Goal: Transaction & Acquisition: Purchase product/service

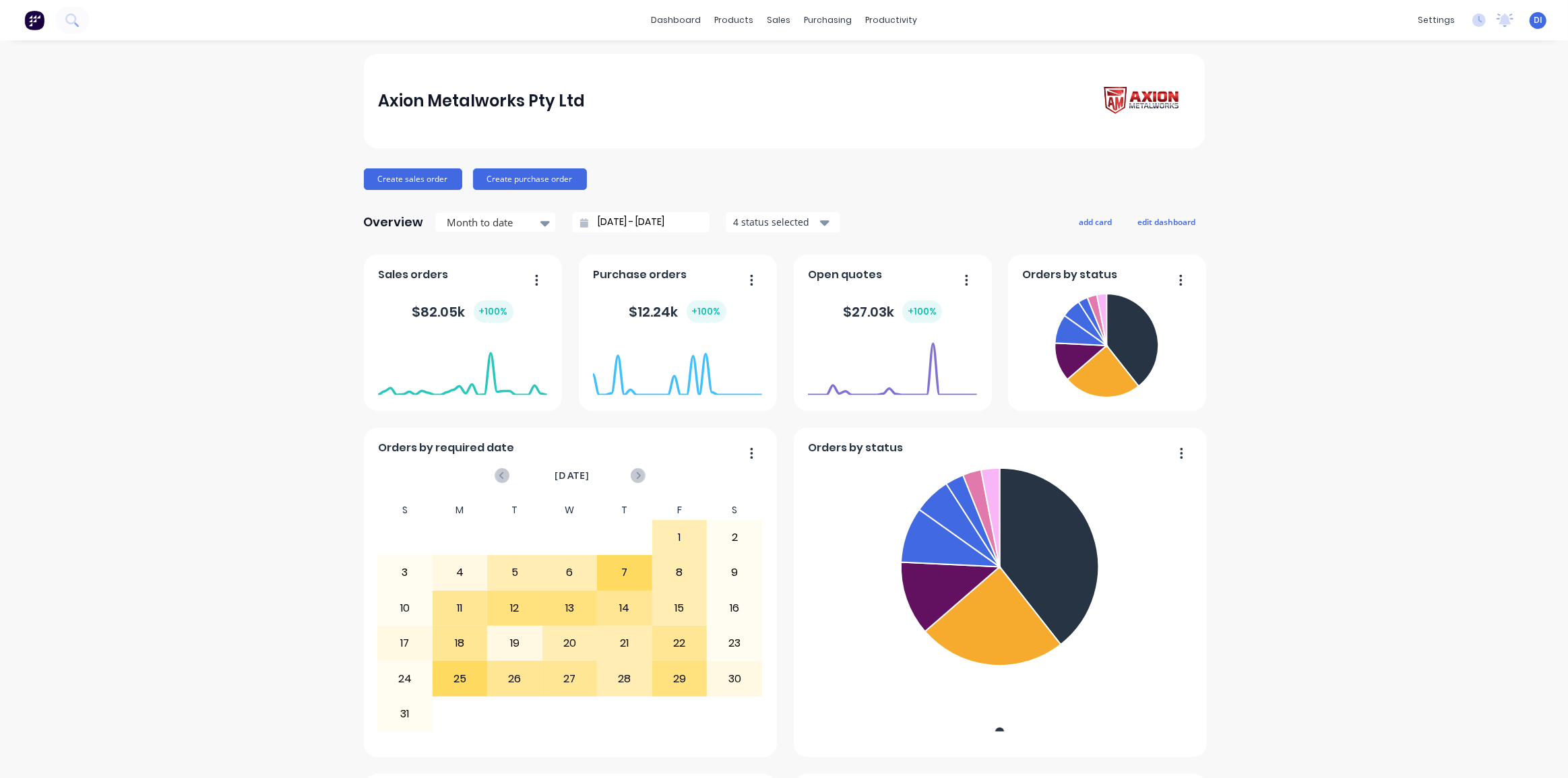
click at [1335, 199] on div "Axion Metalworks Pty Ltd Create sales order Create purchase order Overview Mont…" at bounding box center [784, 752] width 1568 height 1396
click at [75, 16] on icon at bounding box center [71, 20] width 13 height 13
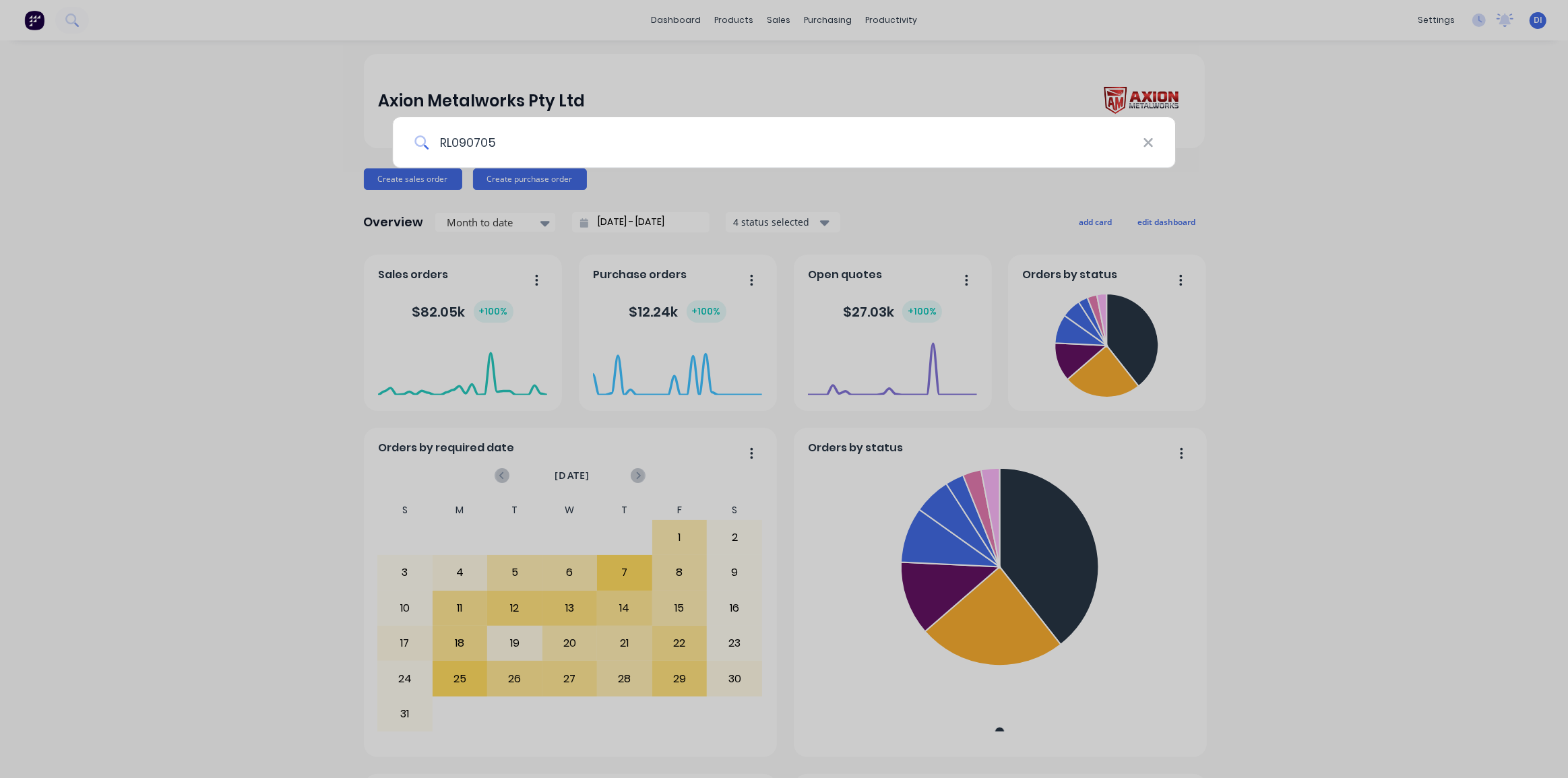
type input "RL090705"
click at [1304, 262] on div "RL090705" at bounding box center [784, 389] width 1568 height 778
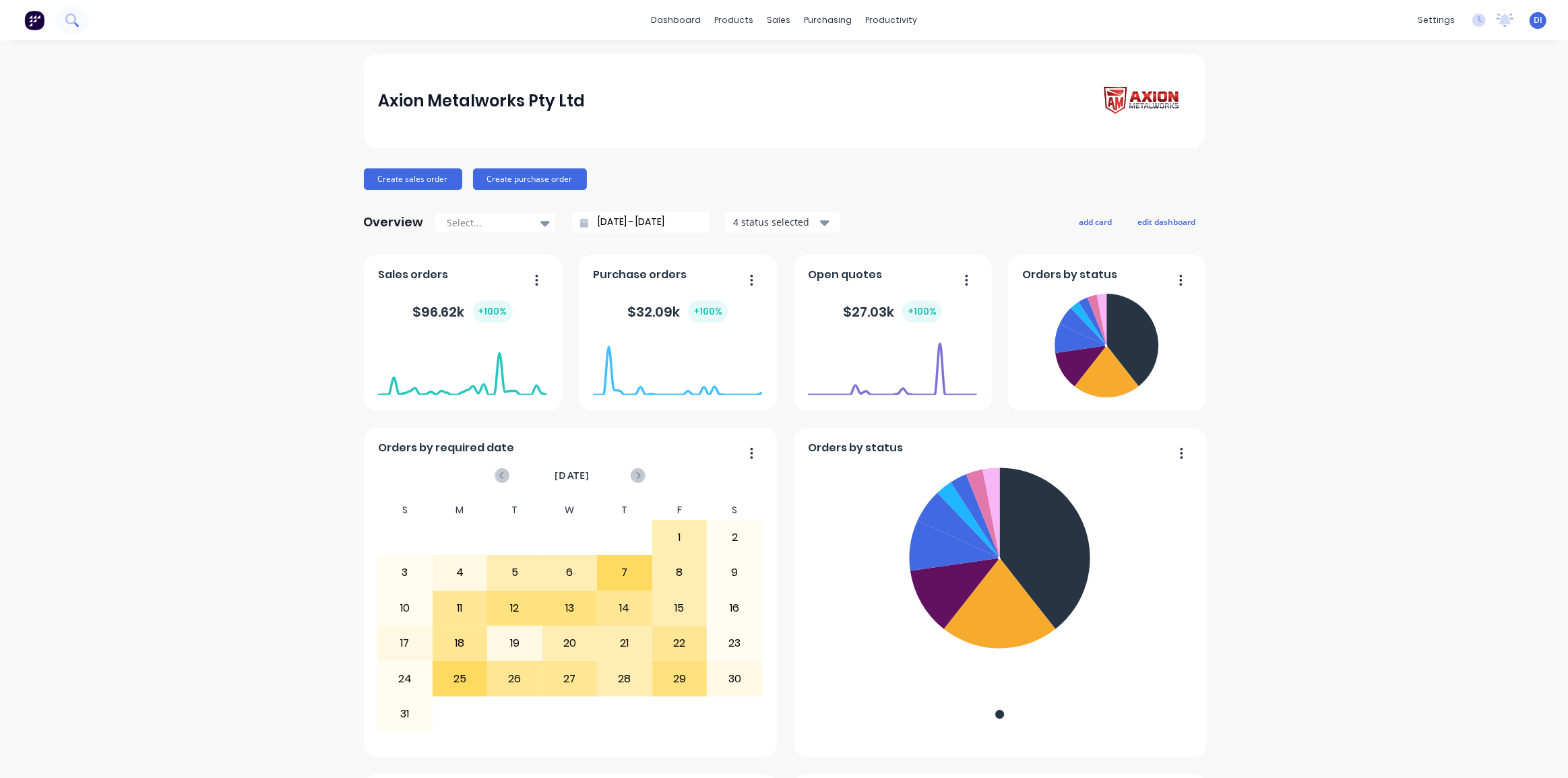
click at [67, 21] on icon at bounding box center [71, 19] width 11 height 11
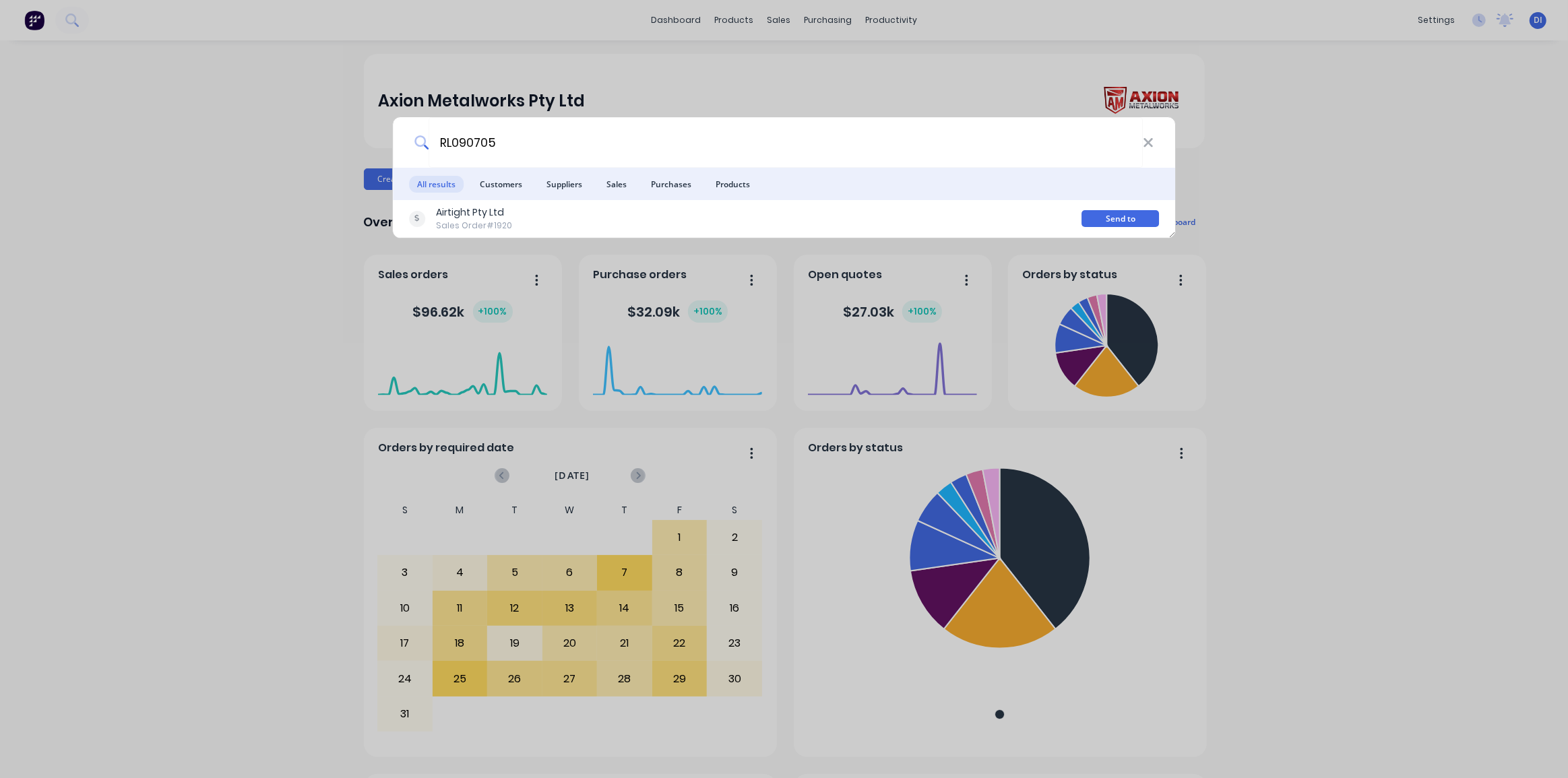
type input "RL090705"
click at [1268, 202] on div "RL090705 All results Customers Suppliers Sales Purchases Products Airtight Pty …" at bounding box center [784, 389] width 1568 height 778
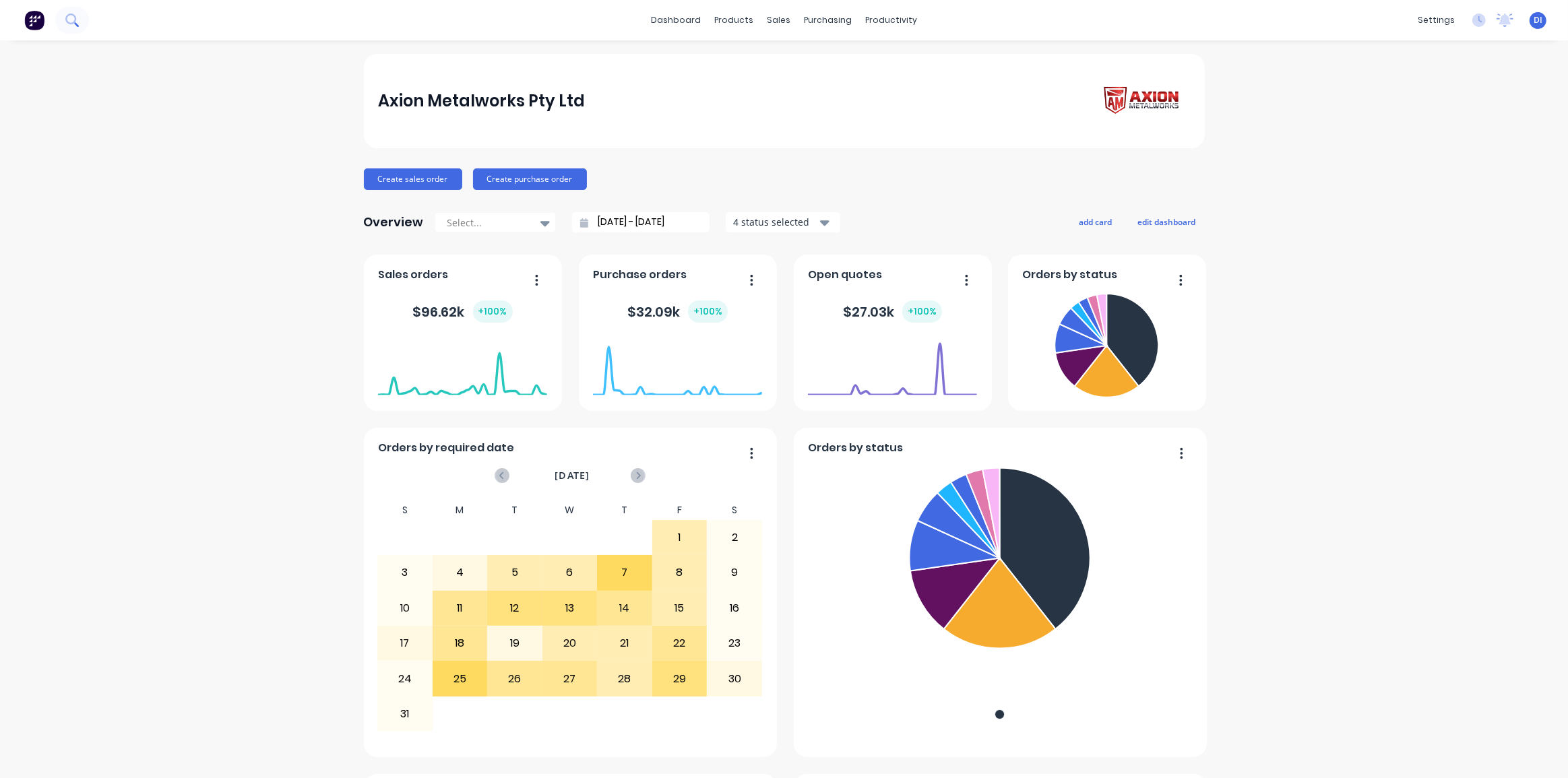
click at [75, 23] on icon at bounding box center [77, 24] width 5 height 5
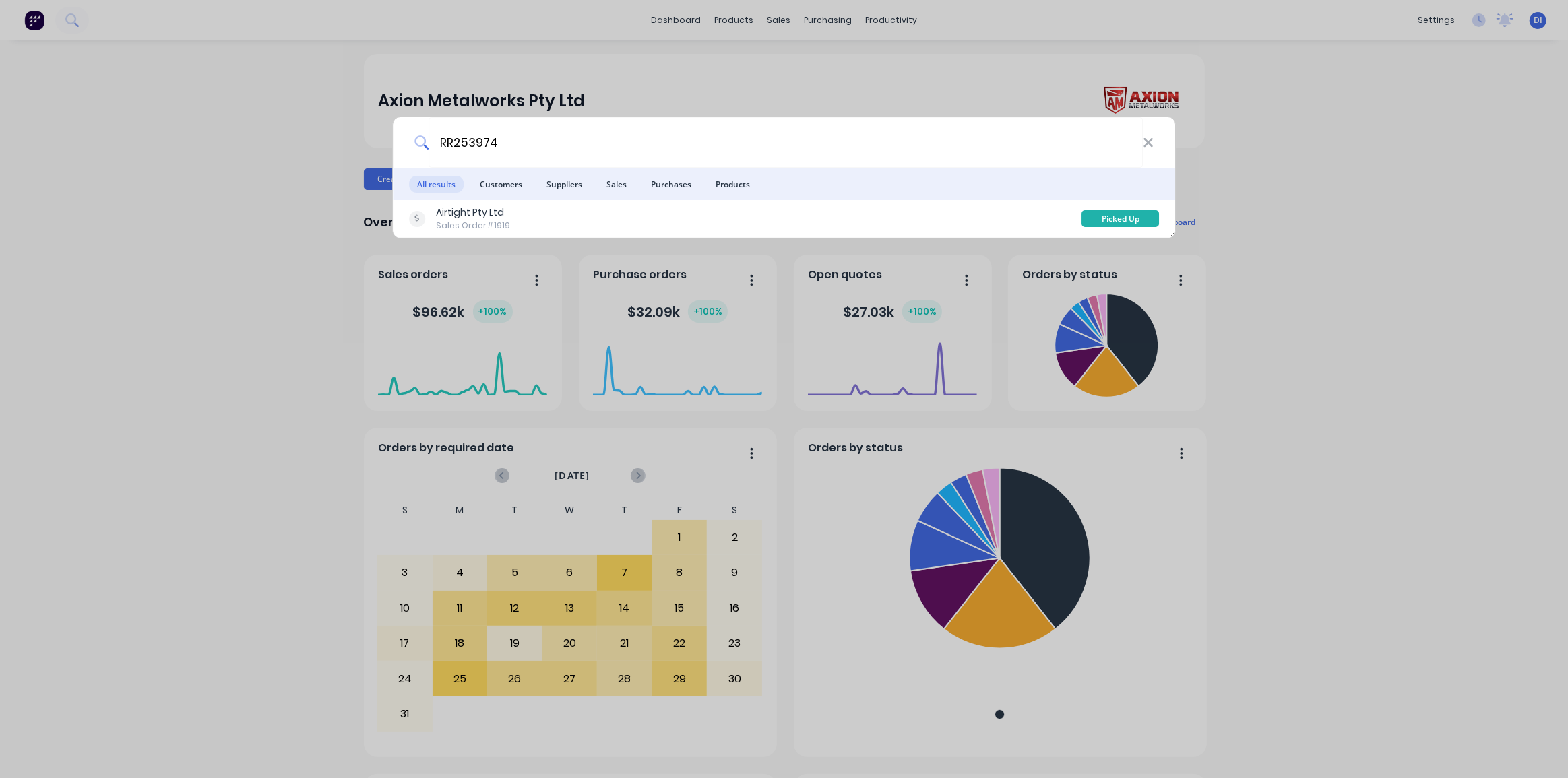
type input "RR253974"
click at [1261, 264] on div "RR253974 All results Customers Suppliers Sales Purchases Products Airtight Pty …" at bounding box center [784, 389] width 1568 height 778
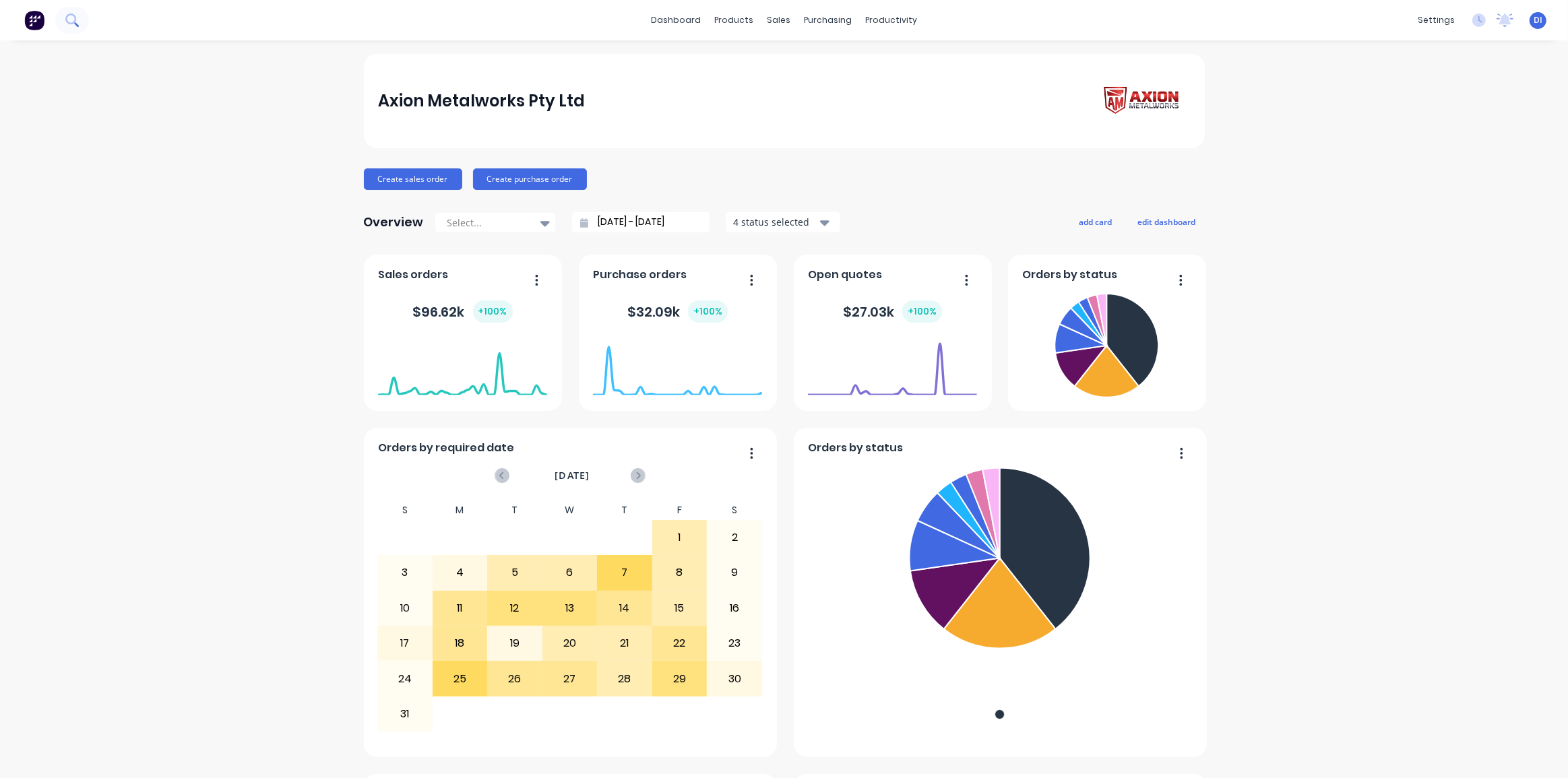
click at [80, 16] on button at bounding box center [71, 20] width 34 height 27
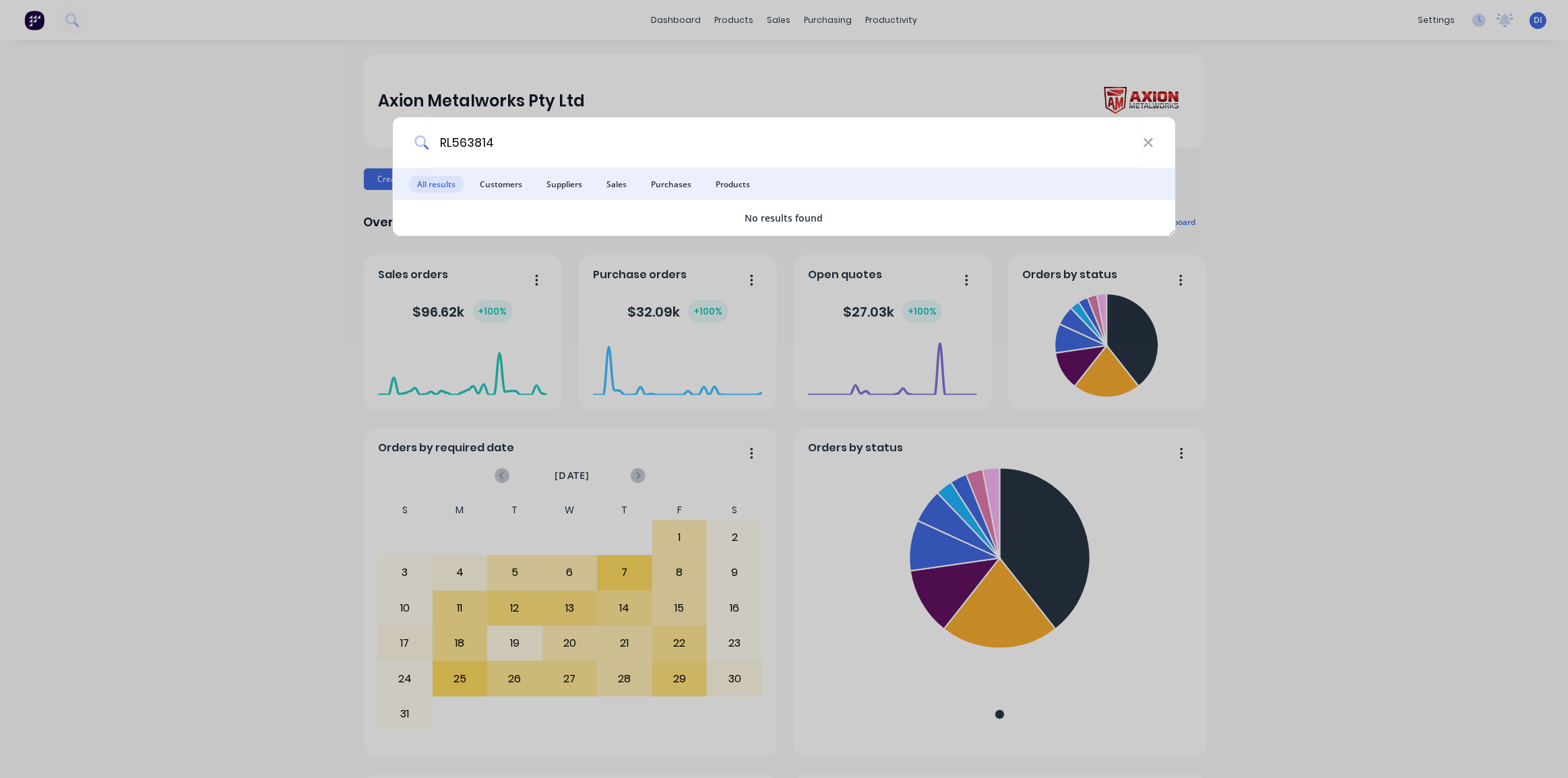
type input "RL563814"
drag, startPoint x: 1234, startPoint y: 140, endPoint x: 783, endPoint y: 20, distance: 466.7
click at [1234, 140] on div "RL563814 All results Customers Suppliers Sales Purchases Products No results fo…" at bounding box center [784, 389] width 1568 height 778
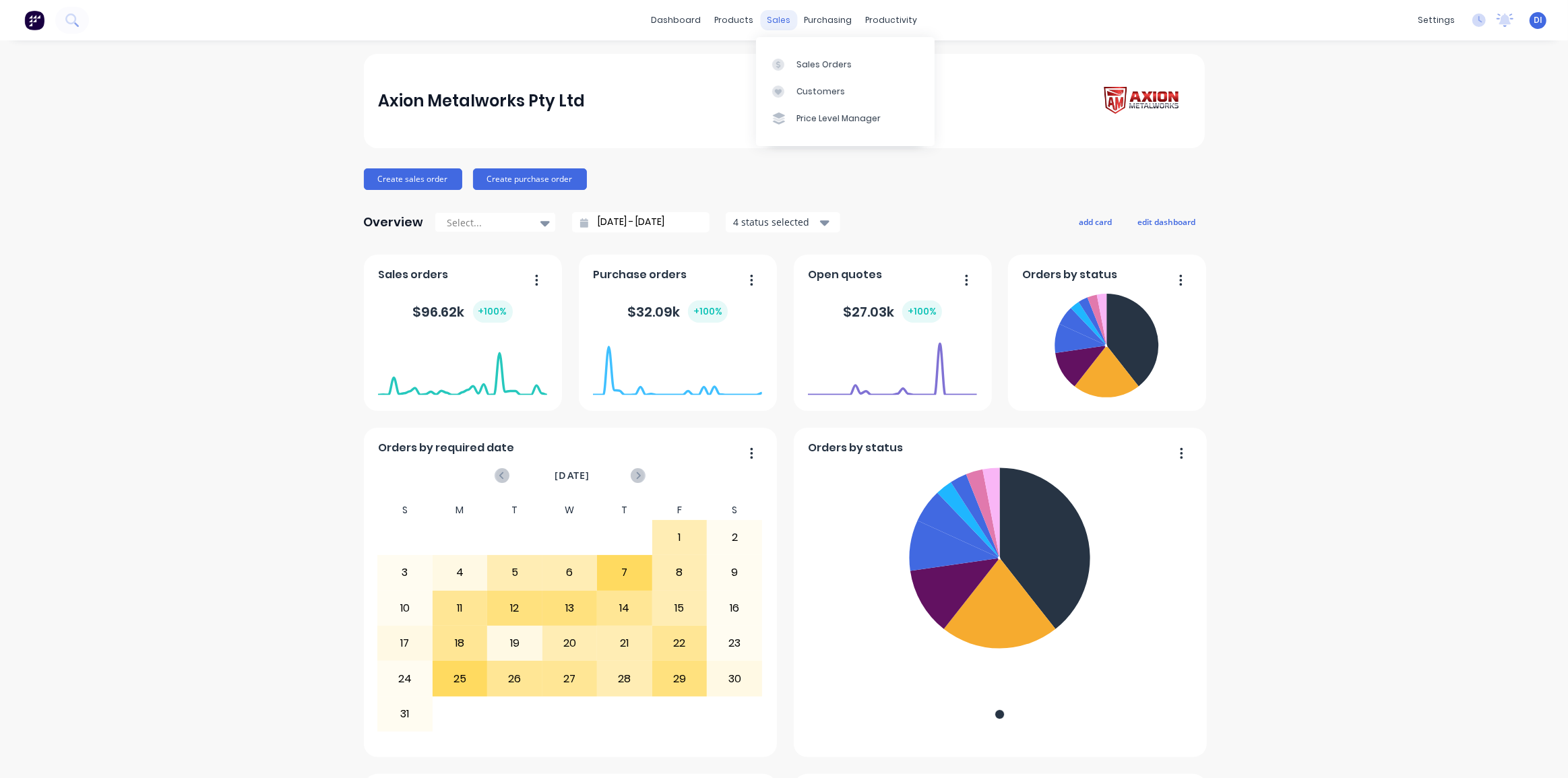
click at [779, 20] on div "sales" at bounding box center [778, 20] width 37 height 20
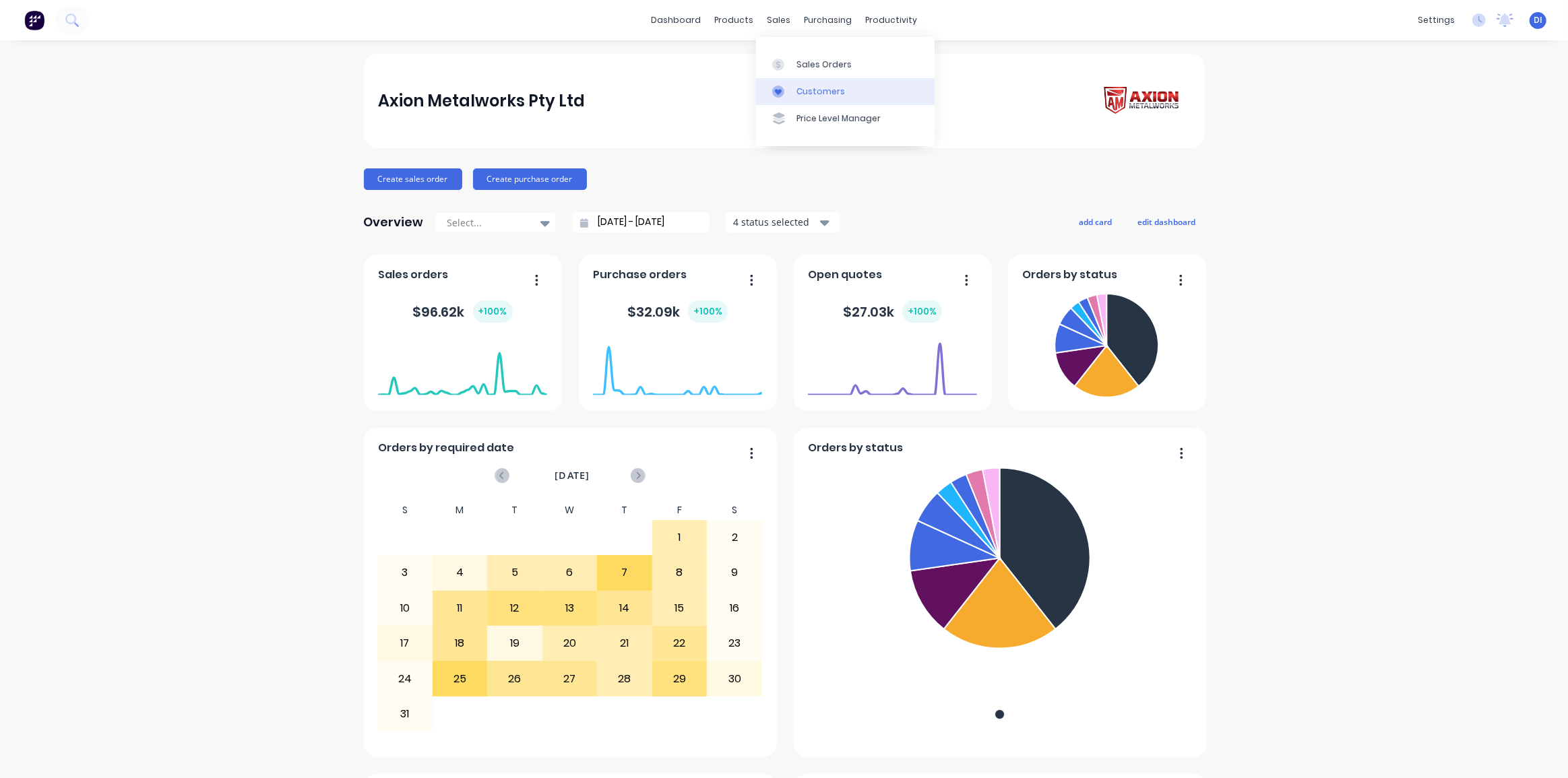
click at [806, 98] on link "Customers" at bounding box center [846, 92] width 179 height 27
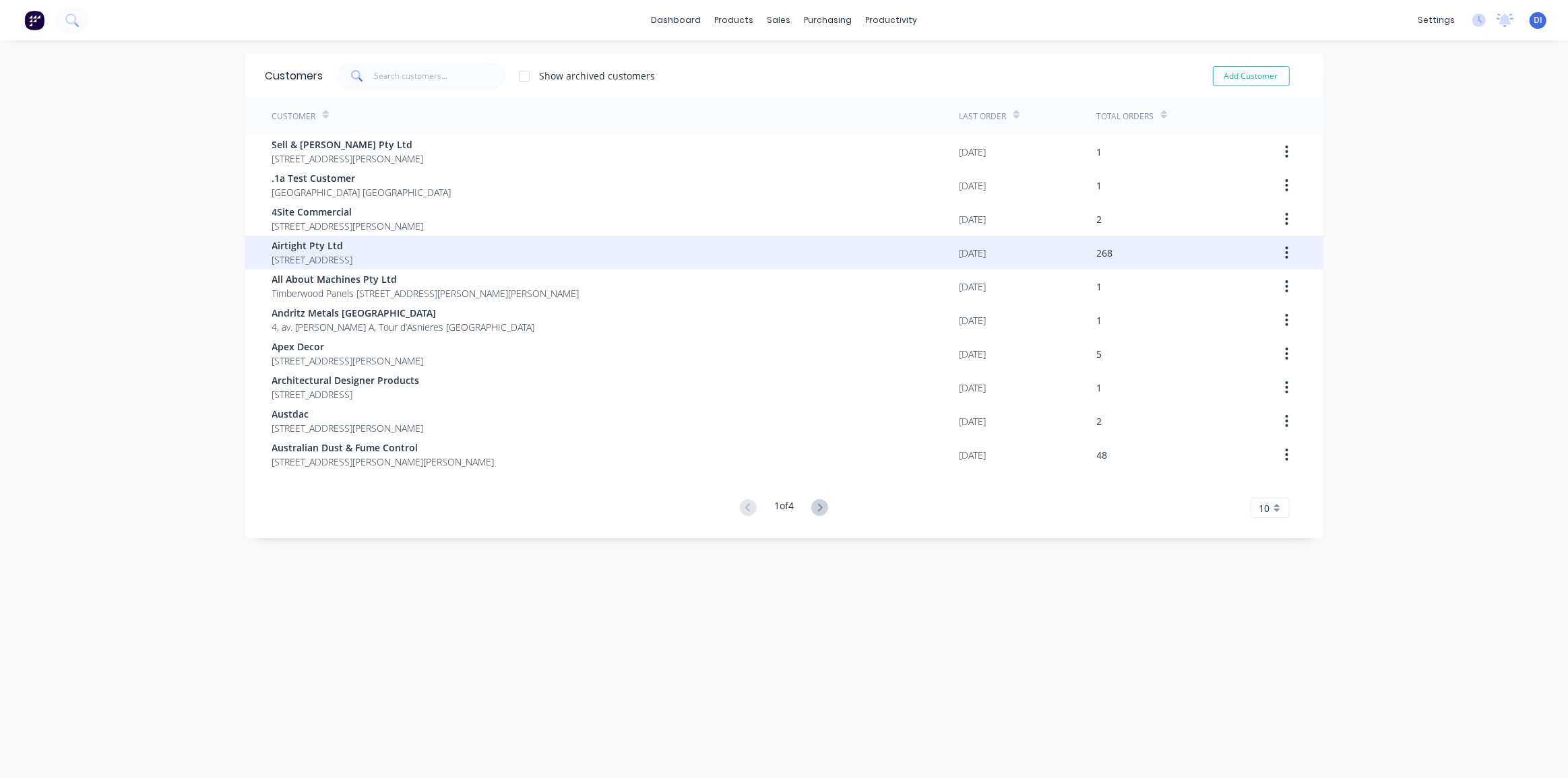
click at [343, 247] on span "Airtight Pty Ltd" at bounding box center [312, 245] width 81 height 14
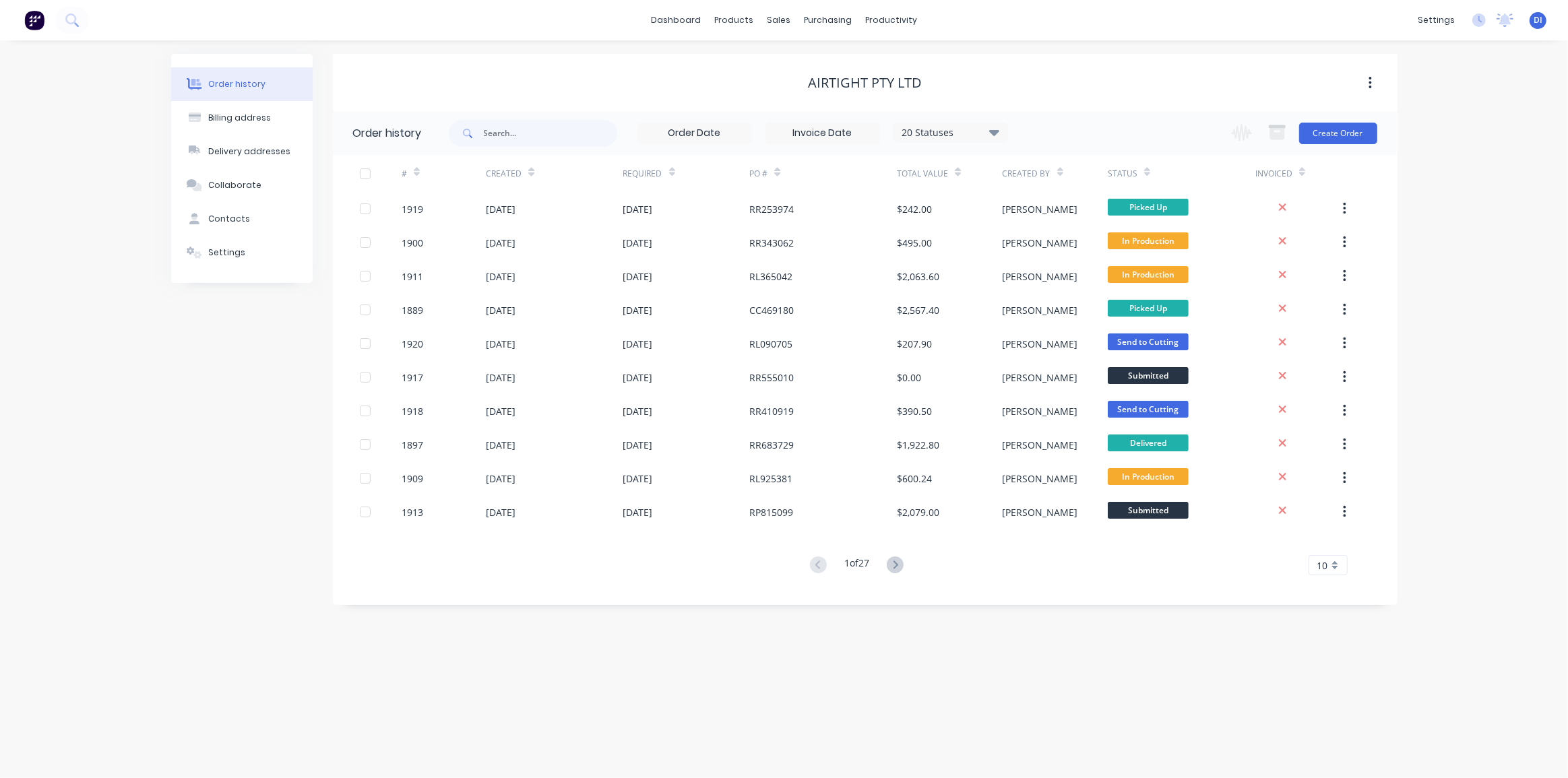
click at [1432, 216] on div "Order history Billing address Delivery addresses Collaborate Contacts Settings …" at bounding box center [784, 409] width 1568 height 738
click at [1334, 128] on button "Create Order" at bounding box center [1339, 133] width 78 height 21
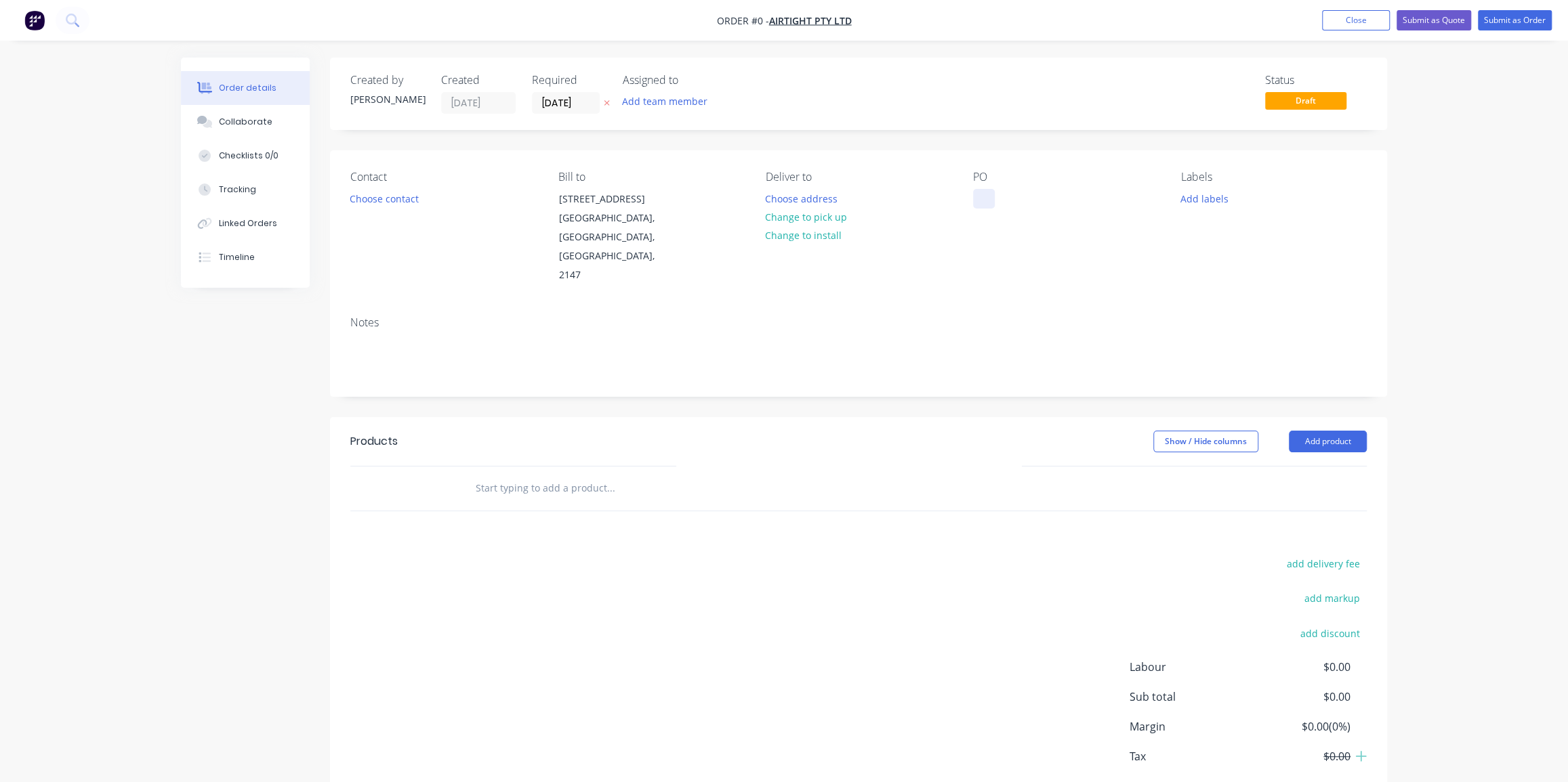
click at [988, 196] on div at bounding box center [984, 199] width 21 height 20
paste div
click at [545, 103] on div "Order details Collaborate Checklists 0/0 Tracking Linked Orders Timeline Order …" at bounding box center [784, 457] width 1234 height 799
click at [564, 101] on input "27/08/25" at bounding box center [566, 103] width 66 height 20
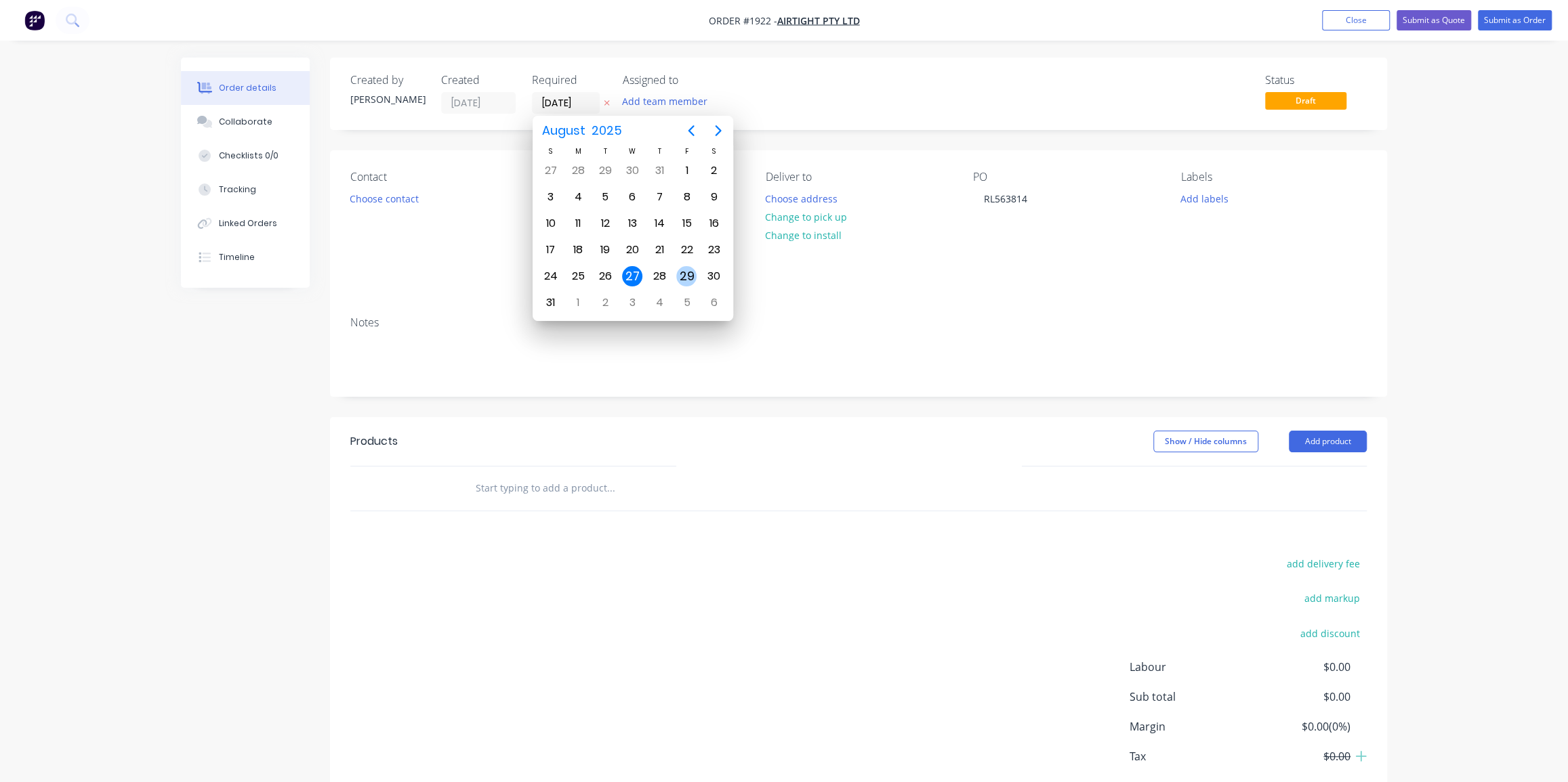
click at [687, 274] on div "29" at bounding box center [687, 277] width 21 height 20
type input "29/08/25"
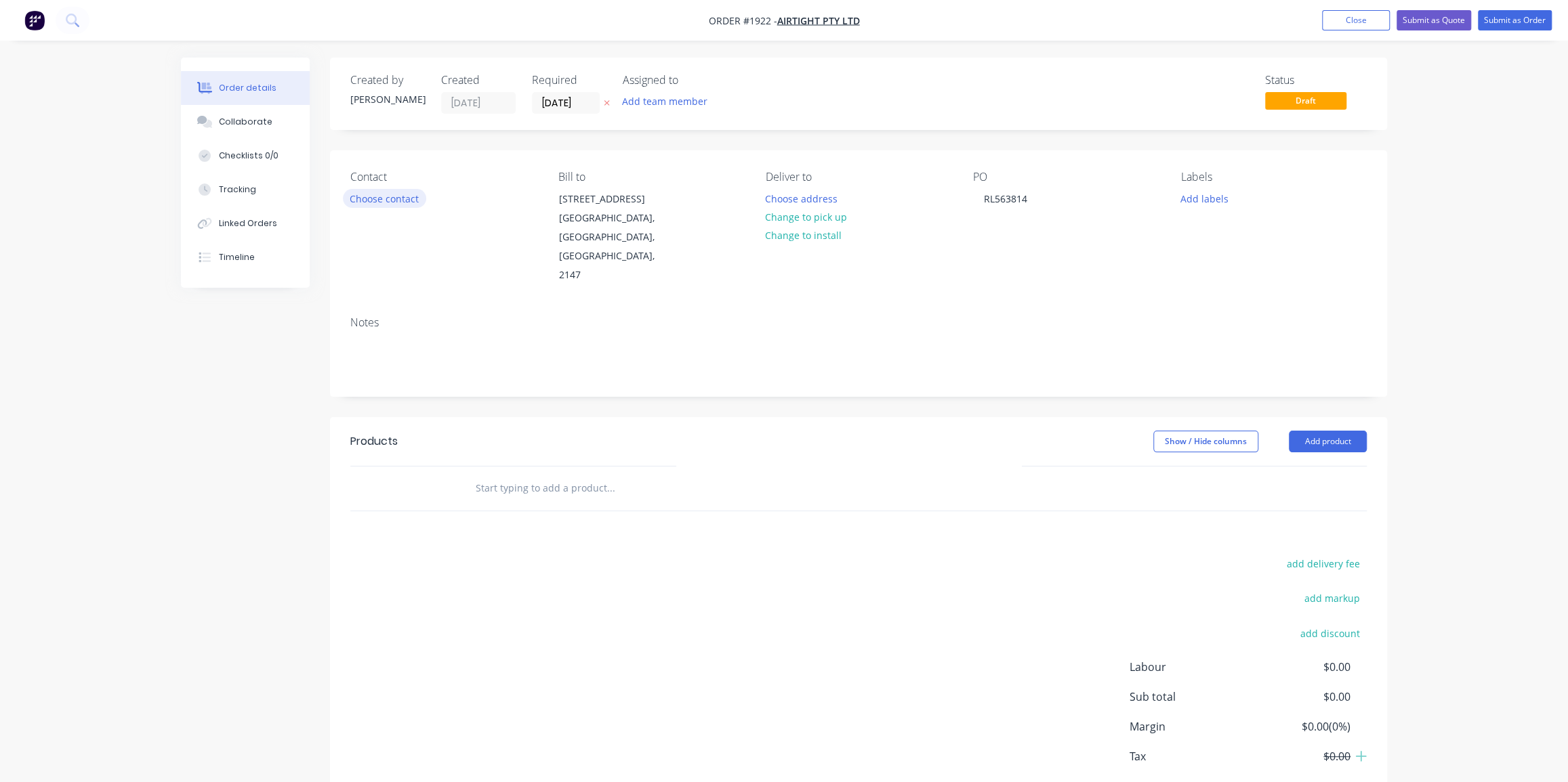
click at [405, 198] on button "Choose contact" at bounding box center [385, 198] width 84 height 18
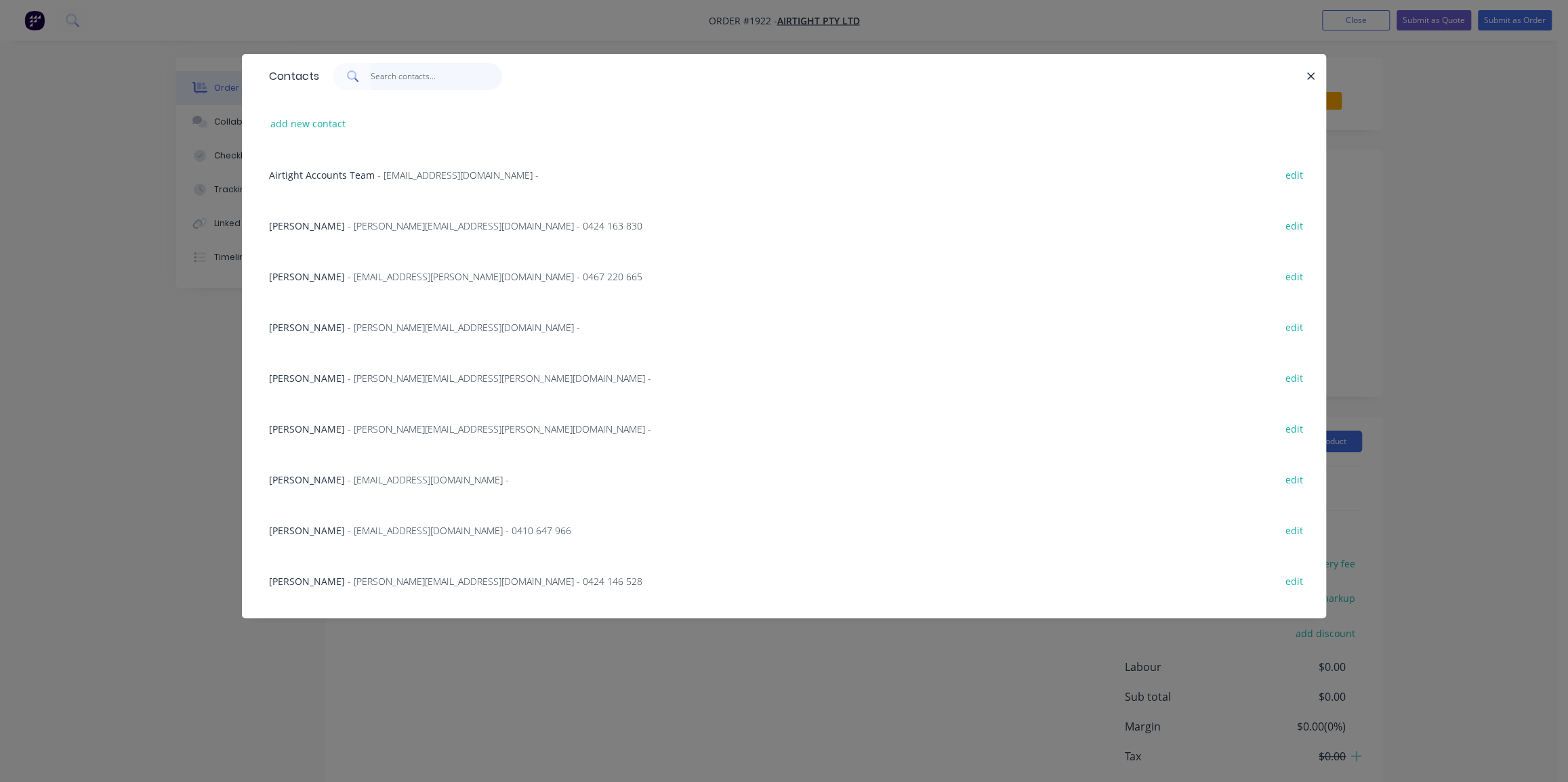
click at [386, 76] on input "text" at bounding box center [437, 76] width 133 height 27
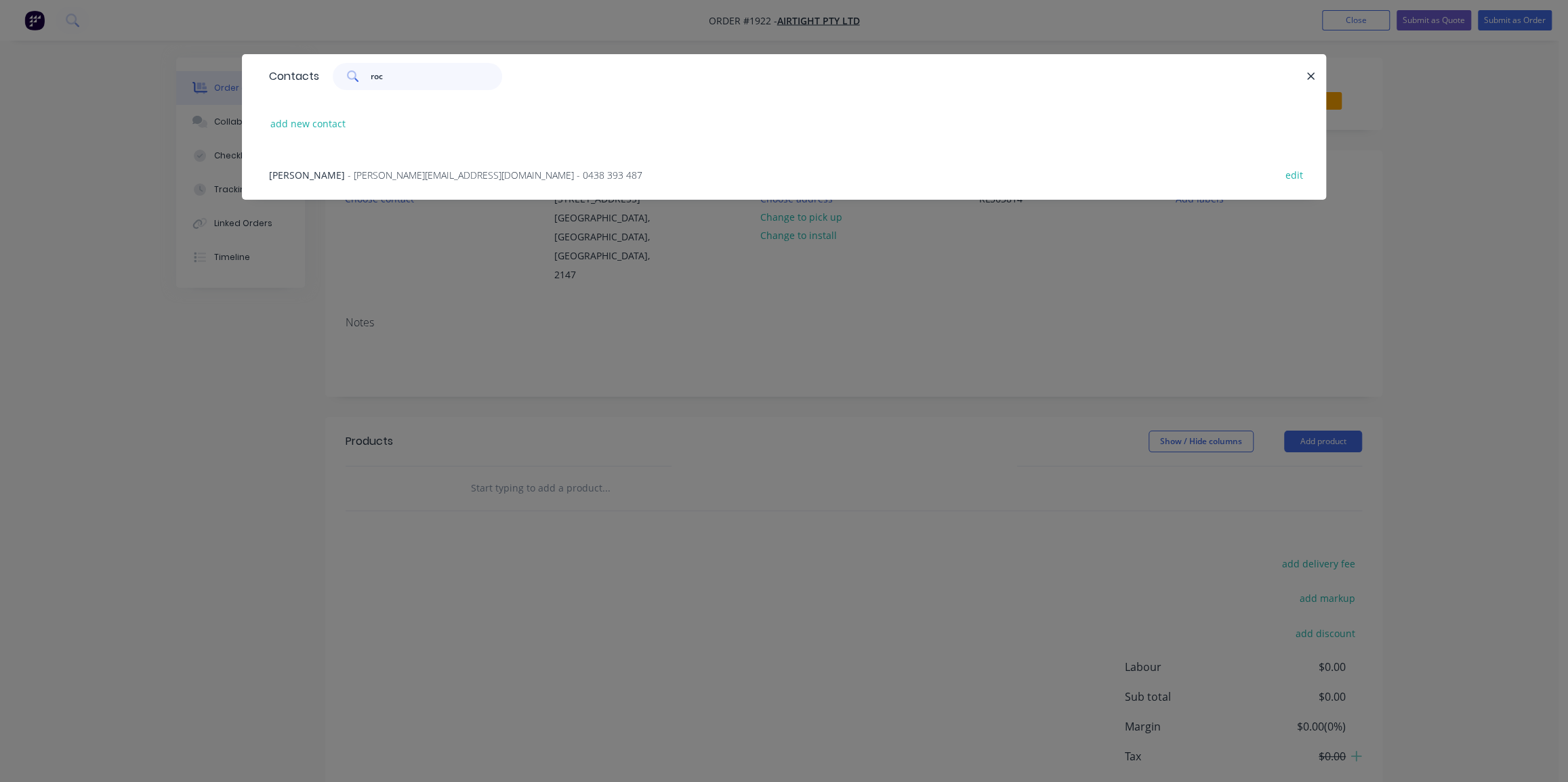
type input "roc"
click at [368, 174] on span "- Rocco.R@airtight.com.au - 0438 393 487" at bounding box center [495, 175] width 295 height 13
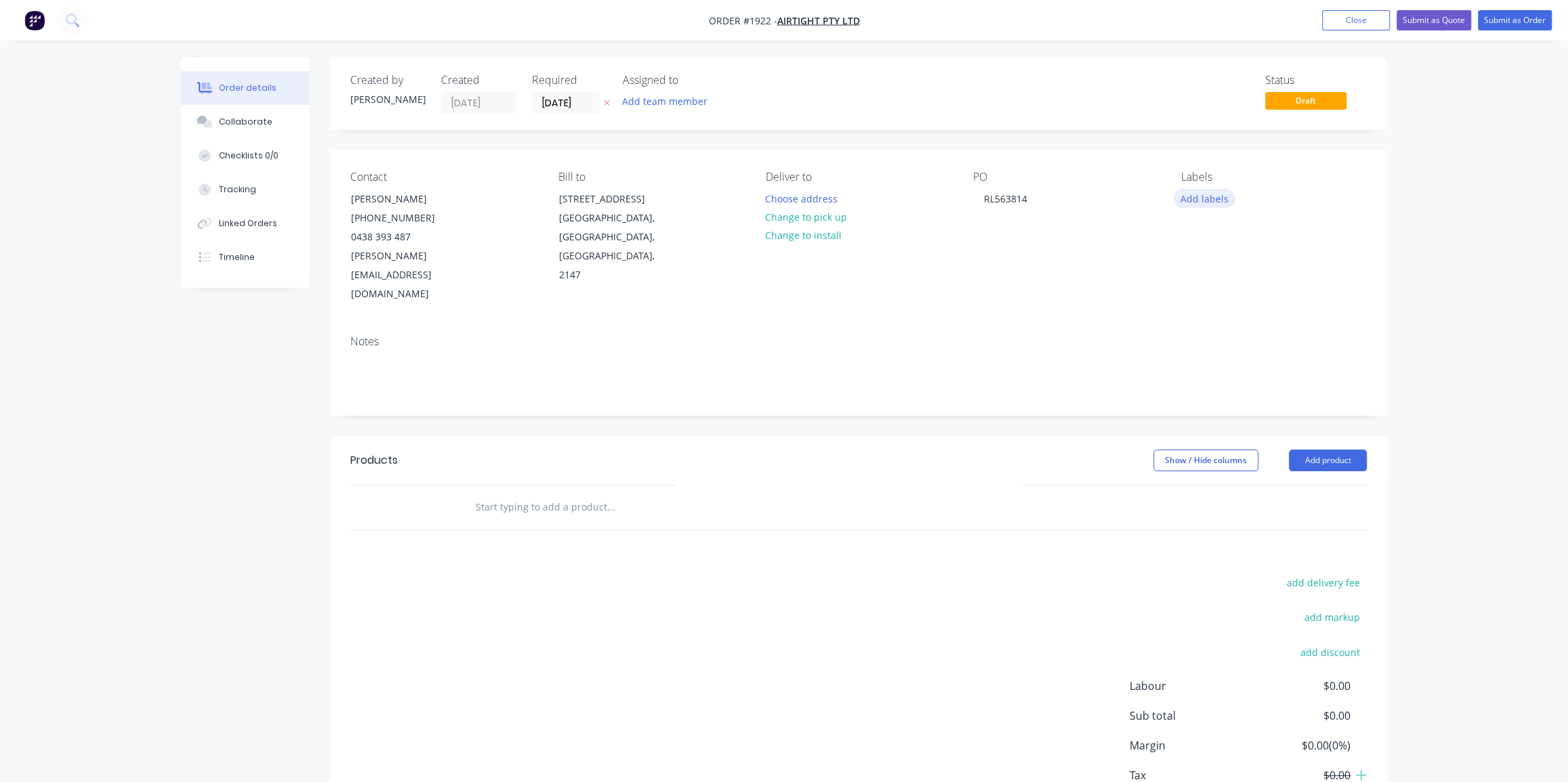
click at [1205, 192] on button "Add labels" at bounding box center [1204, 198] width 62 height 18
click at [1240, 239] on input "text" at bounding box center [1294, 238] width 142 height 27
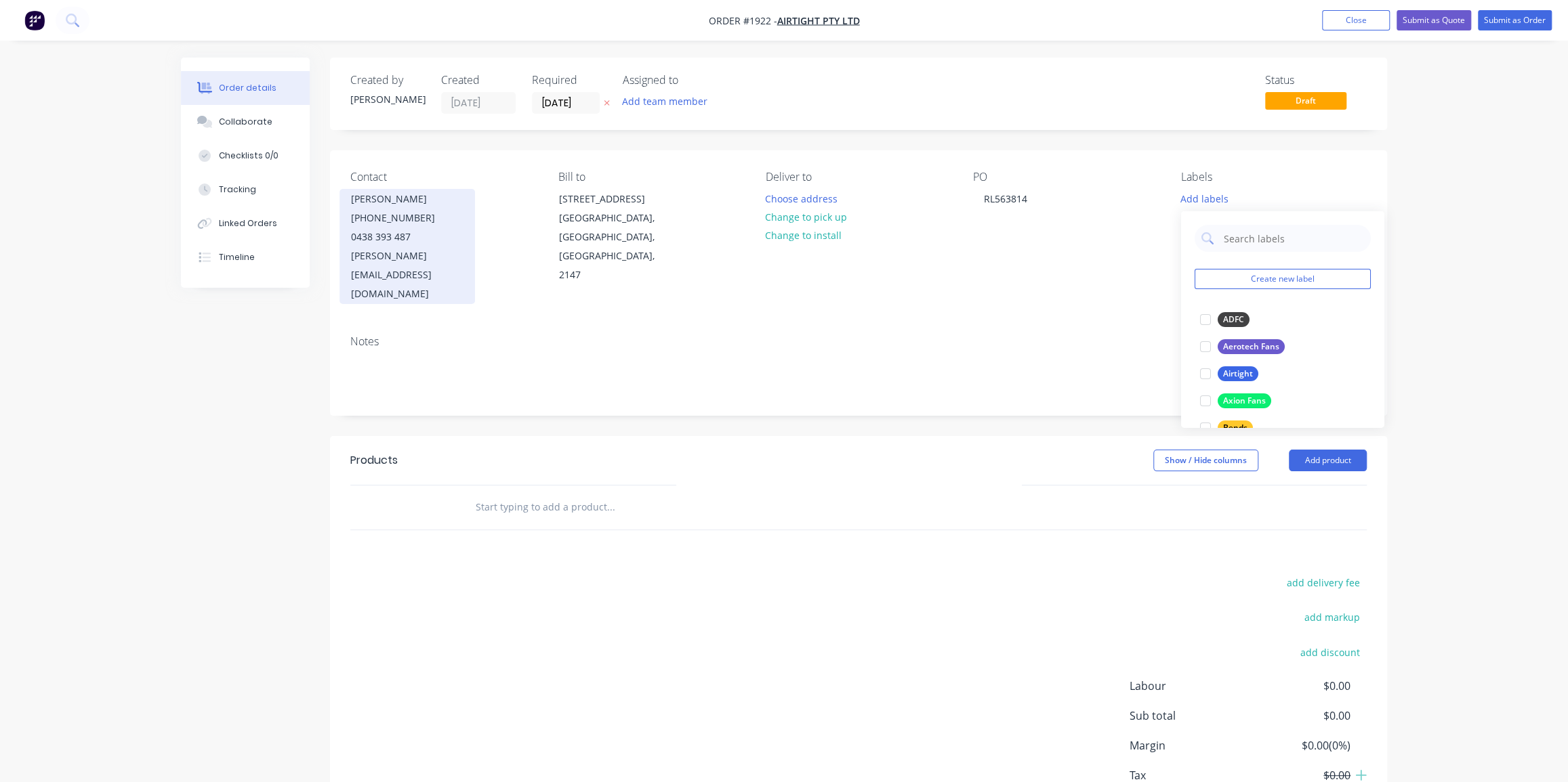
click at [394, 210] on div "[PHONE_NUMBER]" at bounding box center [407, 218] width 113 height 19
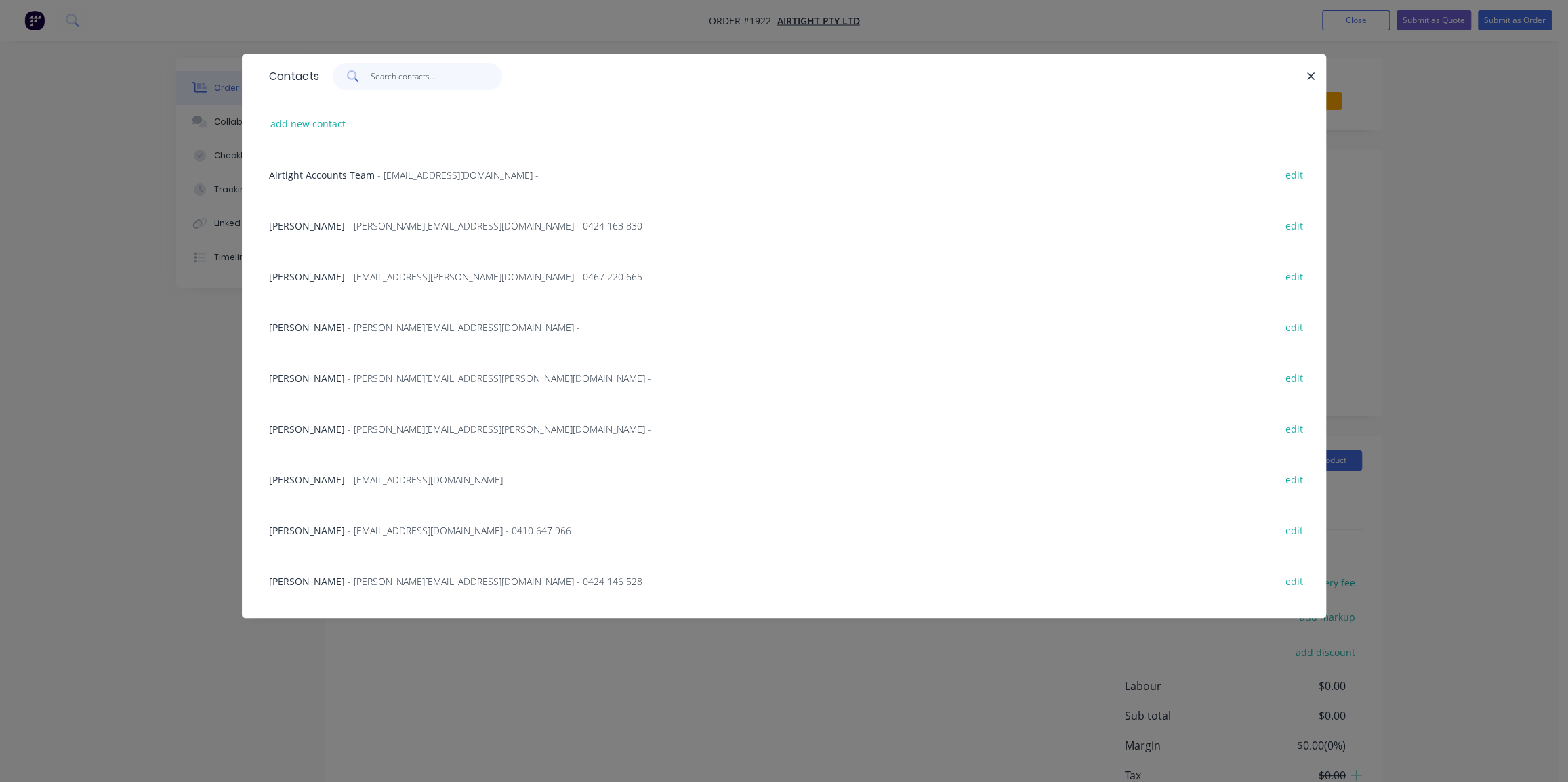
click at [378, 78] on input "text" at bounding box center [437, 76] width 133 height 27
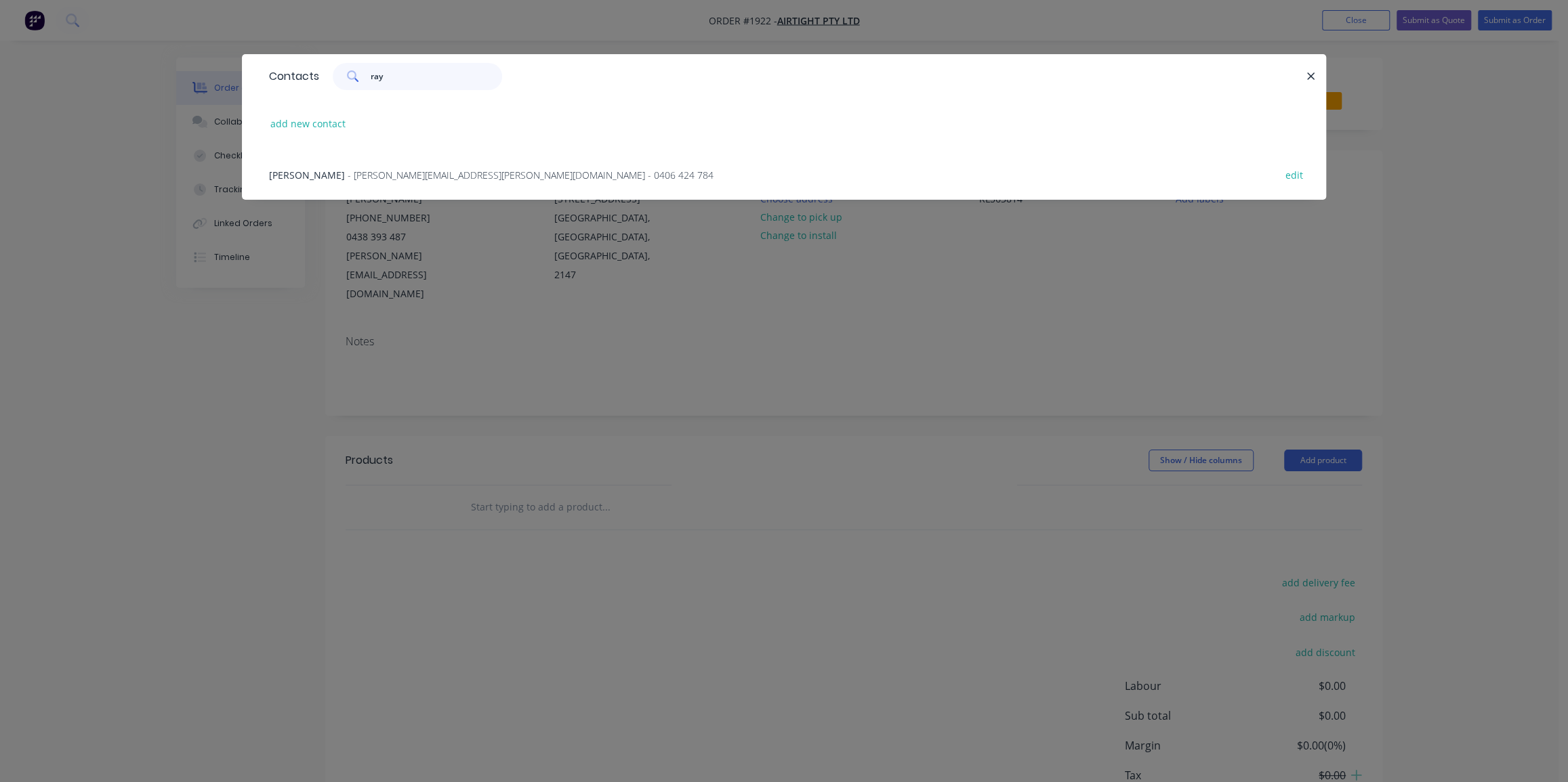
type input "ray"
click at [353, 176] on span "- raymond.liang@airtight.com.au - 0406 424 784" at bounding box center [531, 175] width 366 height 13
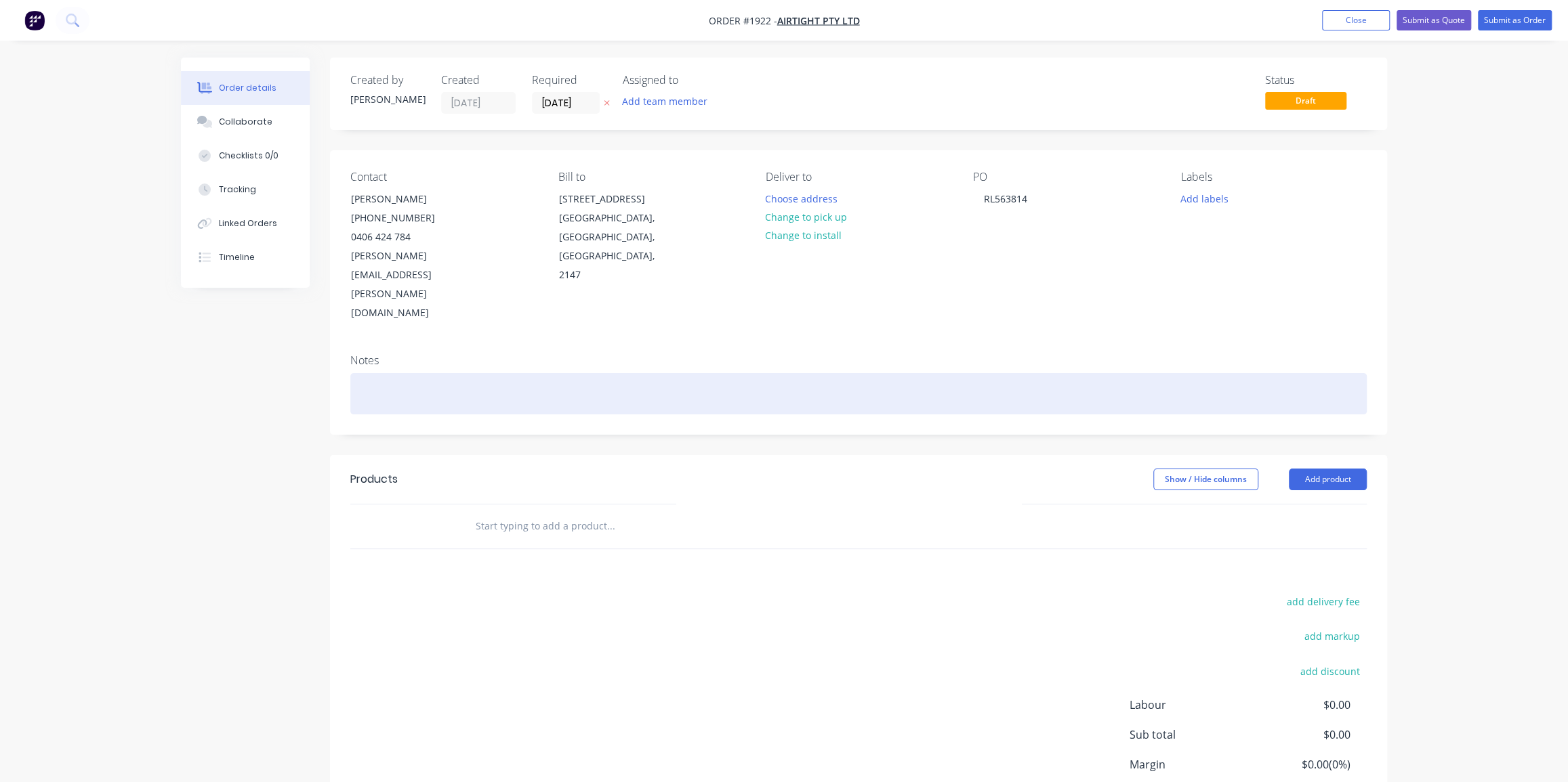
click at [454, 373] on div at bounding box center [858, 393] width 1017 height 41
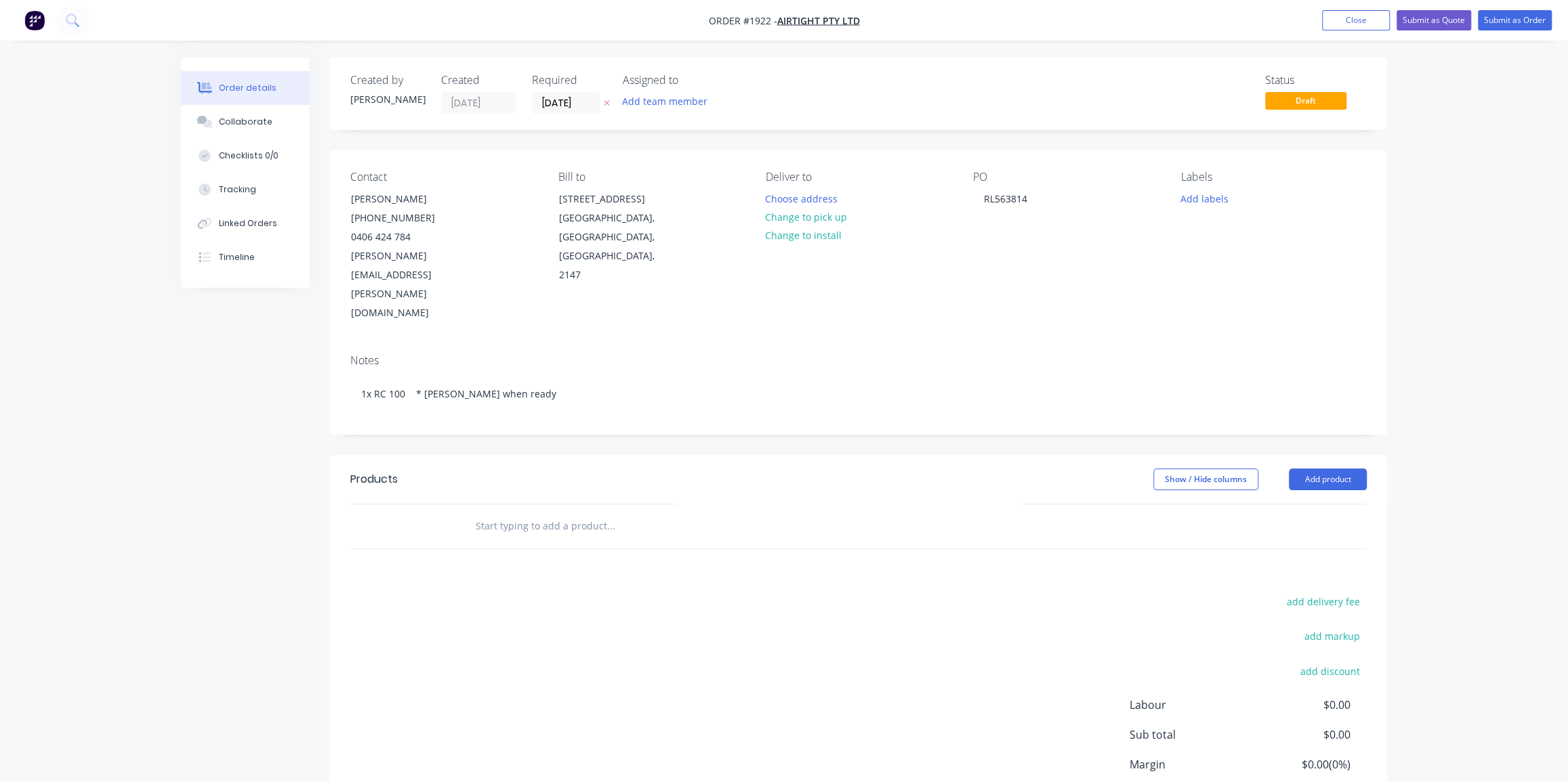
click at [589, 512] on input "text" at bounding box center [610, 526] width 271 height 27
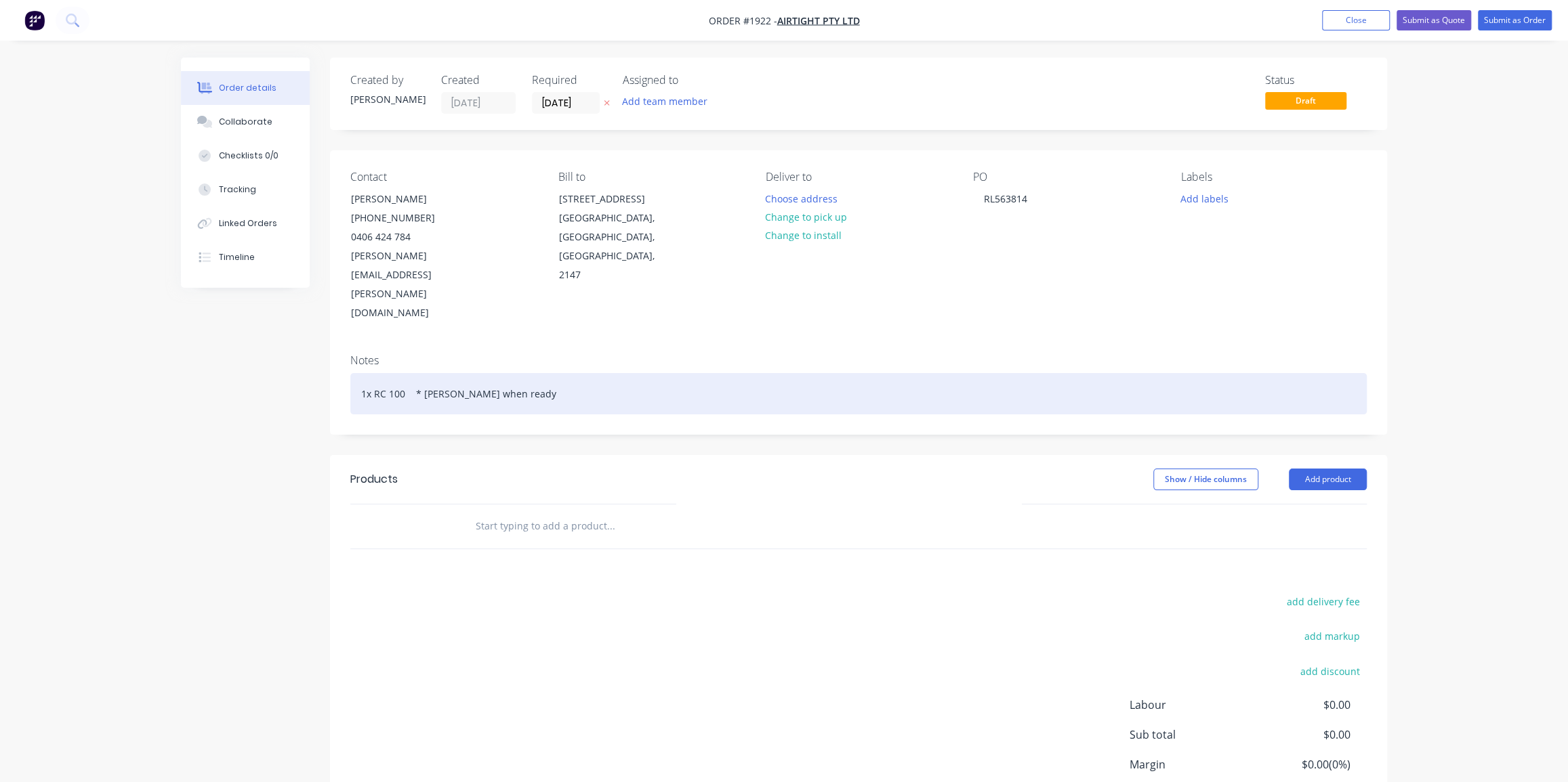
click at [364, 373] on div "1x RC 100 * Advise Rocco when ready" at bounding box center [858, 393] width 1017 height 41
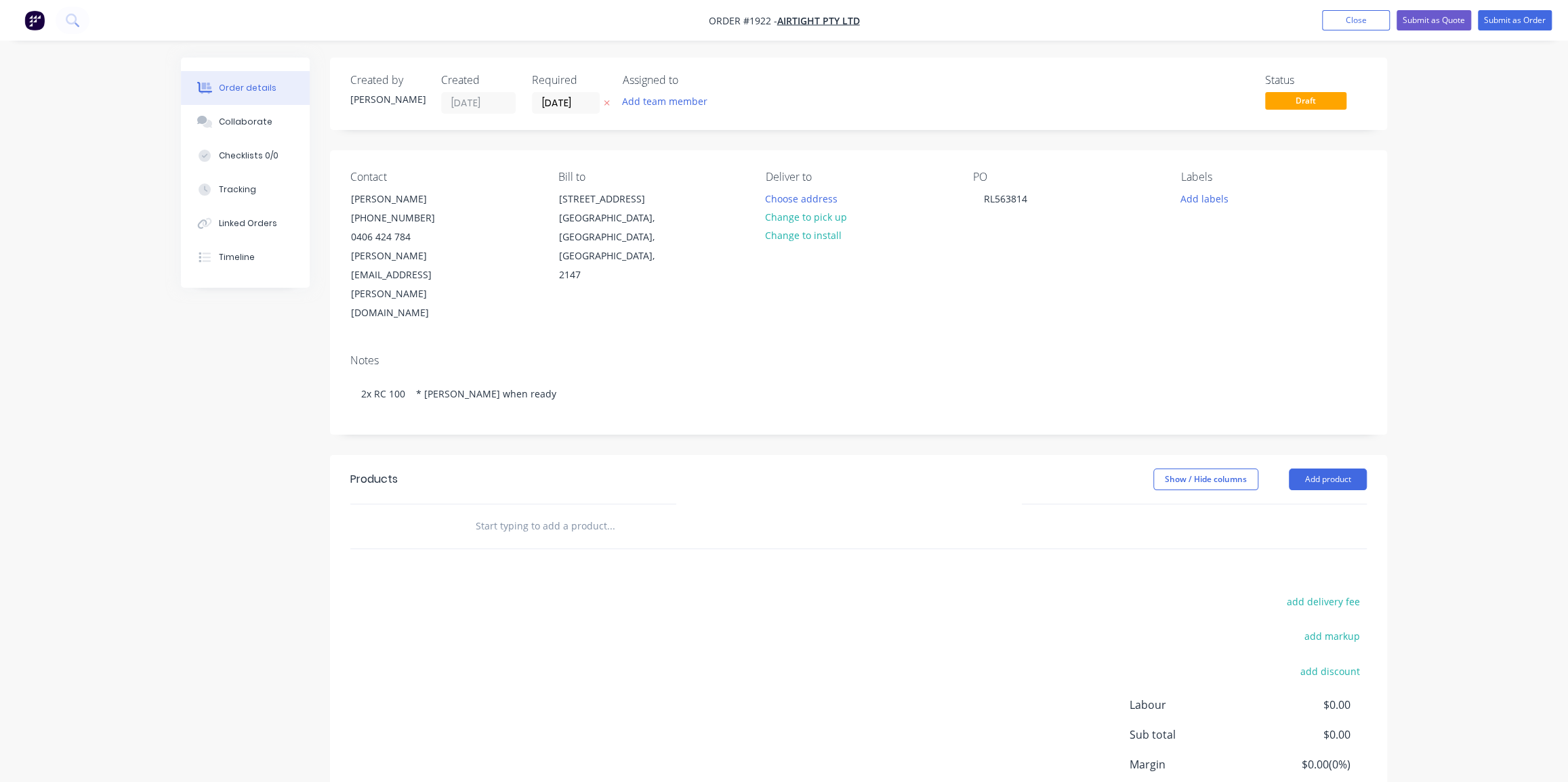
click at [510, 512] on input "text" at bounding box center [610, 526] width 271 height 27
click at [502, 512] on input "rc 10080" at bounding box center [610, 526] width 271 height 27
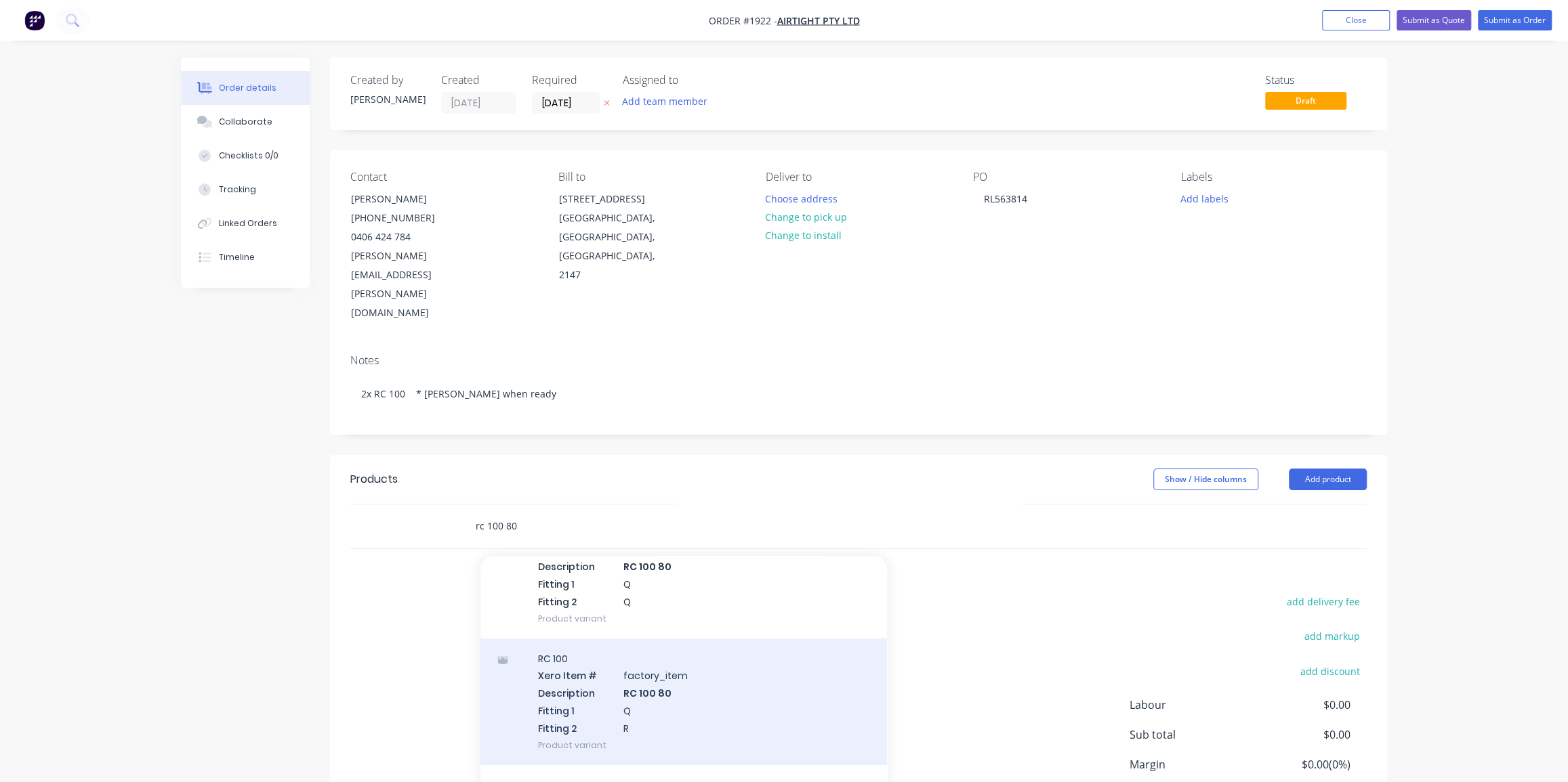
scroll to position [123, 0]
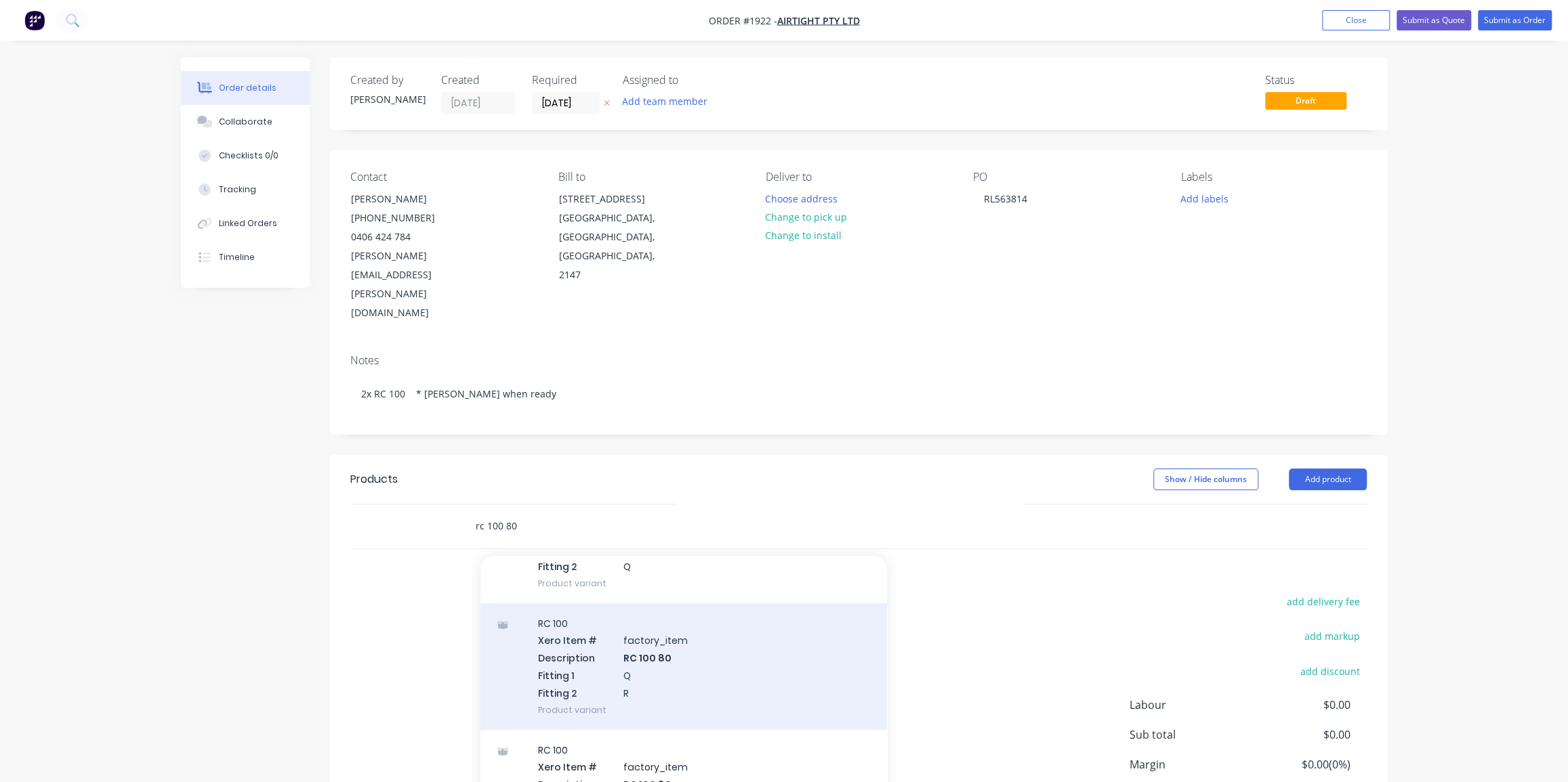
type input "rc 100 80"
click at [711, 620] on div "RC 100 Xero Item # factory_item Description RC 100 80 Fitting 1 Q Fitting 2 R P…" at bounding box center [684, 667] width 407 height 127
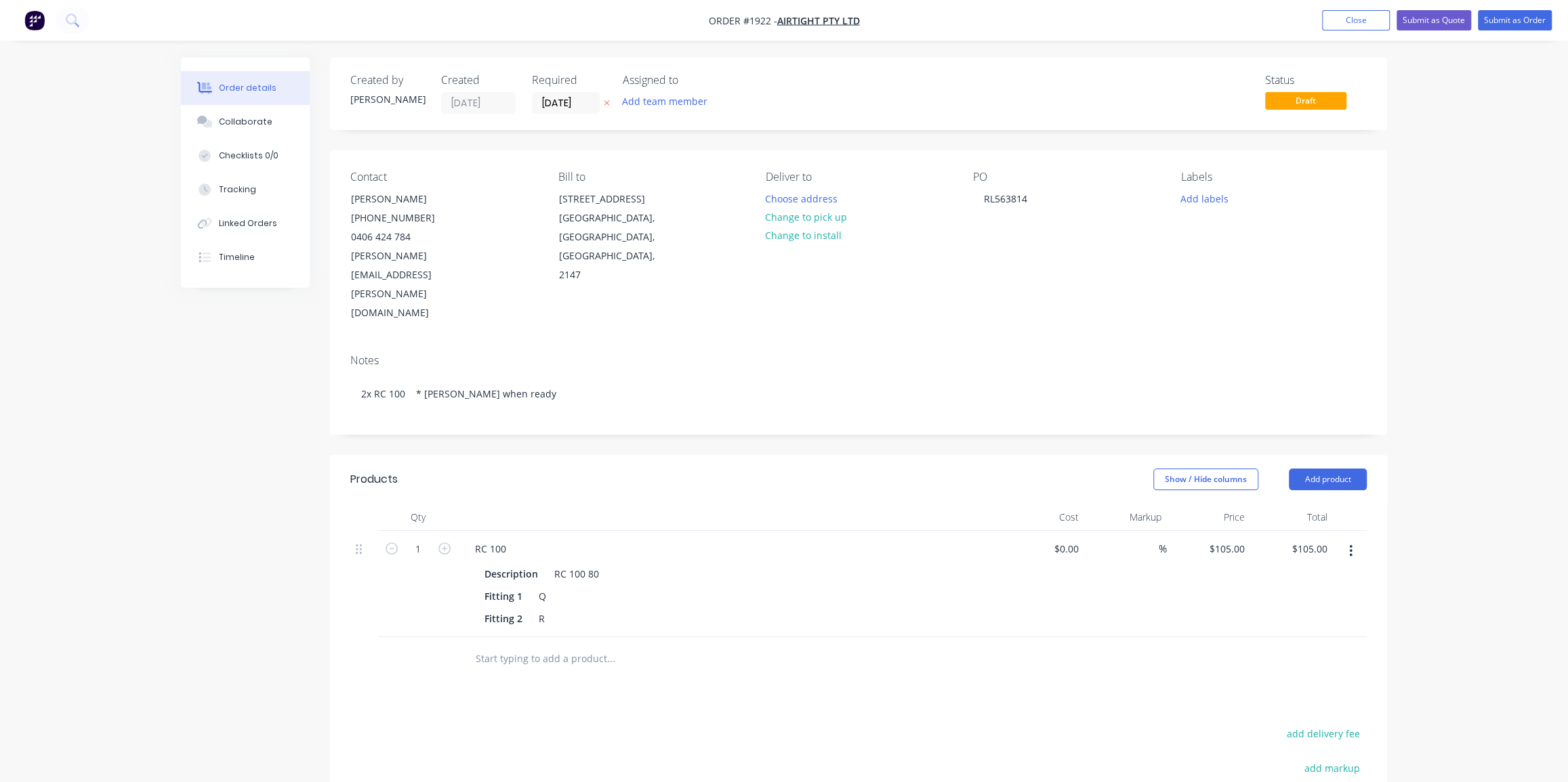
click at [460, 531] on div "RC 100 Description RC 100 80 Fitting 1 Q Fitting 2 R" at bounding box center [730, 584] width 542 height 106
click at [447, 542] on icon "button" at bounding box center [444, 548] width 12 height 12
type input "2"
type input "$210.00"
click at [1428, 493] on div "Order details Collaborate Checklists 0/0 Tracking Linked Orders Timeline Order …" at bounding box center [784, 513] width 1568 height 1027
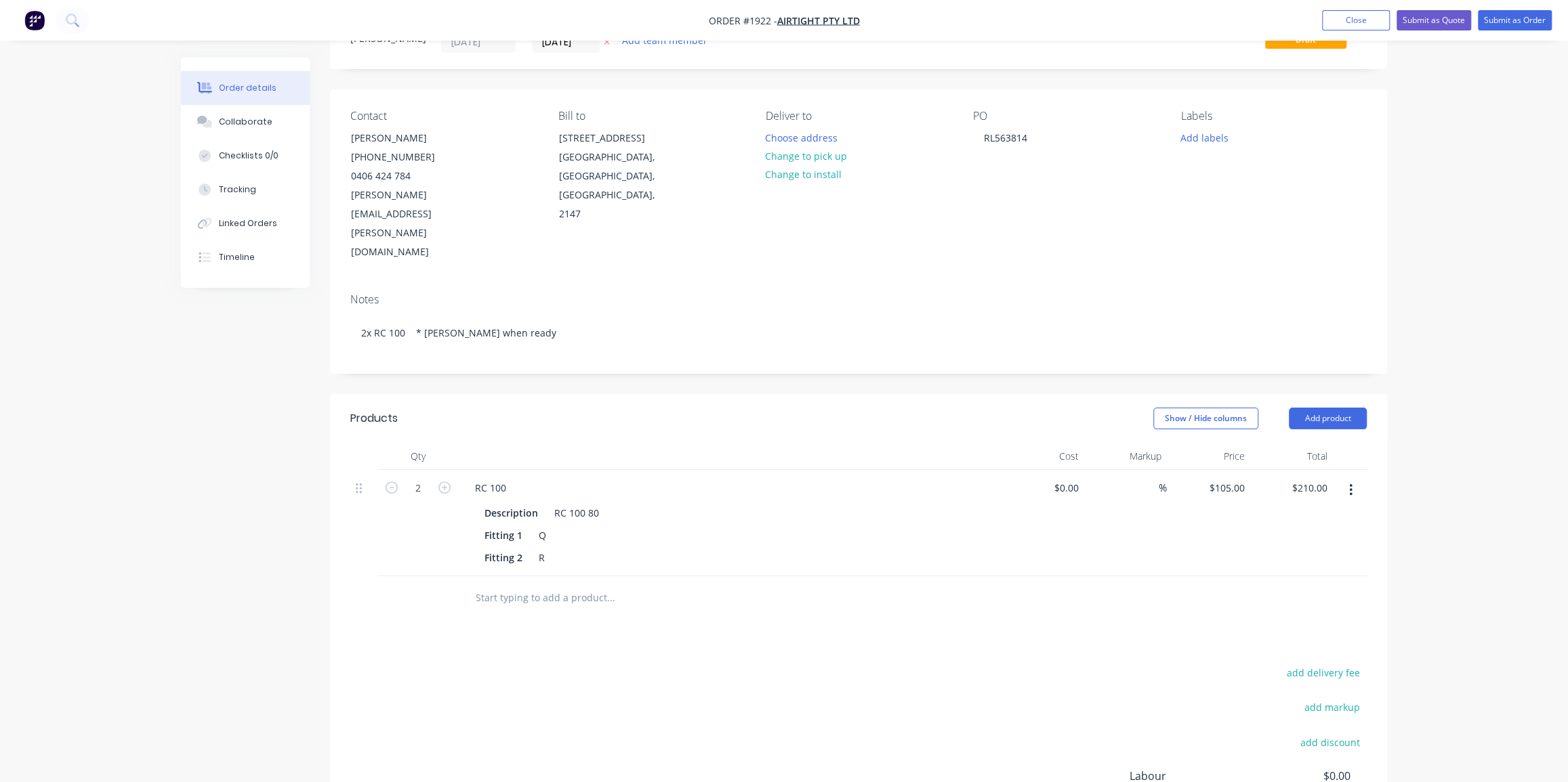
scroll to position [0, 0]
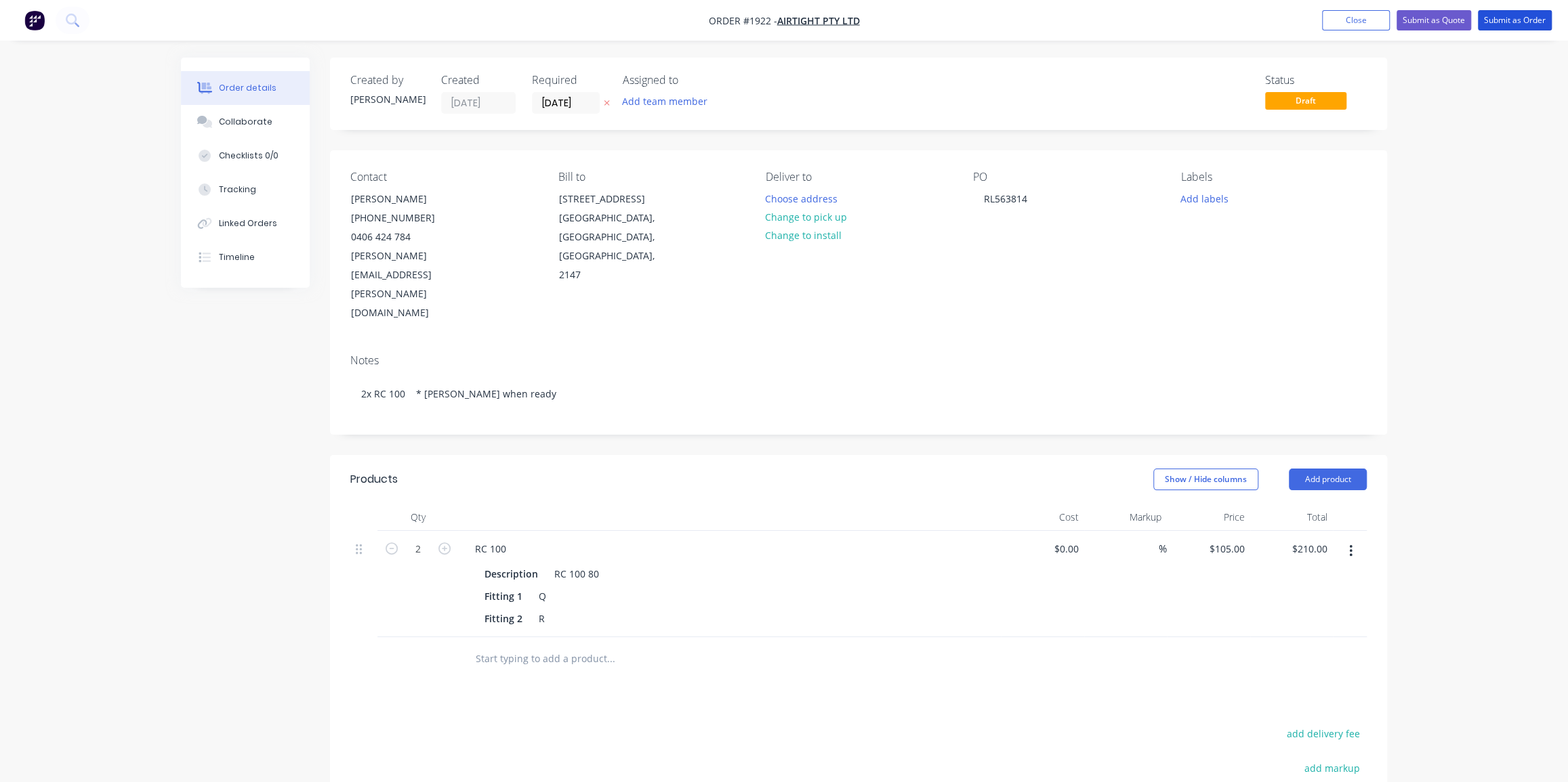
drag, startPoint x: 1513, startPoint y: 19, endPoint x: 1514, endPoint y: 160, distance: 141.0
click at [1514, 160] on div "Order #1922 - Airtight Pty Ltd Add product Close Submit as Quote Submit as Orde…" at bounding box center [784, 513] width 1568 height 1027
click at [233, 122] on div "Collaborate" at bounding box center [246, 121] width 54 height 12
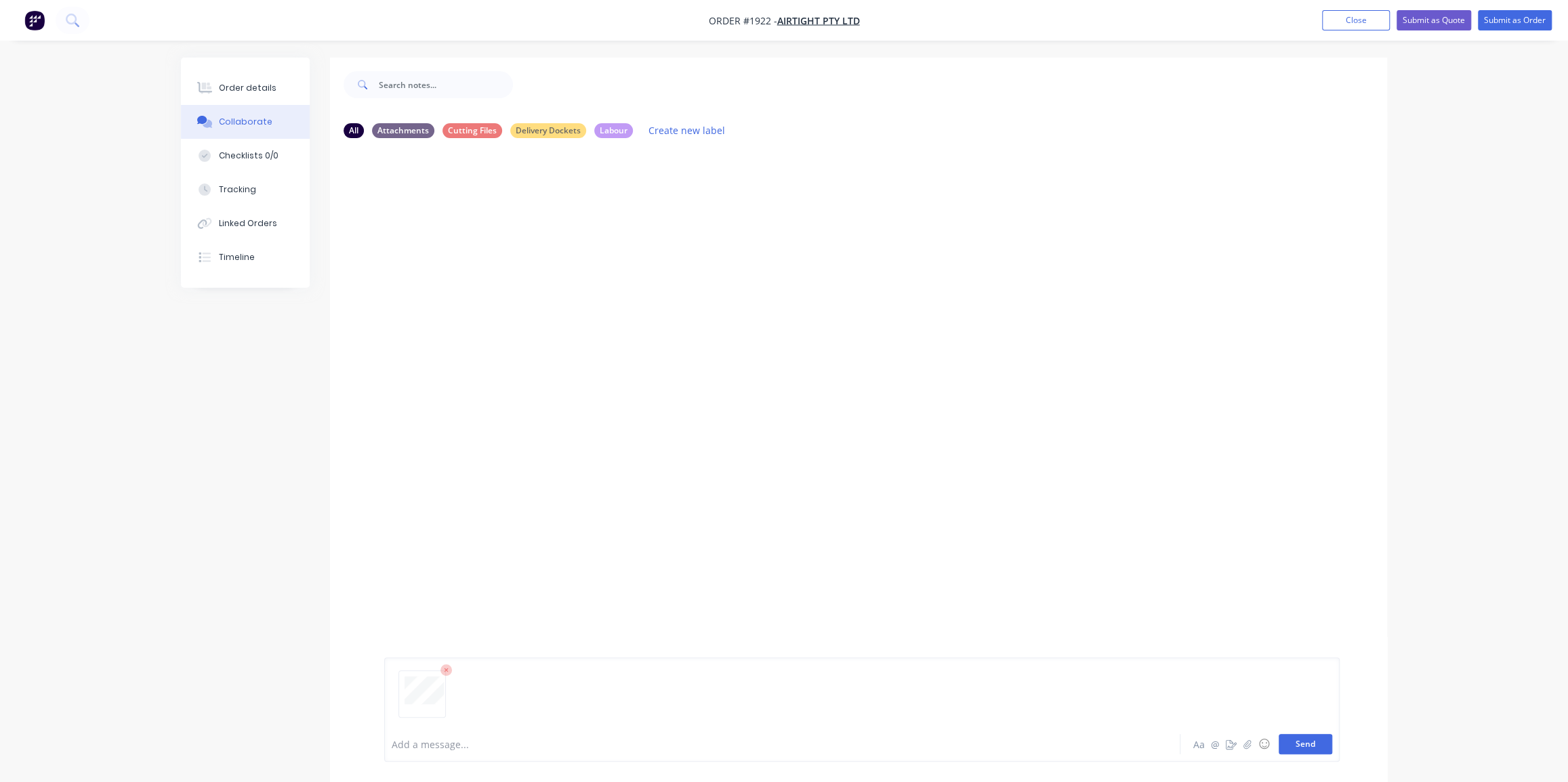
click at [1295, 747] on button "Send" at bounding box center [1305, 744] width 54 height 20
click at [253, 85] on button "Order details" at bounding box center [245, 88] width 129 height 34
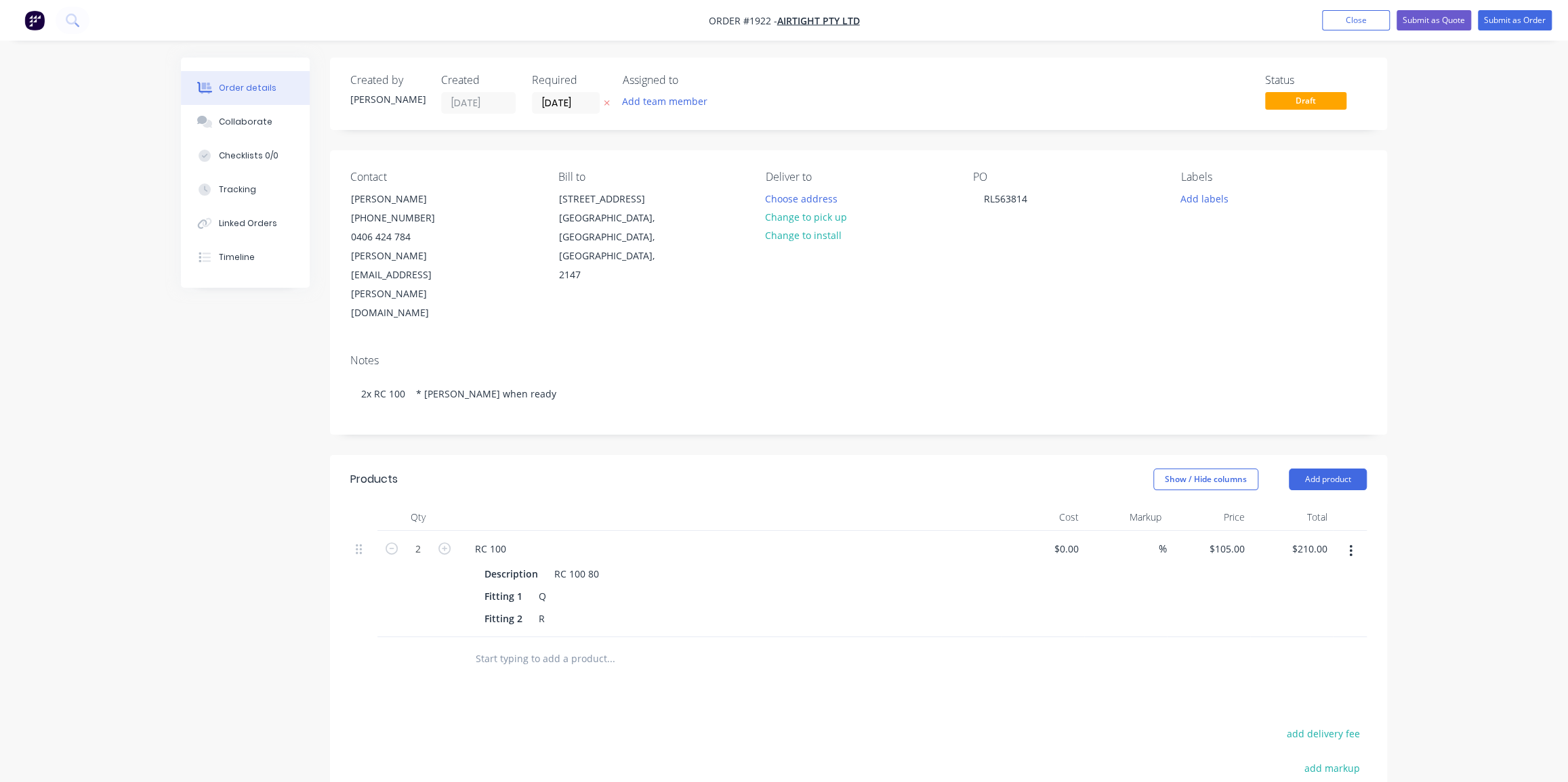
click at [1414, 237] on div "Order details Collaborate Checklists 0/0 Tracking Linked Orders Timeline Order …" at bounding box center [784, 513] width 1568 height 1027
click at [790, 217] on button "Change to pick up" at bounding box center [806, 217] width 96 height 18
click at [1416, 217] on div "Order details Collaborate Checklists 0/0 Tracking Linked Orders Timeline Order …" at bounding box center [784, 513] width 1568 height 1027
click at [1201, 196] on button "Add labels" at bounding box center [1204, 198] width 62 height 18
click at [1241, 237] on input "text" at bounding box center [1294, 238] width 142 height 27
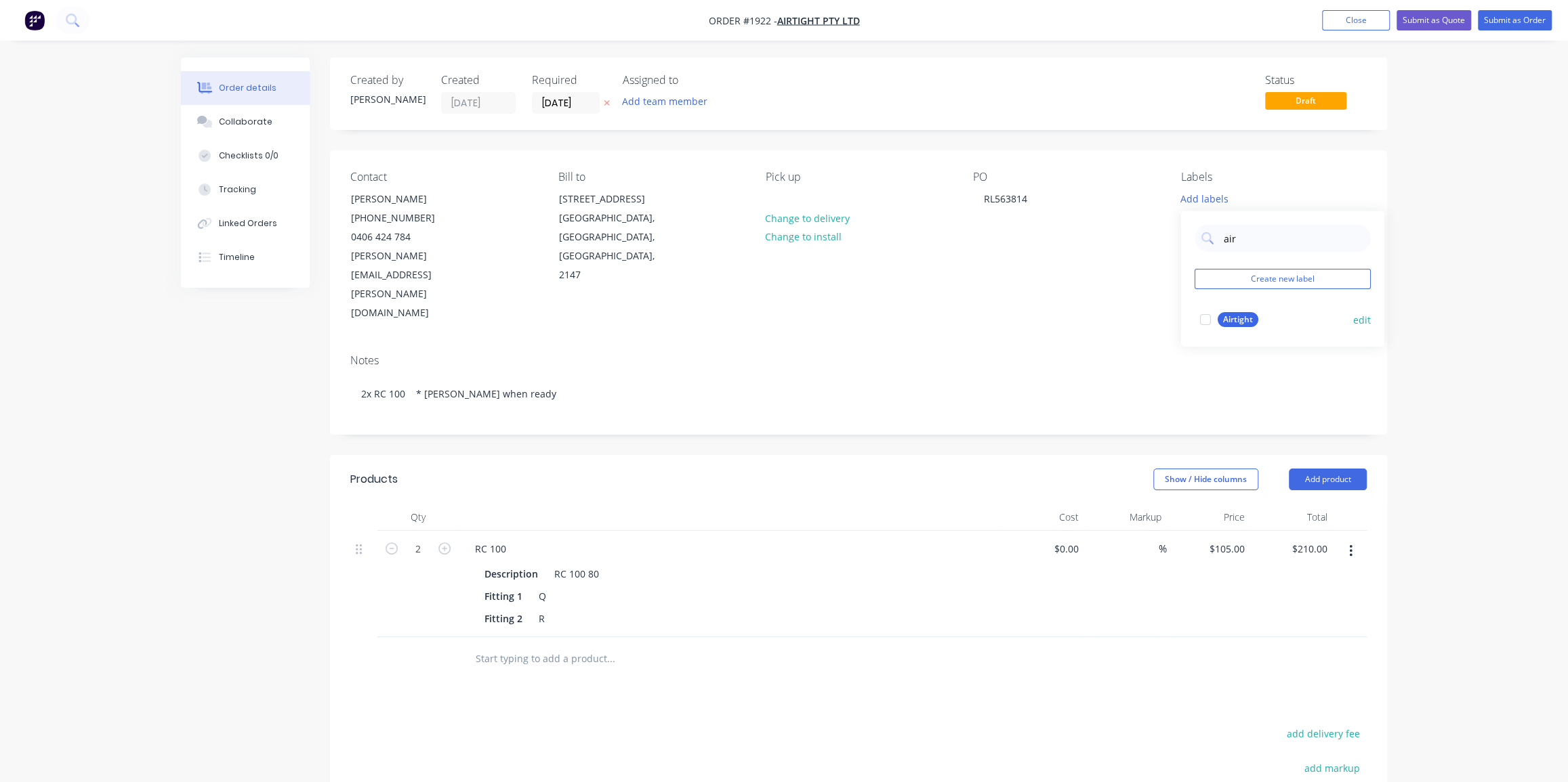
click at [1240, 315] on div "Airtight" at bounding box center [1238, 319] width 41 height 15
click at [1231, 238] on input "air" at bounding box center [1294, 232] width 142 height 27
type input "duc"
click at [1234, 314] on div "Duct Parts" at bounding box center [1244, 313] width 52 height 15
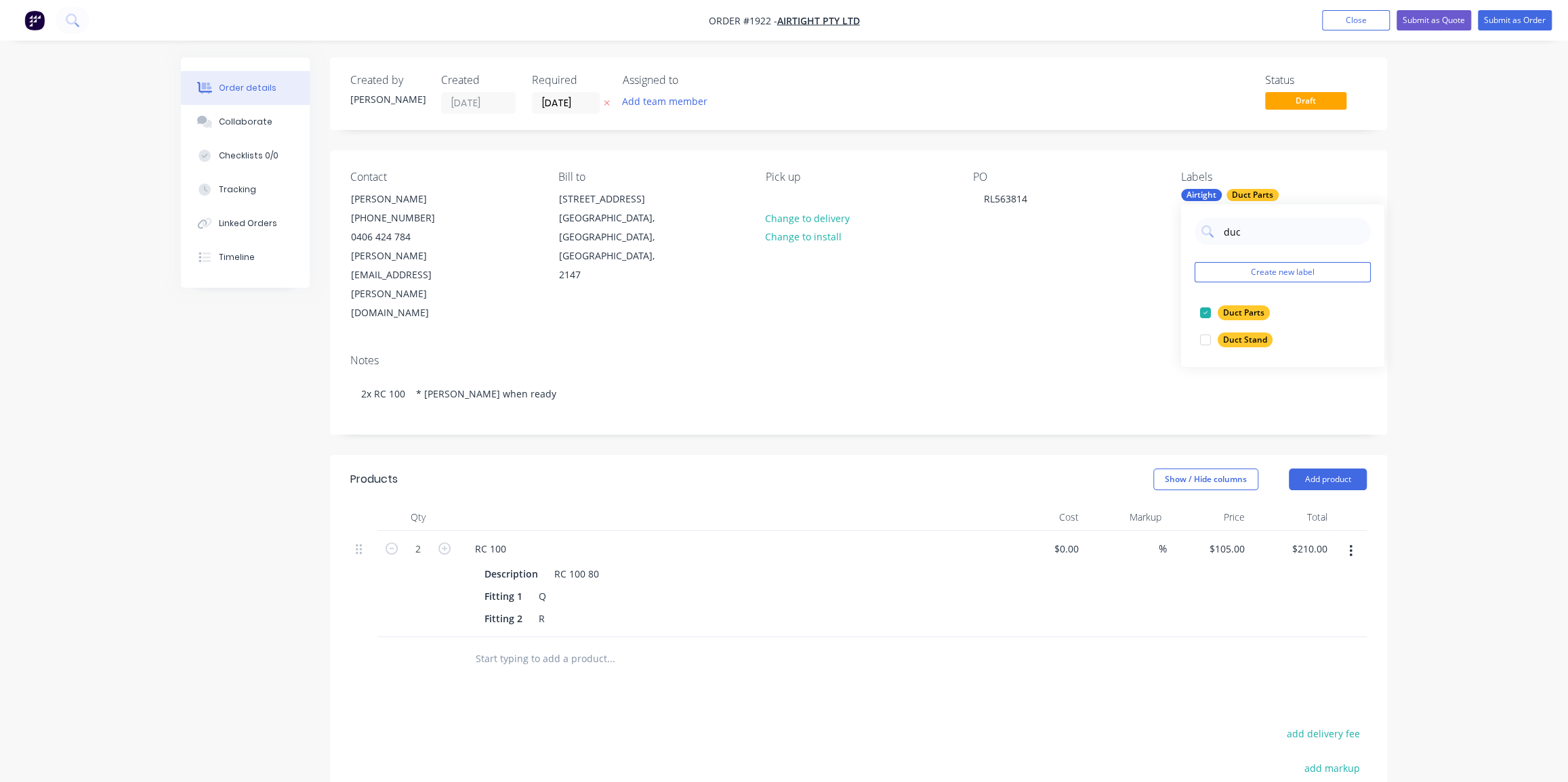
click at [1497, 341] on div "Order details Collaborate Checklists 0/0 Tracking Linked Orders Timeline Order …" at bounding box center [784, 513] width 1568 height 1027
drag, startPoint x: 1483, startPoint y: 307, endPoint x: 1510, endPoint y: 317, distance: 28.8
click at [1506, 309] on div "Order details Collaborate Checklists 0/0 Tracking Linked Orders Timeline Order …" at bounding box center [784, 513] width 1568 height 1027
click at [1518, 21] on button "Submit as Order" at bounding box center [1515, 20] width 74 height 20
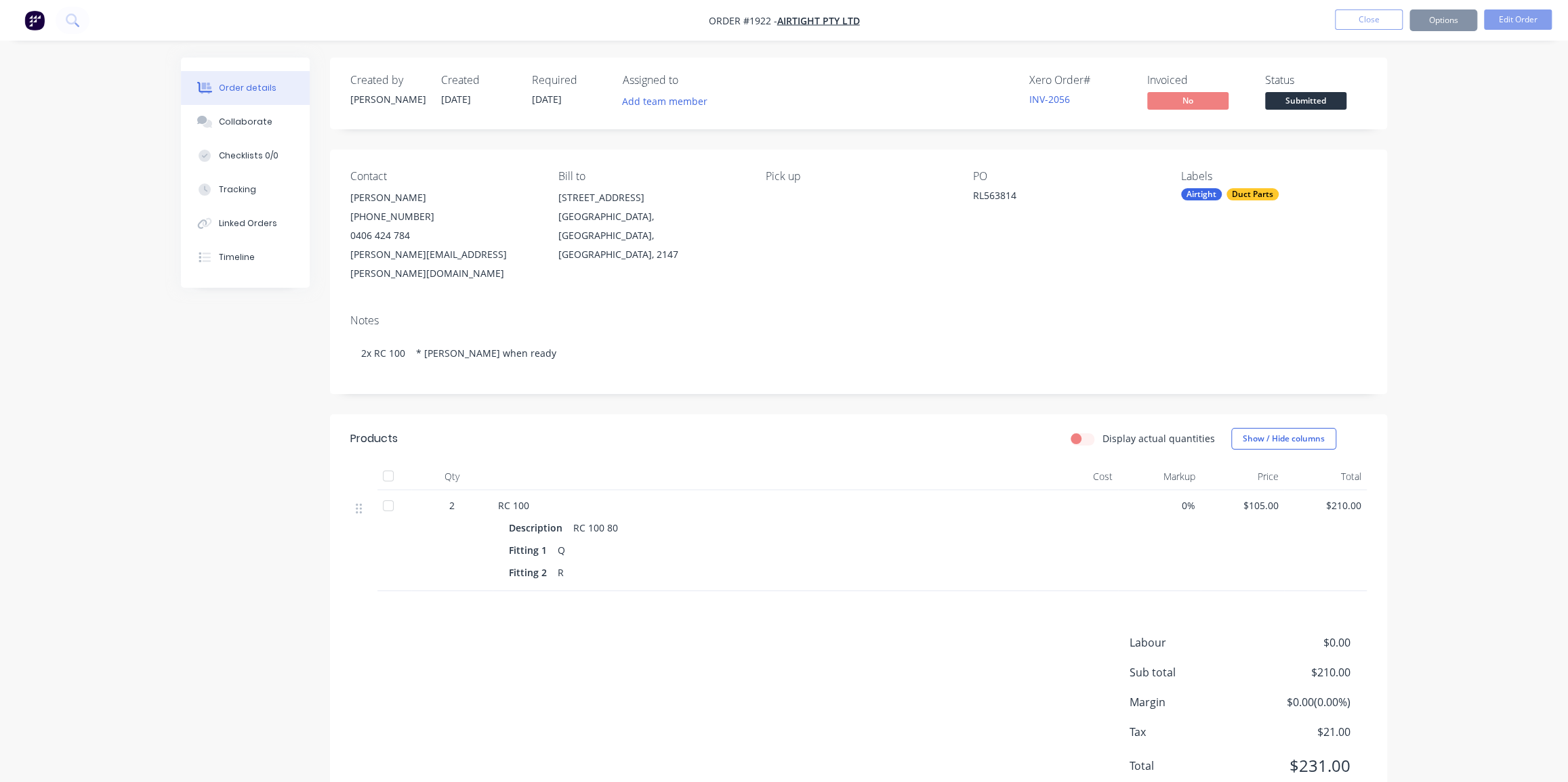
click at [1443, 351] on div "Order details Collaborate Checklists 0/0 Tracking Linked Orders Timeline Order …" at bounding box center [784, 416] width 1568 height 832
drag, startPoint x: 1456, startPoint y: 73, endPoint x: 1451, endPoint y: 59, distance: 14.9
click at [1456, 73] on div "Order details Collaborate Checklists 0/0 Tracking Linked Orders Timeline Order …" at bounding box center [784, 416] width 1568 height 832
click at [1443, 17] on button "Options" at bounding box center [1443, 20] width 68 height 21
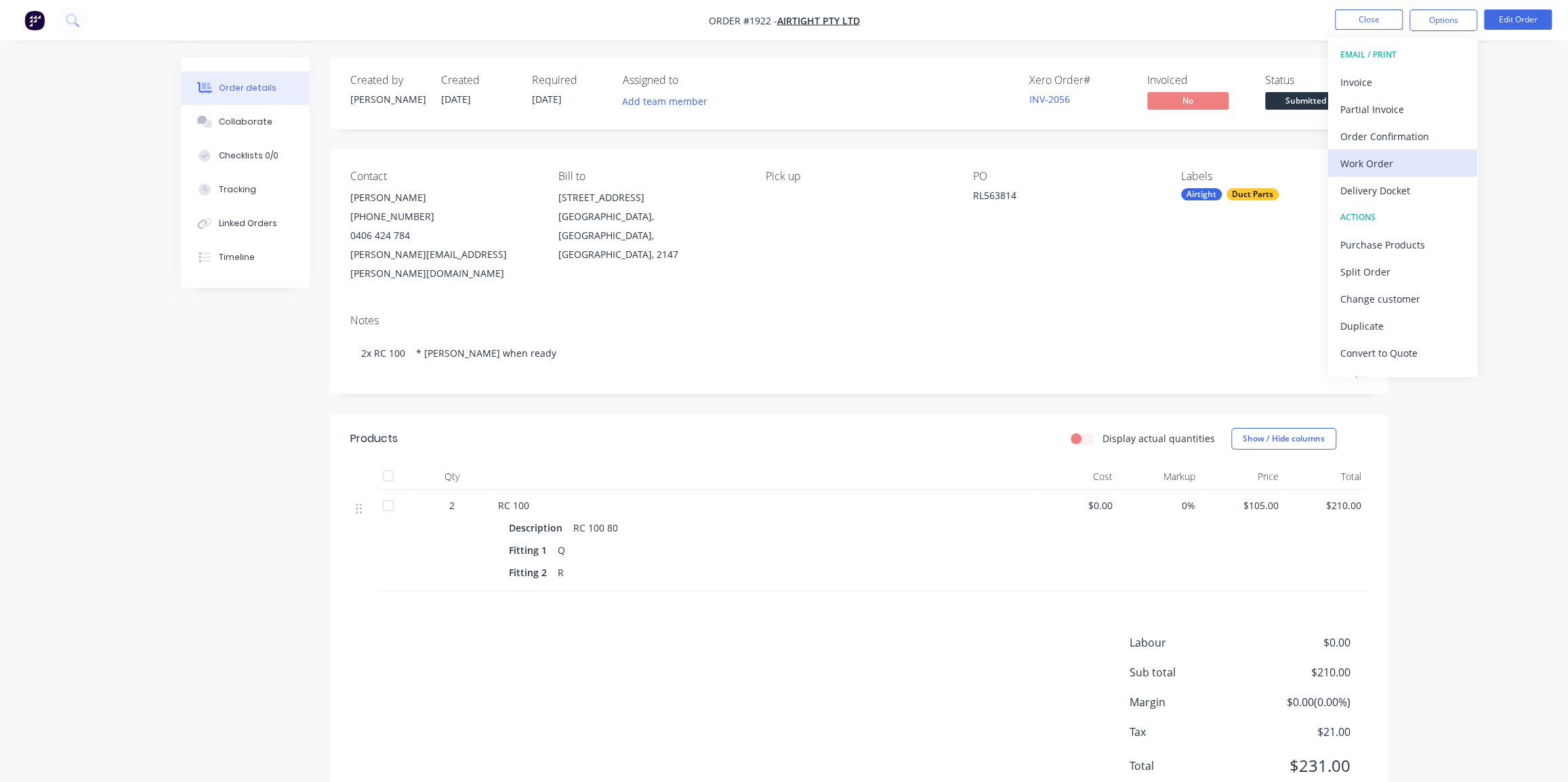
click at [1383, 165] on div "Work Order" at bounding box center [1403, 163] width 125 height 20
click at [1384, 138] on div "Without pricing" at bounding box center [1403, 136] width 125 height 20
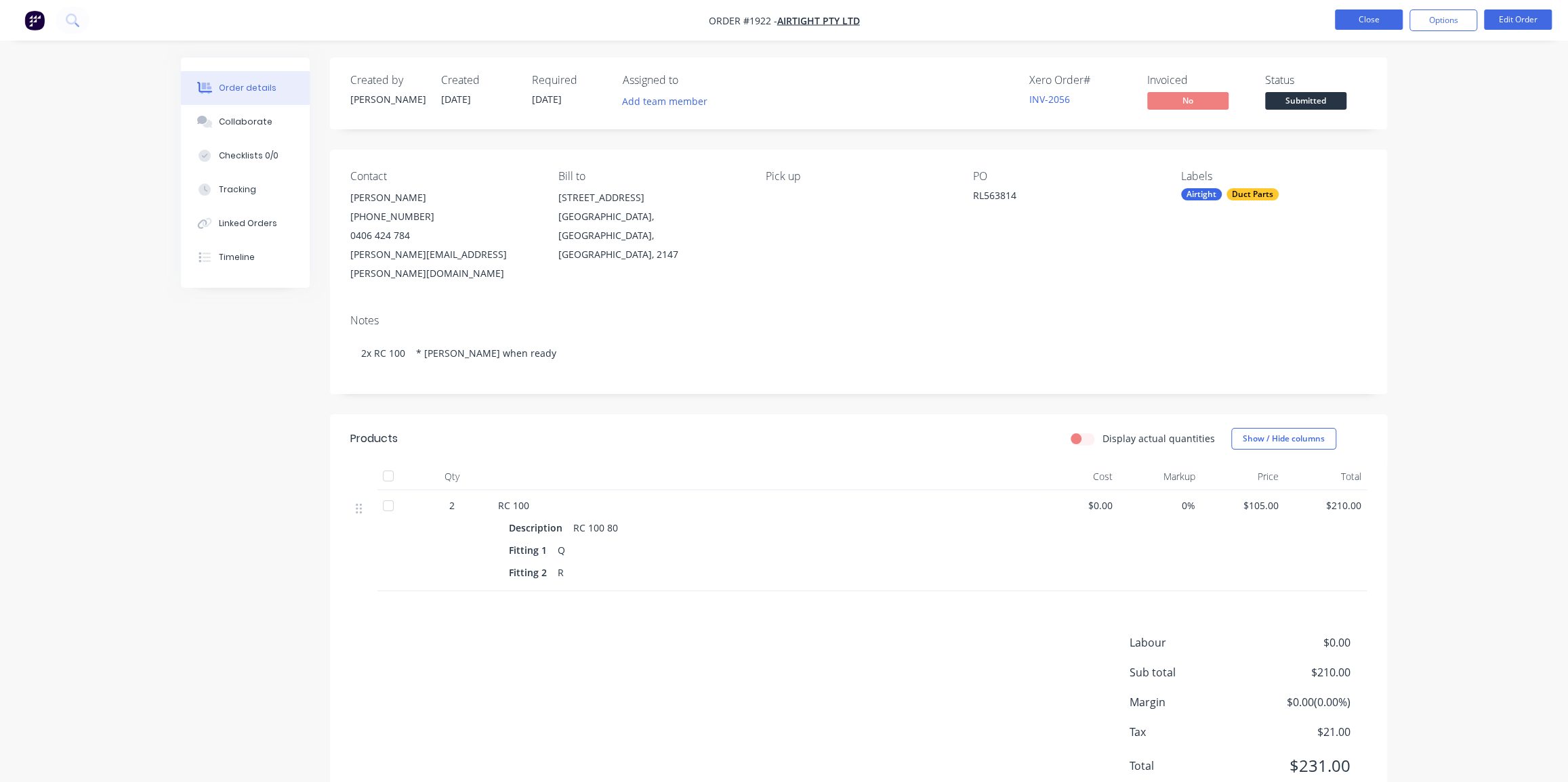
click at [1368, 20] on button "Close" at bounding box center [1369, 20] width 68 height 20
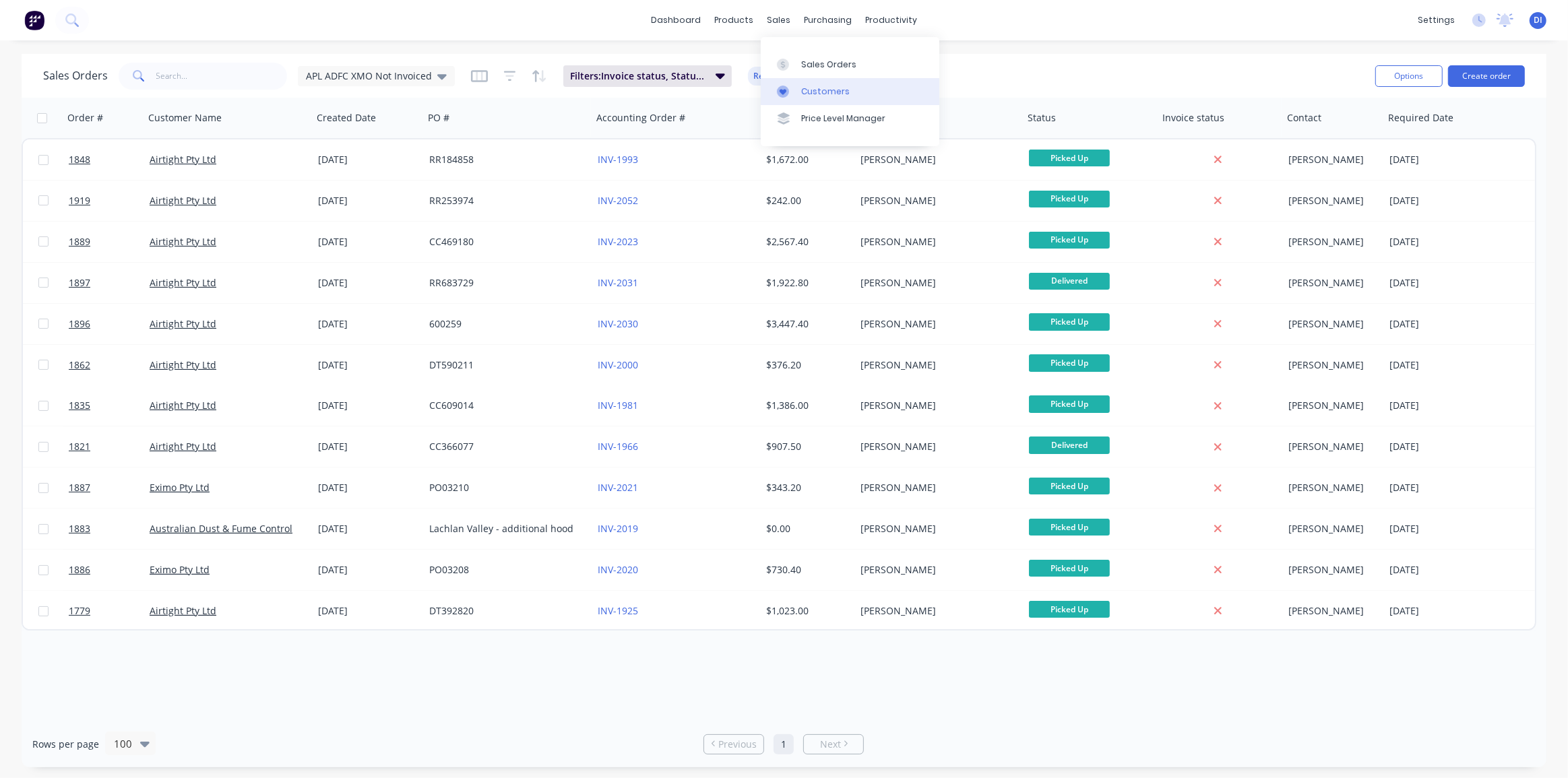
click at [809, 89] on div "Customers" at bounding box center [826, 91] width 49 height 12
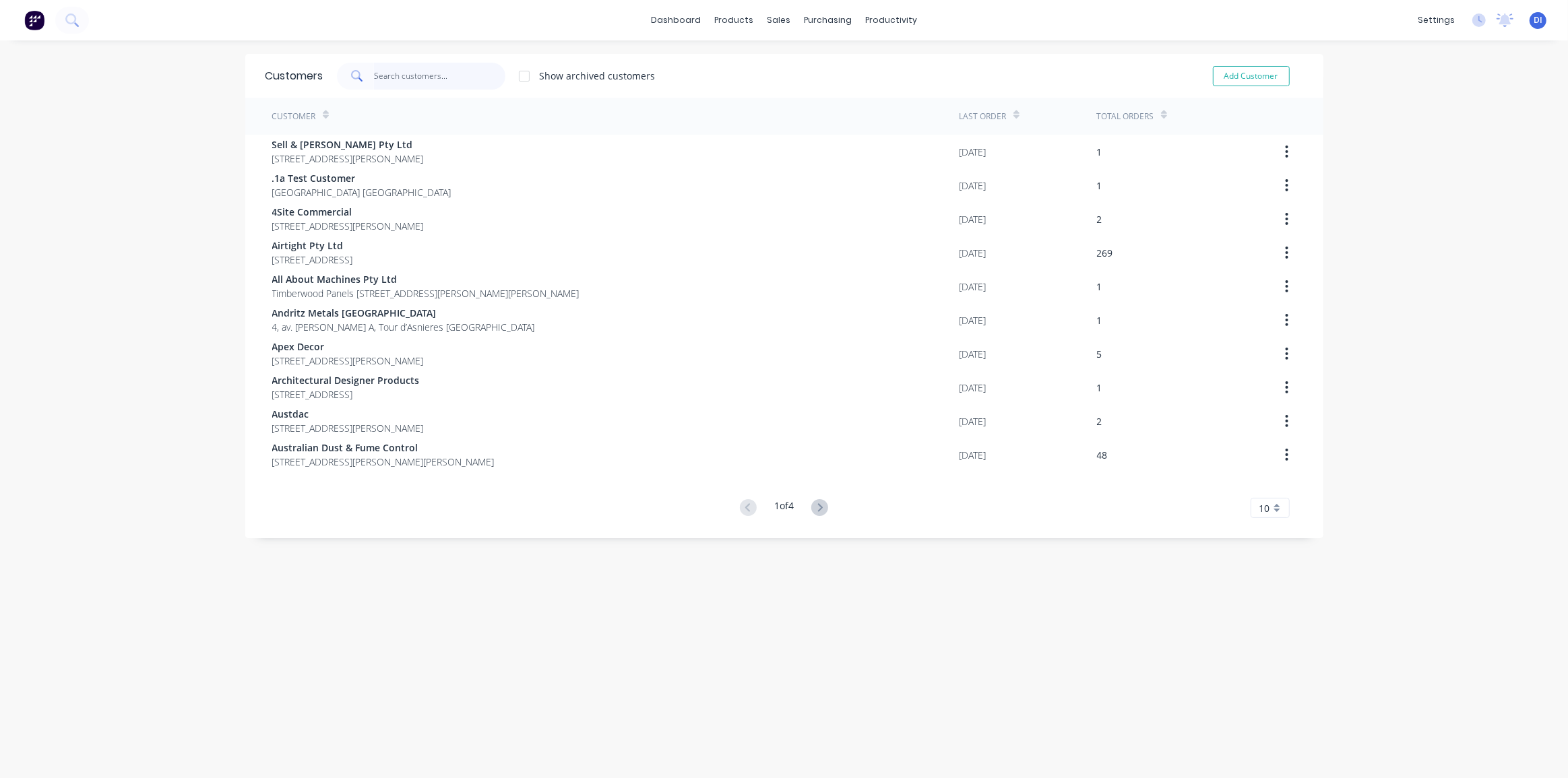
click at [377, 76] on input "text" at bounding box center [440, 76] width 132 height 27
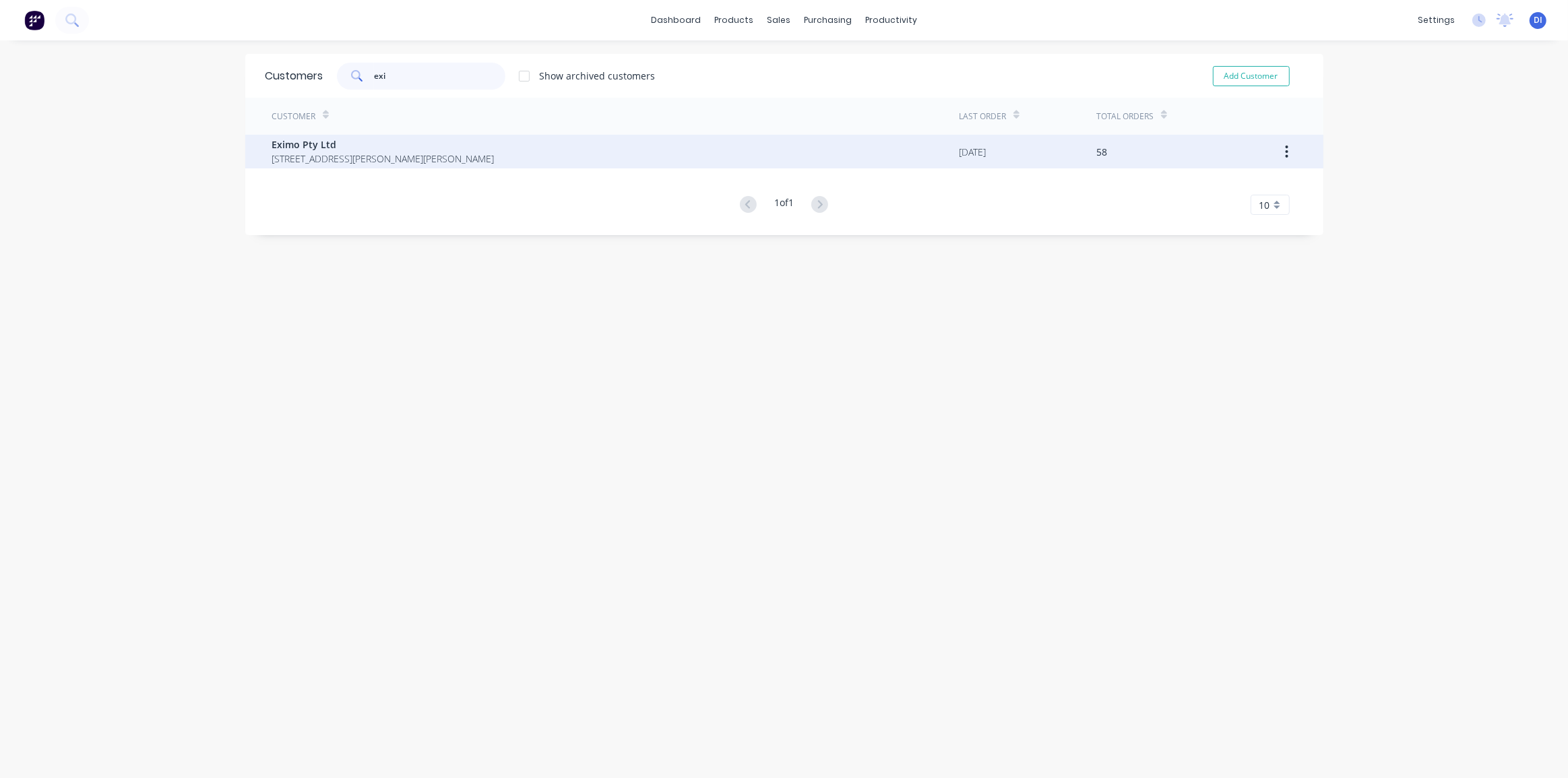
type input "exi"
click at [409, 155] on span "2/1 Glendenning Rd Glendenning New South Wales Australia 2761" at bounding box center [384, 158] width 223 height 14
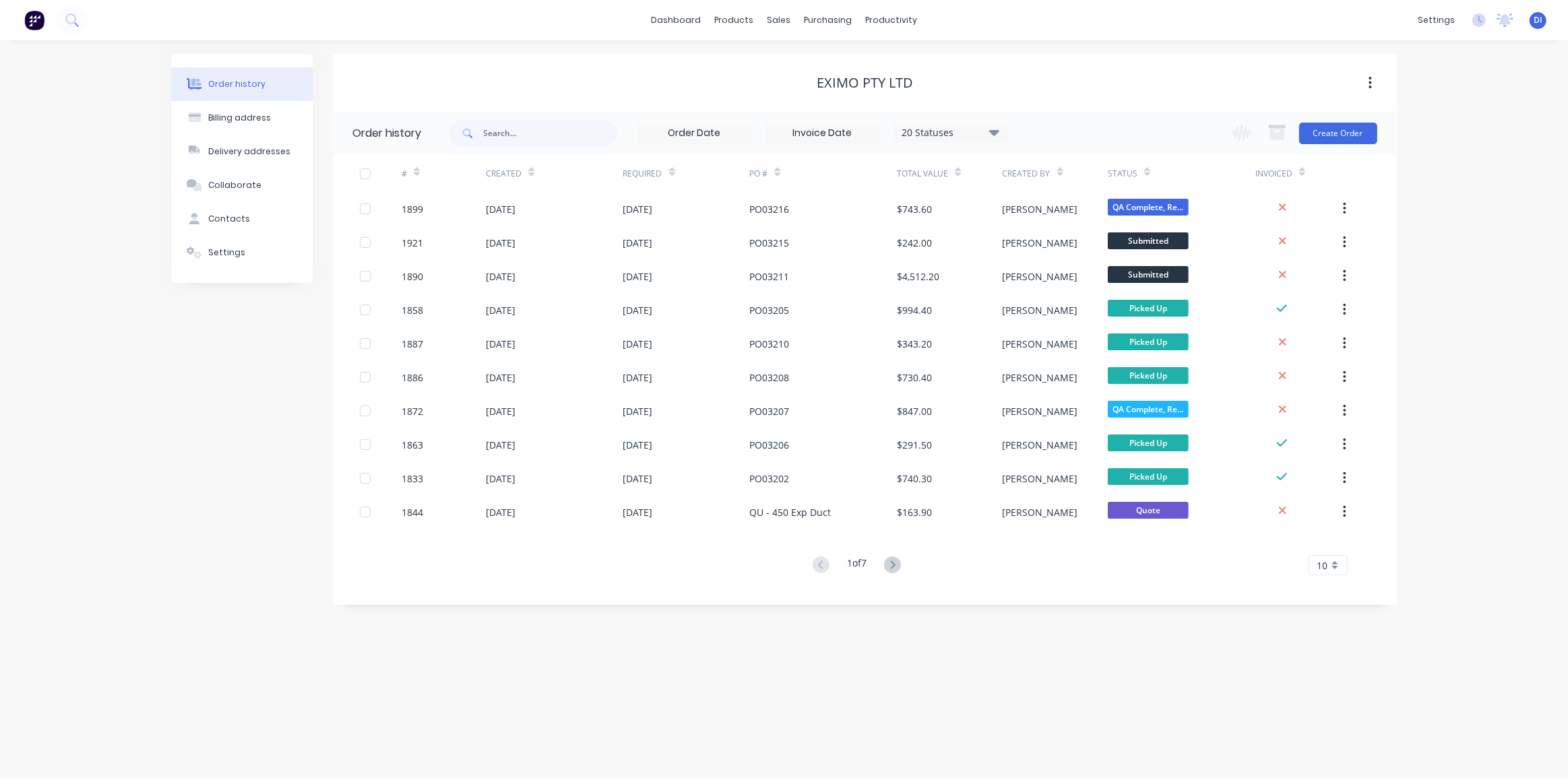
click at [1461, 249] on div "Order history Billing address Delivery addresses Collaborate Contacts Settings …" at bounding box center [784, 409] width 1568 height 738
click at [1424, 151] on div "Order history Billing address Delivery addresses Collaborate Contacts Settings …" at bounding box center [784, 409] width 1568 height 738
click at [1336, 130] on button "Create Order" at bounding box center [1339, 133] width 78 height 21
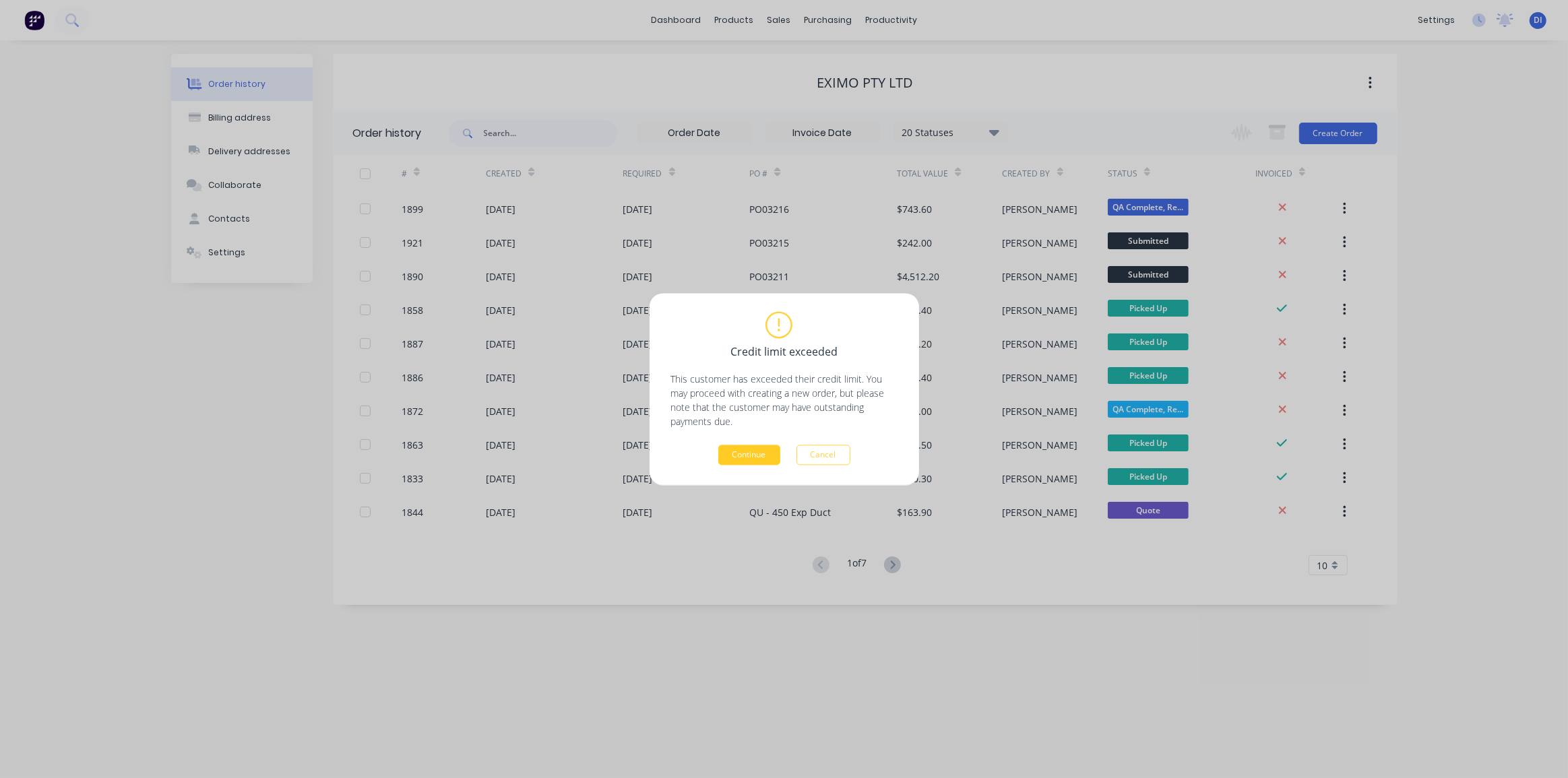
click at [755, 455] on button "Continue" at bounding box center [749, 455] width 62 height 20
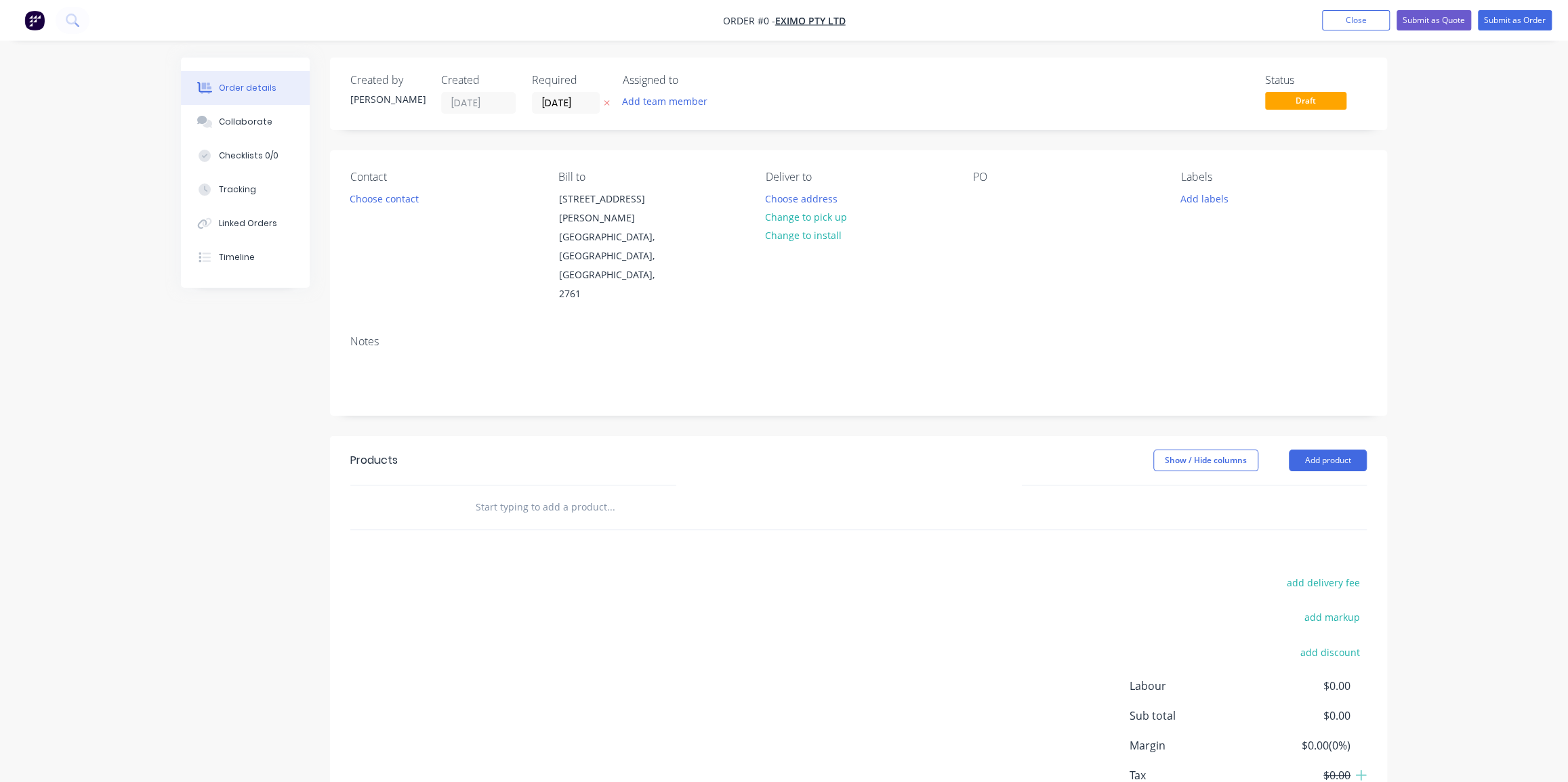
click at [1417, 256] on div "Order details Collaborate Checklists 0/0 Tracking Linked Orders Timeline Order …" at bounding box center [784, 438] width 1568 height 876
click at [400, 204] on button "Choose contact" at bounding box center [385, 198] width 84 height 18
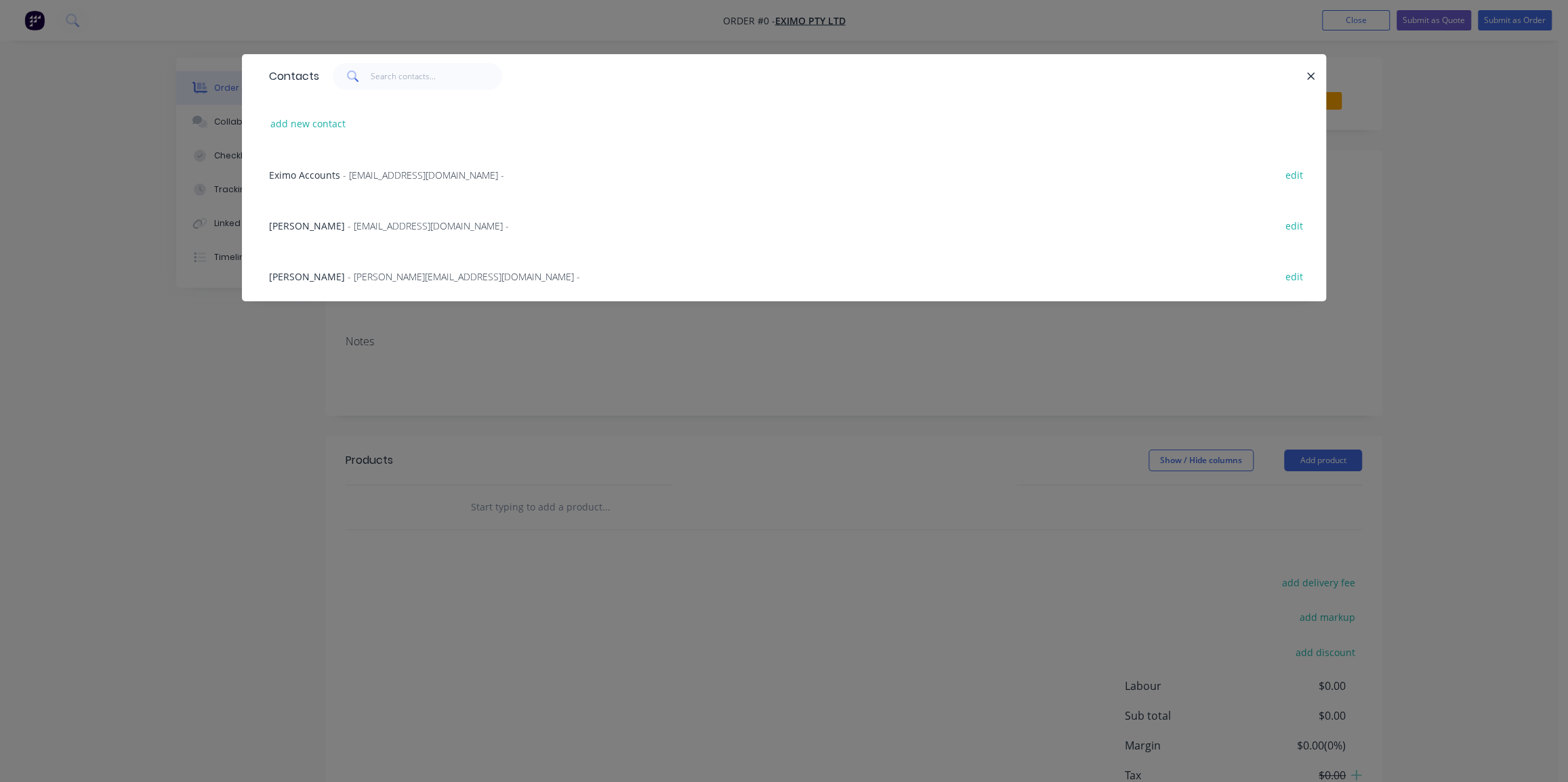
click at [364, 276] on span "- p.murphy@eximo.com.au -" at bounding box center [464, 277] width 233 height 13
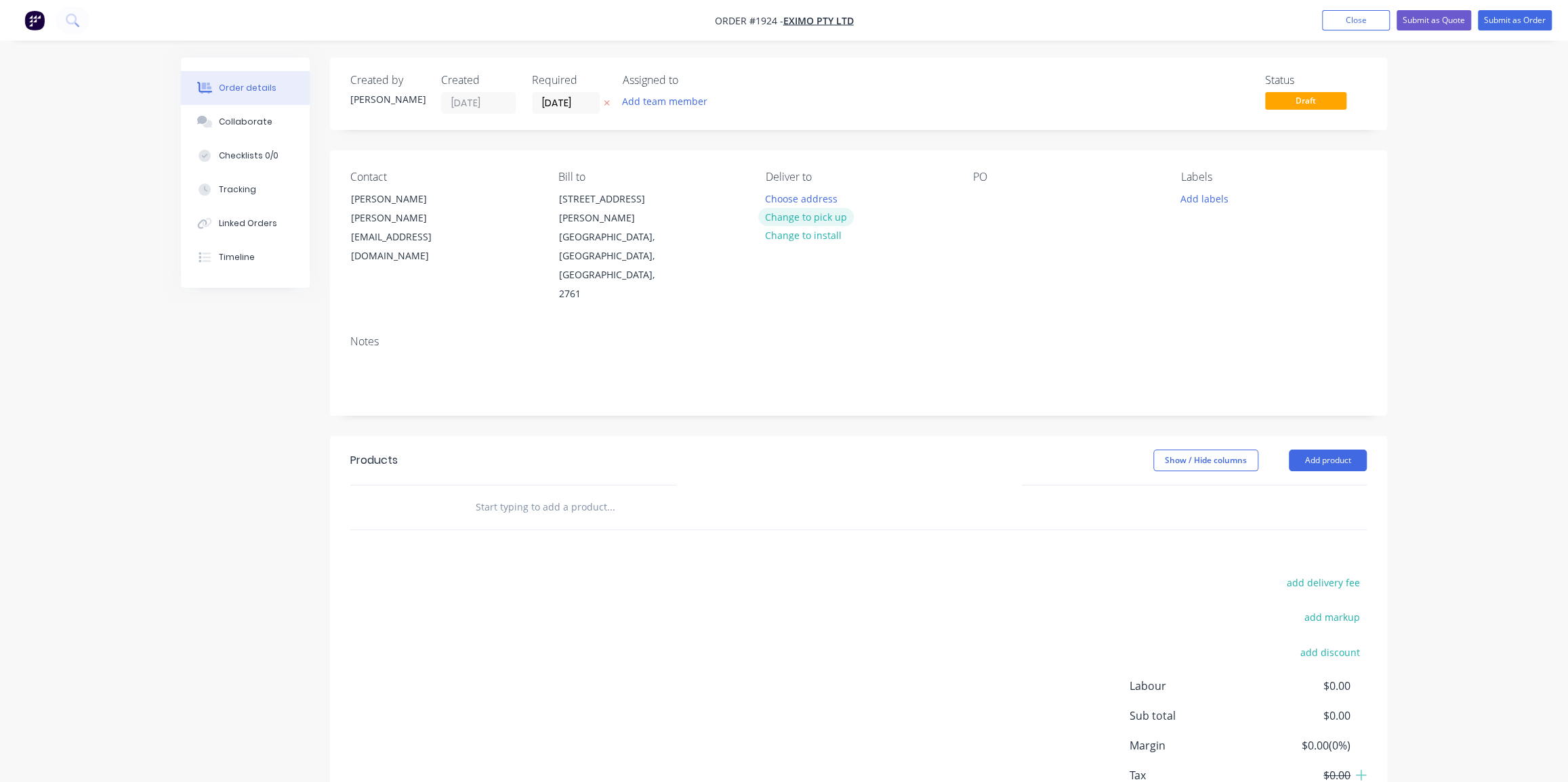
click at [807, 217] on button "Change to pick up" at bounding box center [806, 217] width 96 height 18
click at [816, 213] on button "Change to delivery" at bounding box center [807, 218] width 99 height 18
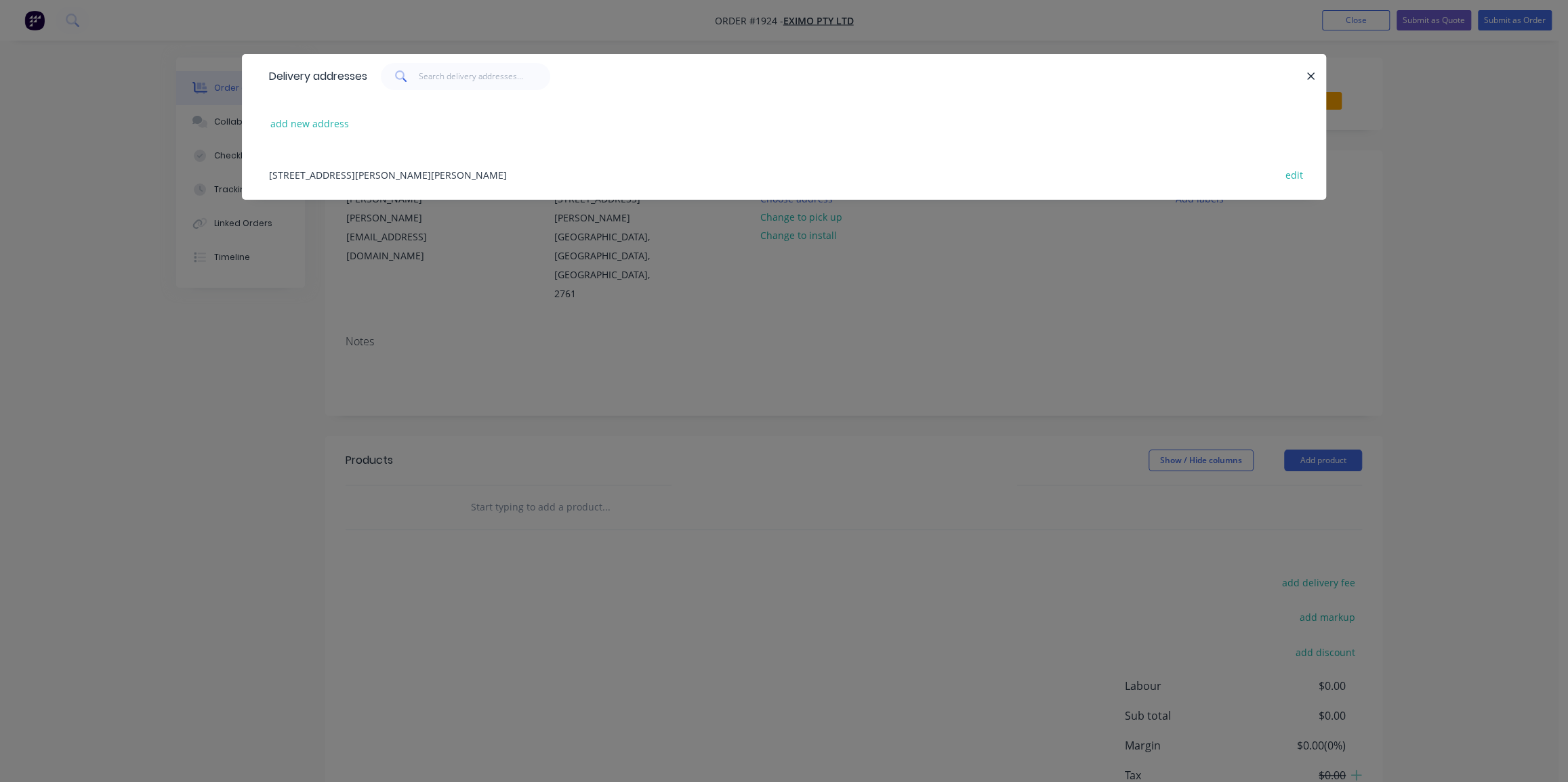
click at [359, 176] on div "2/1 Glendenning Rd, Glendenning, New South Wales, Australia, 2761 edit" at bounding box center [784, 174] width 1043 height 50
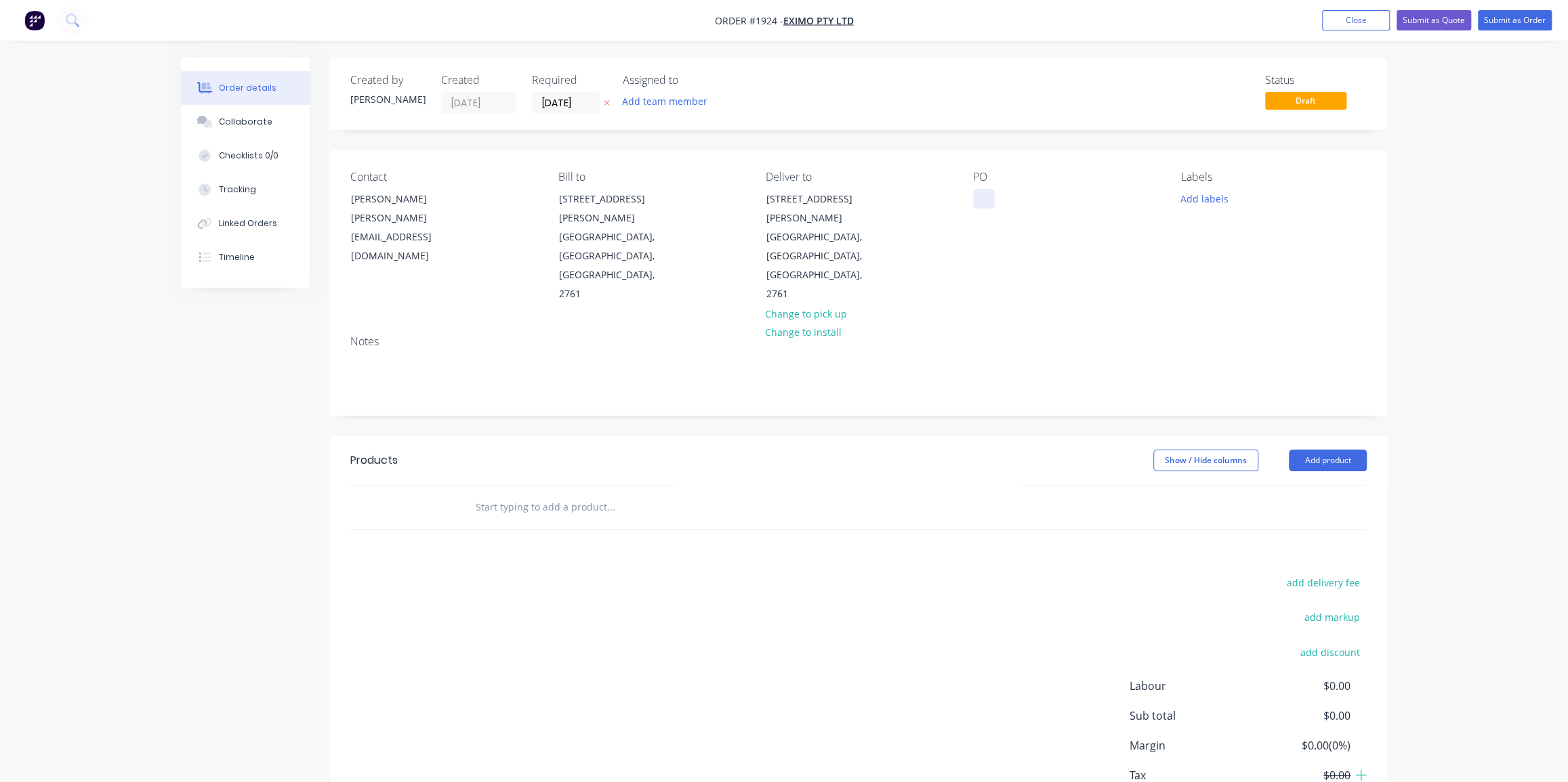
click at [980, 196] on div at bounding box center [984, 199] width 21 height 20
drag, startPoint x: 975, startPoint y: 185, endPoint x: 1002, endPoint y: 191, distance: 27.7
click at [975, 185] on div "PO" at bounding box center [1066, 237] width 185 height 133
click at [987, 190] on div at bounding box center [984, 199] width 21 height 20
paste div
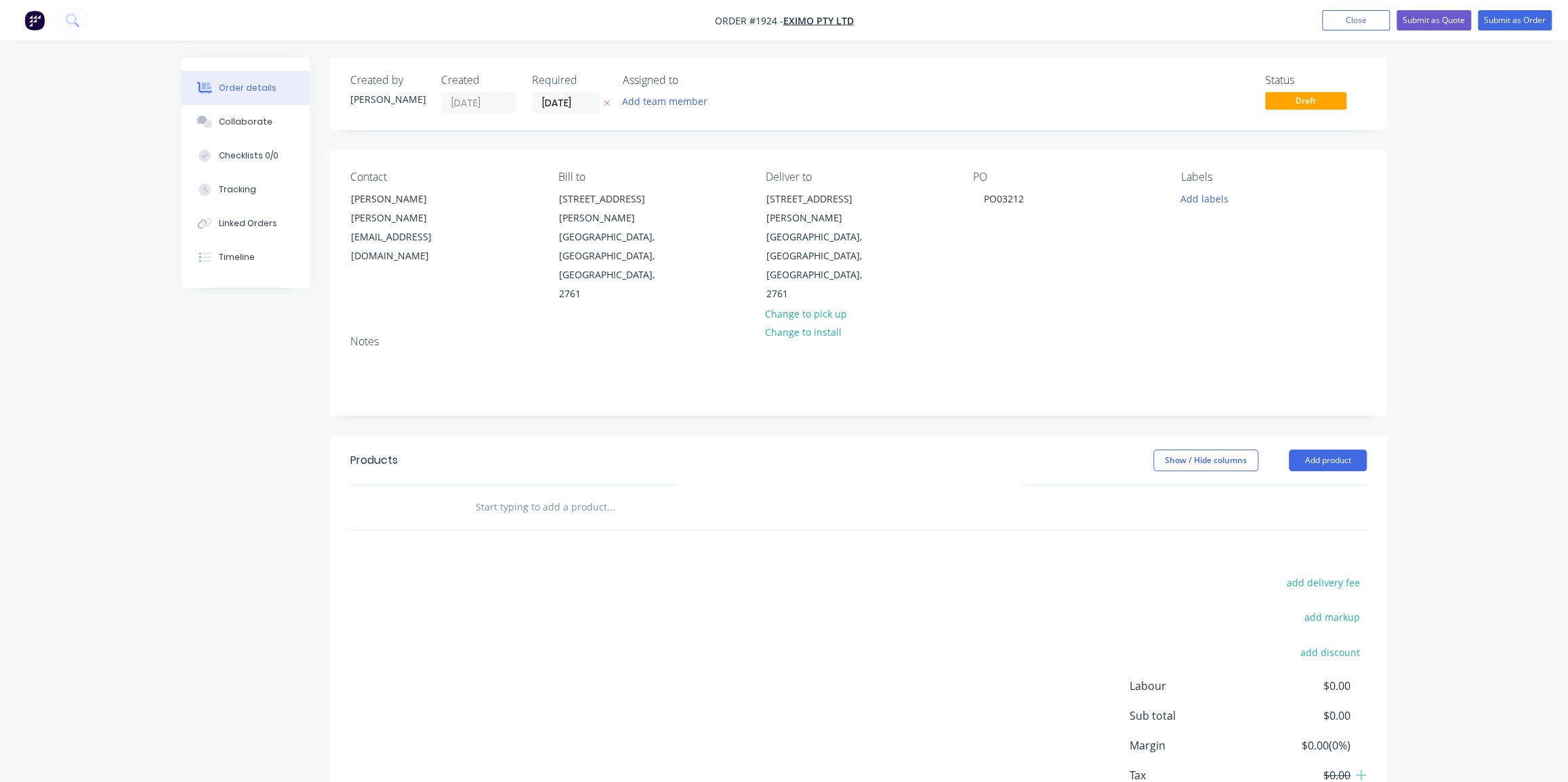
click at [1234, 240] on div "Labels Add labels" at bounding box center [1274, 237] width 185 height 133
click at [1202, 196] on button "Add labels" at bounding box center [1204, 198] width 62 height 18
click at [1255, 236] on input "text" at bounding box center [1294, 238] width 142 height 27
click at [1223, 322] on div "Eximo" at bounding box center [1235, 319] width 35 height 15
click at [1245, 228] on input "eximo" at bounding box center [1294, 232] width 142 height 27
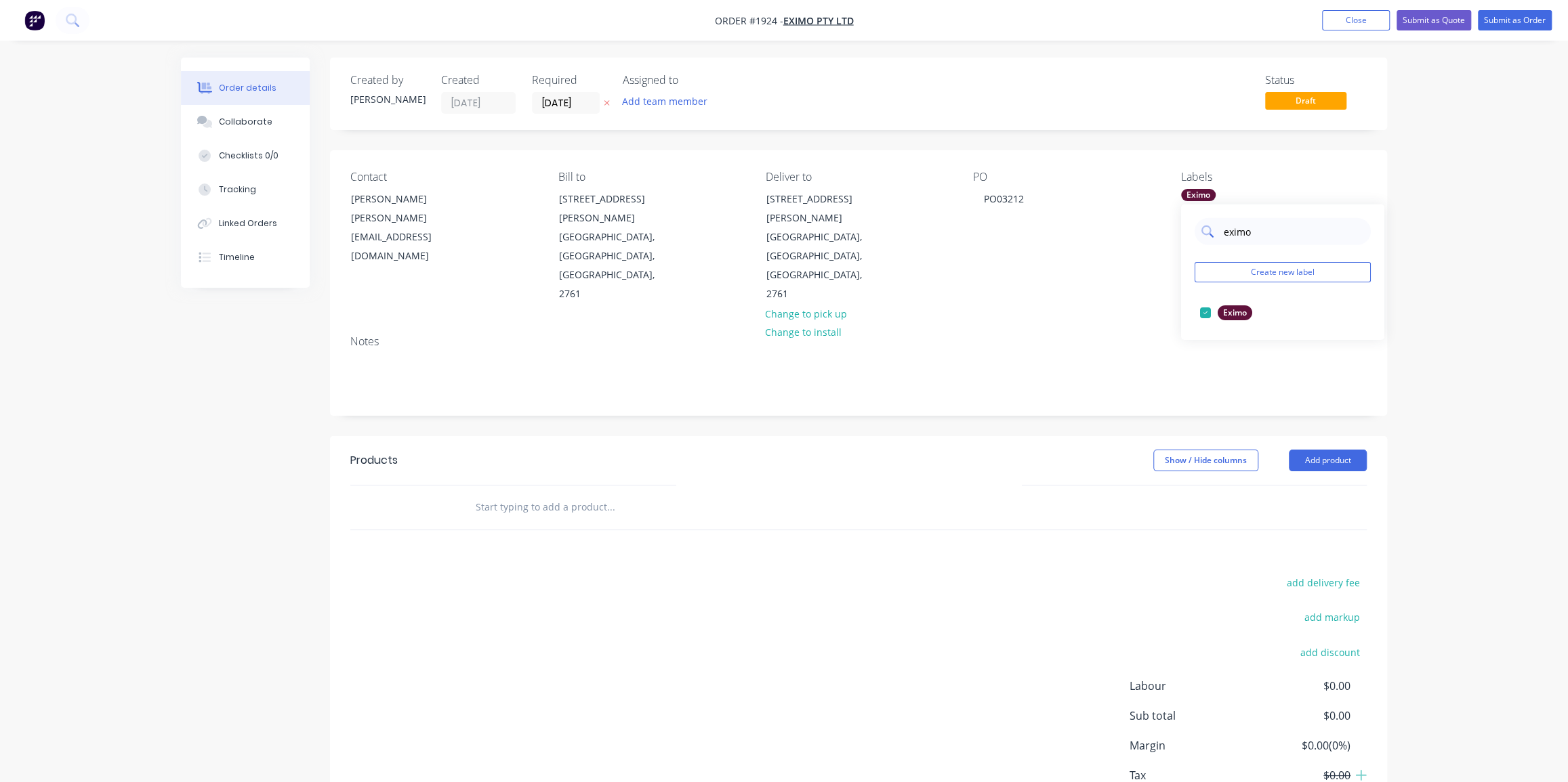
click at [1245, 228] on input "eximo" at bounding box center [1294, 232] width 142 height 27
type input "duc"
click at [1245, 315] on div "Duct Parts" at bounding box center [1244, 313] width 52 height 15
click at [1447, 288] on div "Order details Collaborate Checklists 0/0 Tracking Linked Orders Timeline Order …" at bounding box center [784, 438] width 1568 height 876
click at [1471, 320] on div "Order details Collaborate Checklists 0/0 Tracking Linked Orders Timeline Order …" at bounding box center [784, 438] width 1568 height 876
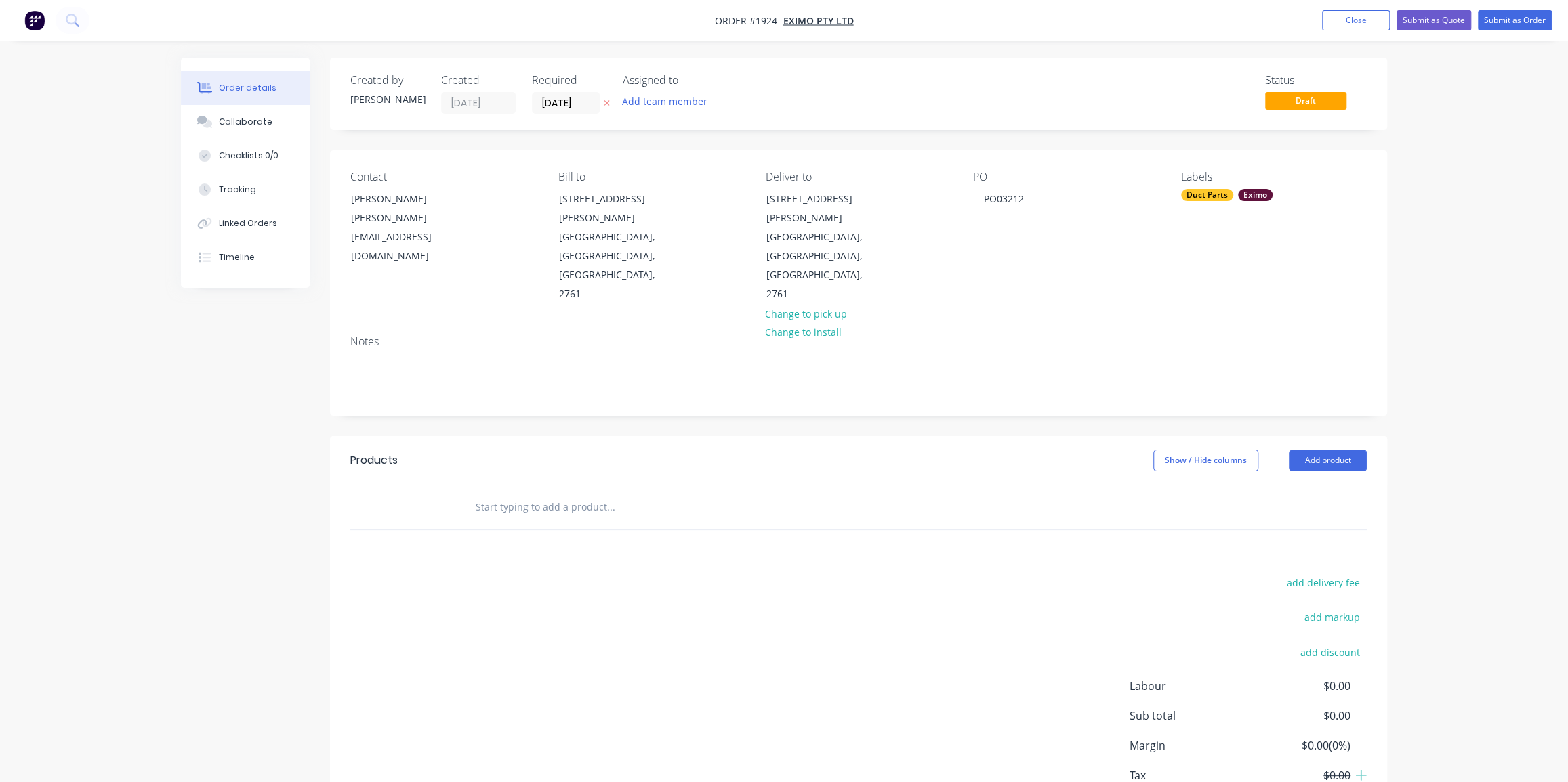
click at [607, 493] on input "text" at bounding box center [610, 507] width 271 height 27
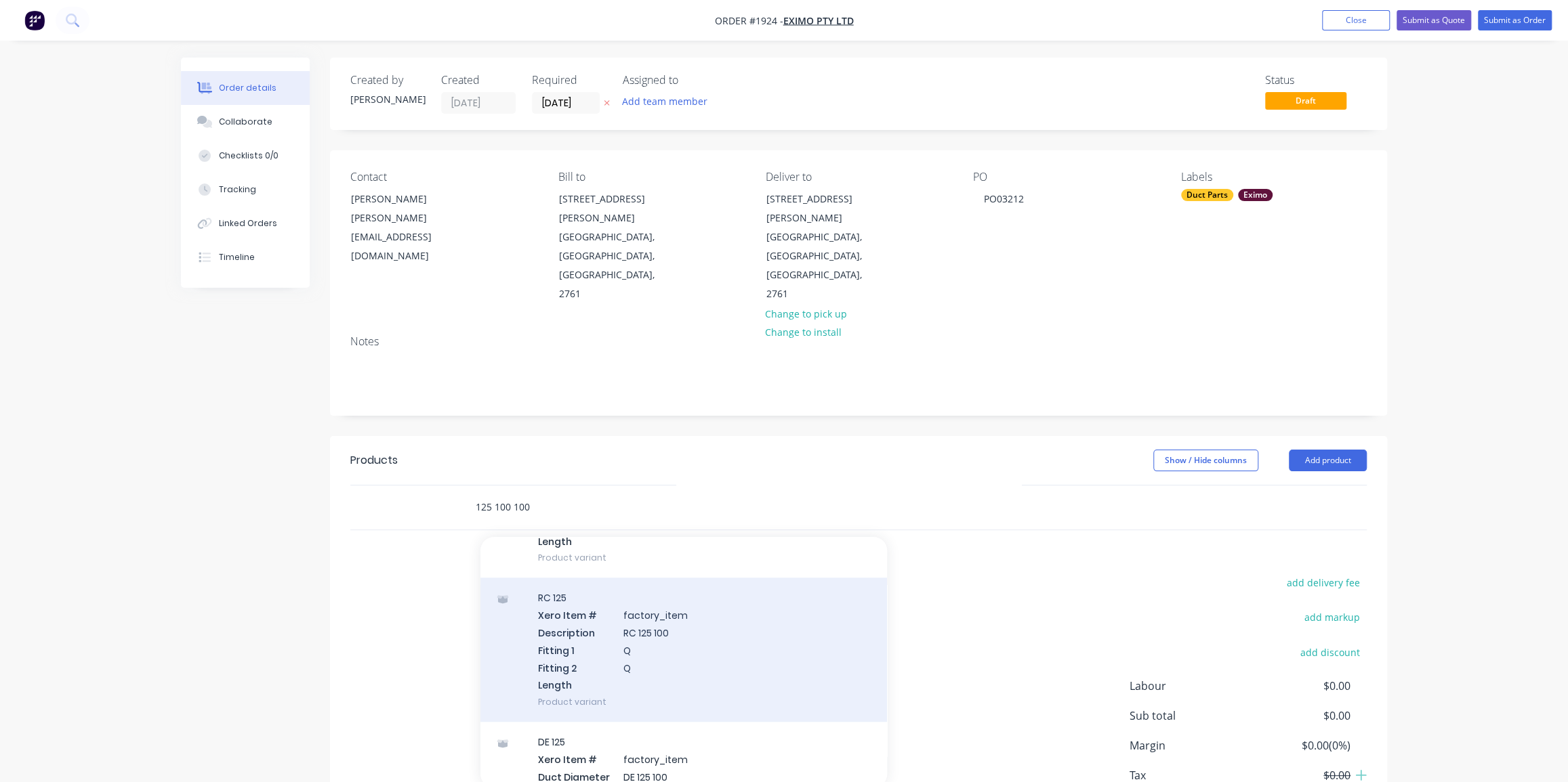
scroll to position [1047, 0]
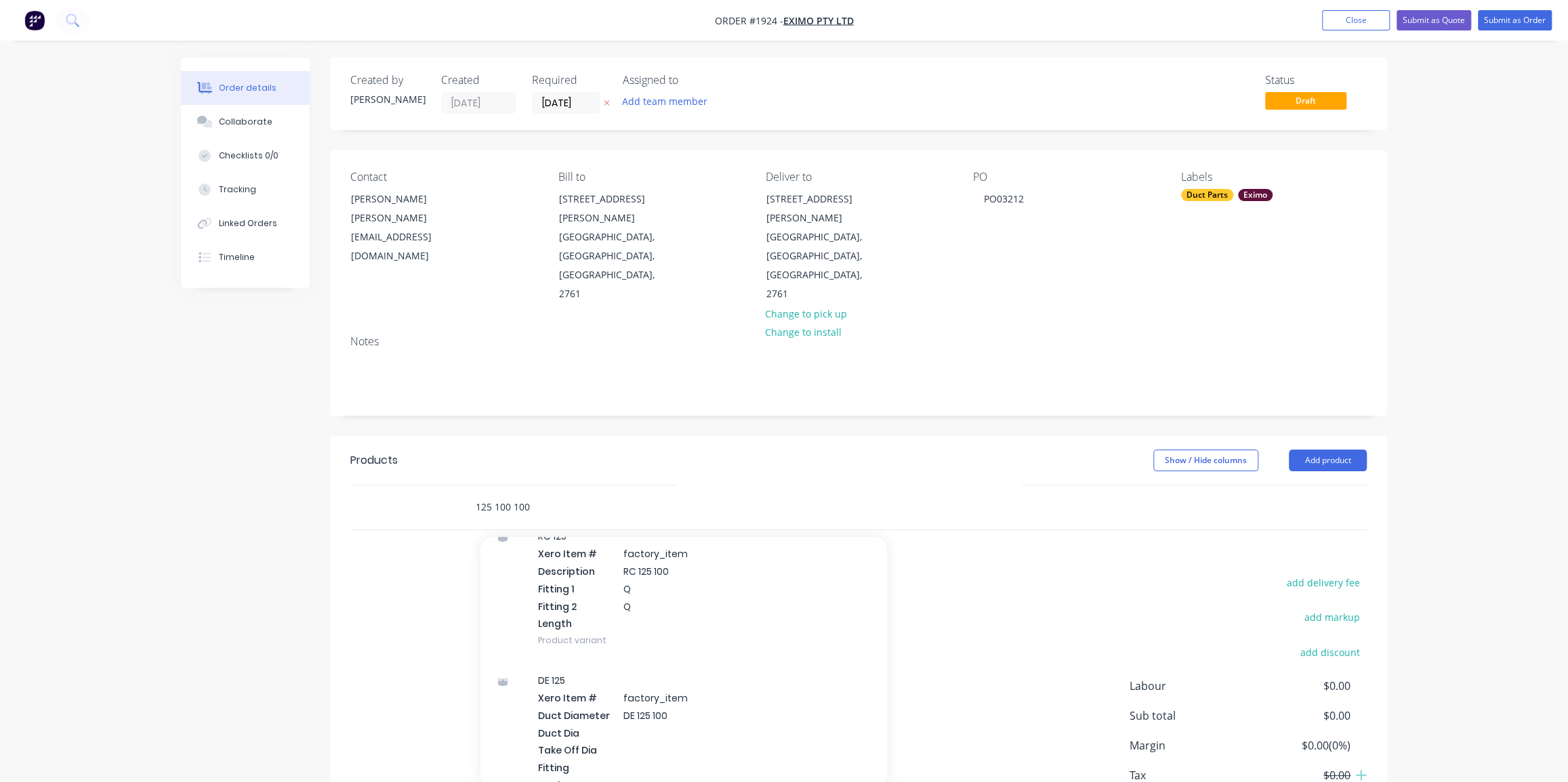
type input "125 100 100"
click at [1499, 300] on div "Order details Collaborate Checklists 0/0 Tracking Linked Orders Timeline Order …" at bounding box center [784, 438] width 1568 height 876
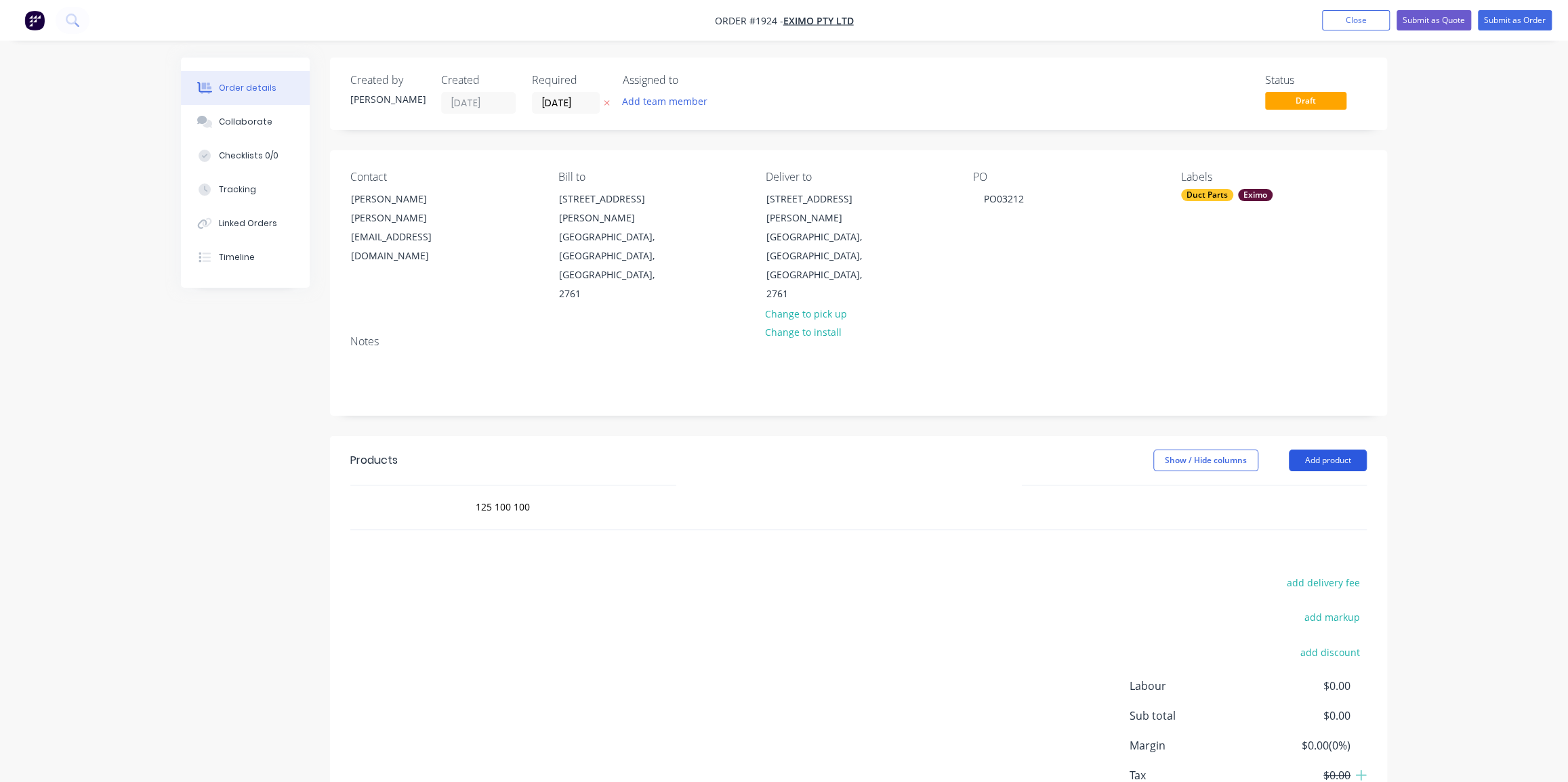
click at [1331, 450] on button "Add product" at bounding box center [1327, 460] width 78 height 21
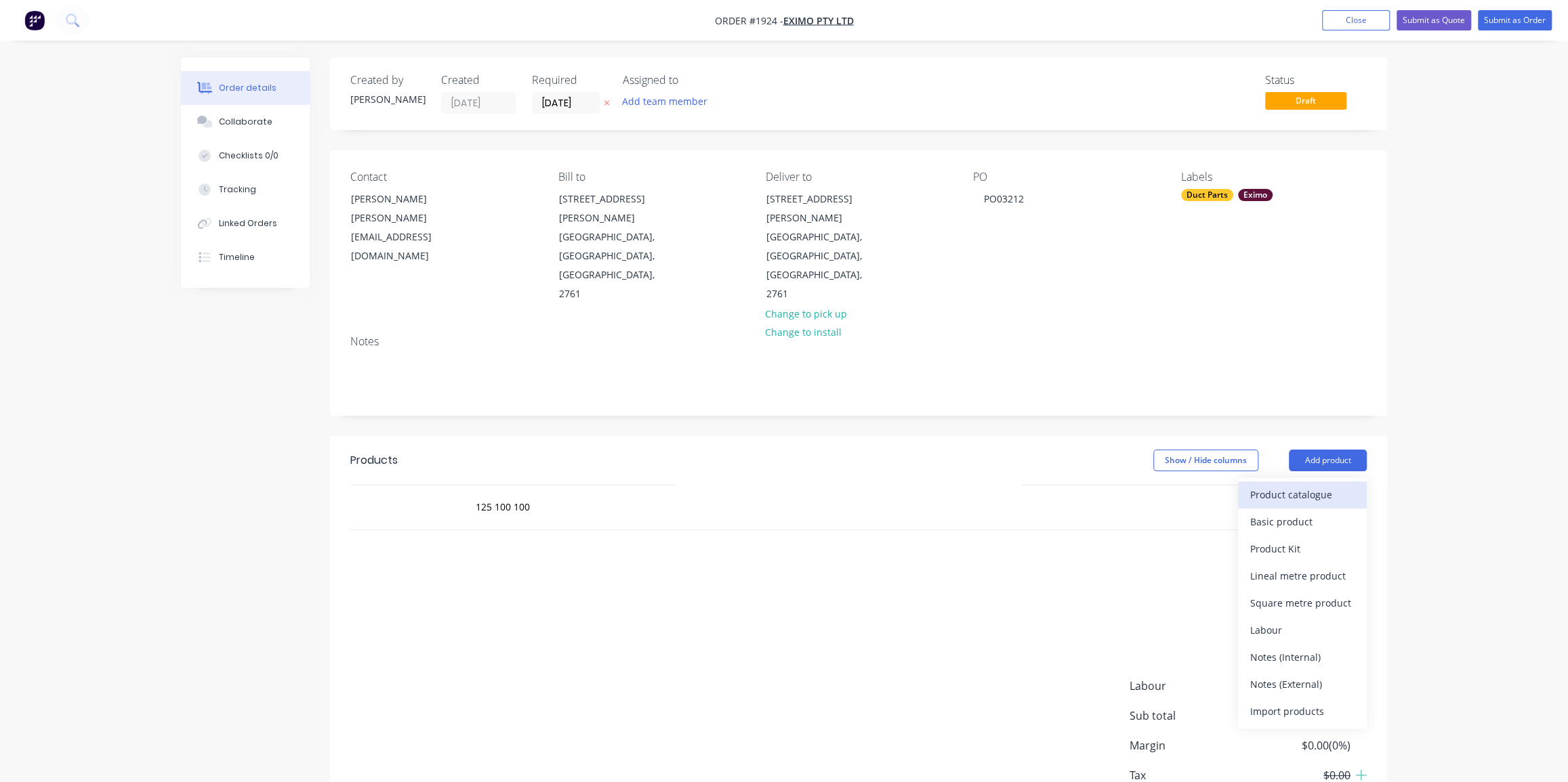
click at [1302, 485] on div "Product catalogue" at bounding box center [1302, 494] width 104 height 20
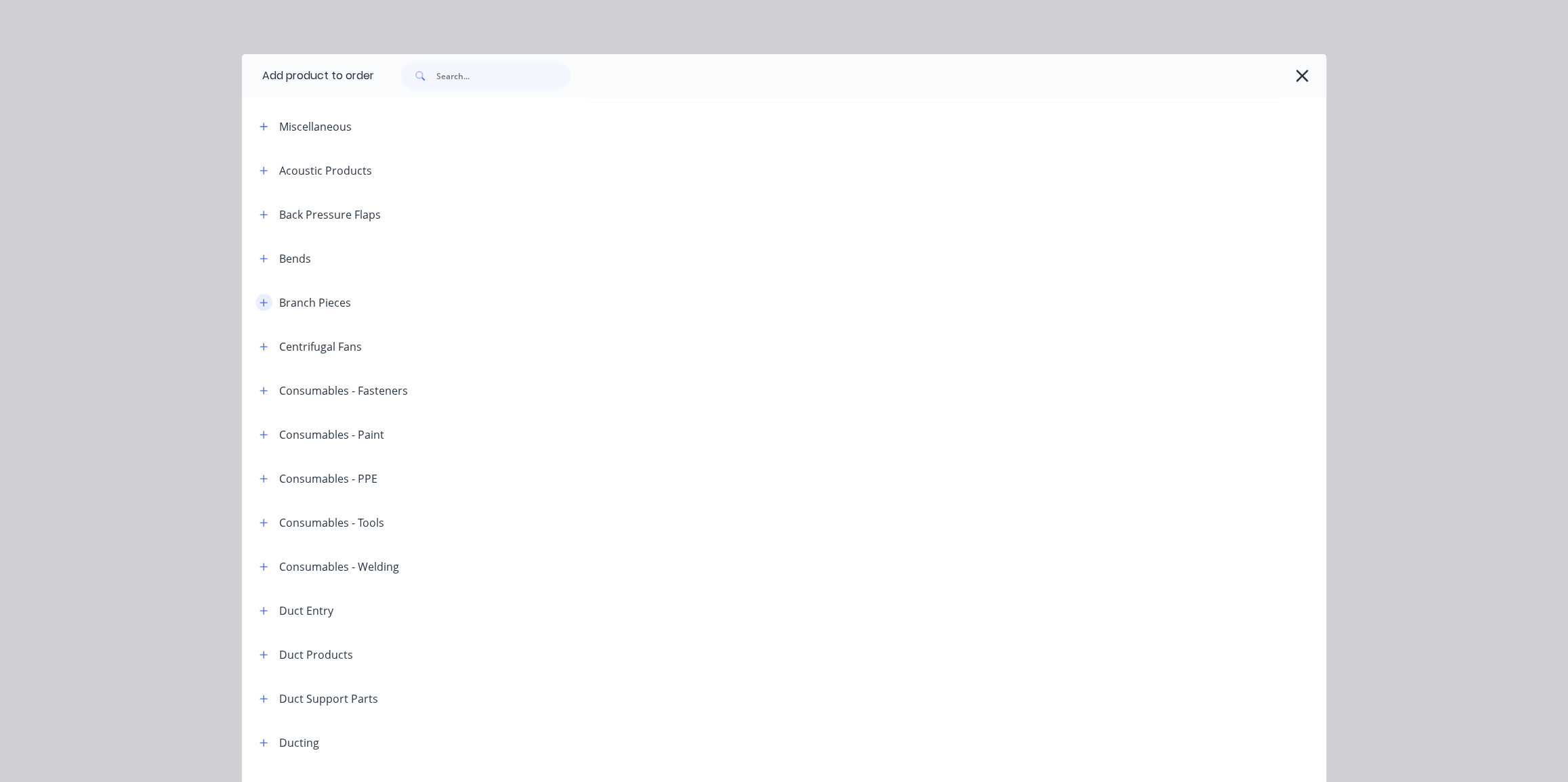
click at [260, 303] on icon "button" at bounding box center [263, 303] width 8 height 9
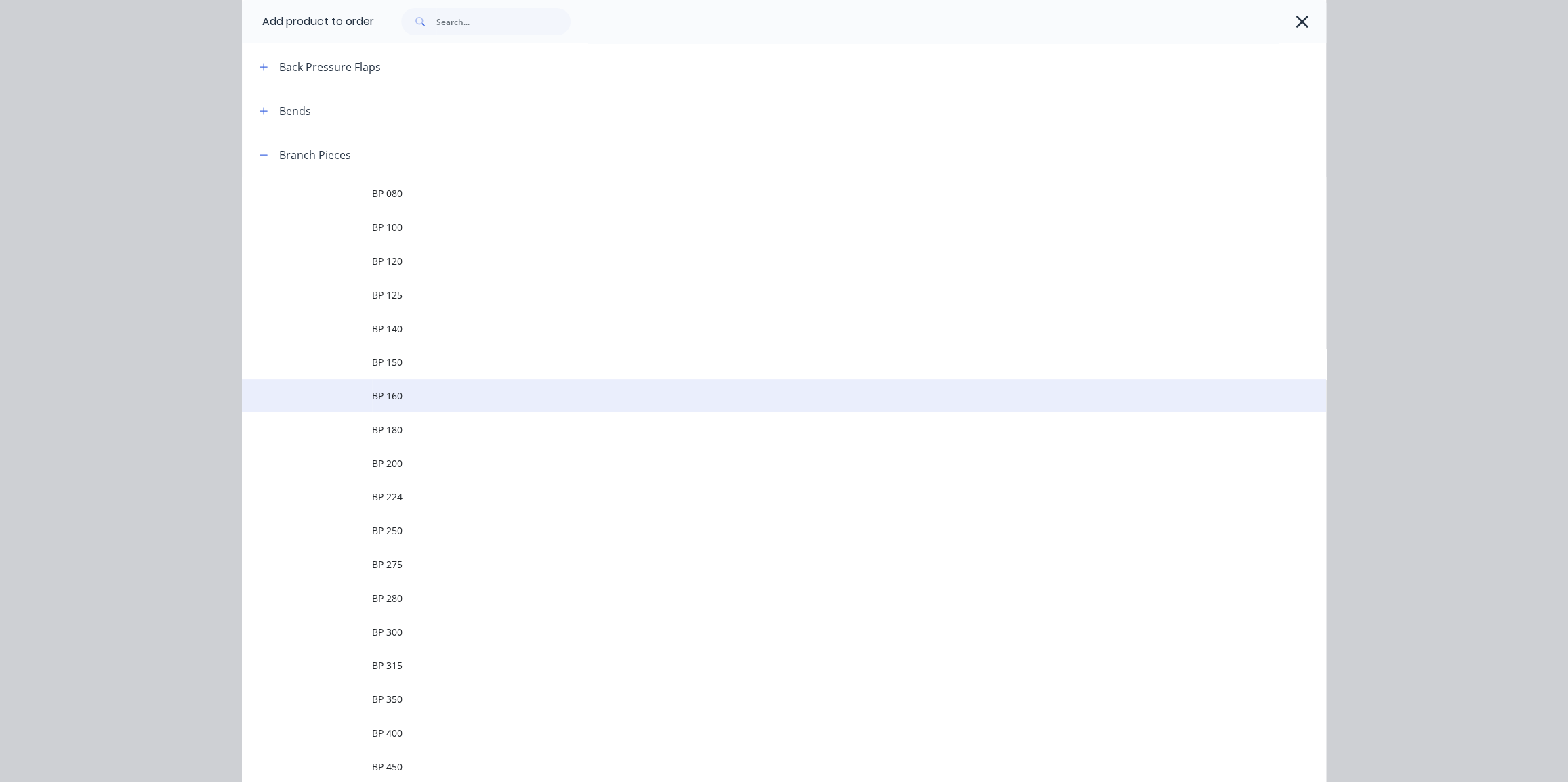
scroll to position [184, 0]
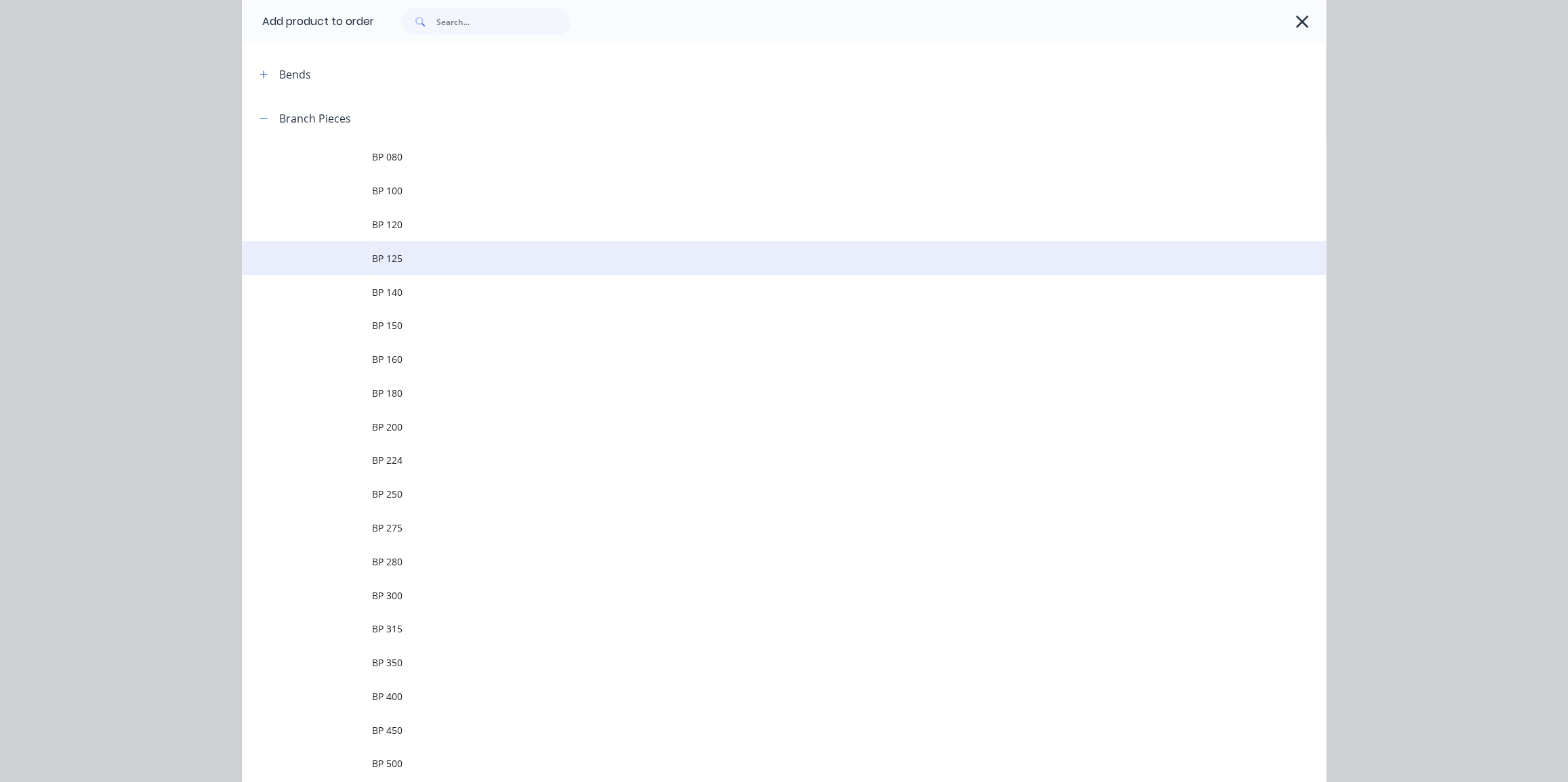
click at [595, 255] on span "BP 125" at bounding box center [754, 259] width 763 height 14
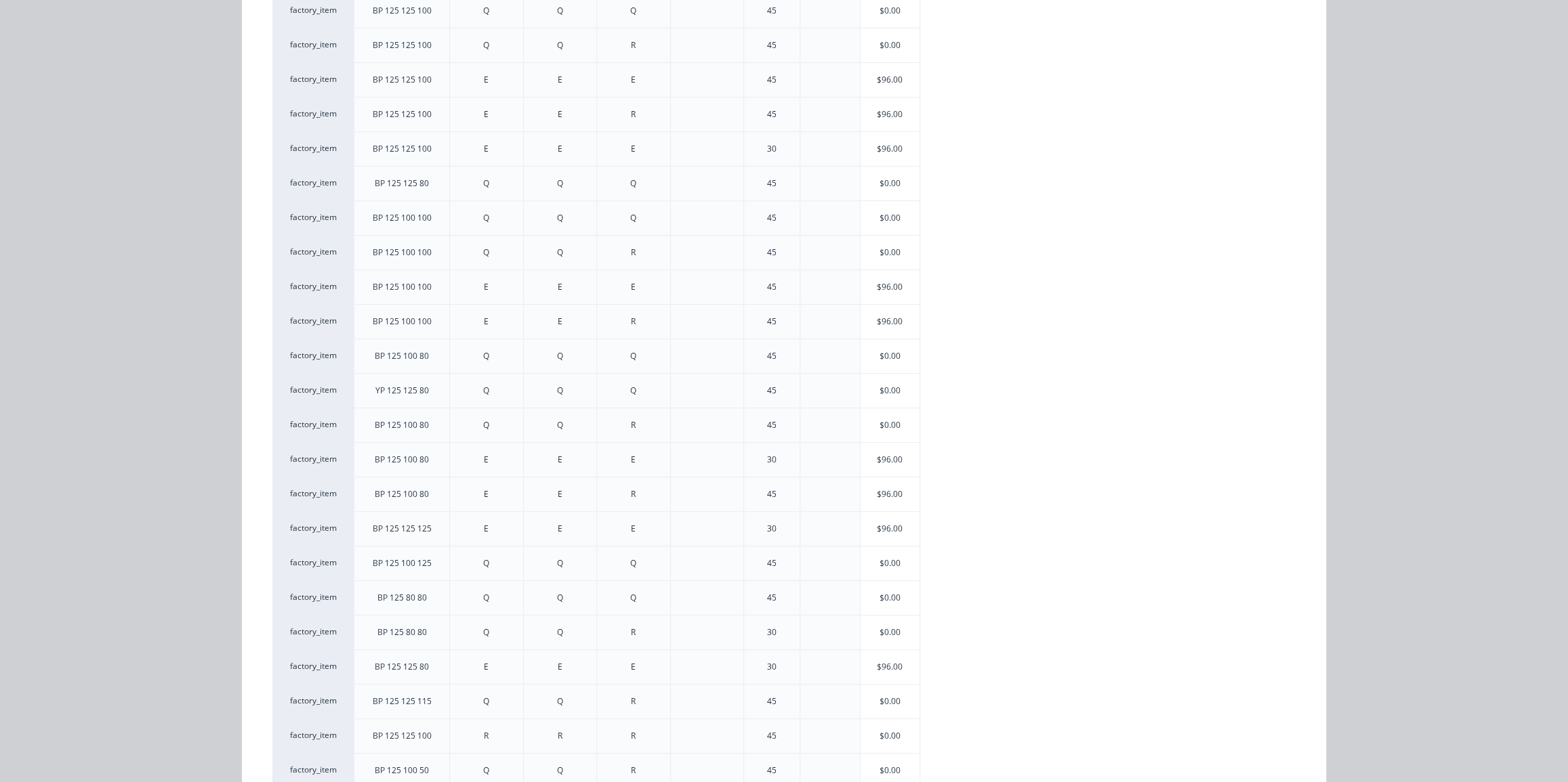
scroll to position [369, 0]
click at [875, 280] on div "$96.00" at bounding box center [890, 284] width 59 height 34
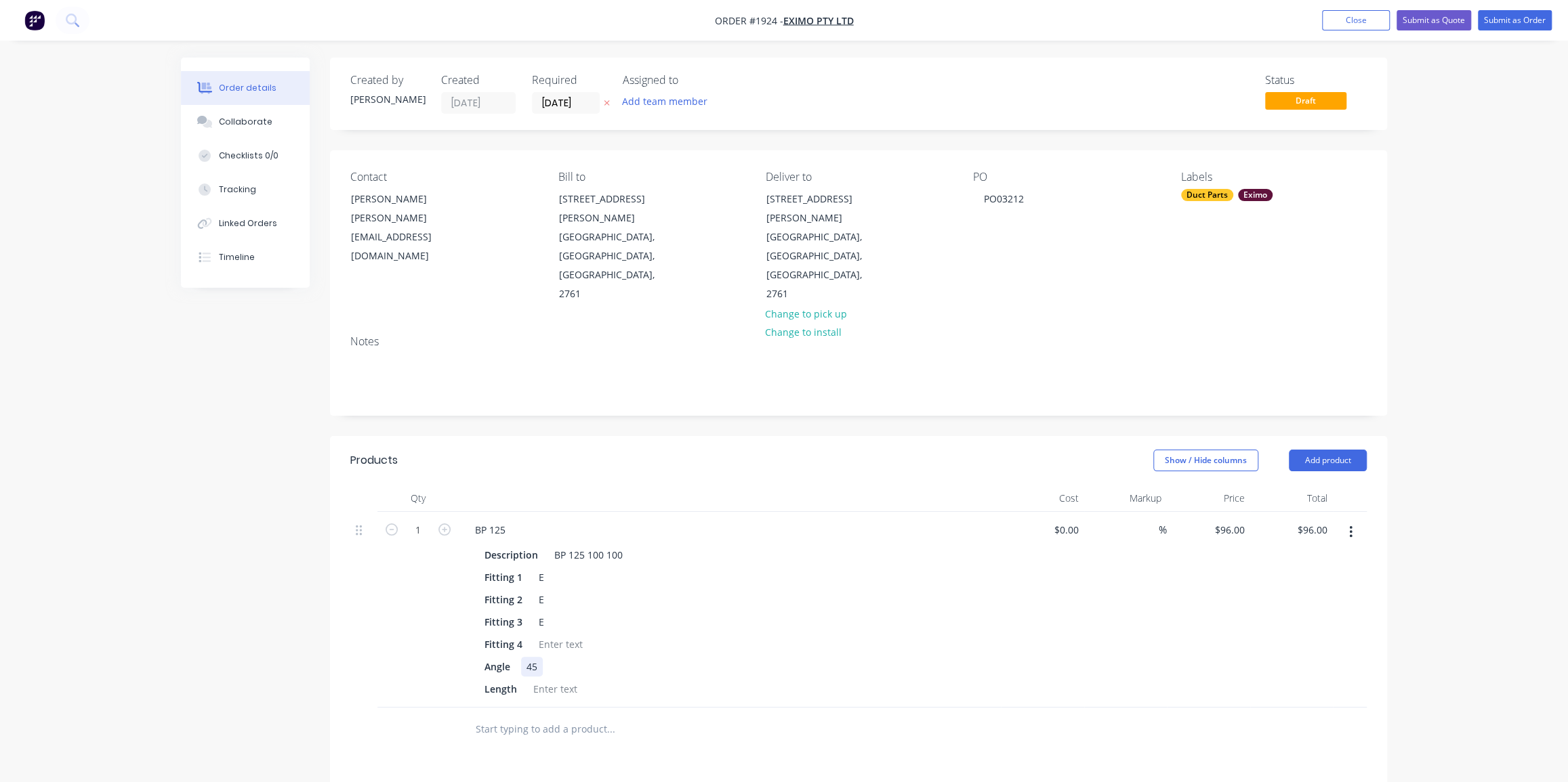
click at [547, 657] on div "Angle 45" at bounding box center [726, 666] width 496 height 20
drag, startPoint x: 547, startPoint y: 607, endPoint x: 540, endPoint y: 612, distance: 8.6
click at [545, 657] on div "Angle 45" at bounding box center [726, 666] width 496 height 20
click at [788, 635] on div "Fitting 4" at bounding box center [726, 644] width 496 height 20
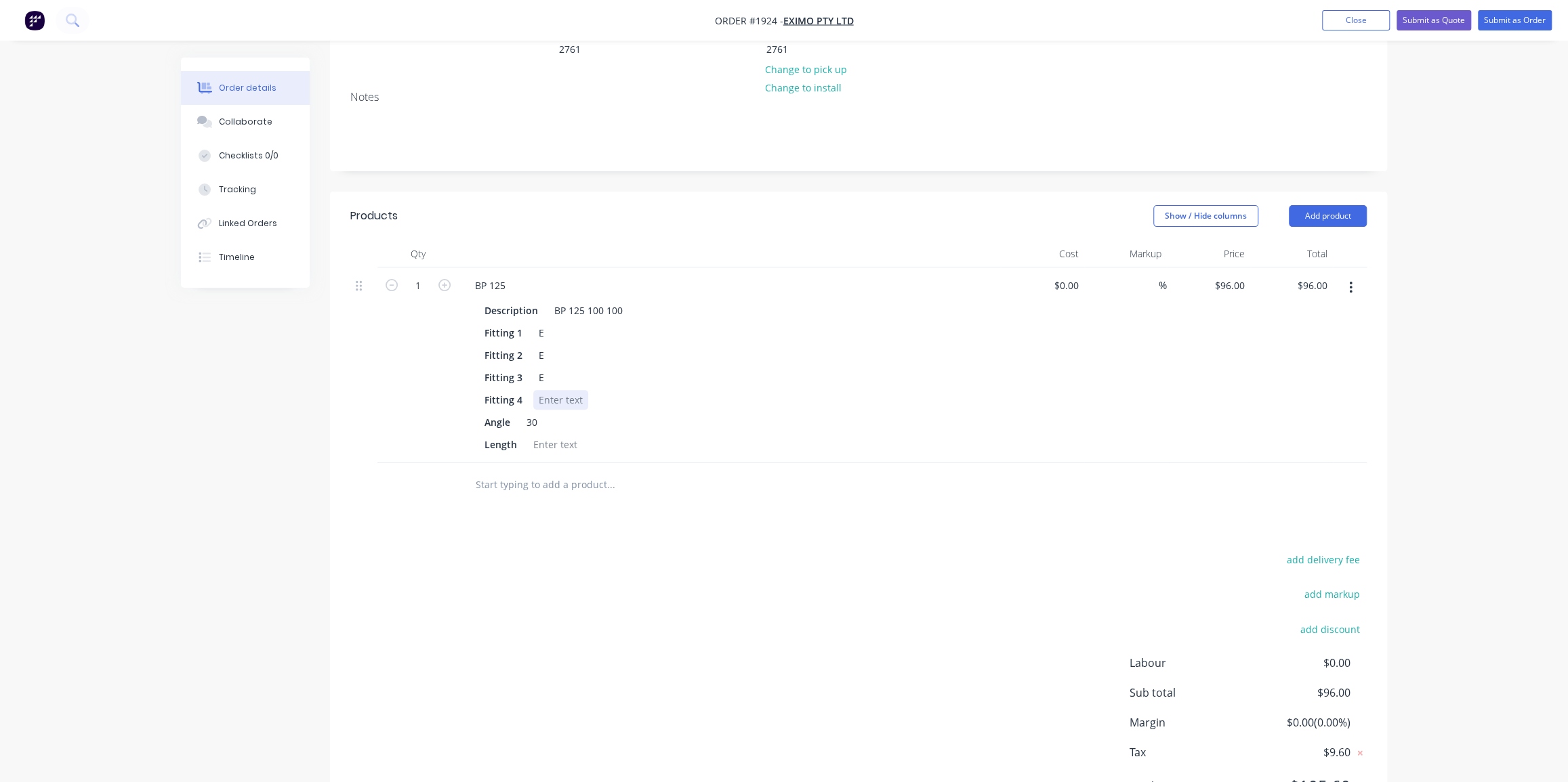
scroll to position [257, 0]
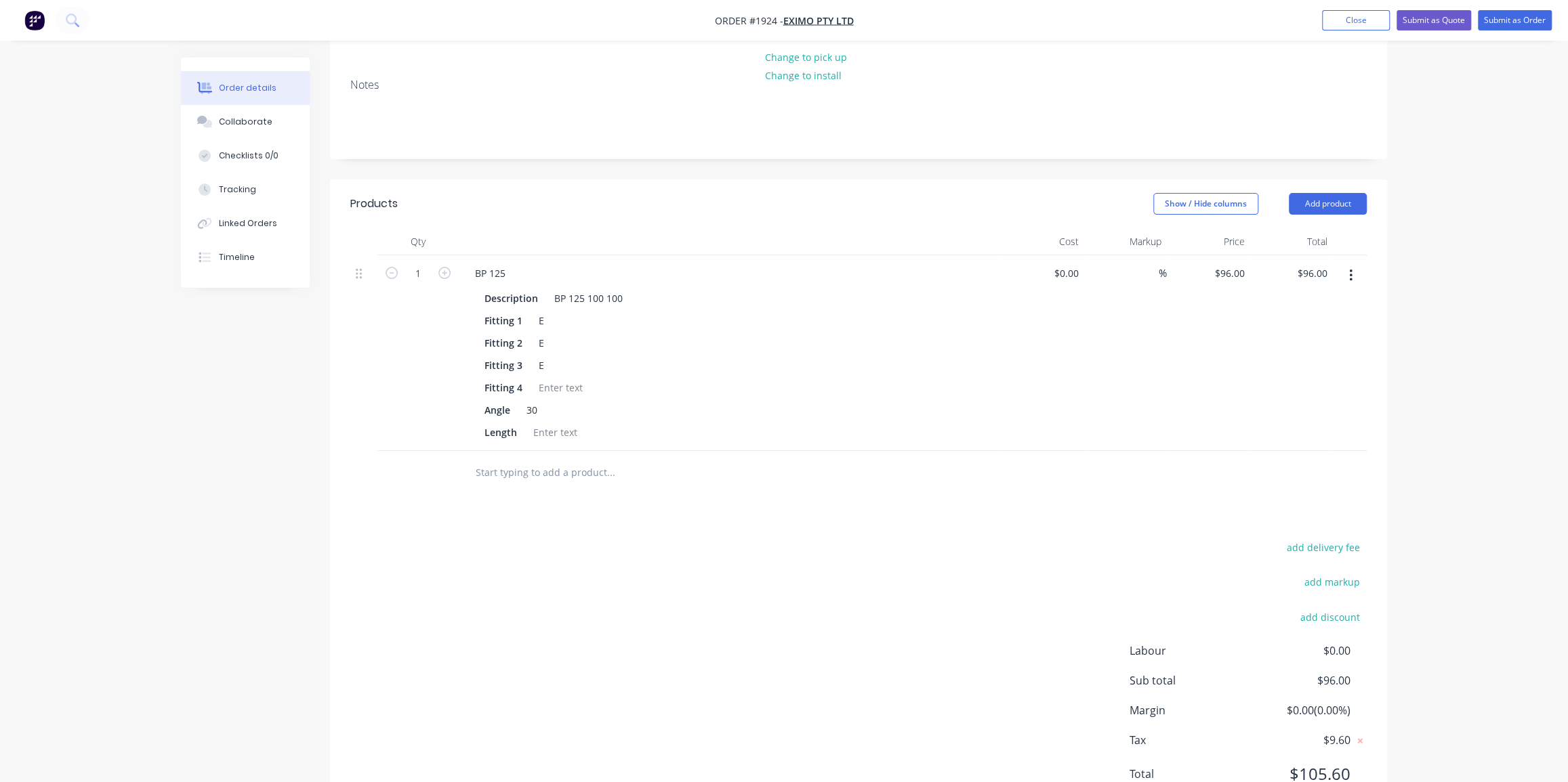
click at [522, 460] on input "text" at bounding box center [610, 473] width 271 height 27
drag, startPoint x: 1341, startPoint y: 142, endPoint x: 1314, endPoint y: 150, distance: 28.2
click at [1341, 193] on button "Add product" at bounding box center [1327, 203] width 78 height 21
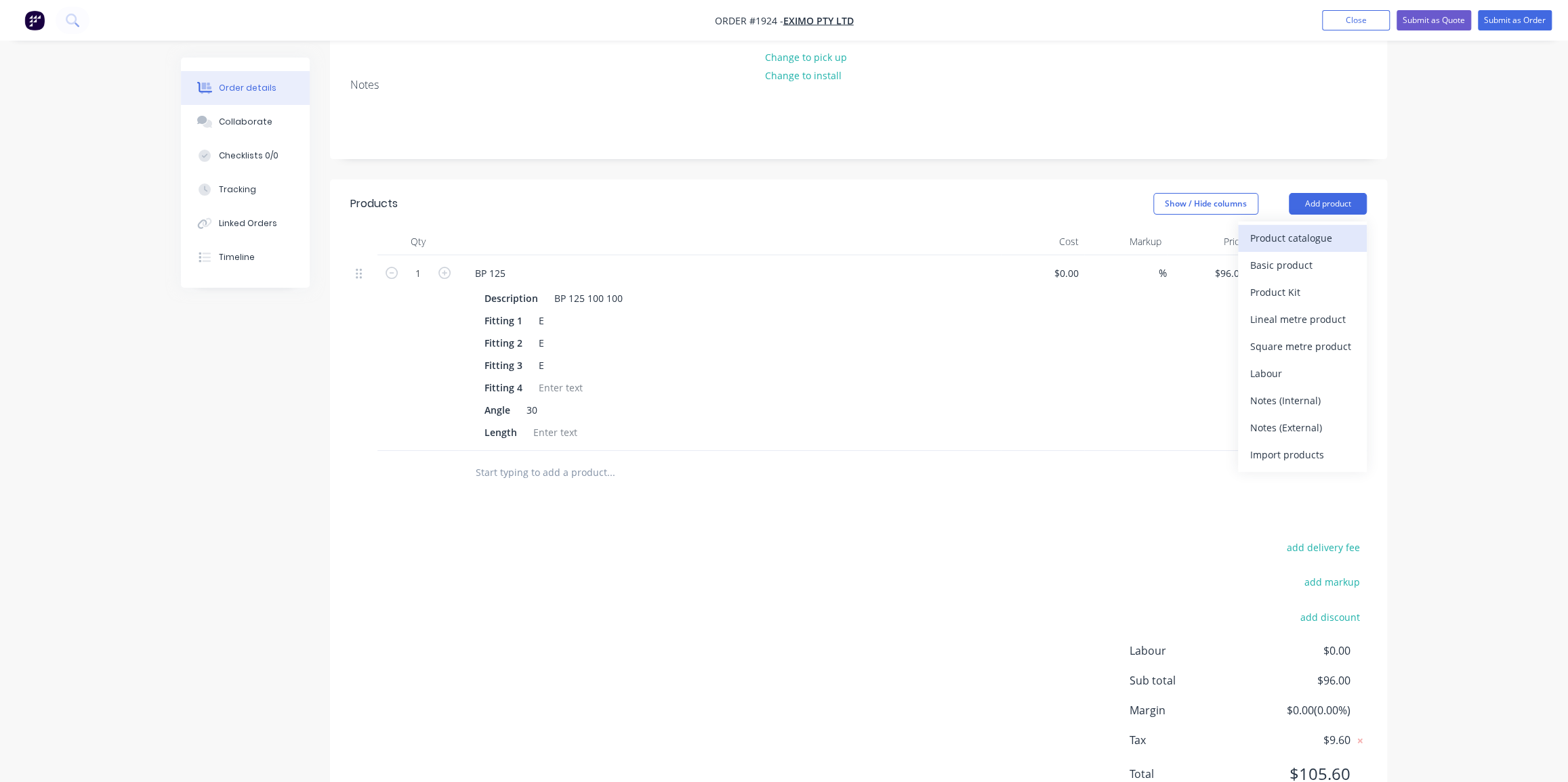
click at [1287, 229] on div "Product catalogue" at bounding box center [1302, 238] width 104 height 20
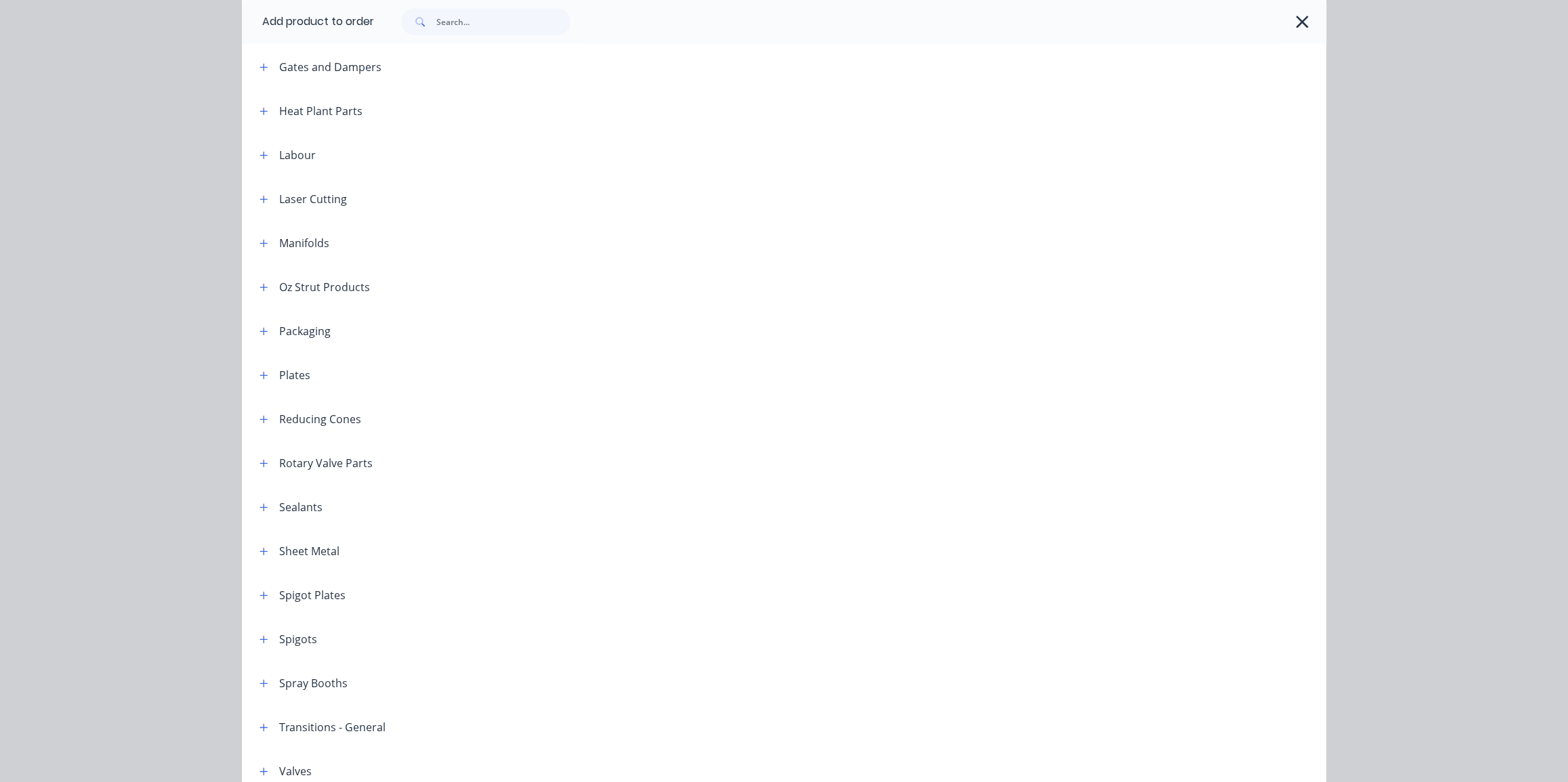
scroll to position [1293, 0]
click at [259, 421] on icon "button" at bounding box center [263, 419] width 8 height 9
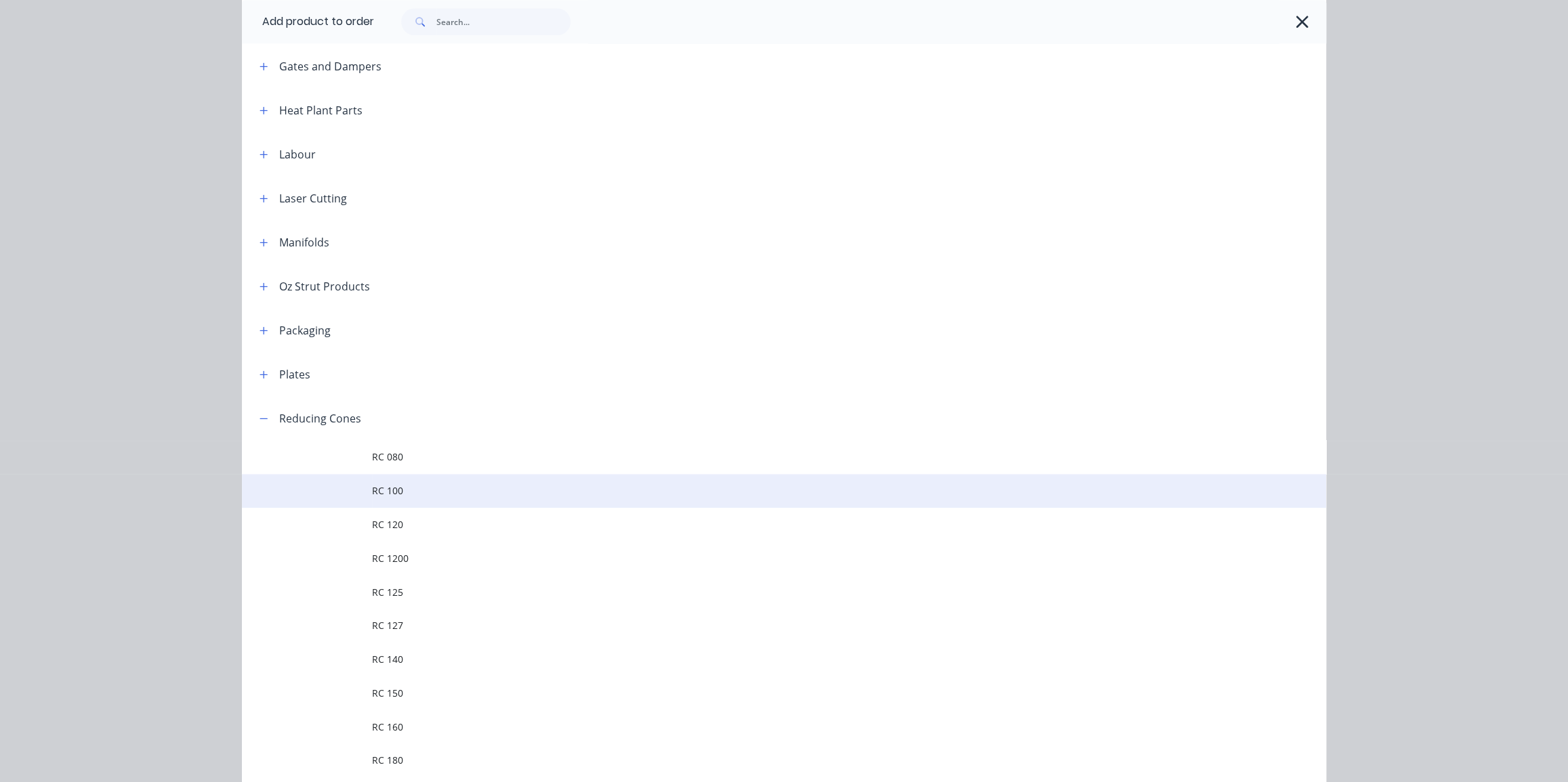
click at [484, 490] on span "RC 100" at bounding box center [754, 490] width 763 height 14
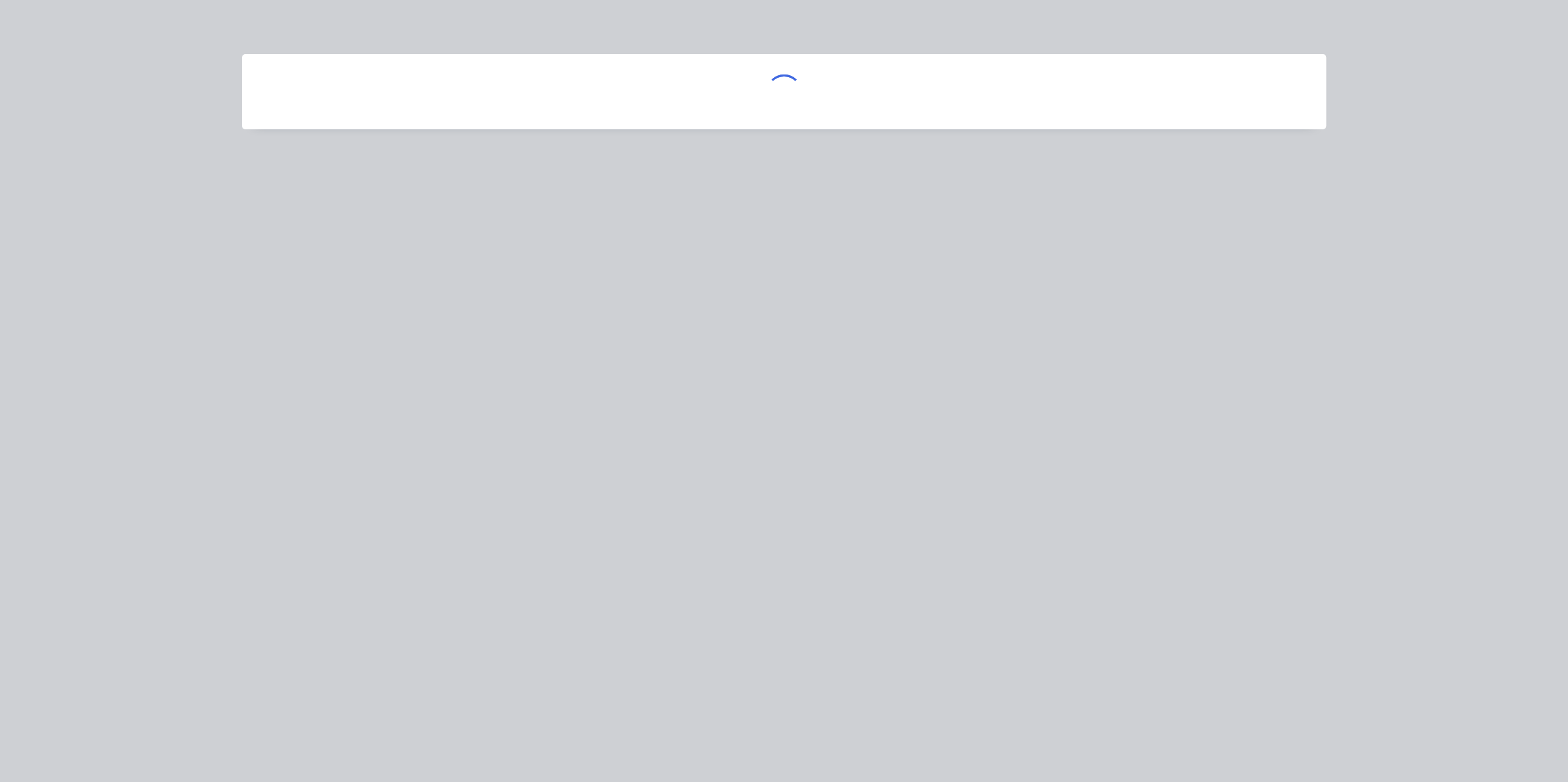
scroll to position [0, 0]
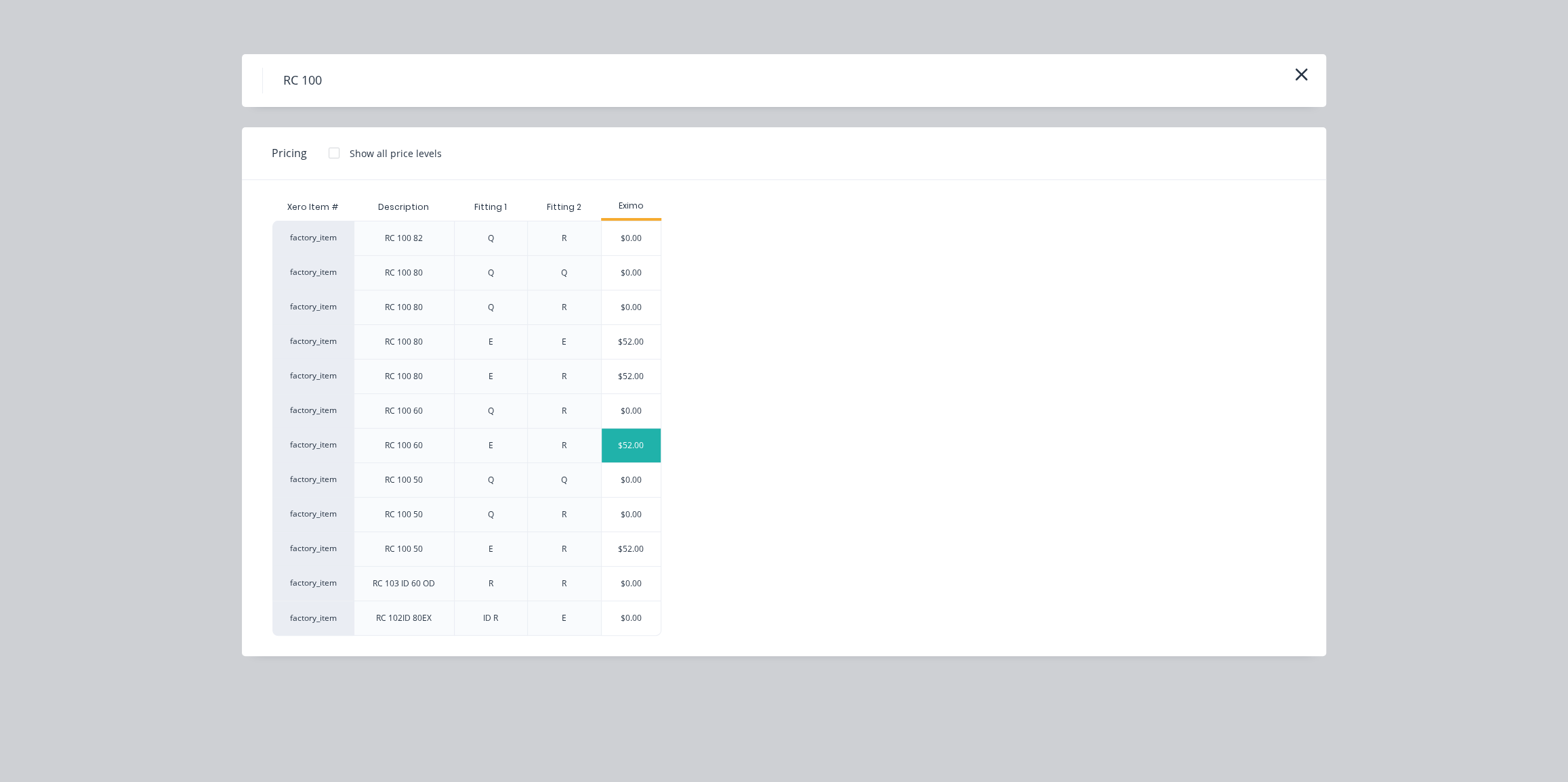
click at [630, 447] on div "$52.00" at bounding box center [631, 445] width 59 height 34
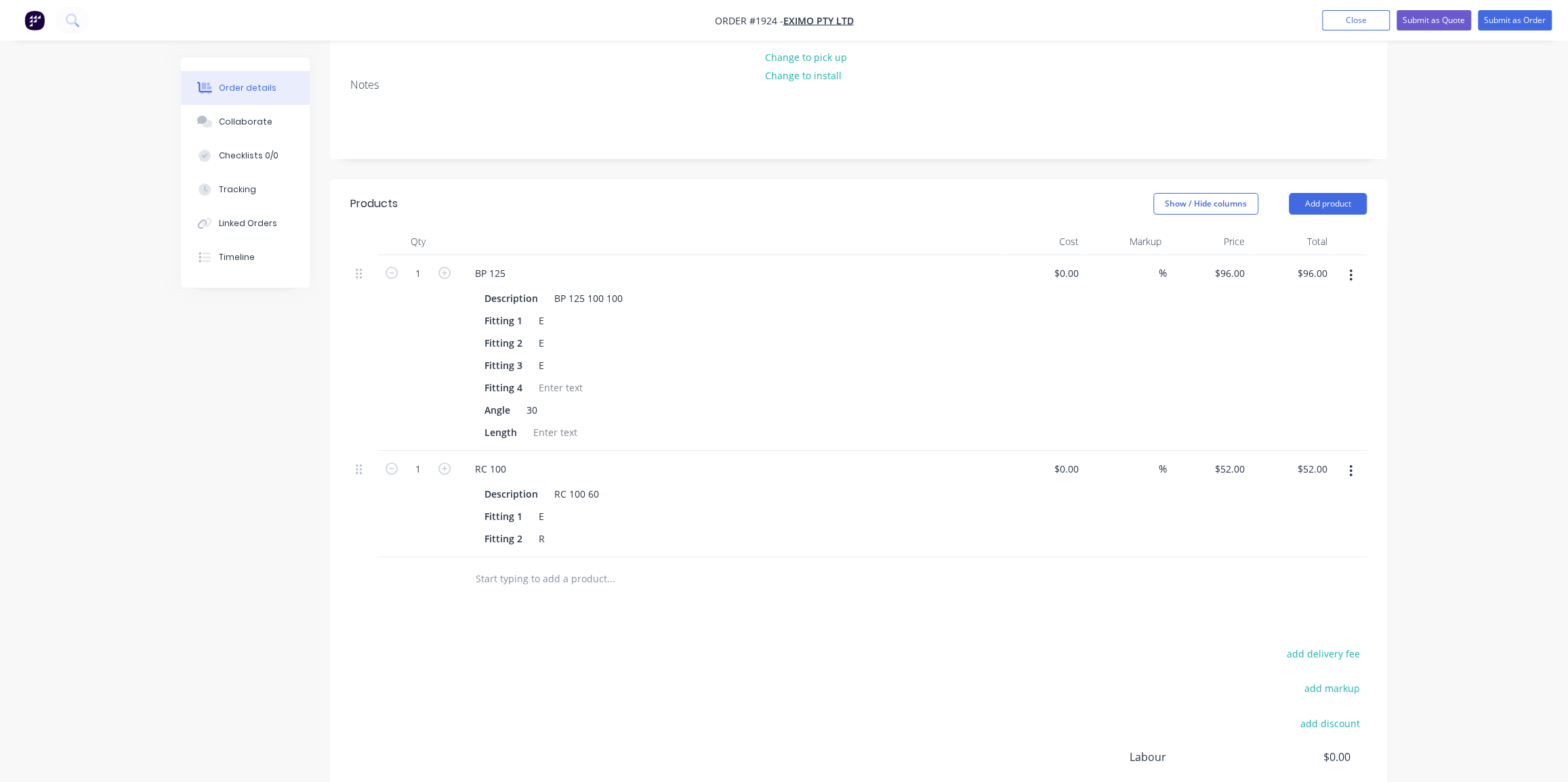
click at [853, 568] on div "Products Show / Hide columns Add product Qty Cost Markup Price Total 1 BP 125 D…" at bounding box center [858, 553] width 1057 height 747
click at [834, 557] on div "Products Show / Hide columns Add product Qty Cost Markup Price Total 1 BP 125 D…" at bounding box center [858, 553] width 1057 height 747
click at [1333, 193] on button "Add product" at bounding box center [1327, 203] width 78 height 21
click at [1427, 265] on div "Order details Collaborate Checklists 0/0 Tracking Linked Orders Timeline Order …" at bounding box center [784, 344] width 1568 height 1204
click at [587, 565] on input "text" at bounding box center [610, 579] width 271 height 27
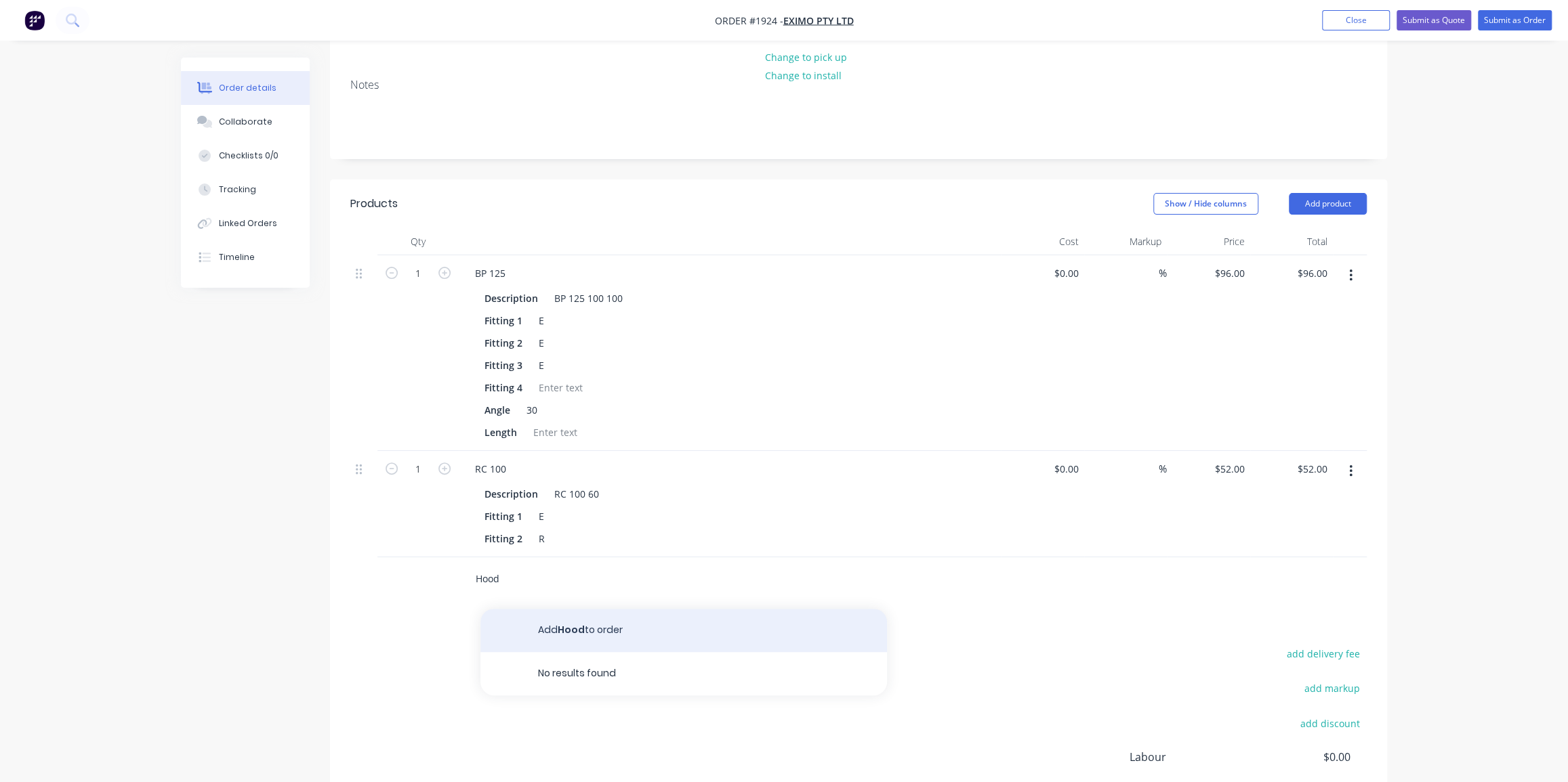
type input "Hood"
click at [606, 609] on button "Add Hood to order" at bounding box center [684, 630] width 407 height 43
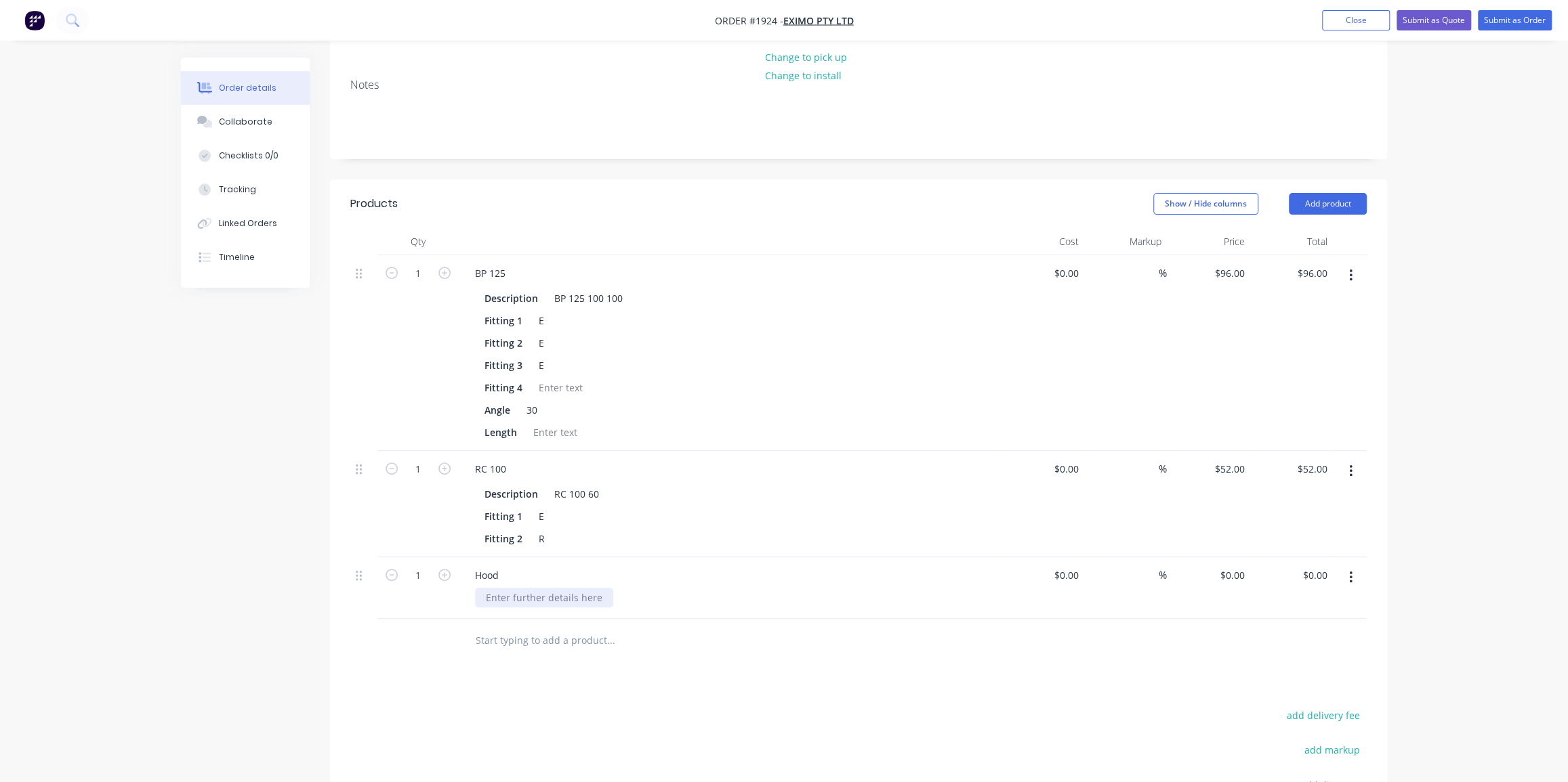
click at [543, 588] on div at bounding box center [543, 598] width 138 height 20
click at [1518, 188] on div "Order details Collaborate Checklists 0/0 Tracking Linked Orders Timeline Order …" at bounding box center [784, 375] width 1568 height 1265
drag, startPoint x: 1473, startPoint y: 204, endPoint x: 1345, endPoint y: 166, distance: 133.5
click at [1471, 203] on div "Order details Collaborate Checklists 0/0 Tracking Linked Orders Timeline Order …" at bounding box center [784, 375] width 1568 height 1265
click at [1330, 193] on button "Add product" at bounding box center [1327, 203] width 78 height 21
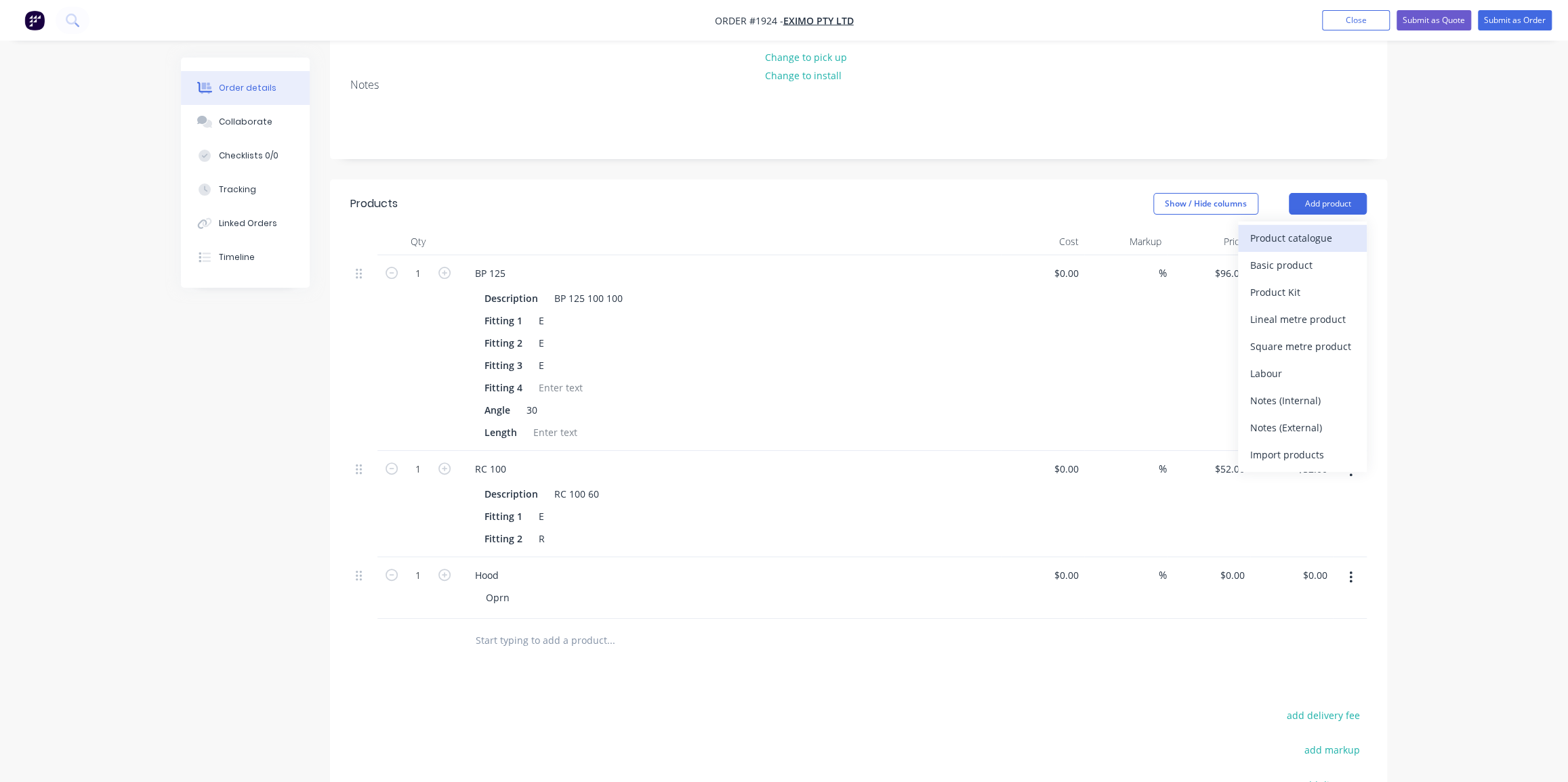
click at [1283, 229] on div "Product catalogue" at bounding box center [1302, 238] width 104 height 20
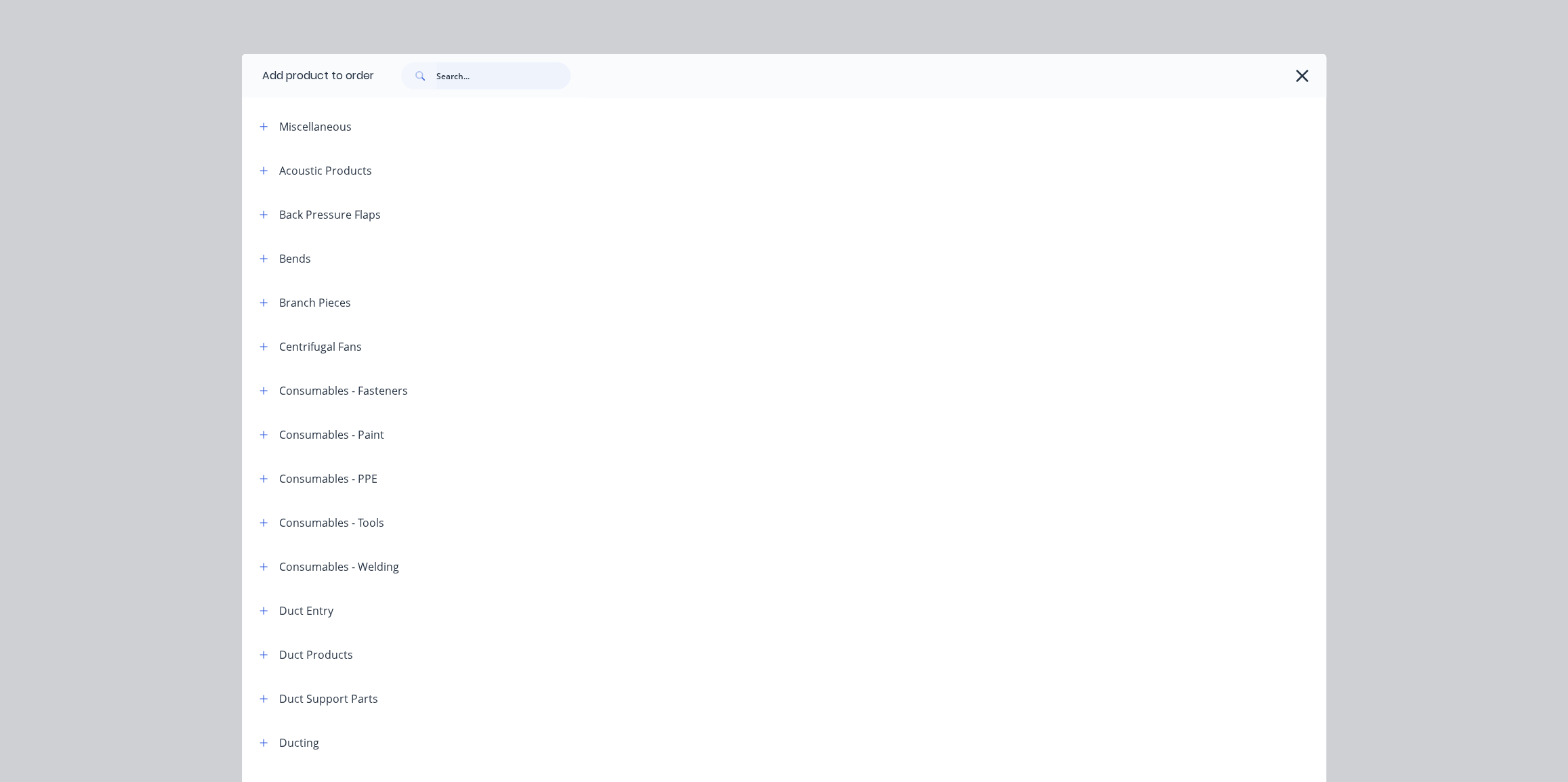
click at [461, 79] on input "text" at bounding box center [503, 76] width 134 height 27
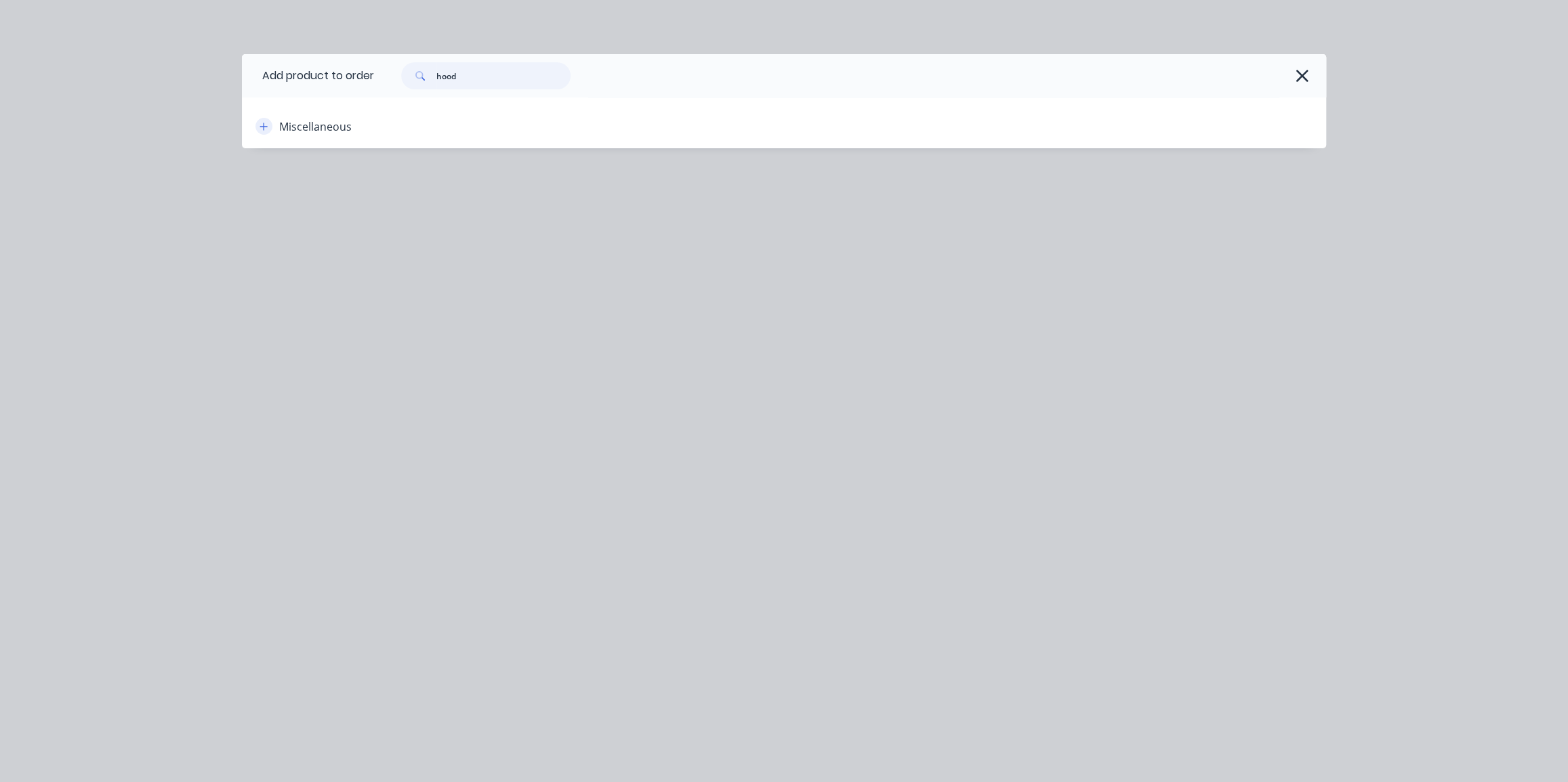
type input "hood"
click at [259, 125] on icon "button" at bounding box center [263, 127] width 8 height 9
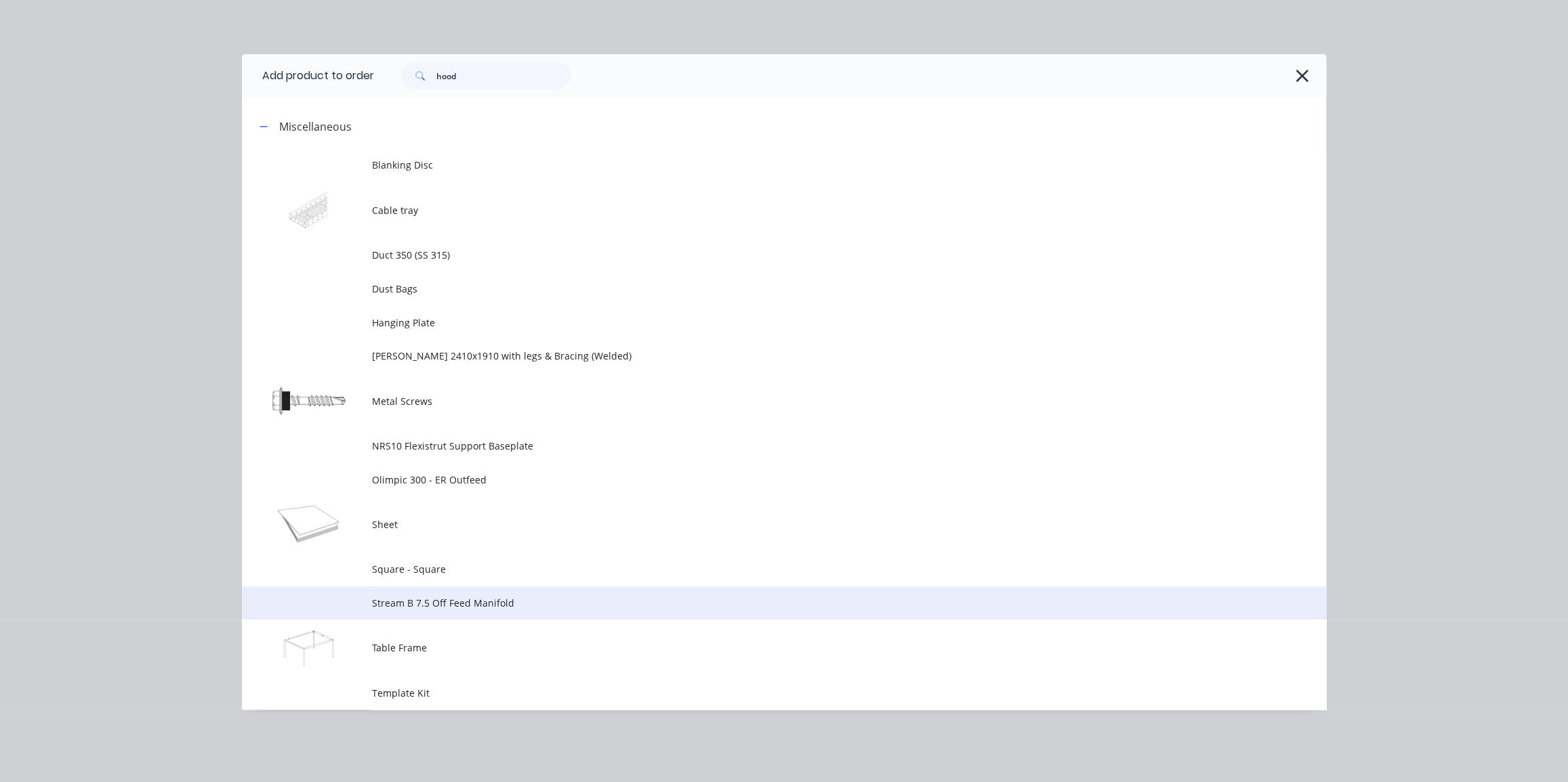
scroll to position [257, 0]
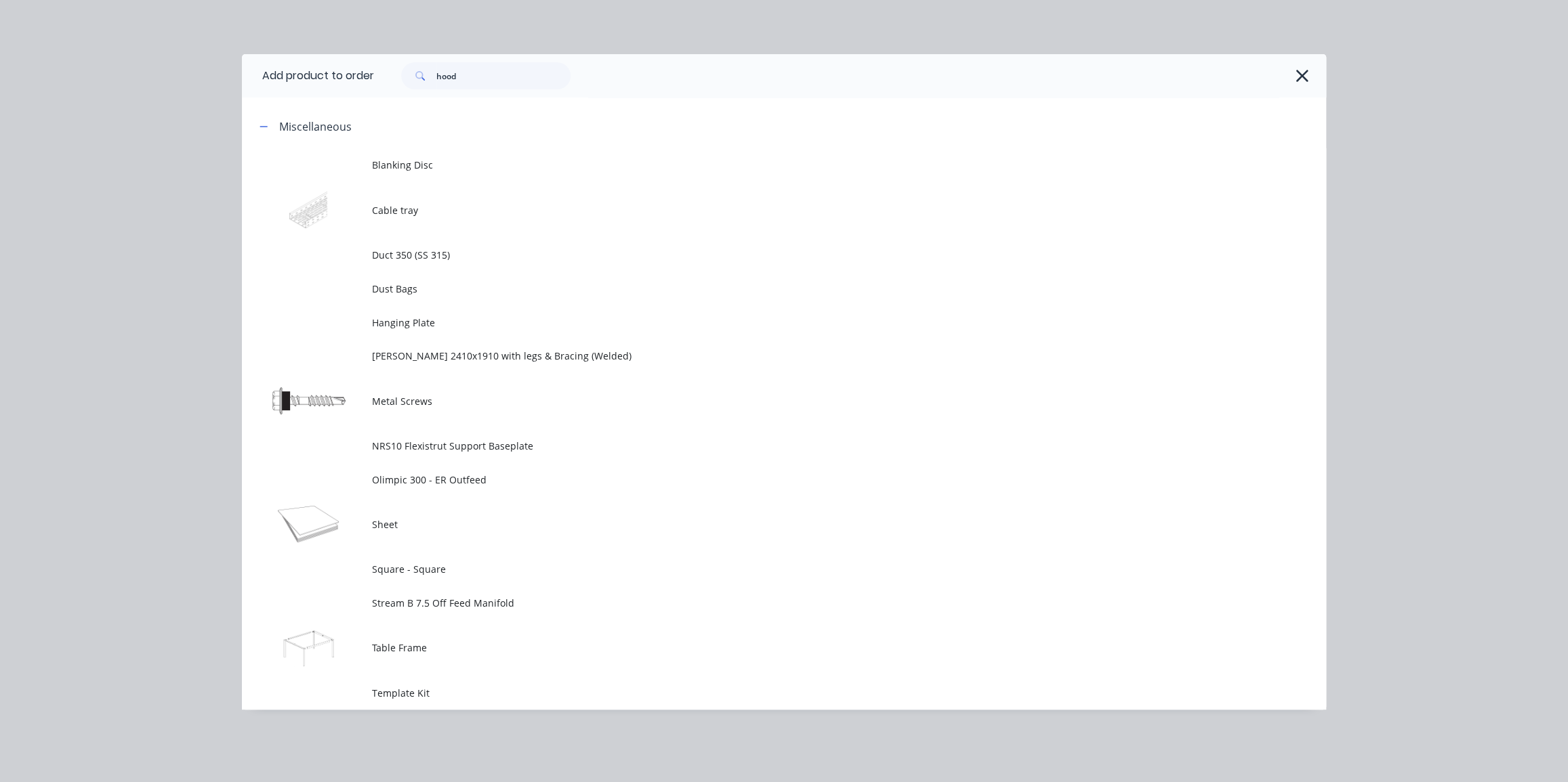
click at [190, 132] on div "Add product to order hood Miscellaneous Blanking Disc Cable tray Duct 350 (SS 3…" at bounding box center [784, 391] width 1568 height 782
click at [1306, 80] on icon "button" at bounding box center [1301, 76] width 12 height 12
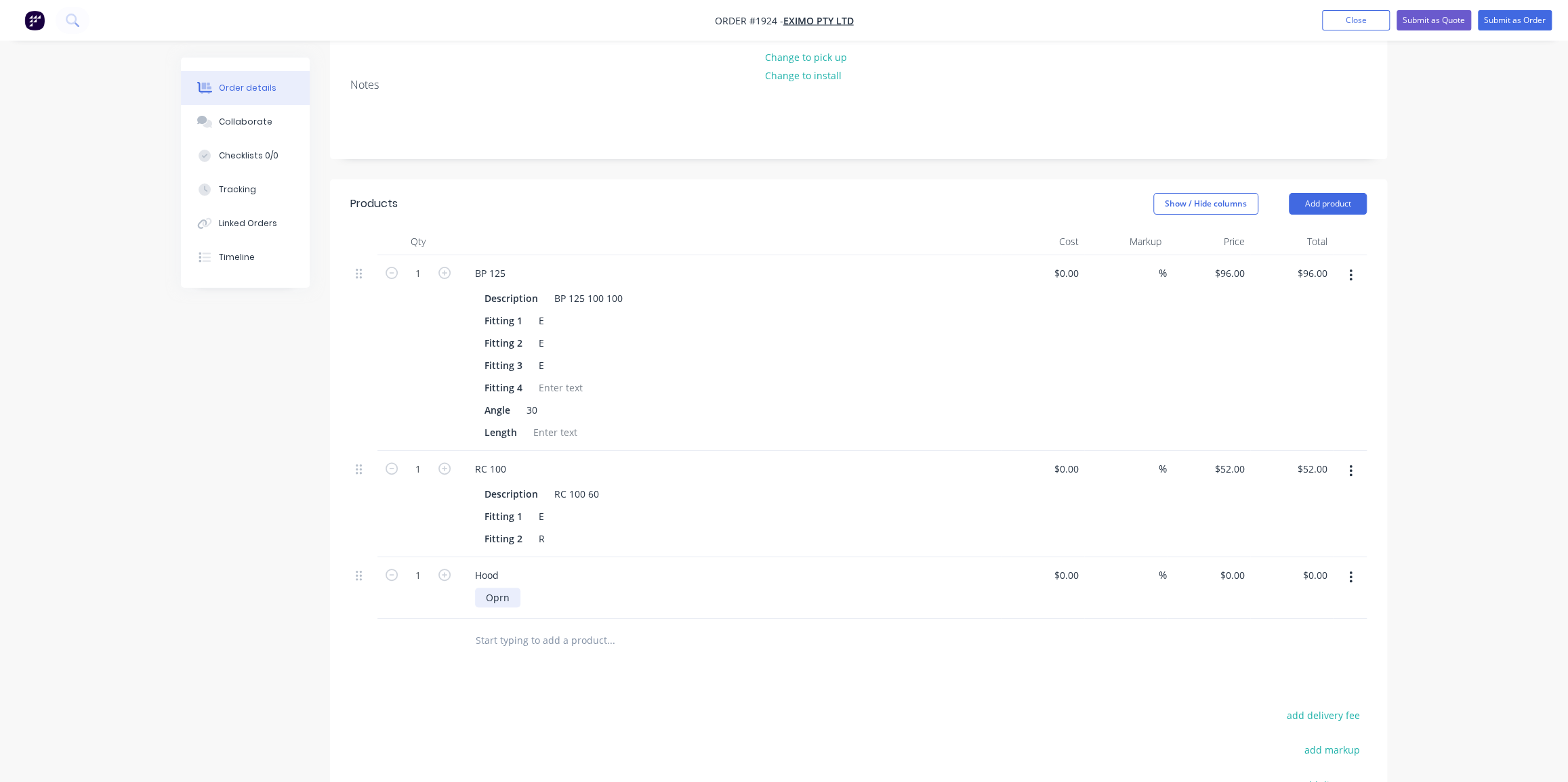
click at [490, 588] on div "Oprn" at bounding box center [498, 598] width 46 height 20
click at [542, 588] on div "Open Face: 1200x1200 with safety edge Duct connection: 250Ø Flex End Note: As s…" at bounding box center [577, 619] width 203 height 62
click at [1224, 557] on div "0 $0.00" at bounding box center [1209, 609] width 84 height 104
type input "$580.00"
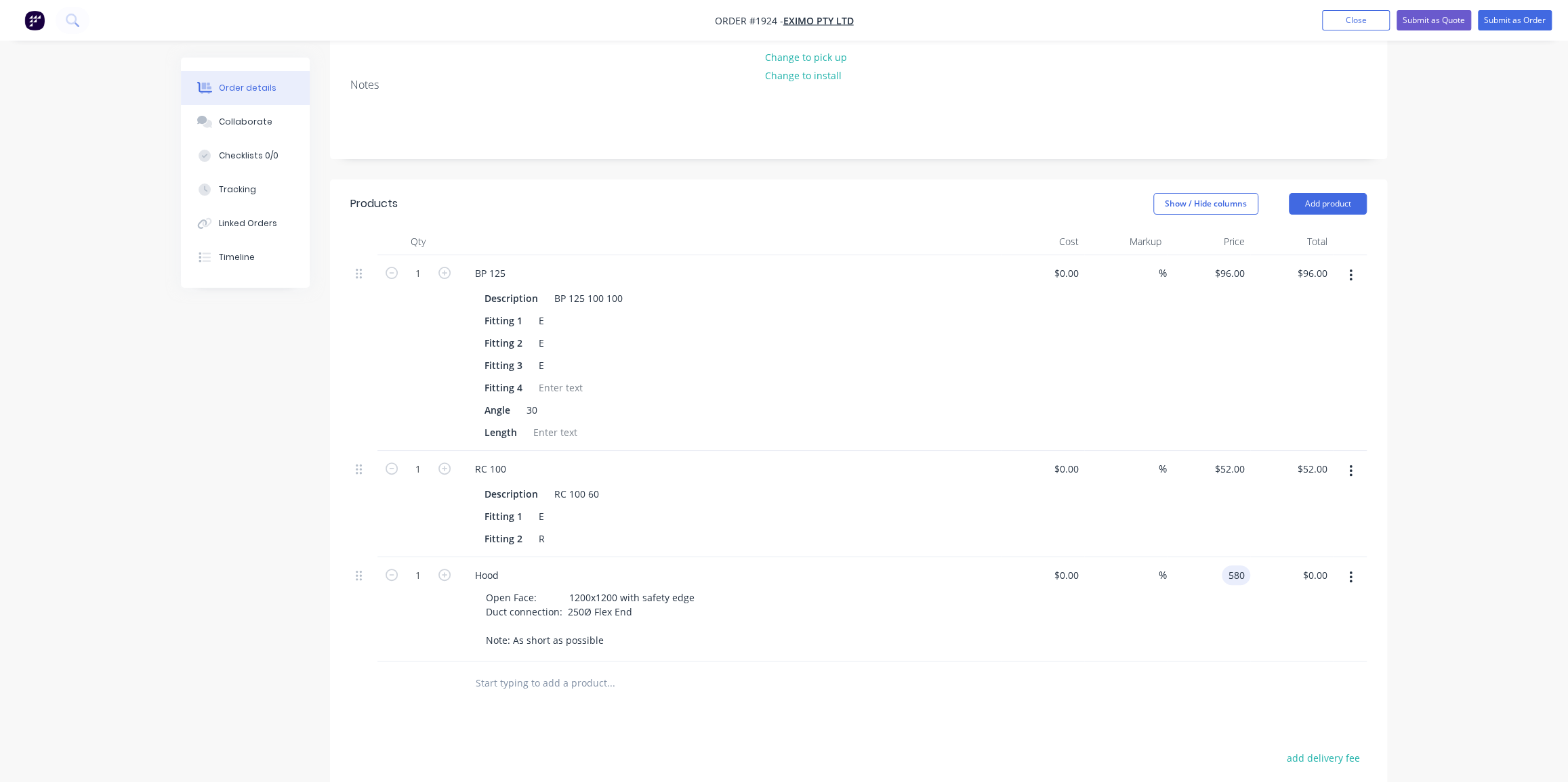
type input "$580.00"
click at [1425, 389] on div "Order details Collaborate Checklists 0/0 Tracking Linked Orders Timeline Order …" at bounding box center [784, 397] width 1568 height 1308
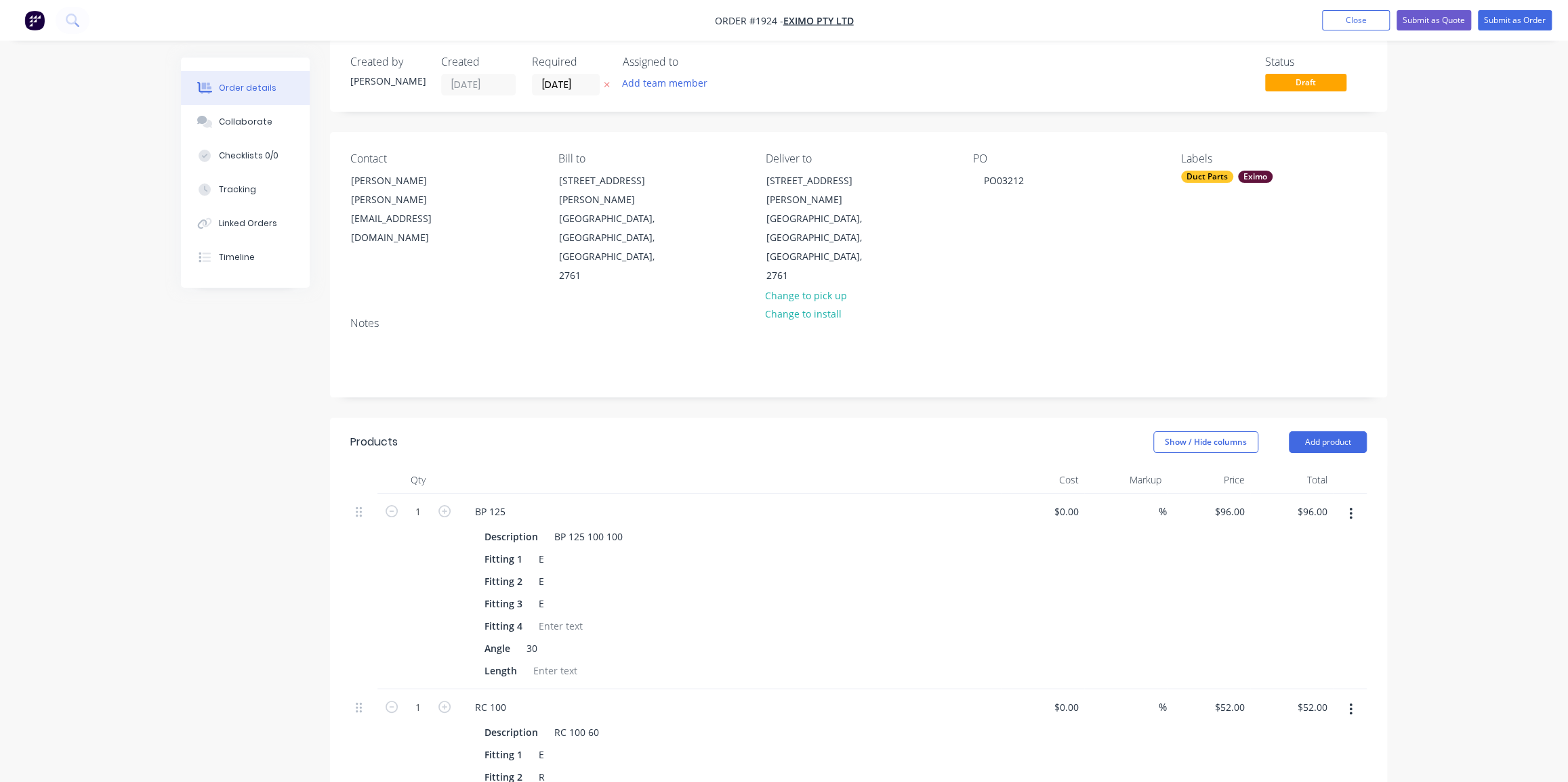
scroll to position [0, 0]
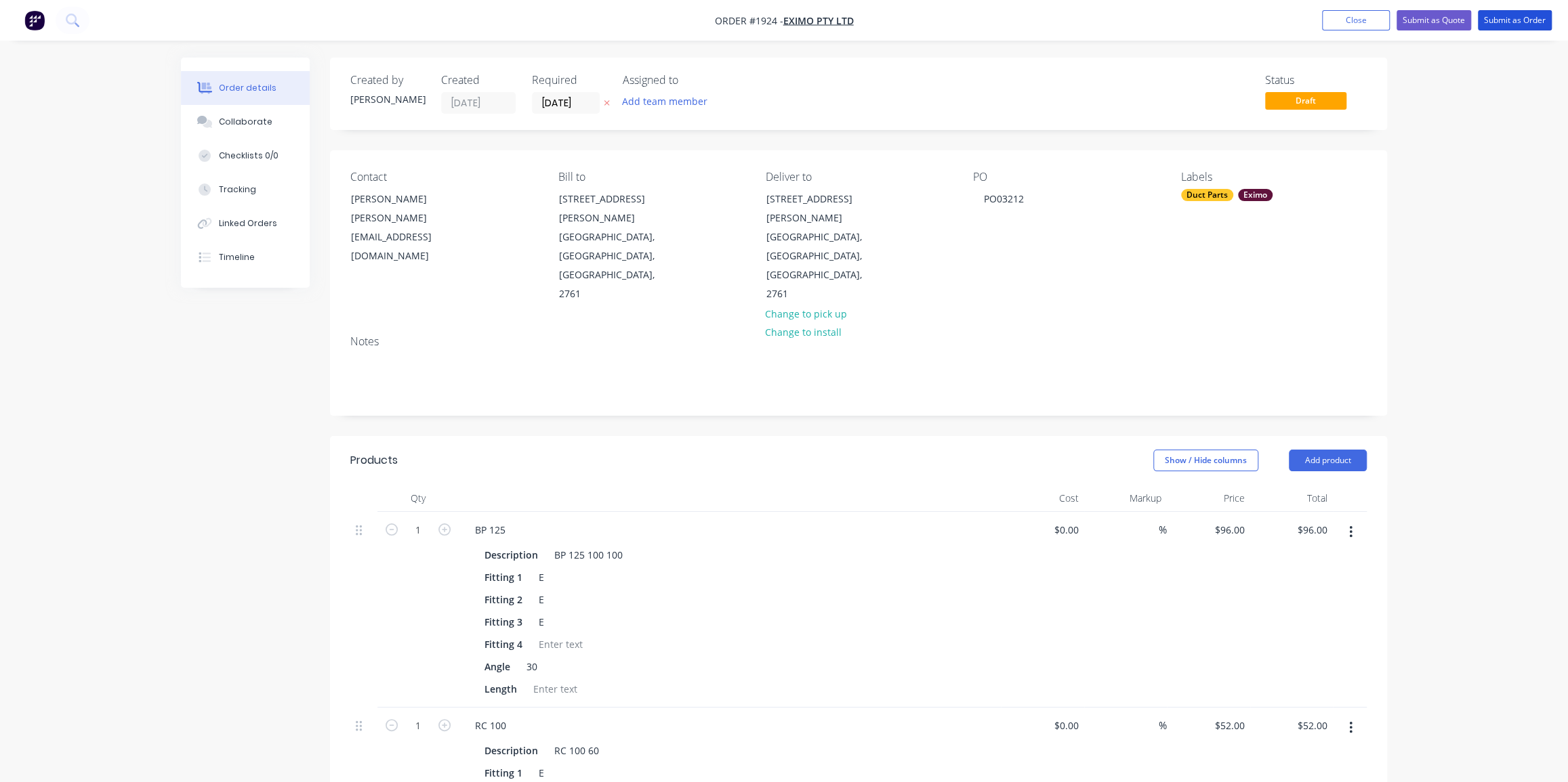
drag, startPoint x: 1502, startPoint y: 20, endPoint x: 1510, endPoint y: 209, distance: 189.2
click at [1510, 209] on div "Order #1924 - Eximo Pty Ltd Add product Close Submit as Quote Submit as Order O…" at bounding box center [784, 654] width 1568 height 1308
click at [252, 119] on div "Collaborate" at bounding box center [246, 121] width 54 height 12
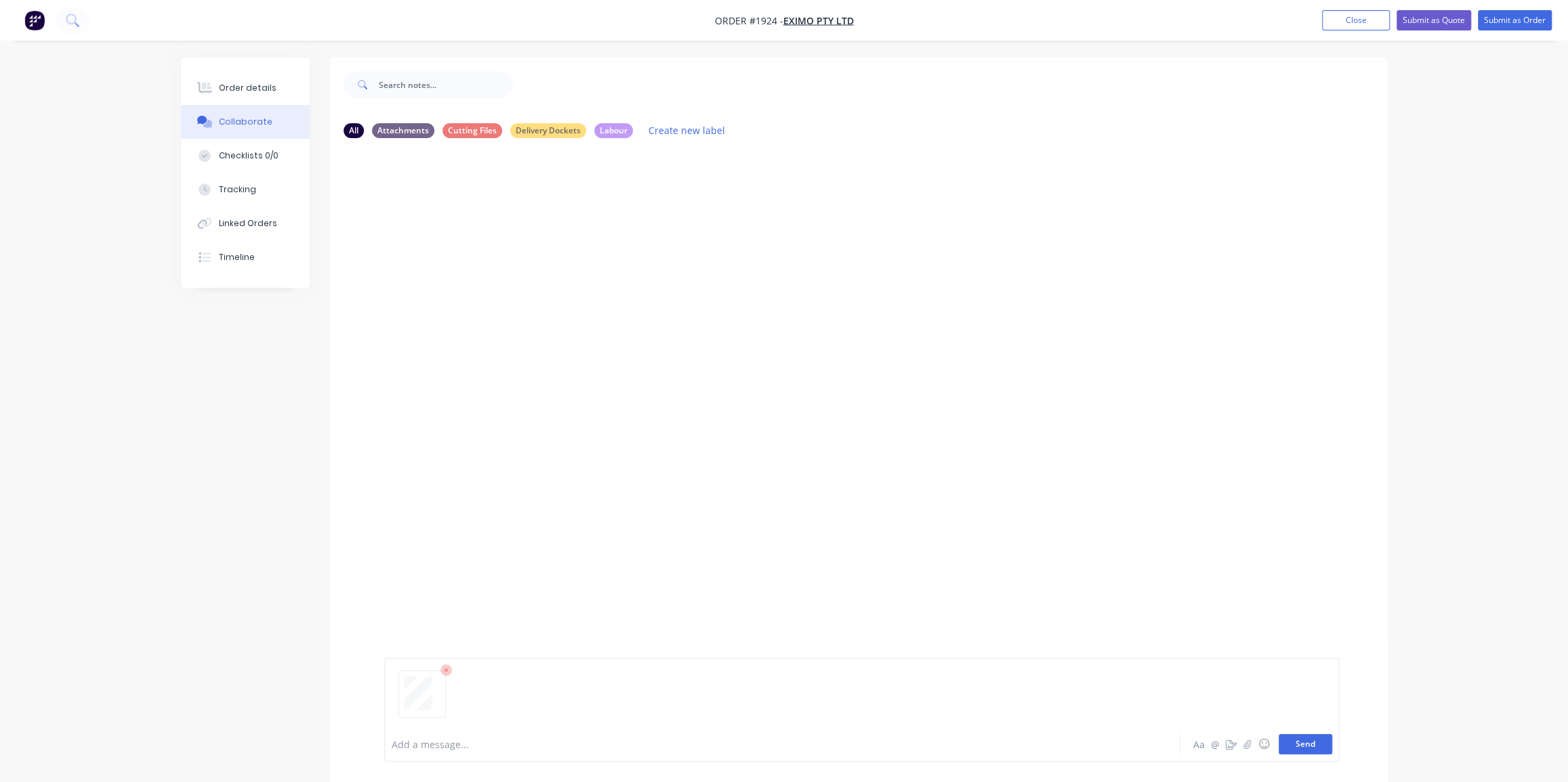
click at [1302, 746] on button "Send" at bounding box center [1305, 744] width 54 height 20
click at [244, 89] on div "Order details" at bounding box center [248, 88] width 58 height 12
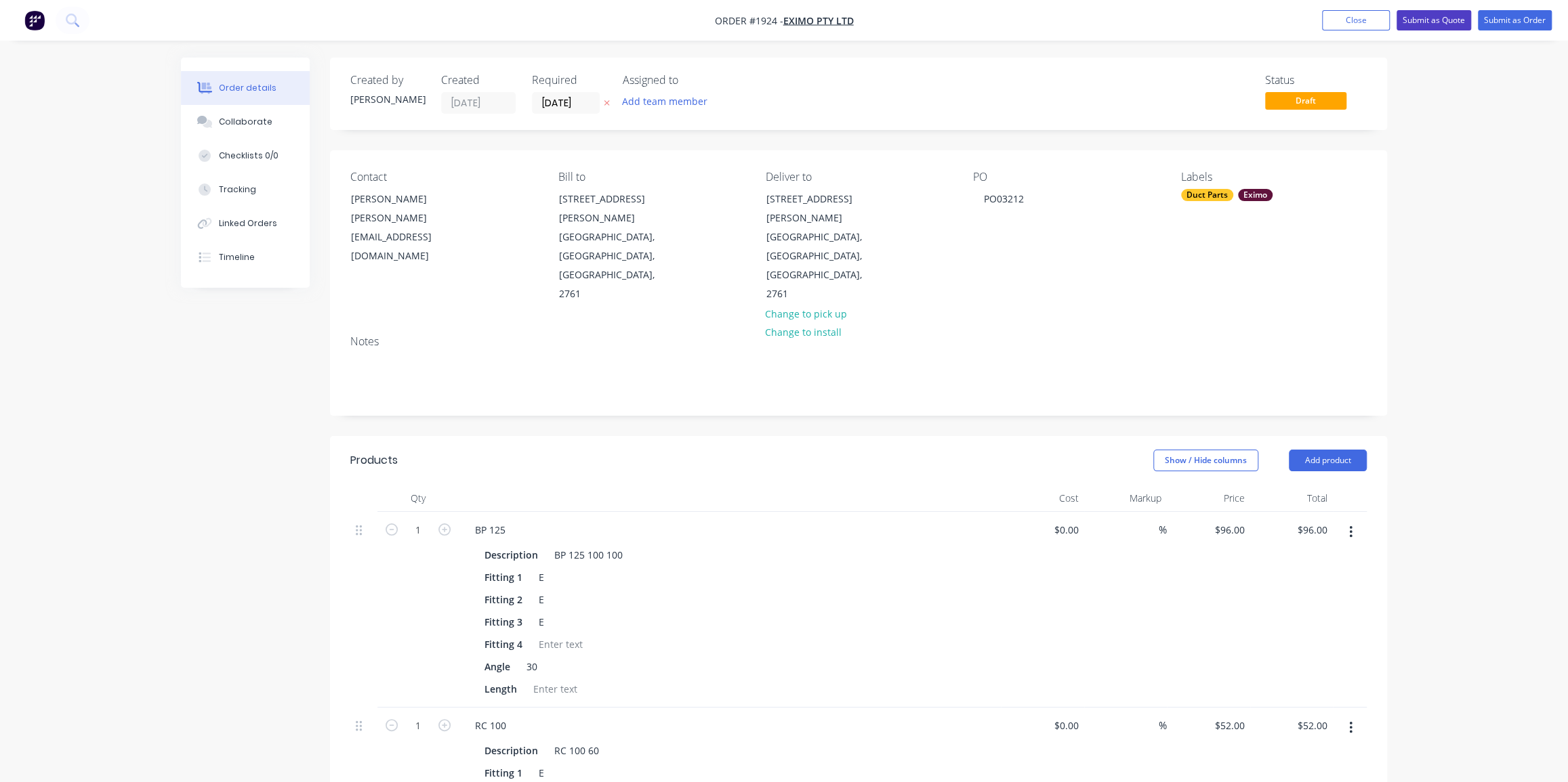
click at [1451, 23] on button "Submit as Quote" at bounding box center [1434, 20] width 75 height 20
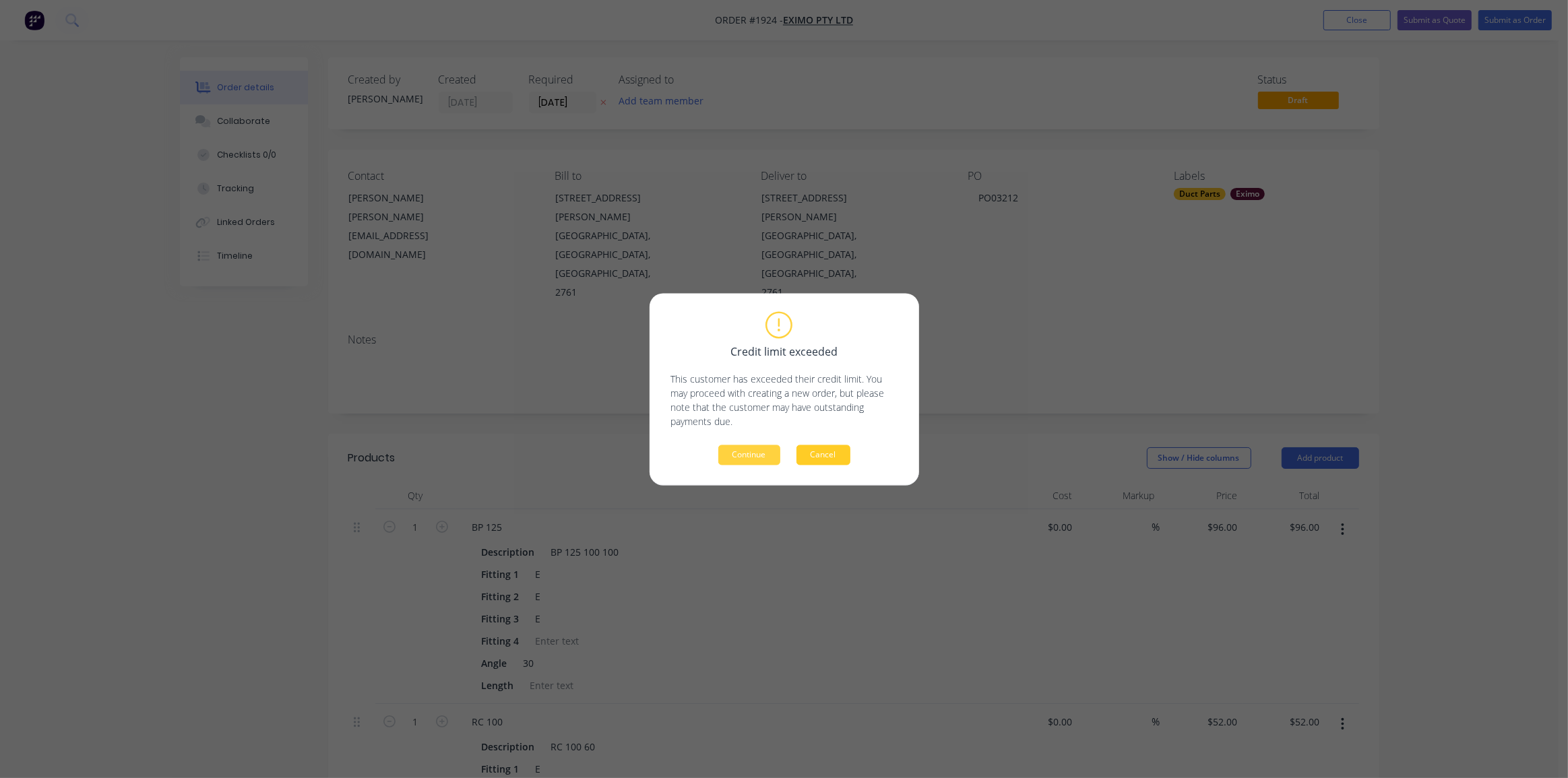
click at [835, 450] on button "Cancel" at bounding box center [824, 455] width 54 height 20
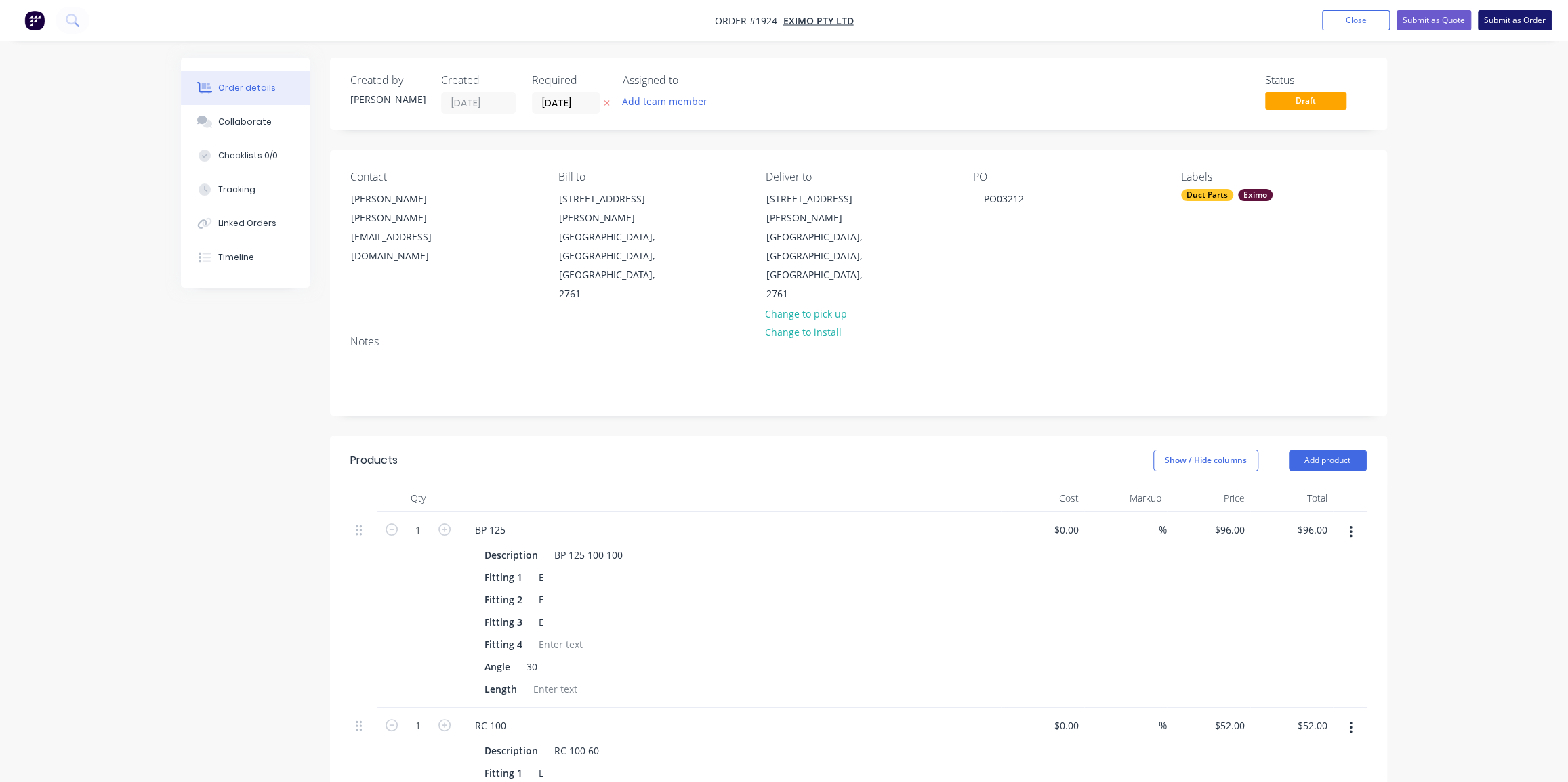
click at [1532, 17] on button "Submit as Order" at bounding box center [1515, 20] width 74 height 20
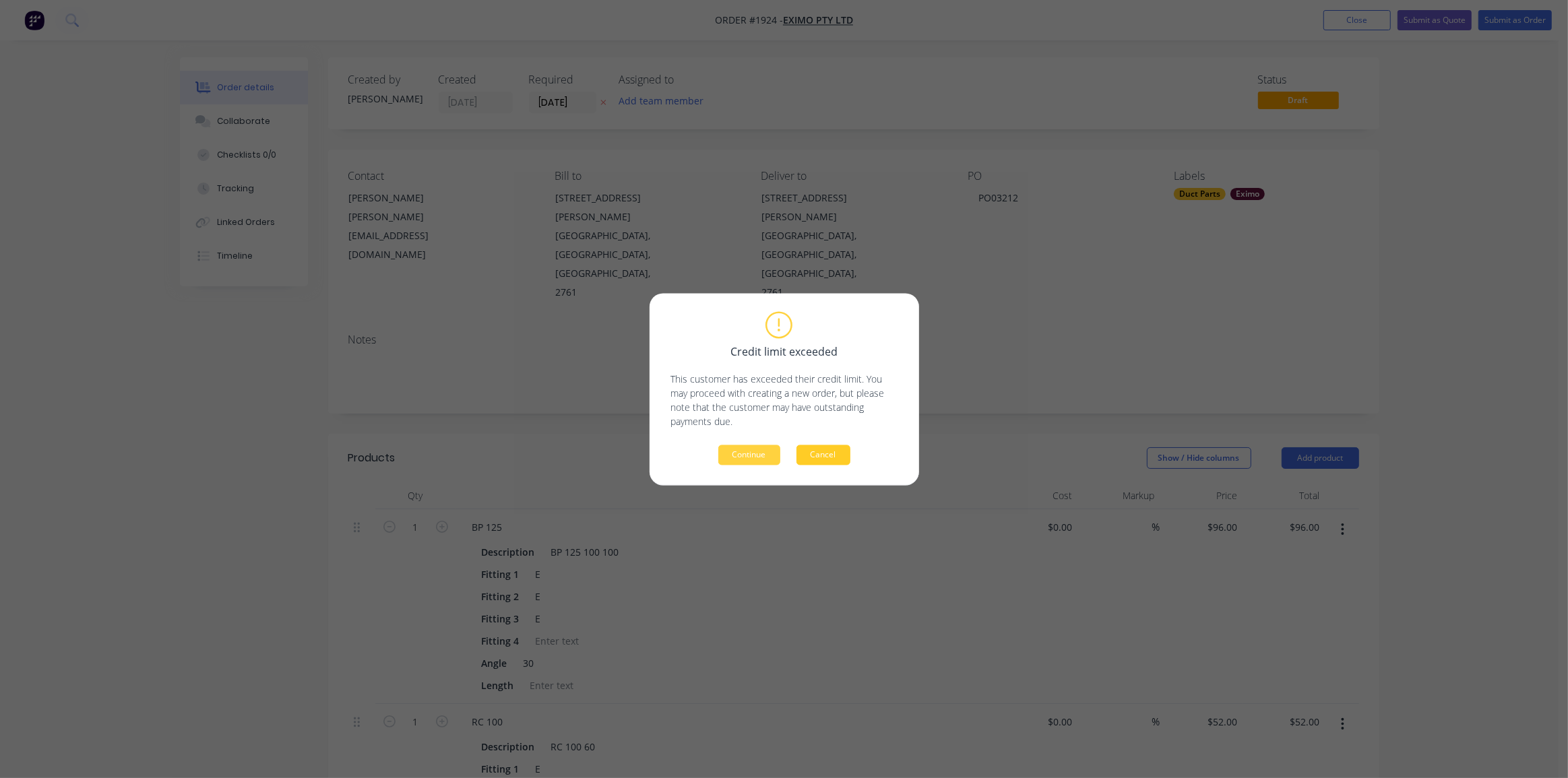
click at [821, 453] on button "Cancel" at bounding box center [824, 455] width 54 height 20
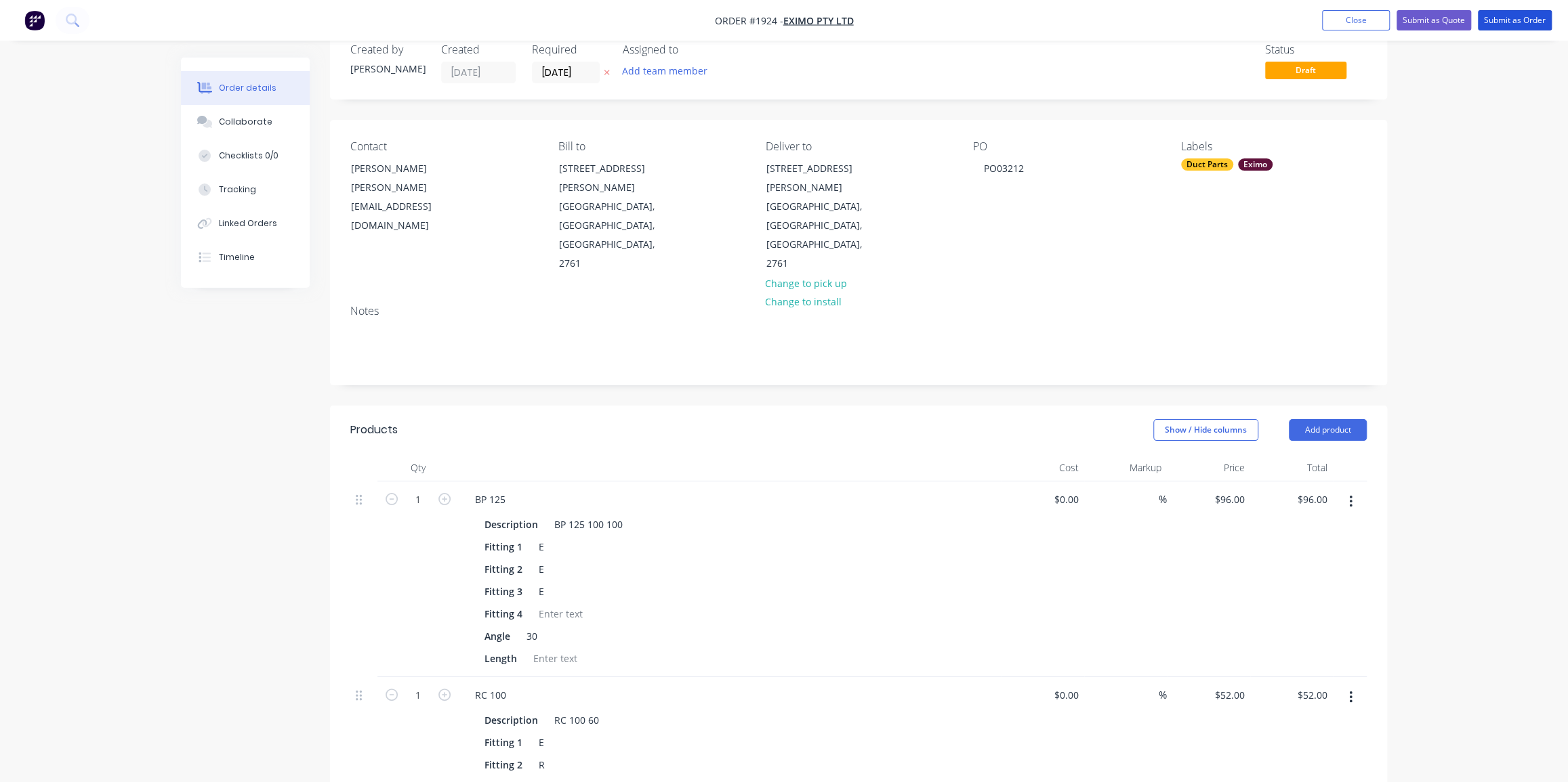
scroll to position [61, 0]
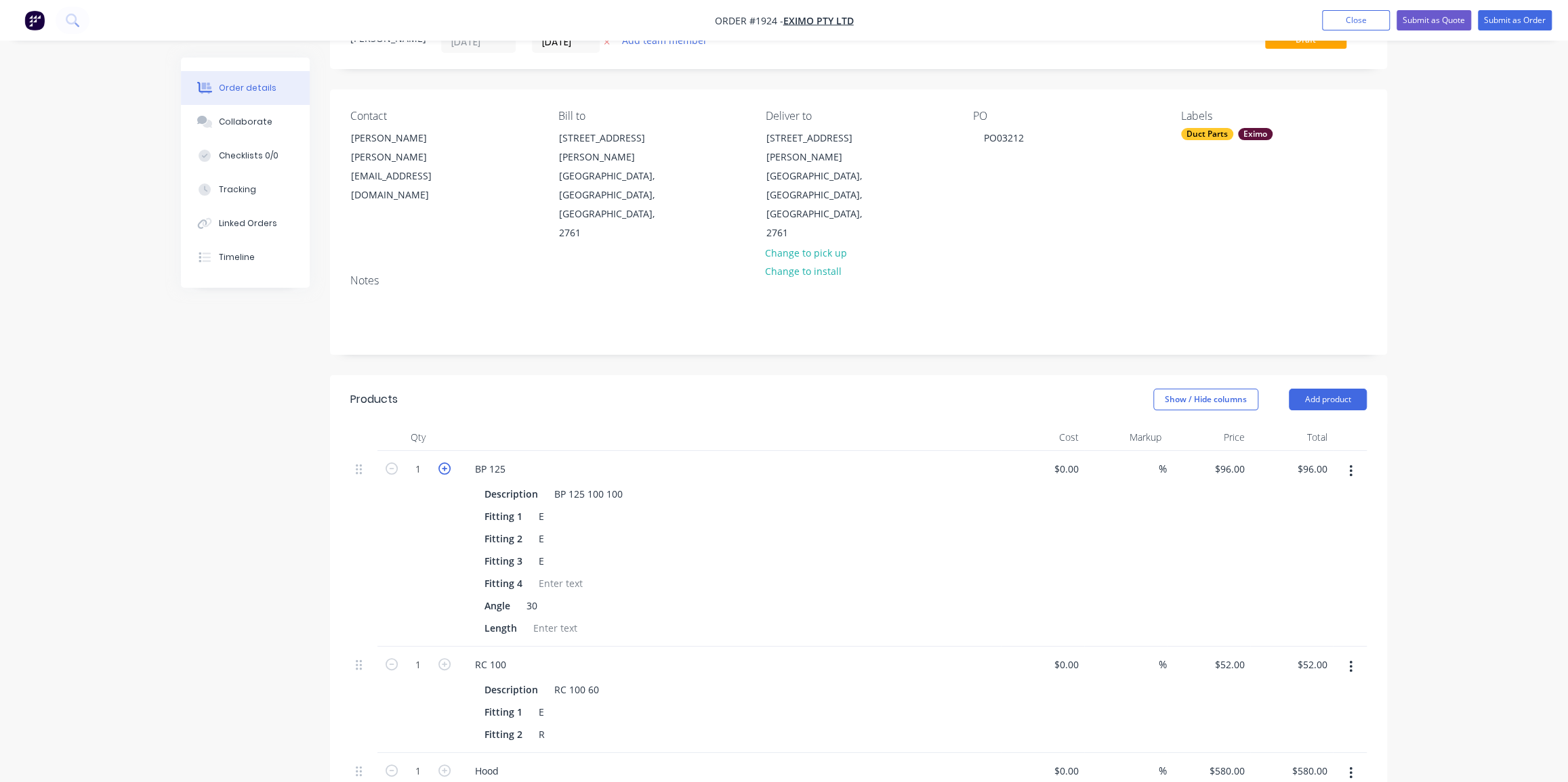
click at [442, 463] on icon "button" at bounding box center [444, 468] width 12 height 12
type input "2"
type input "$192.00"
click at [444, 658] on icon "button" at bounding box center [444, 664] width 12 height 12
type input "2"
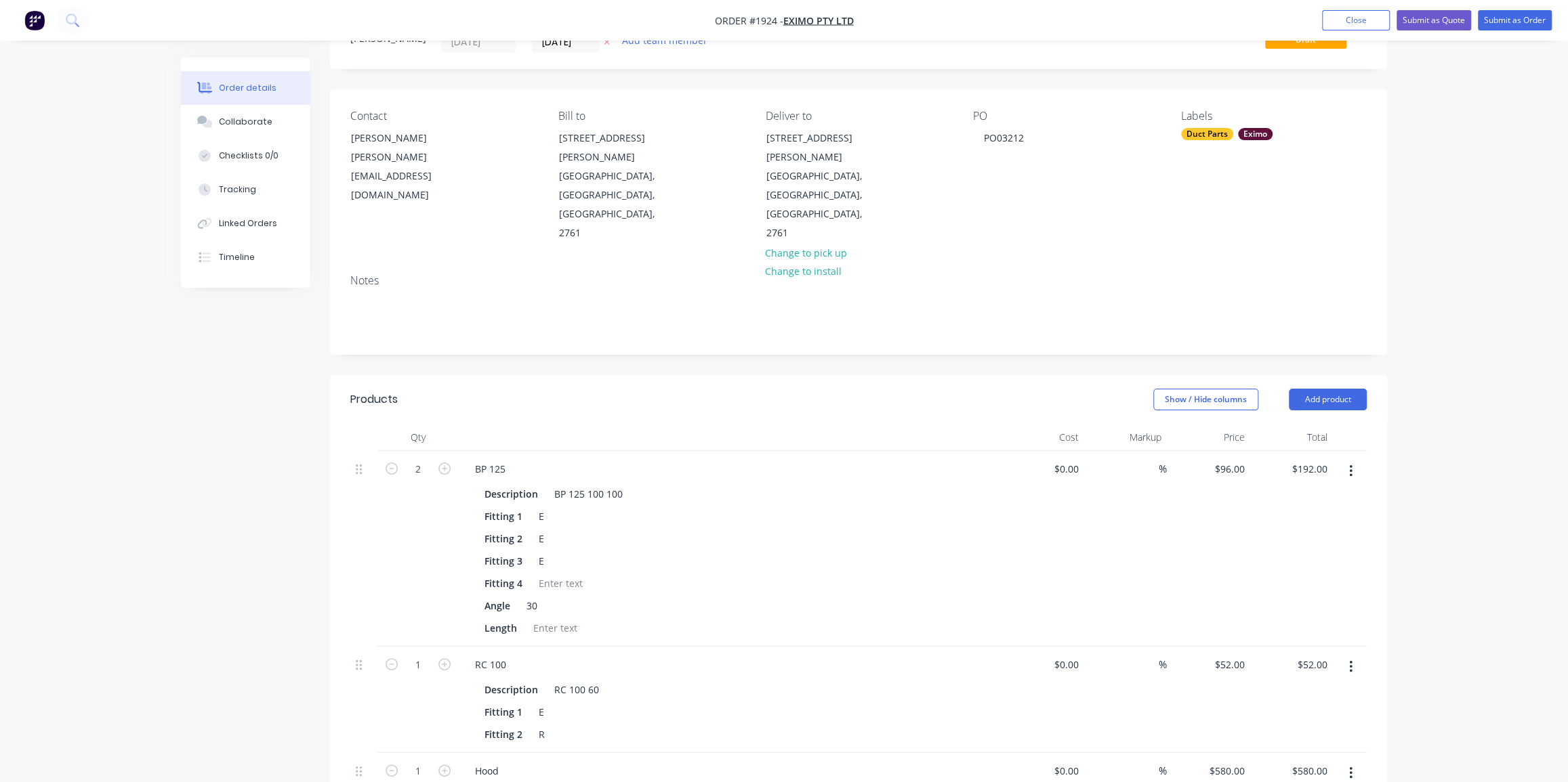
type input "$104.00"
click at [1486, 338] on div "Order details Collaborate Checklists 0/0 Tracking Linked Orders Timeline Order …" at bounding box center [784, 593] width 1568 height 1308
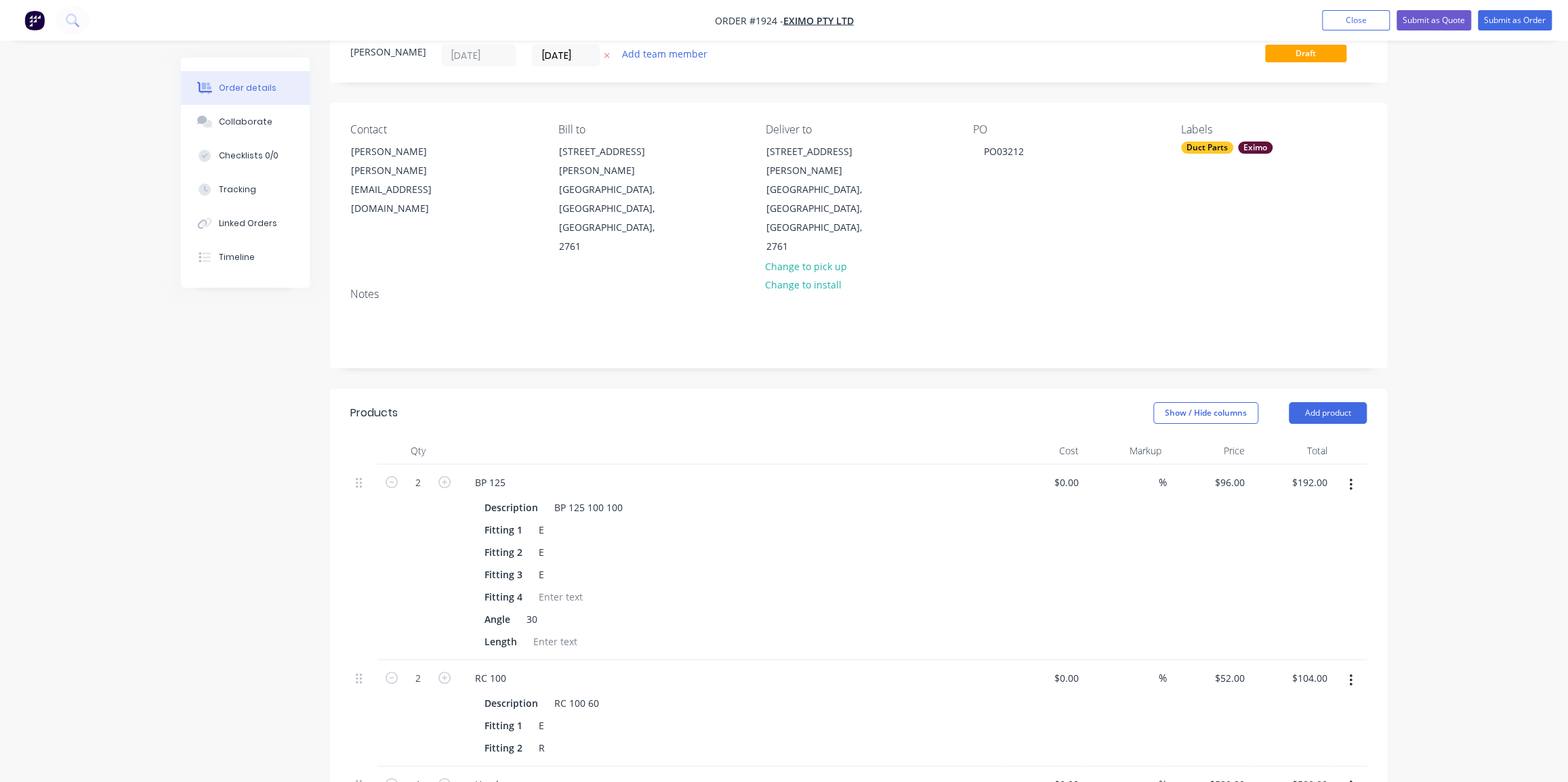
scroll to position [0, 0]
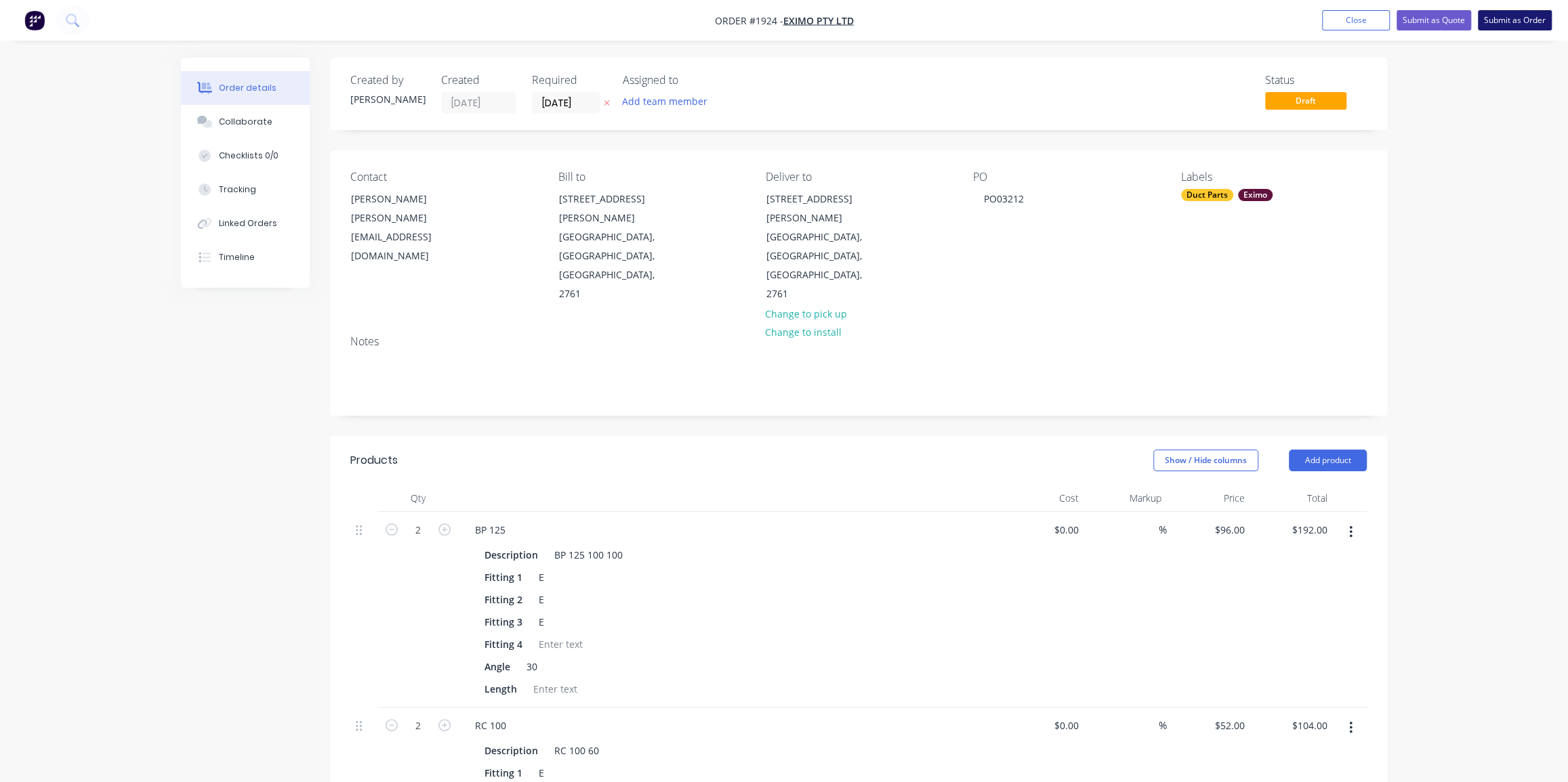
click at [1517, 20] on button "Submit as Order" at bounding box center [1515, 20] width 74 height 20
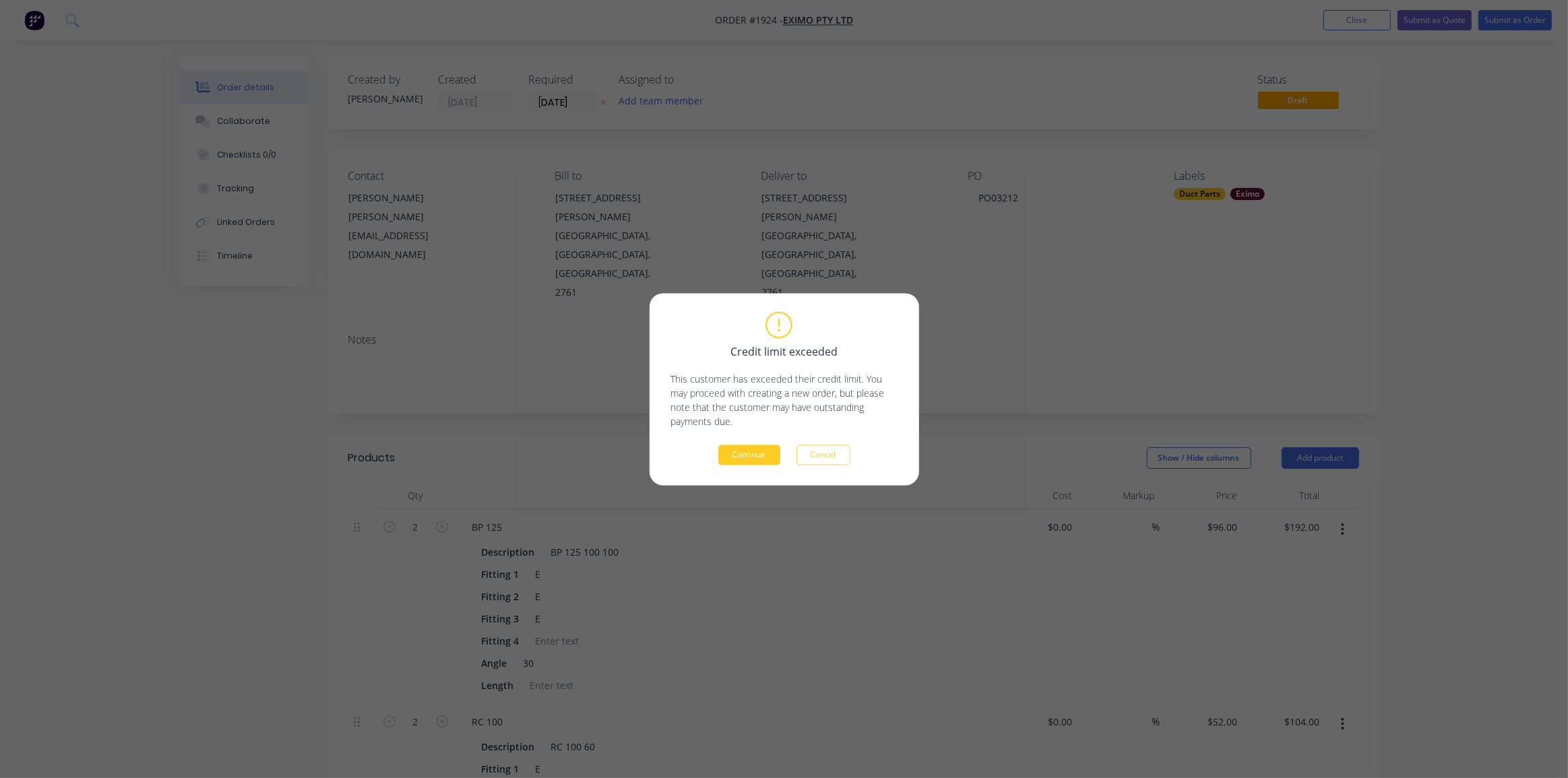
click at [746, 459] on button "Continue" at bounding box center [749, 455] width 62 height 20
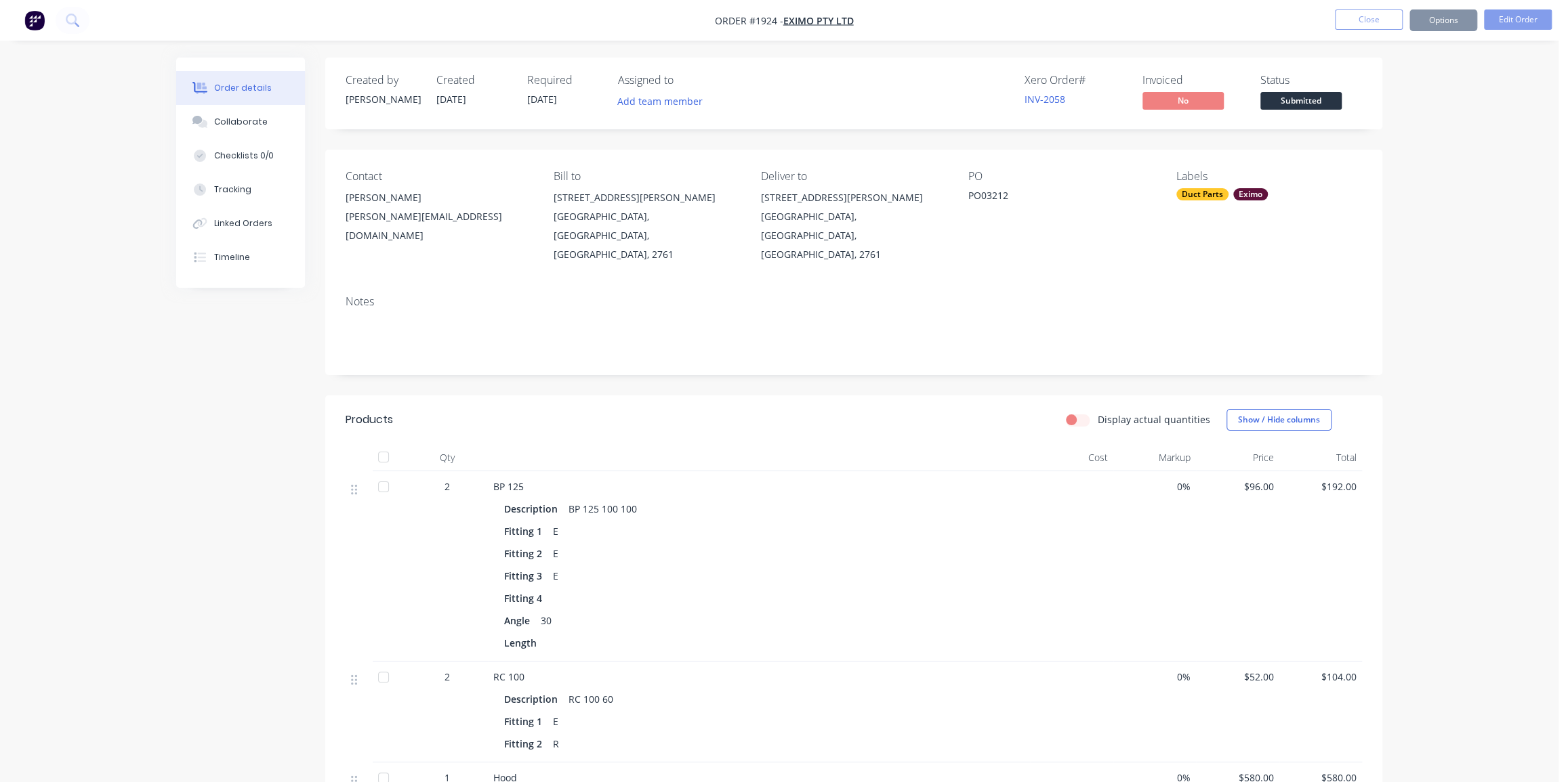
click at [1442, 18] on button "Options" at bounding box center [1443, 20] width 68 height 21
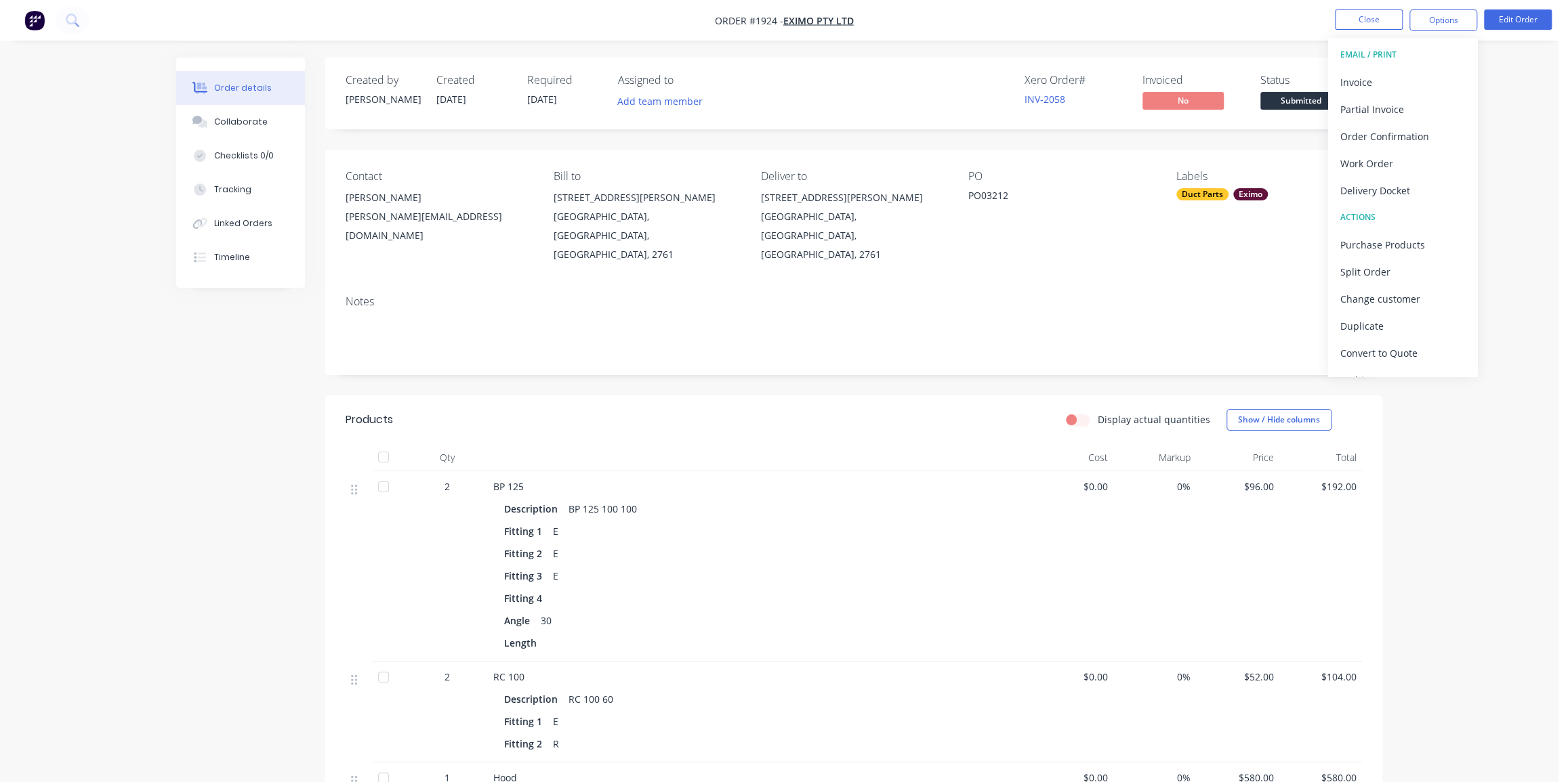
click at [1535, 209] on div "Order details Collaborate Checklists 0/0 Tracking Linked Orders Timeline Order …" at bounding box center [779, 549] width 1559 height 1097
click at [549, 96] on span "27/08/25" at bounding box center [542, 99] width 30 height 13
click at [556, 99] on span "27/08/25" at bounding box center [542, 99] width 30 height 13
click at [1511, 21] on button "Edit Order" at bounding box center [1518, 20] width 68 height 20
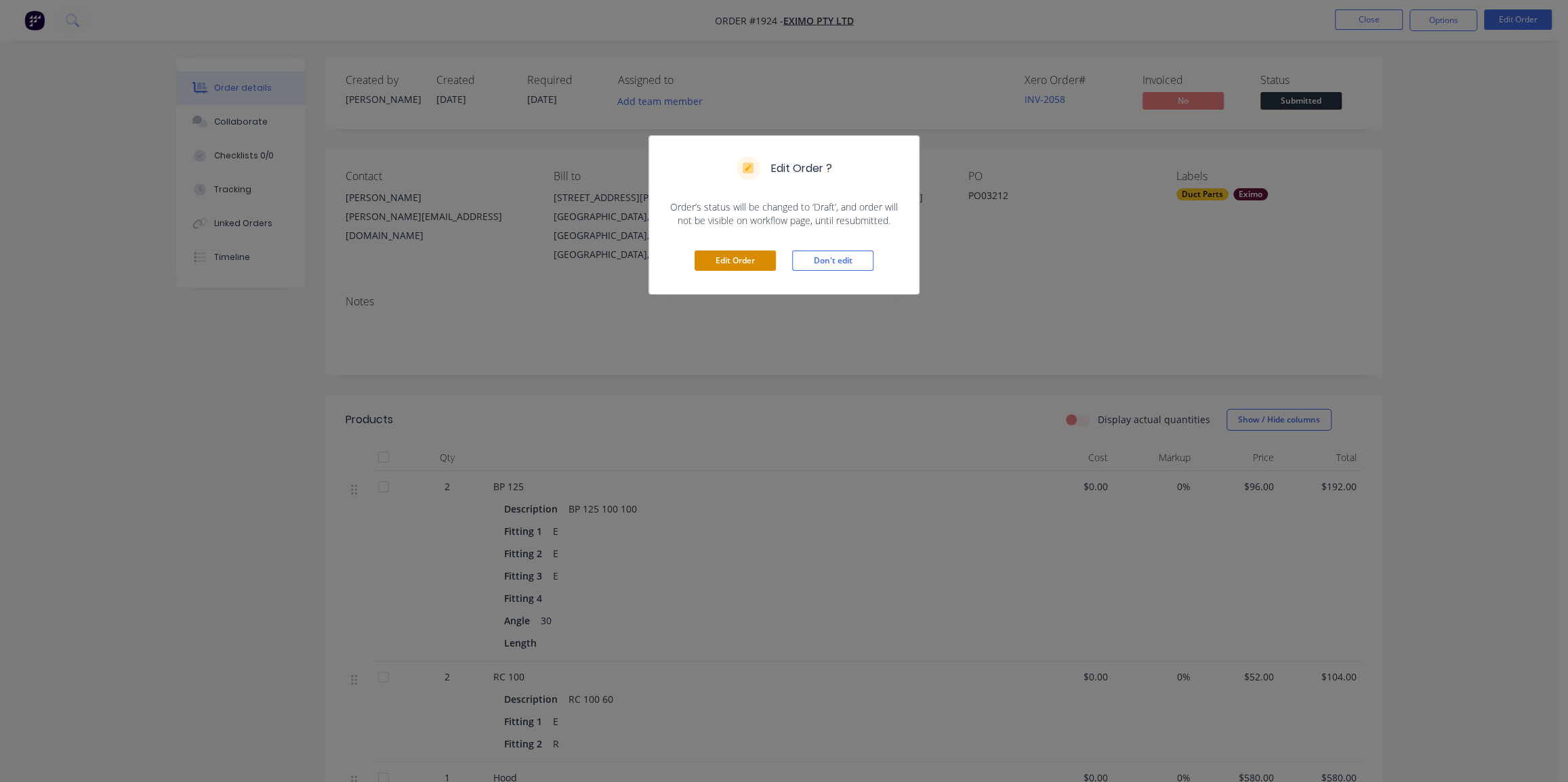
drag, startPoint x: 734, startPoint y: 263, endPoint x: 726, endPoint y: 258, distance: 9.4
click at [732, 263] on button "Edit Order" at bounding box center [735, 261] width 81 height 20
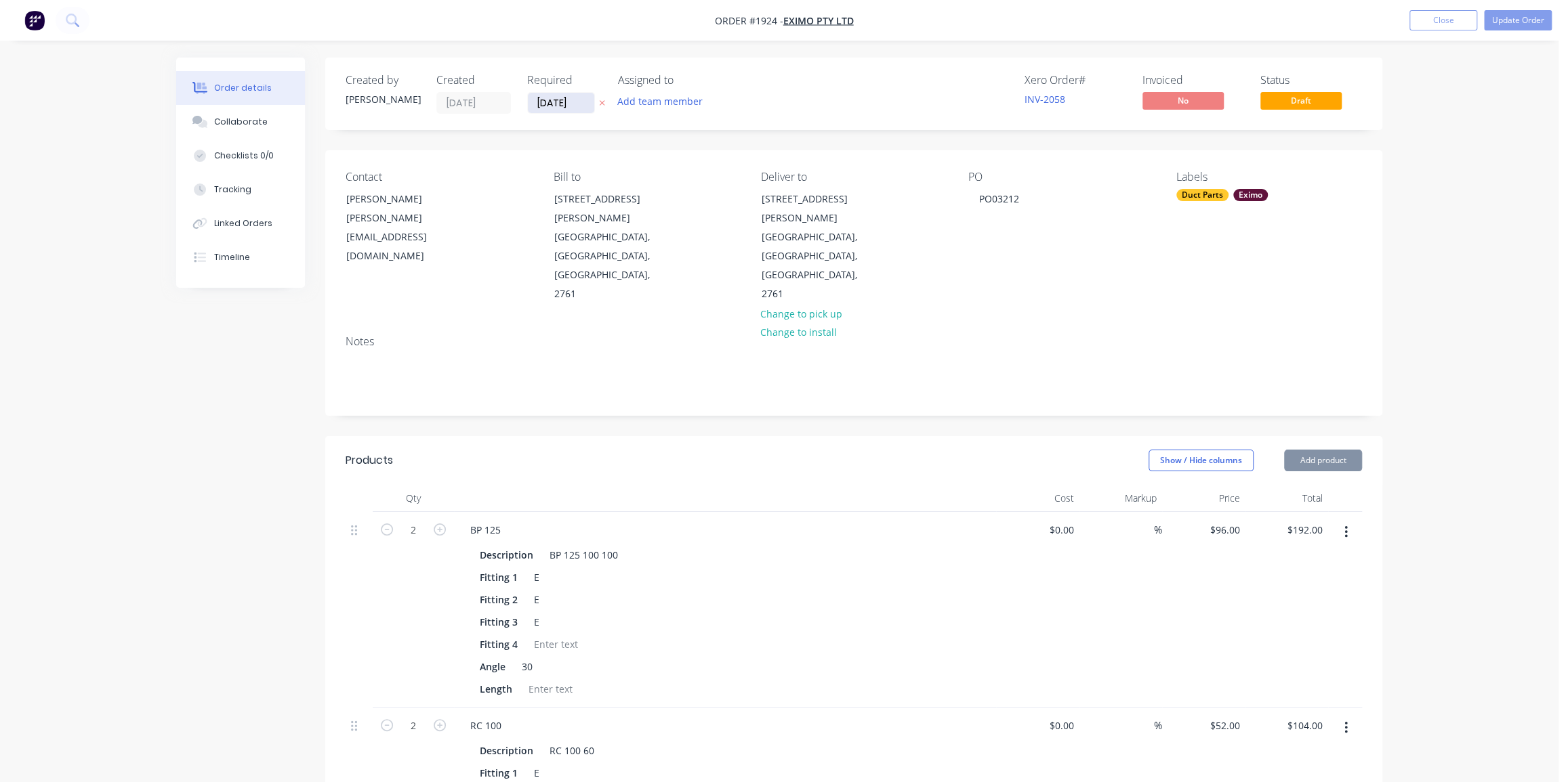
click at [551, 95] on input "27/08/25" at bounding box center [561, 103] width 66 height 20
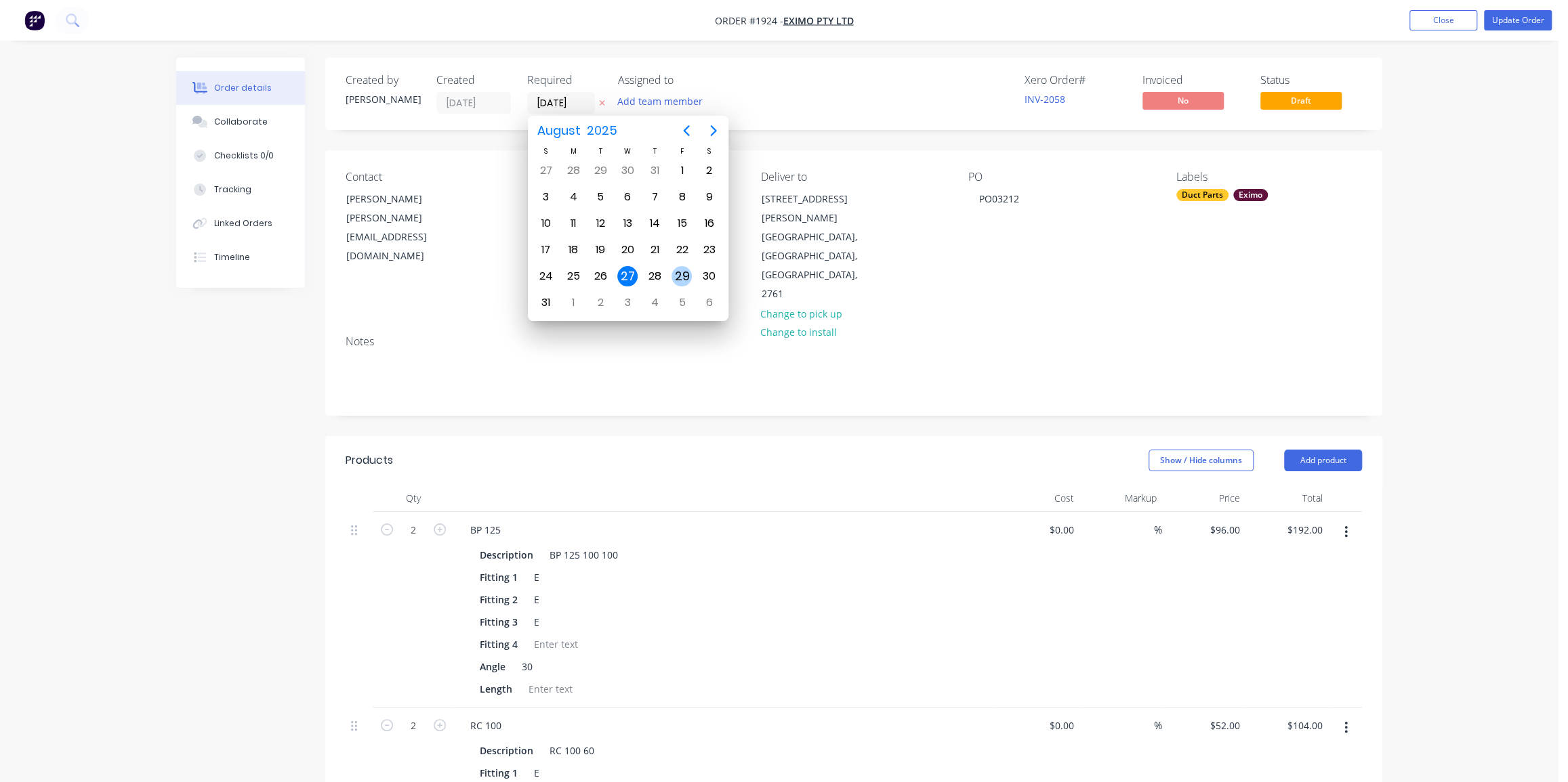
click at [690, 269] on div "29" at bounding box center [682, 277] width 21 height 20
type input "29/08/25"
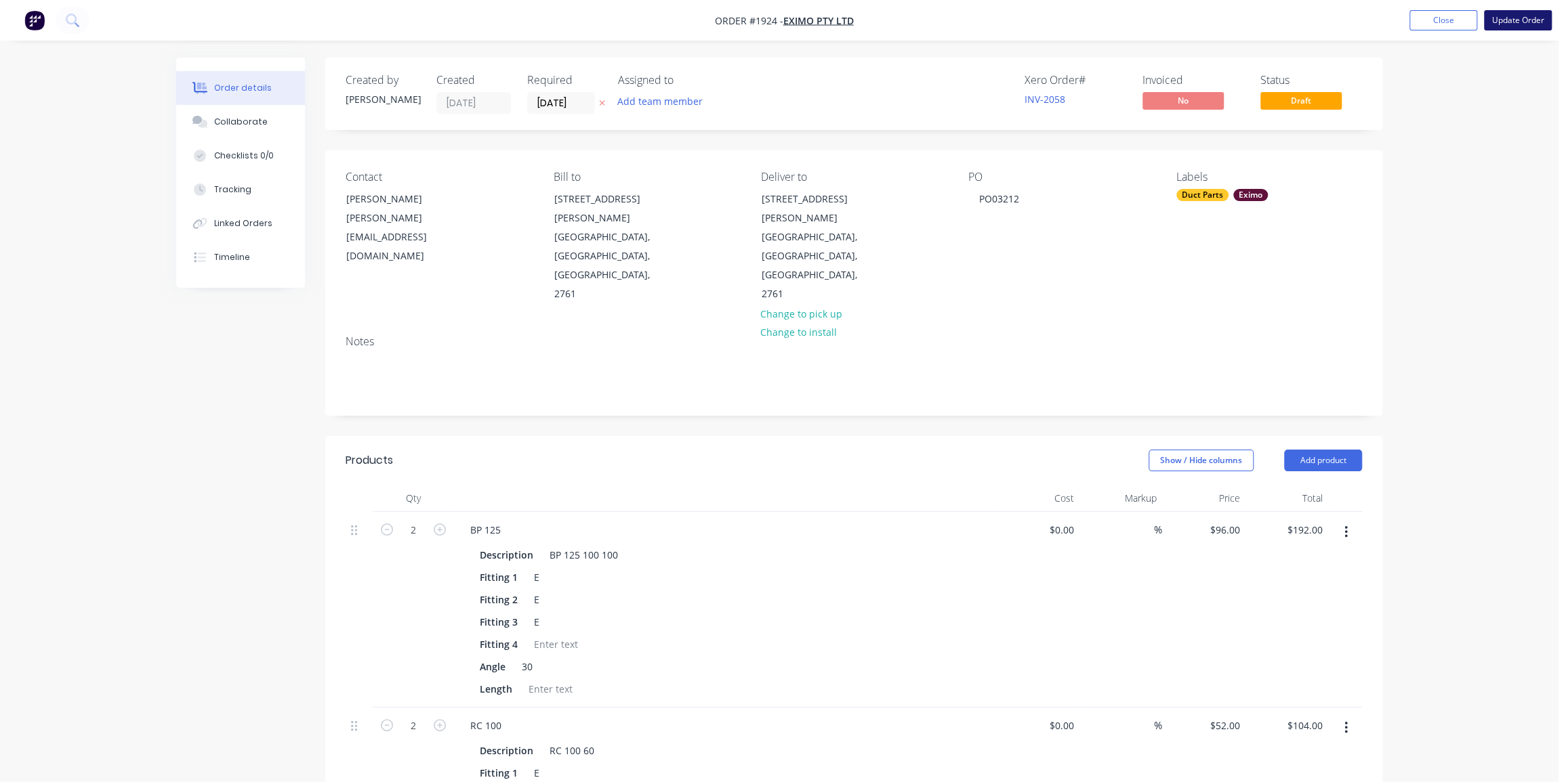
click at [1519, 19] on button "Update Order" at bounding box center [1518, 20] width 68 height 20
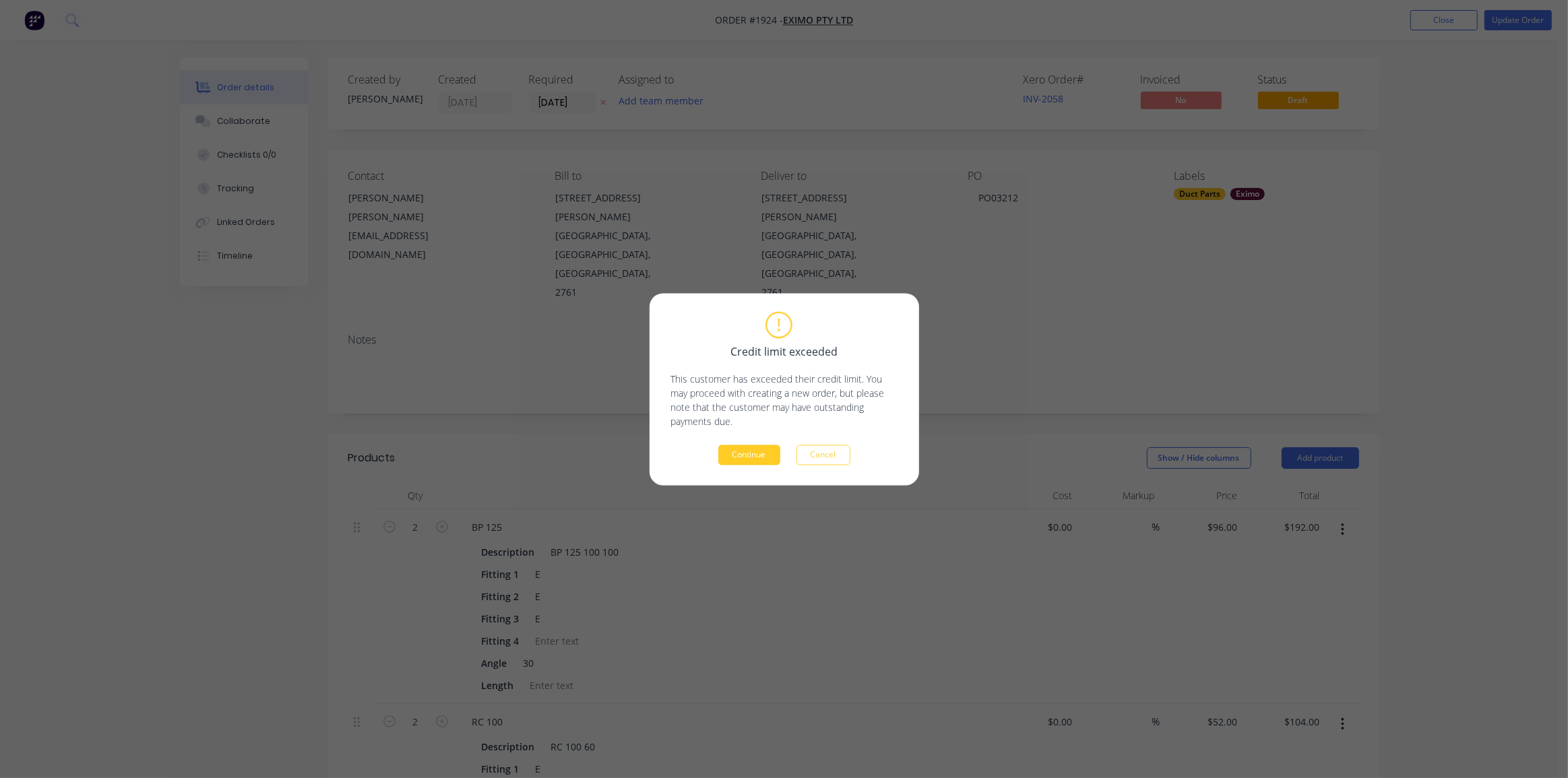
click at [766, 451] on button "Continue" at bounding box center [749, 455] width 62 height 20
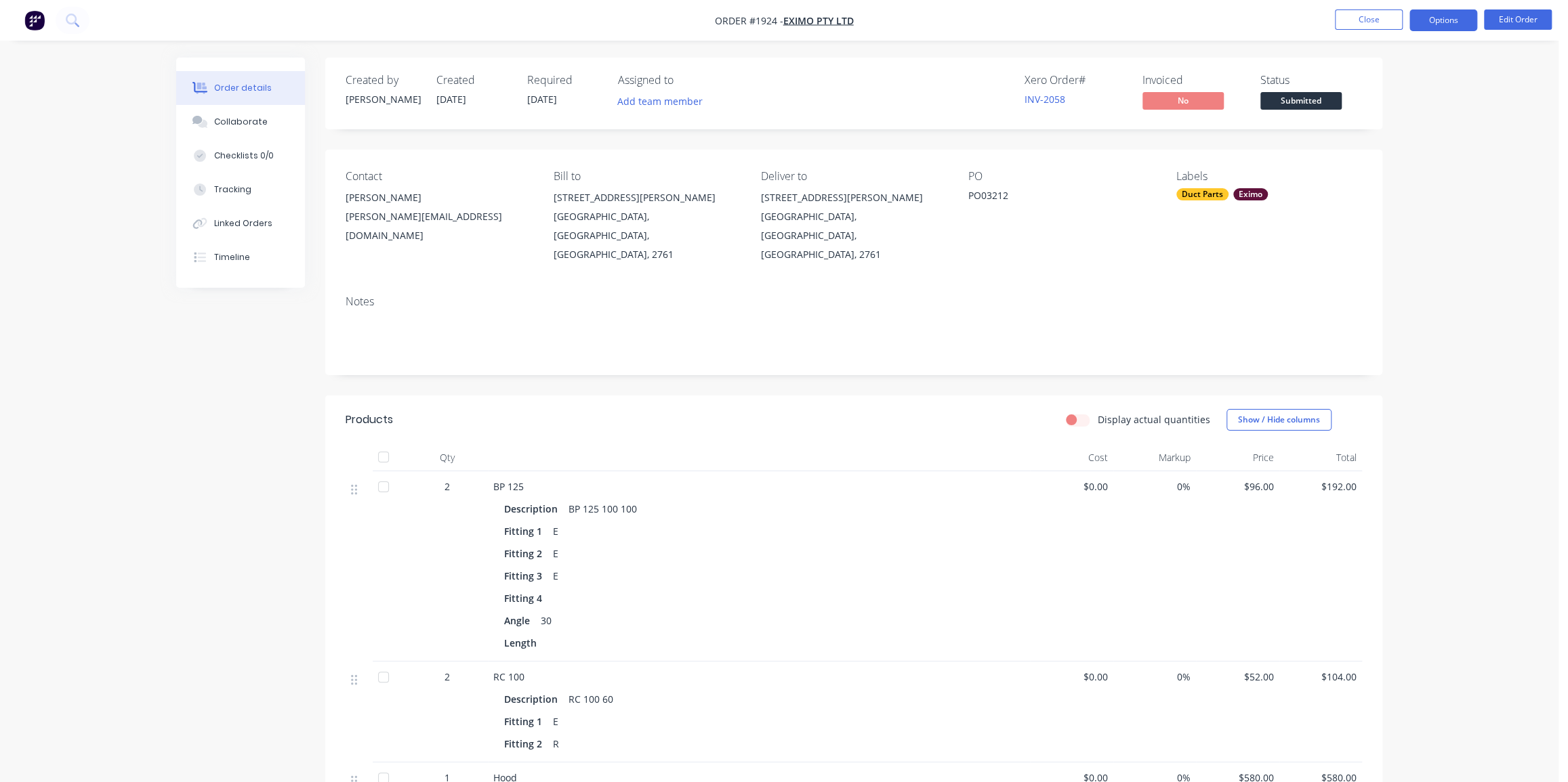
click at [1443, 20] on button "Options" at bounding box center [1443, 20] width 68 height 21
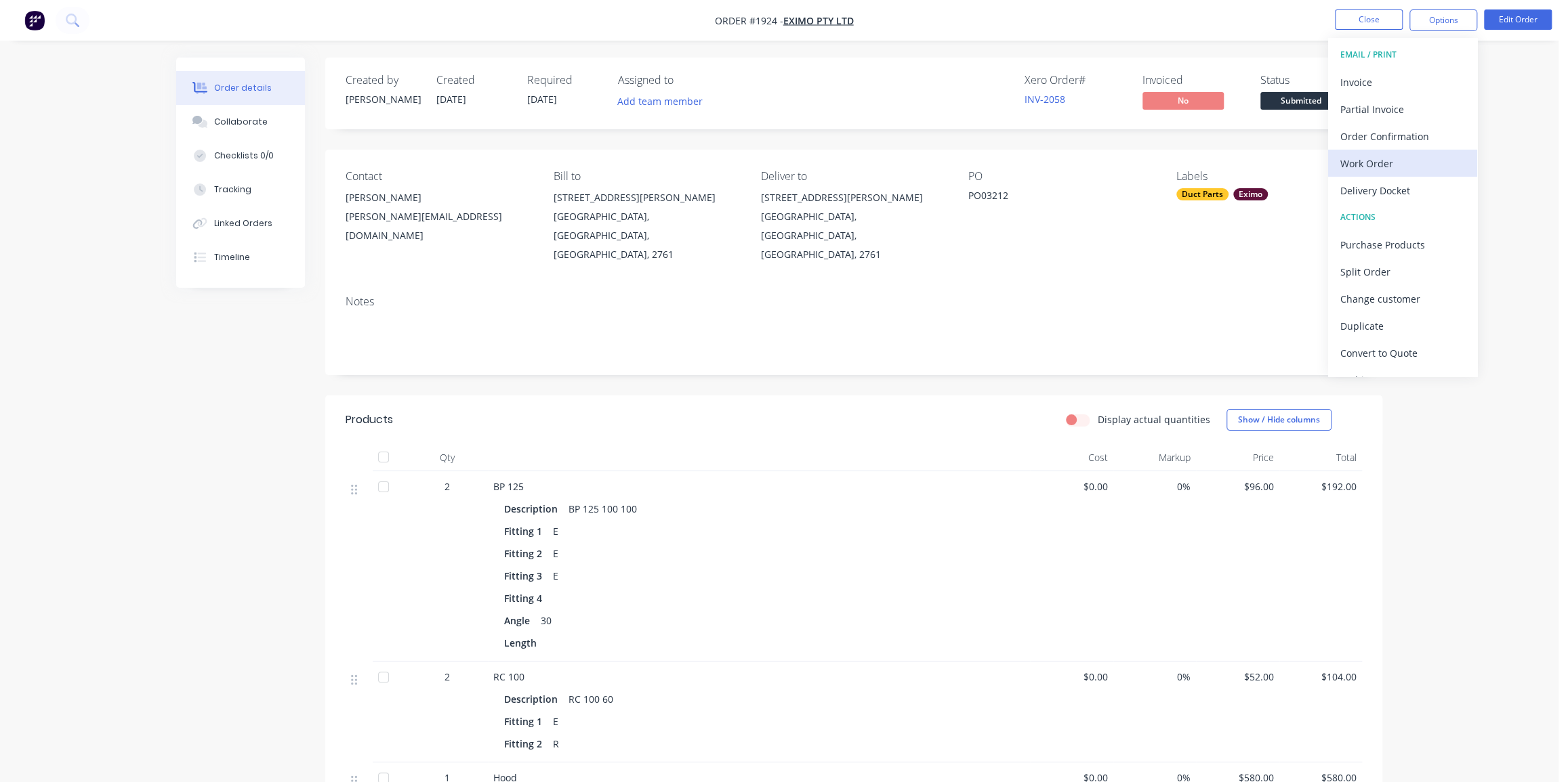
click at [1375, 164] on div "Work Order" at bounding box center [1403, 163] width 125 height 20
click at [1374, 131] on div "Without pricing" at bounding box center [1403, 136] width 125 height 20
click at [1520, 151] on div "Order details Collaborate Checklists 0/0 Tracking Linked Orders Timeline Order …" at bounding box center [779, 549] width 1559 height 1097
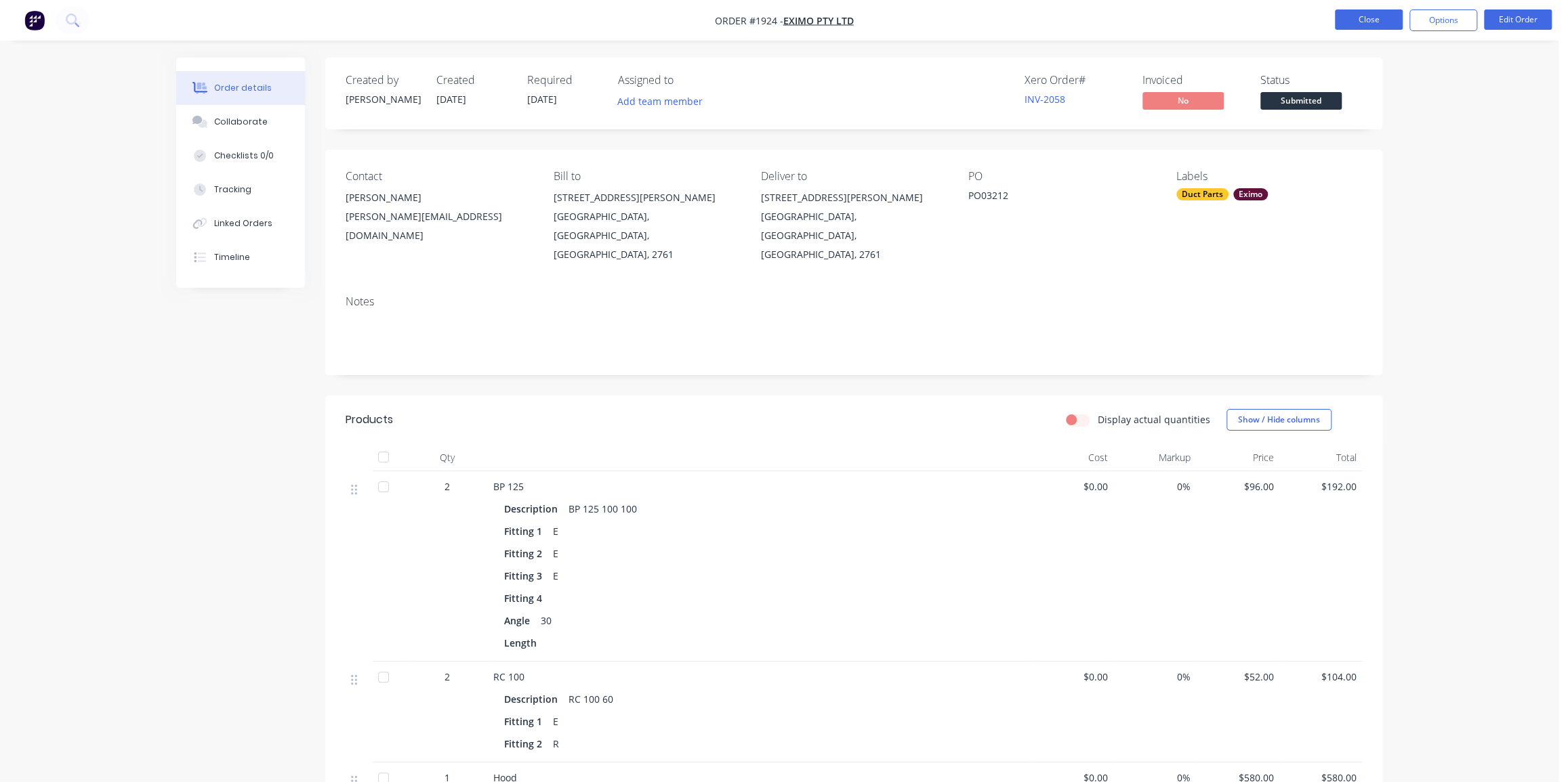
click at [1350, 21] on button "Close" at bounding box center [1369, 20] width 68 height 20
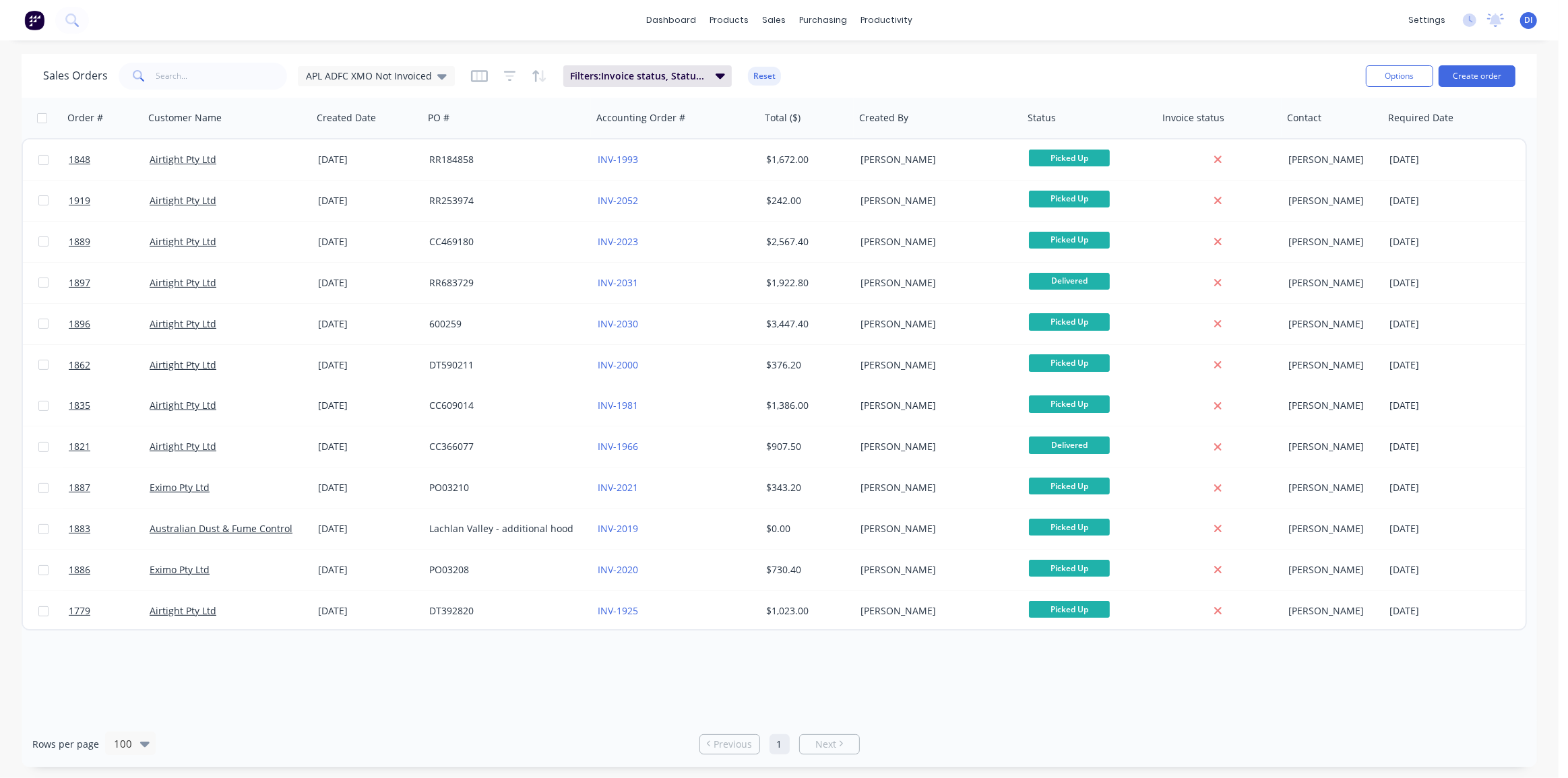
click at [1020, 57] on div "Sales Orders APL ADFC XMO Not Invoiced Filters: Invoice status, Status, Custome…" at bounding box center [779, 76] width 1515 height 44
click at [35, 21] on img at bounding box center [35, 20] width 20 height 20
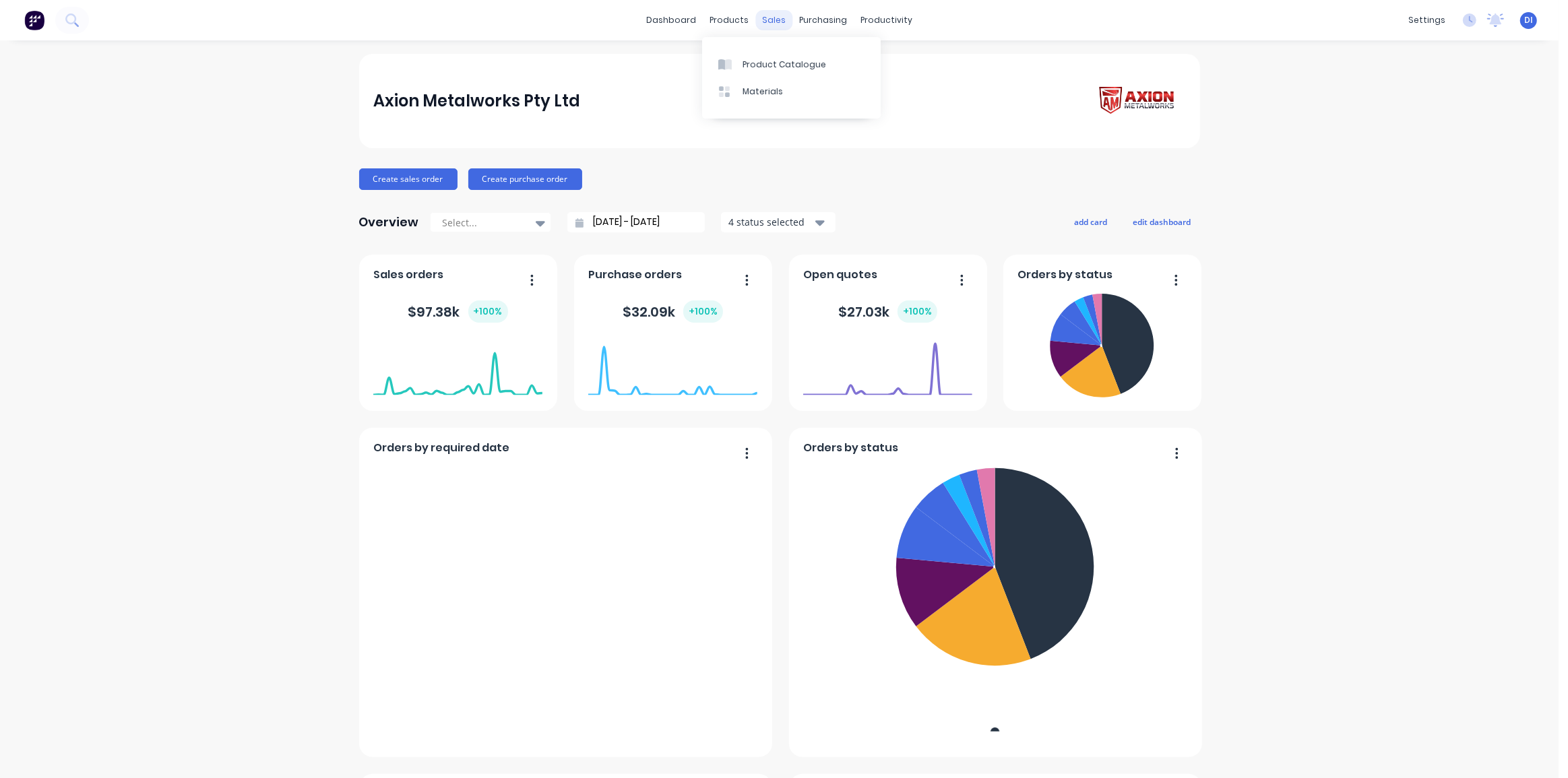
click at [766, 24] on div "sales" at bounding box center [773, 20] width 37 height 20
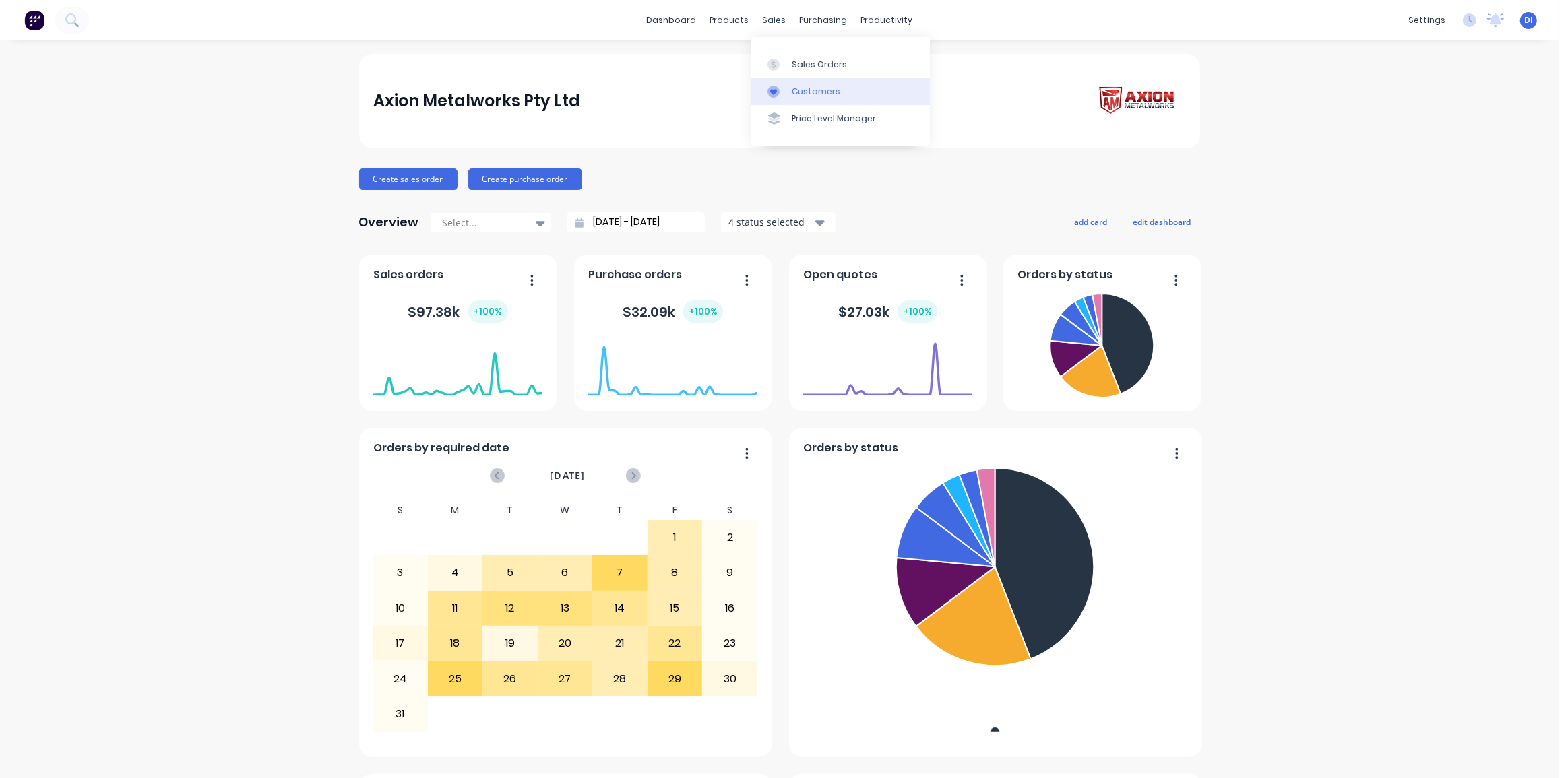
click at [808, 88] on div "Customers" at bounding box center [817, 91] width 49 height 12
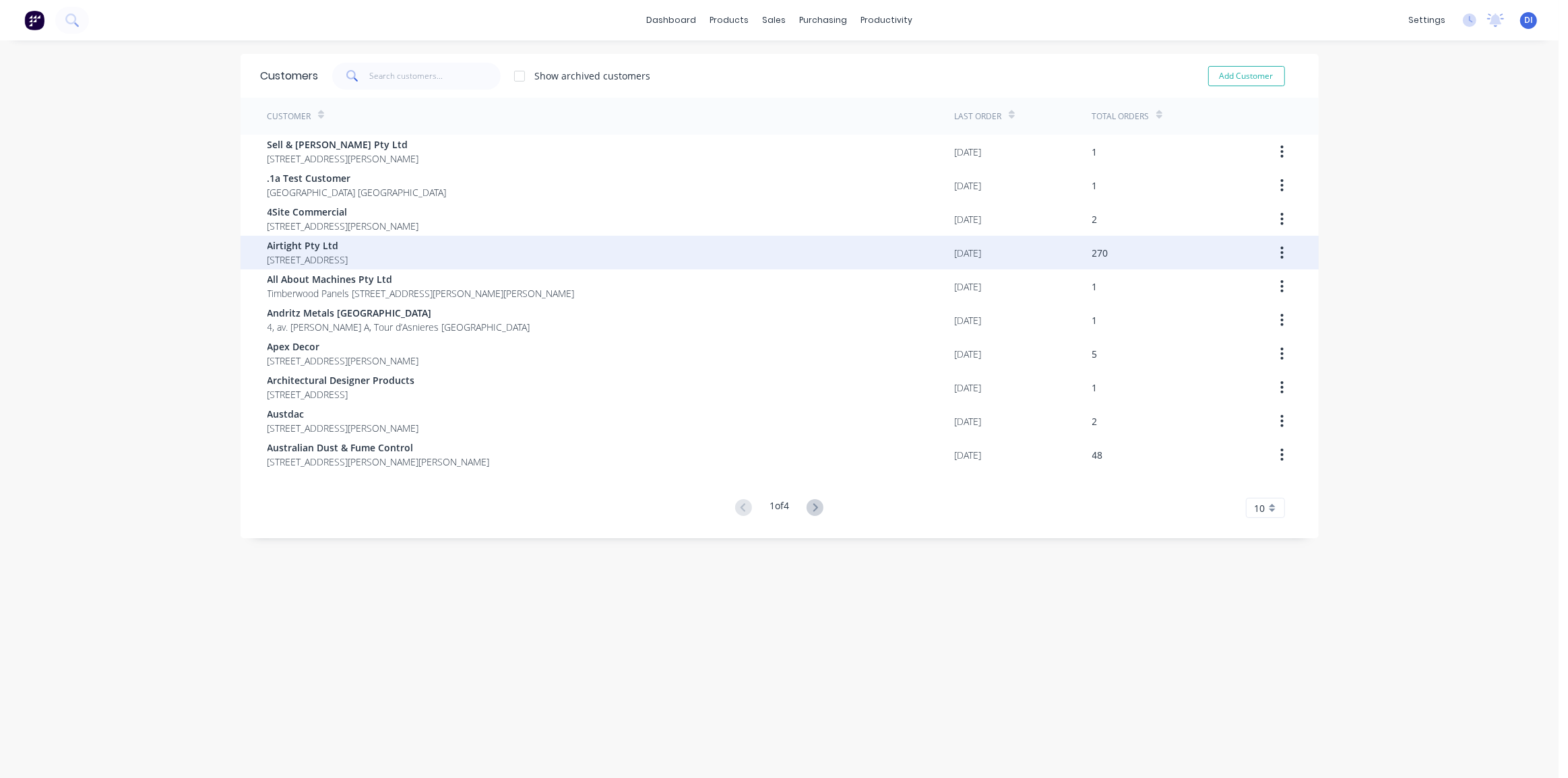
click at [348, 253] on span "18 / 167 Prospect Highway Seven Hills New South Wales Australia 2147" at bounding box center [307, 260] width 81 height 14
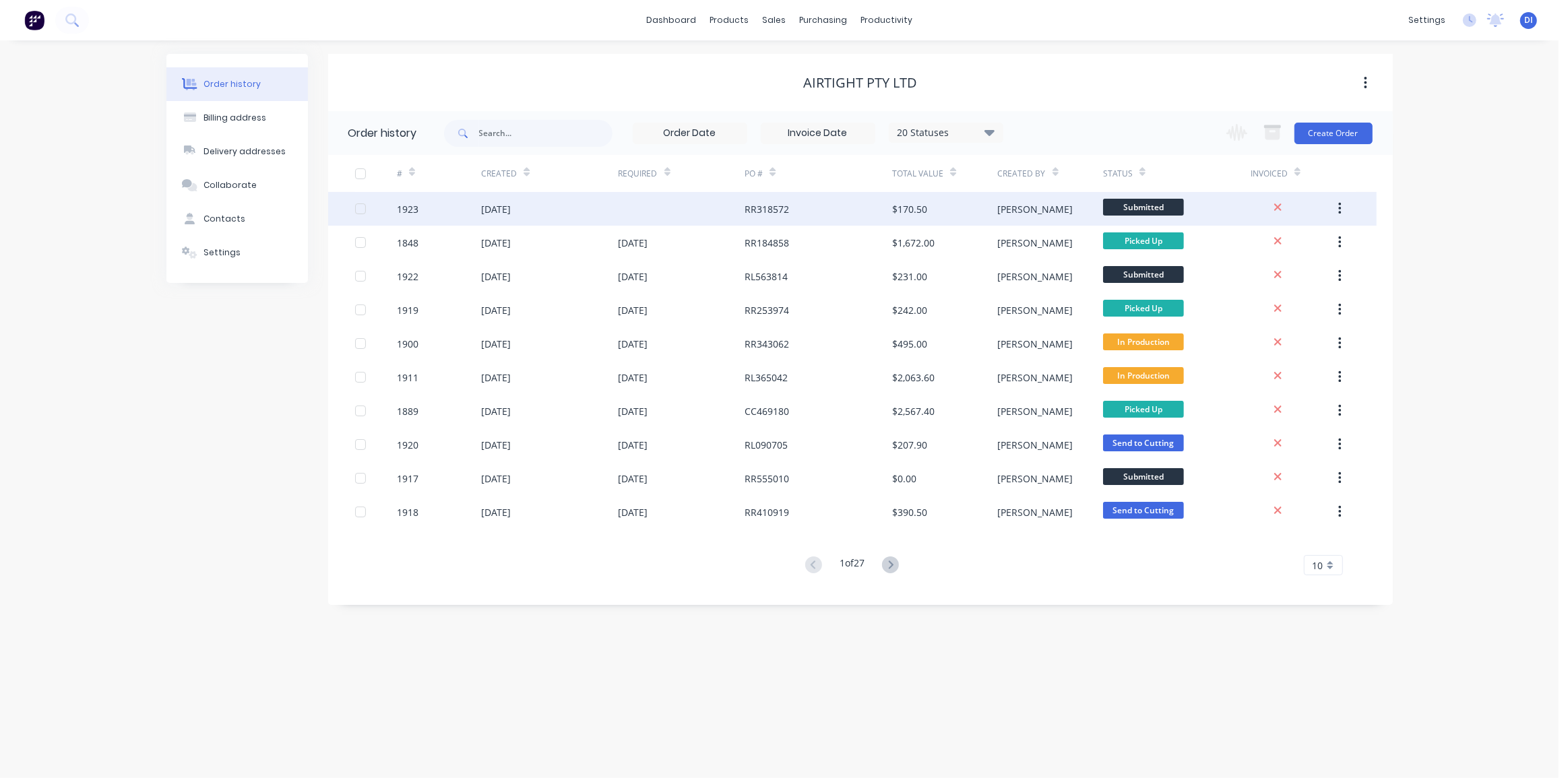
click at [682, 206] on div at bounding box center [682, 209] width 127 height 34
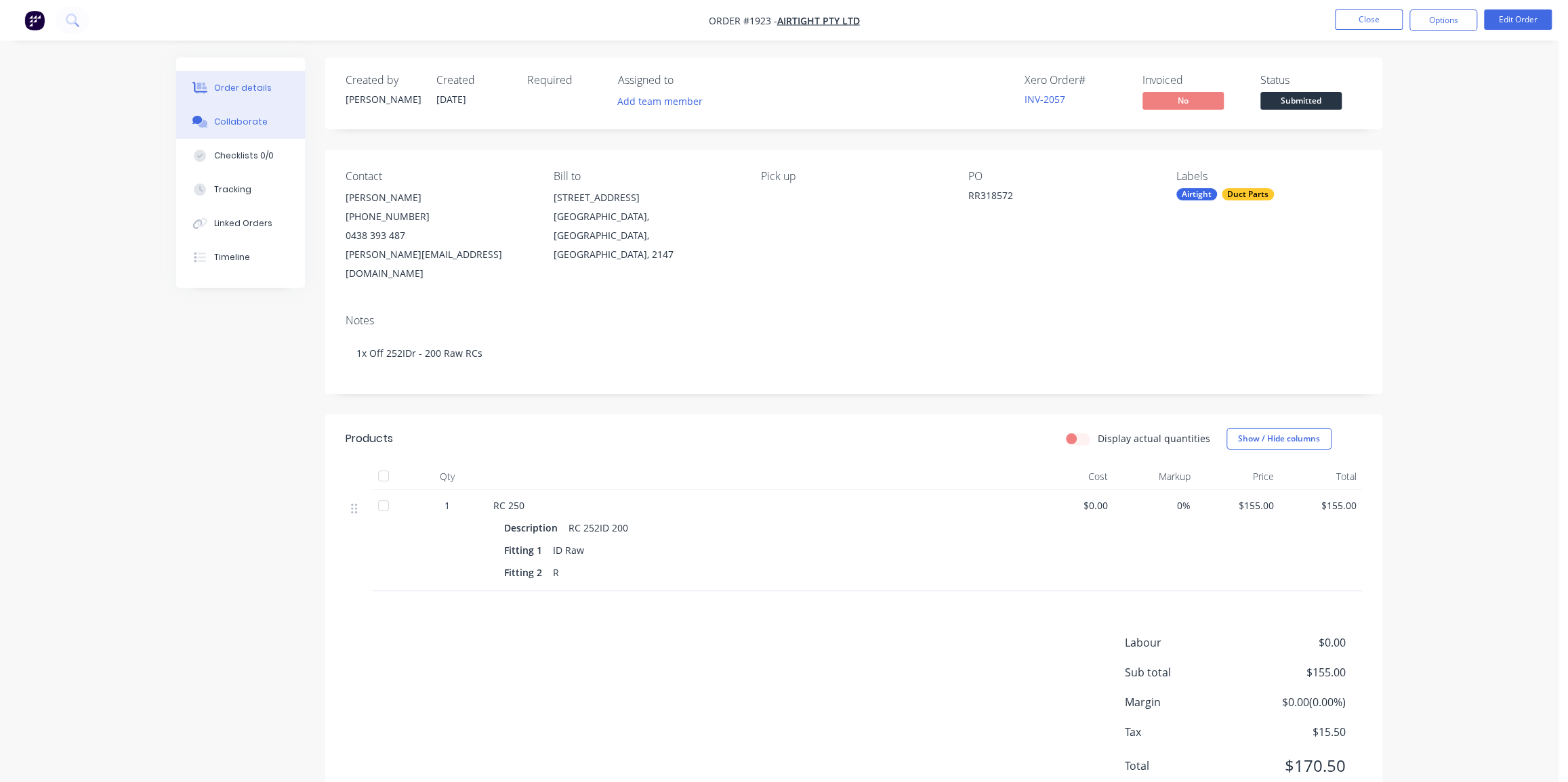
click at [244, 124] on div "Collaborate" at bounding box center [241, 121] width 54 height 12
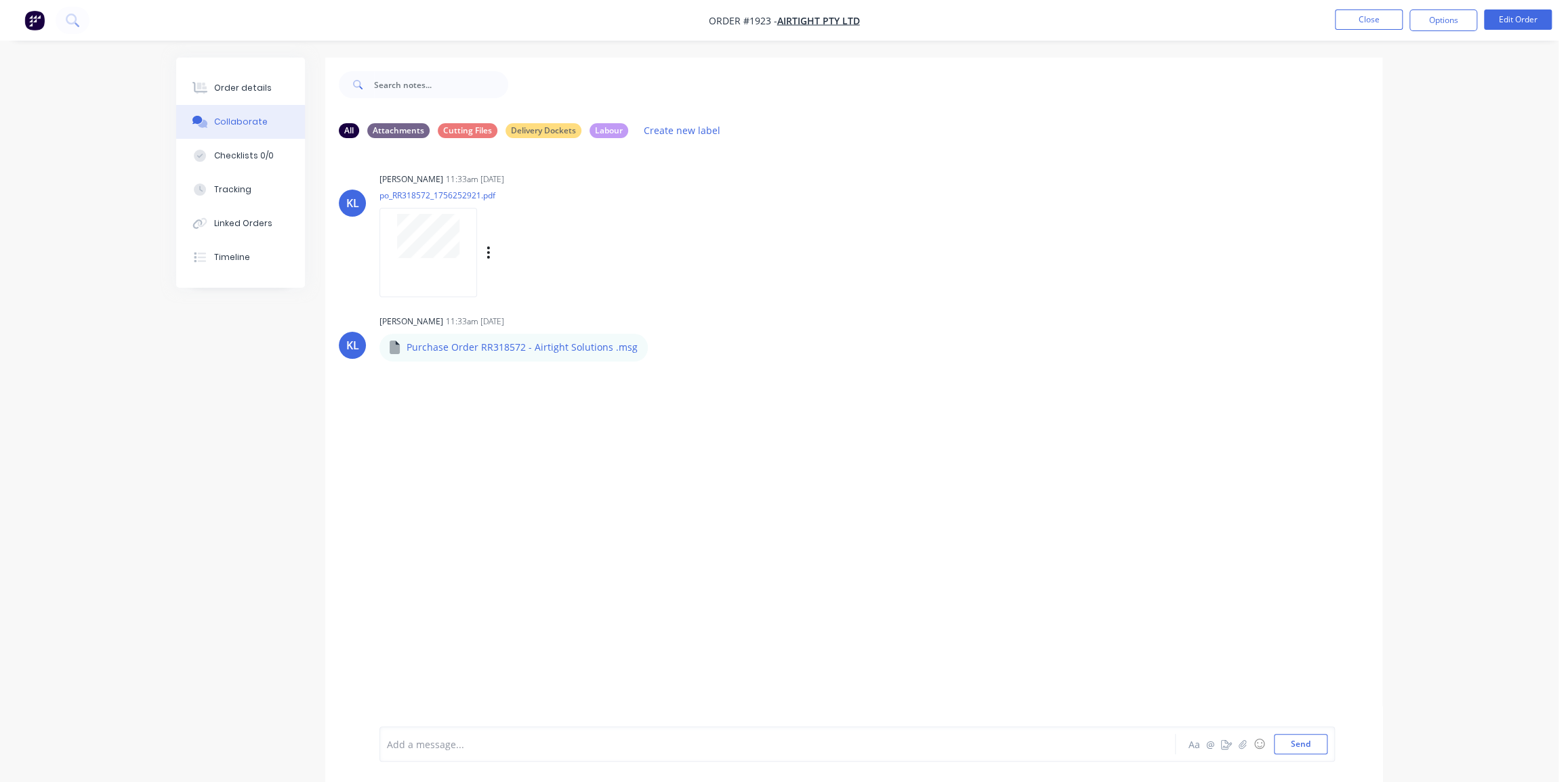
click at [461, 248] on div at bounding box center [428, 236] width 85 height 44
click at [221, 89] on div "Order details" at bounding box center [243, 88] width 58 height 12
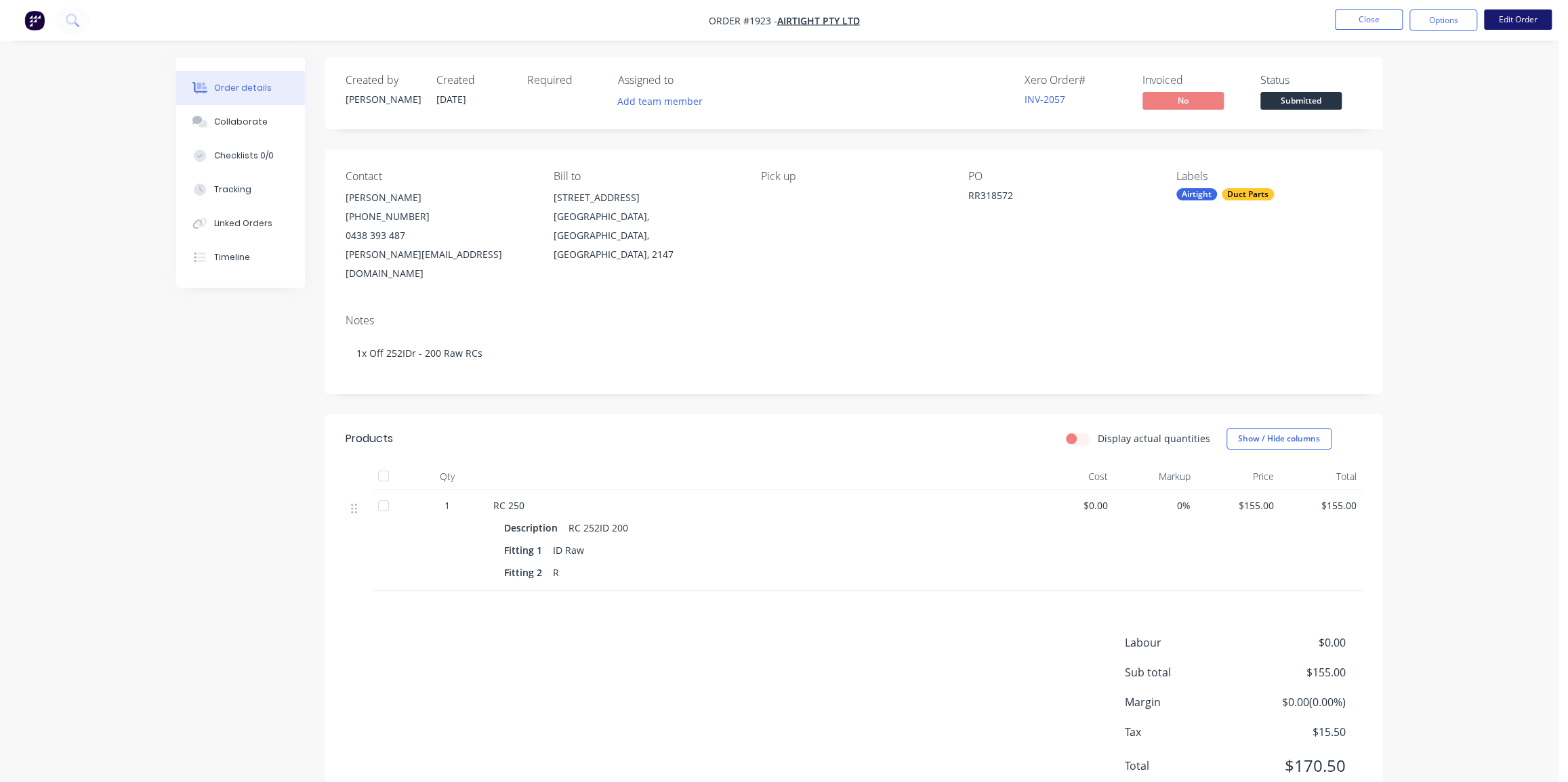
click at [1519, 20] on button "Edit Order" at bounding box center [1518, 20] width 68 height 20
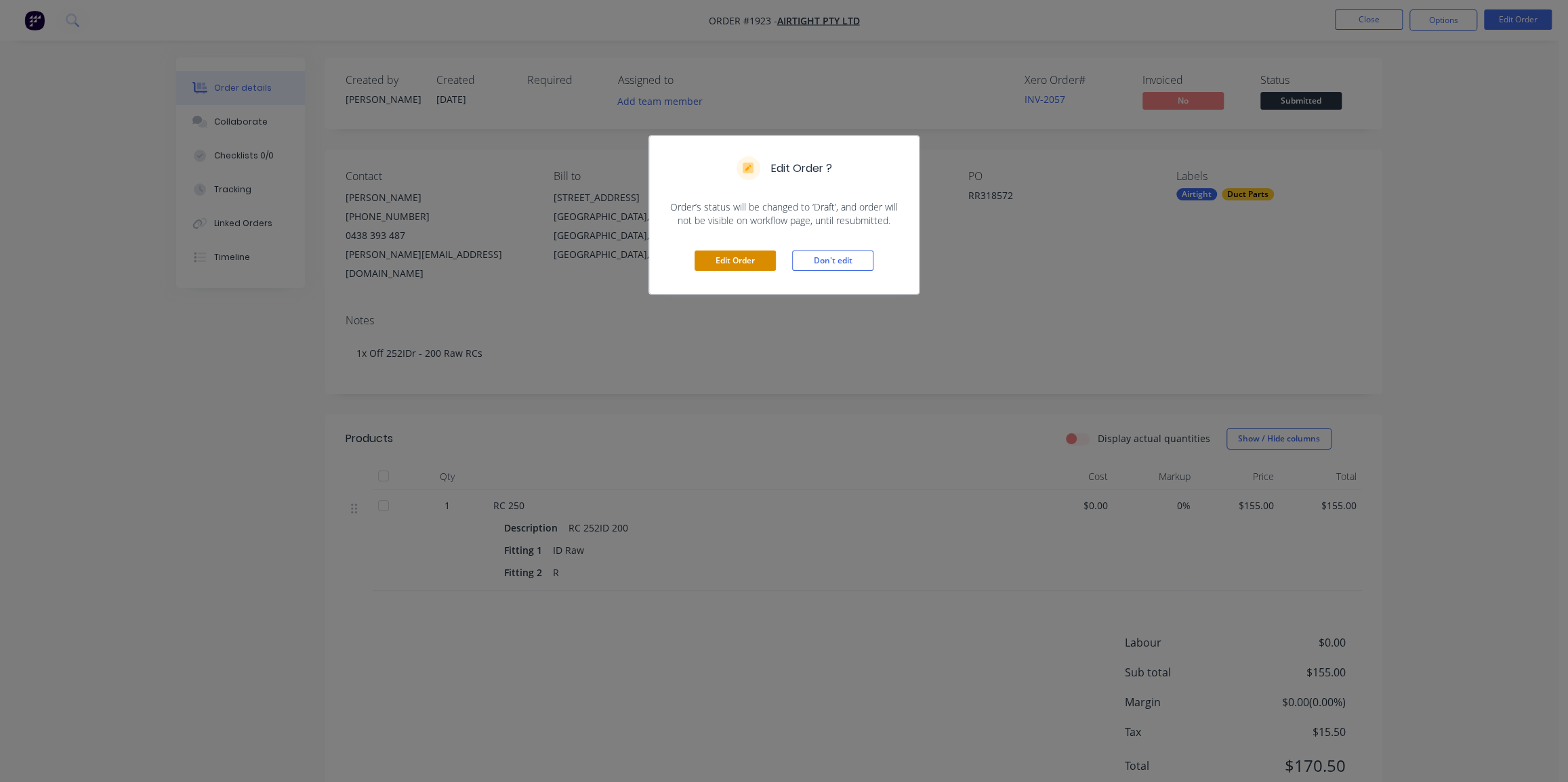
drag, startPoint x: 725, startPoint y: 270, endPoint x: 704, endPoint y: 254, distance: 26.4
click at [725, 268] on button "Edit Order" at bounding box center [735, 261] width 81 height 20
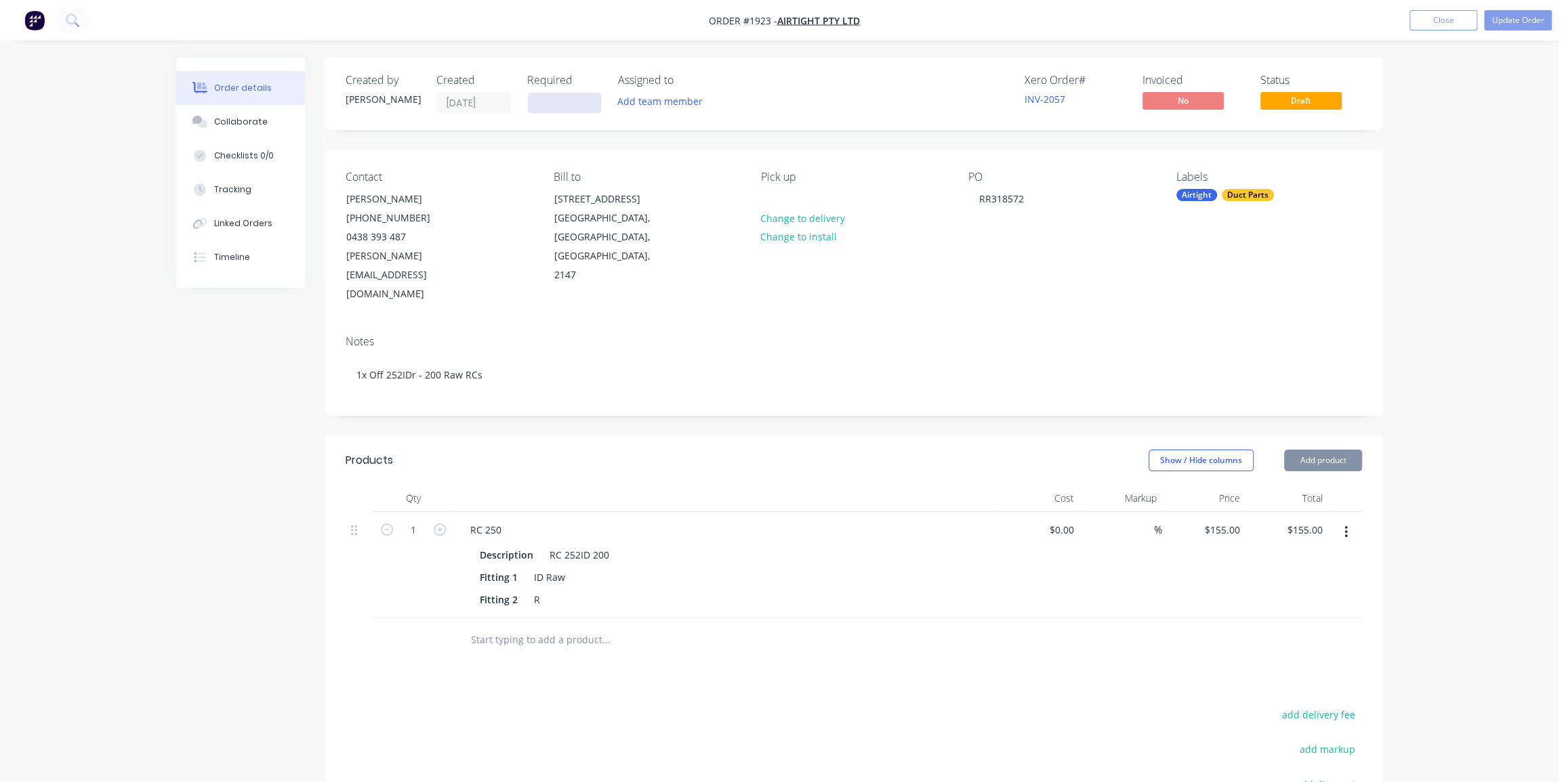
click at [575, 94] on input at bounding box center [564, 103] width 73 height 20
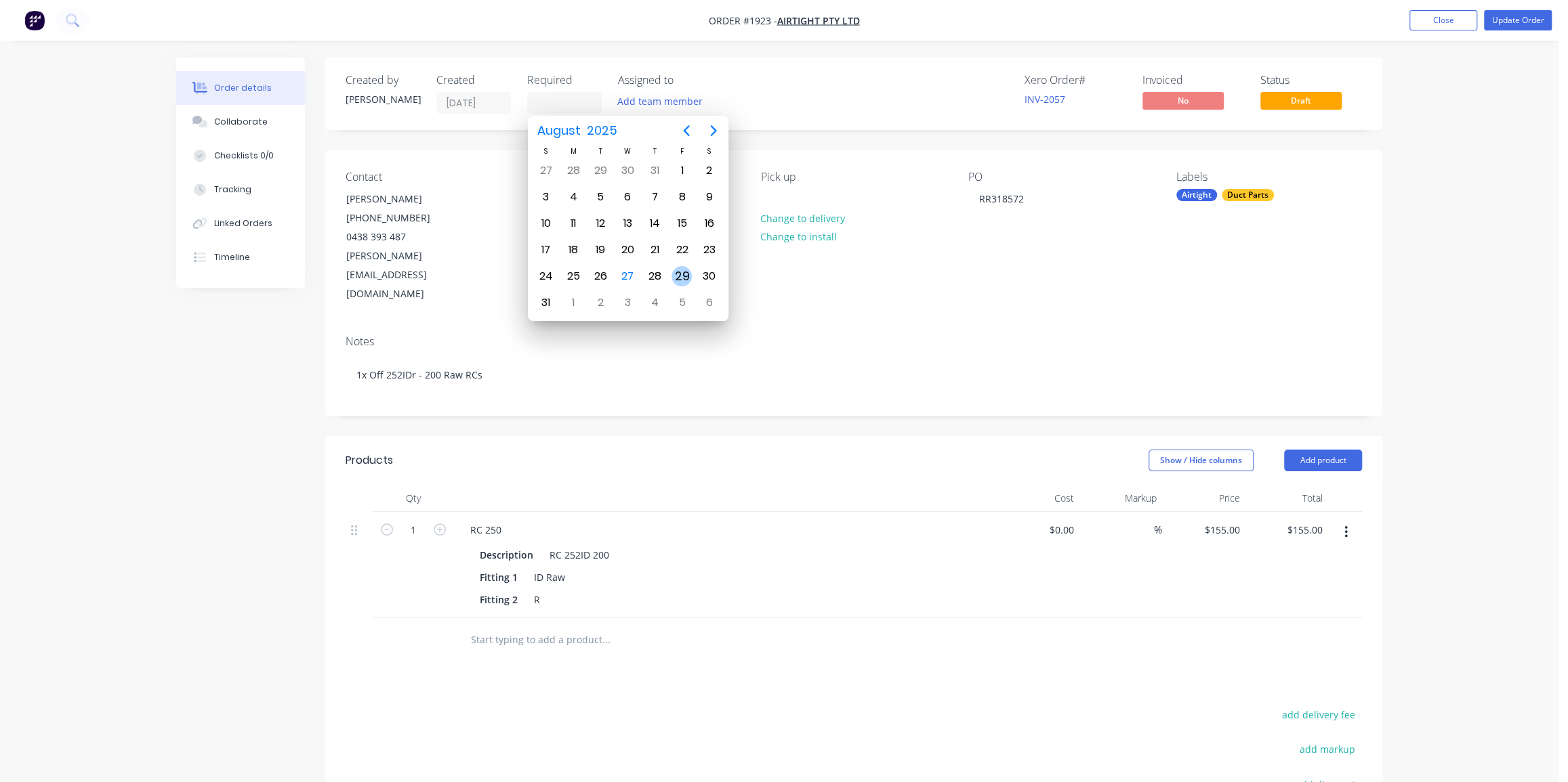
drag, startPoint x: 681, startPoint y: 274, endPoint x: 962, endPoint y: 172, distance: 298.9
click at [682, 273] on div "29" at bounding box center [682, 277] width 21 height 20
type input "29/08/25"
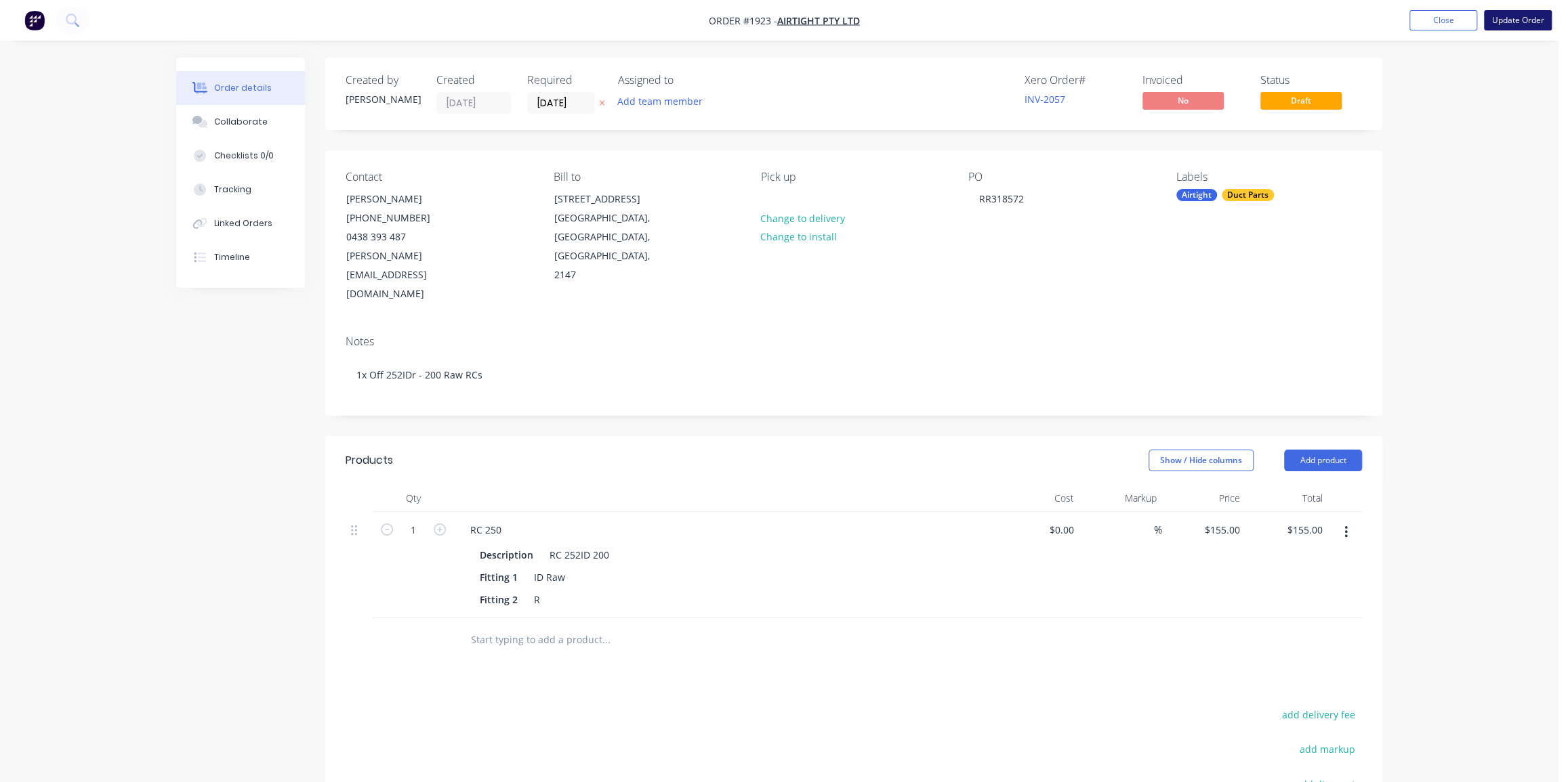
click at [1518, 26] on button "Update Order" at bounding box center [1518, 20] width 68 height 20
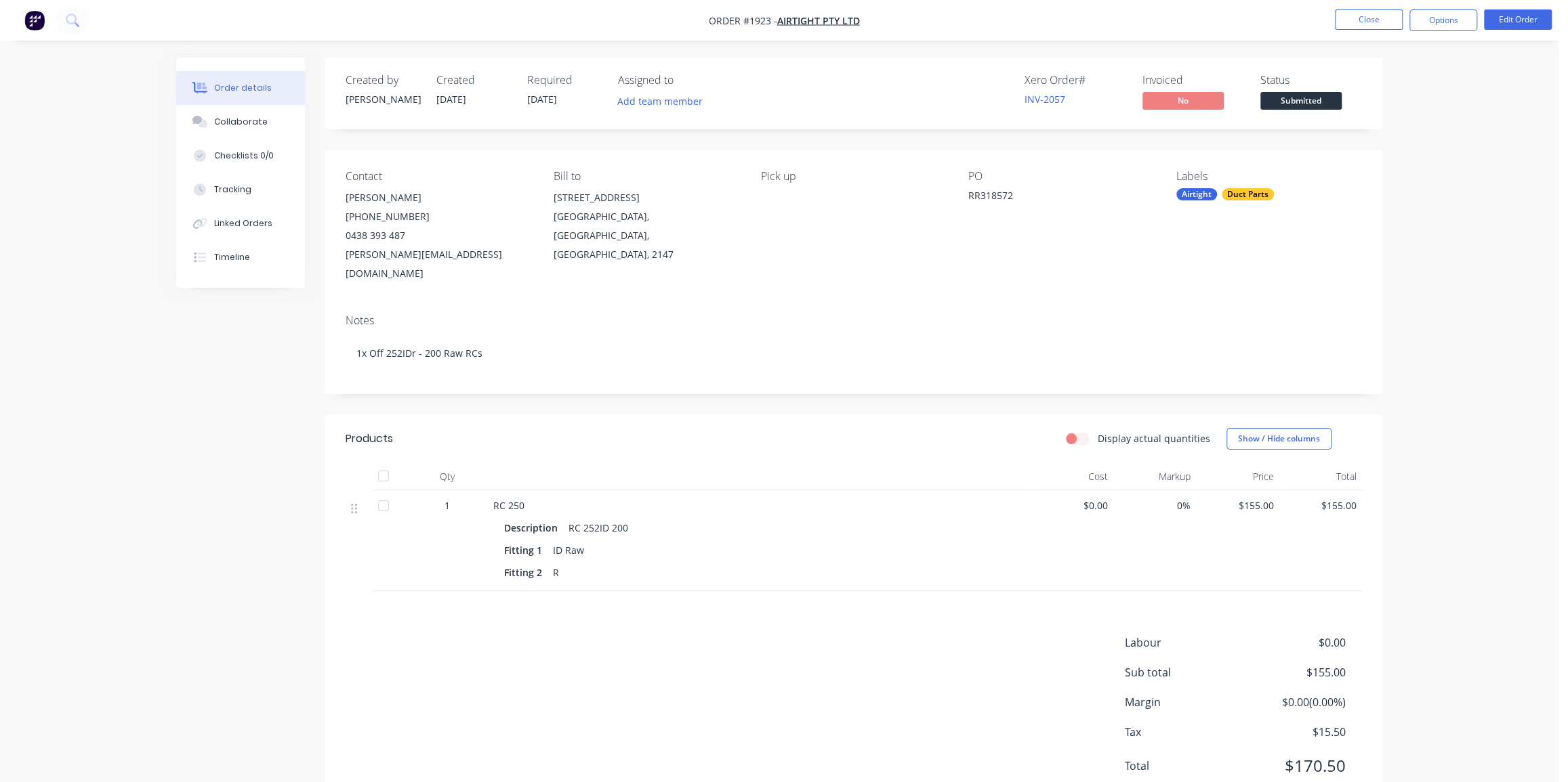
click at [1473, 182] on div "Order details Collaborate Checklists 0/0 Tracking Linked Orders Timeline Order …" at bounding box center [779, 416] width 1559 height 832
click at [1375, 18] on button "Close" at bounding box center [1369, 20] width 68 height 20
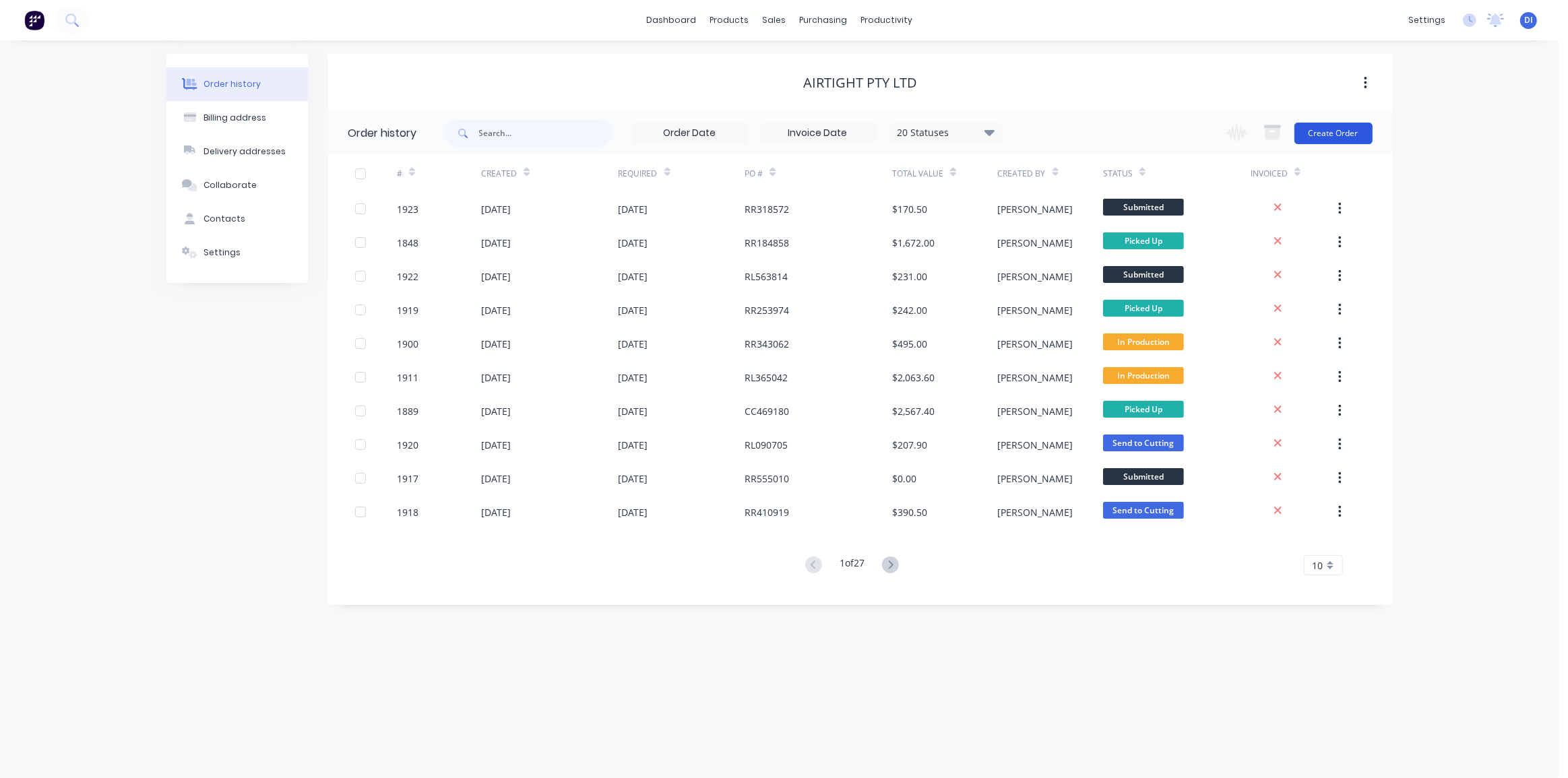
click at [1337, 133] on button "Create Order" at bounding box center [1334, 133] width 78 height 21
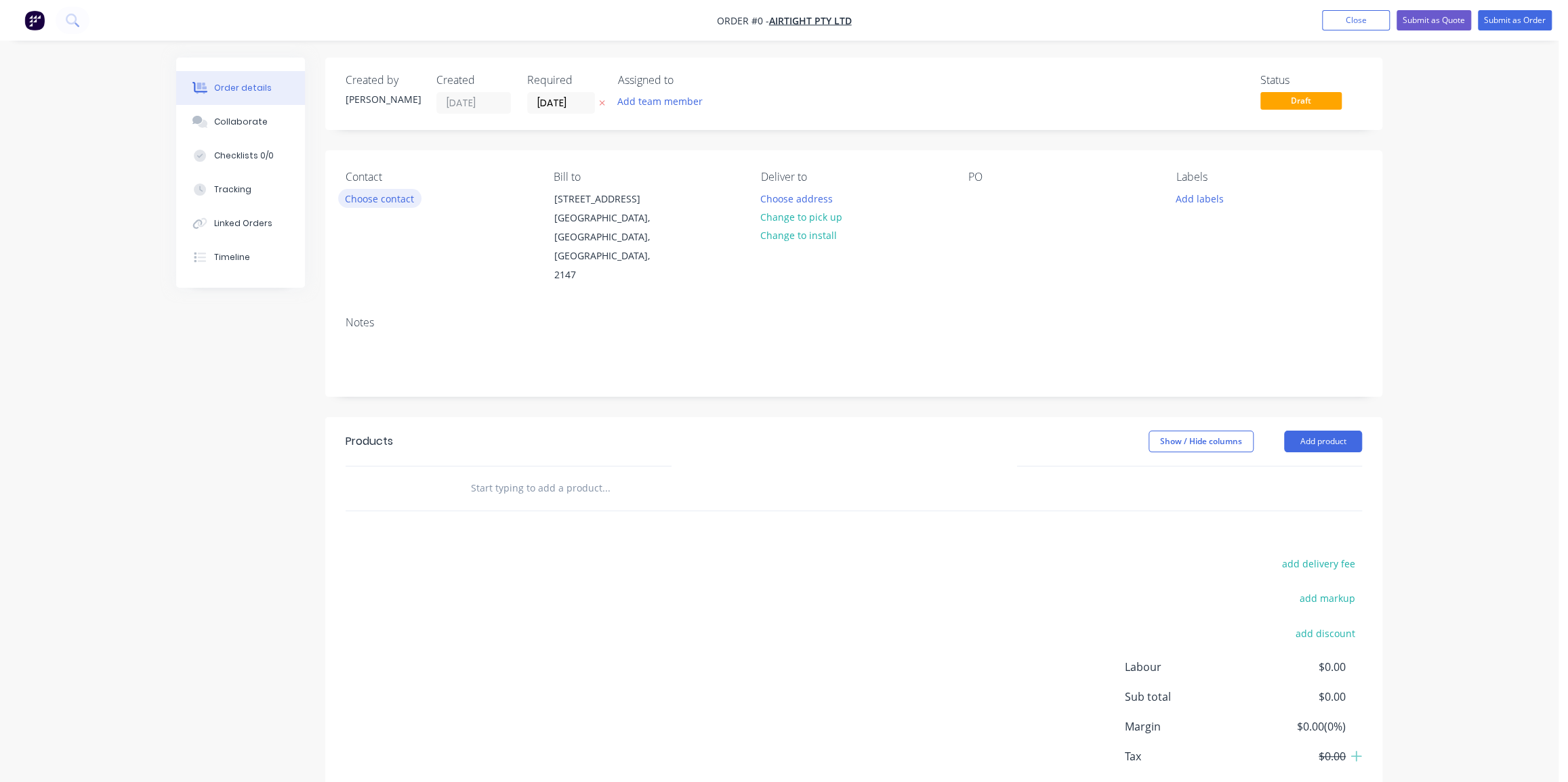
click at [383, 196] on button "Choose contact" at bounding box center [380, 198] width 84 height 18
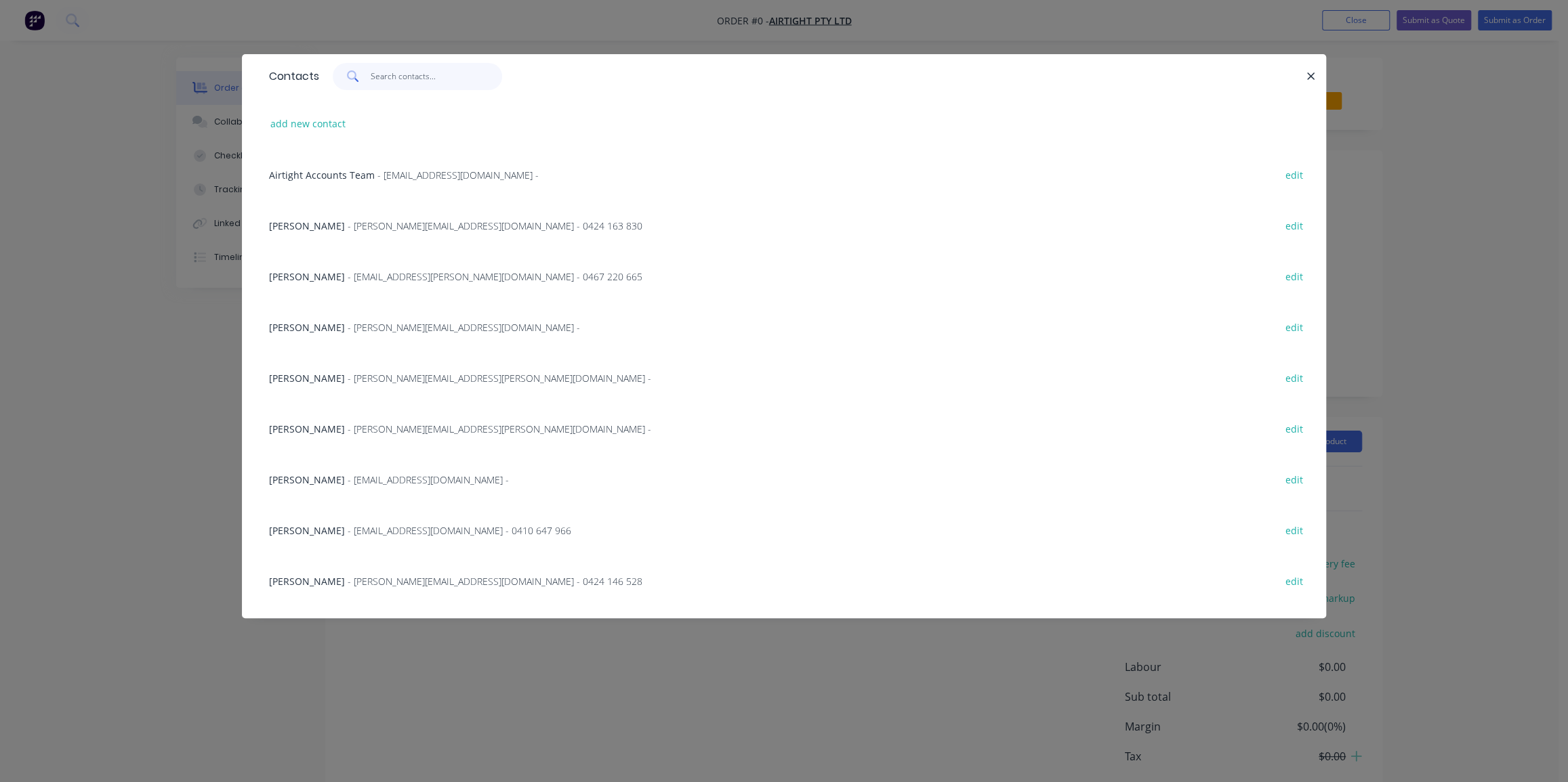
click at [398, 77] on input "text" at bounding box center [437, 76] width 133 height 27
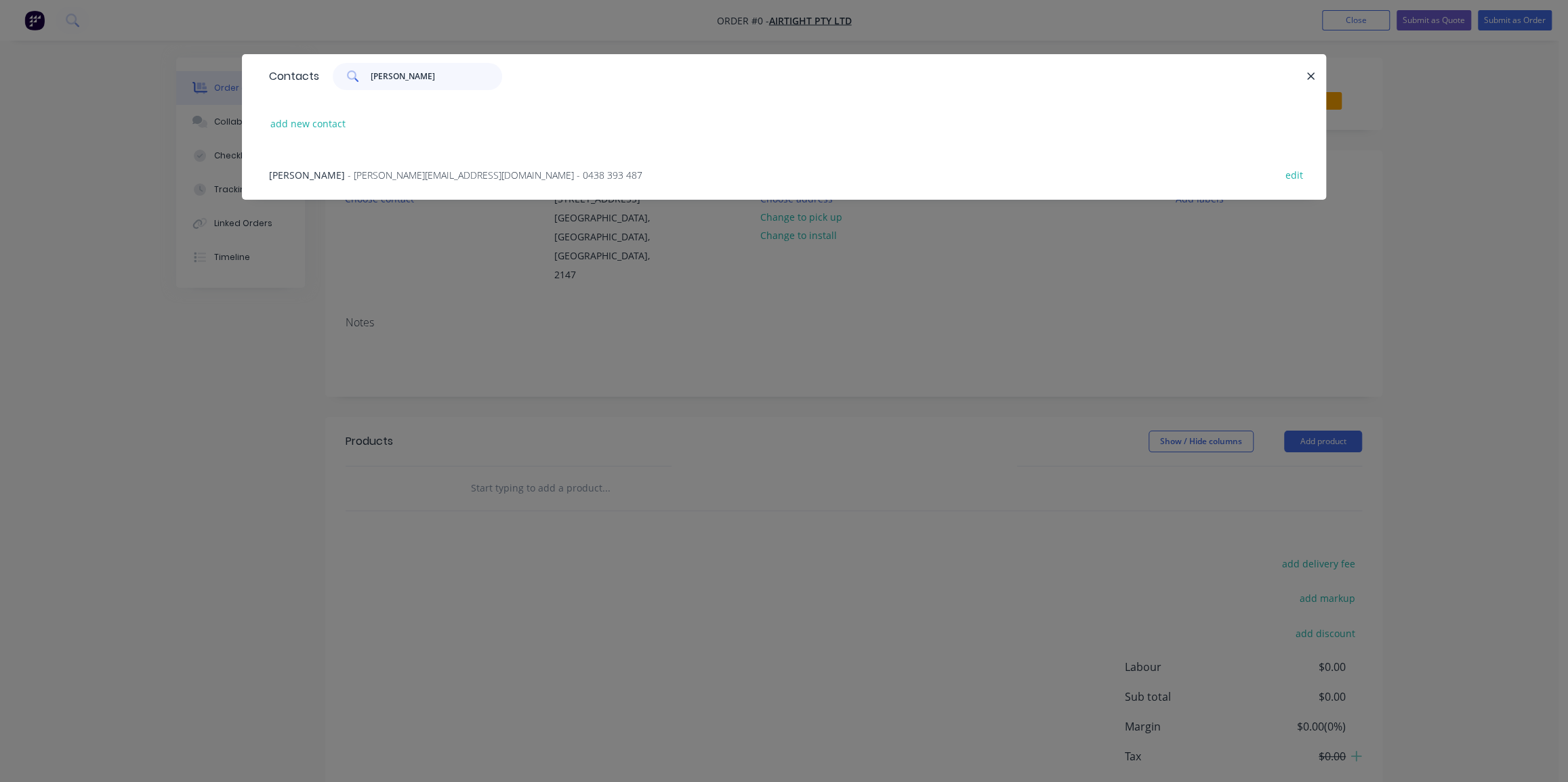
type input "rocco"
click at [422, 174] on span "- Rocco.R@airtight.com.au - 0438 393 487" at bounding box center [495, 175] width 295 height 13
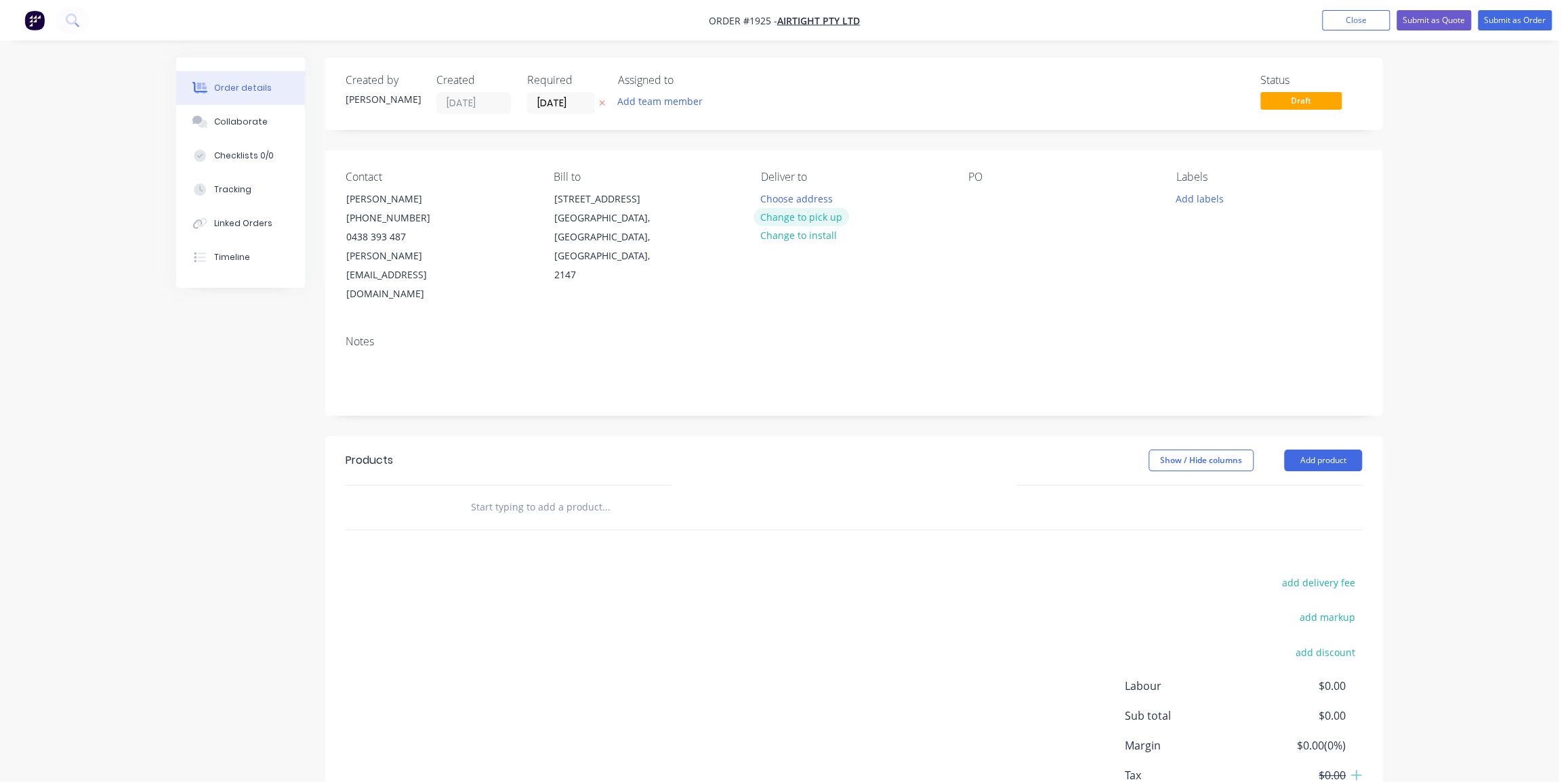
click at [813, 214] on button "Change to pick up" at bounding box center [801, 217] width 96 height 18
click at [979, 194] on div at bounding box center [979, 199] width 21 height 20
paste div
click at [1006, 199] on div "PO03212" at bounding box center [999, 199] width 62 height 20
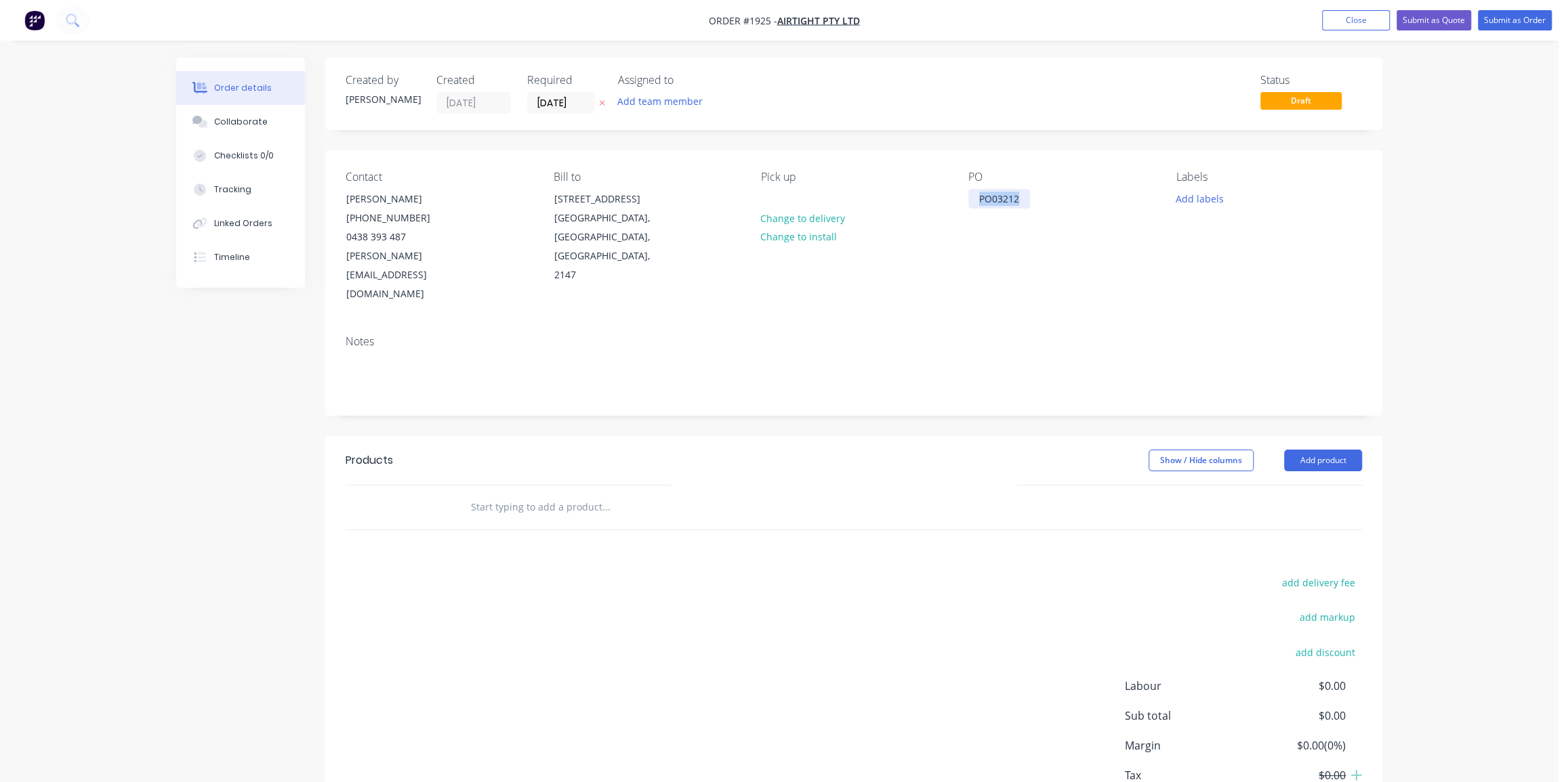
click at [1006, 199] on div "PO03212" at bounding box center [999, 199] width 62 height 20
click at [1182, 254] on div "Labels Add labels" at bounding box center [1269, 237] width 185 height 133
click at [1200, 203] on button "Add labels" at bounding box center [1199, 198] width 62 height 18
click at [1204, 373] on div at bounding box center [1200, 374] width 27 height 27
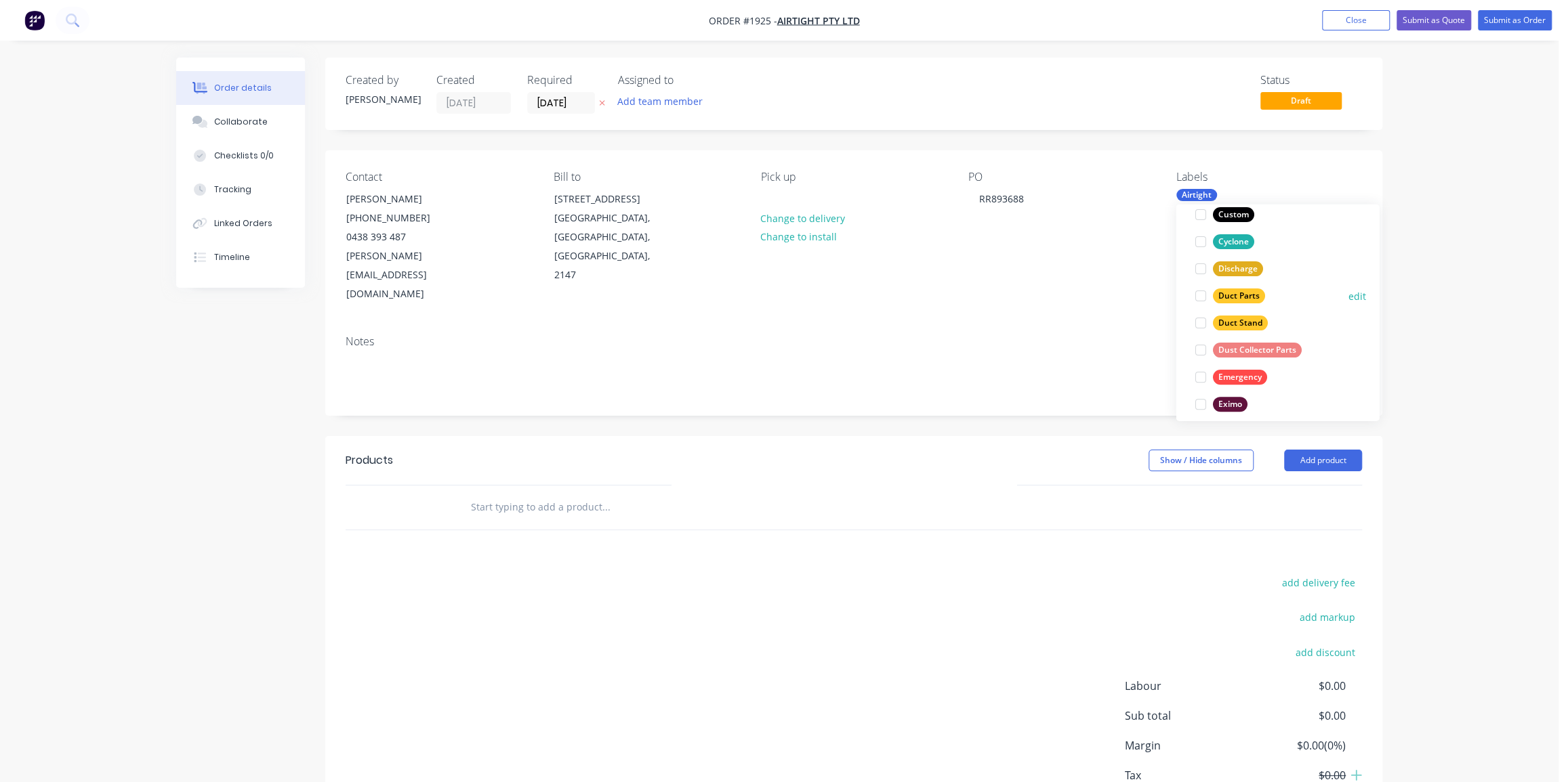
click at [1204, 296] on div at bounding box center [1200, 296] width 27 height 27
click at [1197, 296] on div at bounding box center [1200, 296] width 27 height 27
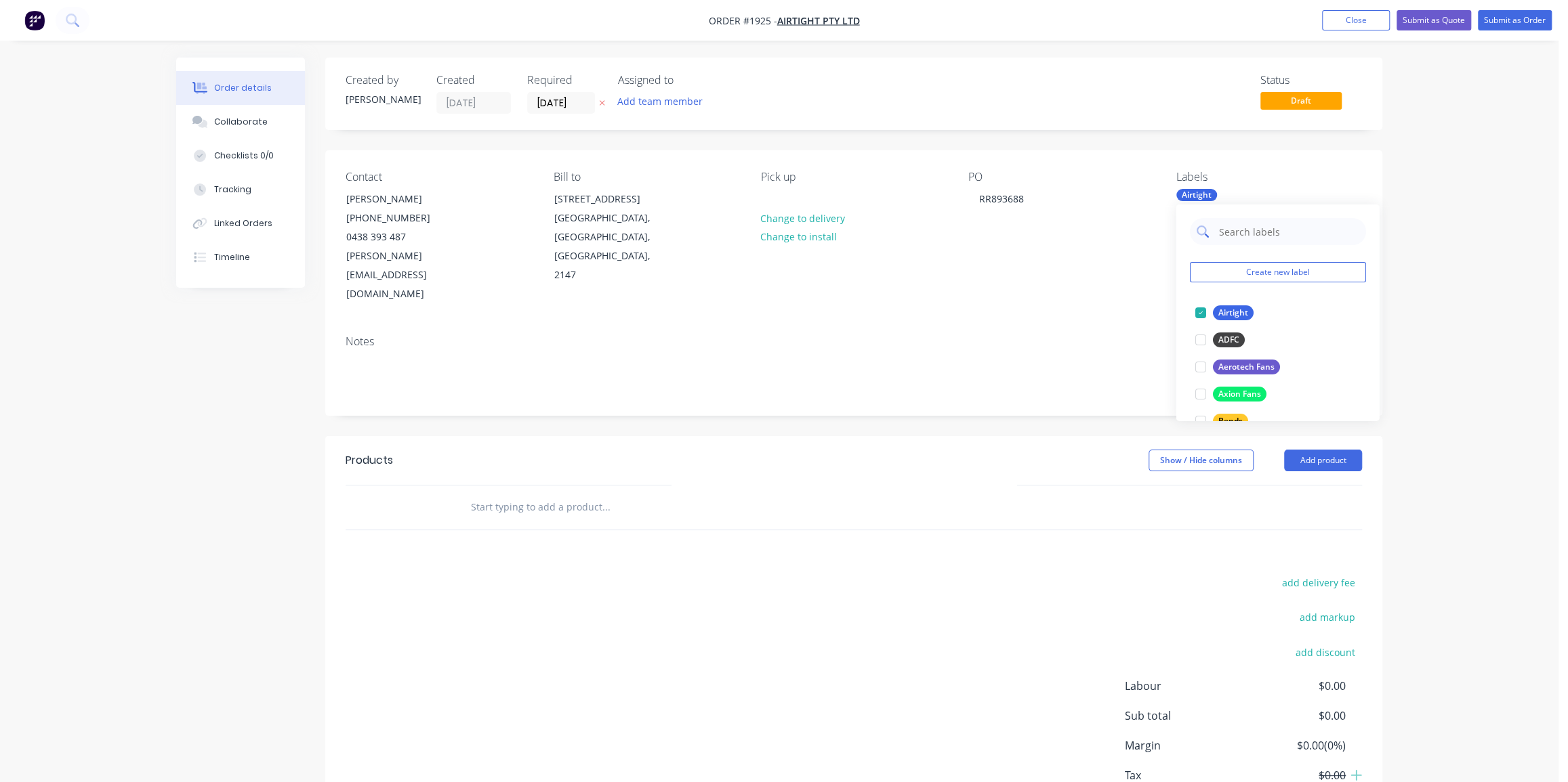
click at [1248, 230] on input "text" at bounding box center [1288, 232] width 142 height 27
type input "flas"
click at [1234, 303] on button "Flashing" at bounding box center [1225, 313] width 72 height 19
click at [1396, 334] on div "Order details Collaborate Checklists 0/0 Tracking Linked Orders Timeline Order …" at bounding box center [779, 438] width 1559 height 876
click at [616, 493] on input "text" at bounding box center [606, 507] width 271 height 27
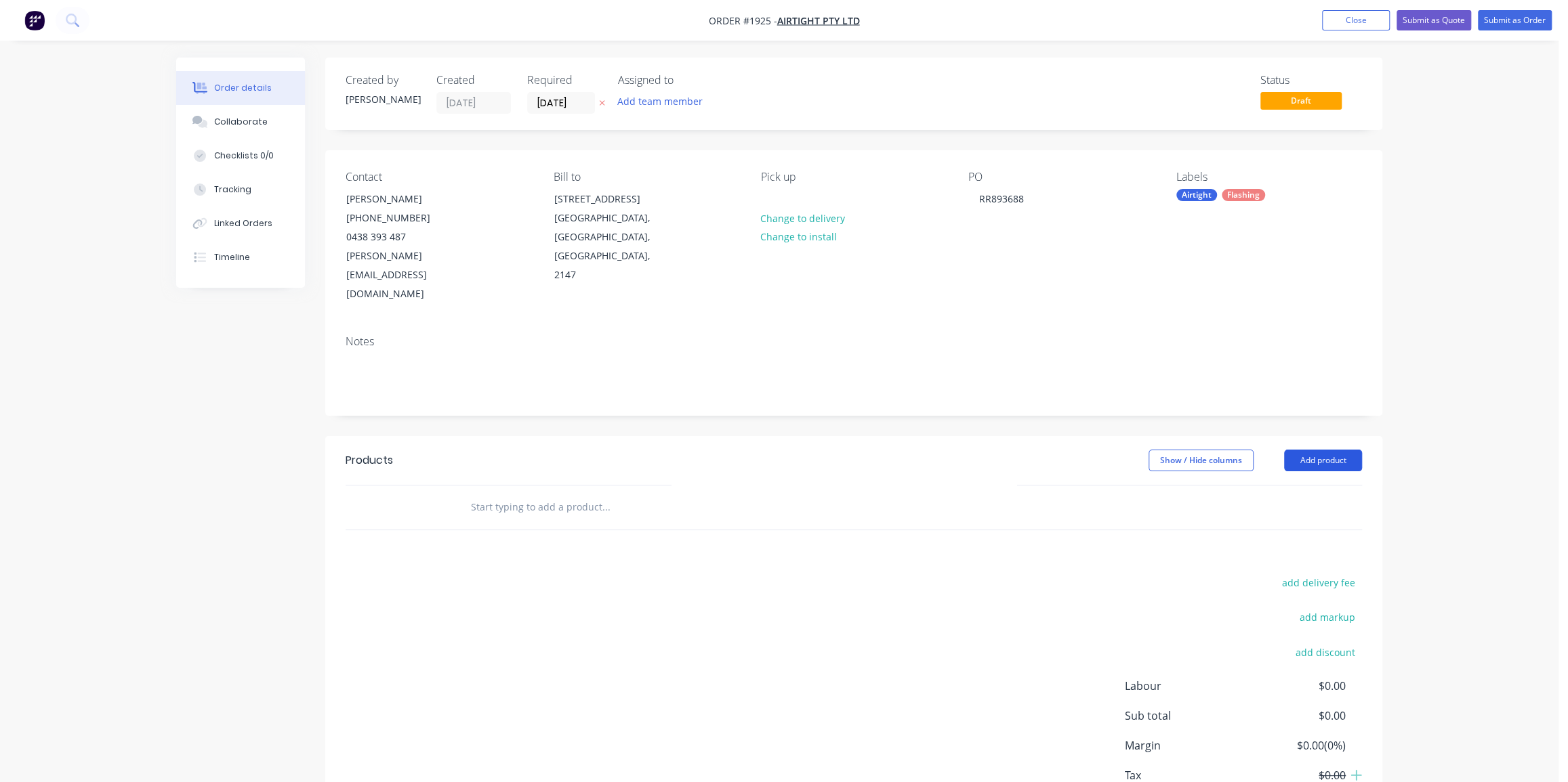
click at [1330, 450] on button "Add product" at bounding box center [1323, 460] width 78 height 21
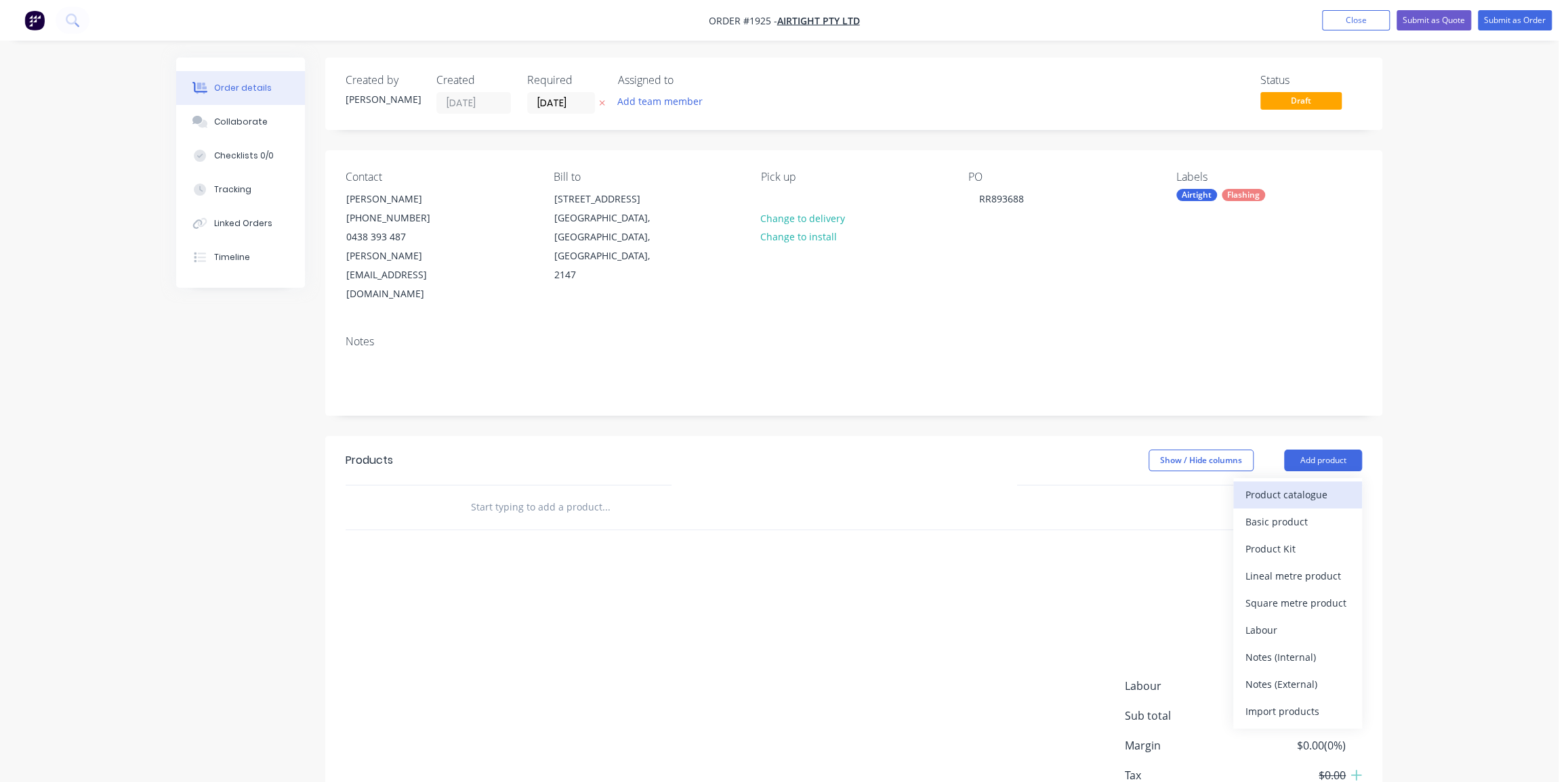
click at [1274, 485] on div "Product catalogue" at bounding box center [1297, 494] width 104 height 20
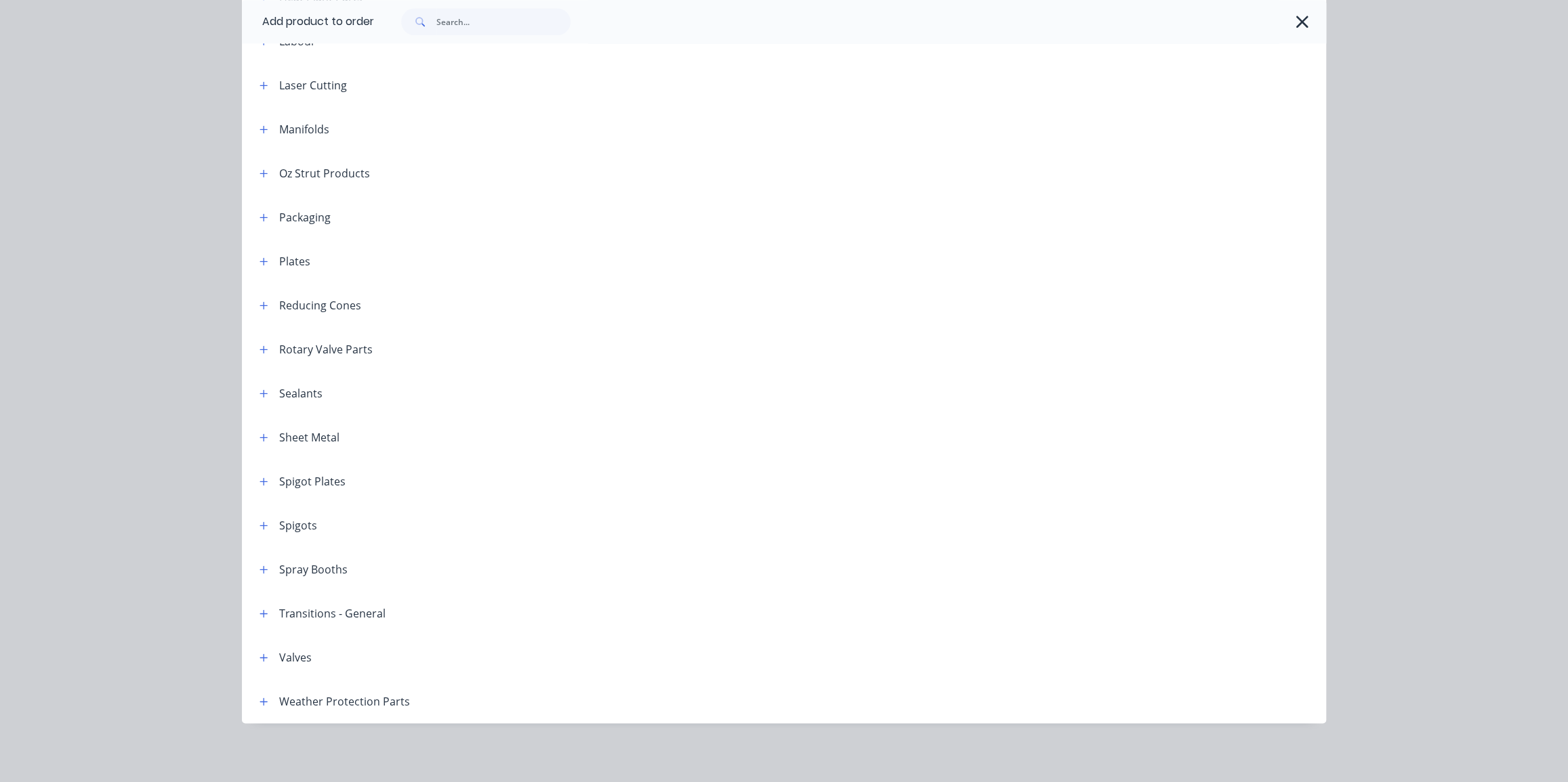
scroll to position [74, 0]
click at [270, 699] on div "Weather Protection Parts" at bounding box center [329, 701] width 161 height 17
click at [262, 701] on icon "button" at bounding box center [263, 701] width 7 height 7
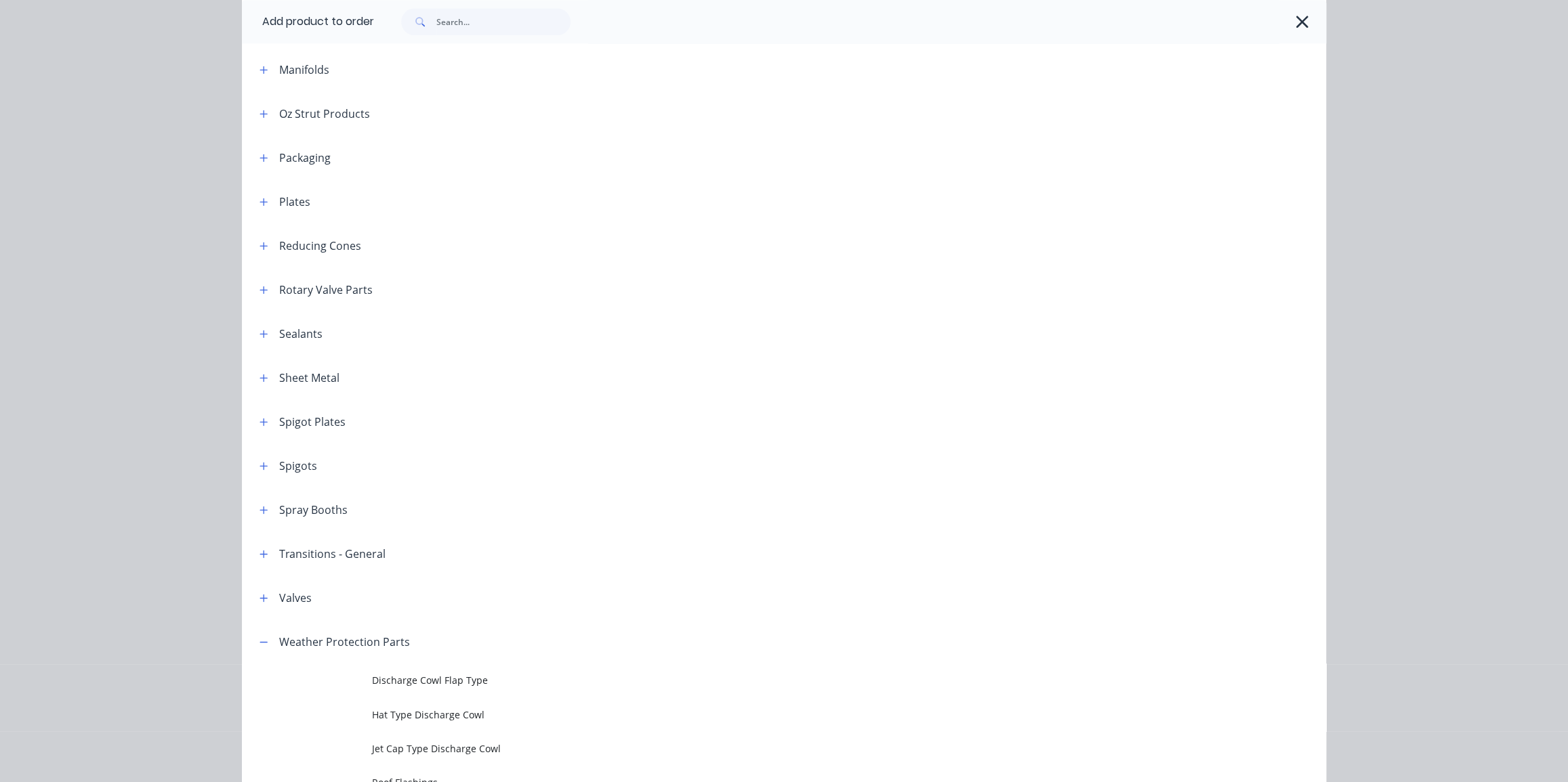
scroll to position [1676, 0]
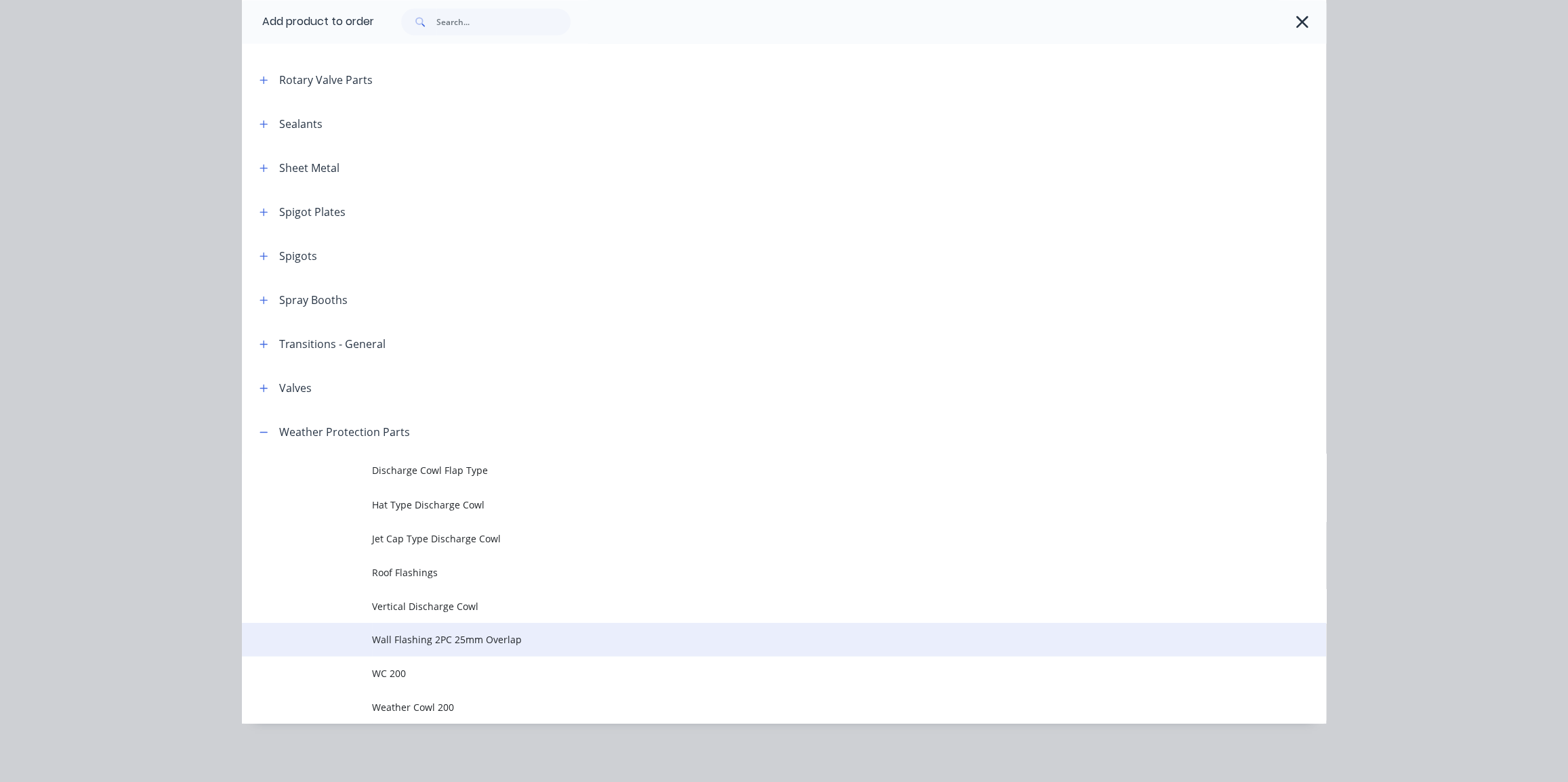
click at [476, 641] on span "Wall Flashing 2PC 25mm Overlap" at bounding box center [754, 639] width 763 height 14
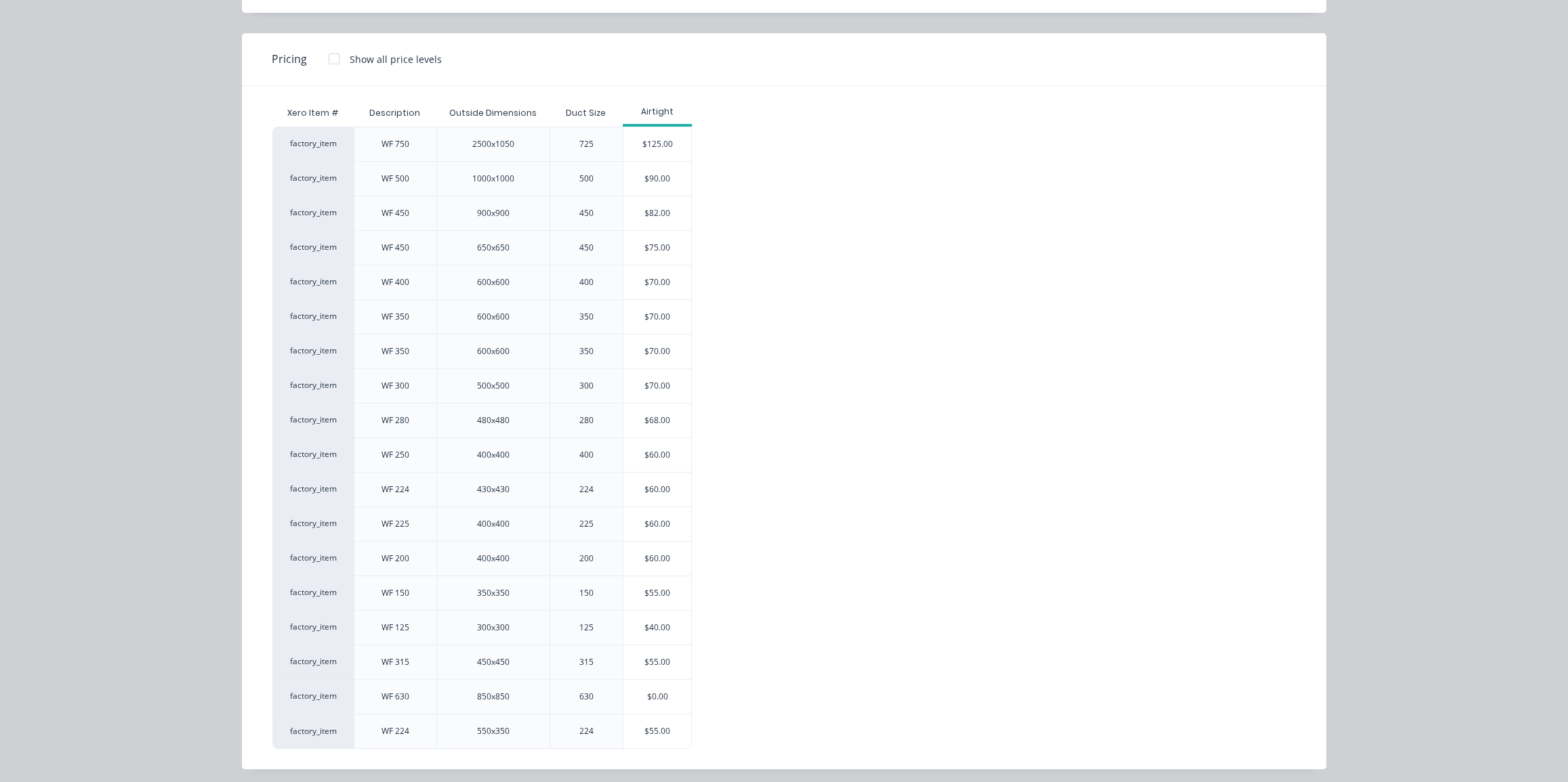
scroll to position [99, 0]
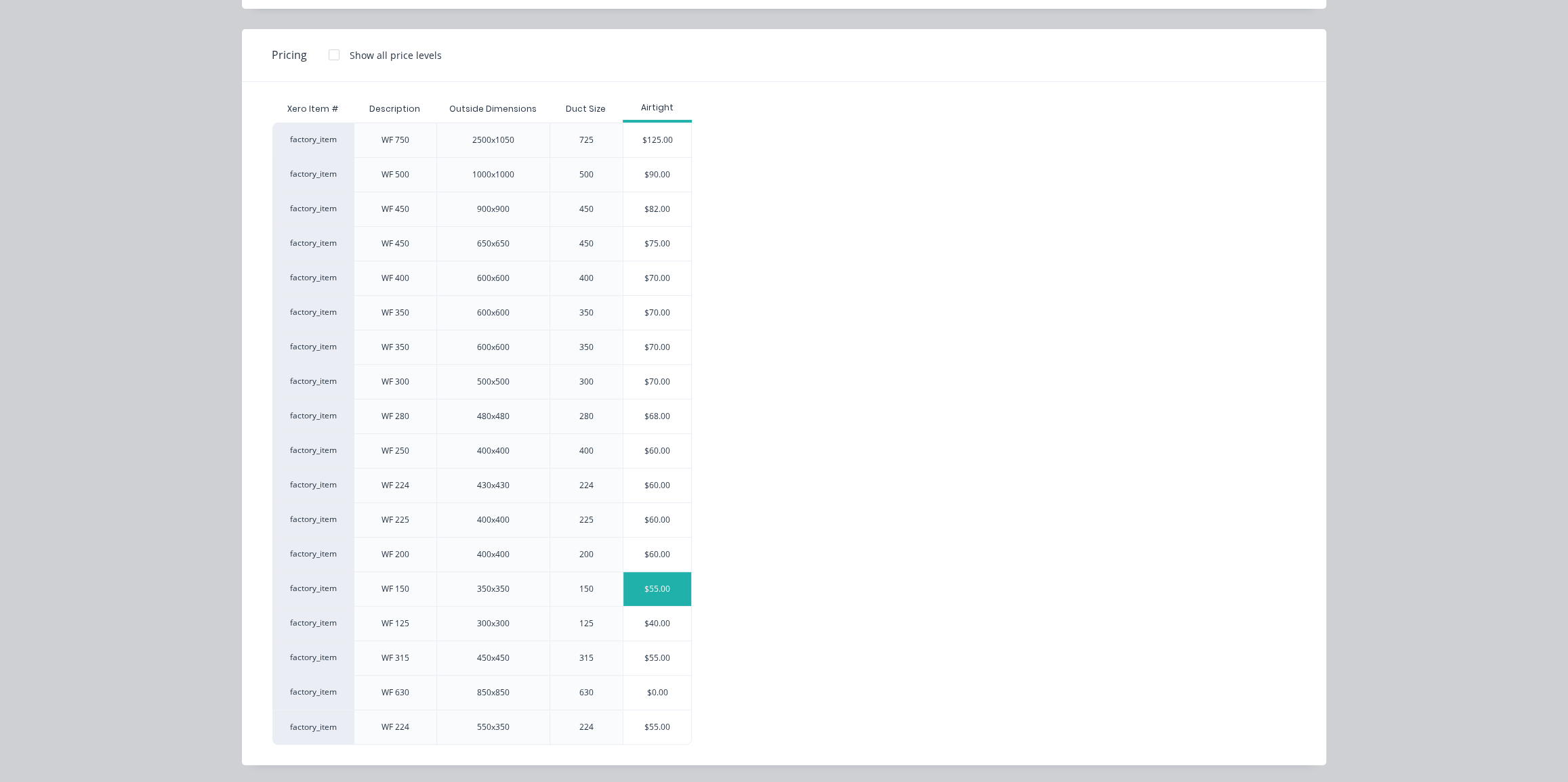
click at [652, 583] on div "$55.00" at bounding box center [658, 589] width 68 height 34
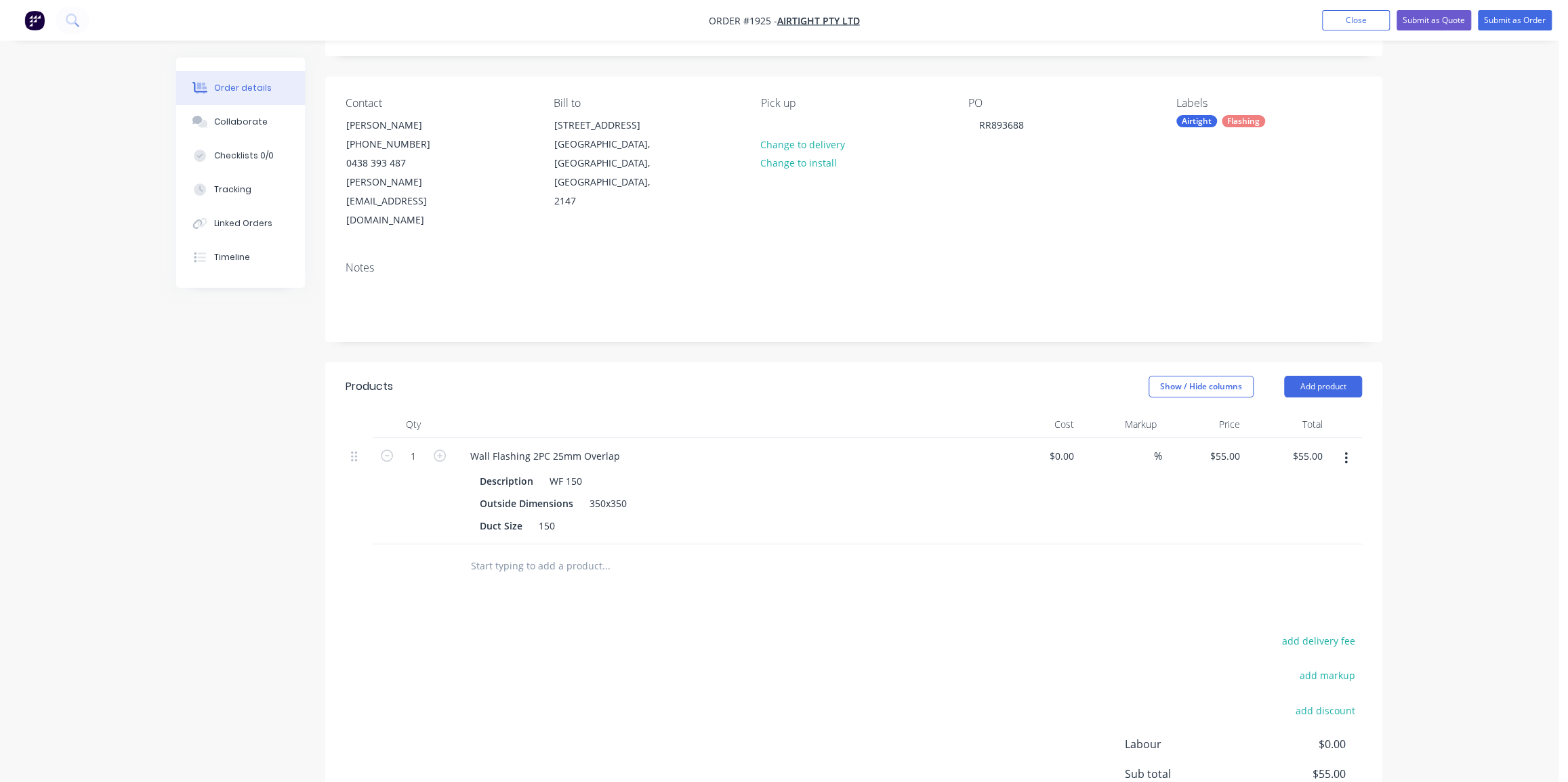
click at [931, 546] on div at bounding box center [698, 567] width 488 height 44
click at [595, 493] on div "350x350" at bounding box center [608, 503] width 48 height 20
click at [1322, 376] on button "Add product" at bounding box center [1323, 386] width 78 height 21
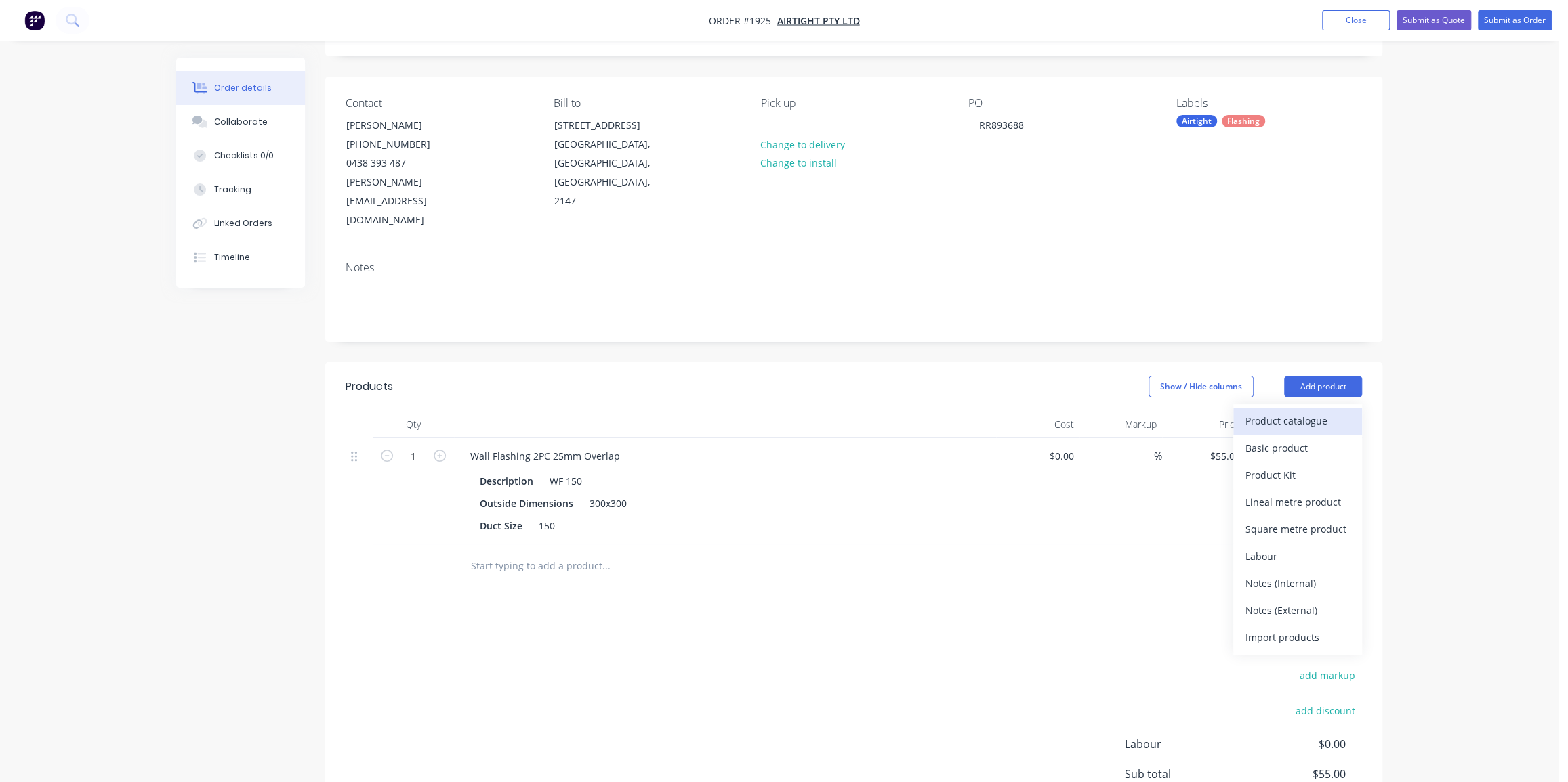
click at [1283, 411] on div "Product catalogue" at bounding box center [1297, 421] width 104 height 20
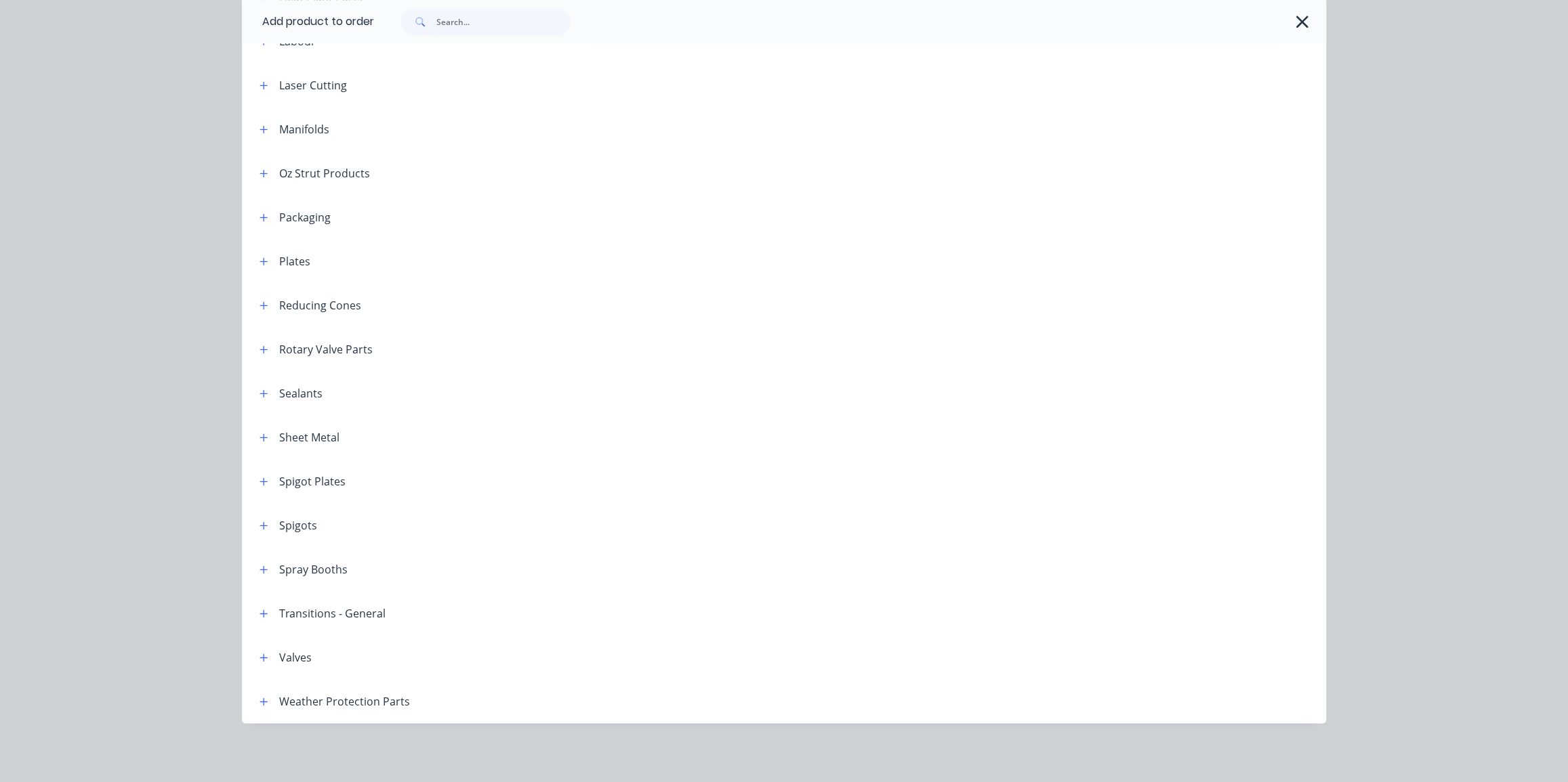
scroll to position [206, 0]
click at [263, 693] on button "button" at bounding box center [263, 701] width 17 height 17
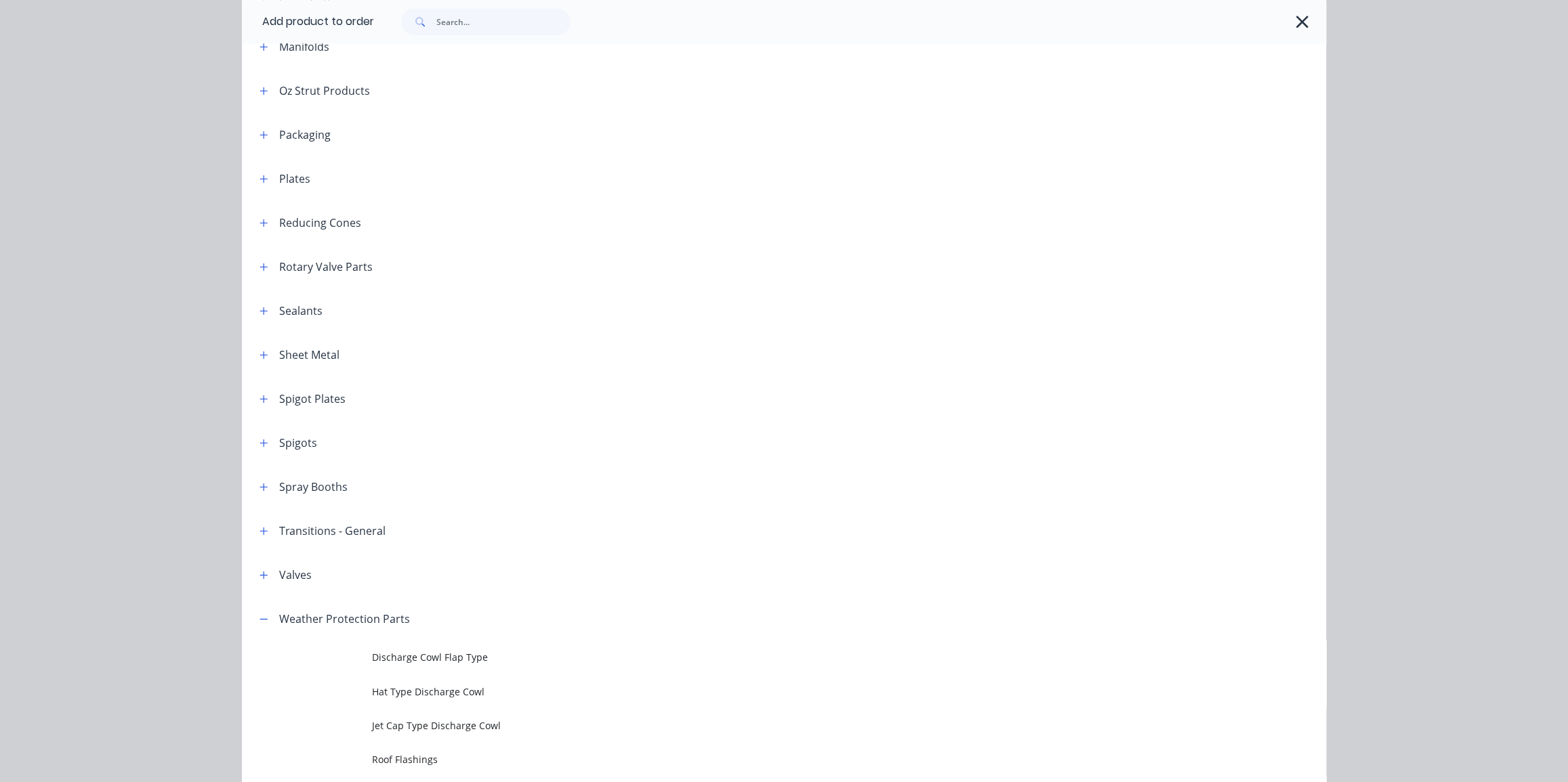
scroll to position [1676, 0]
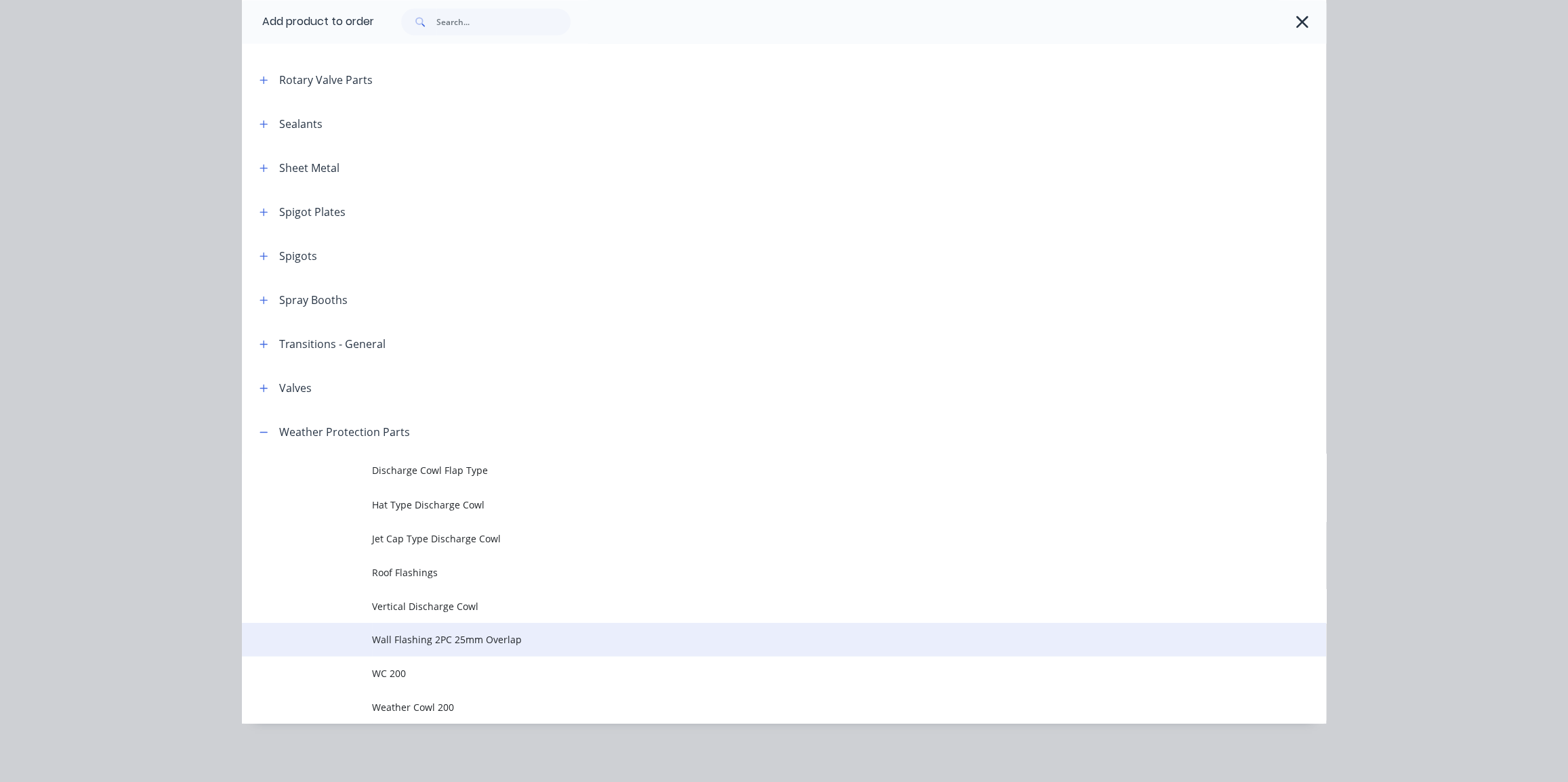
click at [479, 632] on span "Wall Flashing 2PC 25mm Overlap" at bounding box center [754, 639] width 763 height 14
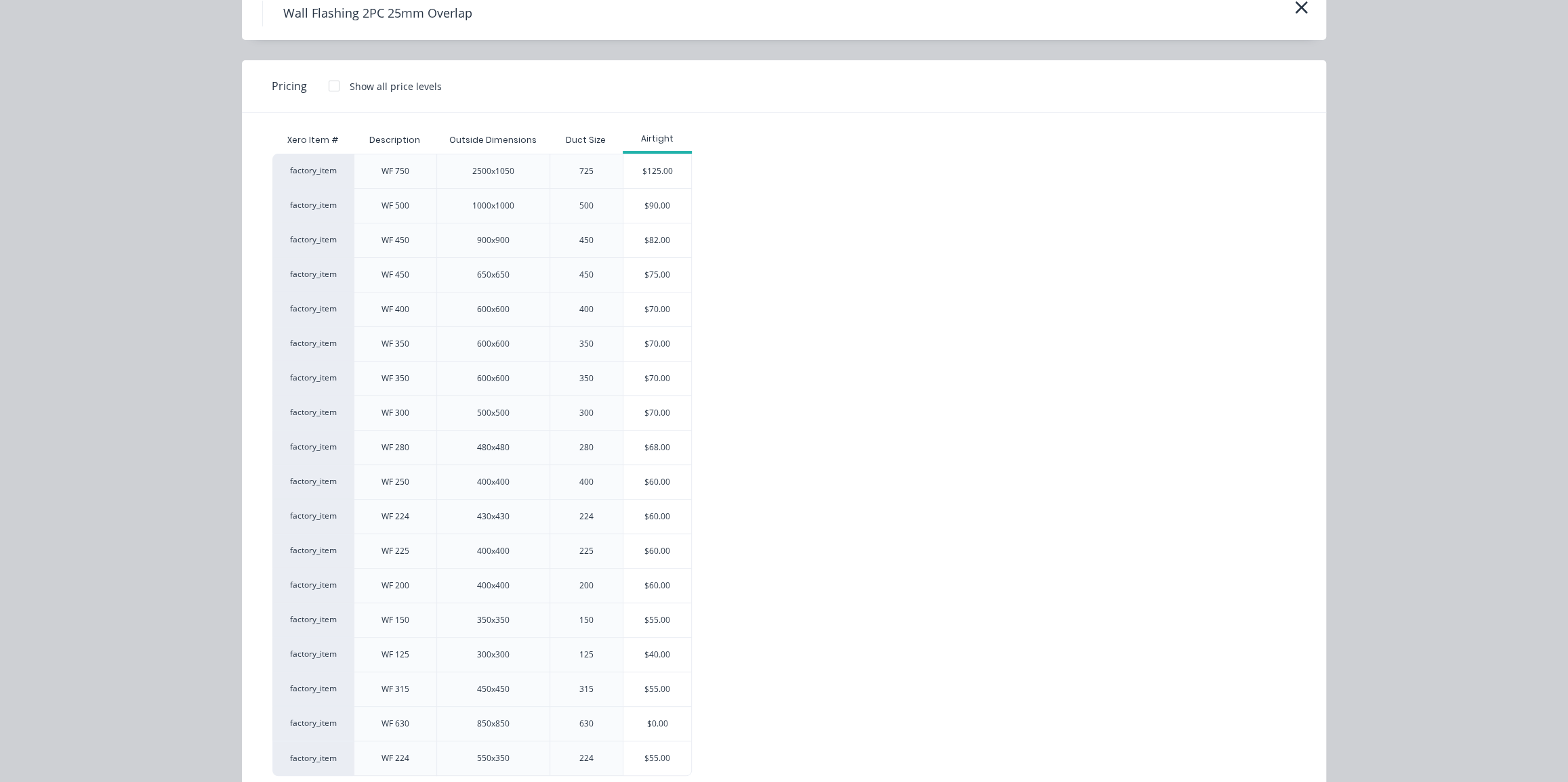
scroll to position [36, 0]
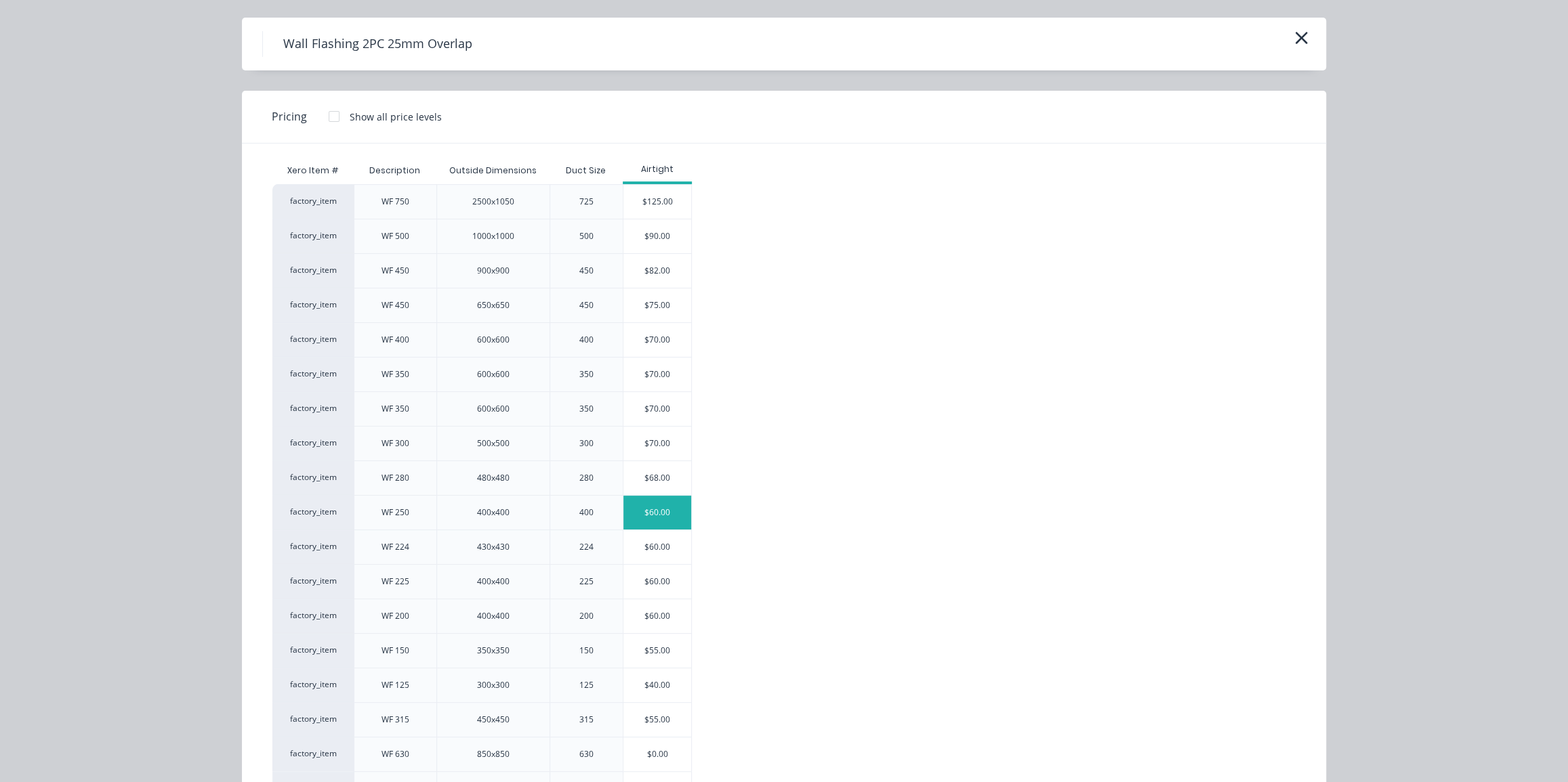
click at [651, 506] on div "$60.00" at bounding box center [658, 512] width 68 height 34
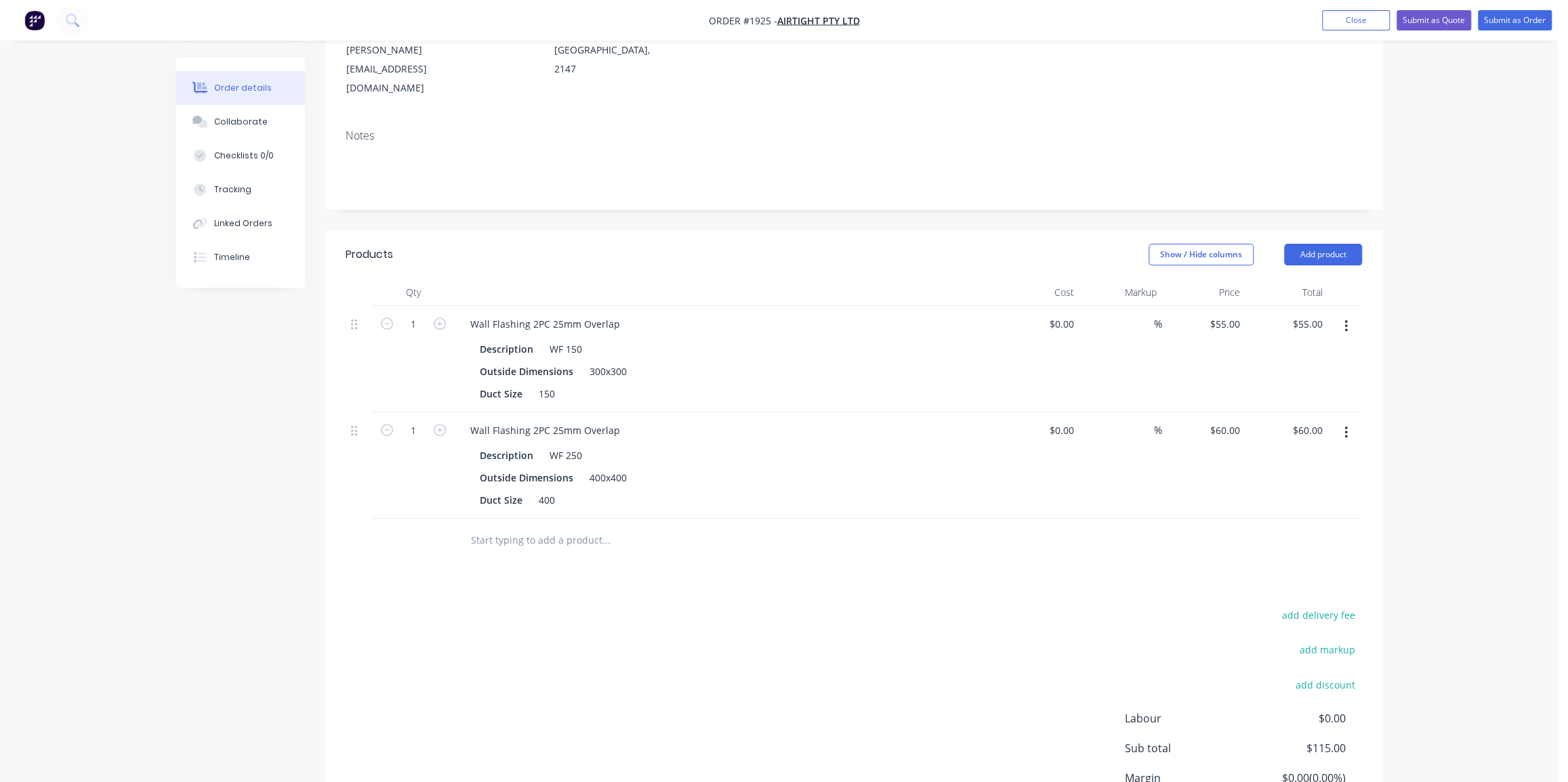
click at [729, 606] on div "add delivery fee add markup add discount Labour $0.00 Sub total $115.00 Margin …" at bounding box center [853, 737] width 1017 height 262
click at [674, 557] on div "Products Show / Hide columns Add product Qty Cost Markup Price Total 1 Wall Fla…" at bounding box center [853, 559] width 1057 height 657
click at [543, 490] on div "400" at bounding box center [547, 500] width 27 height 20
click at [681, 562] on div "Products Show / Hide columns Add product Qty Cost Markup Price Total 1 Wall Fla…" at bounding box center [853, 559] width 1057 height 657
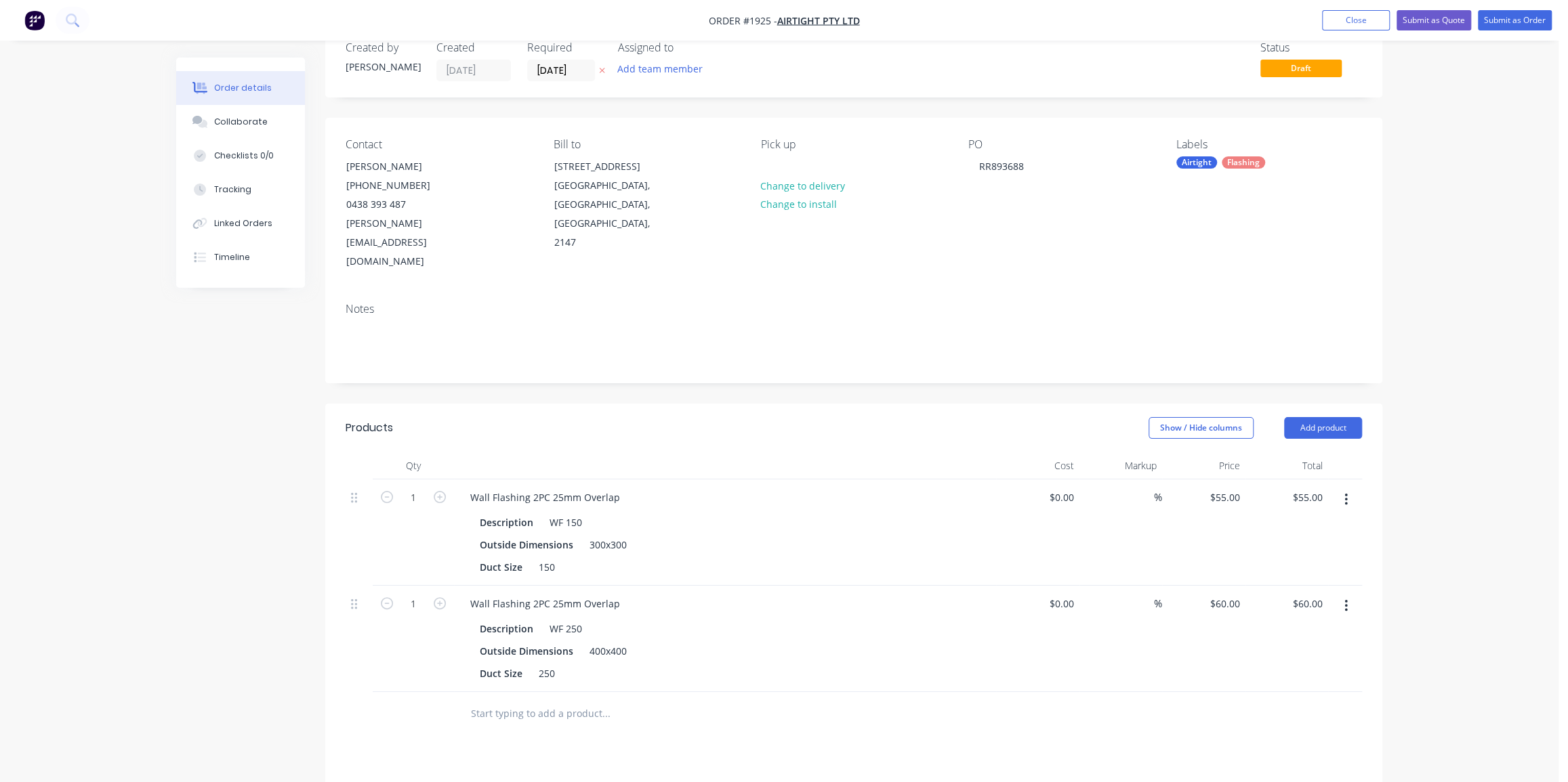
scroll to position [123, 0]
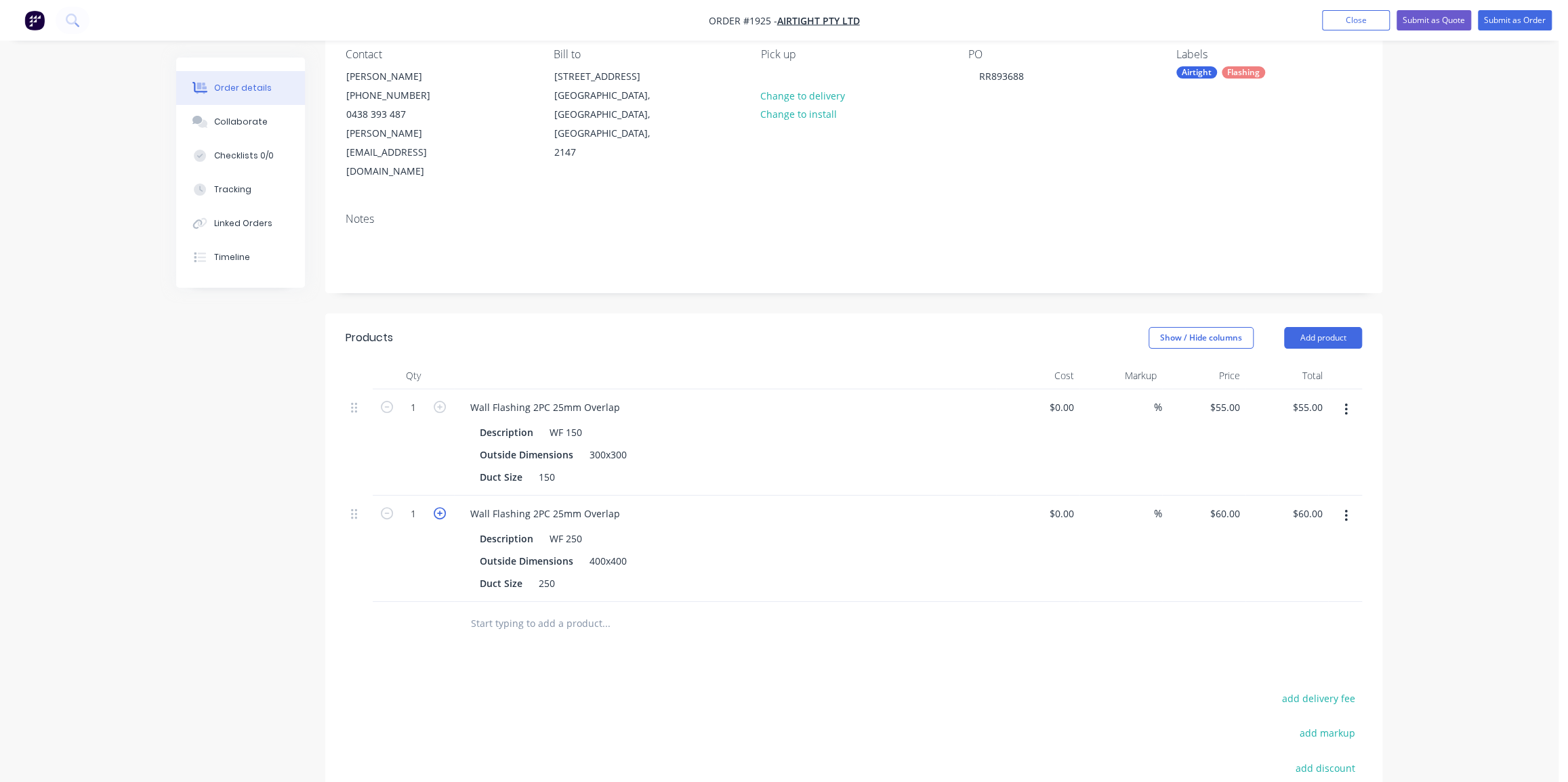
click at [440, 508] on icon "button" at bounding box center [439, 513] width 12 height 12
type input "2"
type input "$120.00"
click at [439, 508] on icon "button" at bounding box center [439, 513] width 12 height 12
type input "3"
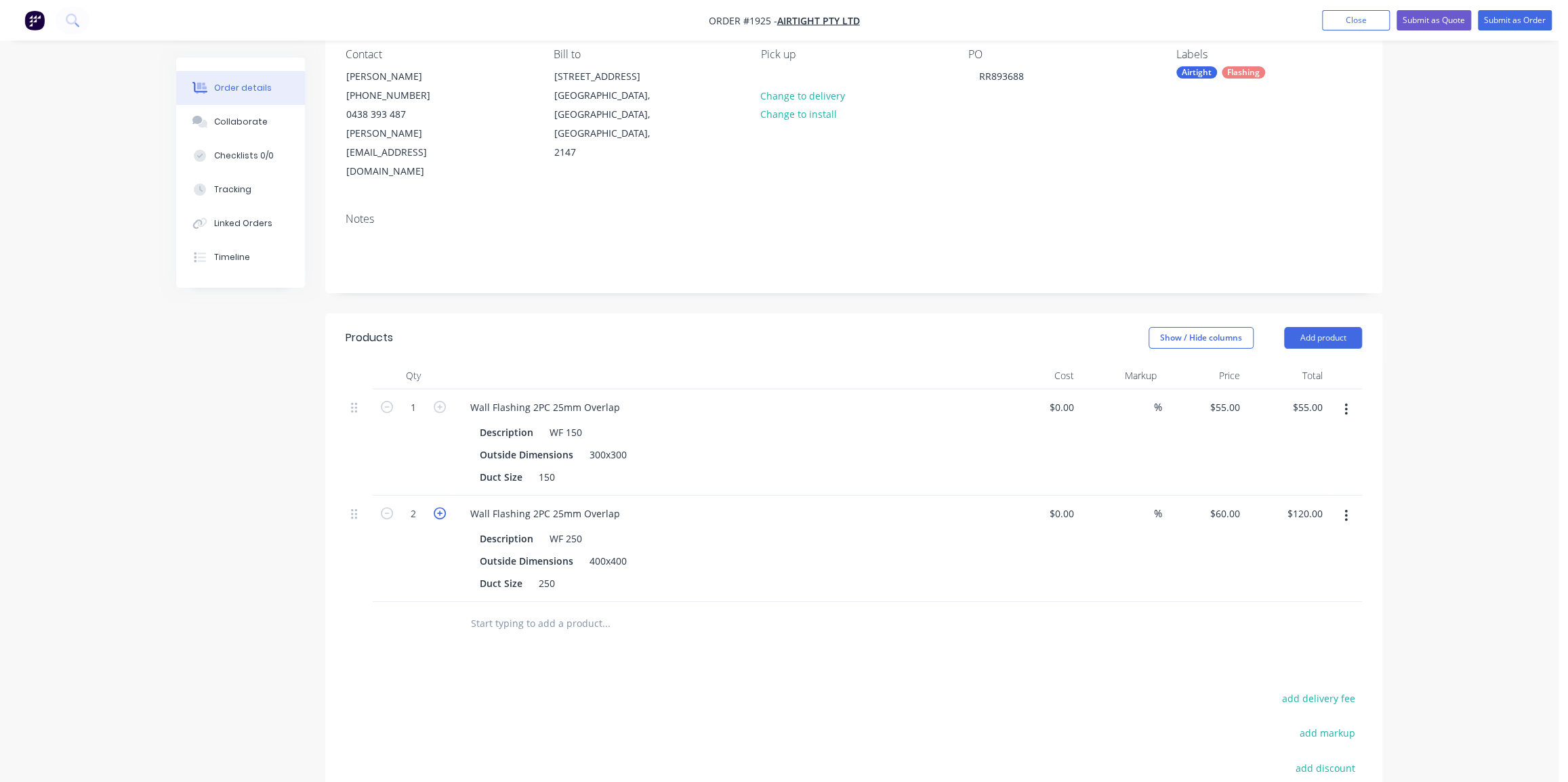
type input "$180.00"
click at [440, 508] on icon "button" at bounding box center [439, 513] width 12 height 12
type input "4"
type input "$240.00"
click at [441, 401] on icon "button" at bounding box center [439, 407] width 12 height 12
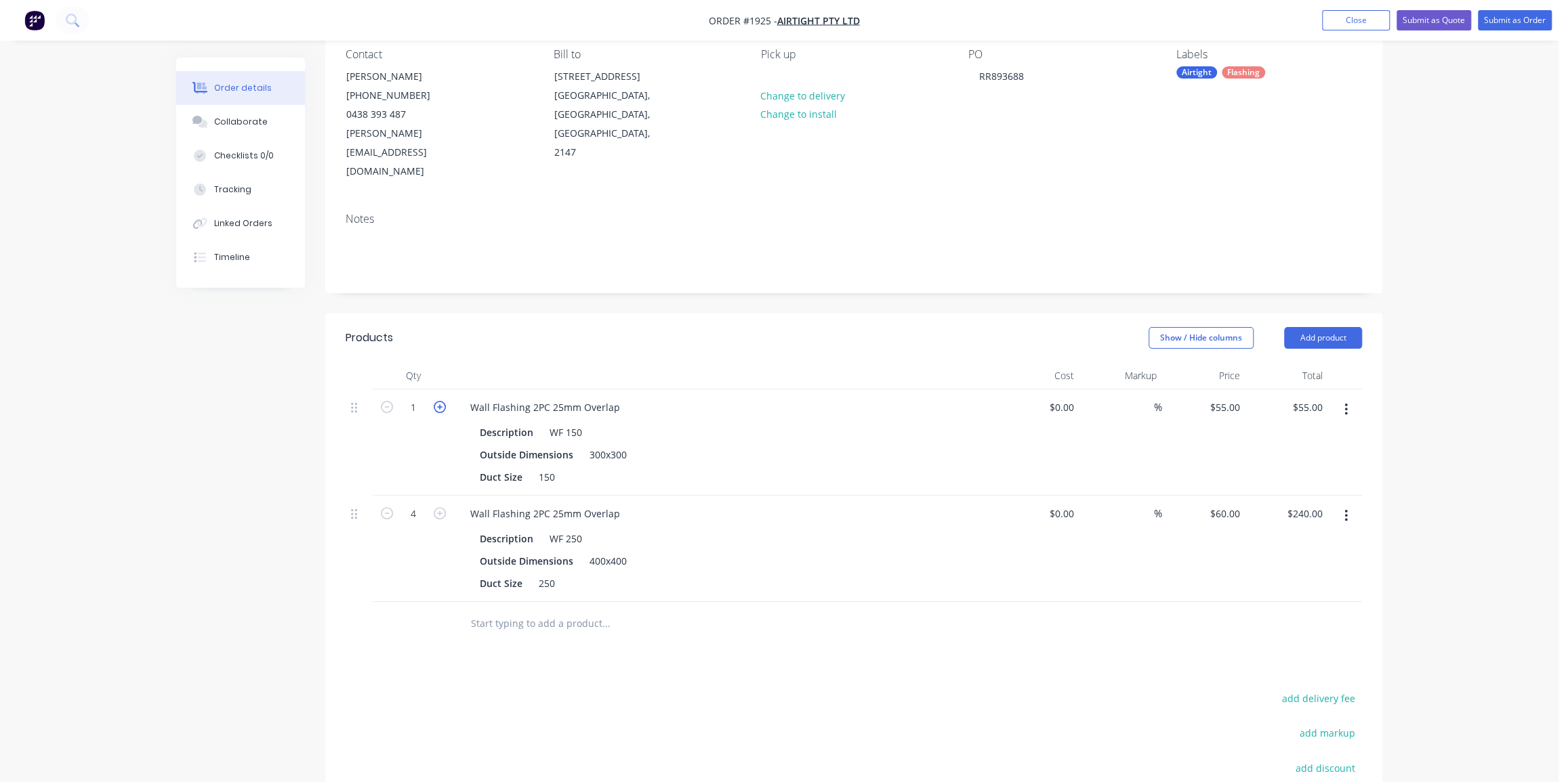
type input "2"
type input "$110.00"
click at [728, 626] on div "Products Show / Hide columns Add product Qty Cost Markup Price Total 2 Wall Fla…" at bounding box center [853, 642] width 1057 height 657
click at [1434, 421] on div "Order details Collaborate Checklists 0/0 Tracking Linked Orders Timeline Order …" at bounding box center [779, 434] width 1559 height 1114
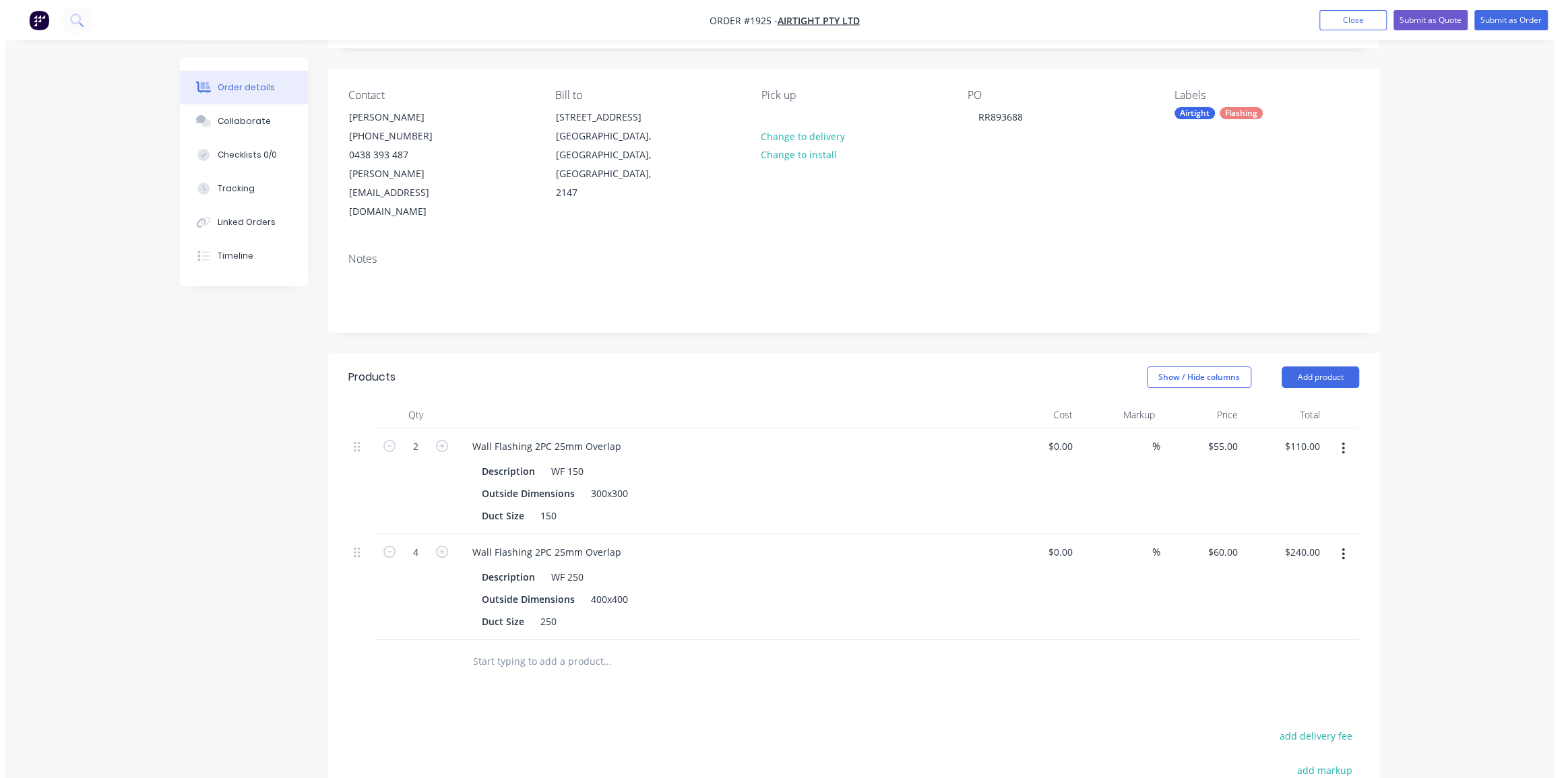
scroll to position [0, 0]
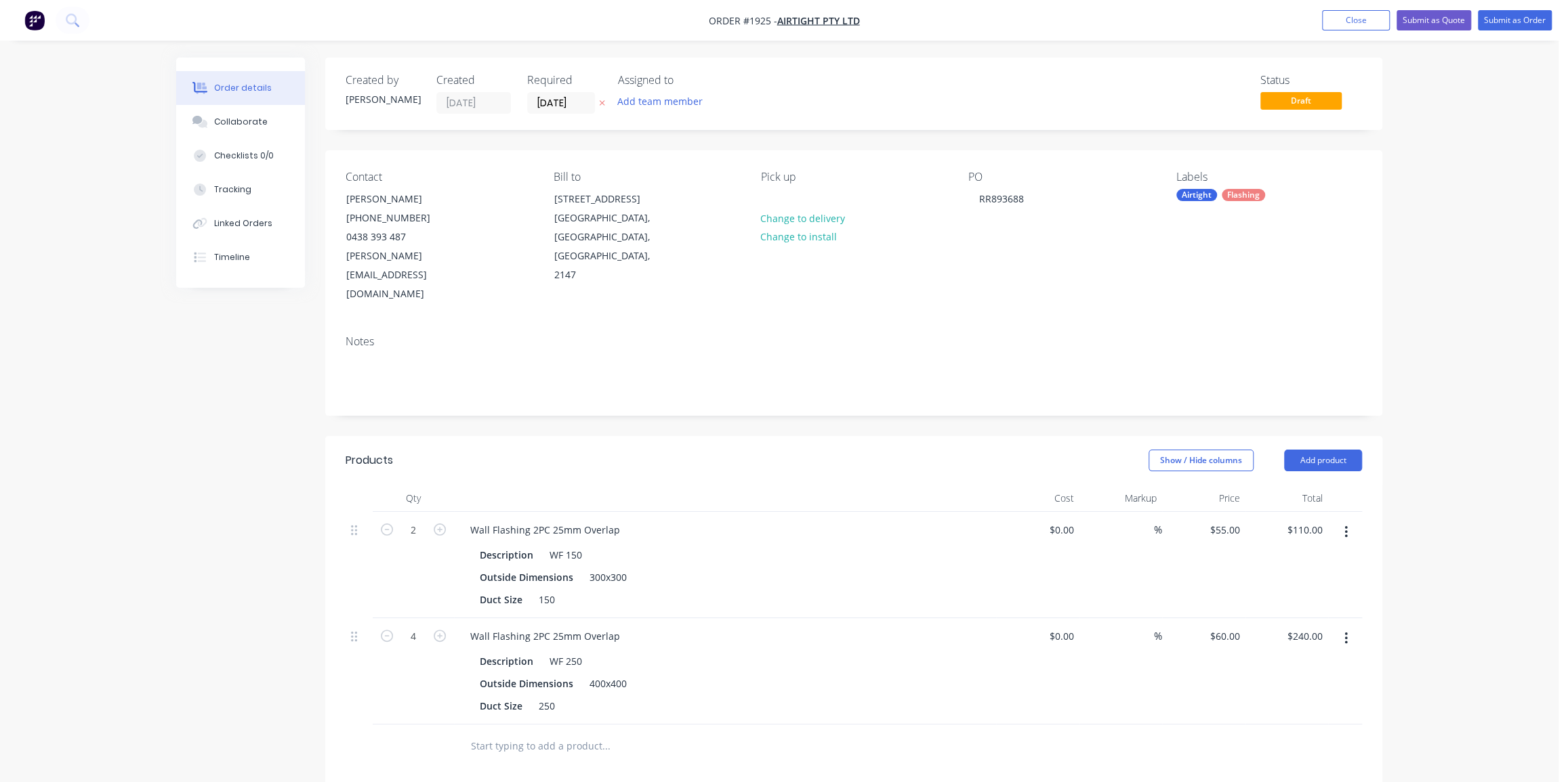
click at [1453, 66] on div "Order details Collaborate Checklists 0/0 Tracking Linked Orders Timeline Order …" at bounding box center [779, 557] width 1559 height 1114
click at [1503, 21] on button "Submit as Order" at bounding box center [1515, 20] width 74 height 20
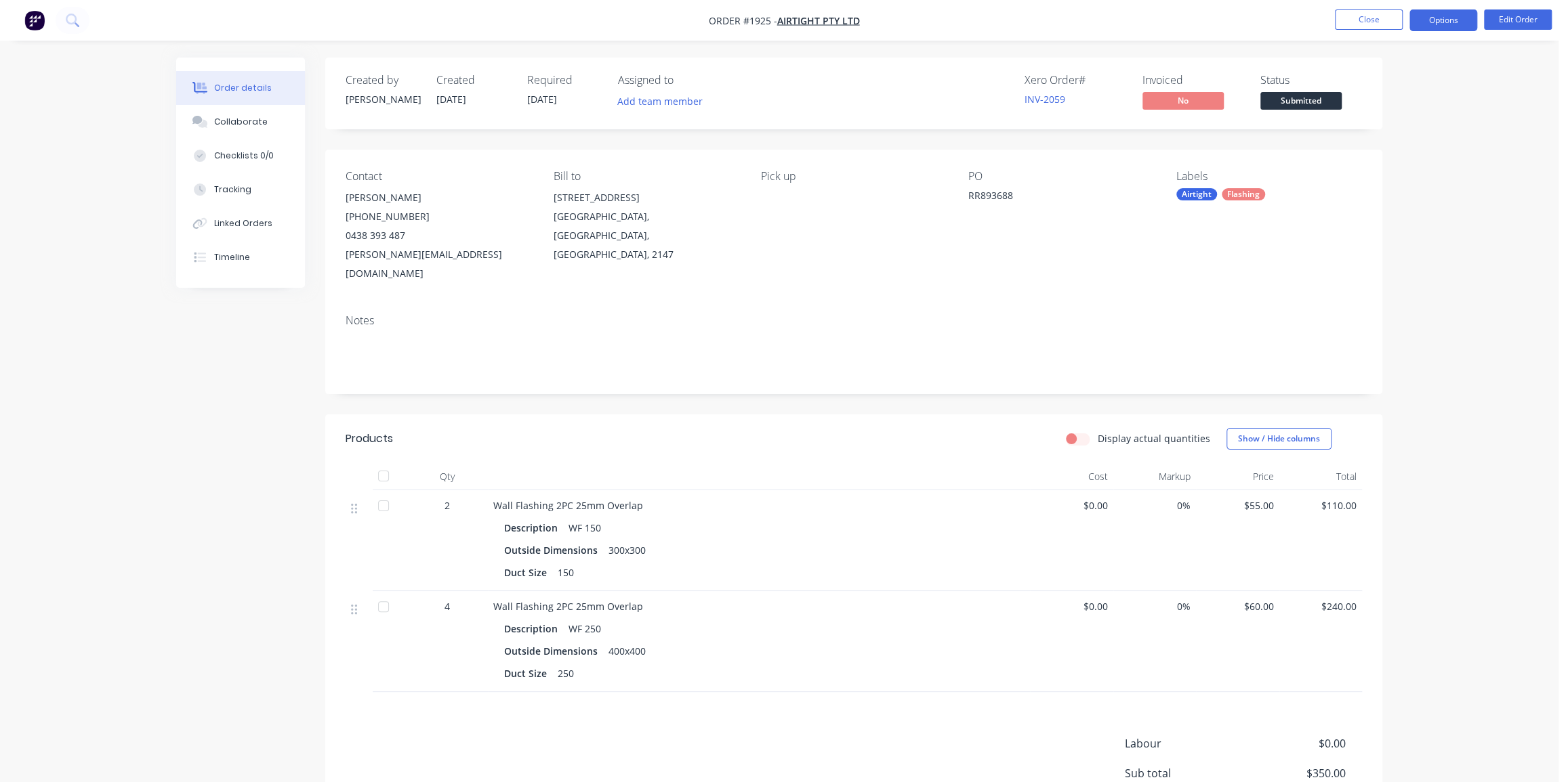
click at [1443, 16] on button "Options" at bounding box center [1443, 20] width 68 height 21
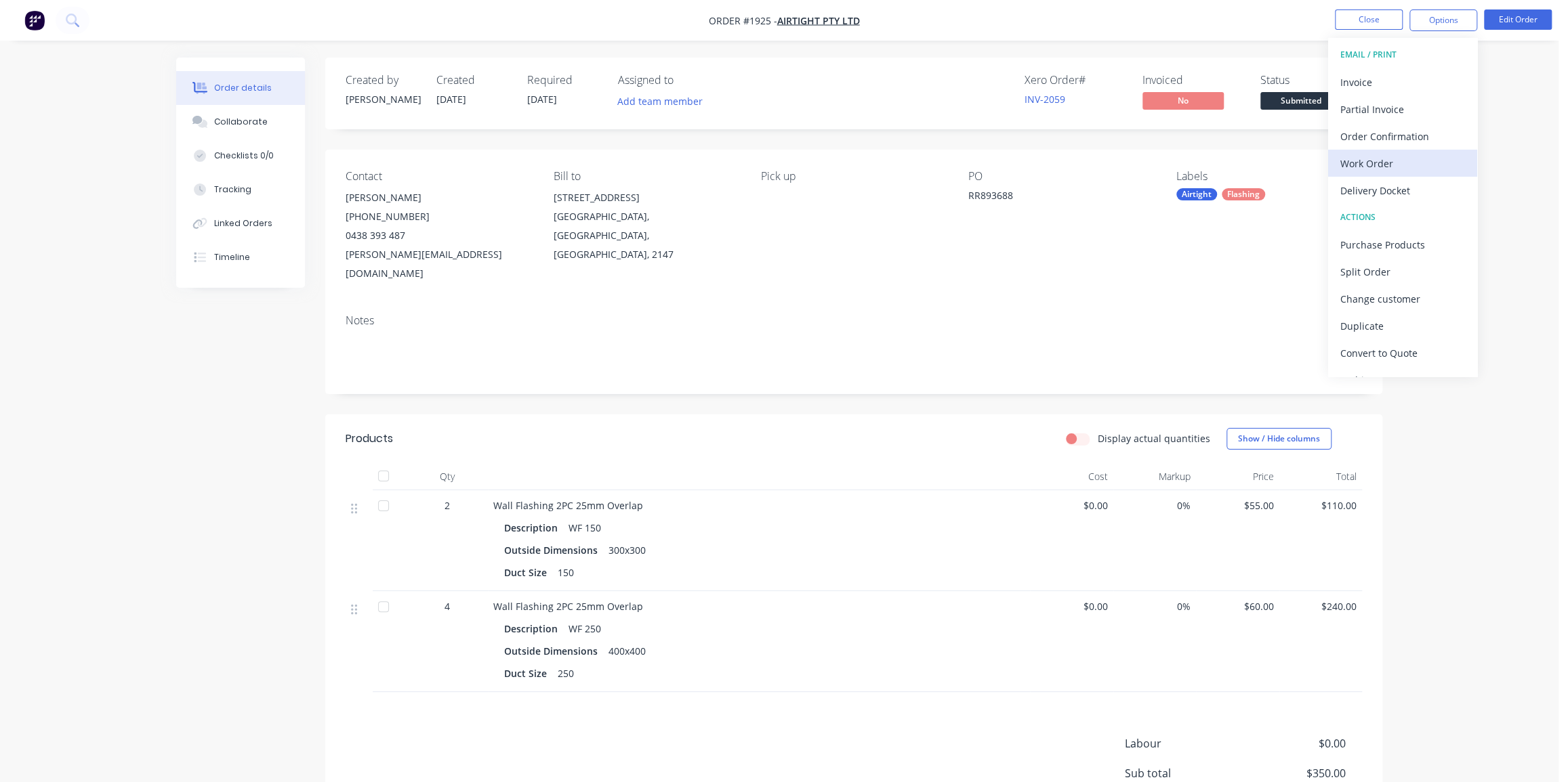
drag, startPoint x: 1393, startPoint y: 186, endPoint x: 1389, endPoint y: 160, distance: 26.3
click at [1389, 160] on div "EMAIL / PRINT Invoice Partial Invoice Order Confirmation Work Order Delivery Do…" at bounding box center [1402, 207] width 149 height 339
click at [1389, 159] on div "Work Order" at bounding box center [1403, 163] width 125 height 20
click at [1546, 128] on div "Order details Collaborate Checklists 0/0 Tracking Linked Orders Timeline Order …" at bounding box center [779, 467] width 1559 height 933
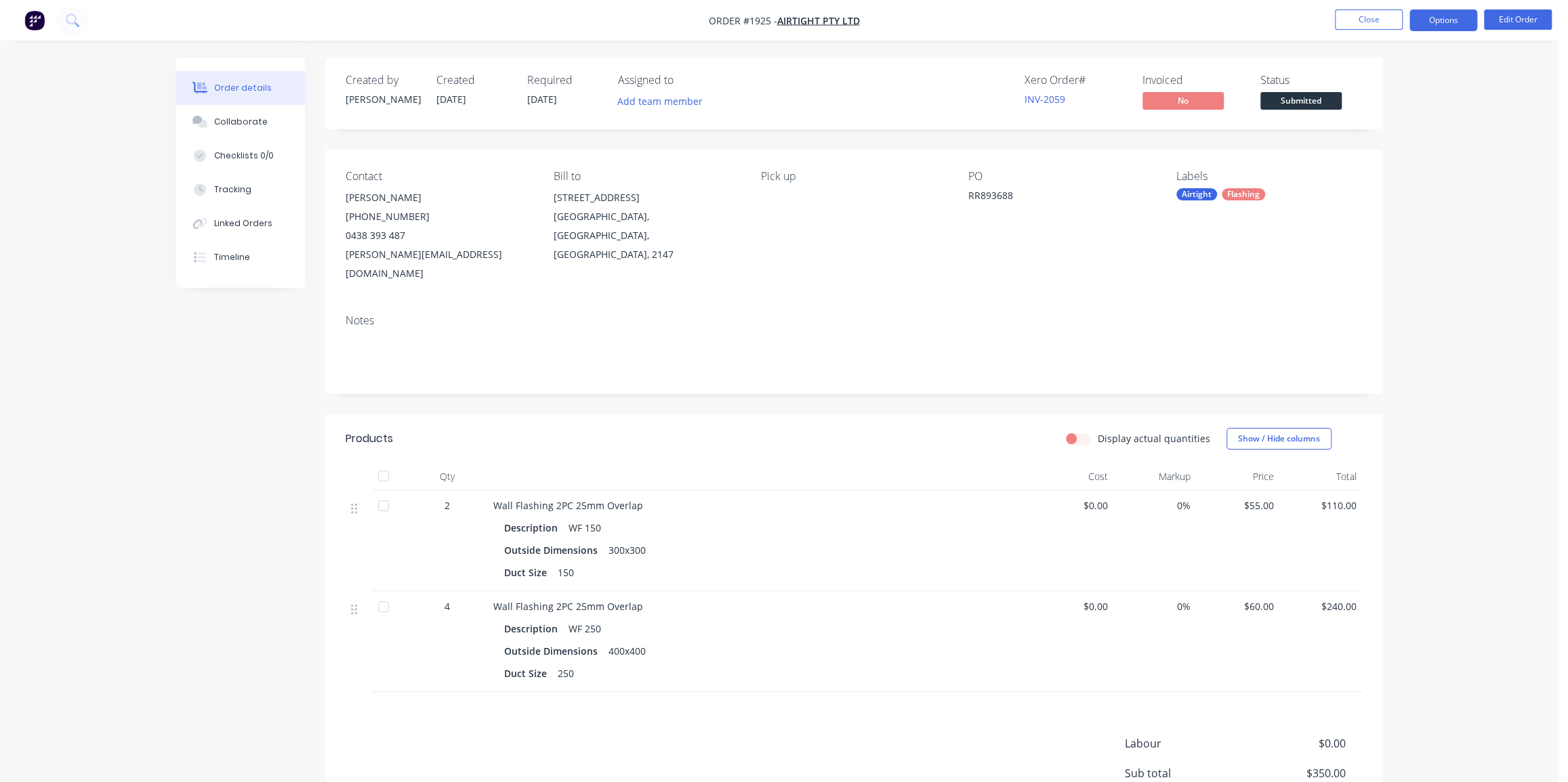
click at [1453, 13] on button "Options" at bounding box center [1443, 20] width 68 height 21
click at [1511, 20] on button "Edit Order" at bounding box center [1518, 20] width 68 height 20
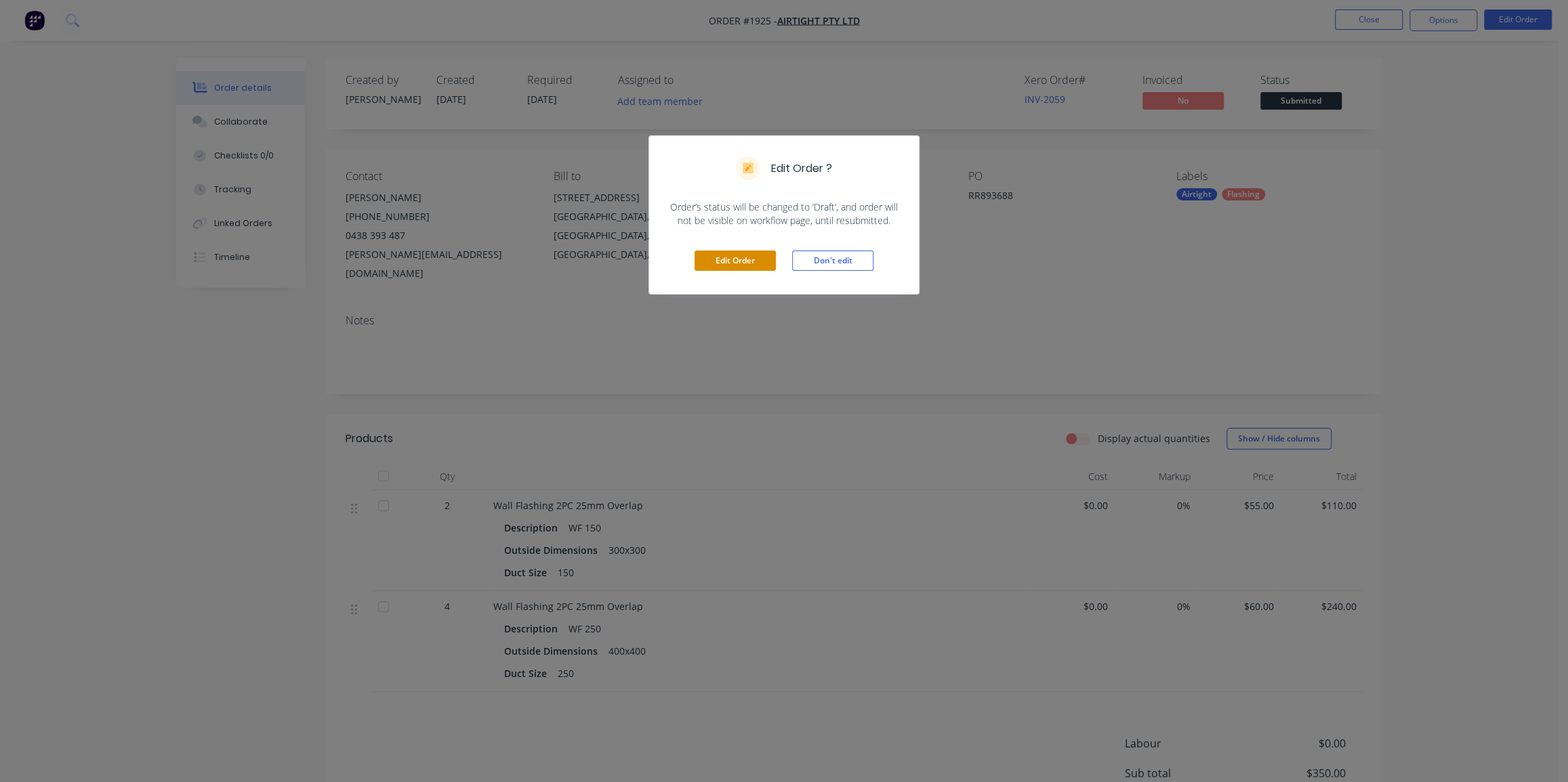
click at [725, 255] on button "Edit Order" at bounding box center [735, 261] width 81 height 20
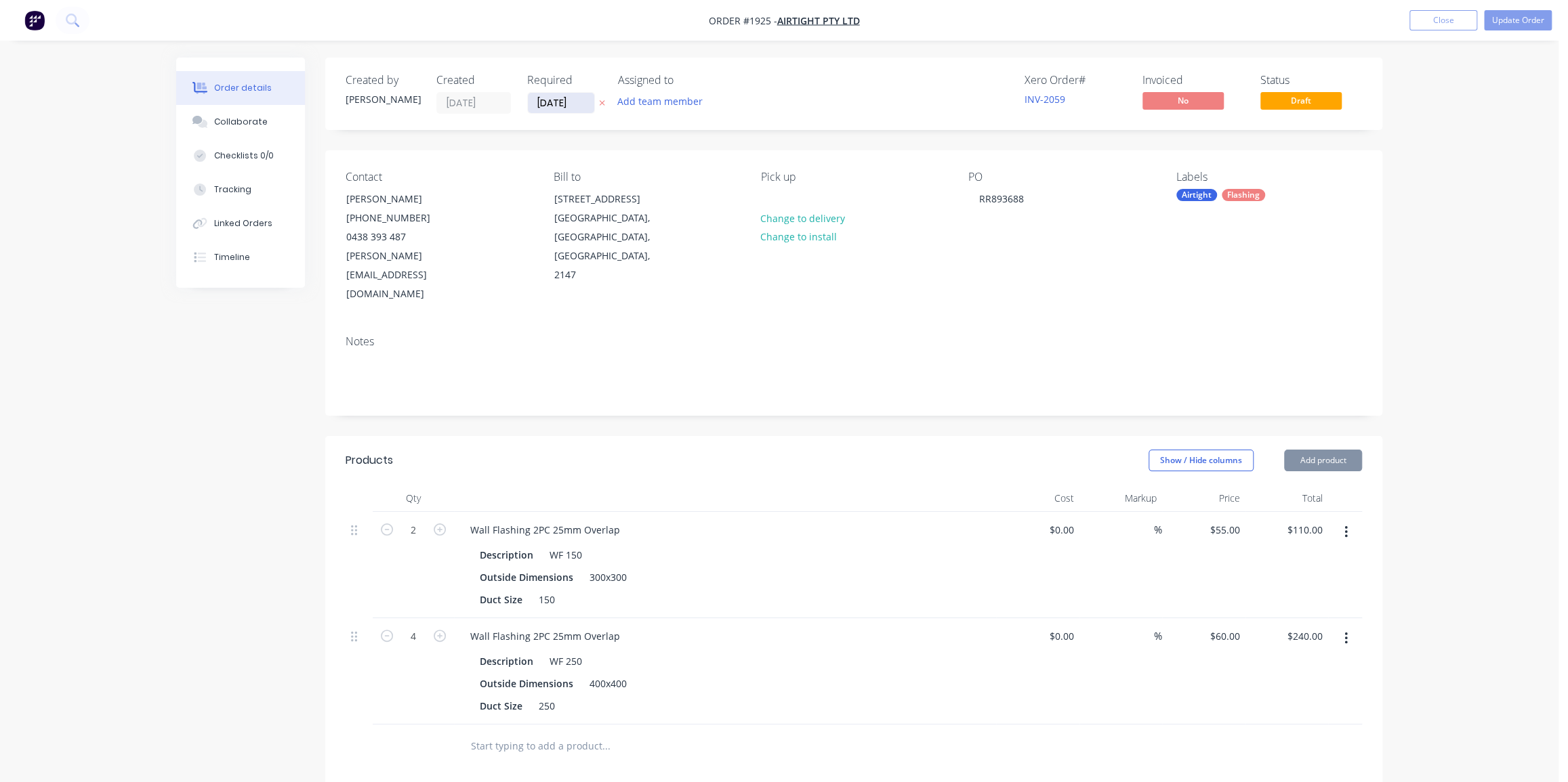
click at [569, 100] on input "27/08/25" at bounding box center [561, 103] width 66 height 20
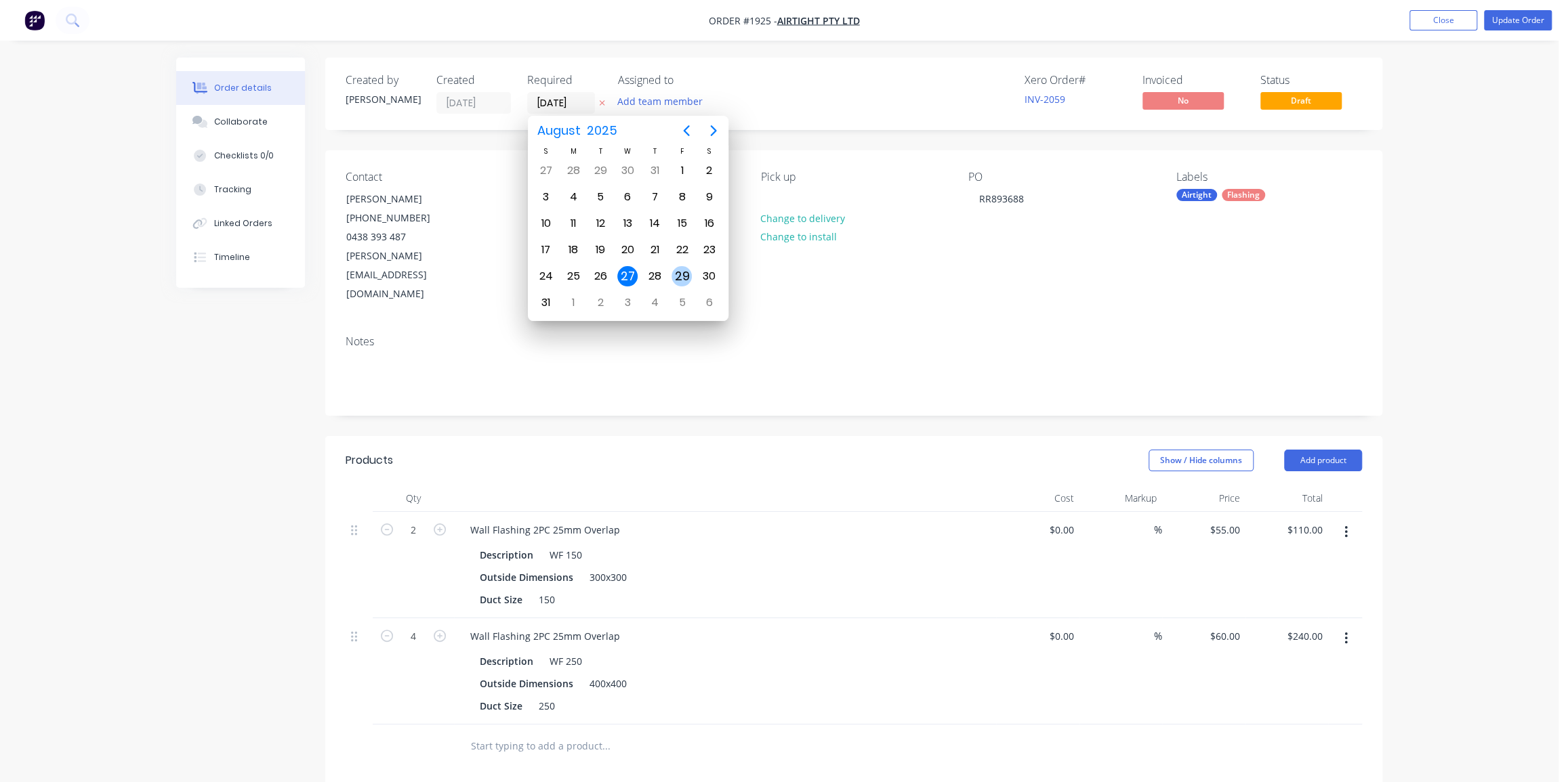
click at [686, 271] on div "29" at bounding box center [682, 277] width 21 height 20
type input "29/08/25"
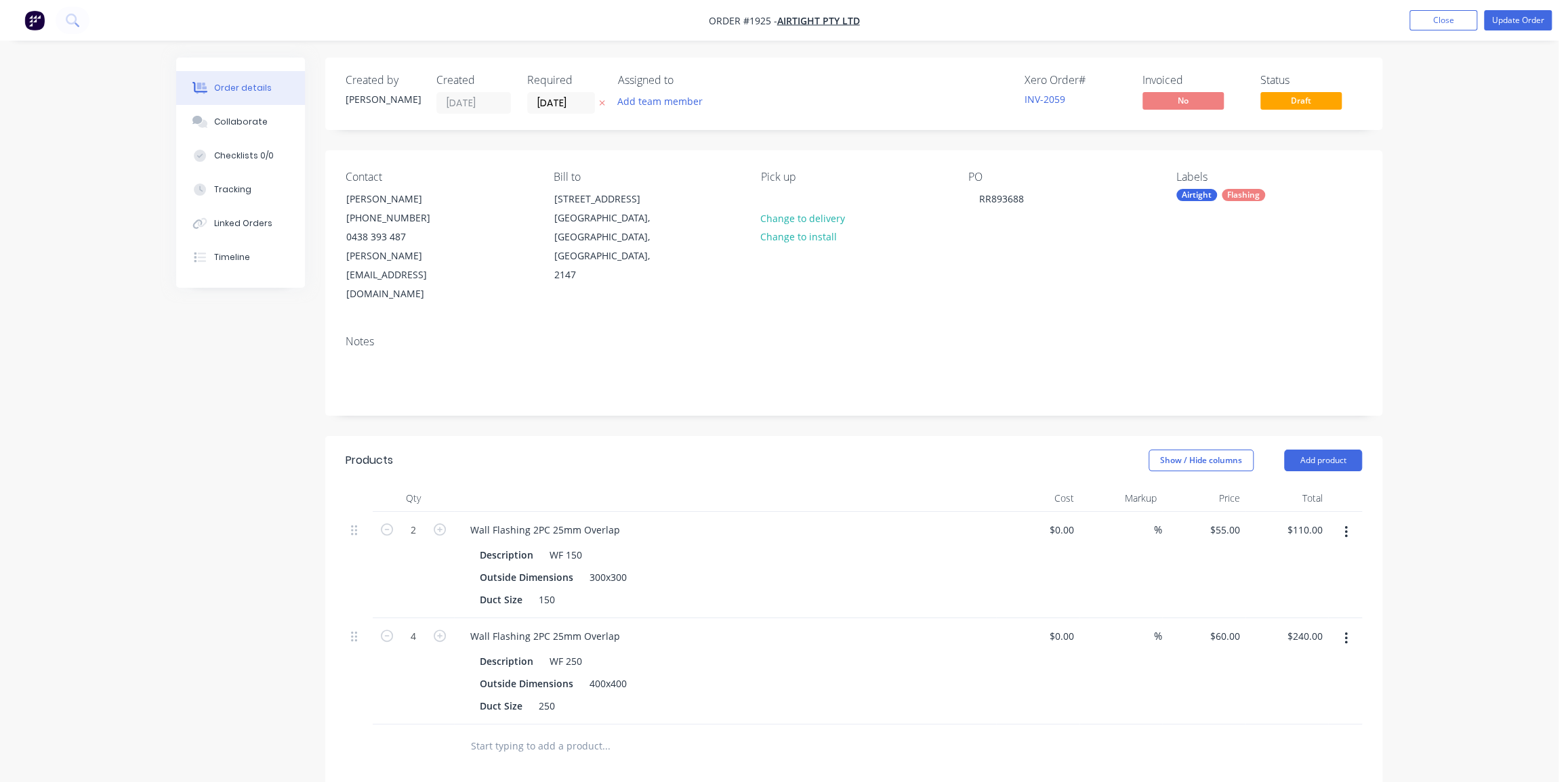
drag, startPoint x: 1355, startPoint y: 109, endPoint x: 1362, endPoint y: 108, distance: 7.1
click at [1359, 108] on div "Status Draft" at bounding box center [1311, 94] width 102 height 40
click at [1514, 12] on button "Update Order" at bounding box center [1518, 20] width 68 height 20
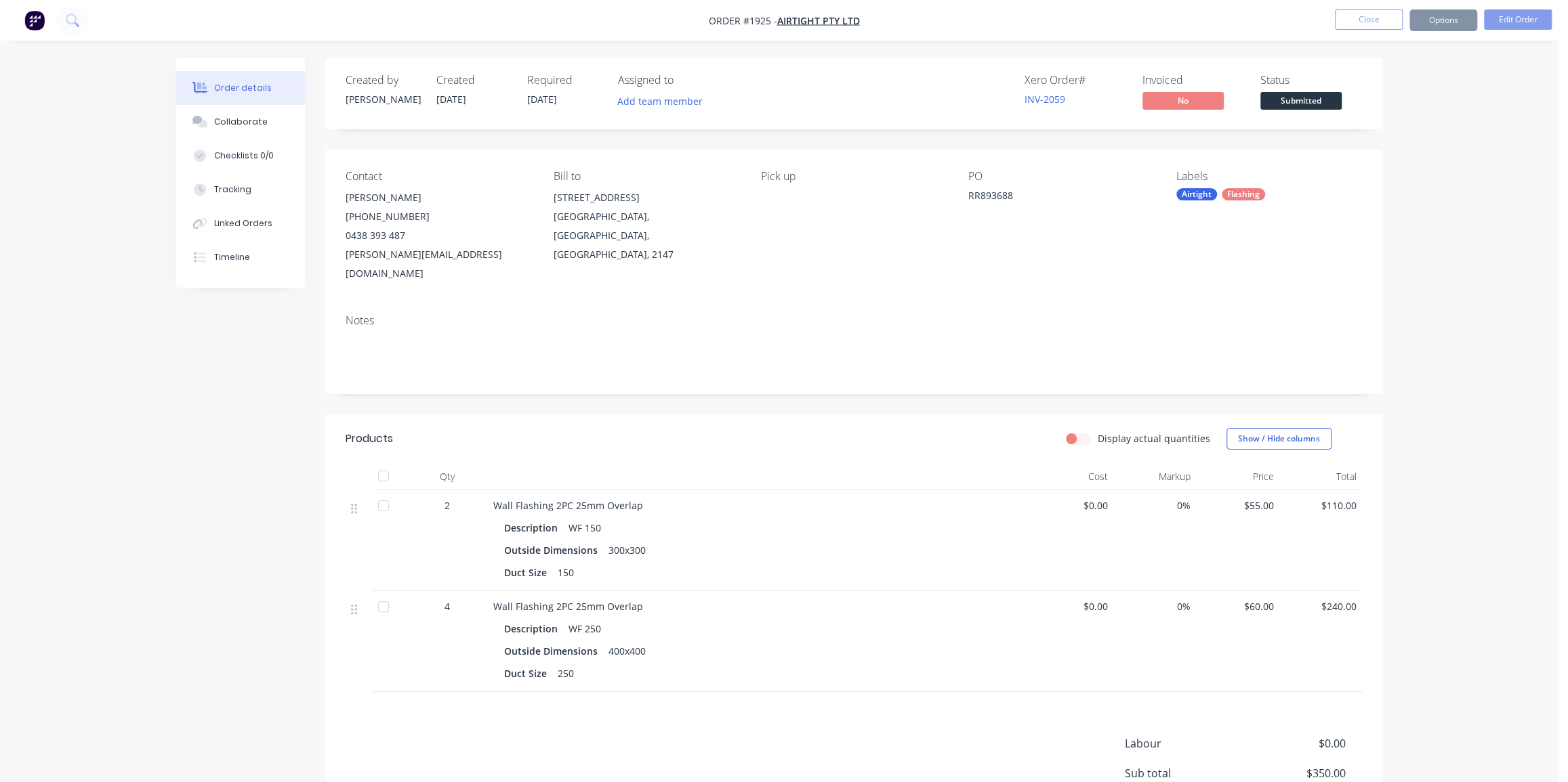
click at [1462, 203] on div "Sending to your accounting package... Loading... This may take a few moments. P…" at bounding box center [784, 391] width 1568 height 782
click at [1456, 21] on button "Options" at bounding box center [1443, 20] width 68 height 21
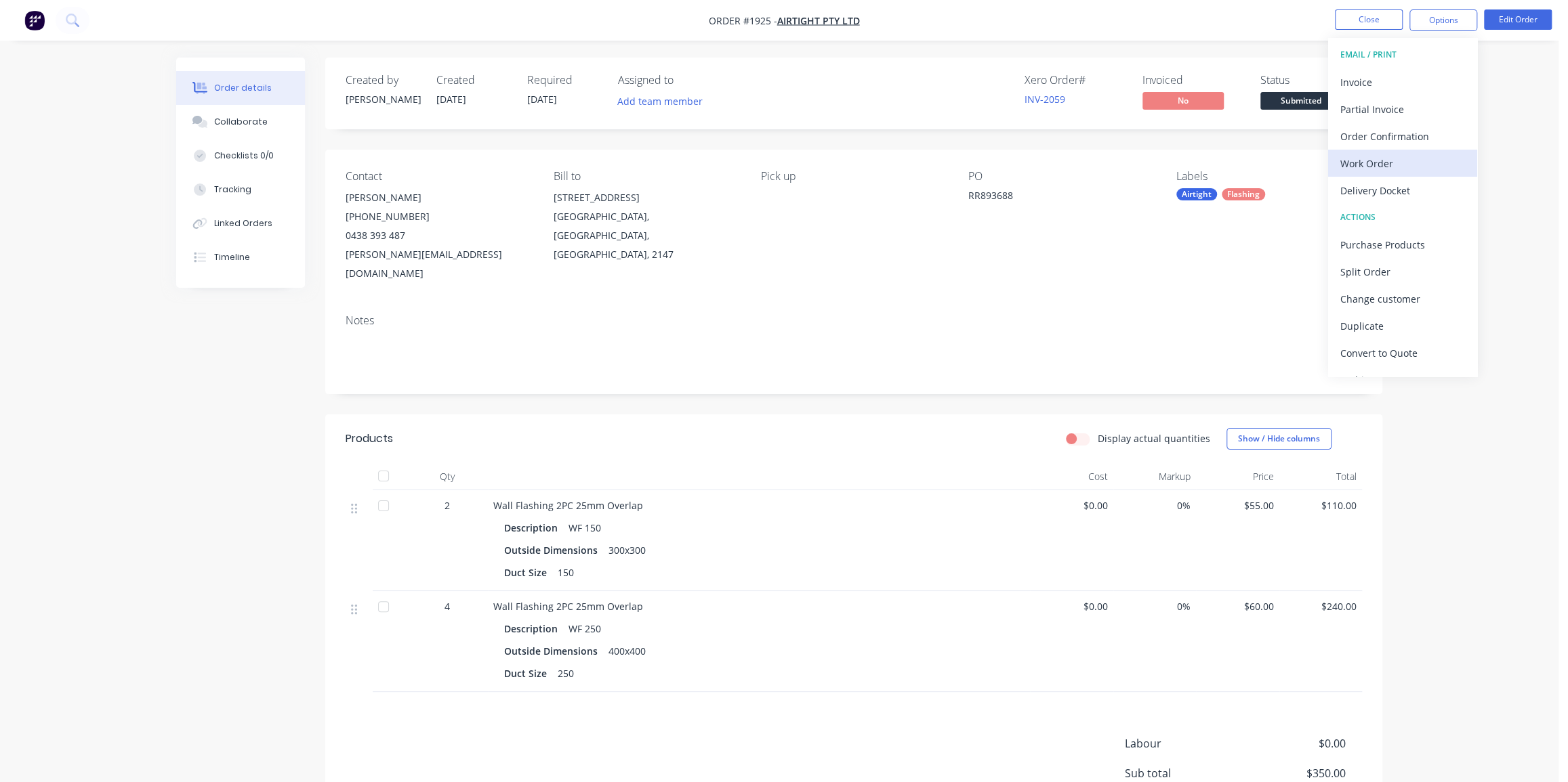
click at [1370, 160] on div "Work Order" at bounding box center [1403, 163] width 125 height 20
click at [1409, 132] on div "Without pricing" at bounding box center [1403, 136] width 125 height 20
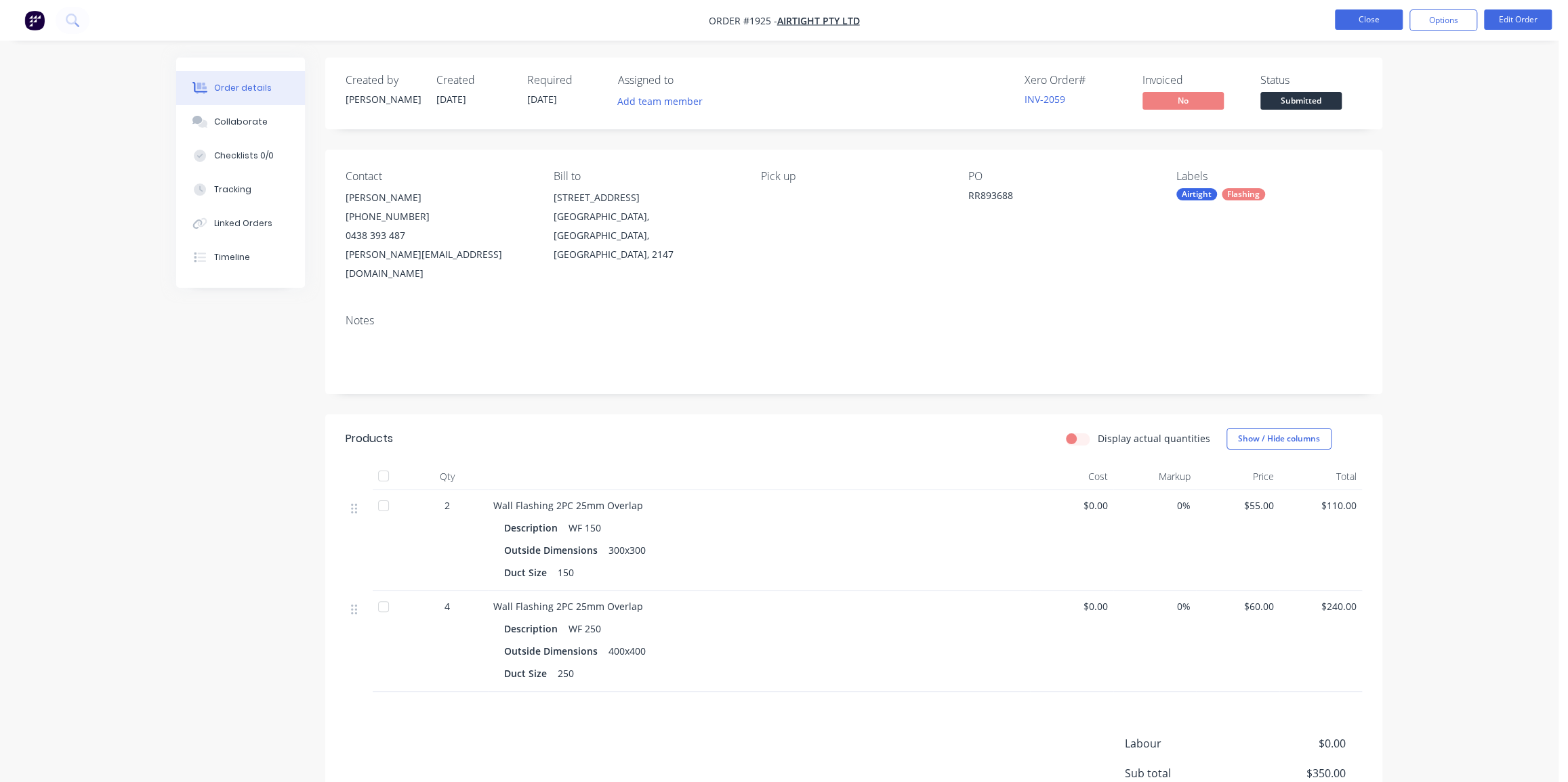
click at [1341, 18] on button "Close" at bounding box center [1369, 20] width 68 height 20
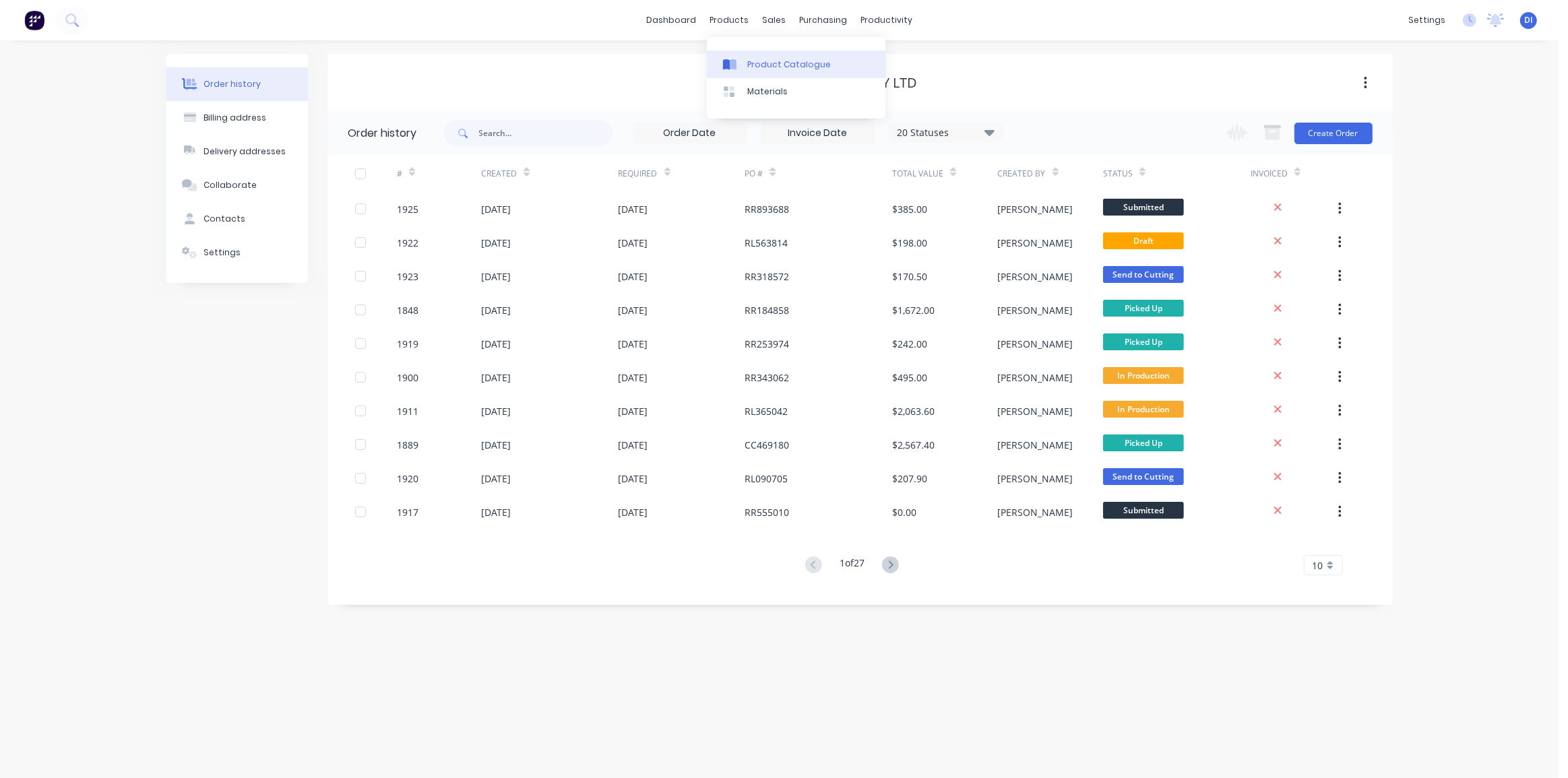
click at [749, 64] on div "Product Catalogue" at bounding box center [789, 64] width 84 height 12
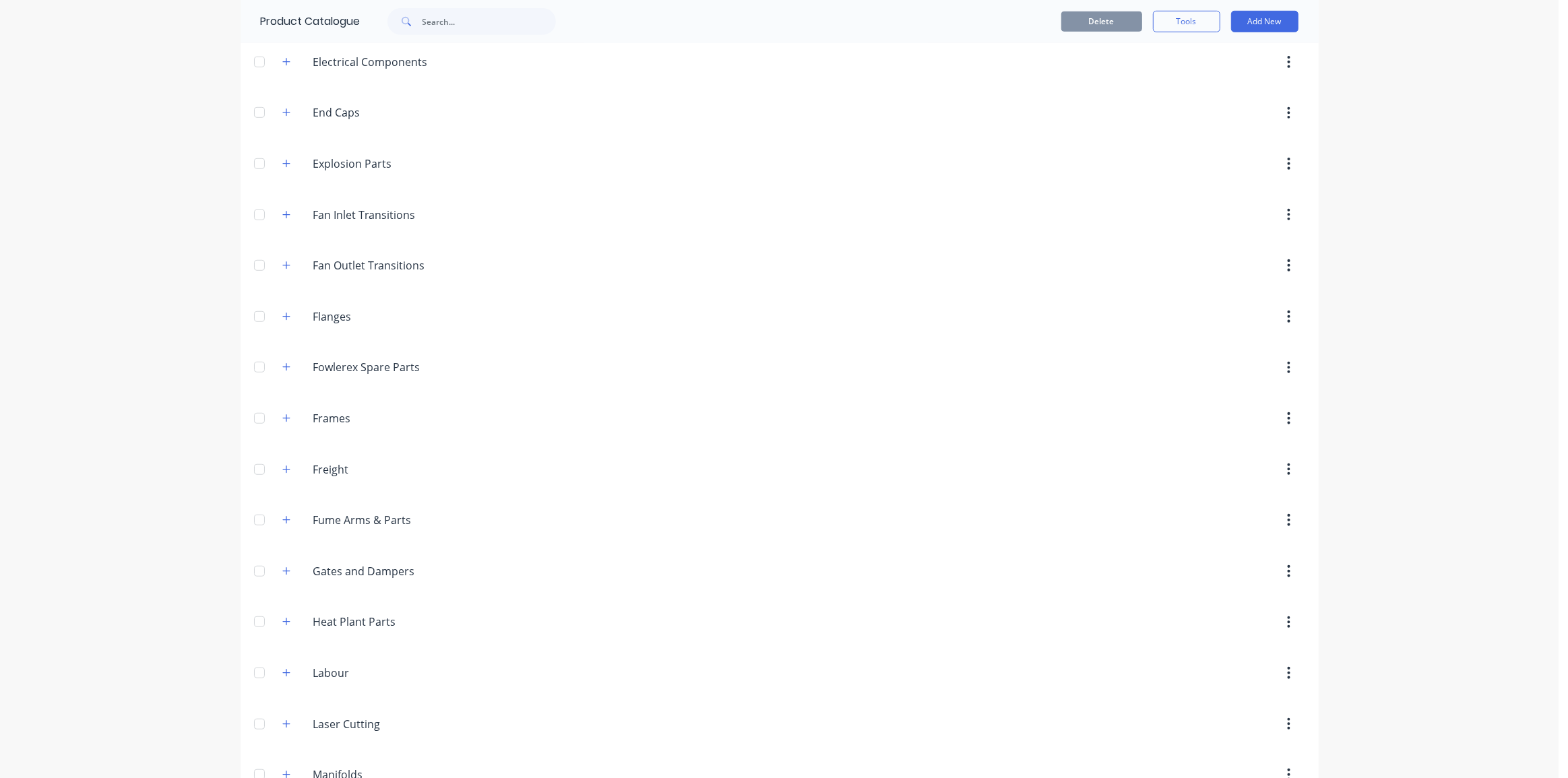
scroll to position [1042, 0]
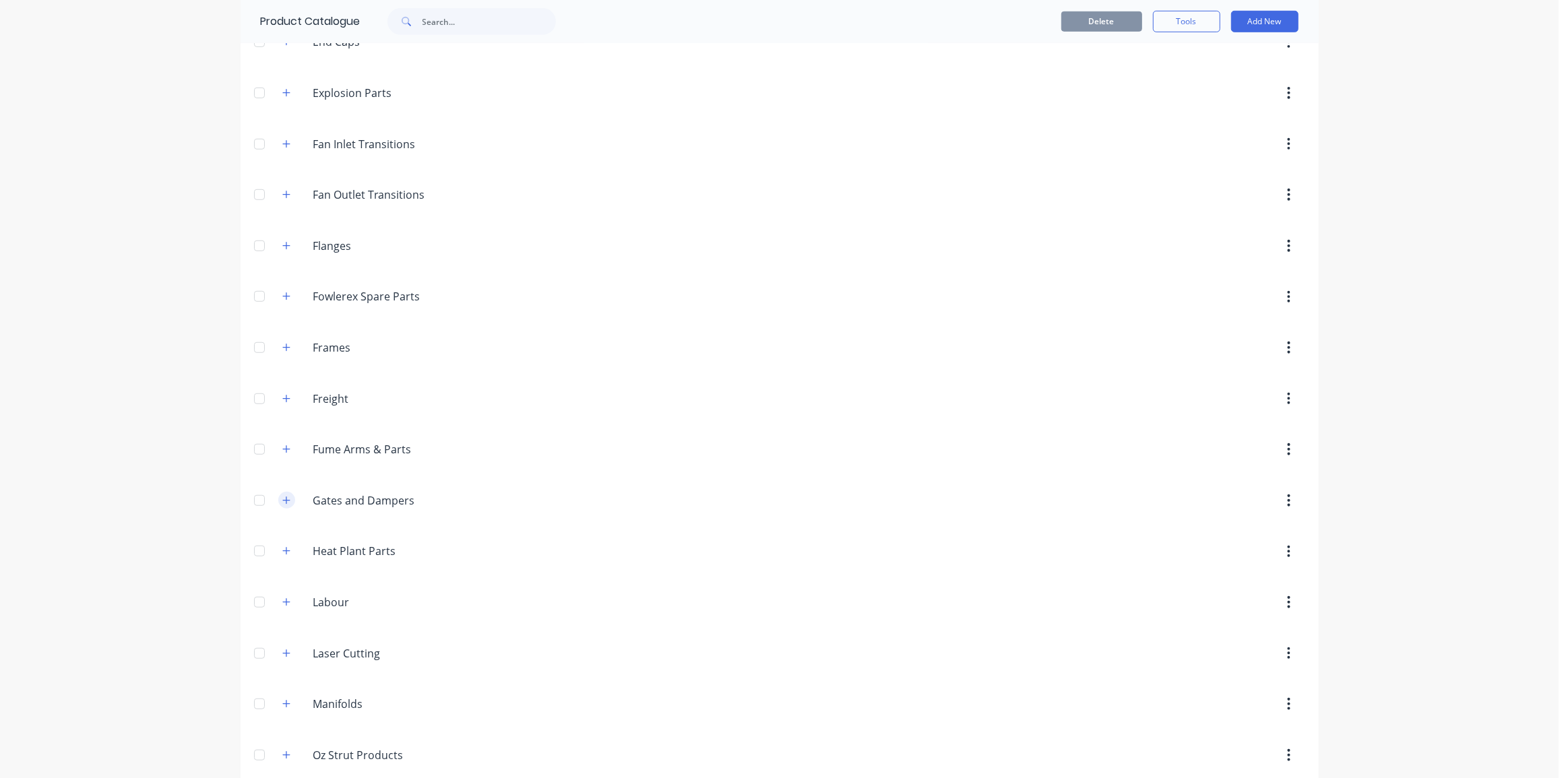
click at [282, 499] on icon "button" at bounding box center [286, 500] width 8 height 9
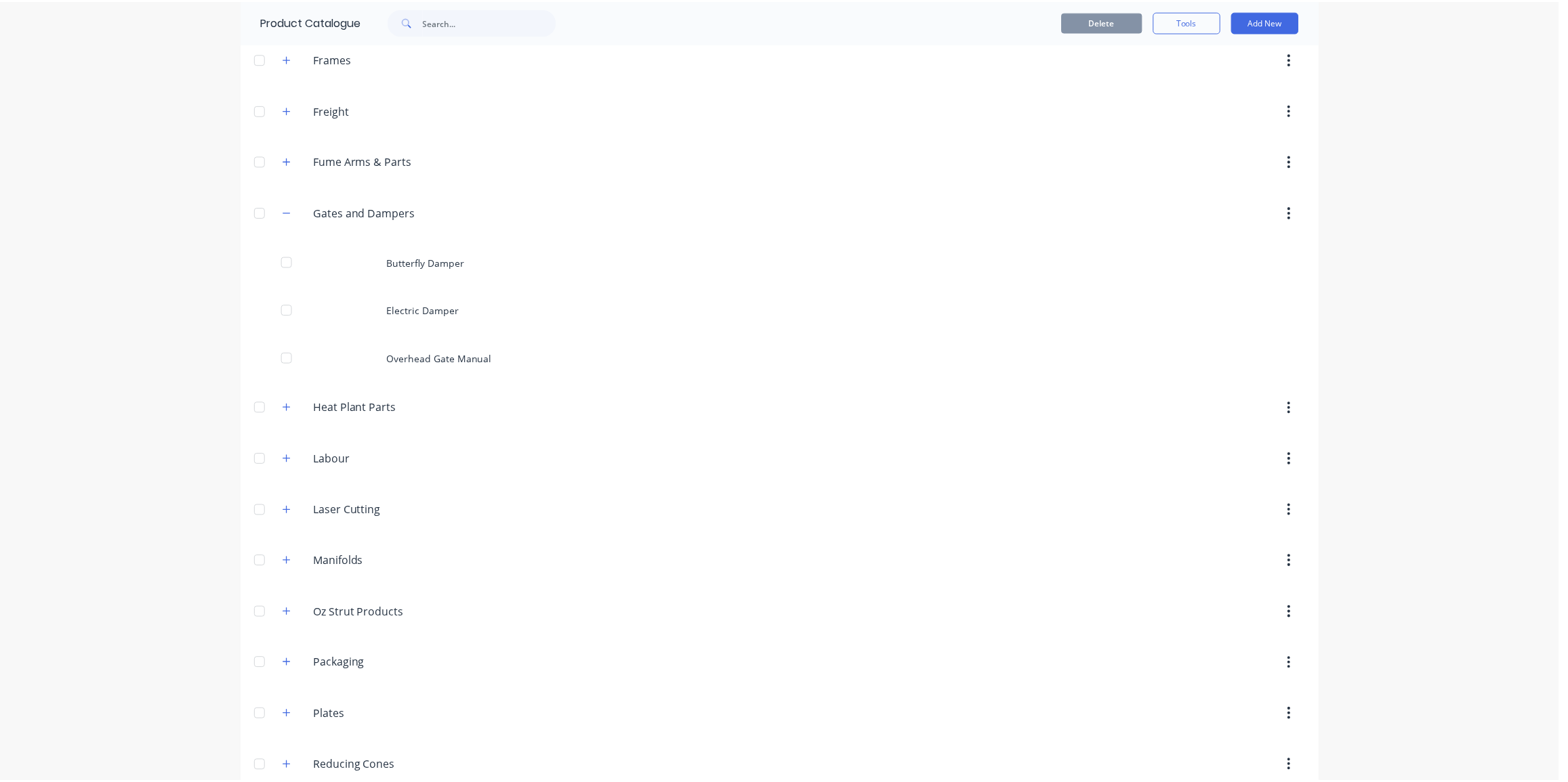
scroll to position [1354, 0]
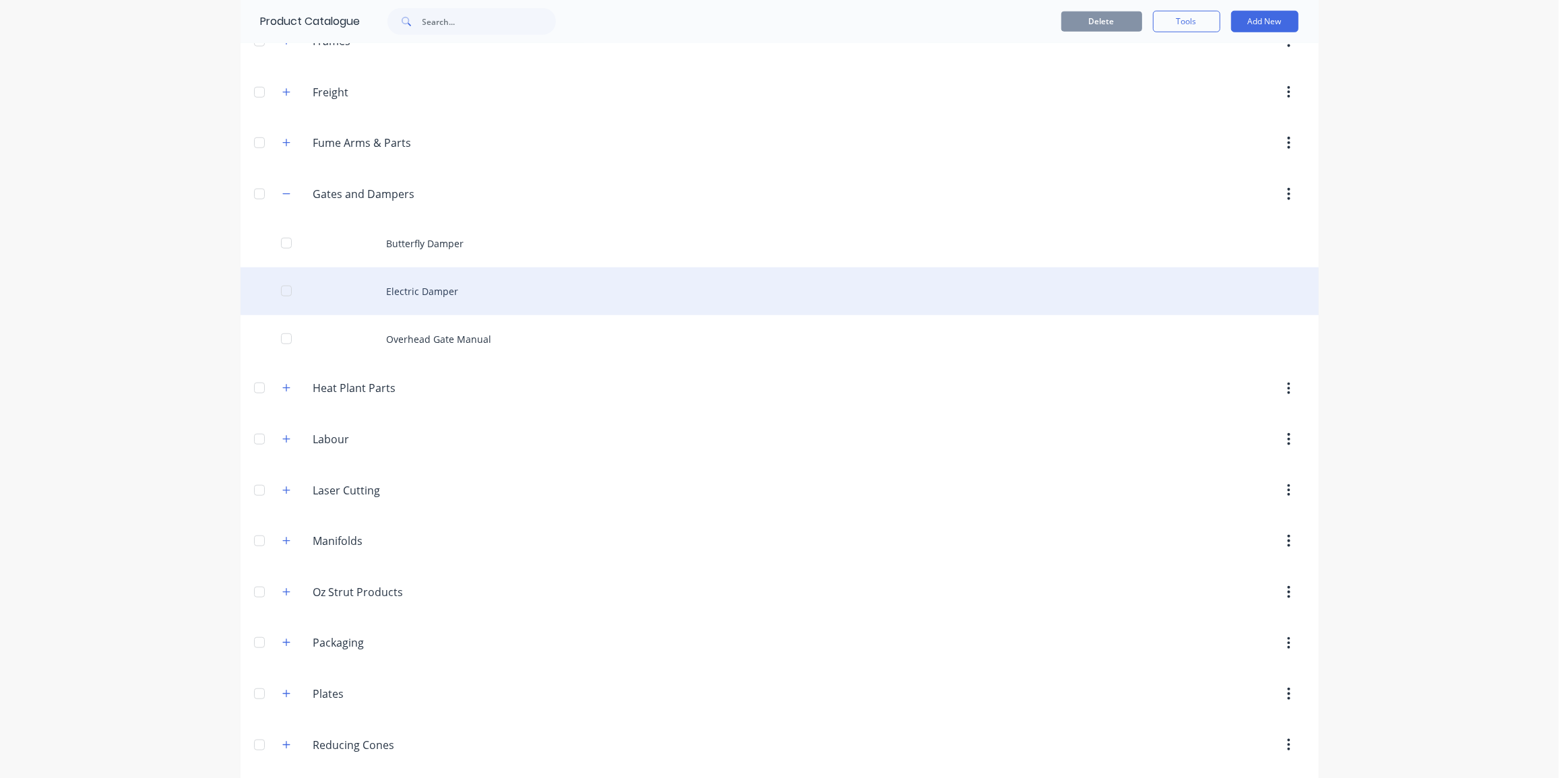
click at [429, 288] on div "Electric Damper" at bounding box center [780, 291] width 1079 height 48
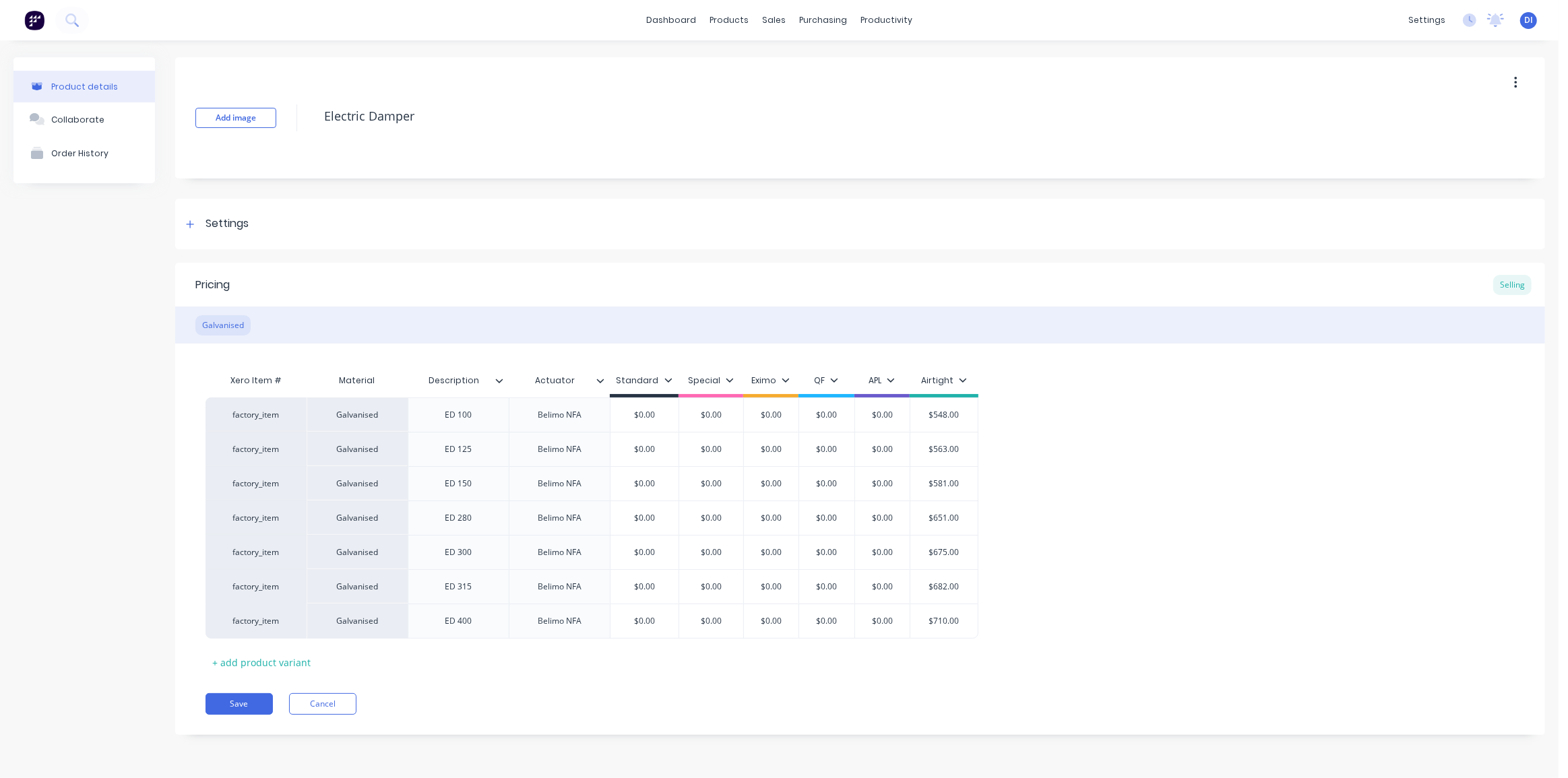
click at [1169, 412] on div "factory_item Galvanised ED 100 Belimo NFA $0.00 $0.00 $0.00 $0.00 $0.00 $548.00…" at bounding box center [860, 518] width 1310 height 242
click at [1073, 502] on div "factory_item Galvanised ED 100 Belimo NFA $0.00 $0.00 $0.00 $0.00 $0.00 $548.00…" at bounding box center [860, 518] width 1310 height 242
click at [1179, 467] on div "factory_item Galvanised ED 100 Belimo NFA $0.00 $0.00 $0.00 $0.00 $0.00 $548.00…" at bounding box center [860, 518] width 1310 height 242
click at [1188, 433] on div "factory_item Galvanised ED 100 Belimo NFA $0.00 $0.00 $0.00 $0.00 $0.00 $548.00…" at bounding box center [860, 518] width 1310 height 242
click at [1087, 223] on div "Settings" at bounding box center [860, 224] width 1370 height 50
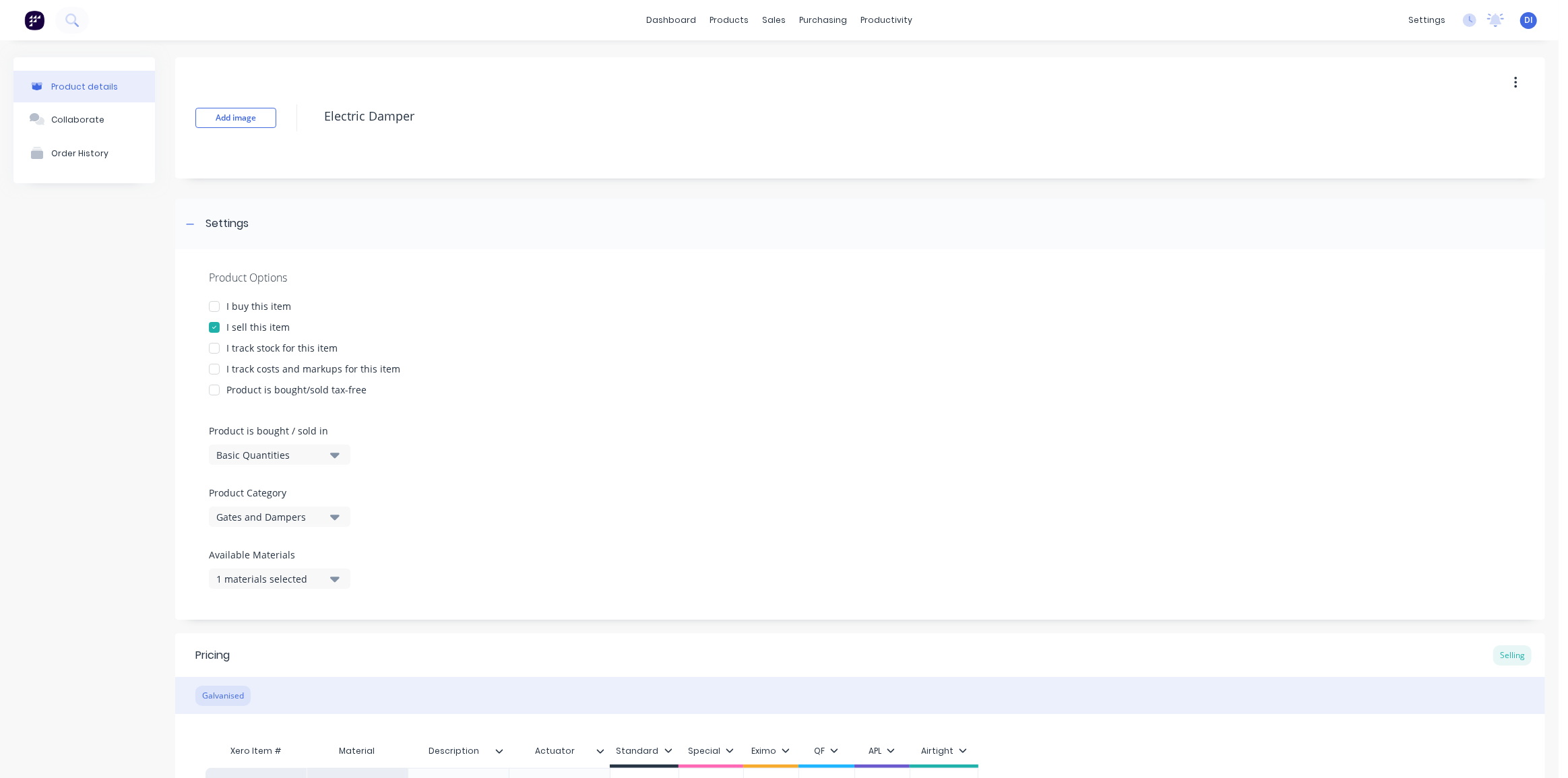
click at [29, 19] on img at bounding box center [35, 20] width 20 height 20
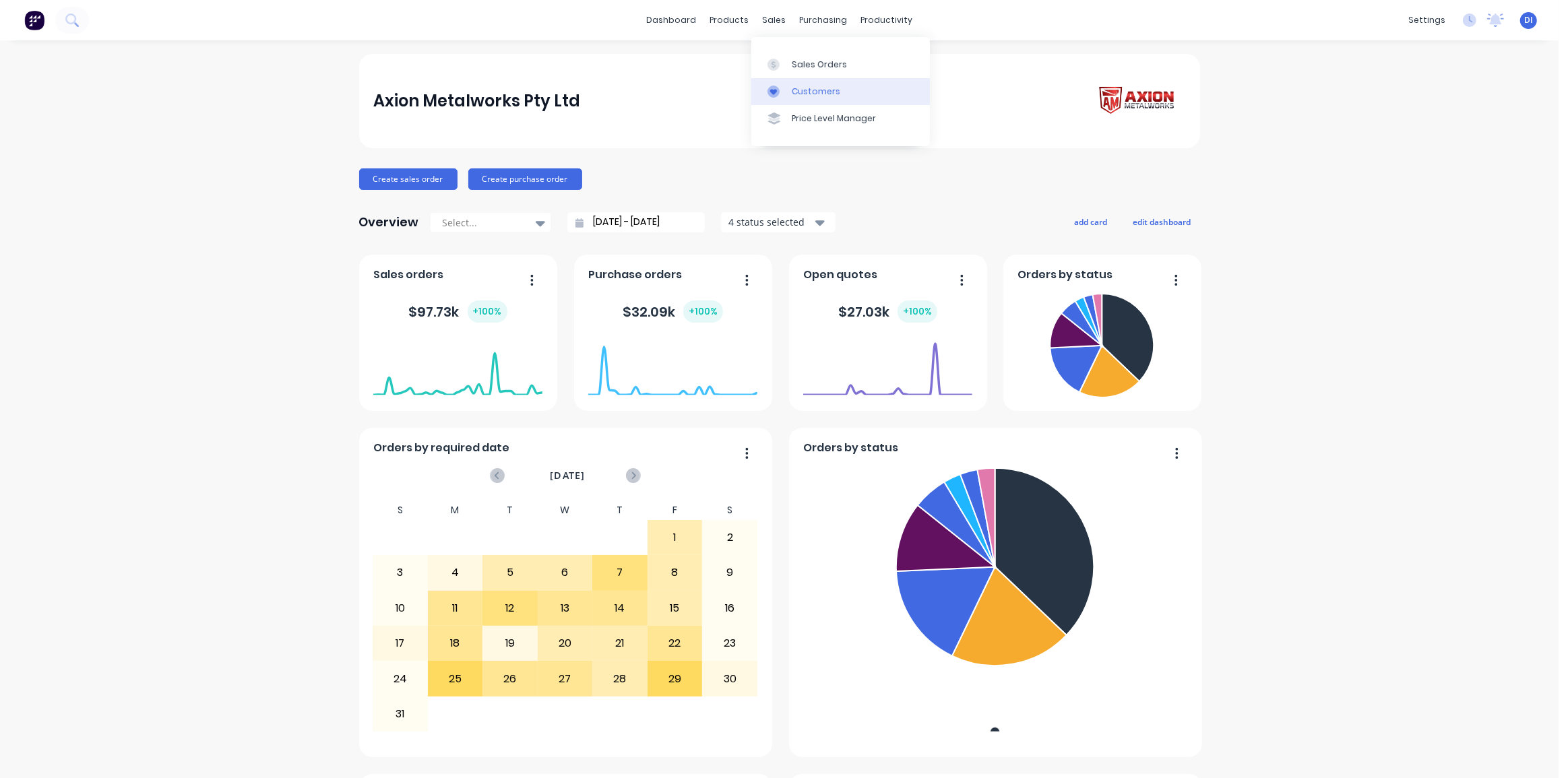
click at [803, 94] on div "Customers" at bounding box center [817, 91] width 49 height 12
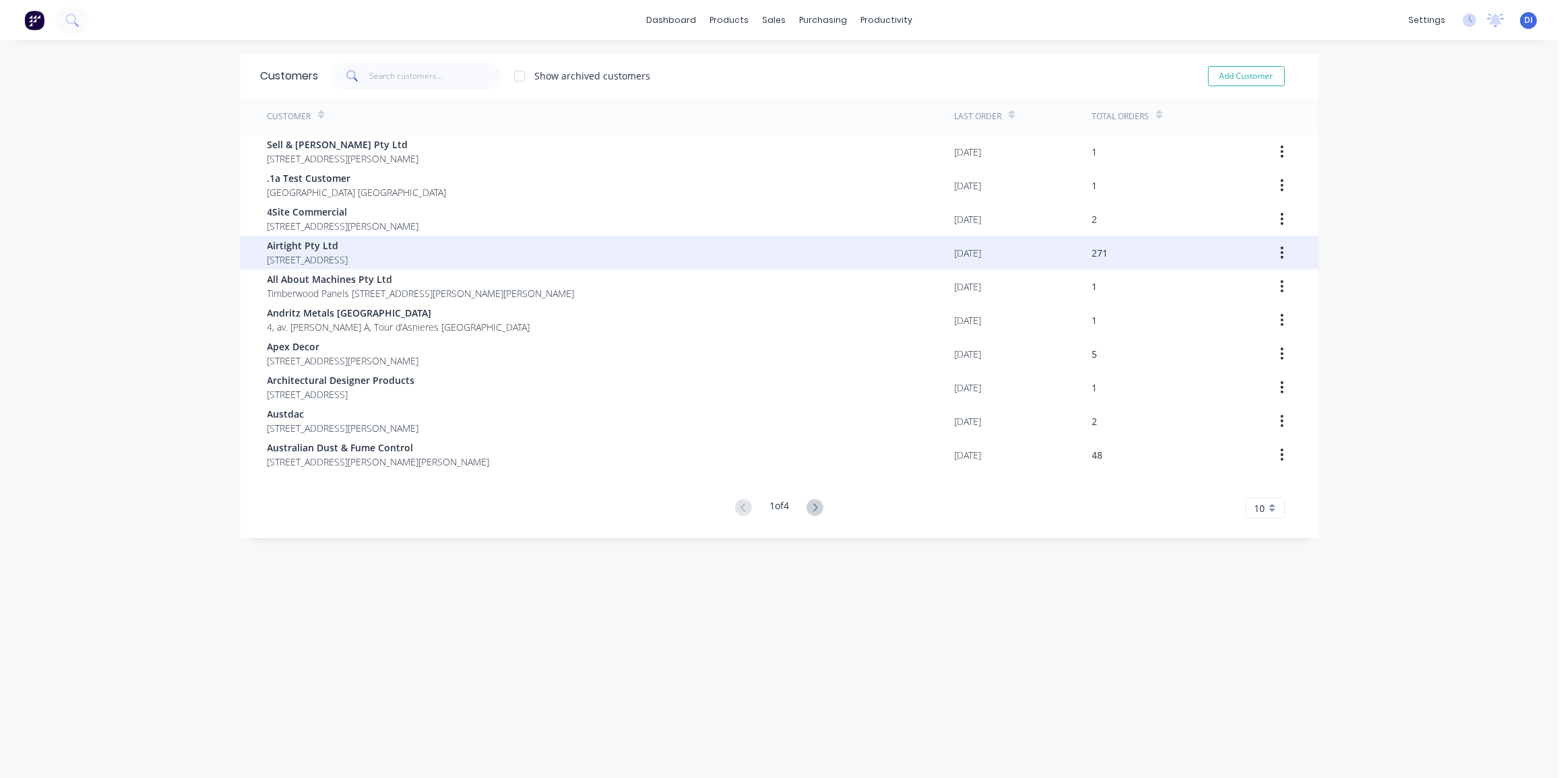
click at [348, 259] on span "18 / 167 Prospect Highway Seven Hills New South Wales Australia 2147" at bounding box center [307, 260] width 81 height 14
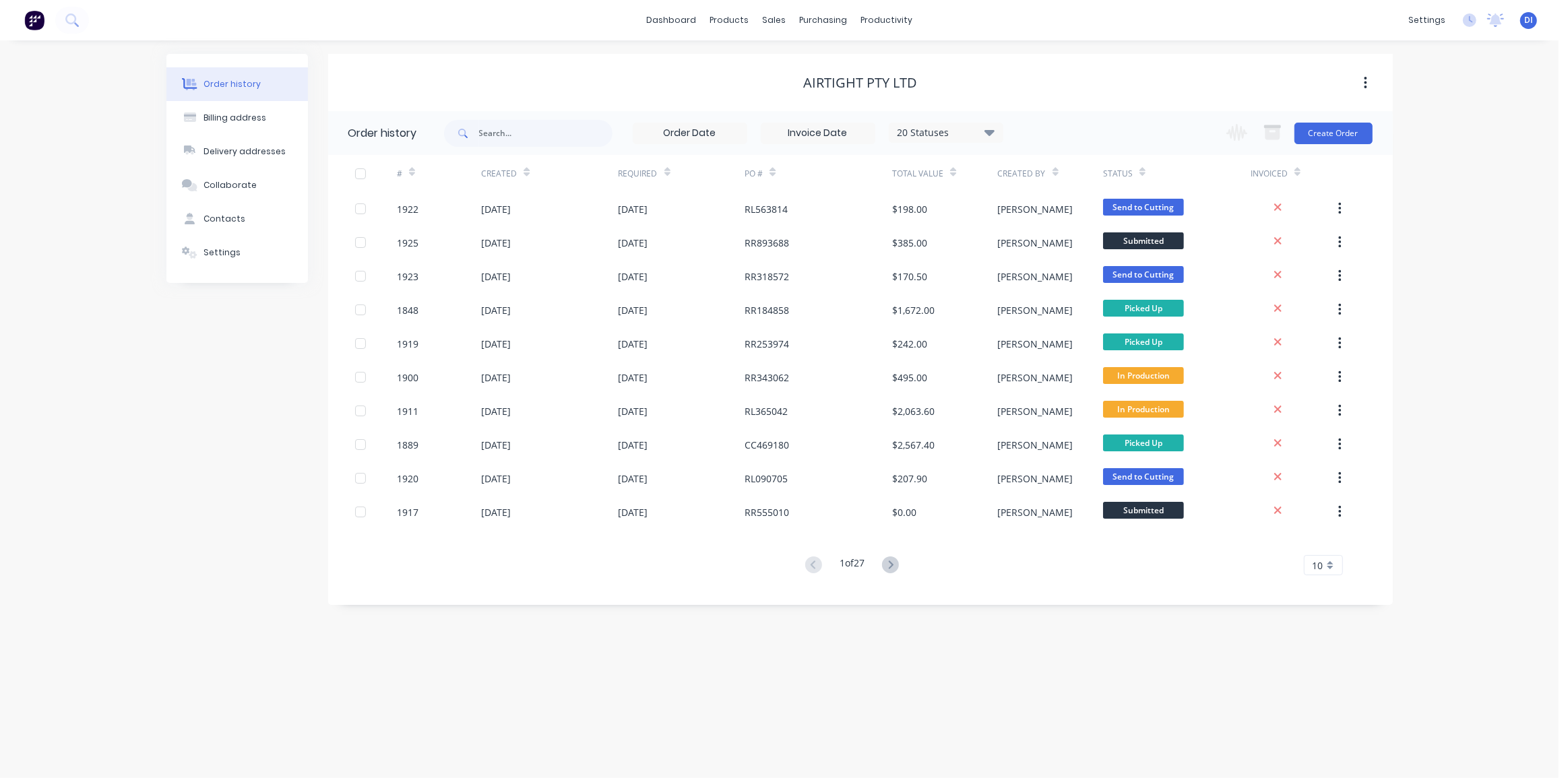
click at [478, 132] on span at bounding box center [461, 133] width 35 height 27
click at [504, 129] on input "text" at bounding box center [546, 133] width 133 height 27
click at [1345, 126] on button "Create Order" at bounding box center [1334, 133] width 78 height 21
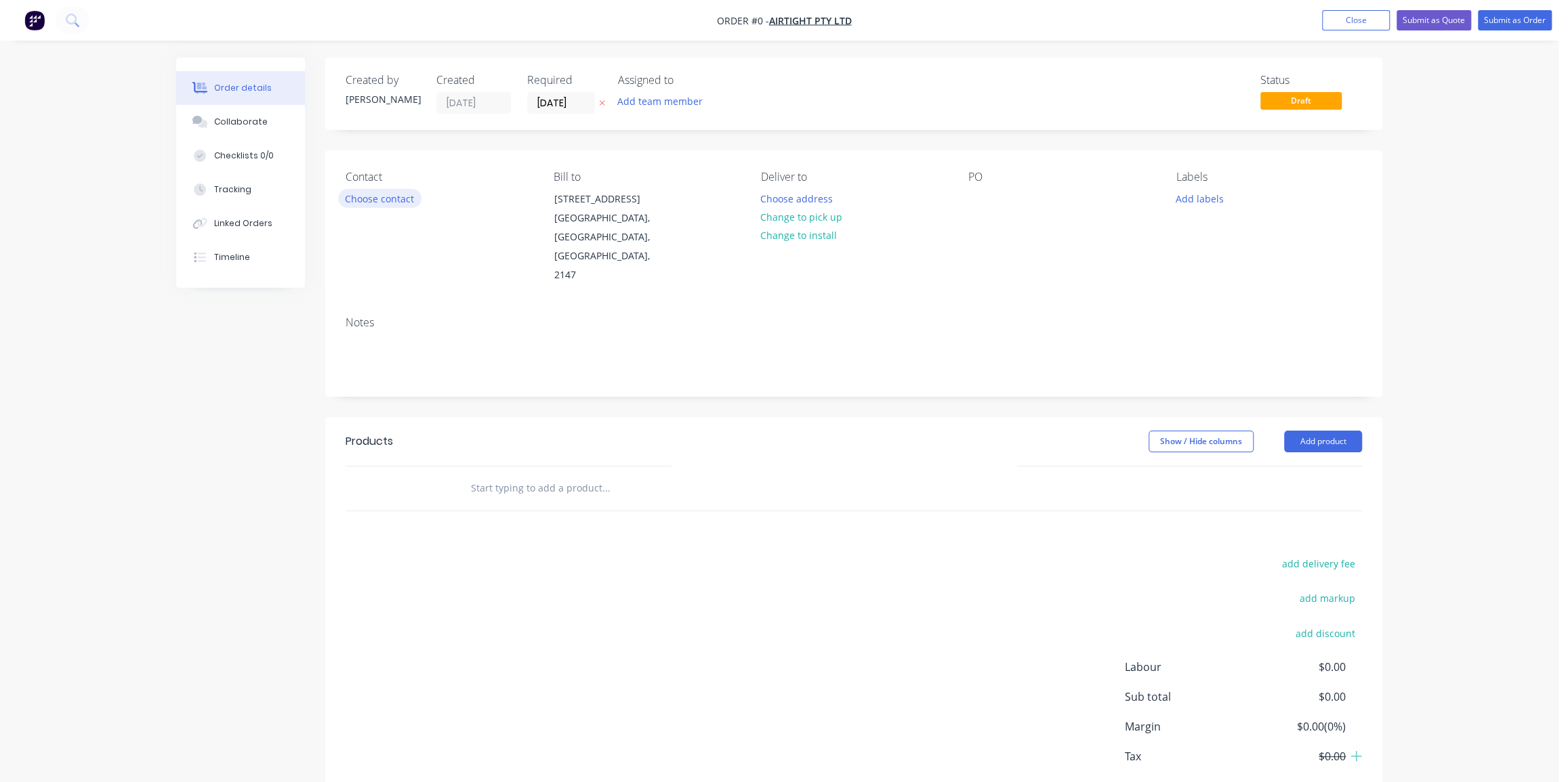
click at [378, 201] on button "Choose contact" at bounding box center [380, 198] width 84 height 18
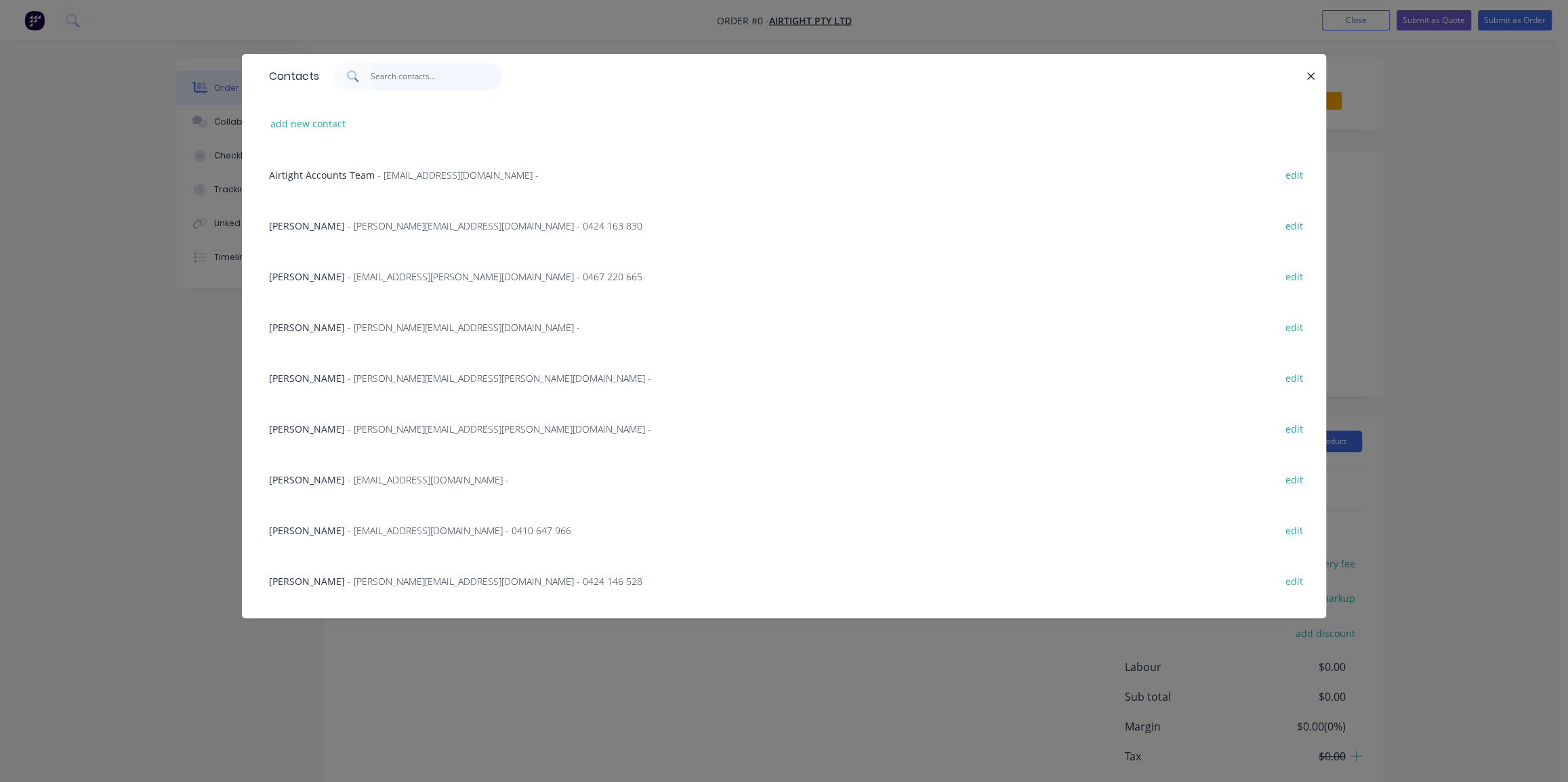
click at [383, 78] on input "text" at bounding box center [437, 76] width 133 height 27
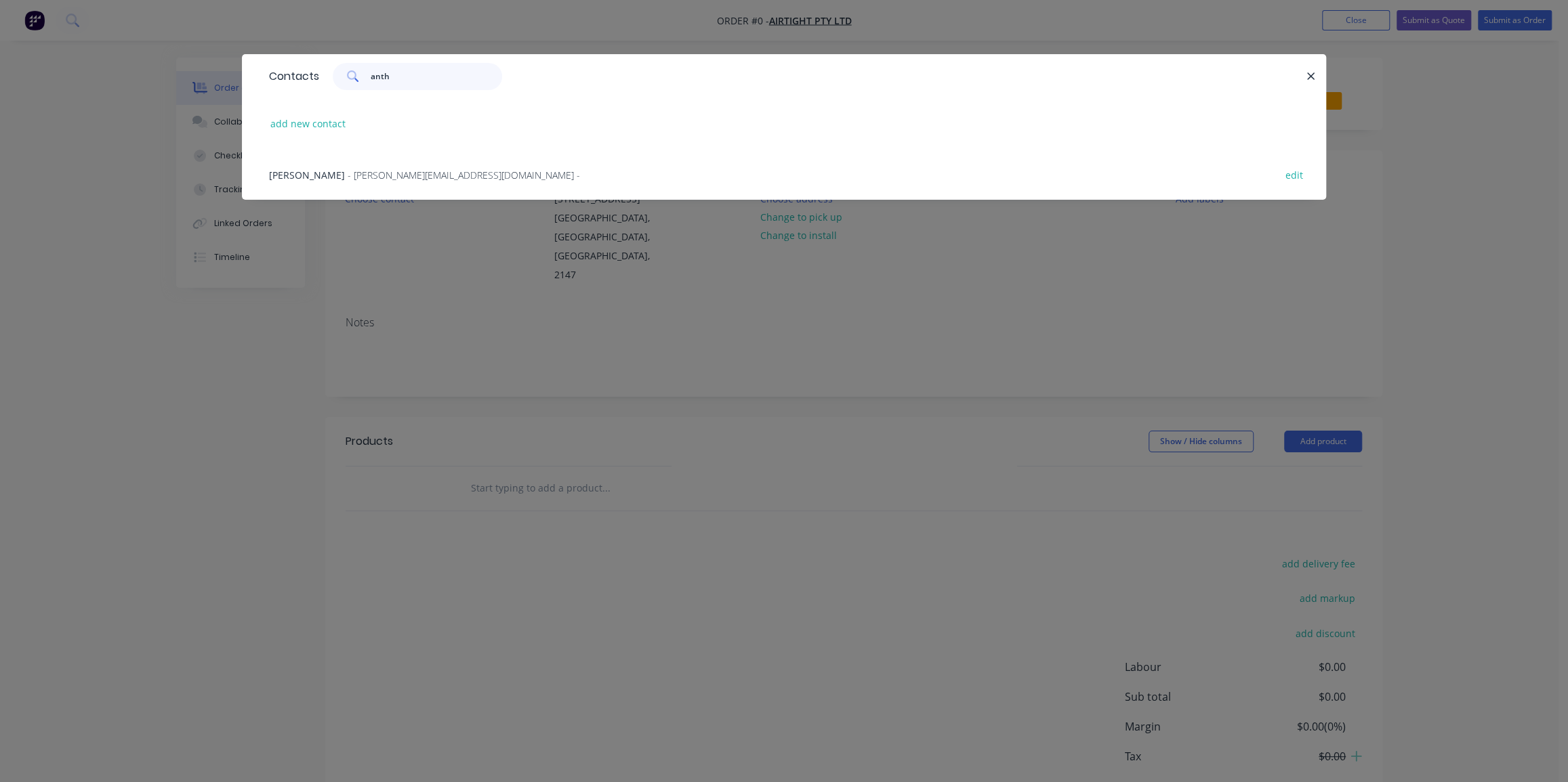
type input "anth"
click at [401, 174] on span "- Anthony.R@airtight.com.au -" at bounding box center [464, 175] width 233 height 13
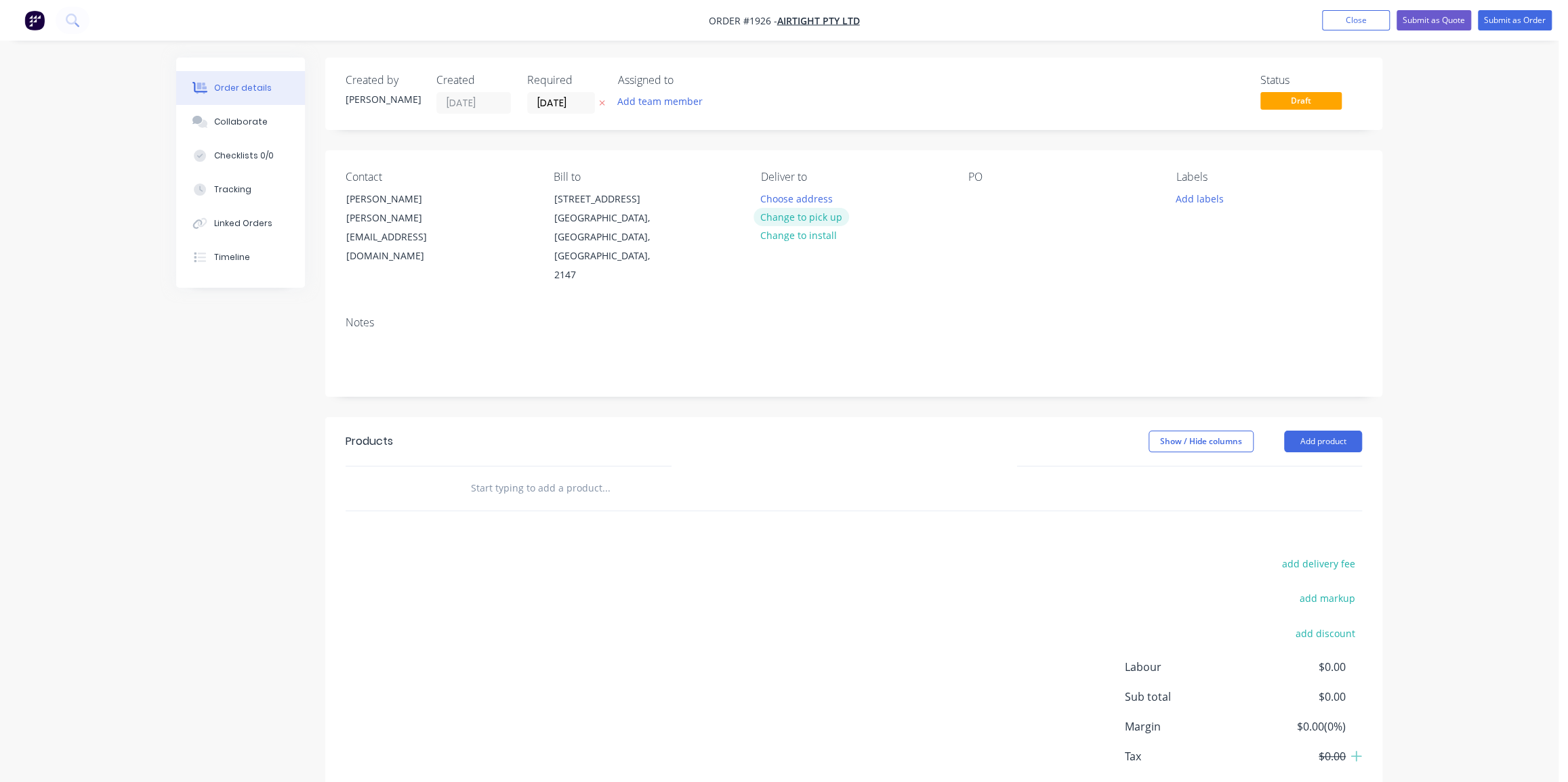
click at [820, 214] on button "Change to pick up" at bounding box center [801, 217] width 96 height 18
click at [976, 190] on div at bounding box center [979, 199] width 21 height 20
click at [1187, 197] on button "Add labels" at bounding box center [1199, 198] width 62 height 18
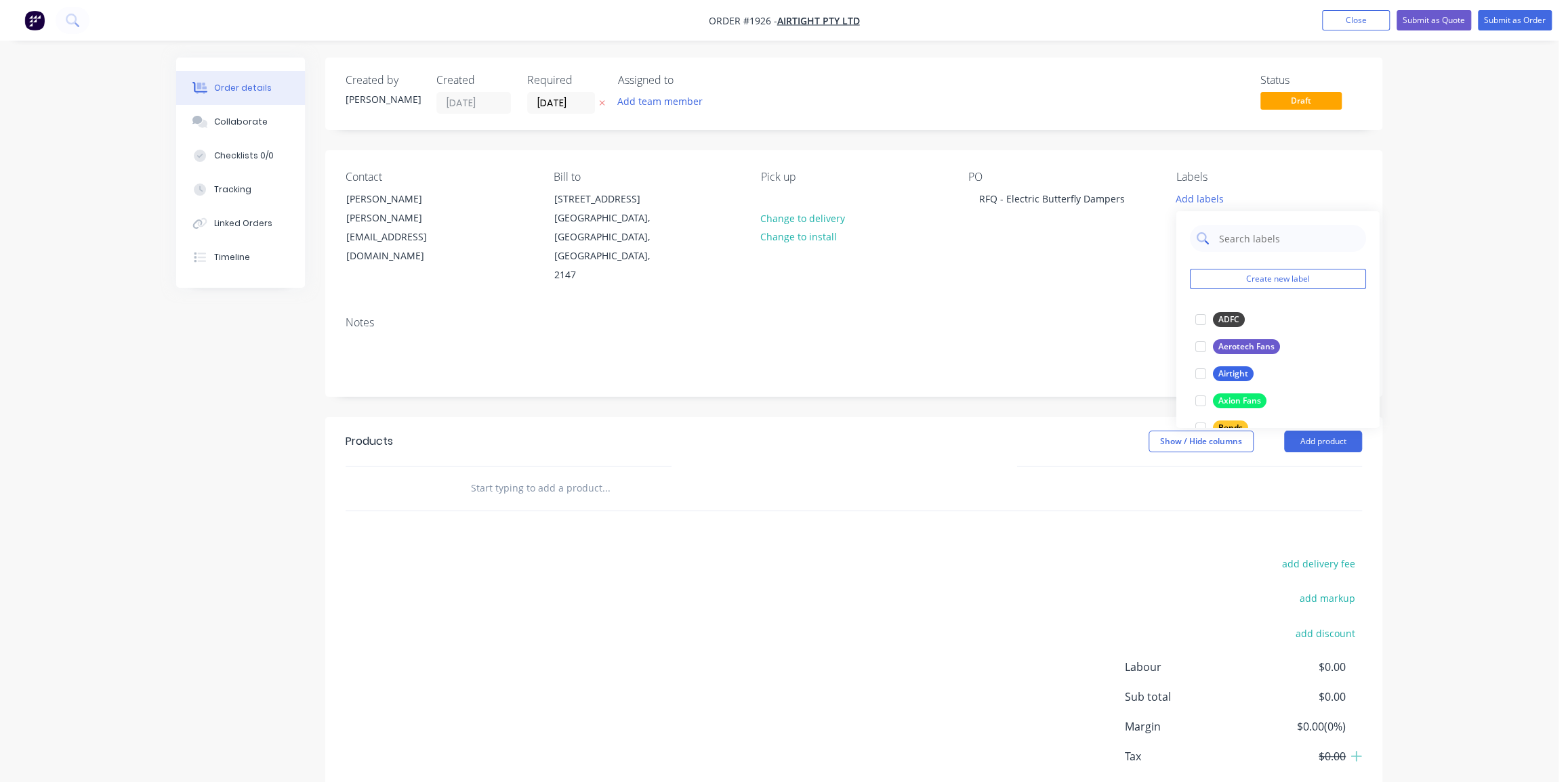
click at [1233, 243] on input "text" at bounding box center [1288, 238] width 142 height 27
click at [1244, 312] on div "Valves/Dampers" at bounding box center [1249, 319] width 74 height 15
click at [1241, 236] on input "dam" at bounding box center [1288, 232] width 142 height 27
click at [1232, 311] on div "Airtight" at bounding box center [1233, 313] width 41 height 15
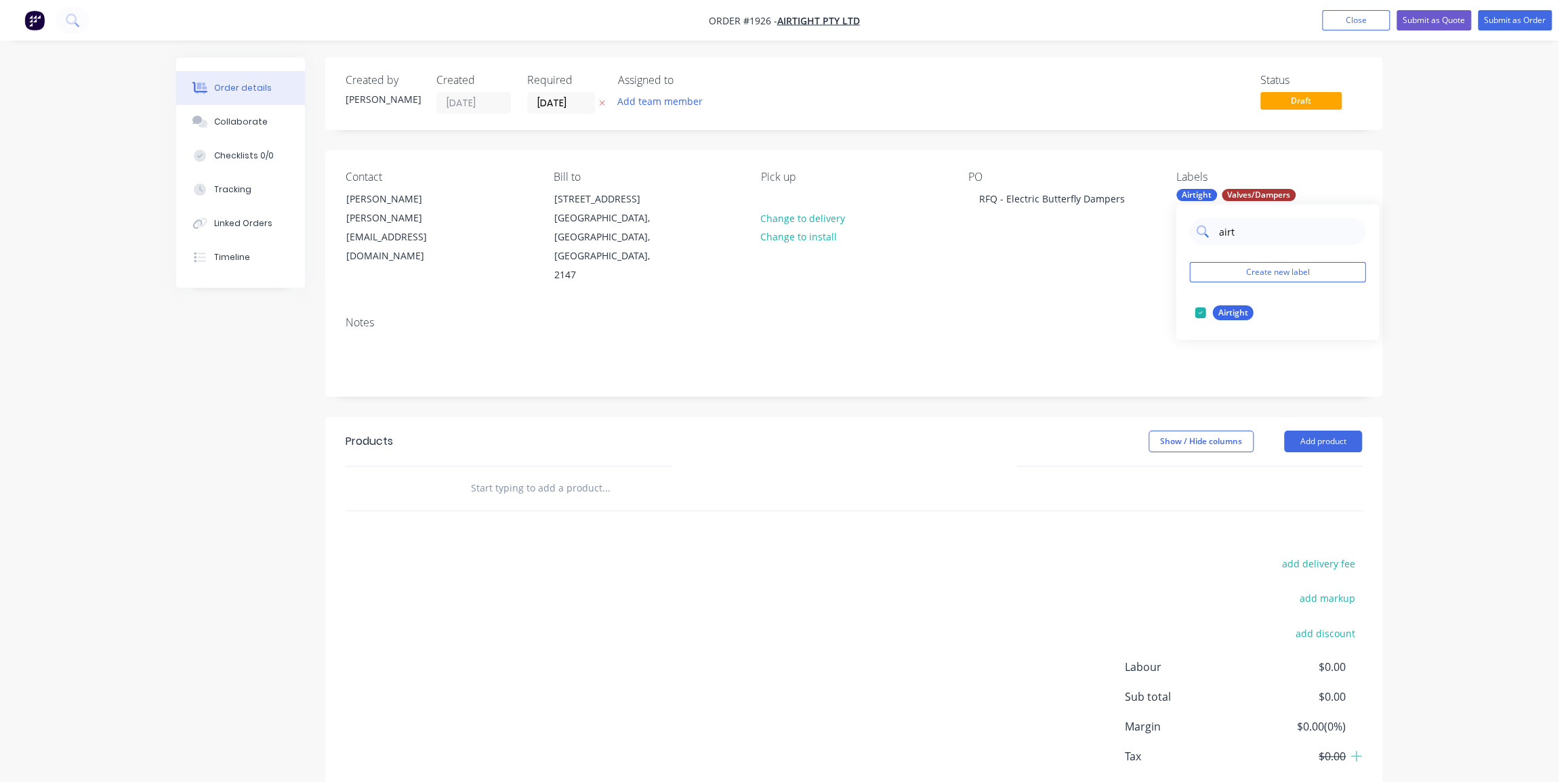
click at [1233, 233] on input "airt" at bounding box center [1288, 232] width 142 height 27
type input "duc"
click at [1230, 313] on div "Duct Parts" at bounding box center [1238, 313] width 52 height 15
click at [1447, 252] on div "Order details Collaborate Checklists 0/0 Tracking Linked Orders Timeline Order …" at bounding box center [779, 428] width 1559 height 857
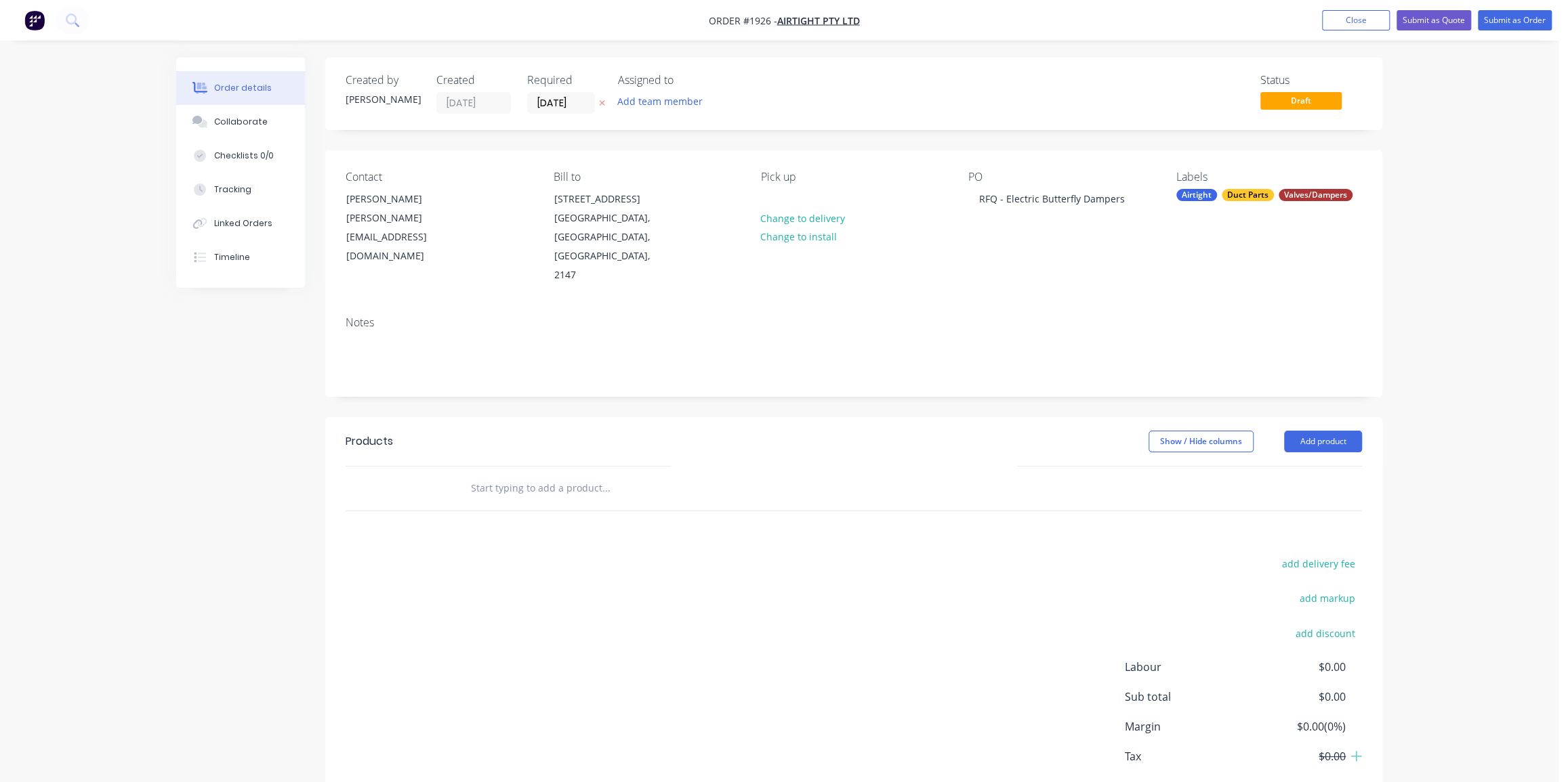
click at [637, 475] on input "text" at bounding box center [606, 488] width 271 height 27
click at [1302, 430] on button "Add product" at bounding box center [1323, 441] width 78 height 21
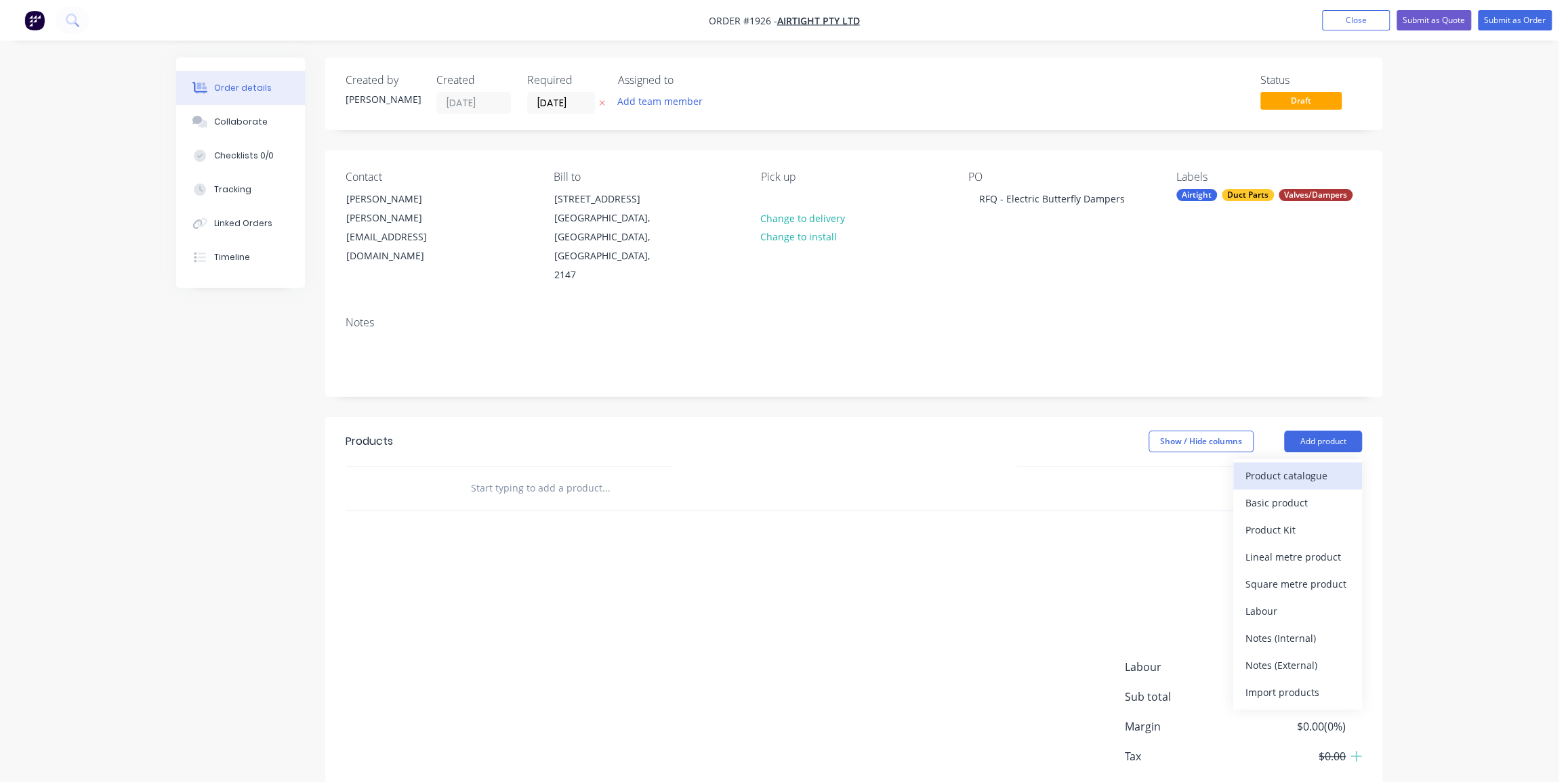
click at [1318, 466] on div "Product catalogue" at bounding box center [1297, 475] width 104 height 20
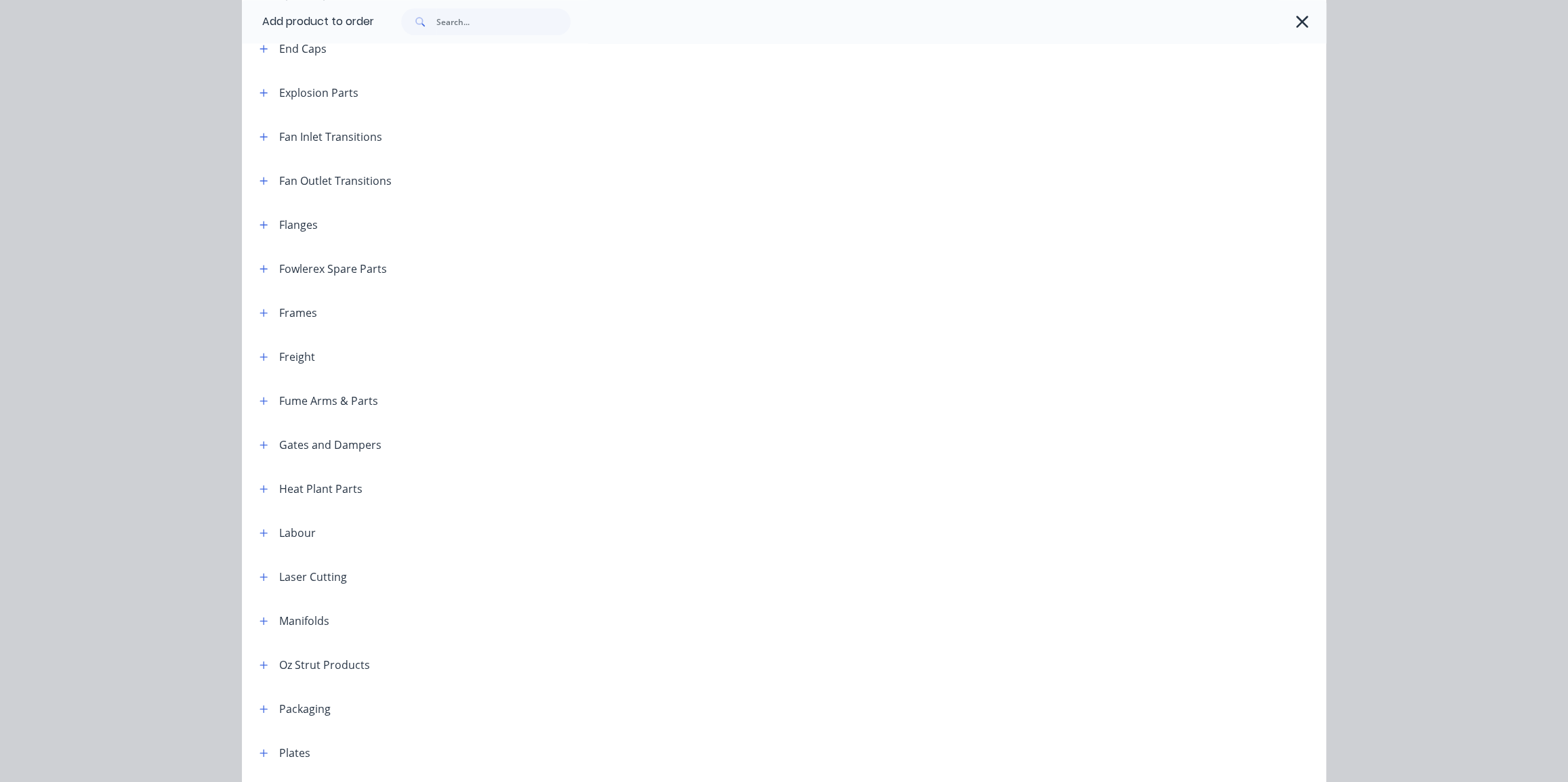
scroll to position [914, 0]
drag, startPoint x: 259, startPoint y: 441, endPoint x: 288, endPoint y: 456, distance: 32.6
click at [259, 441] on icon "button" at bounding box center [263, 445] width 8 height 9
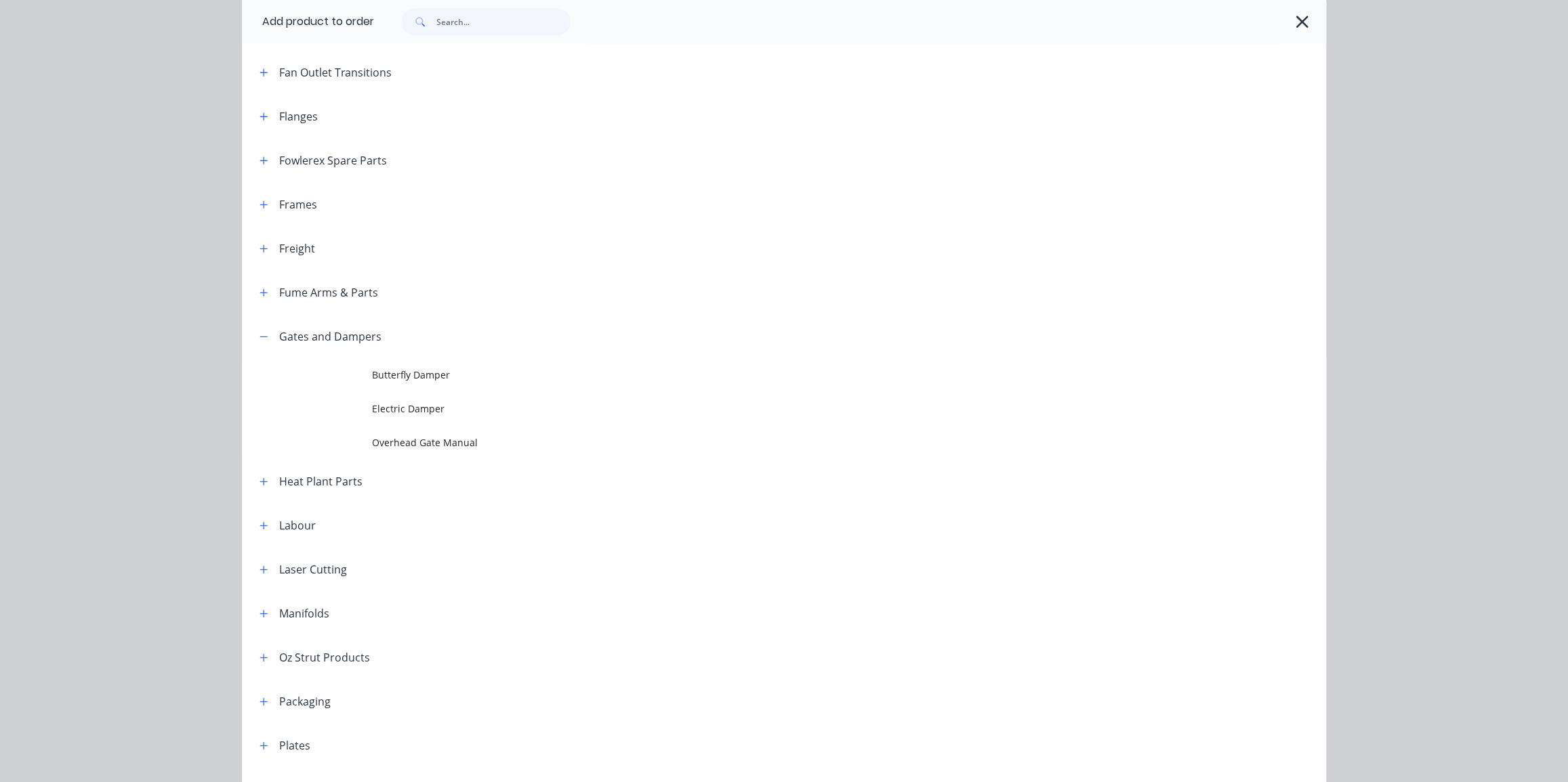
scroll to position [975, 0]
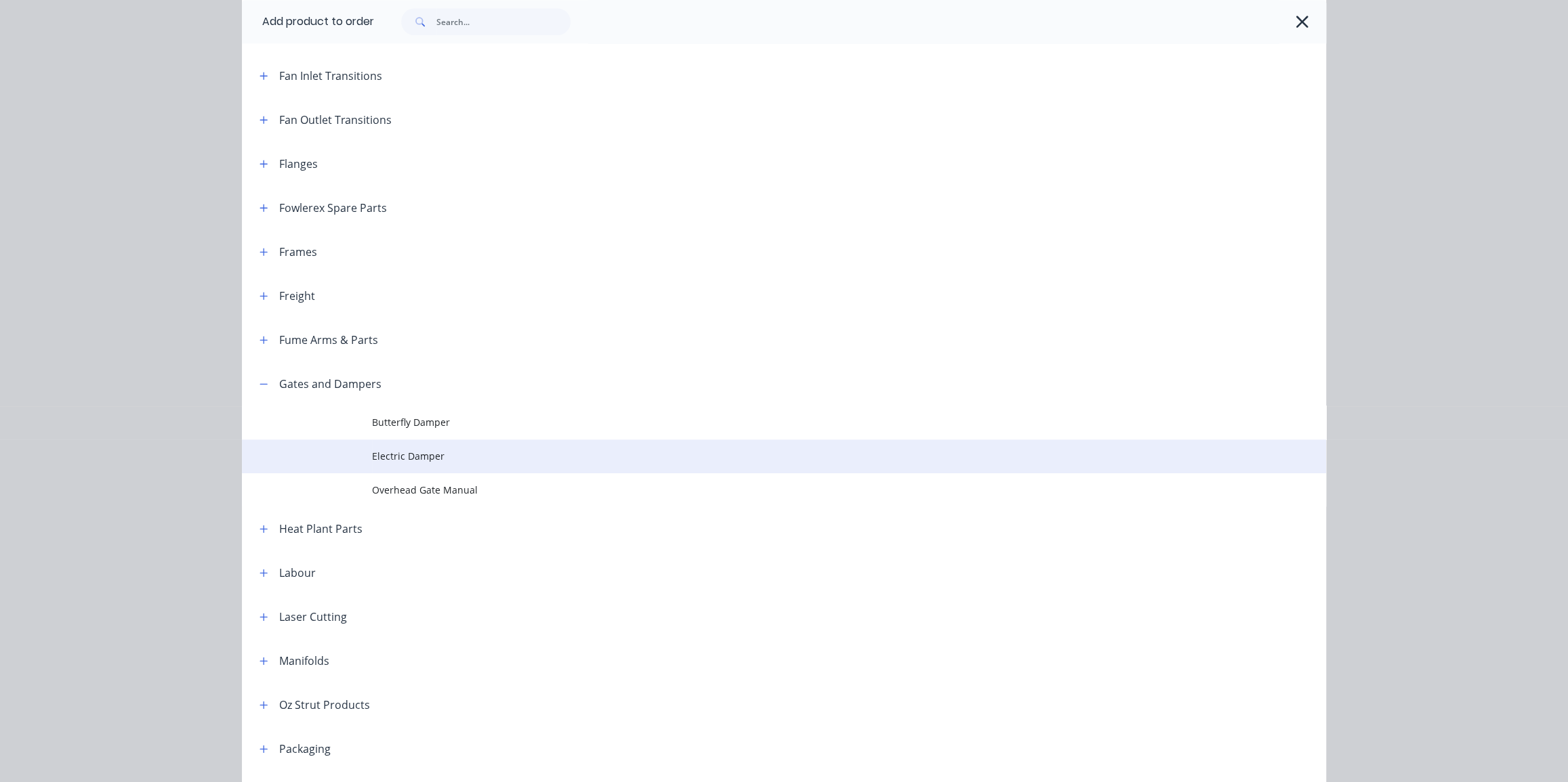
click at [441, 453] on span "Electric Damper" at bounding box center [754, 456] width 763 height 14
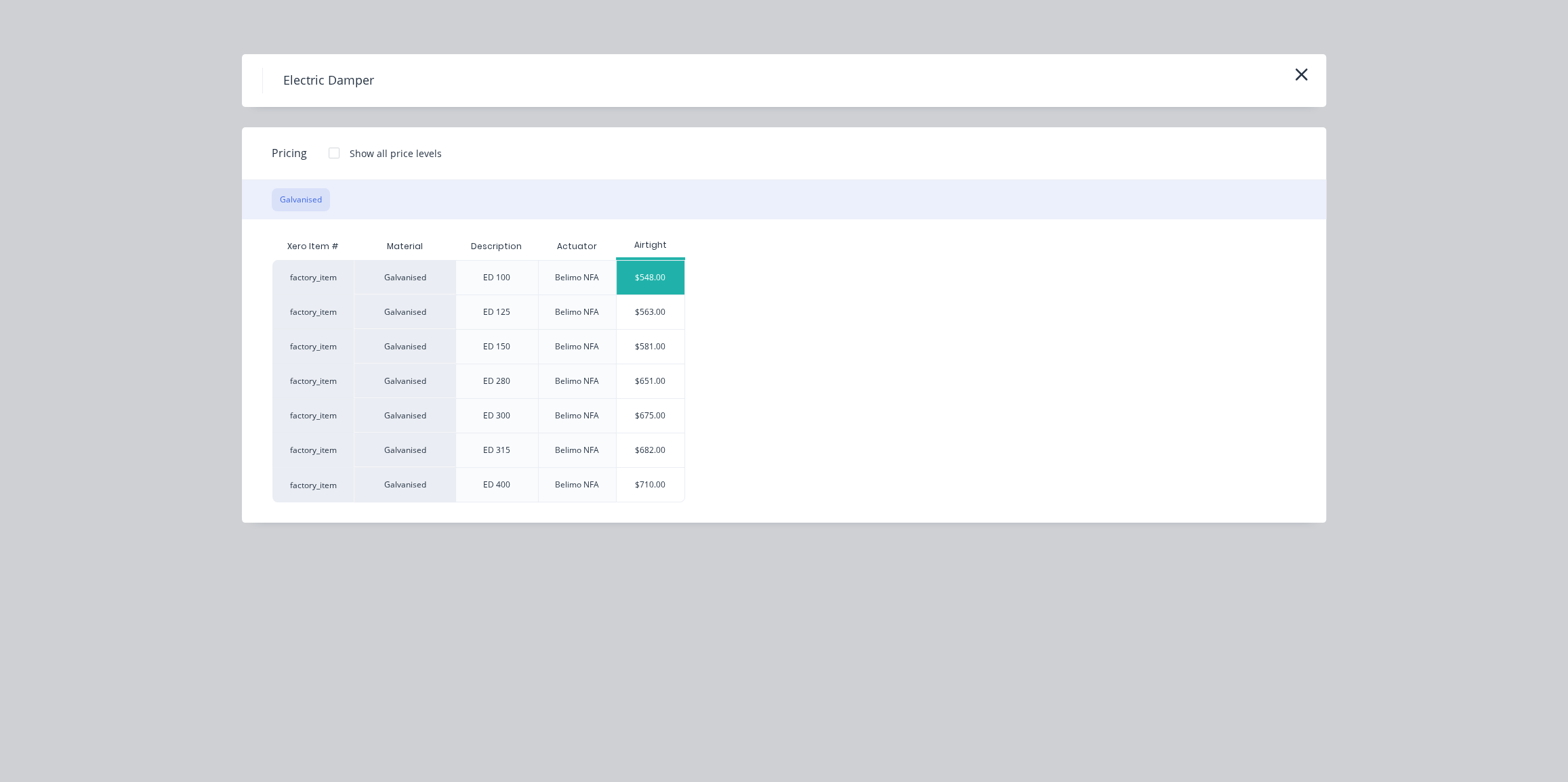
click at [657, 272] on div "$548.00" at bounding box center [651, 277] width 68 height 34
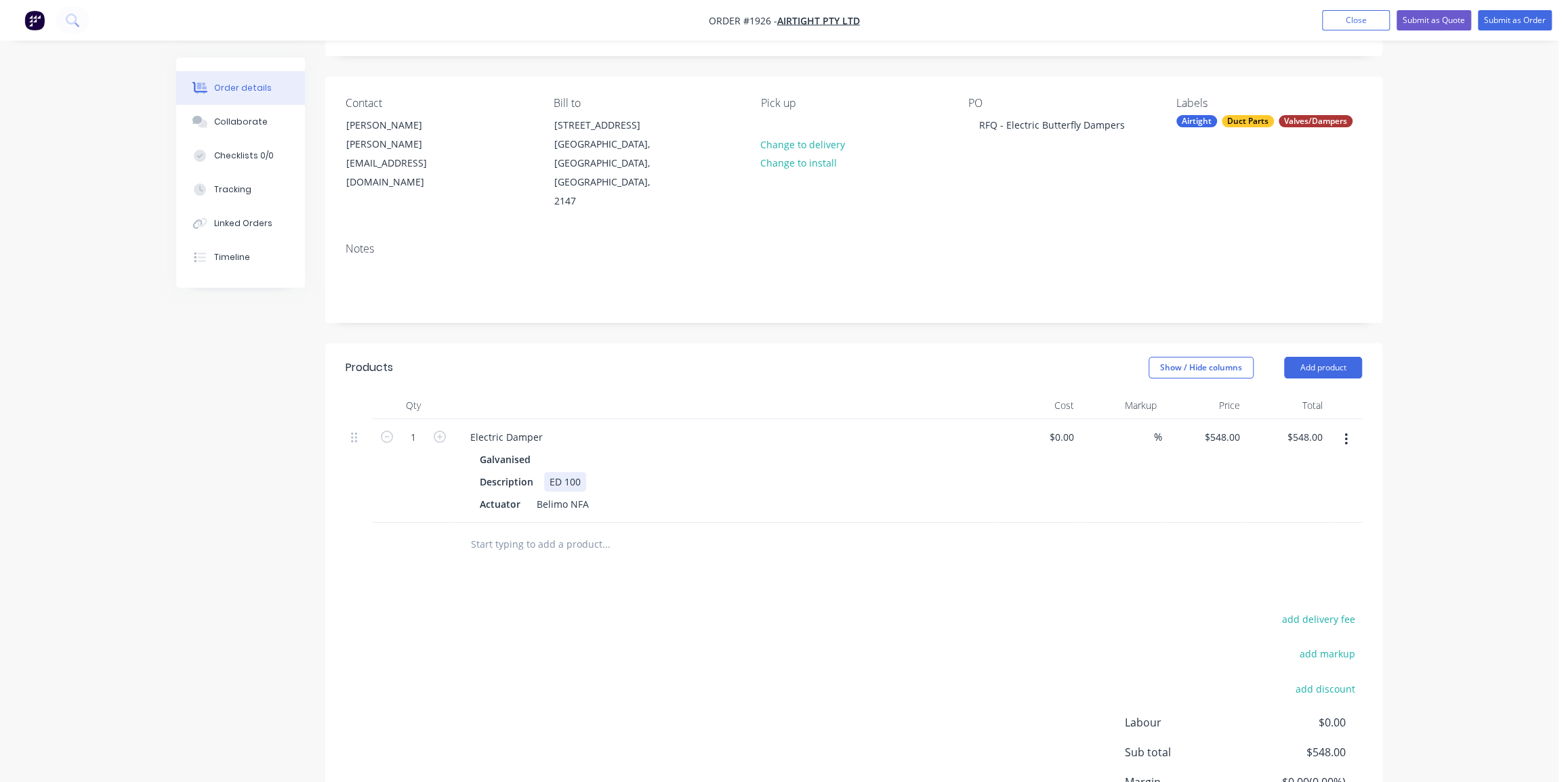
click at [571, 472] on div "ED 100" at bounding box center [565, 482] width 42 height 20
click at [284, 451] on div "Created by Dean Created 27/08/25 Required 27/08/25 Assigned to Add team member …" at bounding box center [778, 448] width 1206 height 929
click at [420, 535] on div at bounding box center [413, 545] width 81 height 44
click at [1384, 394] on div "Order details Collaborate Checklists 0/0 Tracking Linked Orders Timeline Order …" at bounding box center [779, 448] width 1234 height 929
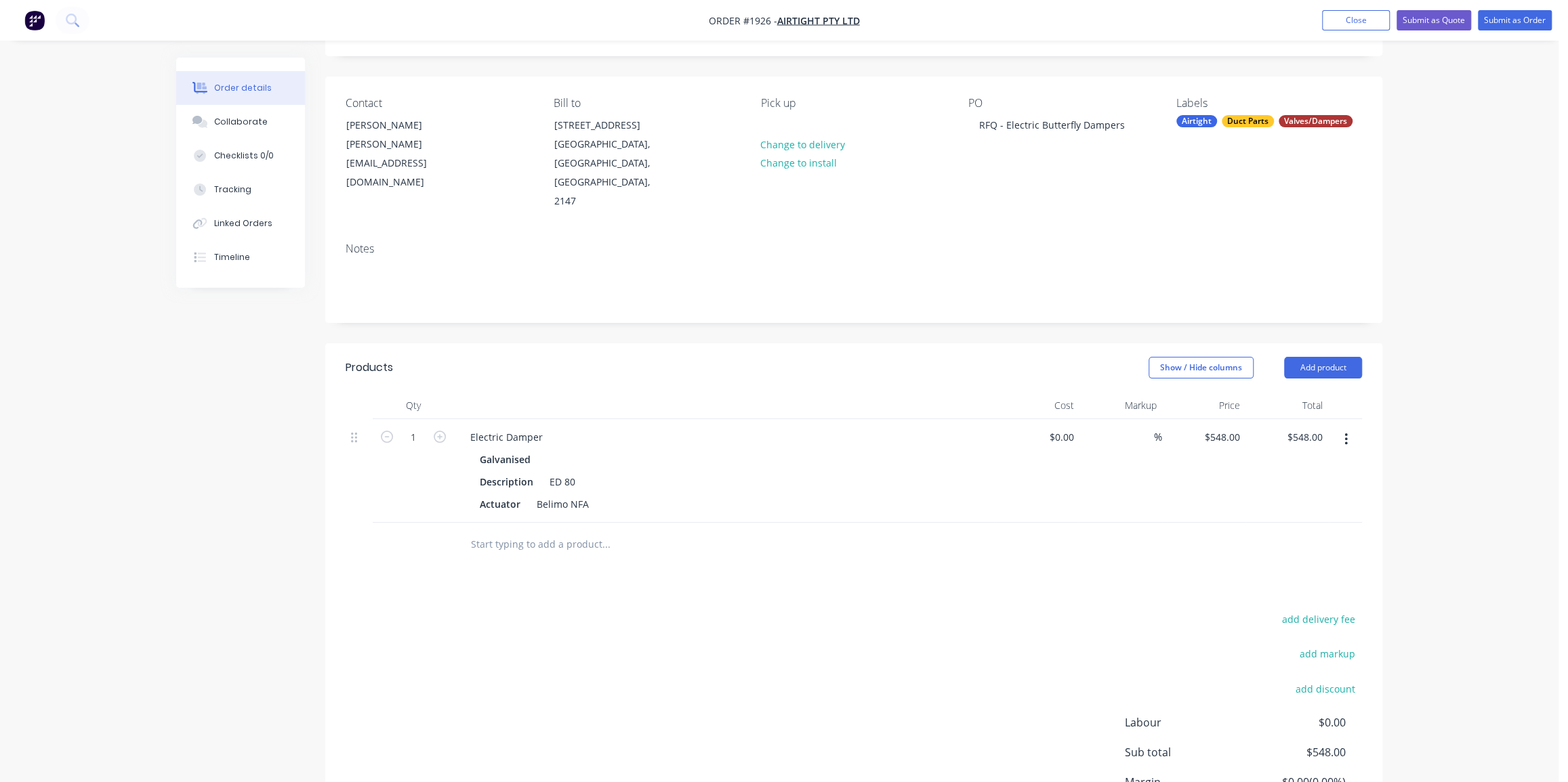
drag, startPoint x: 1335, startPoint y: 344, endPoint x: 942, endPoint y: 527, distance: 433.5
click at [942, 527] on div "Products Show / Hide columns Add product Qty Cost Markup Price Total 1 Electric…" at bounding box center [853, 456] width 1057 height 224
click at [503, 427] on div "Electric Damper" at bounding box center [506, 437] width 94 height 20
click at [523, 427] on div "Electric Butterfly Damper" at bounding box center [528, 437] width 136 height 20
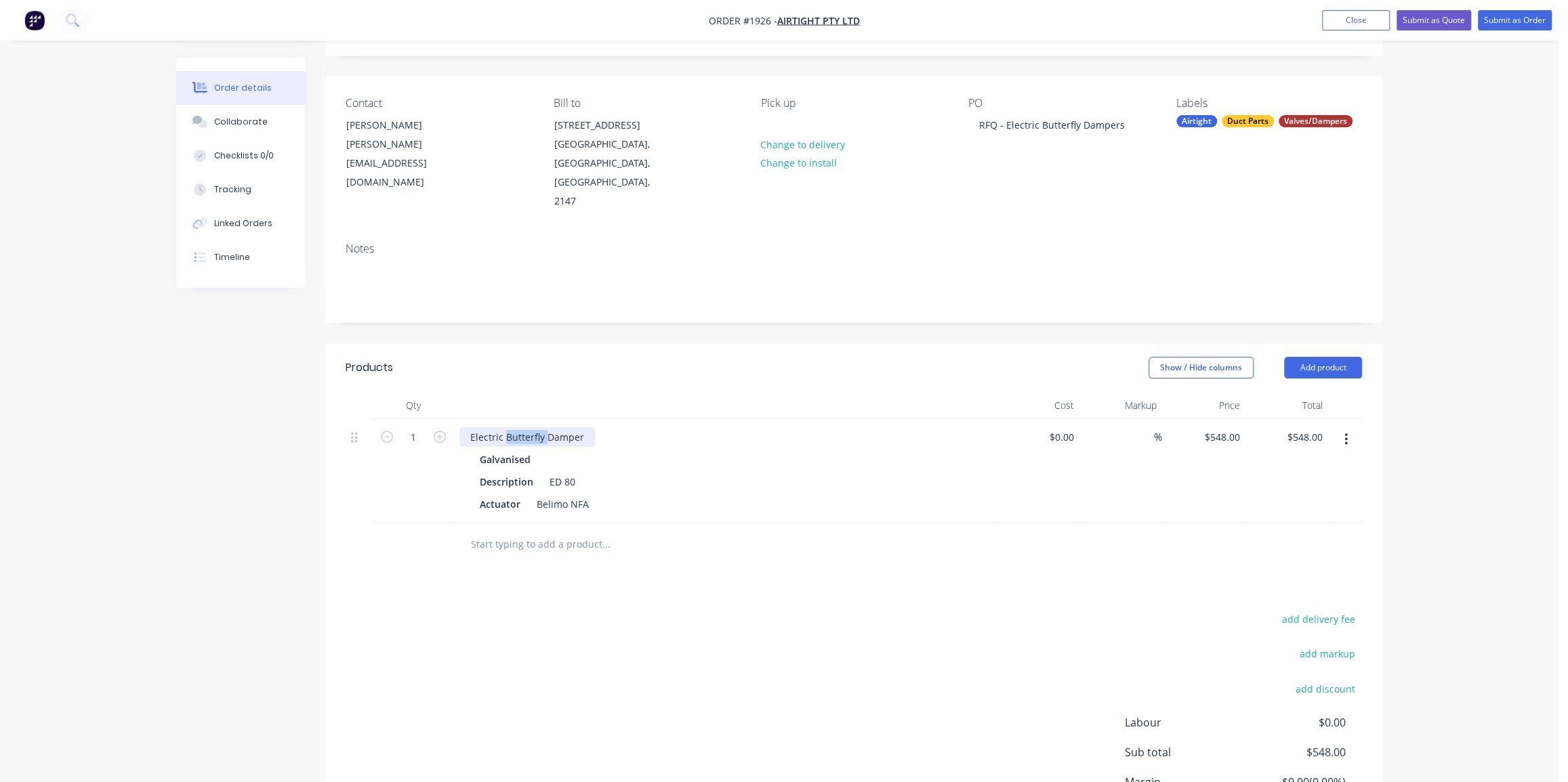
copy div "Butterfly"
click at [1443, 383] on div "Order details Collaborate Checklists 0/0 Tracking Linked Orders Timeline Order …" at bounding box center [779, 419] width 1559 height 986
click at [1413, 366] on div "Order details Collaborate Checklists 0/0 Tracking Linked Orders Timeline Order …" at bounding box center [779, 419] width 1559 height 986
click at [1320, 357] on button "Add product" at bounding box center [1323, 367] width 78 height 21
click at [1475, 277] on div "Order details Collaborate Checklists 0/0 Tracking Linked Orders Timeline Order …" at bounding box center [779, 419] width 1559 height 986
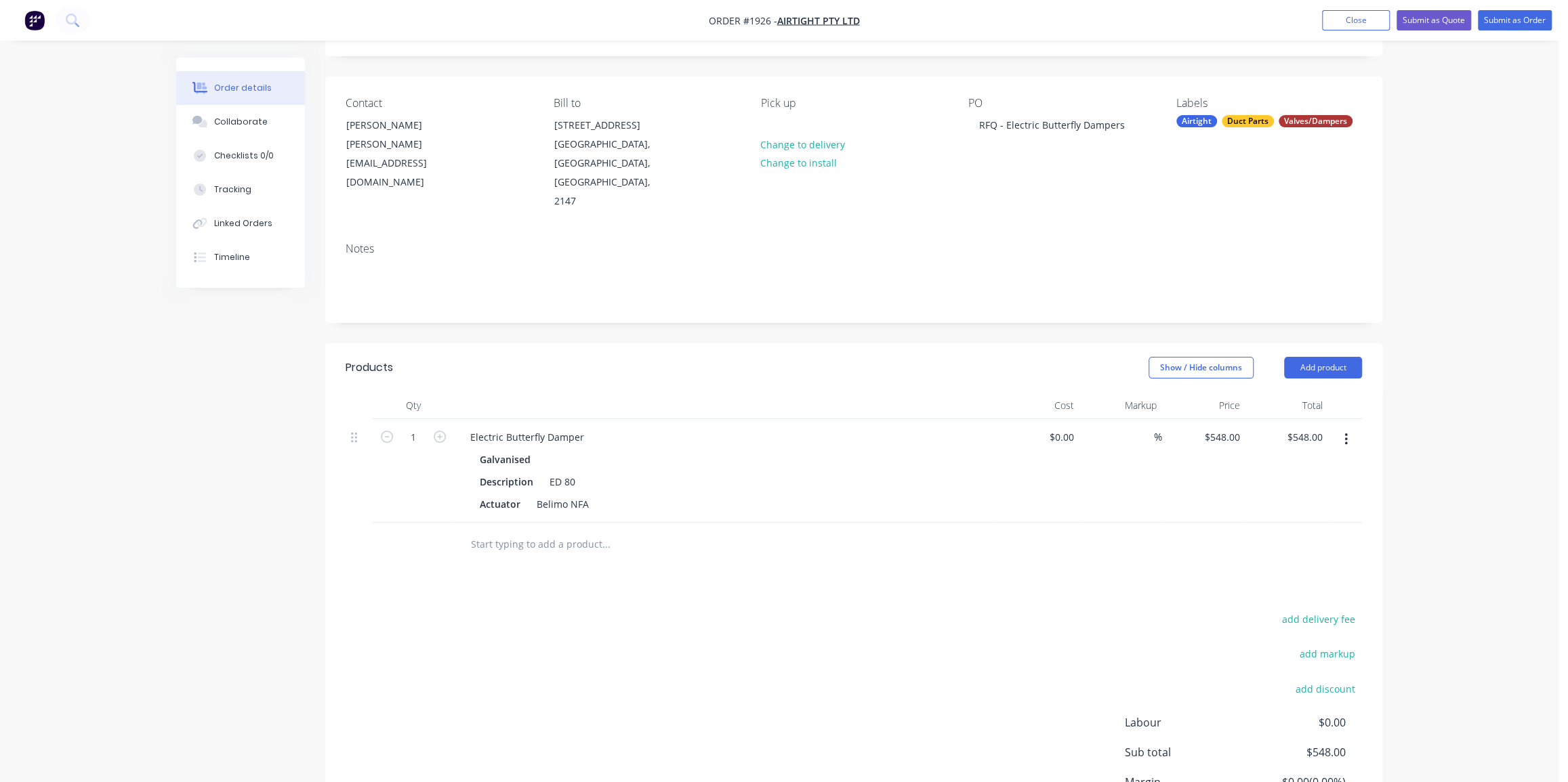
click at [542, 531] on input "text" at bounding box center [606, 545] width 271 height 27
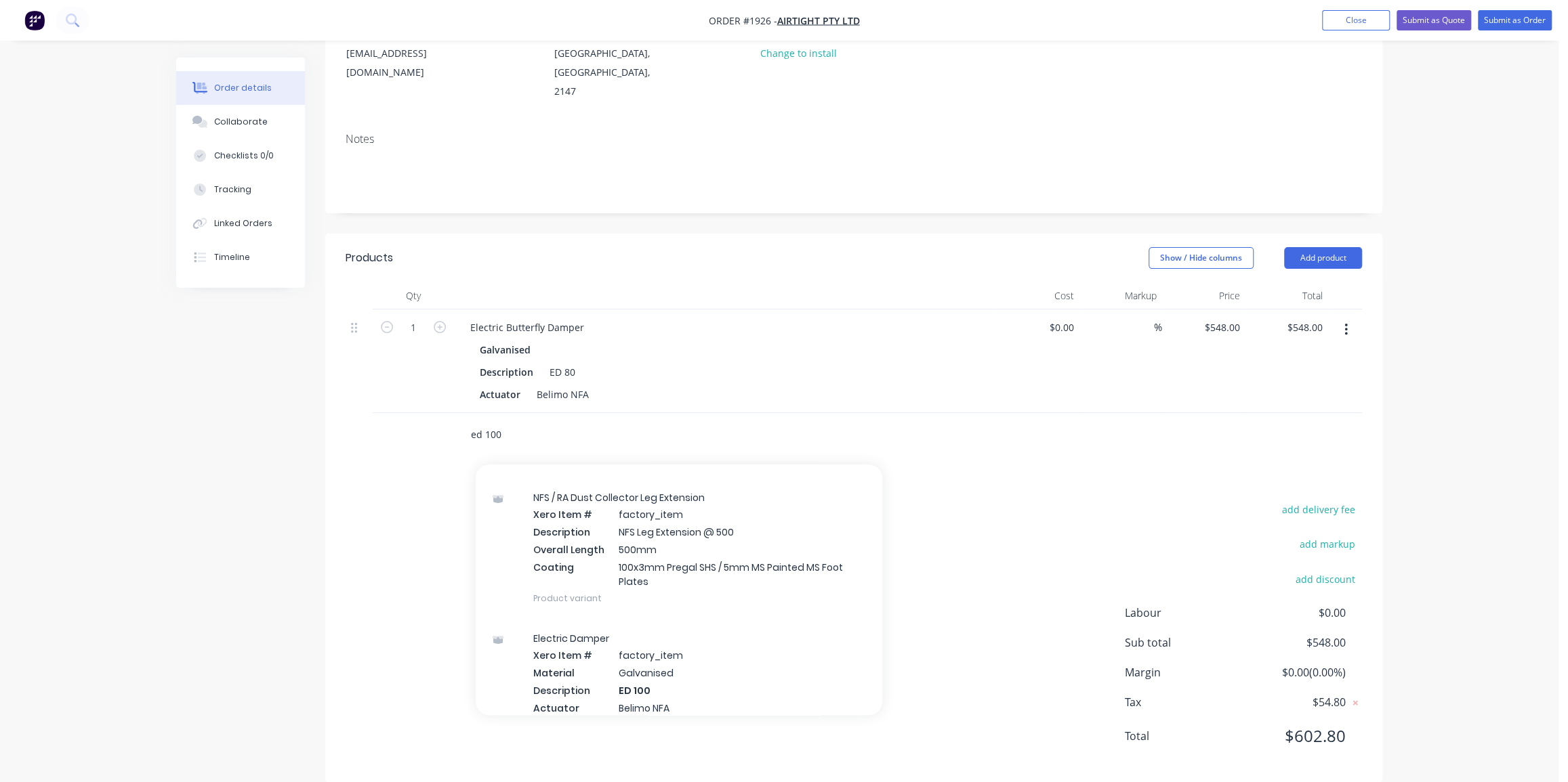
scroll to position [184, 0]
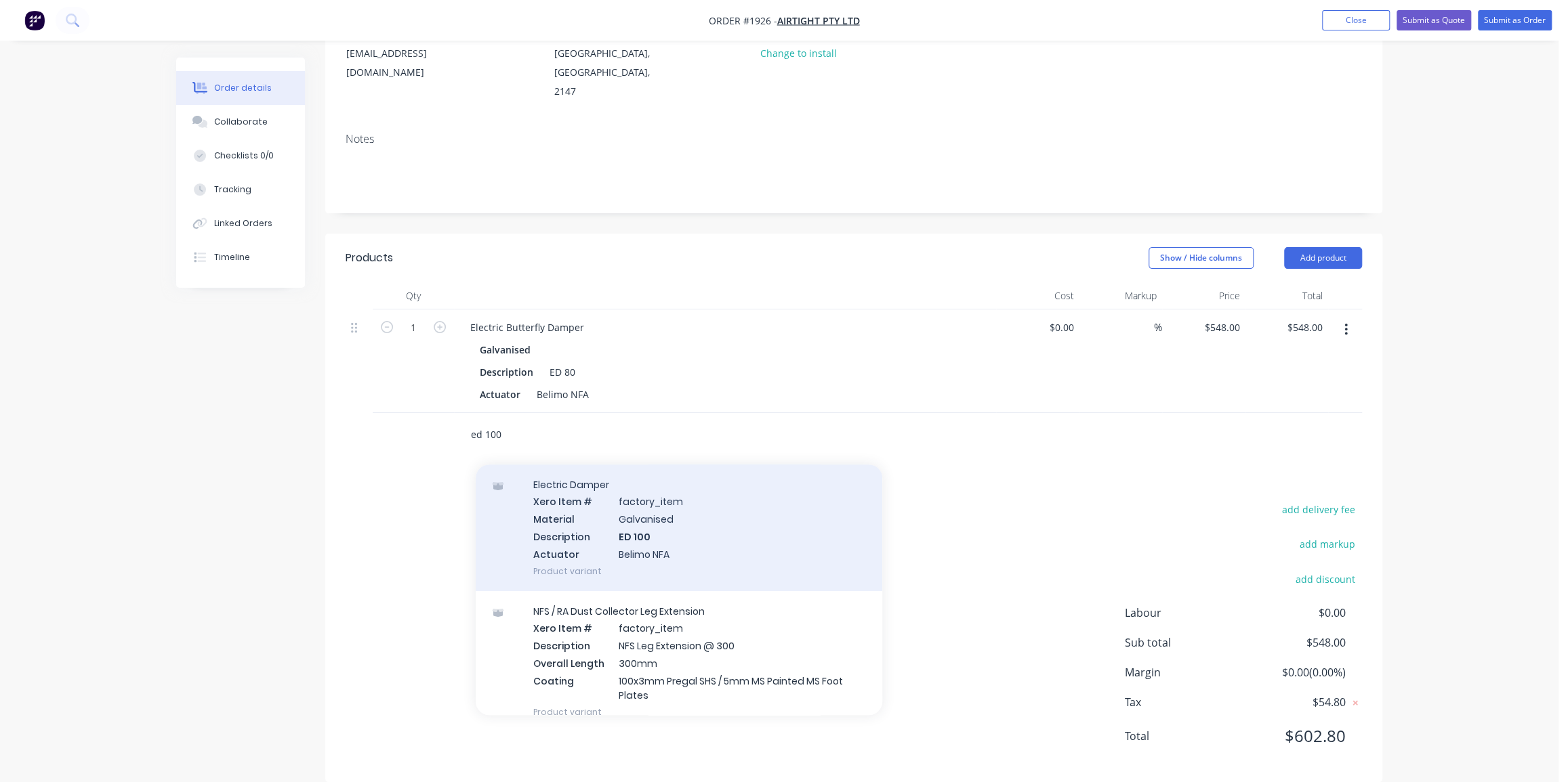
type input "ed 100"
click at [655, 515] on div "Electric Damper Xero Item # factory_item Material Galvanised Description ED 100…" at bounding box center [679, 527] width 407 height 127
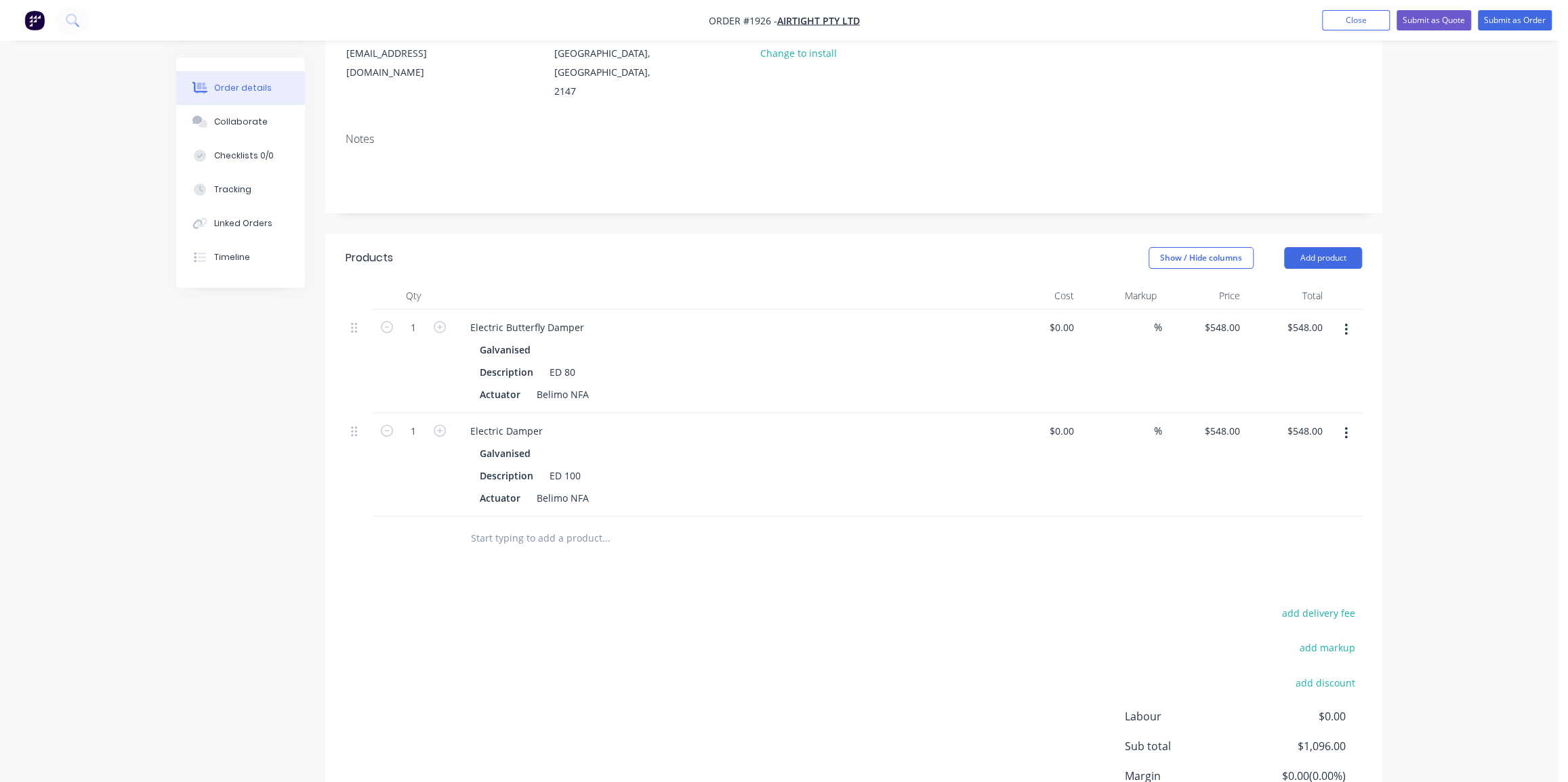
click at [1412, 452] on div "Order details Collaborate Checklists 0/0 Tracking Linked Orders Timeline Order …" at bounding box center [779, 361] width 1559 height 1090
click at [420, 338] on input "1" at bounding box center [413, 328] width 35 height 20
type input "7"
type input "$3,836.00"
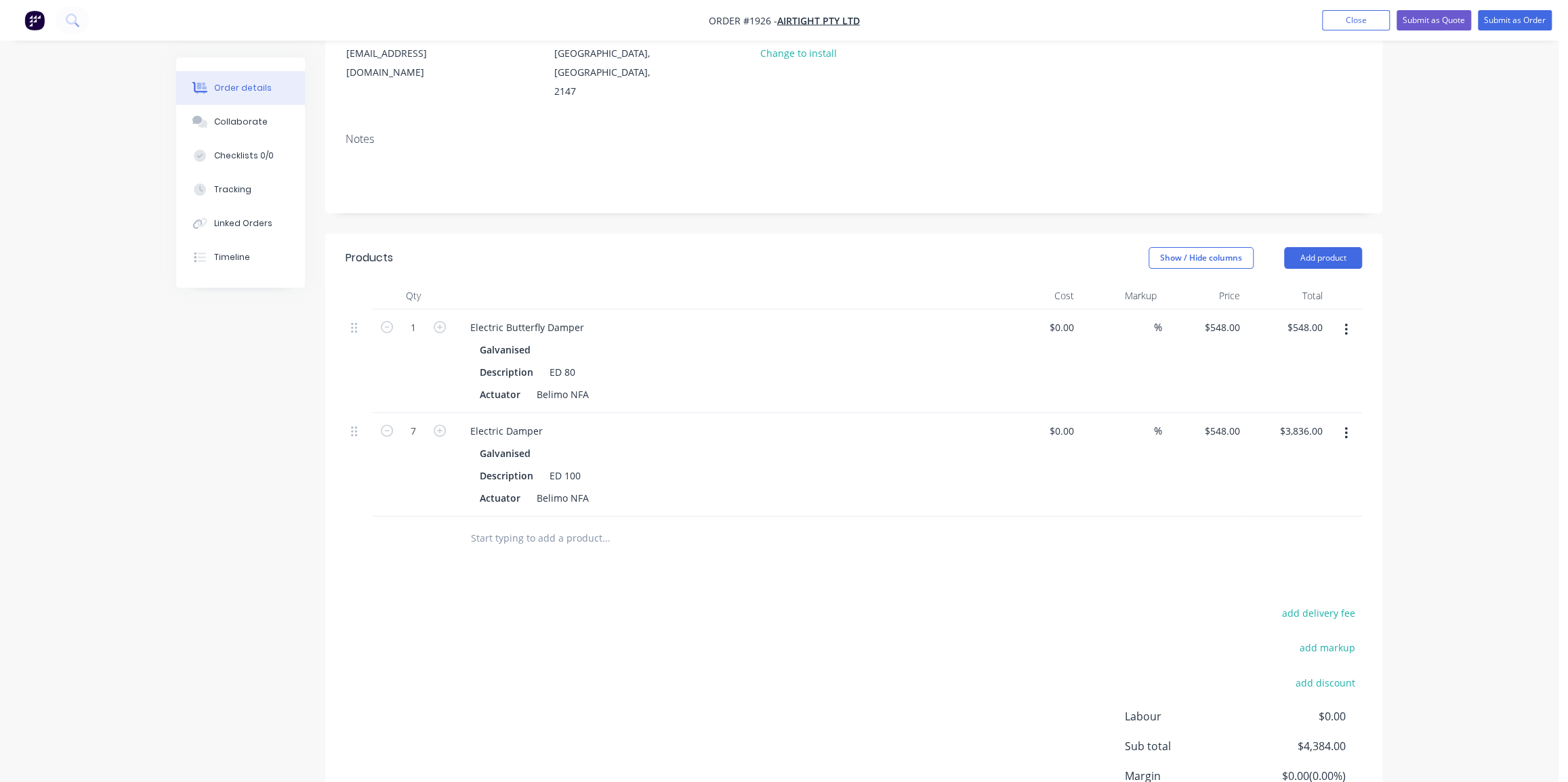
click at [1402, 421] on div "Order details Collaborate Checklists 0/0 Tracking Linked Orders Timeline Order …" at bounding box center [779, 361] width 1559 height 1090
click at [1351, 455] on div at bounding box center [1345, 464] width 34 height 103
click at [575, 525] on input "text" at bounding box center [606, 538] width 271 height 27
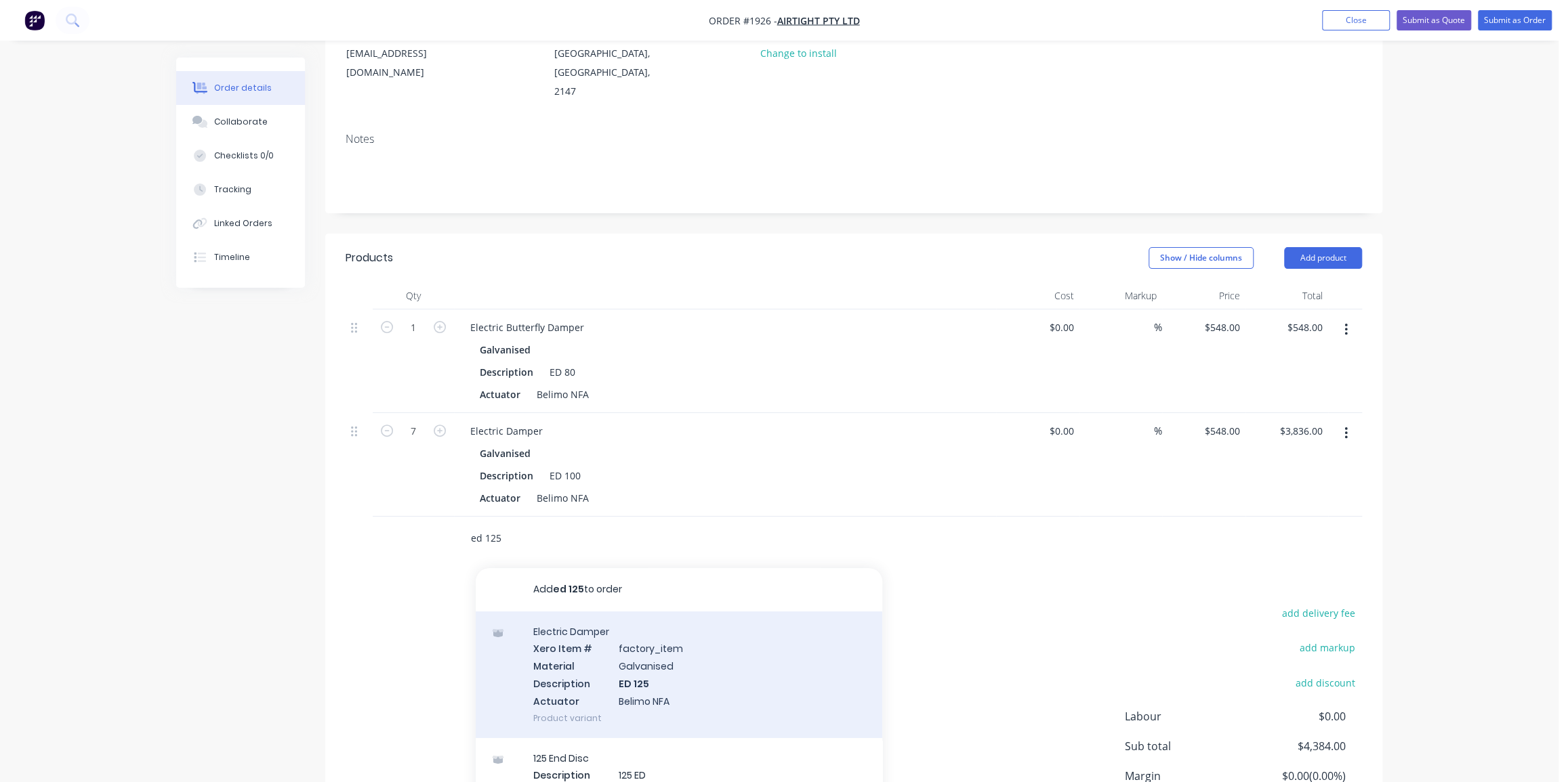
type input "ed 125"
click at [705, 658] on div "Electric Damper Xero Item # factory_item Material Galvanised Description ED 125…" at bounding box center [679, 675] width 407 height 127
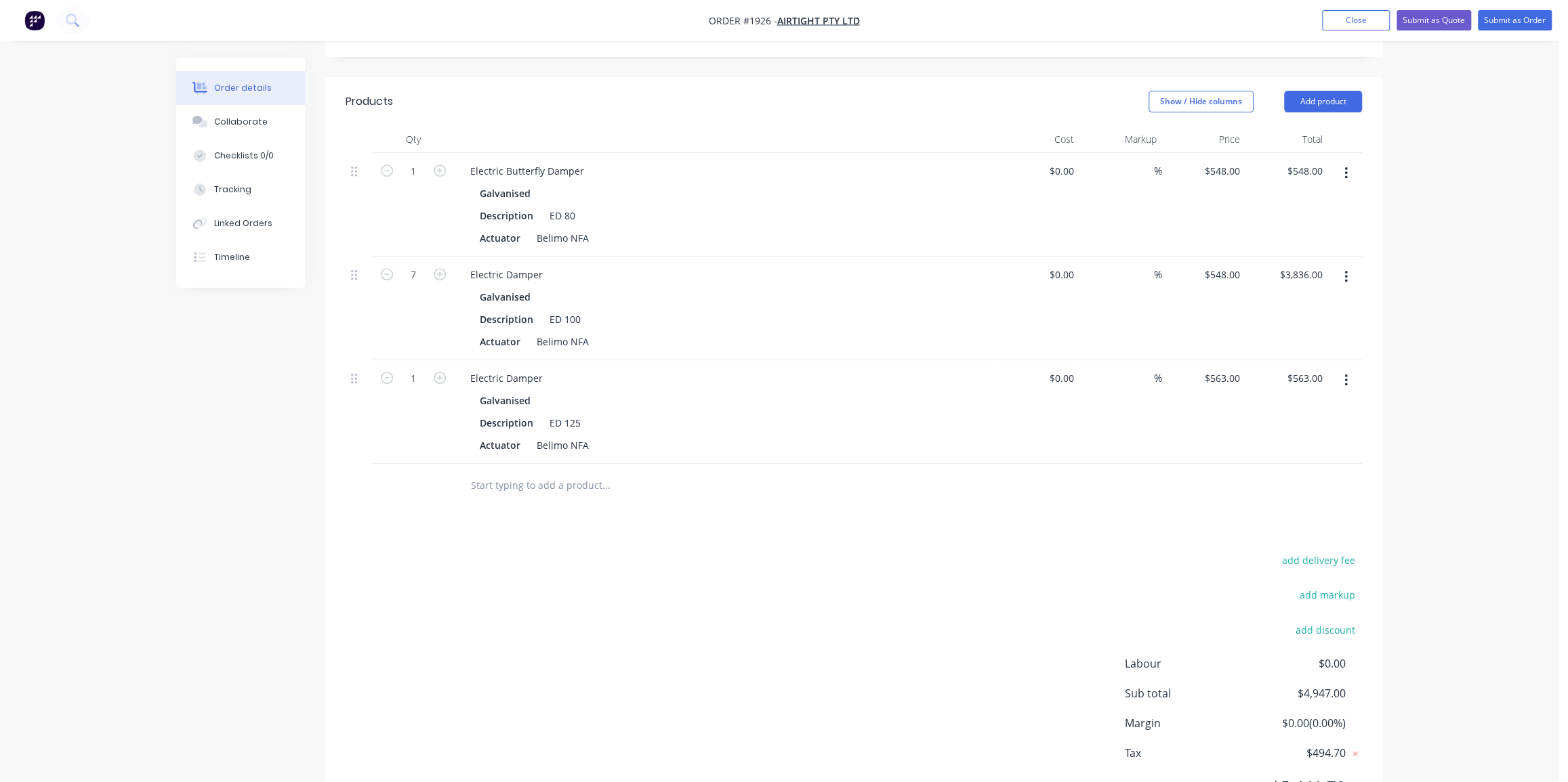
scroll to position [391, 0]
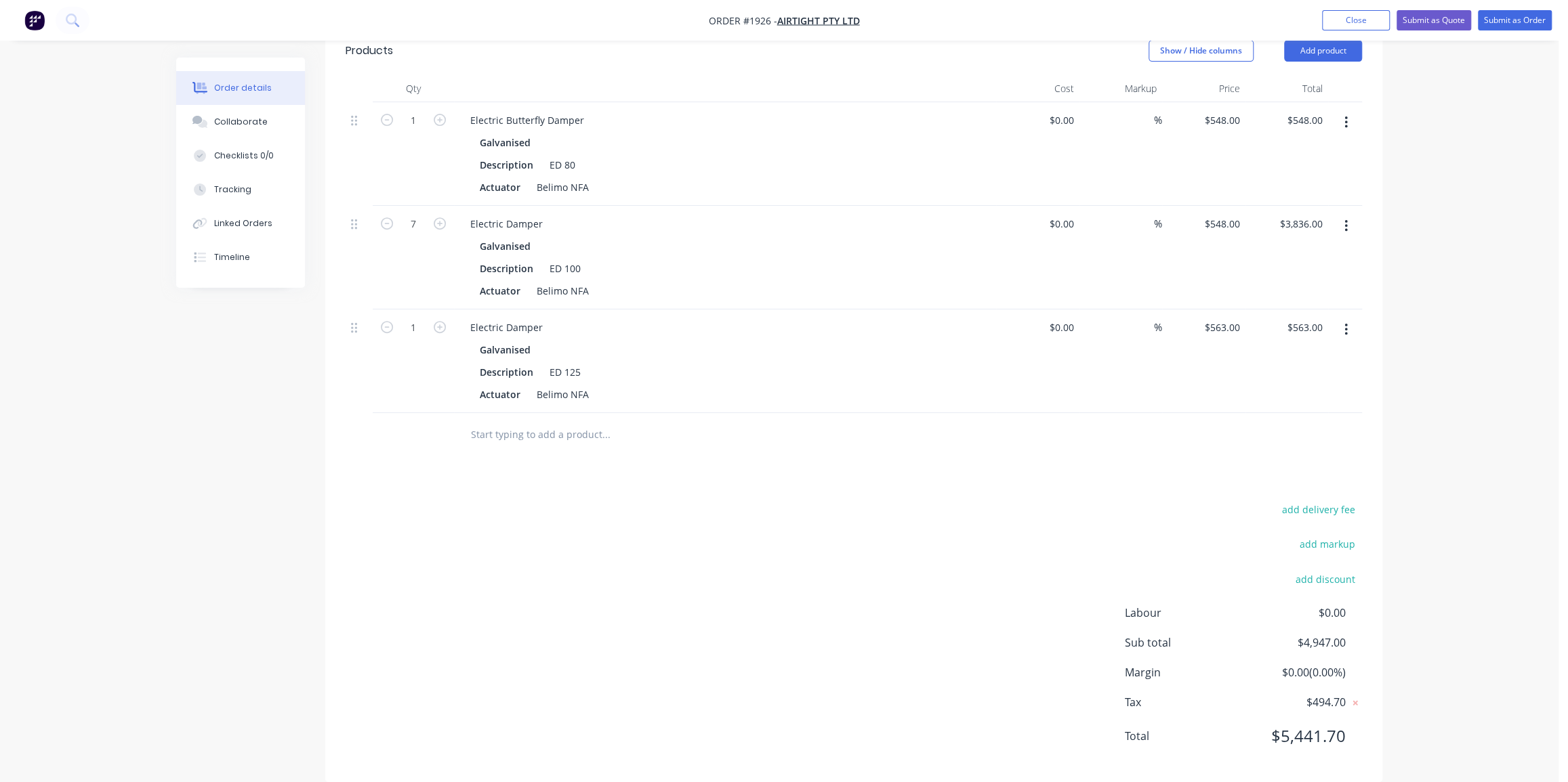
click at [538, 421] on input "text" at bounding box center [606, 434] width 271 height 27
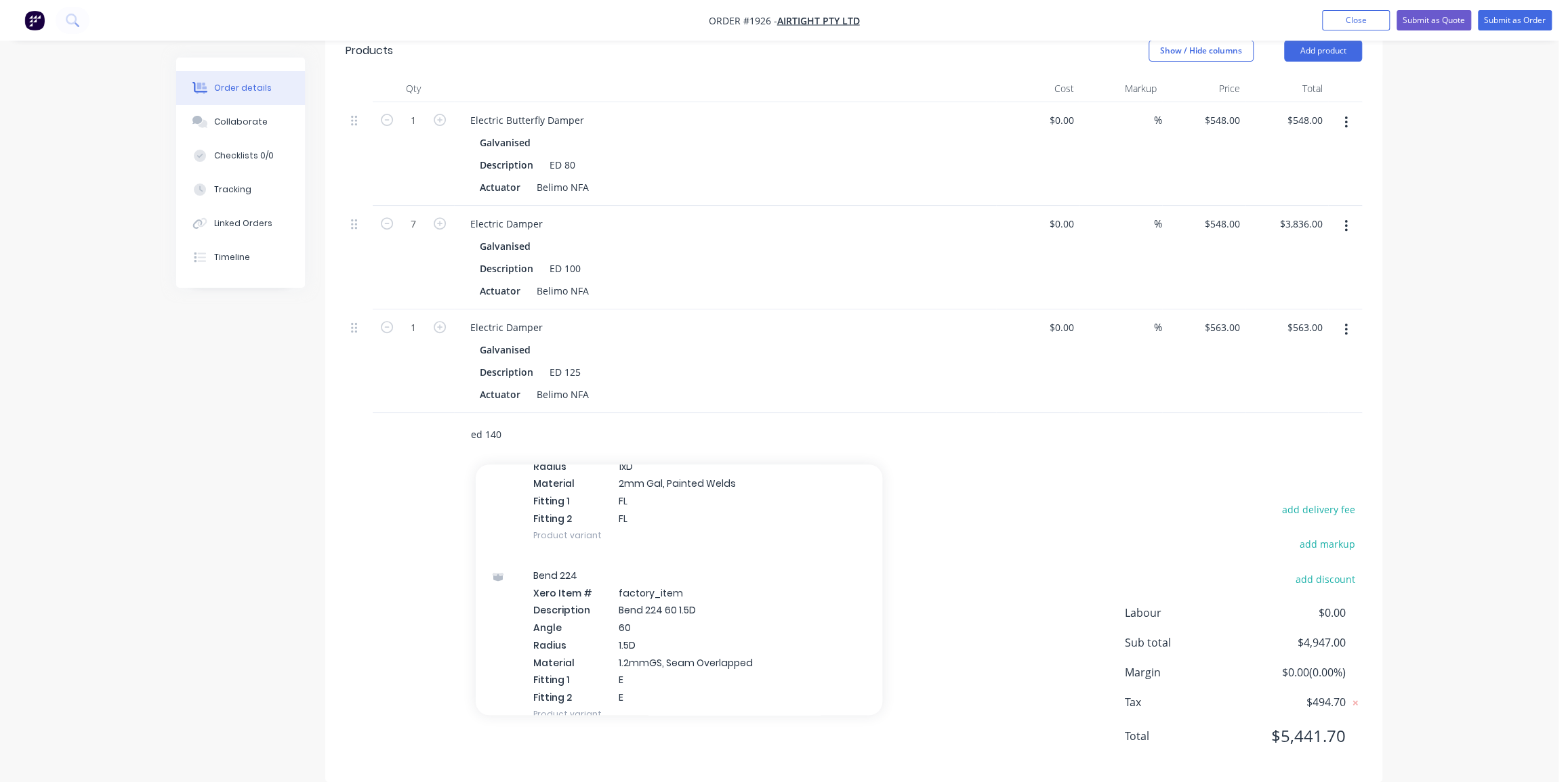
scroll to position [493, 0]
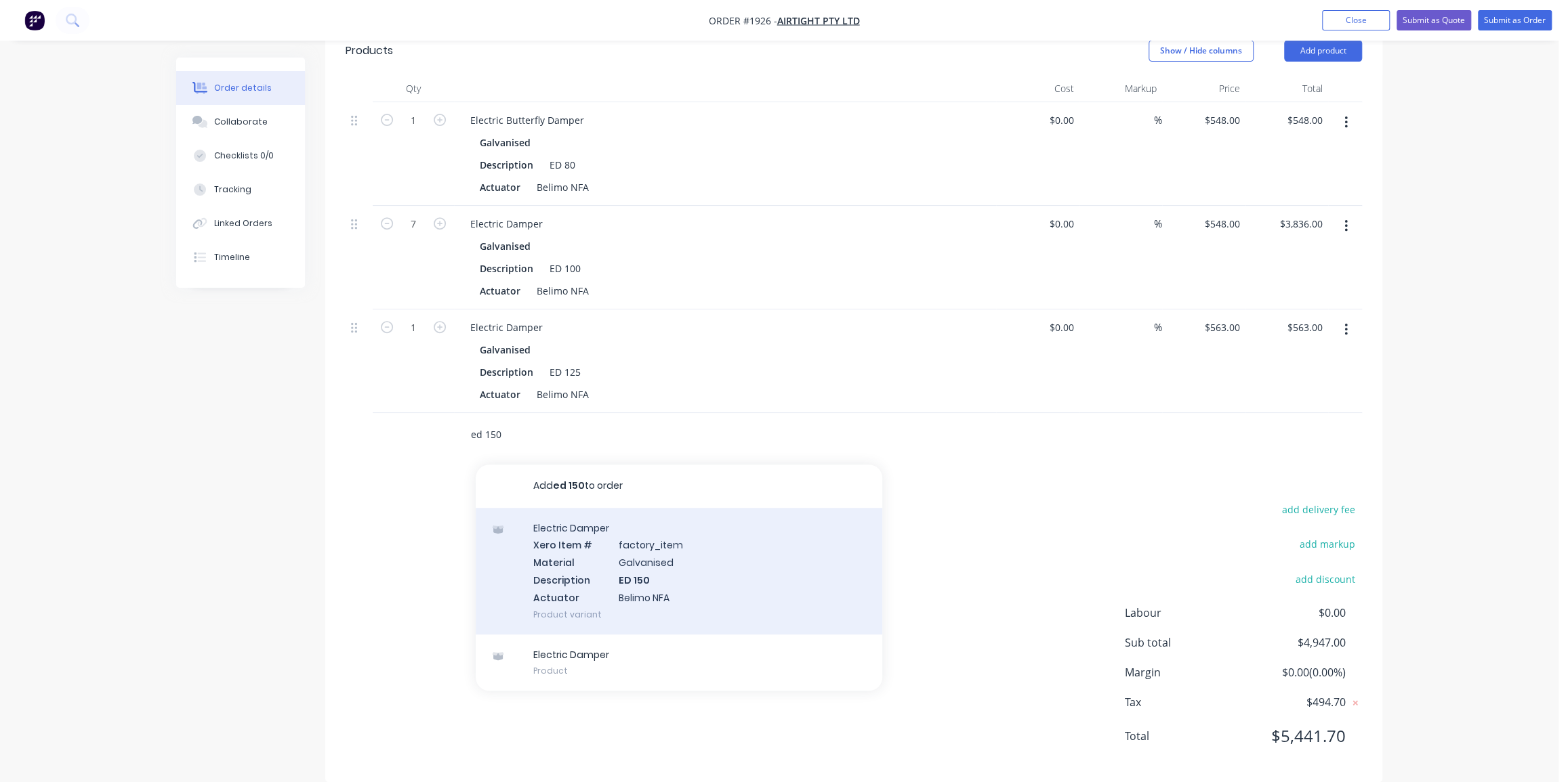
type input "ed 150"
click at [672, 556] on div "Electric Damper Xero Item # factory_item Material Galvanised Description ED 150…" at bounding box center [679, 571] width 407 height 127
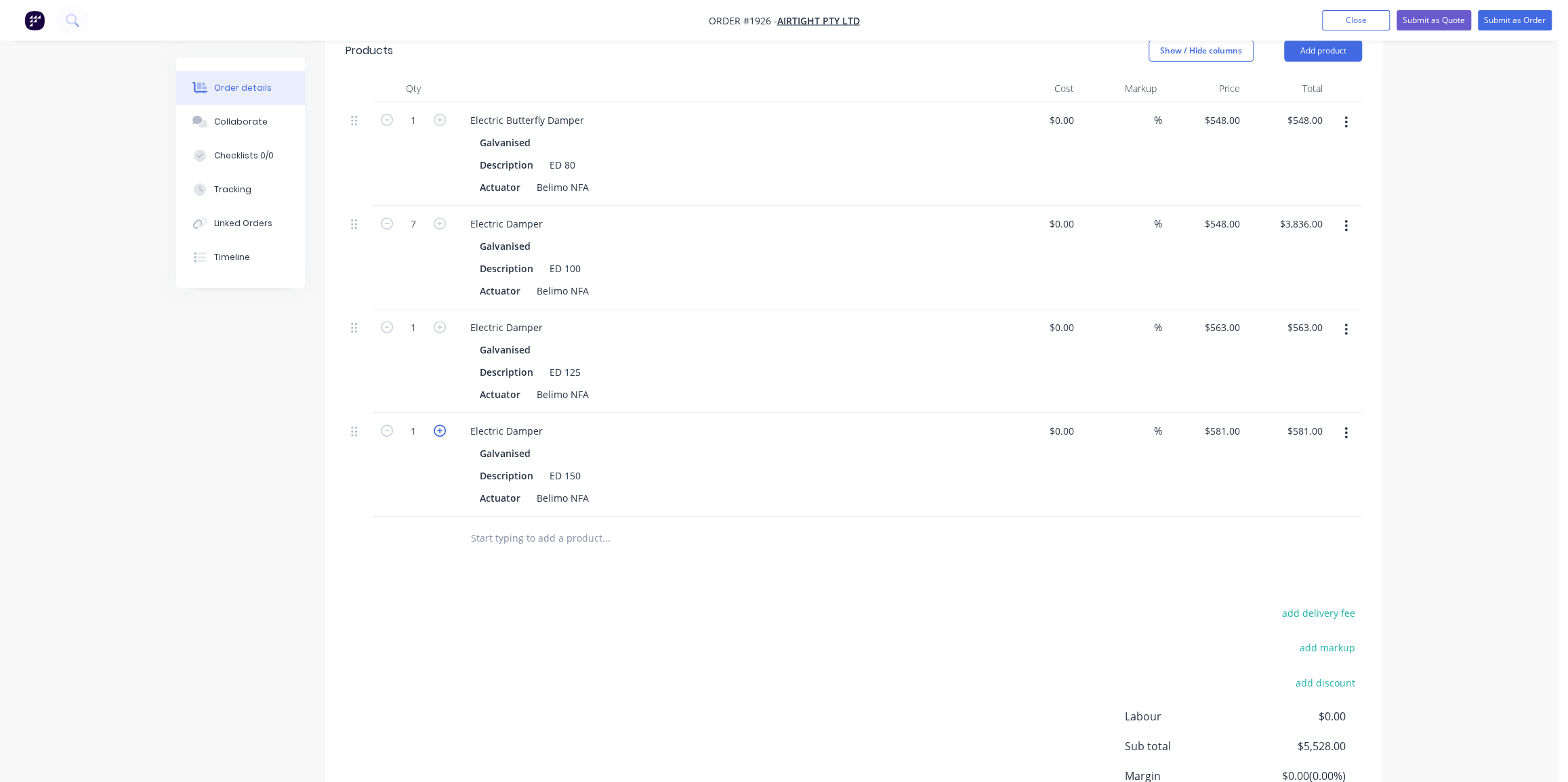
click at [441, 425] on icon "button" at bounding box center [439, 430] width 12 height 12
type input "2"
type input "$1,162.00"
click at [581, 466] on div "ED 150" at bounding box center [565, 475] width 42 height 20
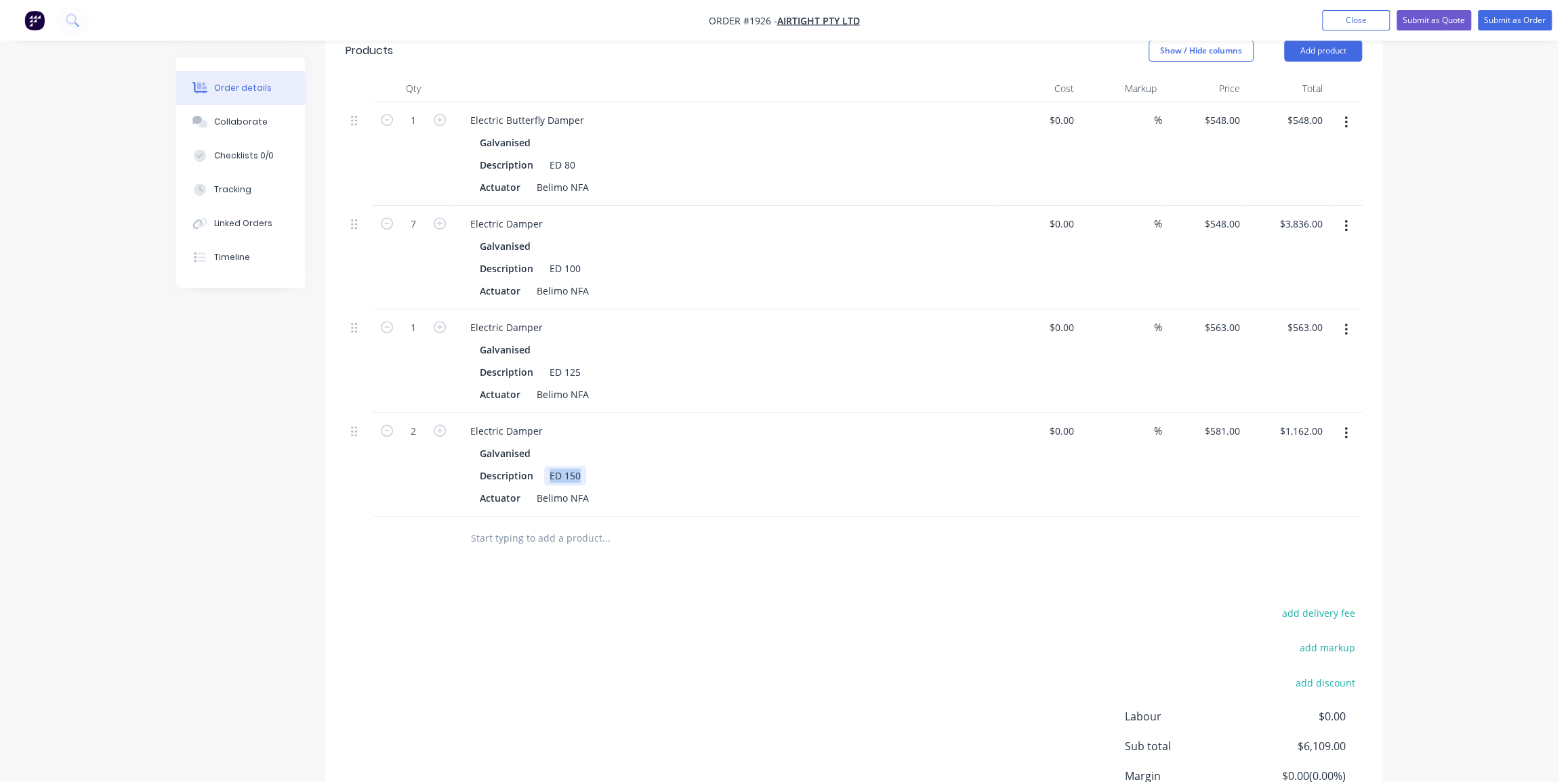
click at [581, 466] on div "ED 150" at bounding box center [565, 475] width 42 height 20
click at [574, 466] on div "ED 150" at bounding box center [565, 475] width 42 height 20
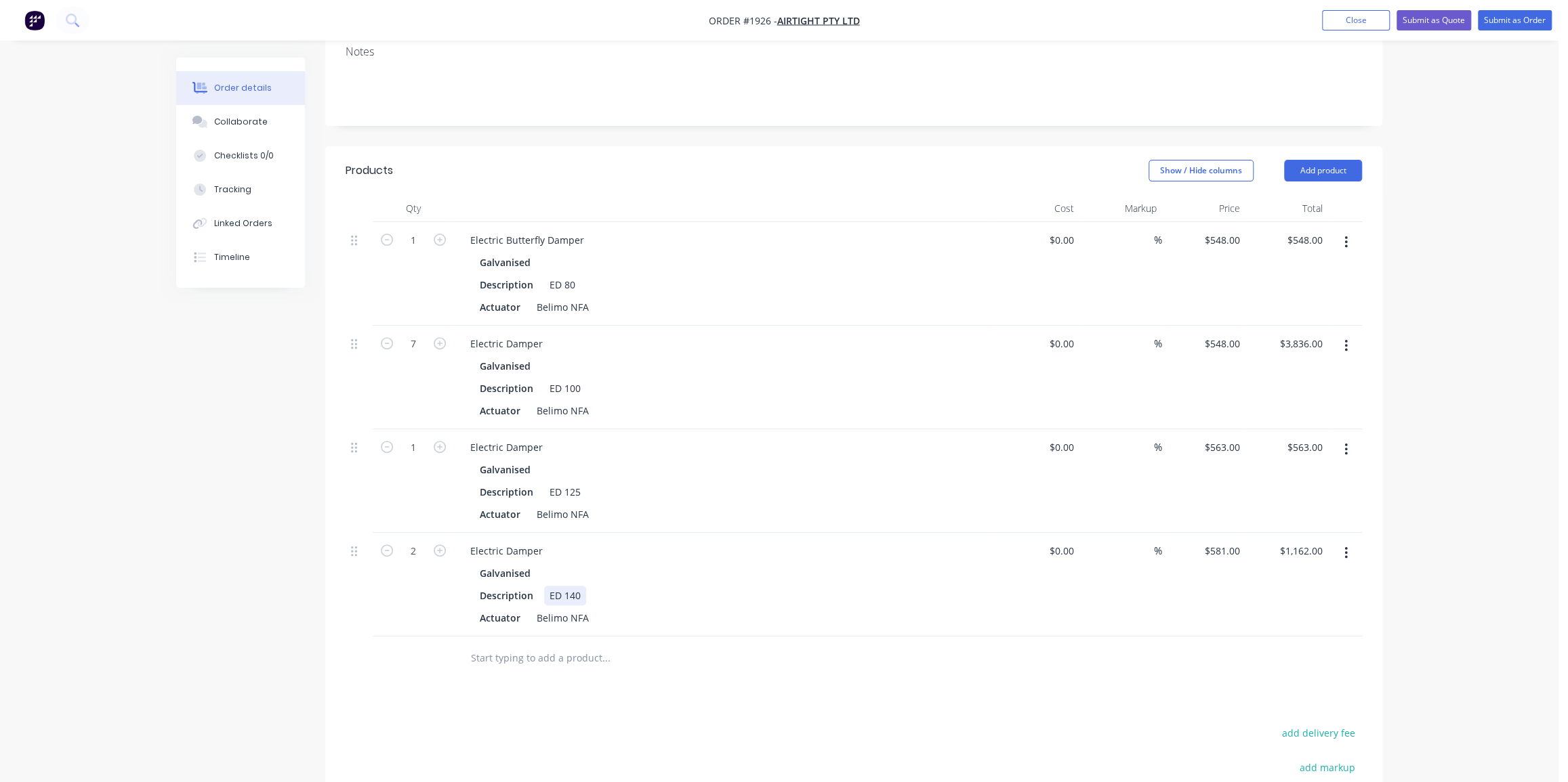
scroll to position [267, 0]
click at [1402, 488] on div "Order details Collaborate Checklists 0/0 Tracking Linked Orders Timeline Order …" at bounding box center [779, 381] width 1559 height 1297
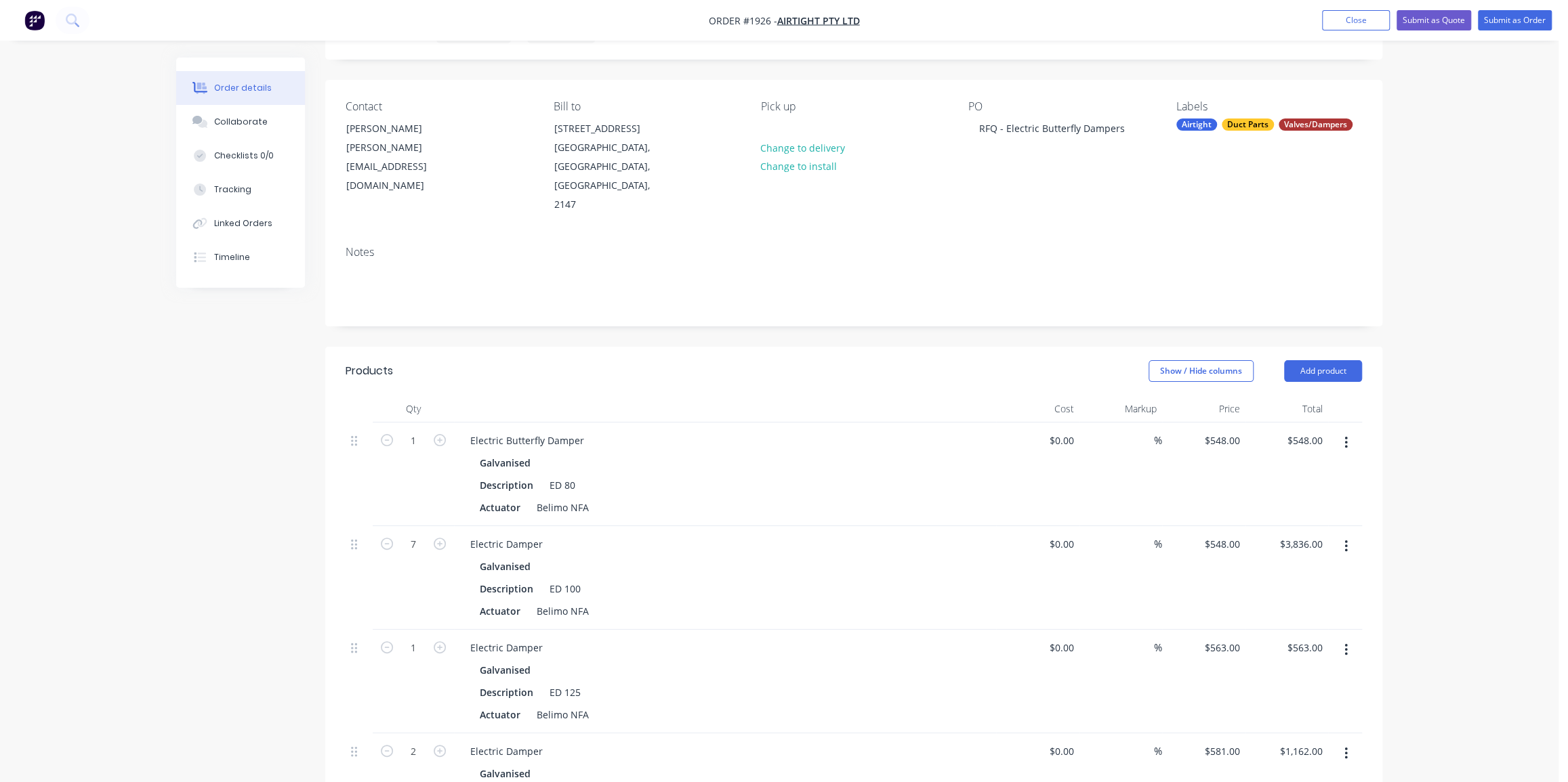
scroll to position [0, 0]
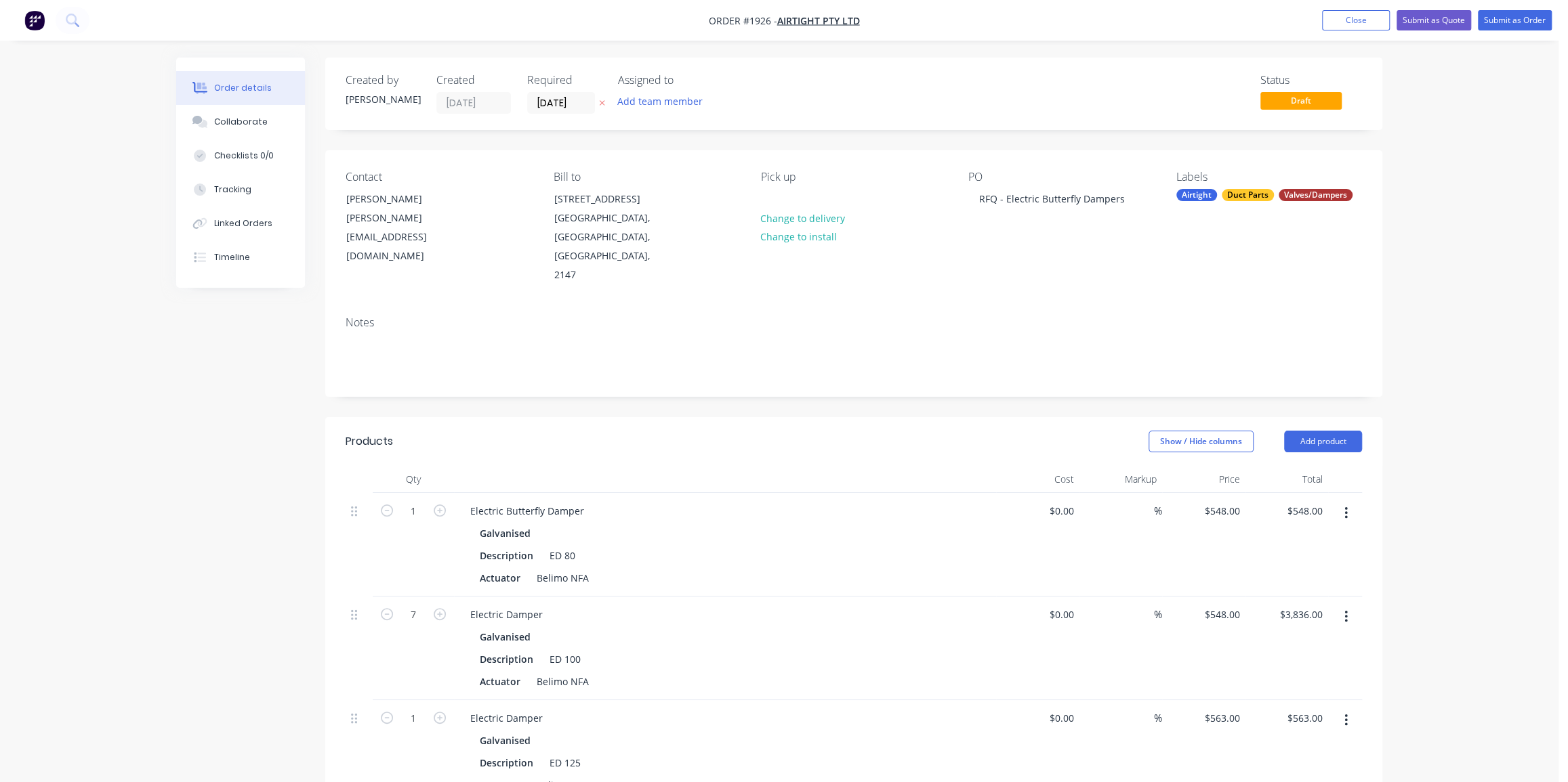
click at [1437, 522] on div "Order details Collaborate Checklists 0/0 Tracking Linked Orders Timeline Order …" at bounding box center [779, 648] width 1559 height 1297
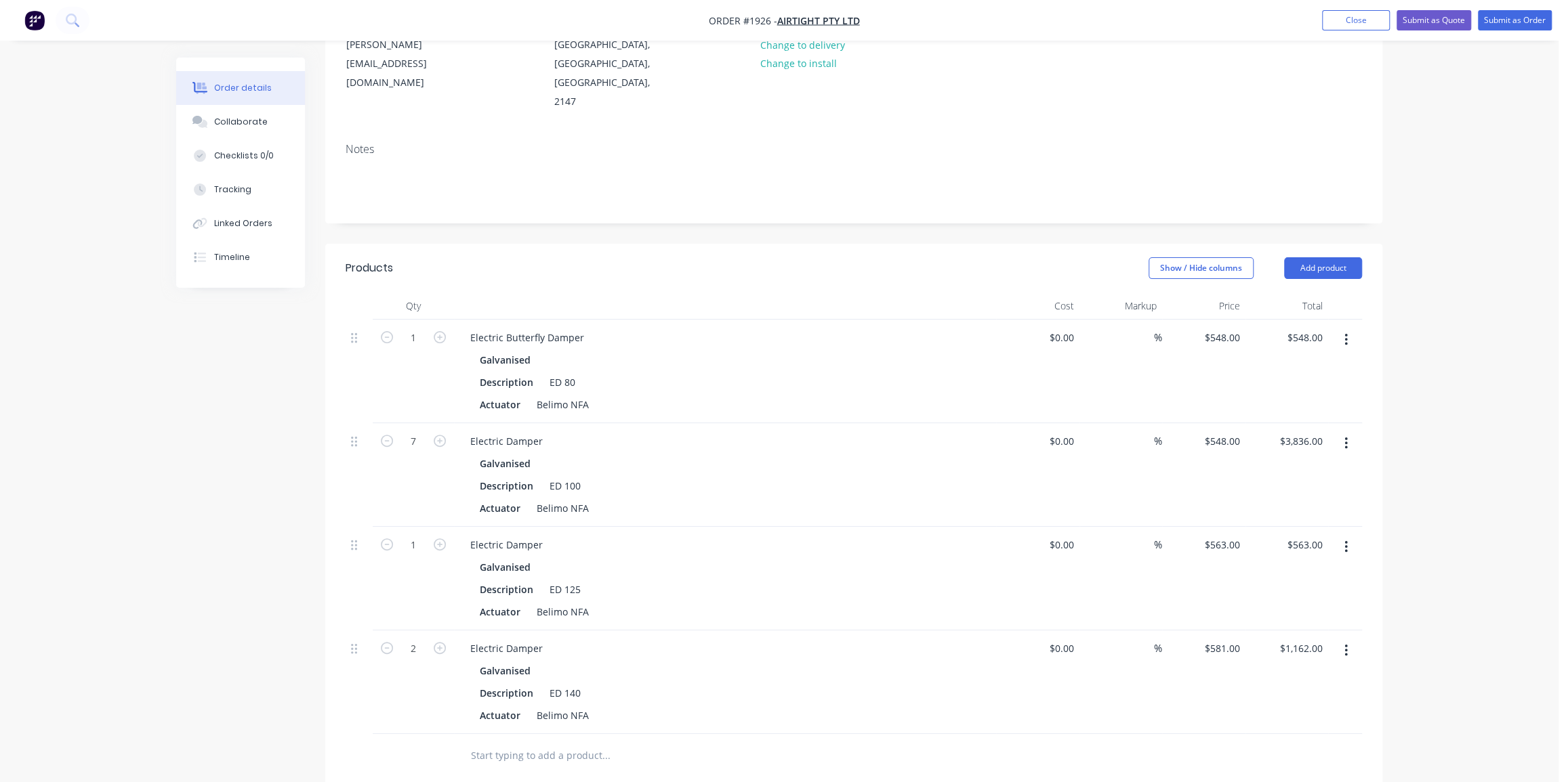
scroll to position [184, 0]
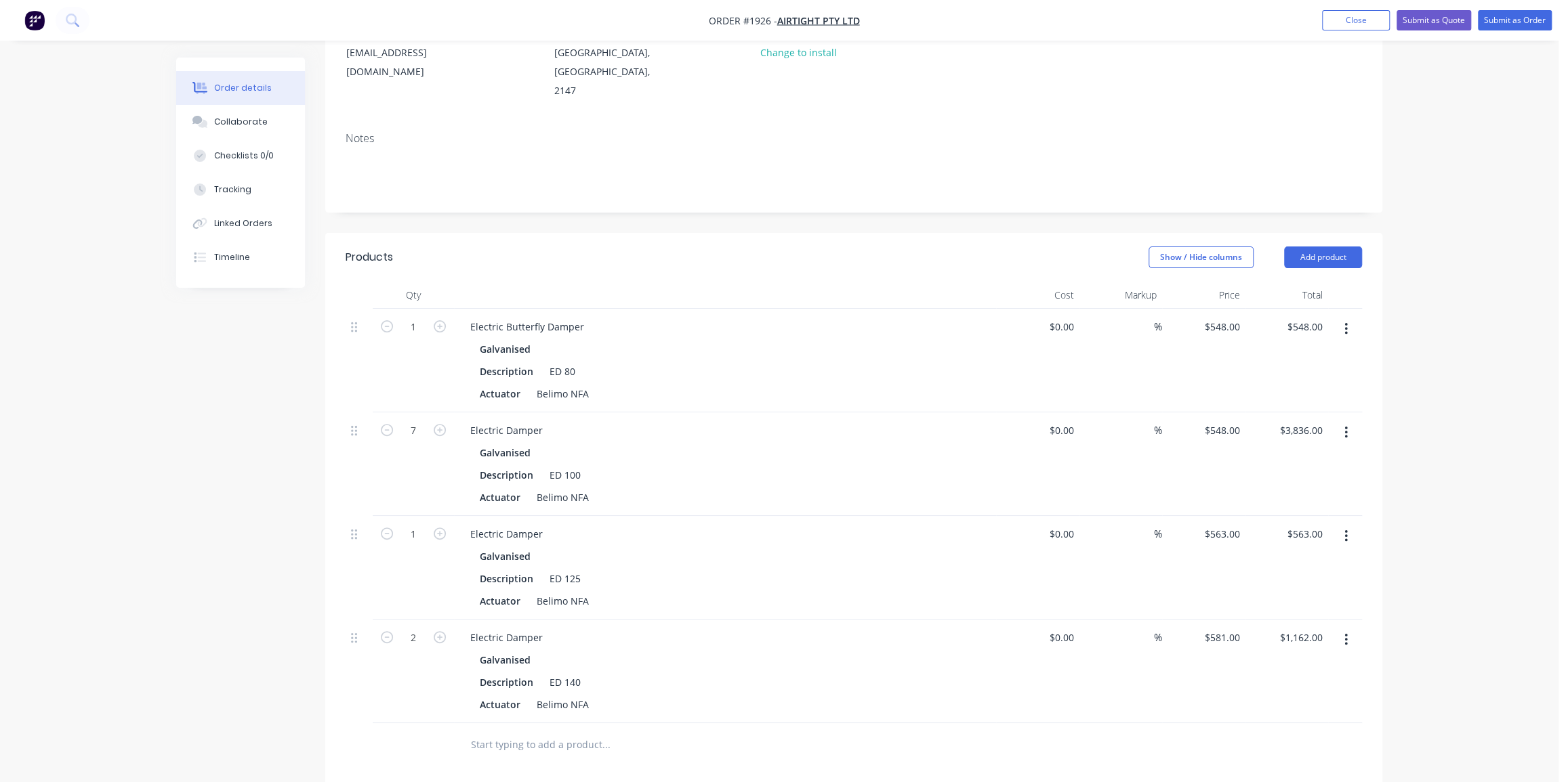
click at [1486, 108] on div "Order details Collaborate Checklists 0/0 Tracking Linked Orders Timeline Order …" at bounding box center [779, 464] width 1559 height 1297
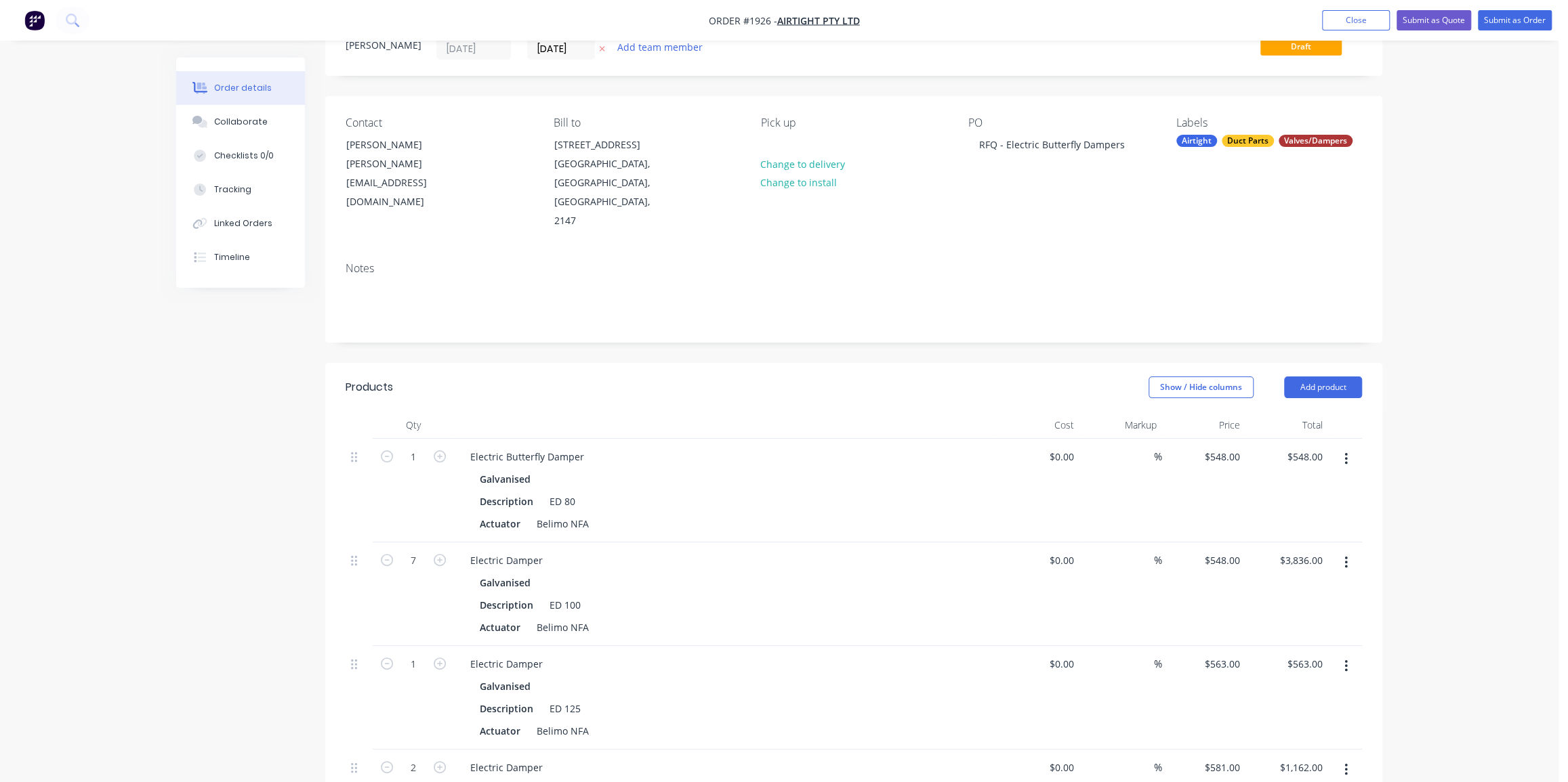
scroll to position [0, 0]
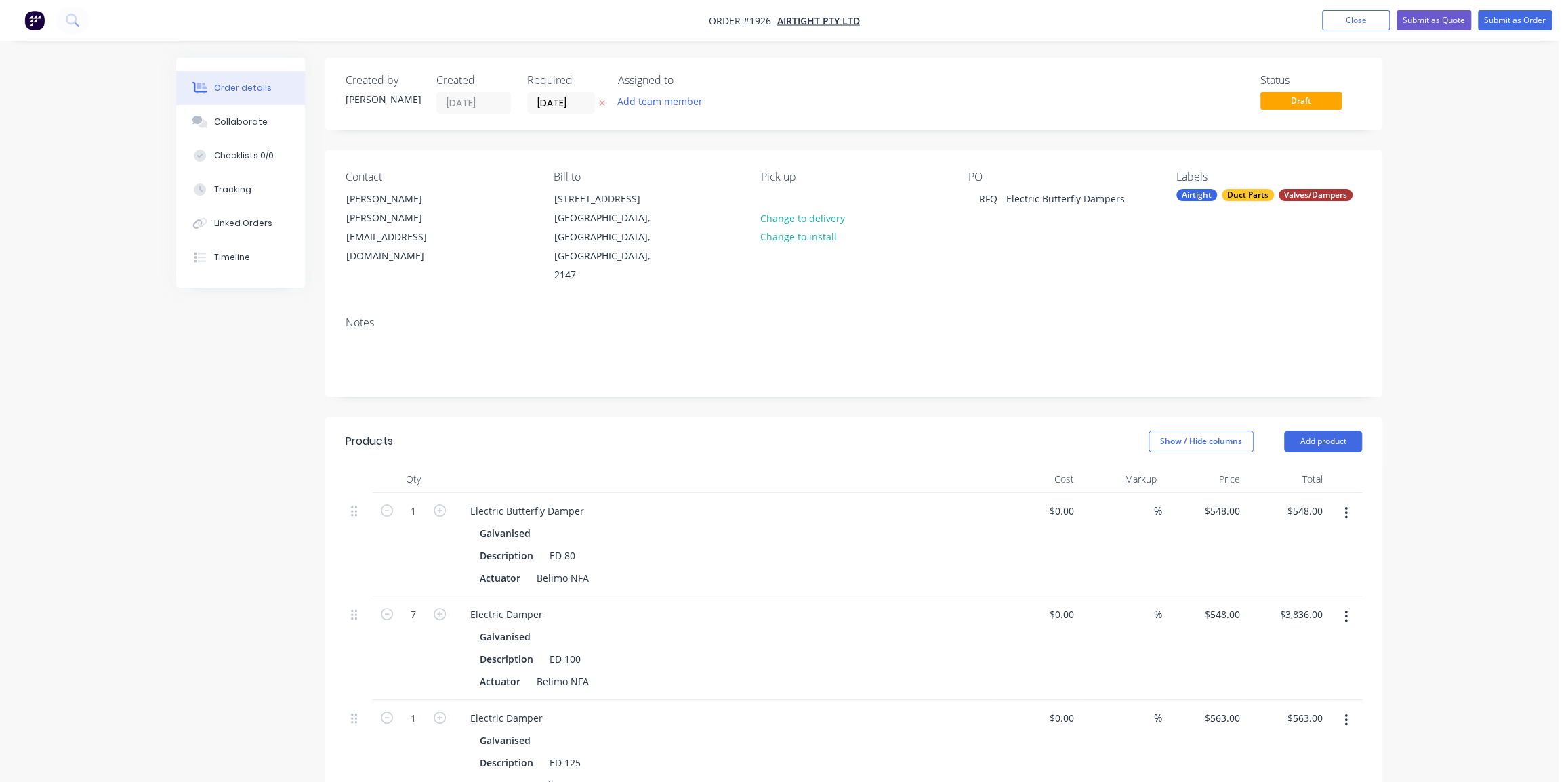
click at [1430, 317] on div "Order details Collaborate Checklists 0/0 Tracking Linked Orders Timeline Order …" at bounding box center [779, 648] width 1559 height 1297
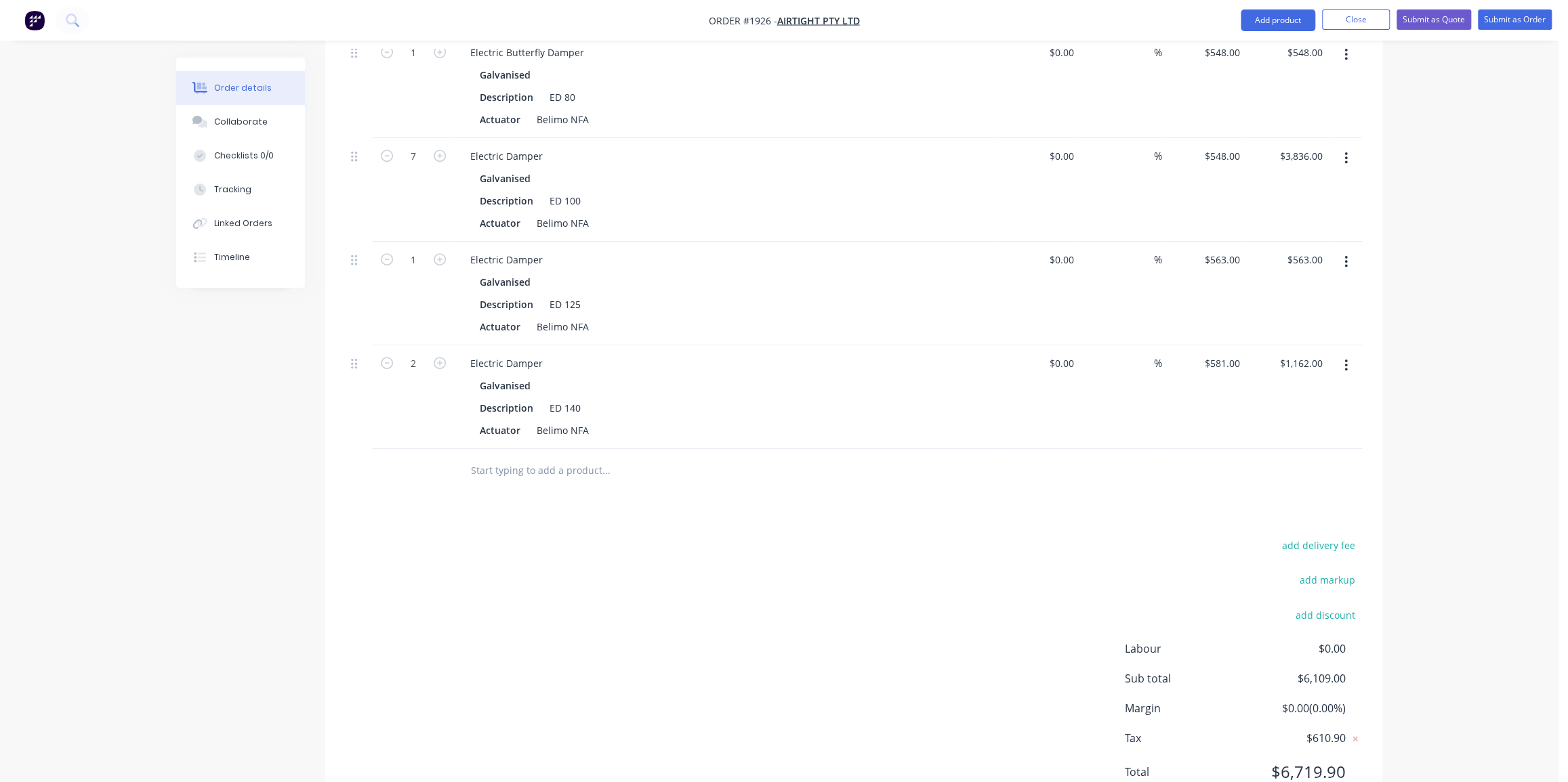
scroll to position [493, 0]
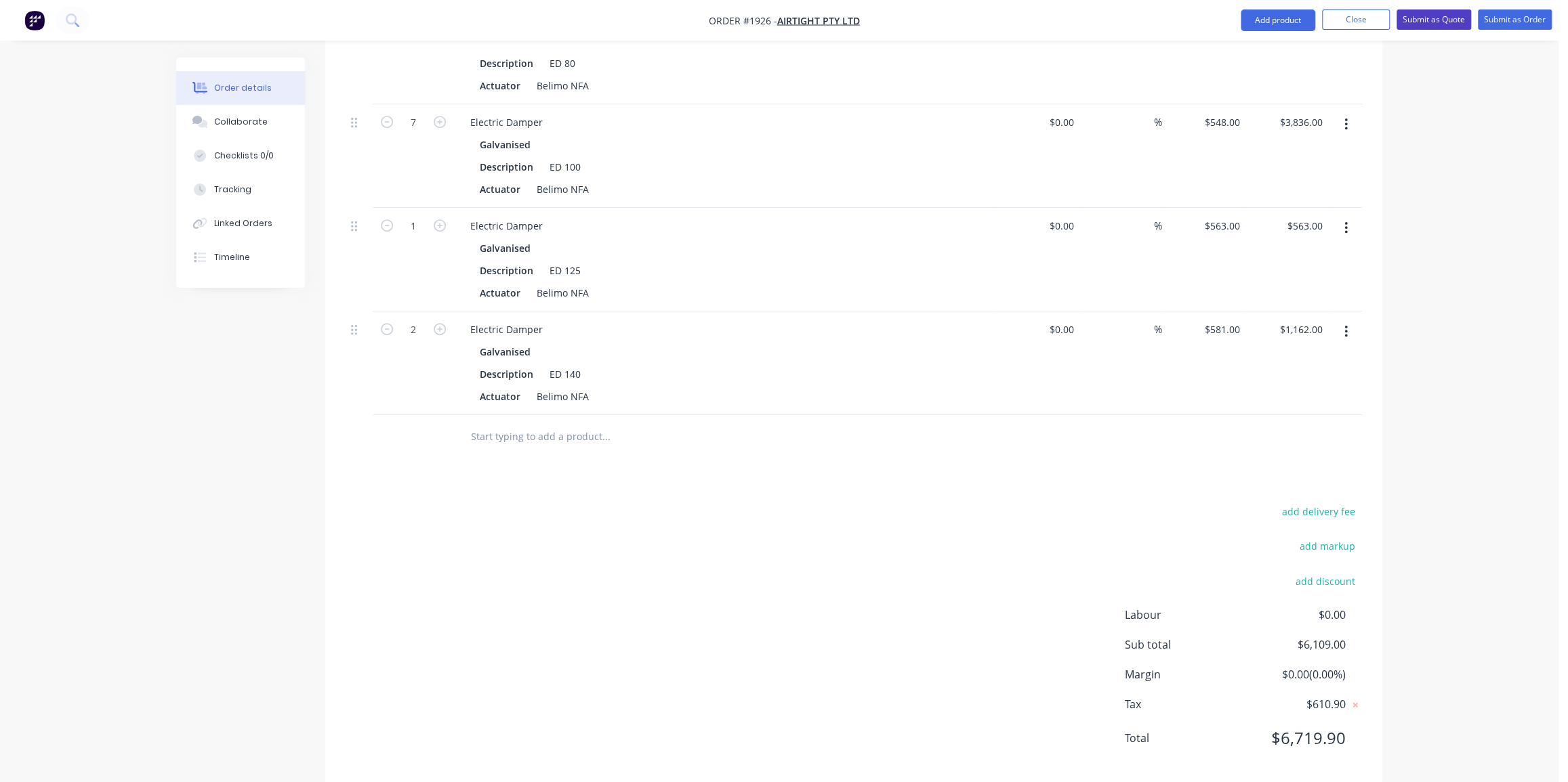
click at [1460, 20] on button "Submit as Quote" at bounding box center [1434, 20] width 75 height 20
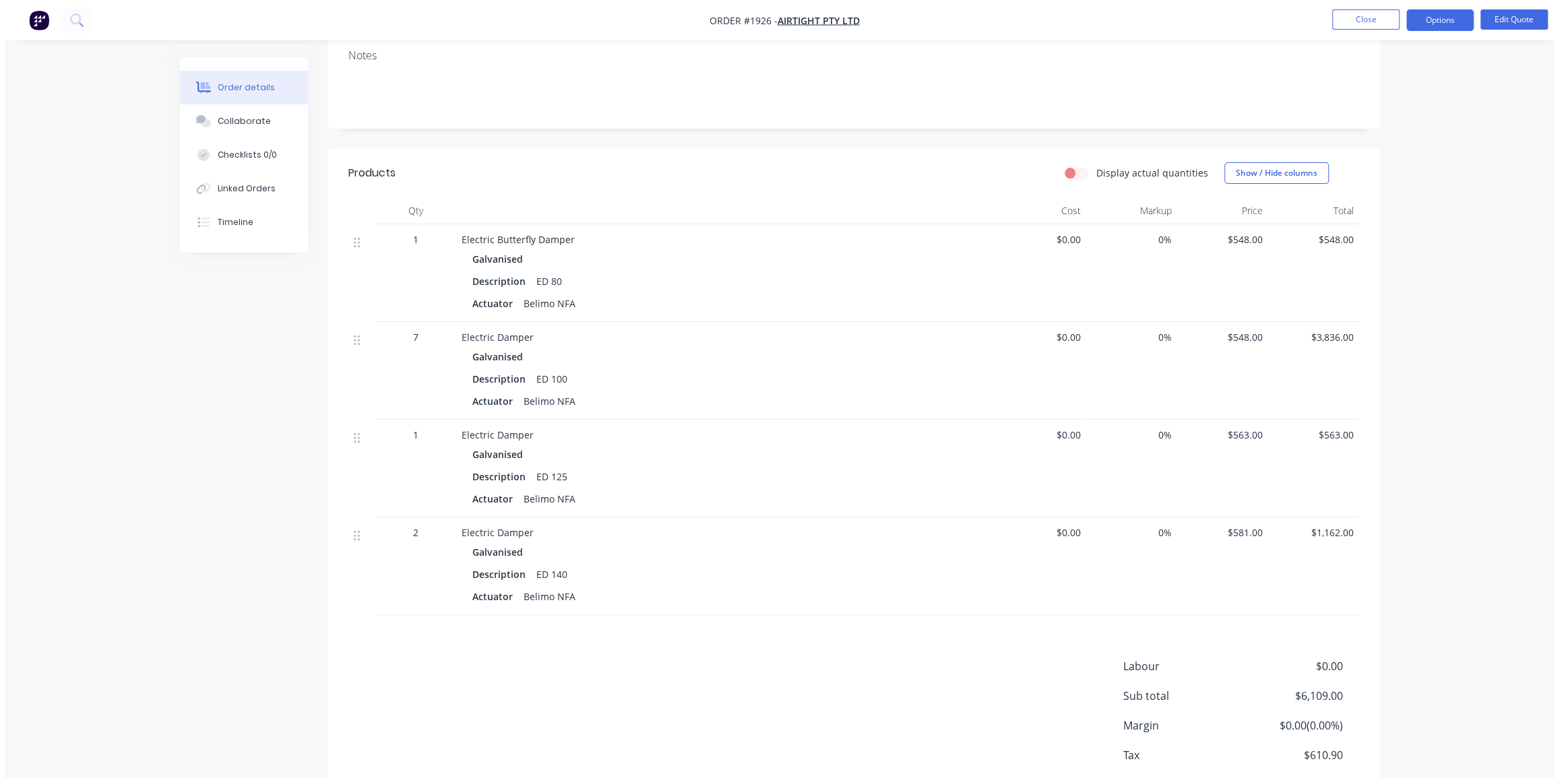
scroll to position [0, 0]
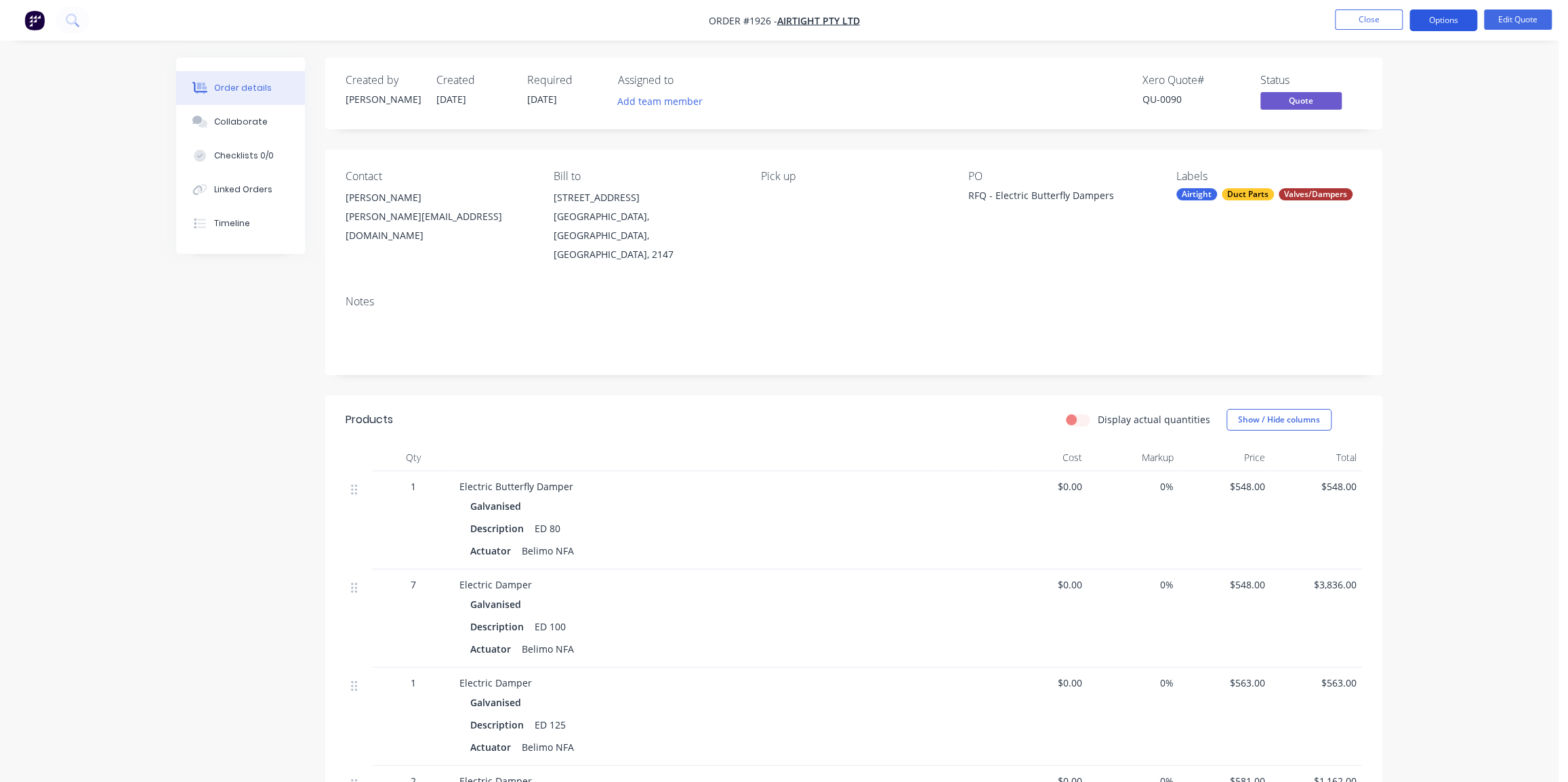
click at [1441, 17] on button "Options" at bounding box center [1443, 20] width 68 height 21
click at [1374, 80] on div "Quote" at bounding box center [1403, 82] width 125 height 20
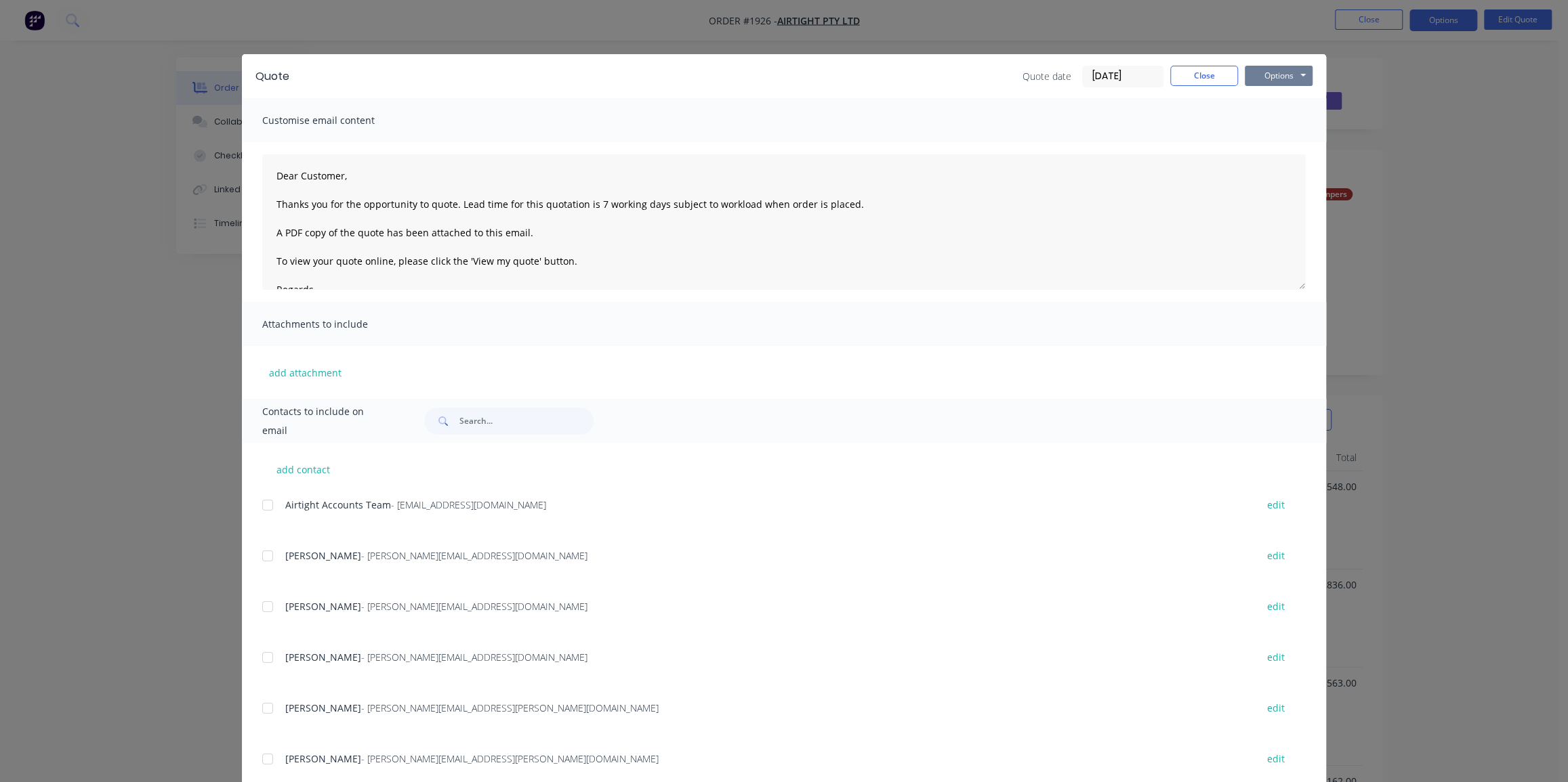
click at [1266, 73] on button "Options" at bounding box center [1279, 76] width 68 height 20
click at [1269, 121] on button "Print" at bounding box center [1288, 122] width 87 height 22
click at [1204, 77] on button "Close" at bounding box center [1204, 76] width 68 height 20
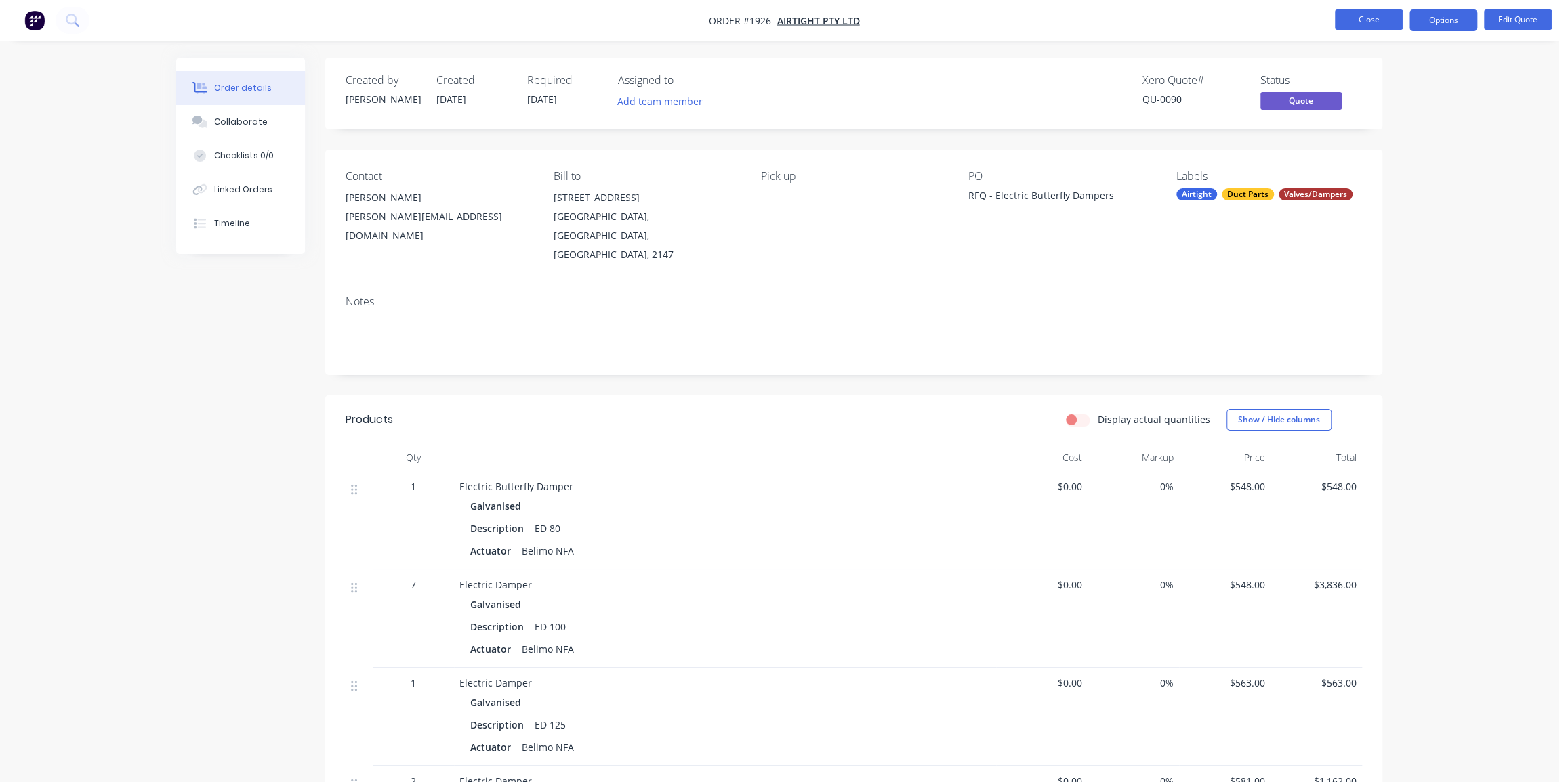
click at [1375, 26] on button "Close" at bounding box center [1369, 20] width 68 height 20
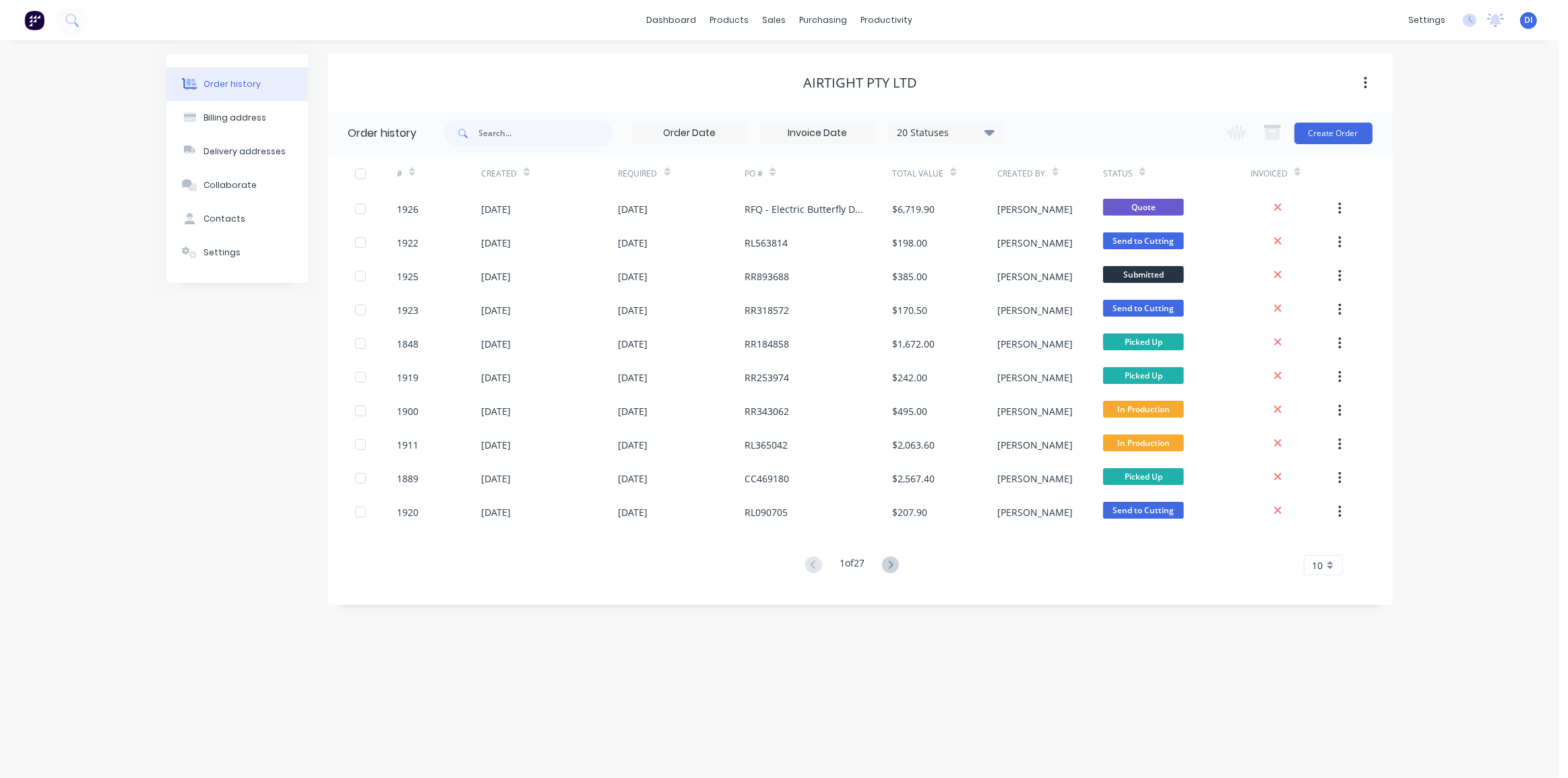
click at [1457, 233] on div "Order history Billing address Delivery addresses Collaborate Contacts Settings …" at bounding box center [779, 409] width 1559 height 738
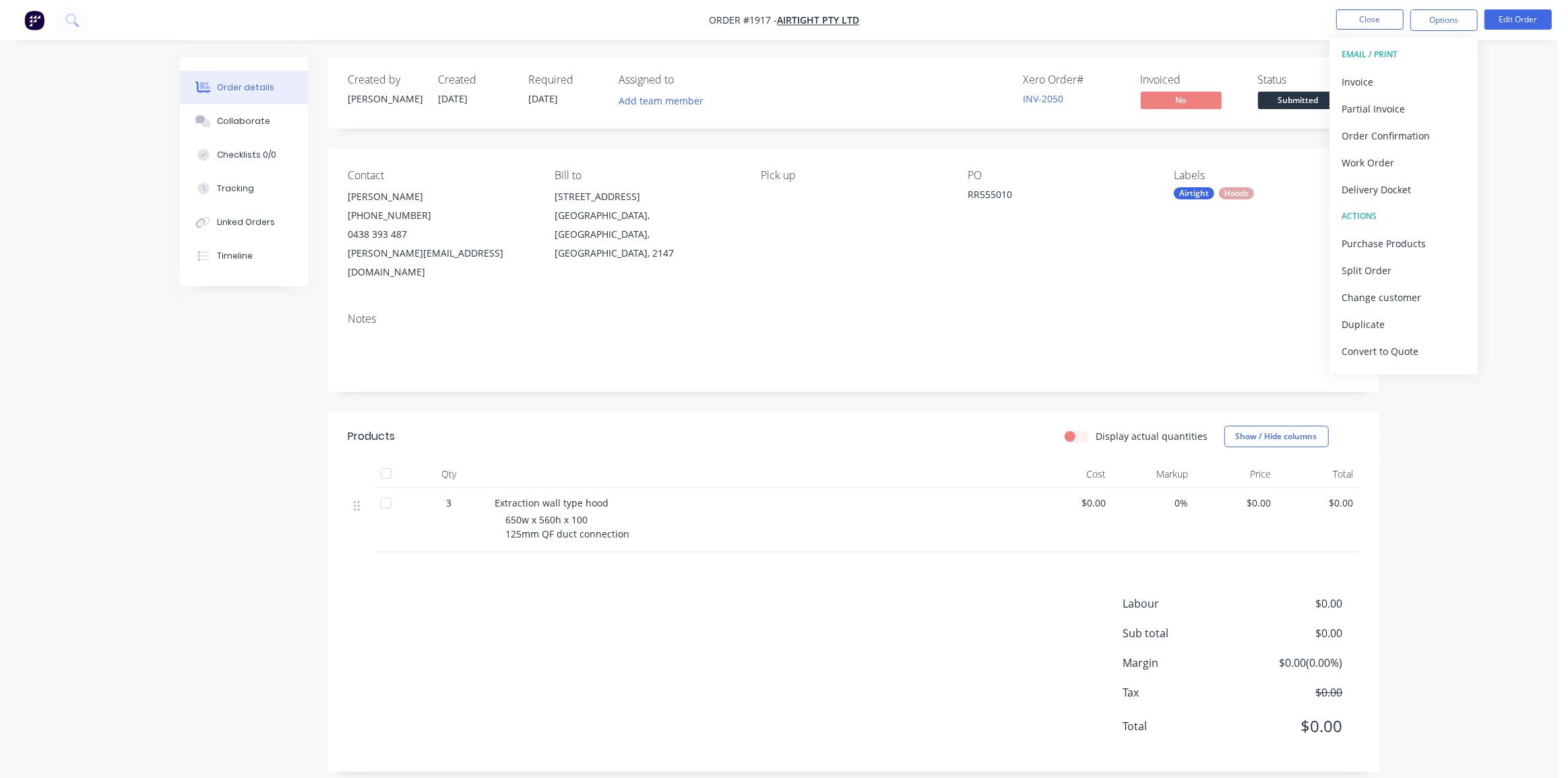
click at [1366, 7] on nav "Order #1917 - Airtight Pty Ltd Close Options EMAIL / PRINT Invoice Partial Invo…" at bounding box center [784, 20] width 1568 height 41
click at [1364, 16] on button "Close" at bounding box center [1370, 20] width 67 height 20
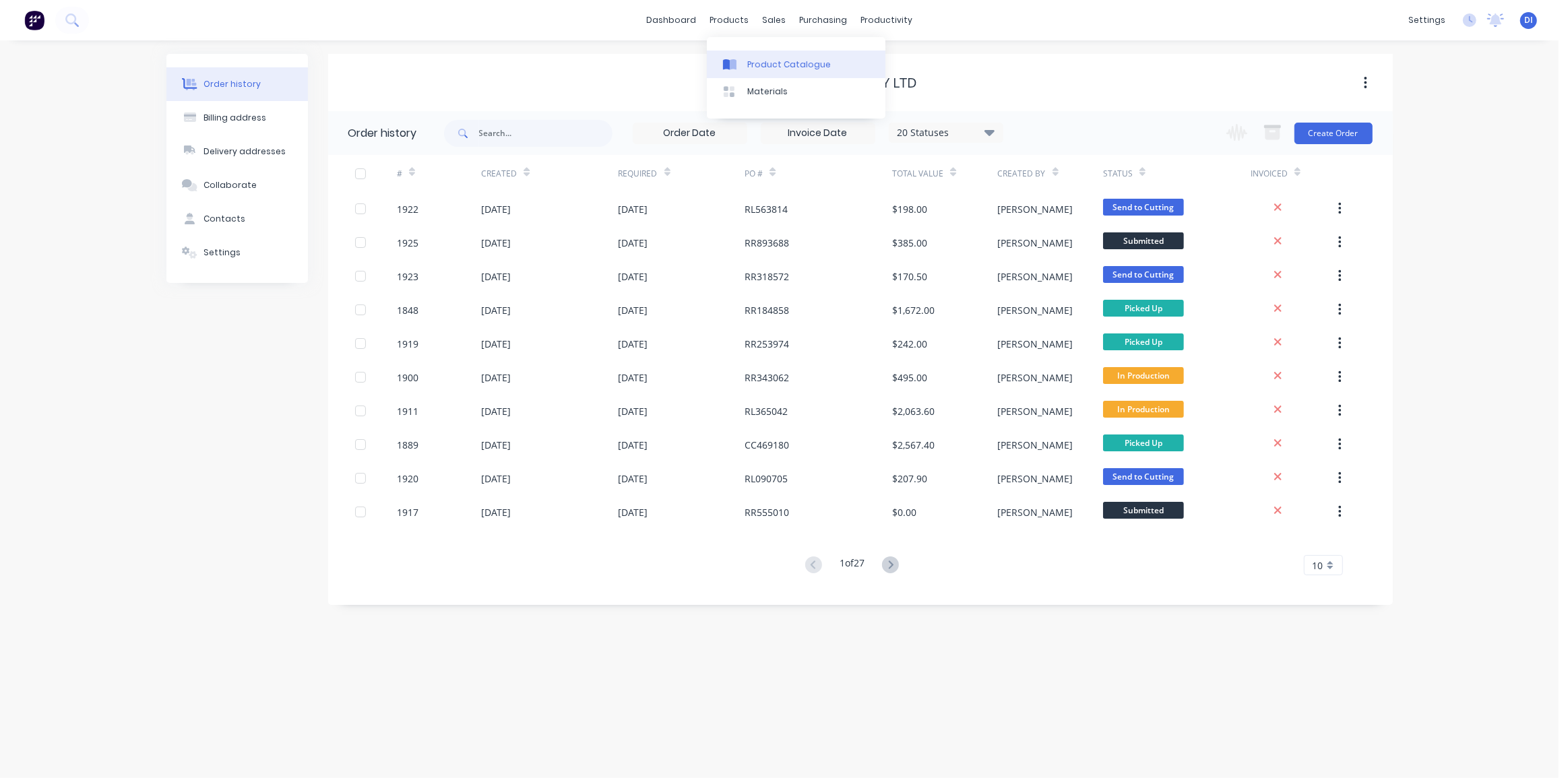
click at [740, 62] on div at bounding box center [733, 64] width 20 height 12
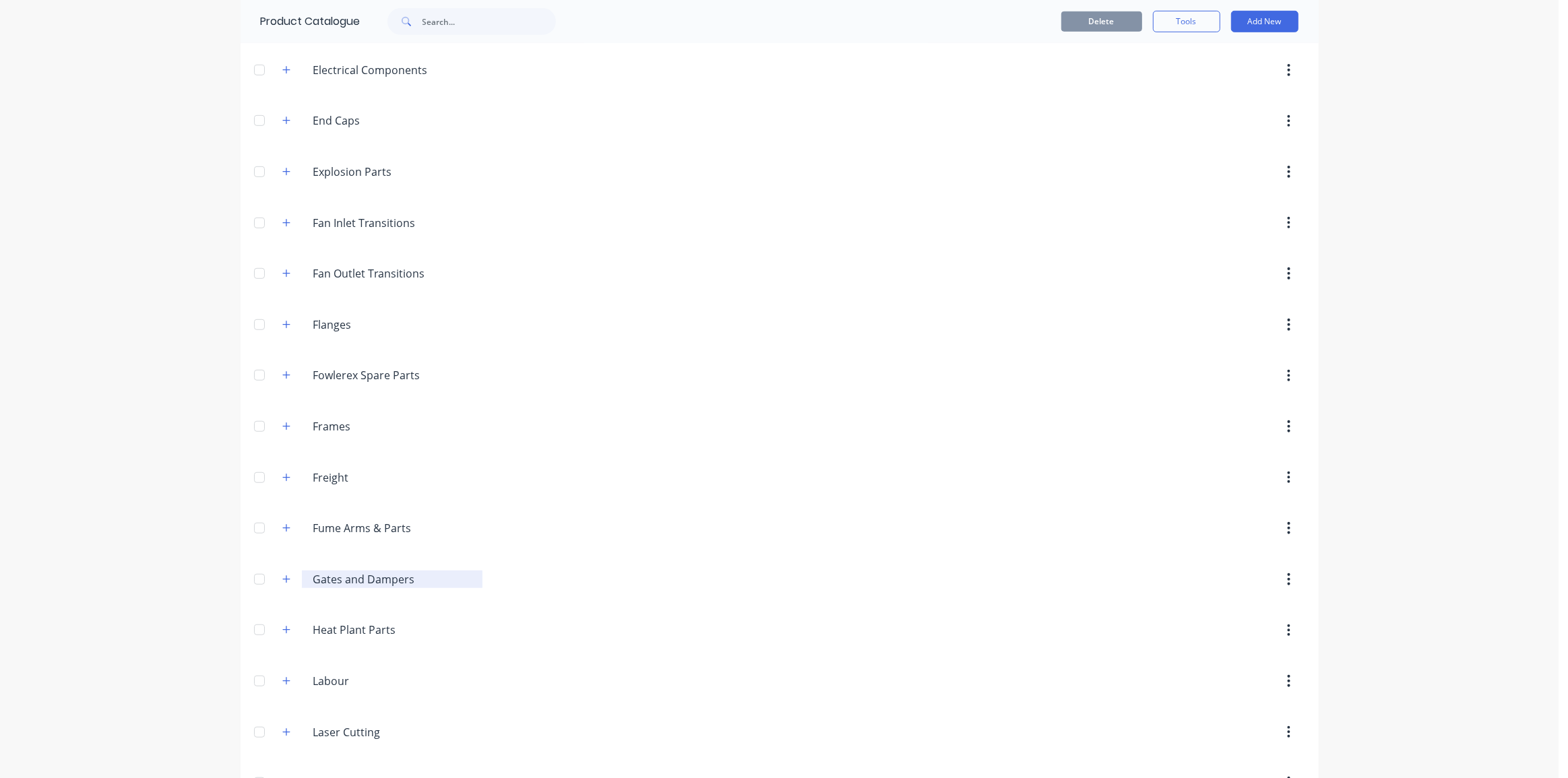
scroll to position [926, 0]
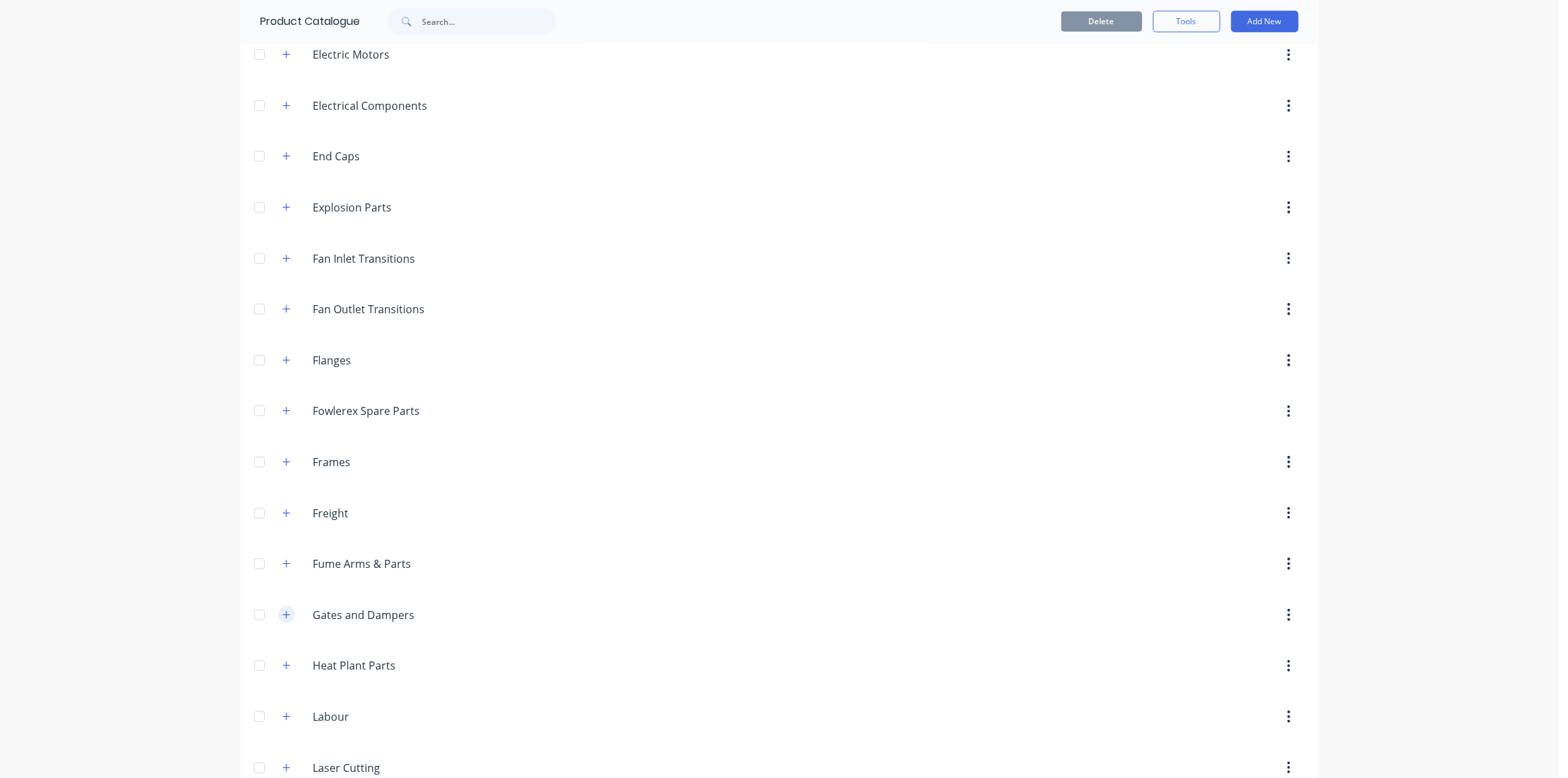
click at [282, 615] on icon "button" at bounding box center [286, 615] width 8 height 9
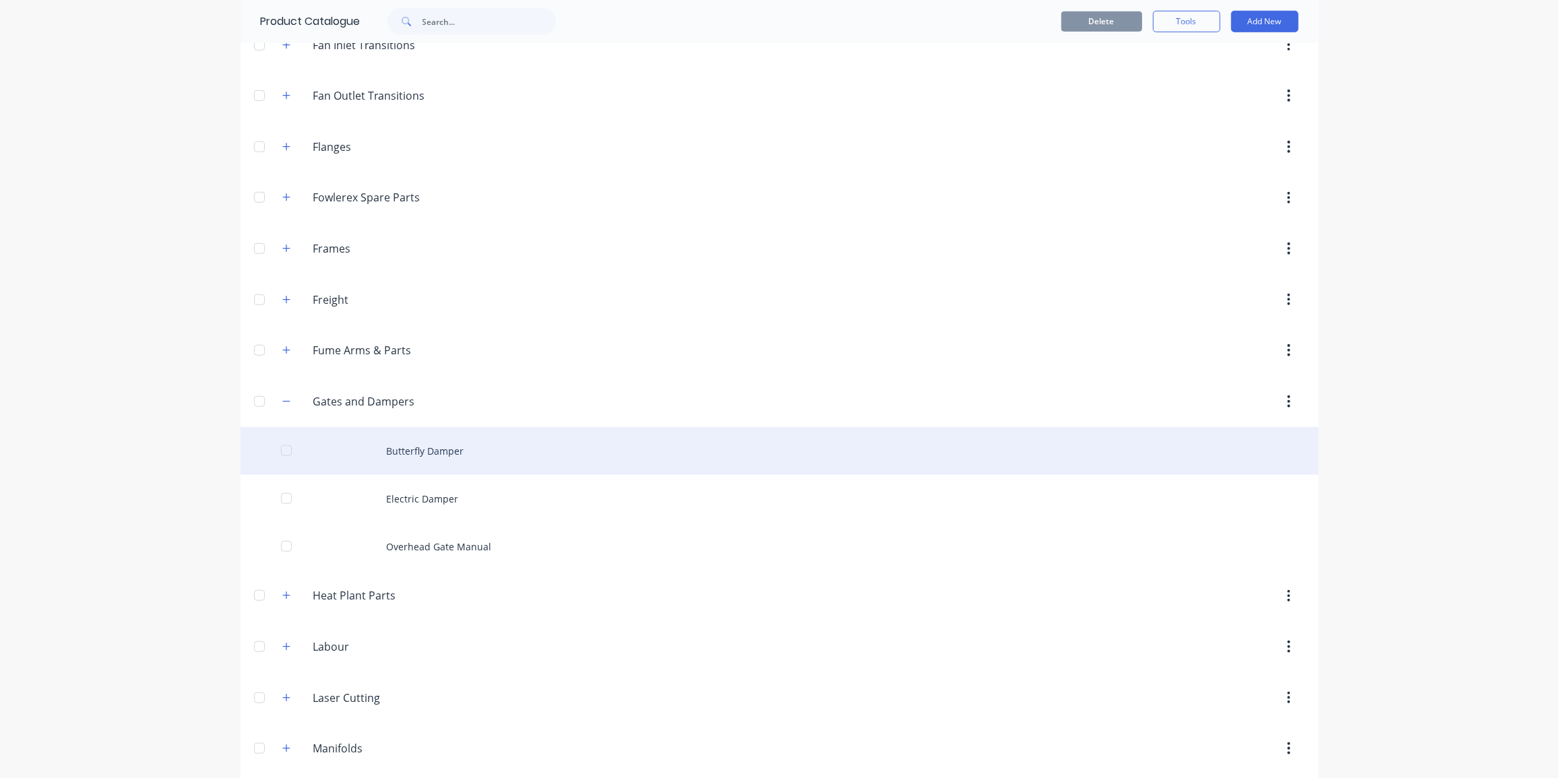
scroll to position [1111, 0]
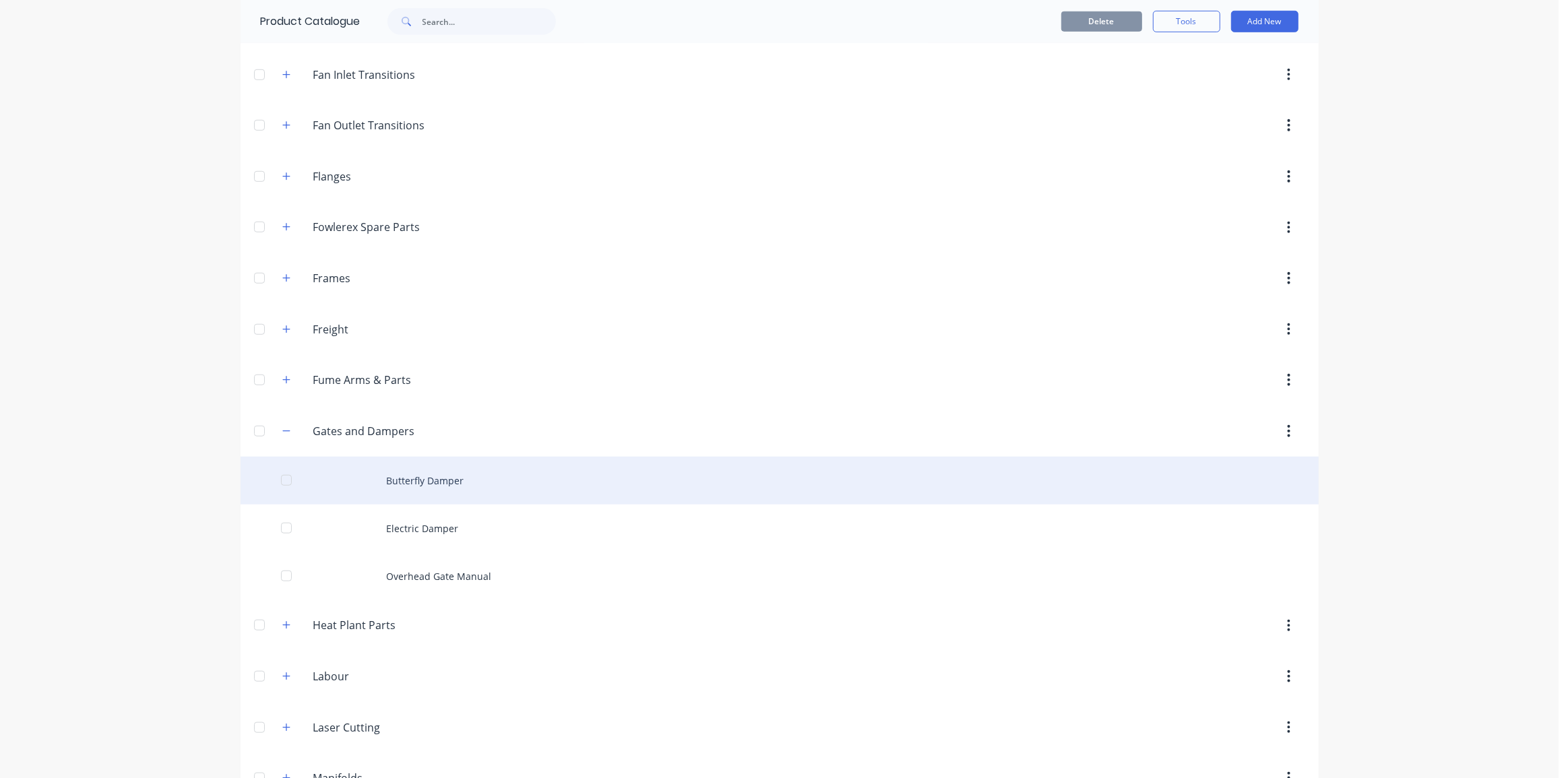
click at [453, 468] on div "Butterfly Damper" at bounding box center [780, 481] width 1079 height 48
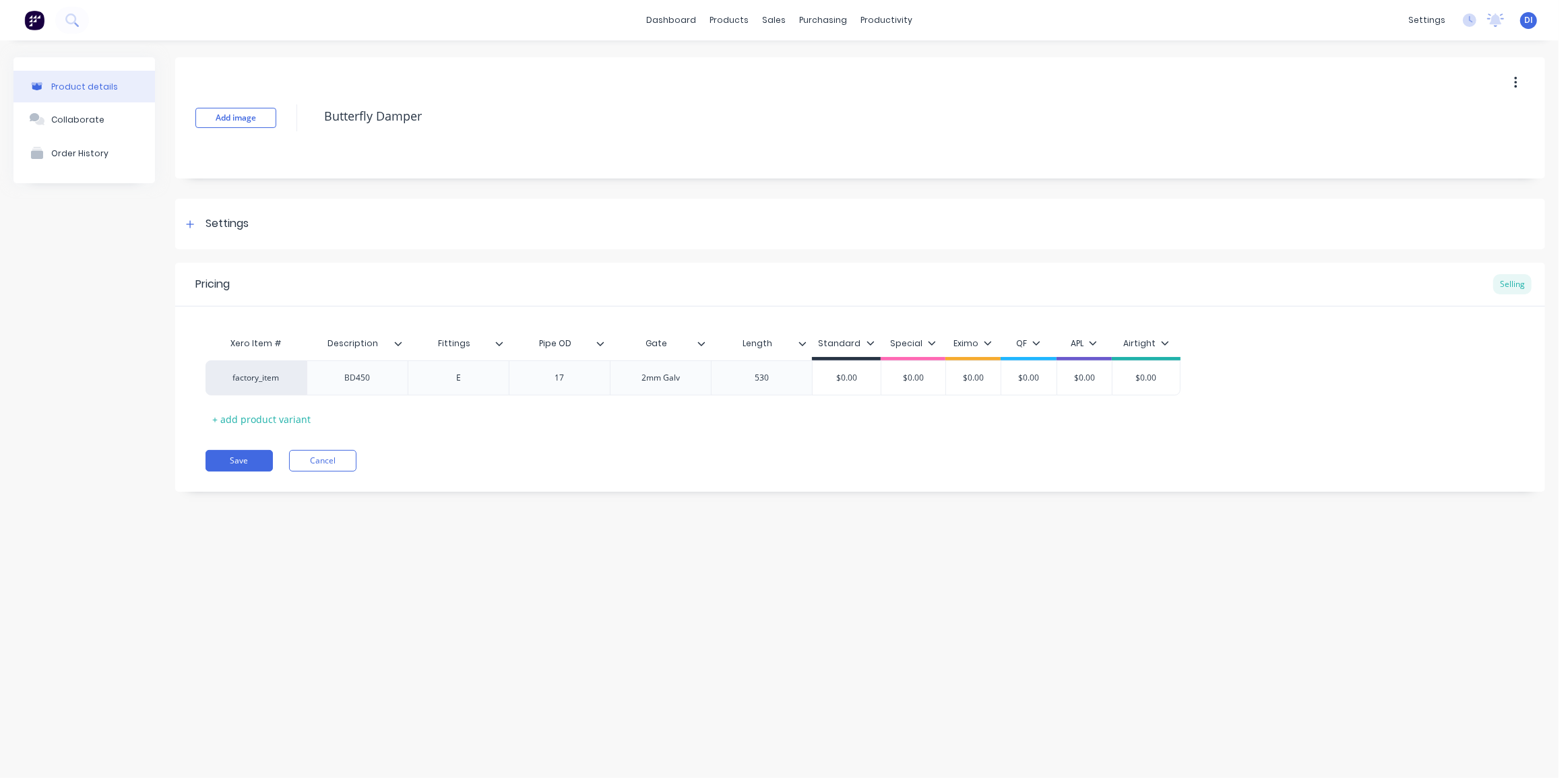
type textarea "x"
click at [516, 493] on div "Add image Butterfly Damper Settings Product Options I buy this item I sell this…" at bounding box center [860, 285] width 1370 height 455
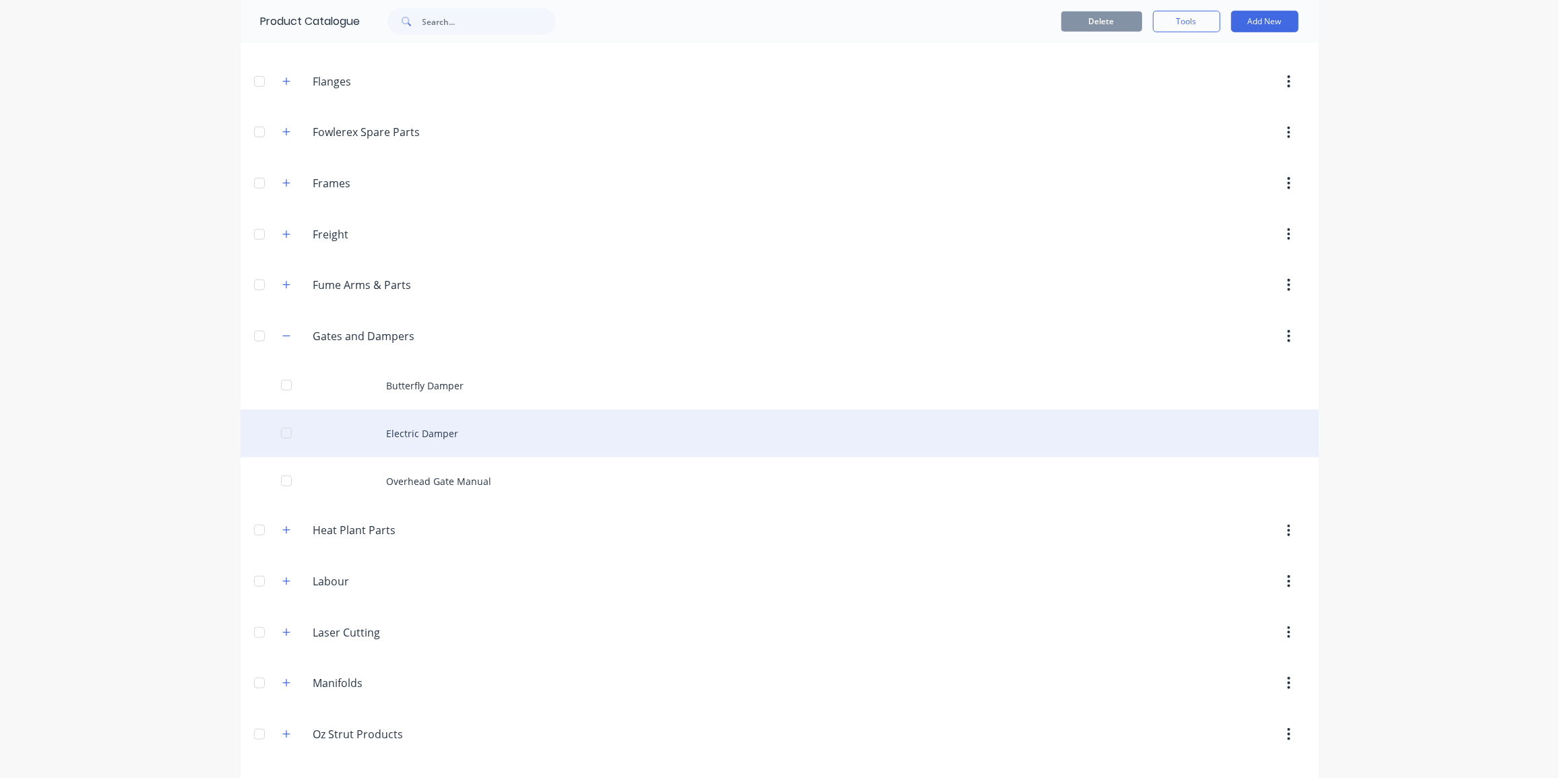
scroll to position [1225, 0]
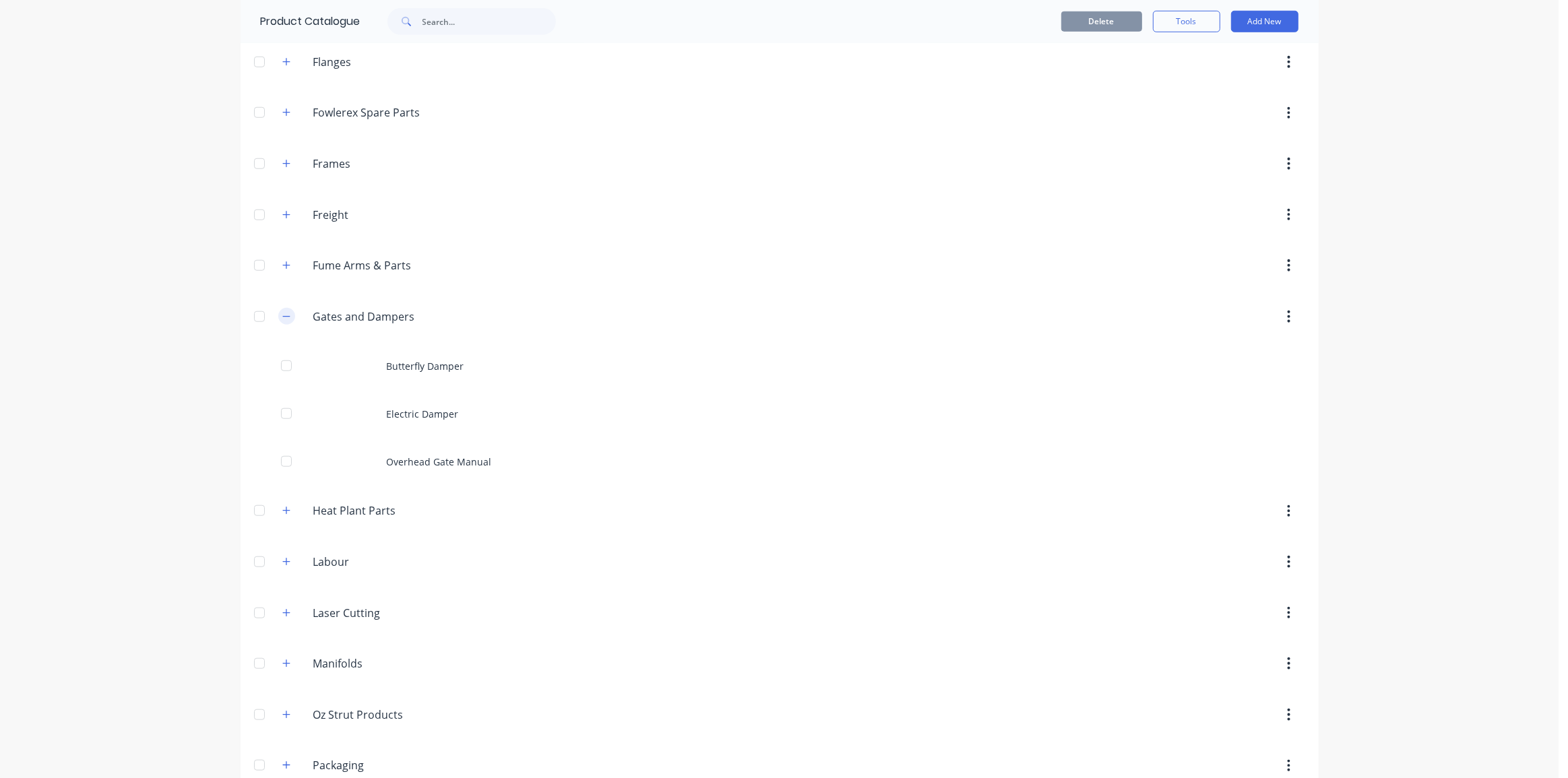
click at [282, 312] on icon "button" at bounding box center [286, 317] width 8 height 9
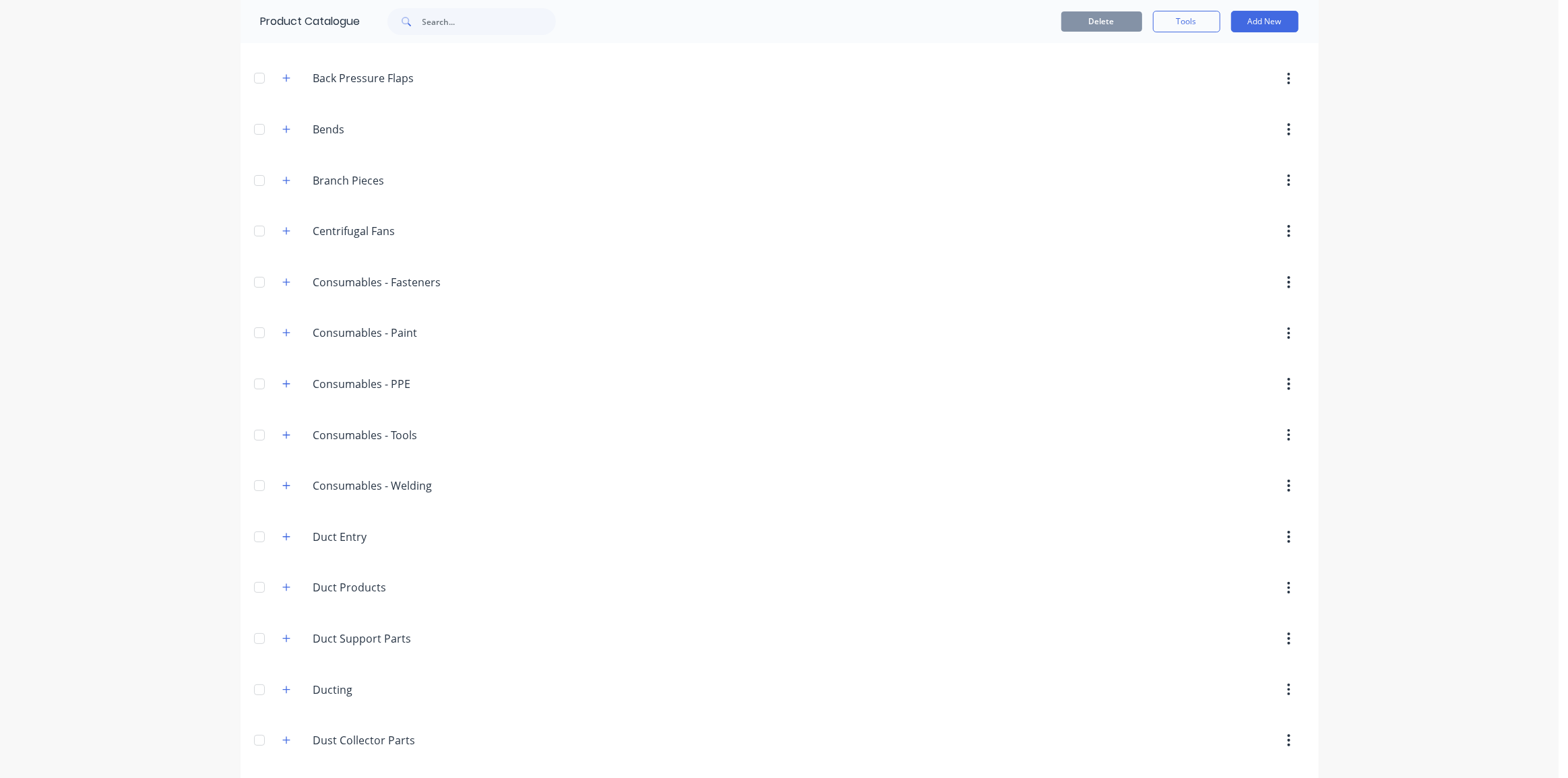
scroll to position [0, 0]
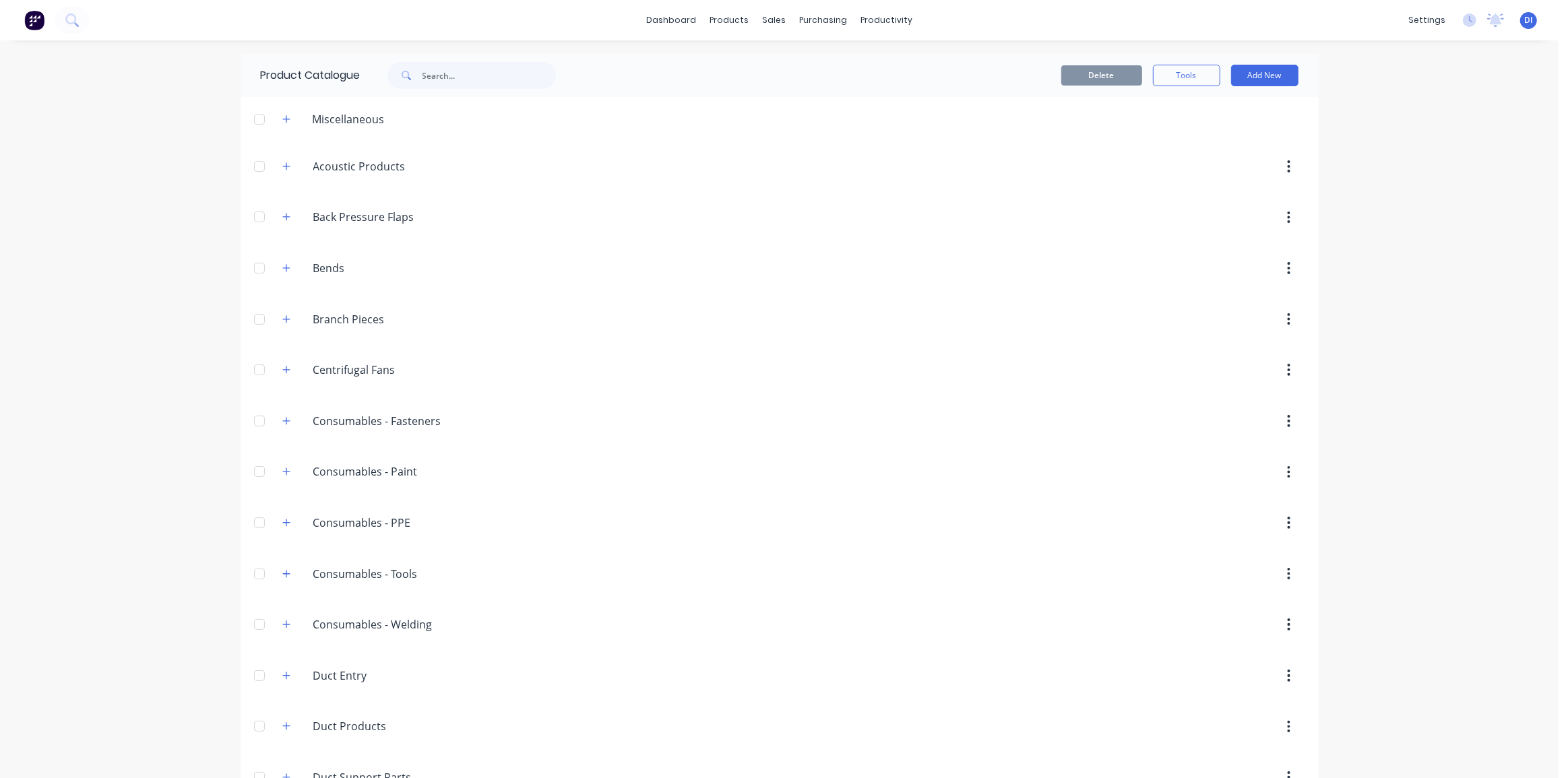
drag, startPoint x: 204, startPoint y: 141, endPoint x: 47, endPoint y: 50, distance: 181.5
click at [196, 139] on div "dashboard products sales purchasing productivity dashboard products Product Cat…" at bounding box center [779, 389] width 1559 height 778
click at [28, 25] on img at bounding box center [35, 20] width 20 height 20
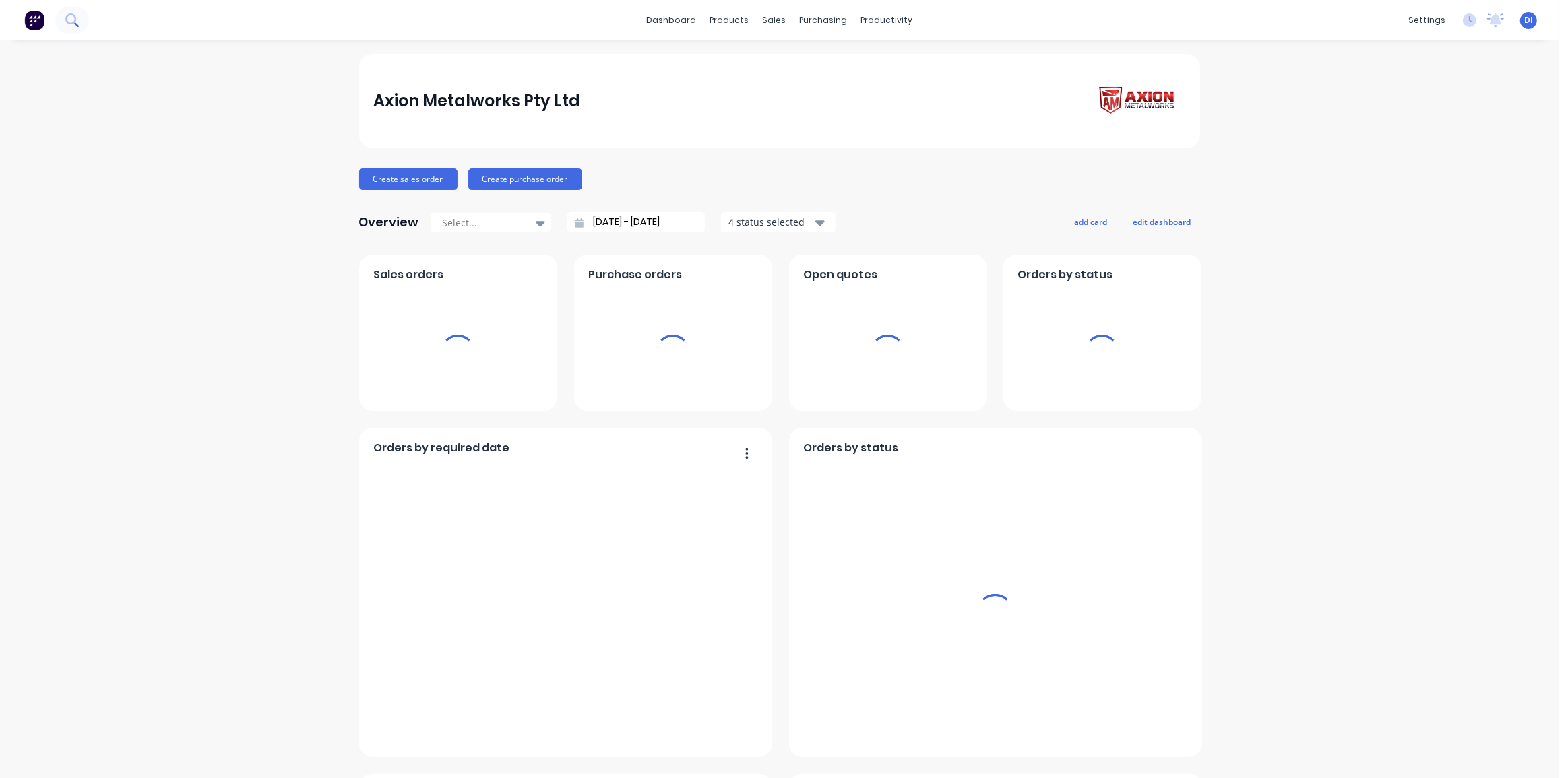
click at [80, 18] on button at bounding box center [71, 20] width 34 height 27
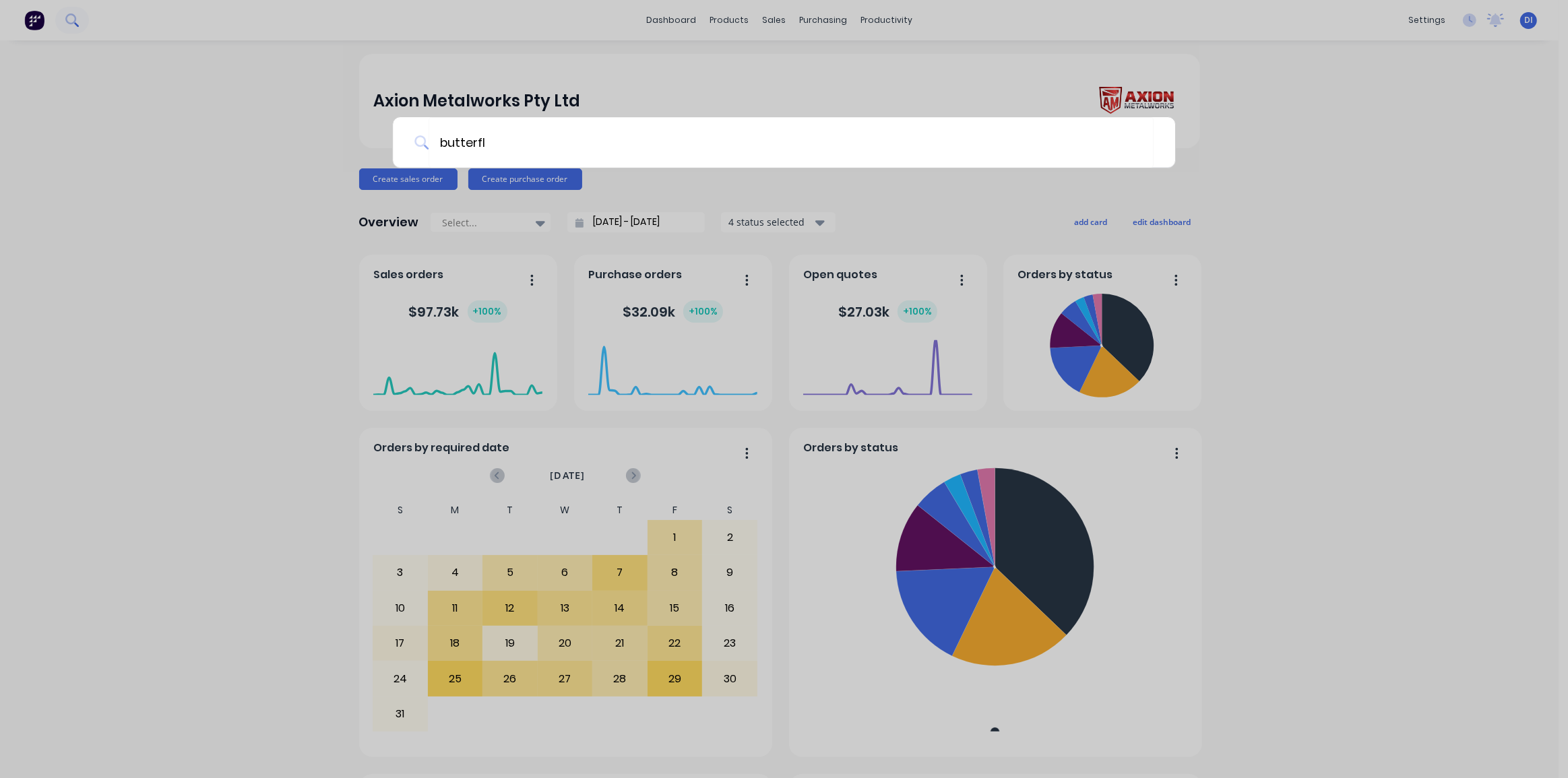
type input "butterfly"
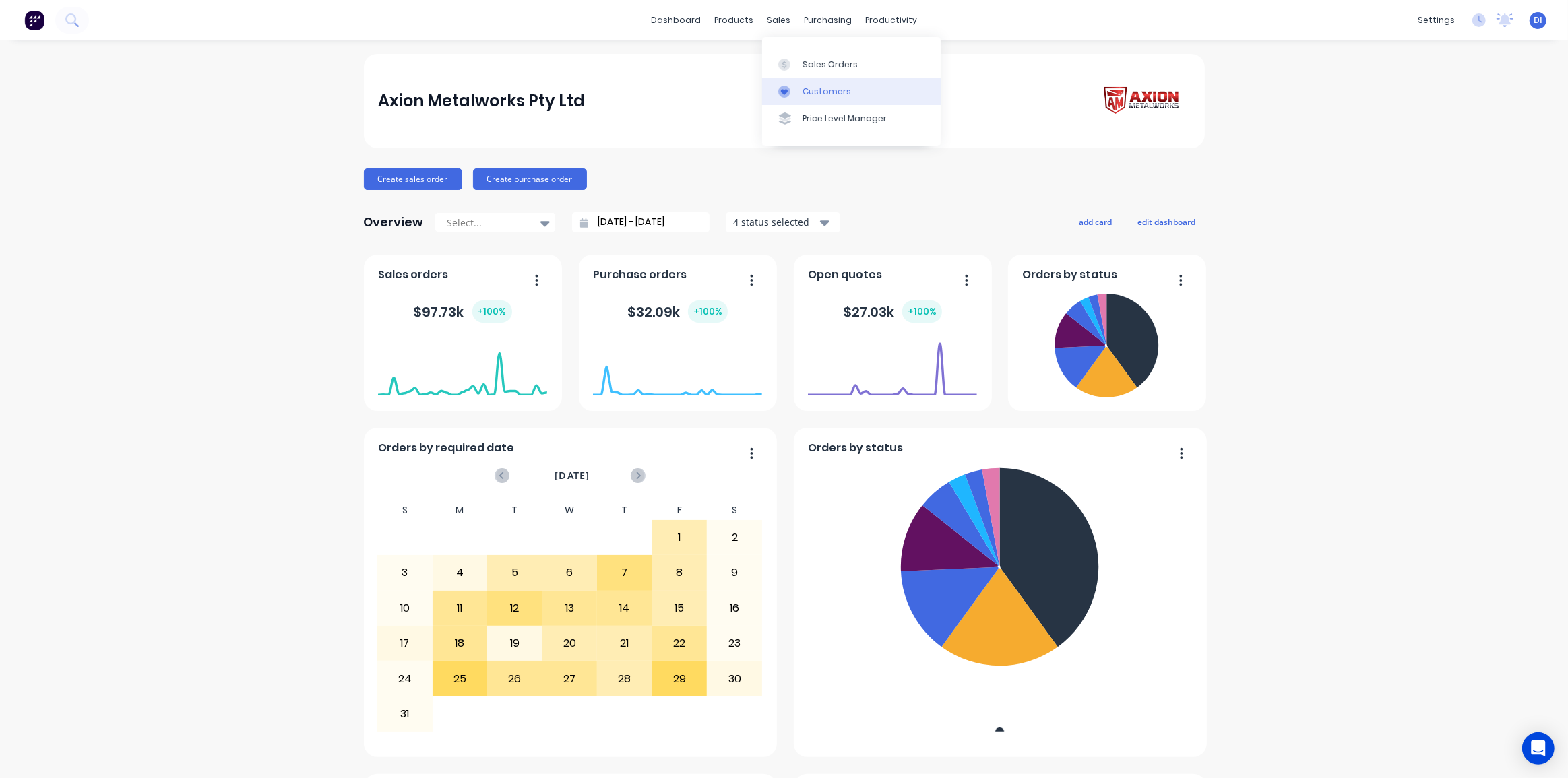
click at [819, 87] on div "Customers" at bounding box center [827, 91] width 49 height 12
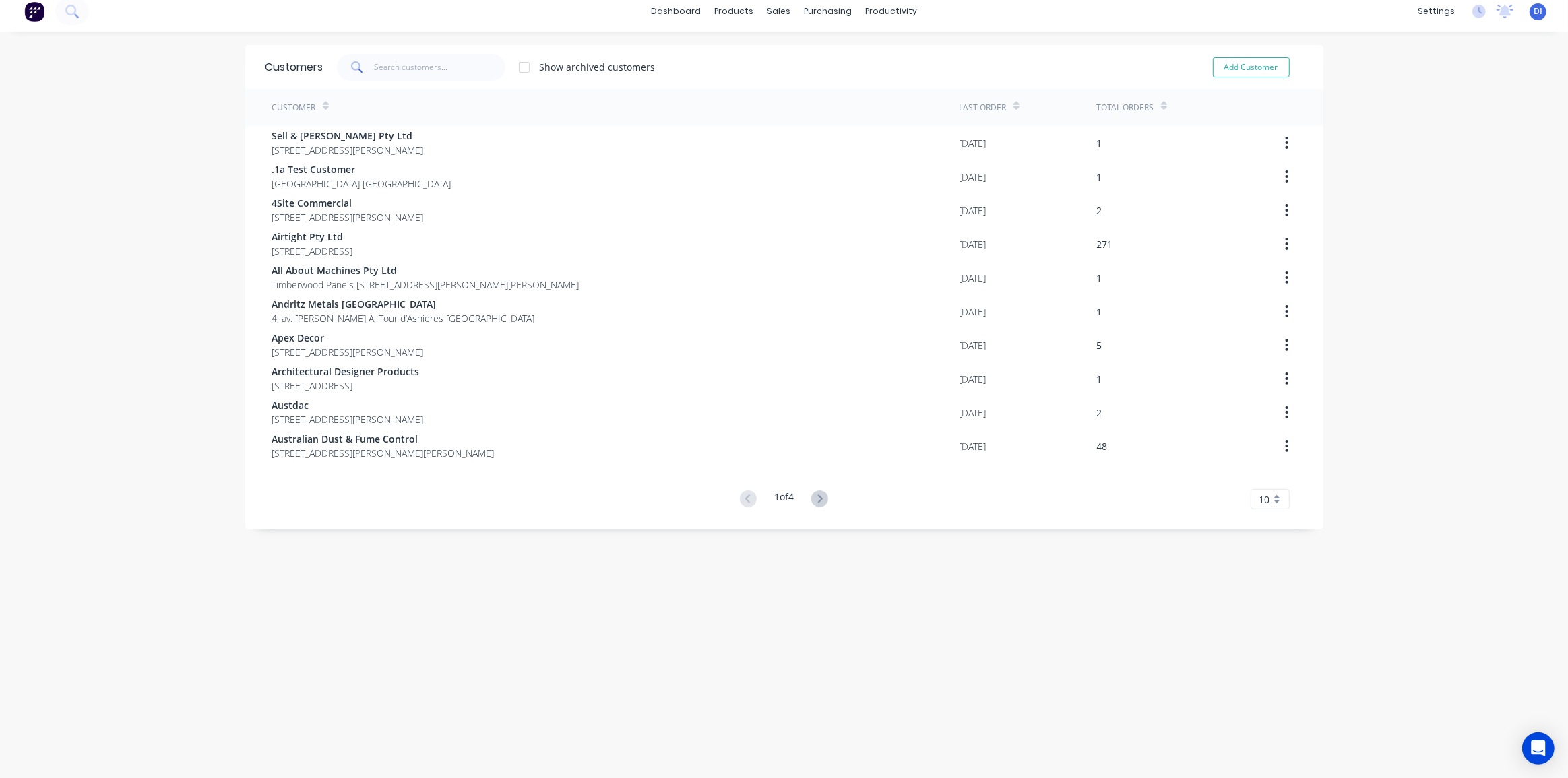
scroll to position [27, 0]
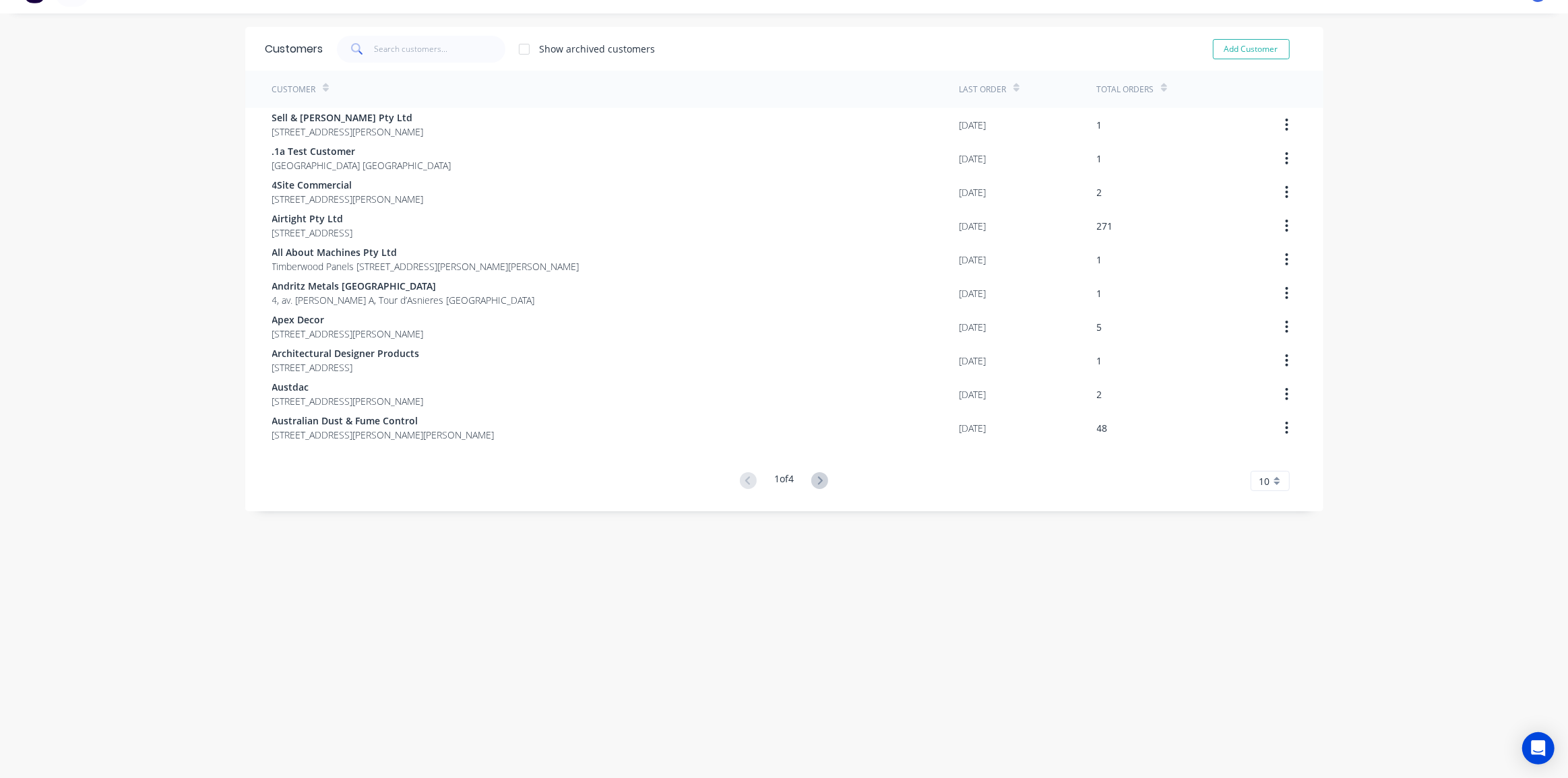
click at [1260, 481] on span "10" at bounding box center [1265, 482] width 11 height 14
click at [1267, 643] on div "35" at bounding box center [1271, 649] width 38 height 24
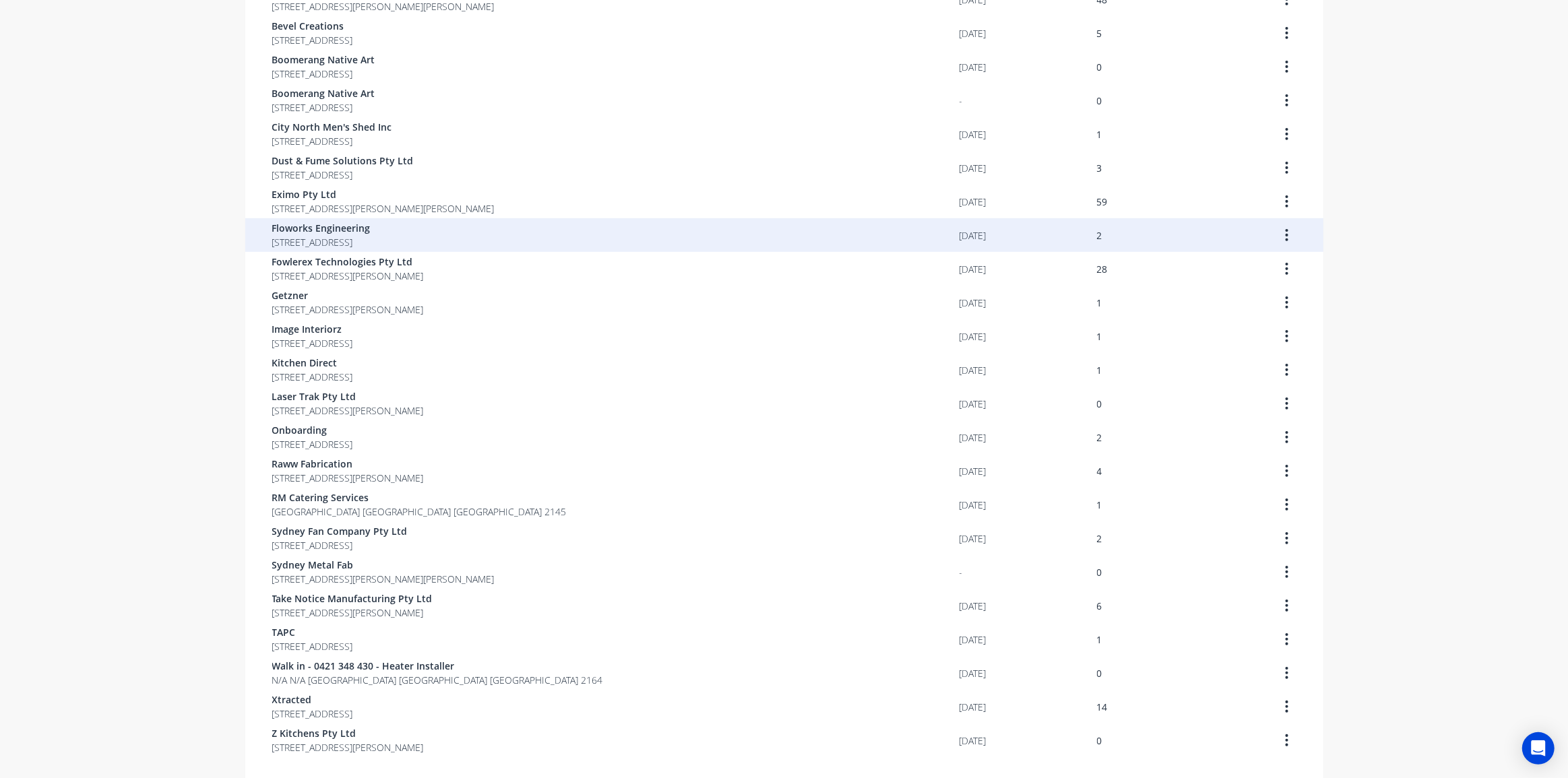
scroll to position [394, 0]
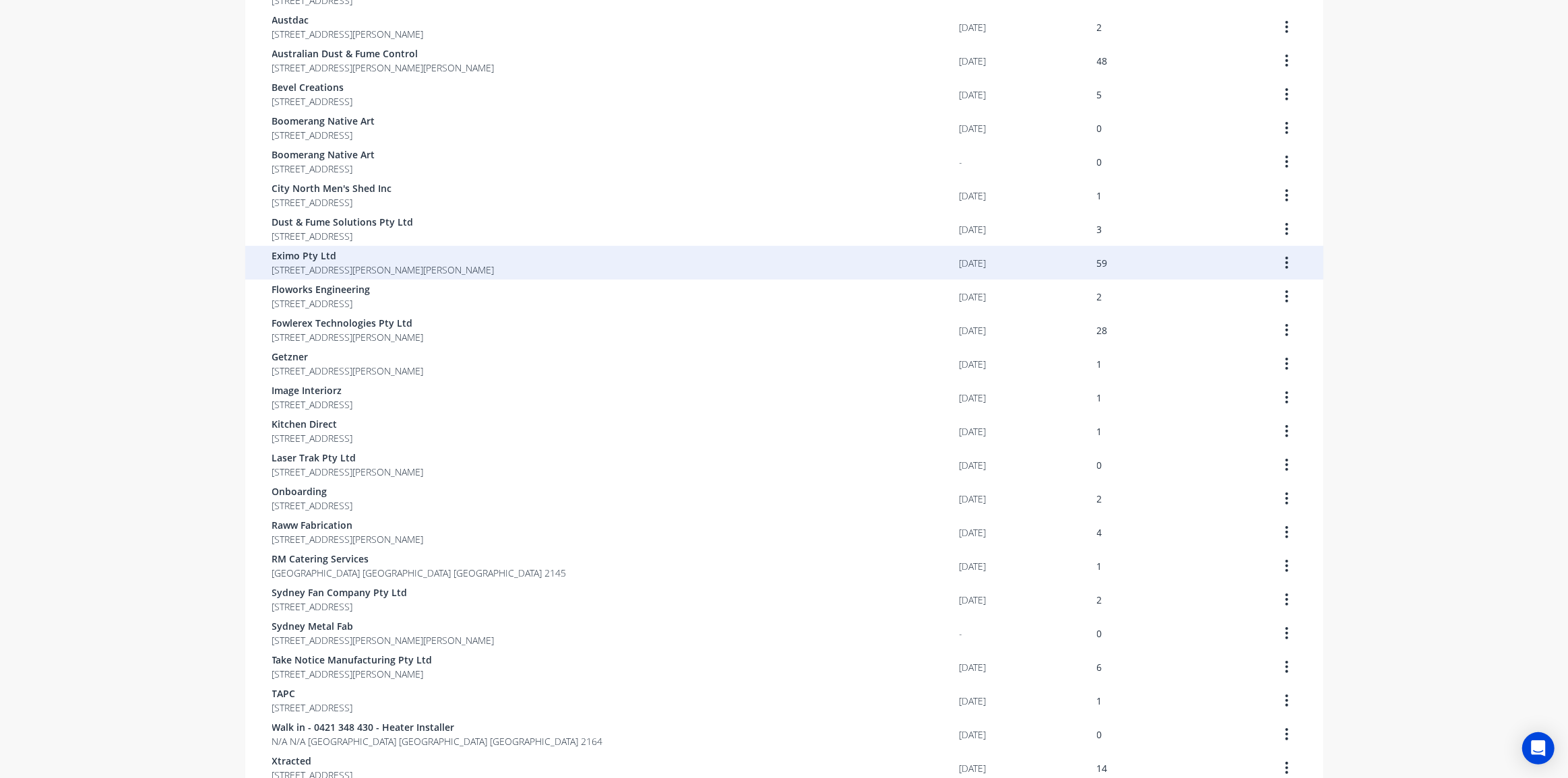
click at [762, 270] on div "Eximo Pty Ltd 2/1 Glendenning Rd Glendenning New South Wales Australia 2761" at bounding box center [616, 263] width 687 height 34
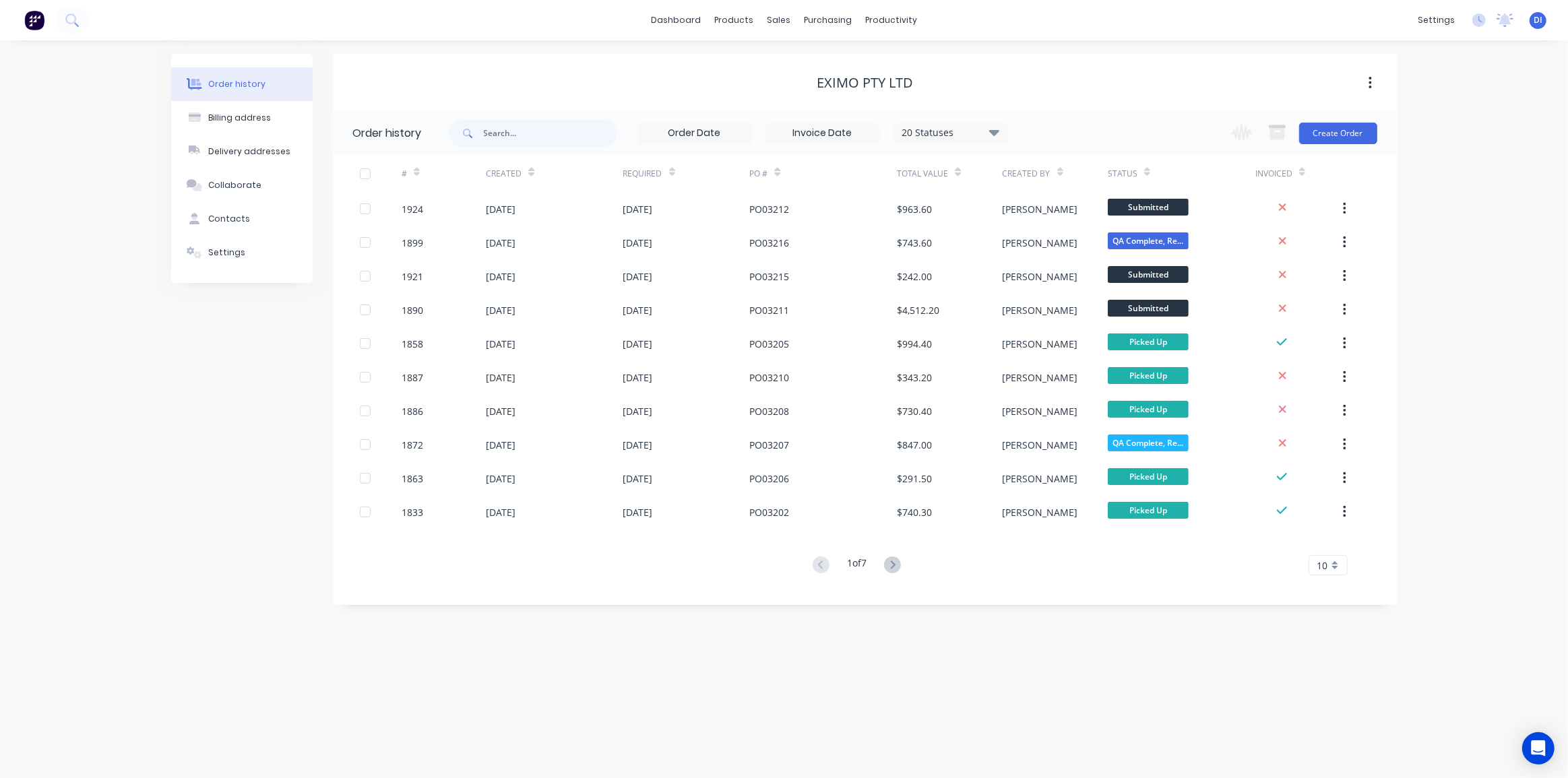
click at [1468, 256] on div "Order history Billing address Delivery addresses Collaborate Contacts Settings …" at bounding box center [784, 409] width 1568 height 738
click at [1468, 249] on div "Order history Billing address Delivery addresses Collaborate Contacts Settings …" at bounding box center [784, 409] width 1568 height 738
click at [992, 128] on icon at bounding box center [994, 132] width 10 height 16
click at [1062, 180] on label at bounding box center [1062, 180] width 0 height 0
click at [1062, 182] on input "checkbox" at bounding box center [1068, 186] width 11 height 13
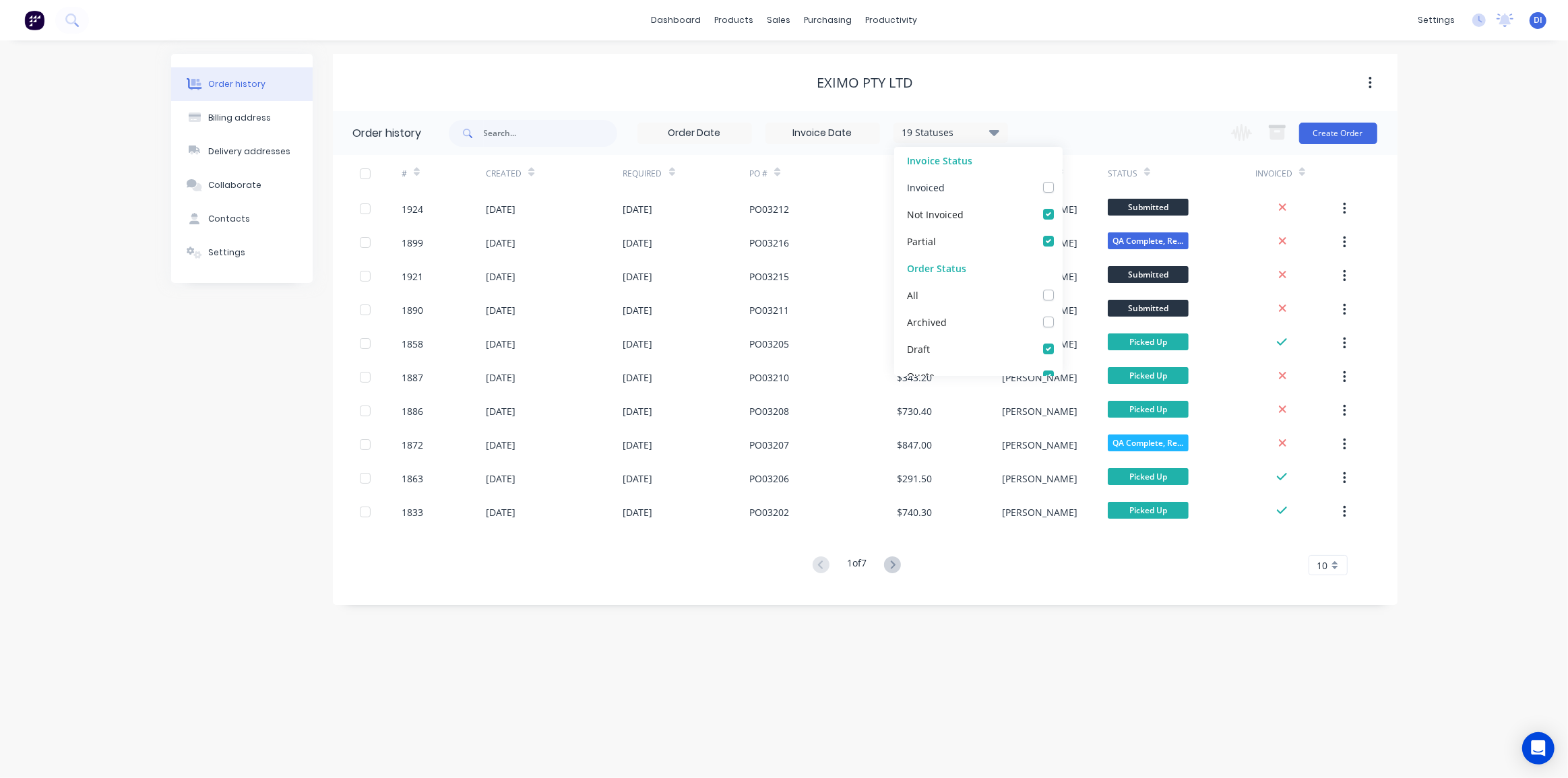
click at [1062, 180] on label at bounding box center [1062, 180] width 0 height 0
click at [1062, 185] on input "checkbox" at bounding box center [1068, 186] width 11 height 13
checkbox input "true"
click at [1062, 207] on label at bounding box center [1062, 207] width 0 height 0
click at [1062, 209] on Invoiced_checkbox_Invoice_1undefined "checkbox" at bounding box center [1068, 213] width 11 height 13
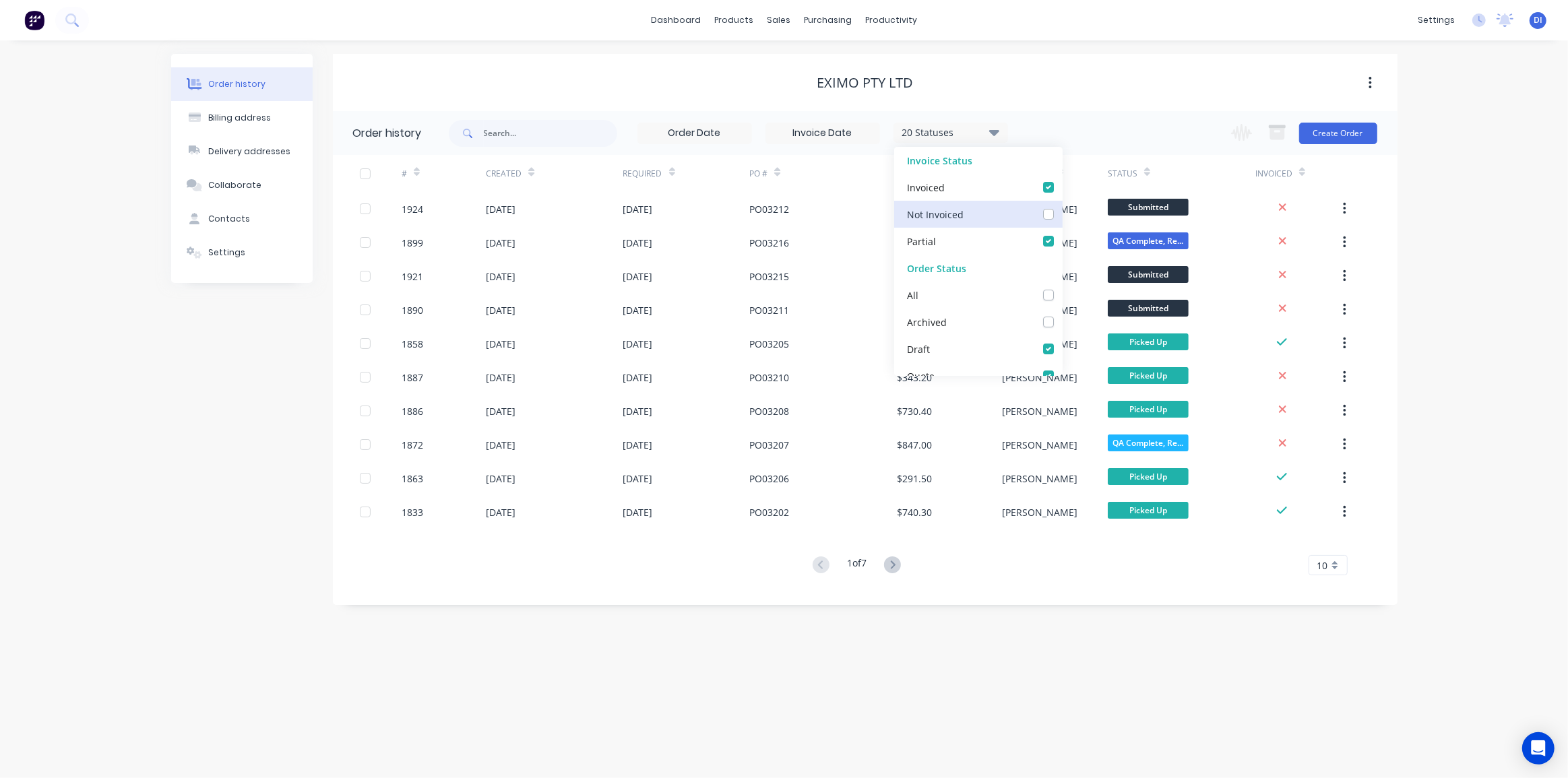
checkbox Invoiced_checkbox_Invoice_1undefined "false"
click at [1062, 234] on label at bounding box center [1062, 234] width 0 height 0
click at [1062, 242] on input "checkbox" at bounding box center [1068, 240] width 11 height 13
checkbox input "false"
click at [1062, 180] on label at bounding box center [1062, 180] width 0 height 0
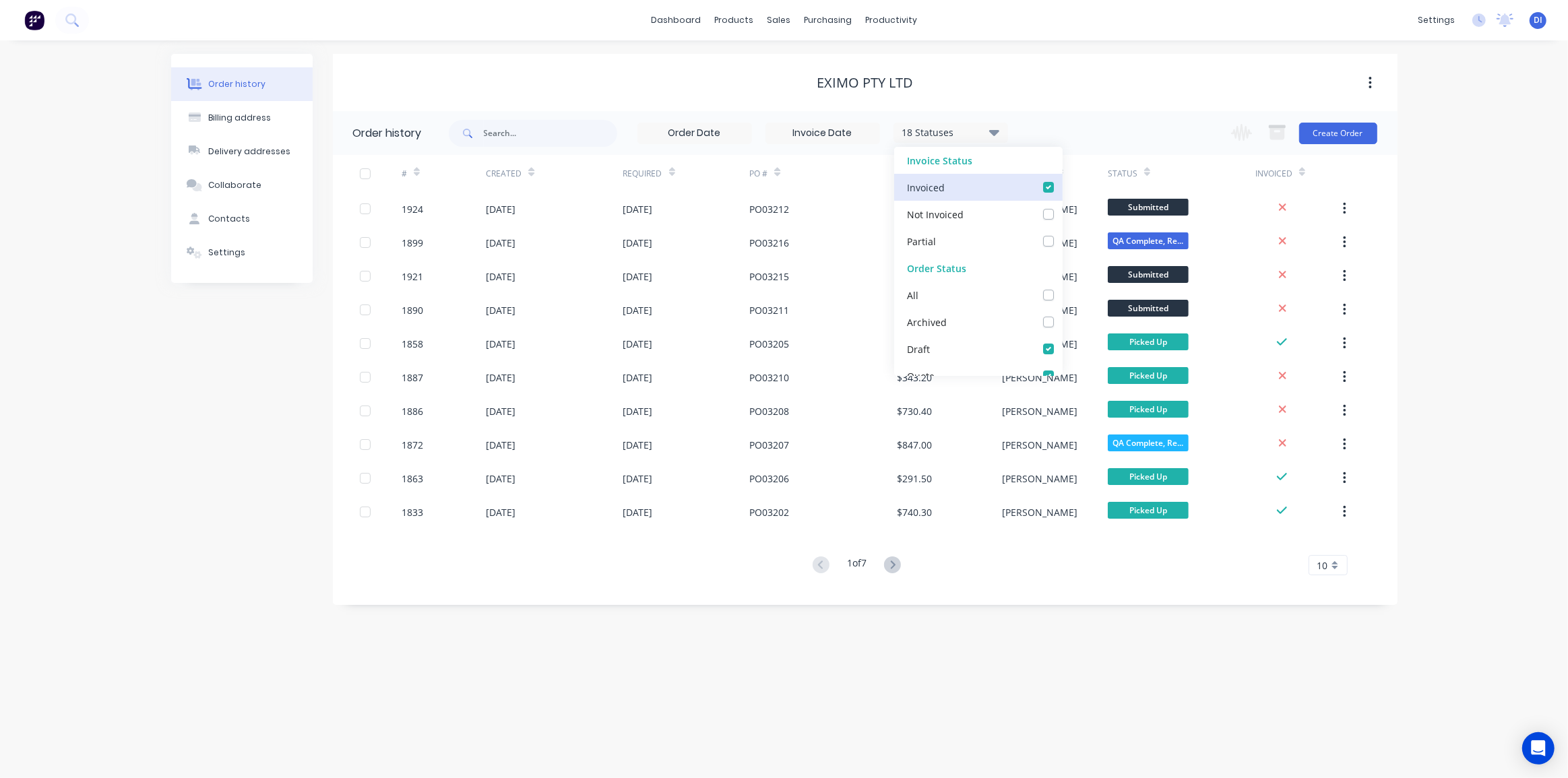
click at [1062, 184] on input "checkbox" at bounding box center [1068, 186] width 11 height 13
checkbox input "false"
click at [1062, 288] on label at bounding box center [1062, 288] width 0 height 0
click at [1062, 293] on input "checkbox" at bounding box center [1068, 294] width 11 height 13
checkbox input "true"
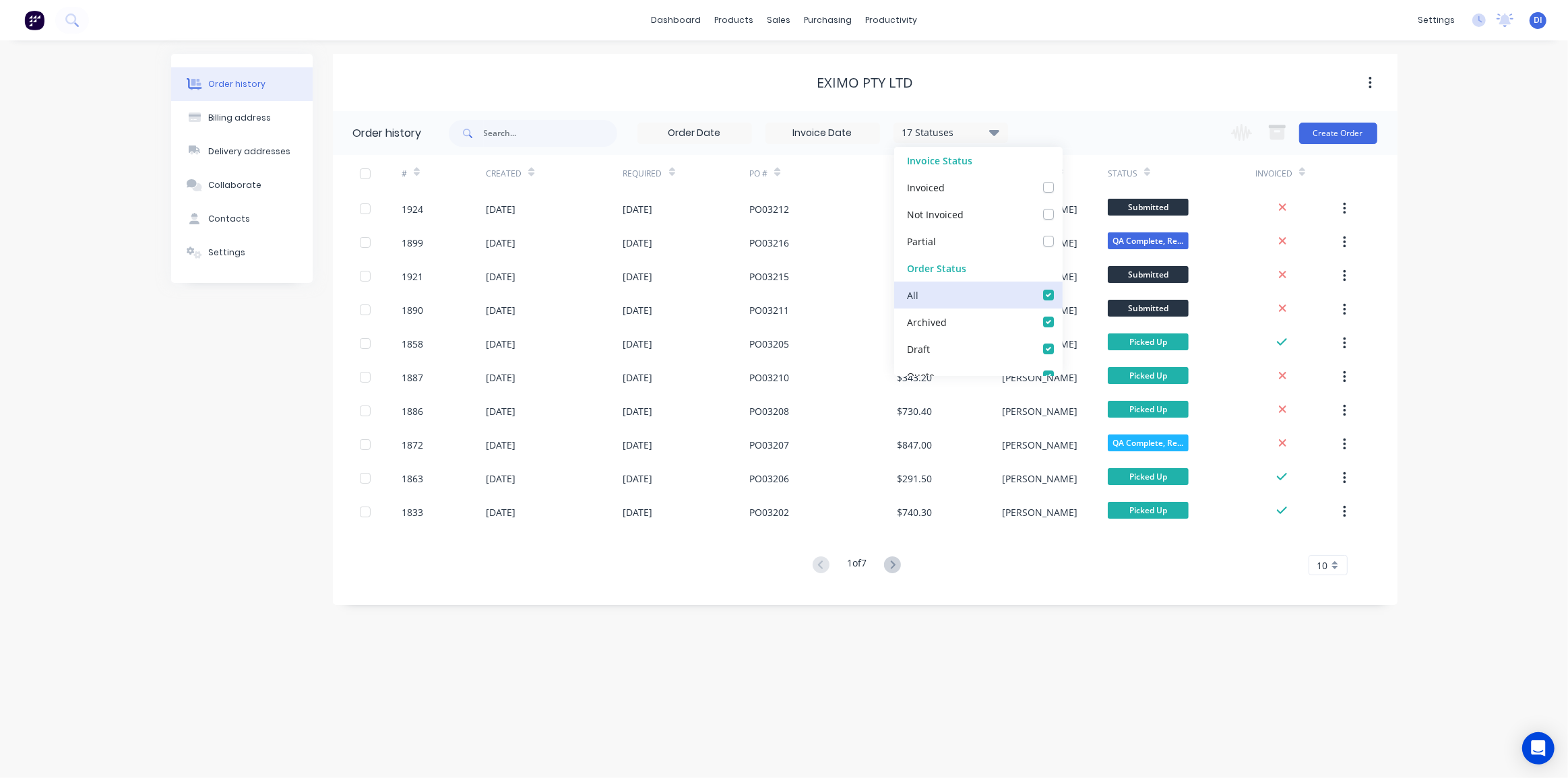
checkbox input "true"
click at [1062, 288] on label at bounding box center [1062, 288] width 0 height 0
click at [1062, 294] on input "checkbox" at bounding box center [1068, 294] width 11 height 13
checkbox input "false"
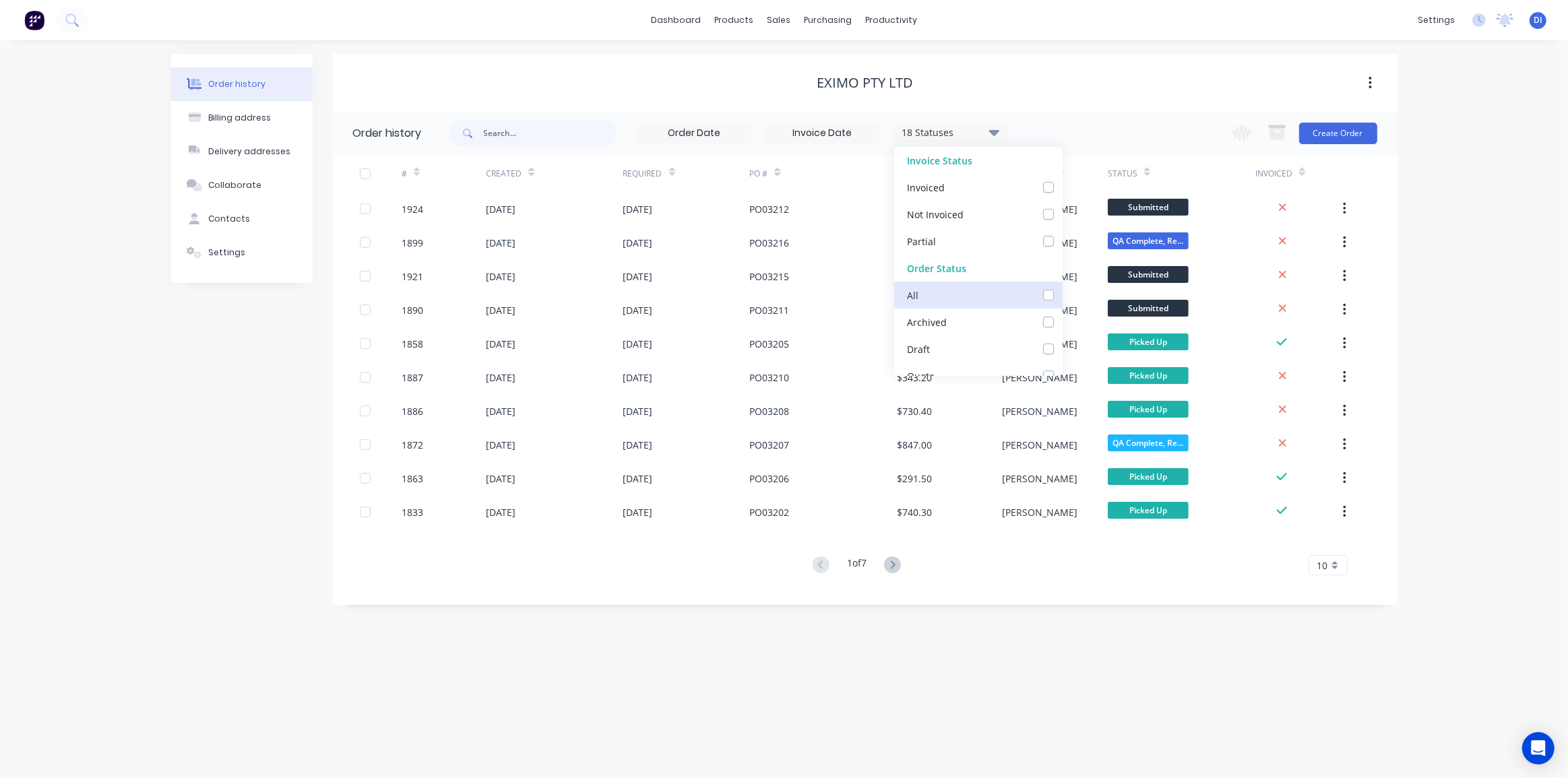
checkbox input "false"
checkbox Supplier_checkbox_bf0060dd-1dce-439b-959b-a3e8d4236b7fundefined "false"
checkbox Cutting_checkbox_79fc8370-49d1-45a9-b55c-1fc69371c636undefined "false"
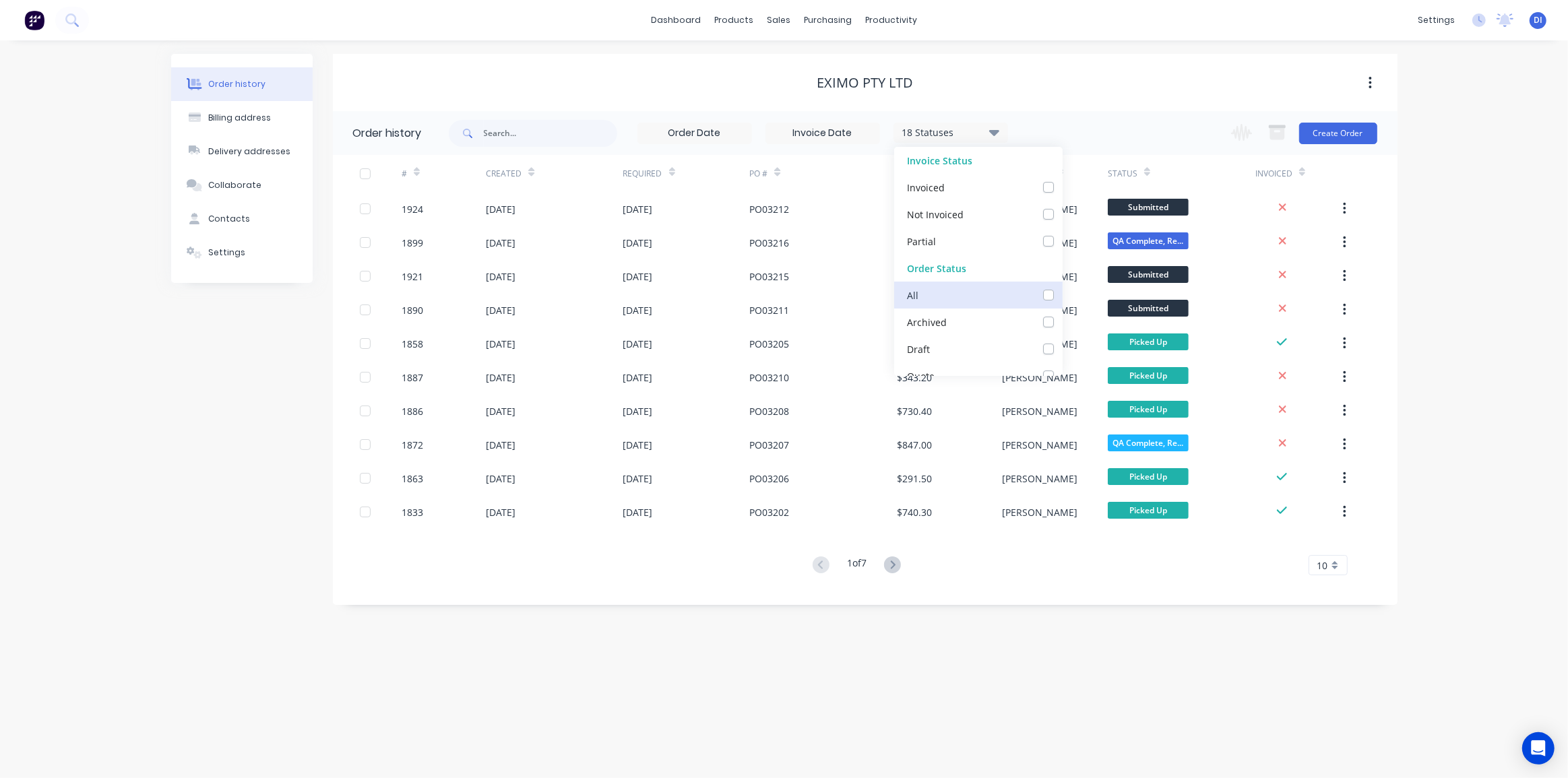
checkbox Rolling_checkbox_d4c2eb54-bec8-4fc6-8d71-a67cce085be4undefined "false"
checkbox Production_checkbox_5ee1bc50-7d7c-457a-82fa-c5c2a10a59e4undefined "false"
checkbox check_checkbox_640f8836-799c-4a19-bd22-ac5b78cdc842undefined "false"
checkbox Up_checkbox_2db9320d-dc39-4ea5-a987-d99186212894undefined "false"
checkbox Delivery_checkbox_ca139be5-4275-4c51-a5d5-82deef6d63cdundefined "false"
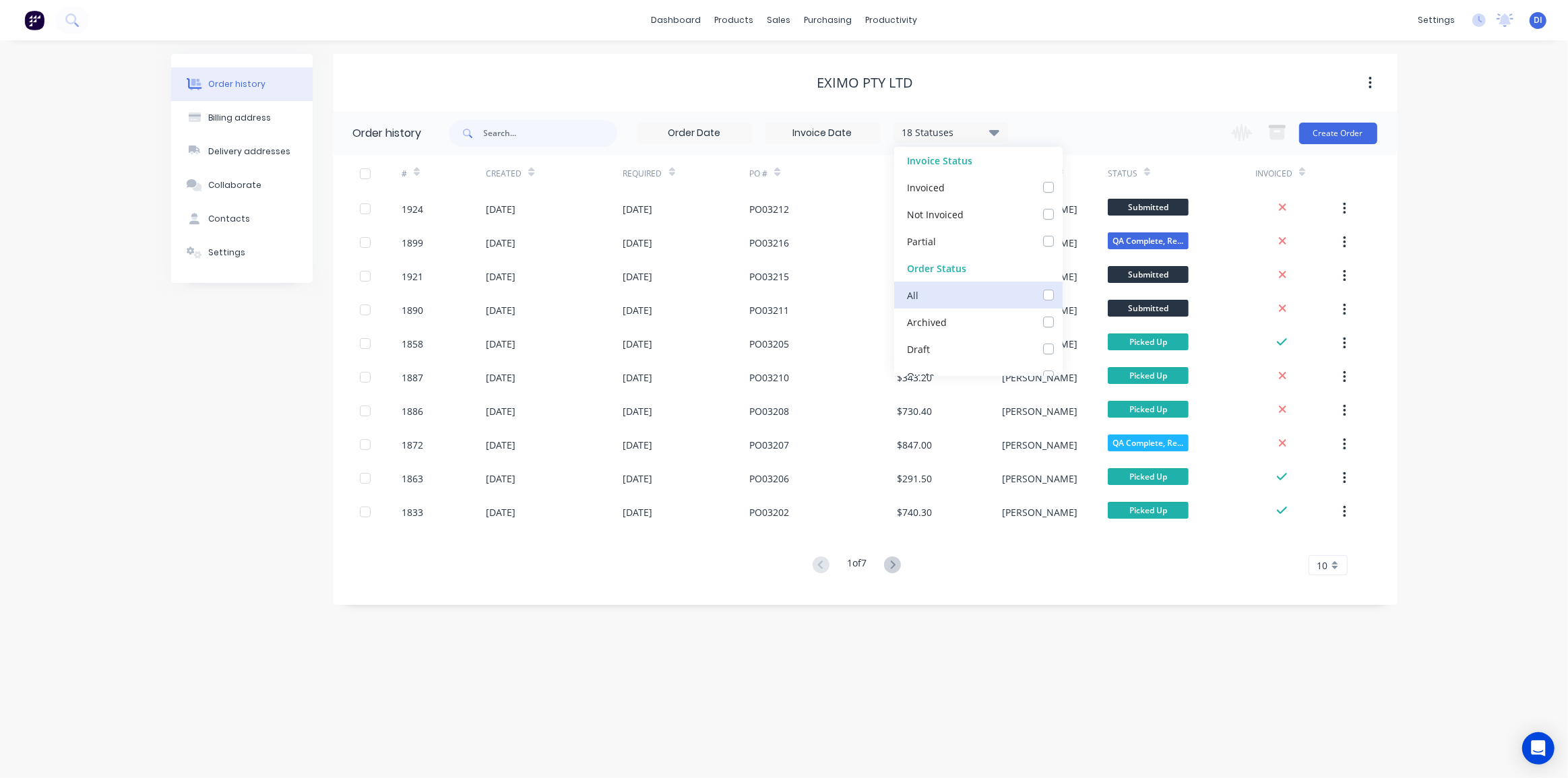
checkbox Assembled_checkbox_6a670c1f-0b5b-4335-8c31-6e6ddd83e1fbundefined "false"
checkbox Sent_checkbox_8388205c-9108-40c0-8add-fb5e121a6c10undefined "false"
checkbox Sent_checkbox_440edcfa-aab1-4020-813c-ac30404e4aeeundefined "false"
checkbox Requested_checkbox_7d732eca-cd28-4415-97fe-51d4bb57bf7bundefined "false"
checkbox Recieved_checkbox_2e2c316d-dad9-4651-ac18-e4831fa5ac33undefined "false"
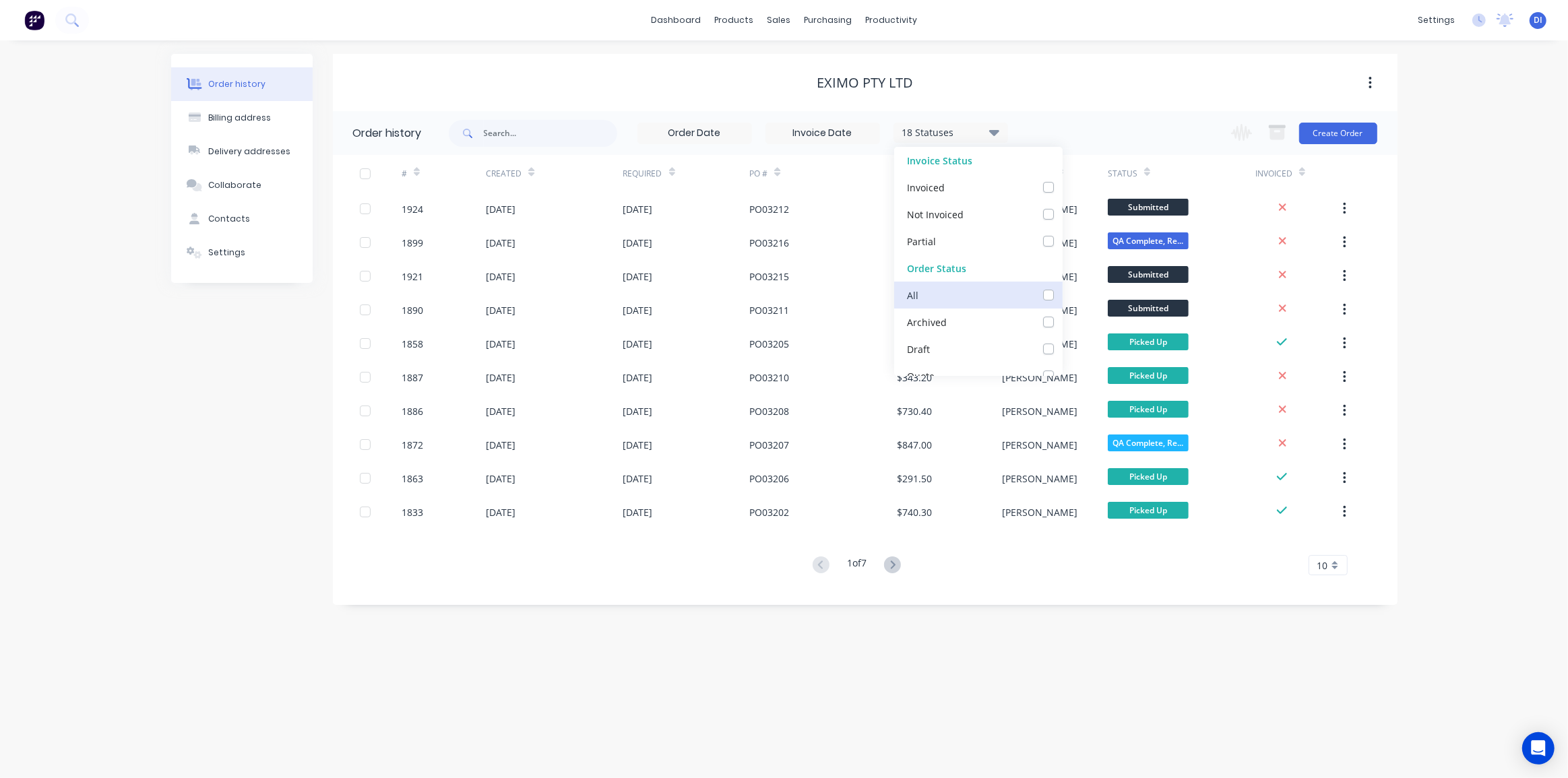
checkbox input "false"
checkbox Up_checkbox_qvmmrgundefined "false"
click at [1062, 246] on label at bounding box center [1062, 246] width 0 height 0
click at [1062, 255] on input "checkbox" at bounding box center [1068, 253] width 11 height 13
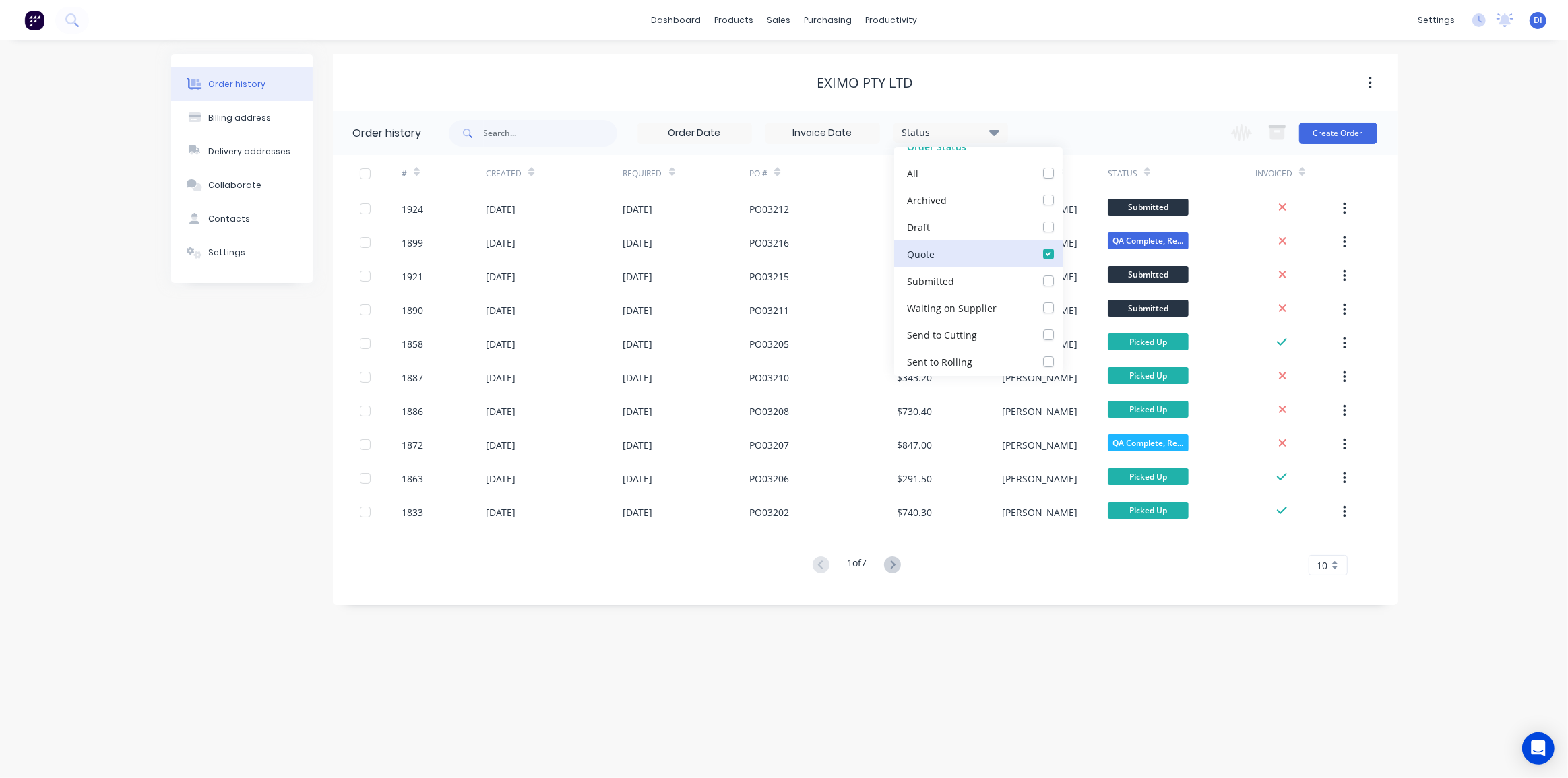
checkbox input "true"
click at [1489, 360] on div "Order history Billing address Delivery addresses Collaborate Contacts Settings …" at bounding box center [784, 409] width 1568 height 738
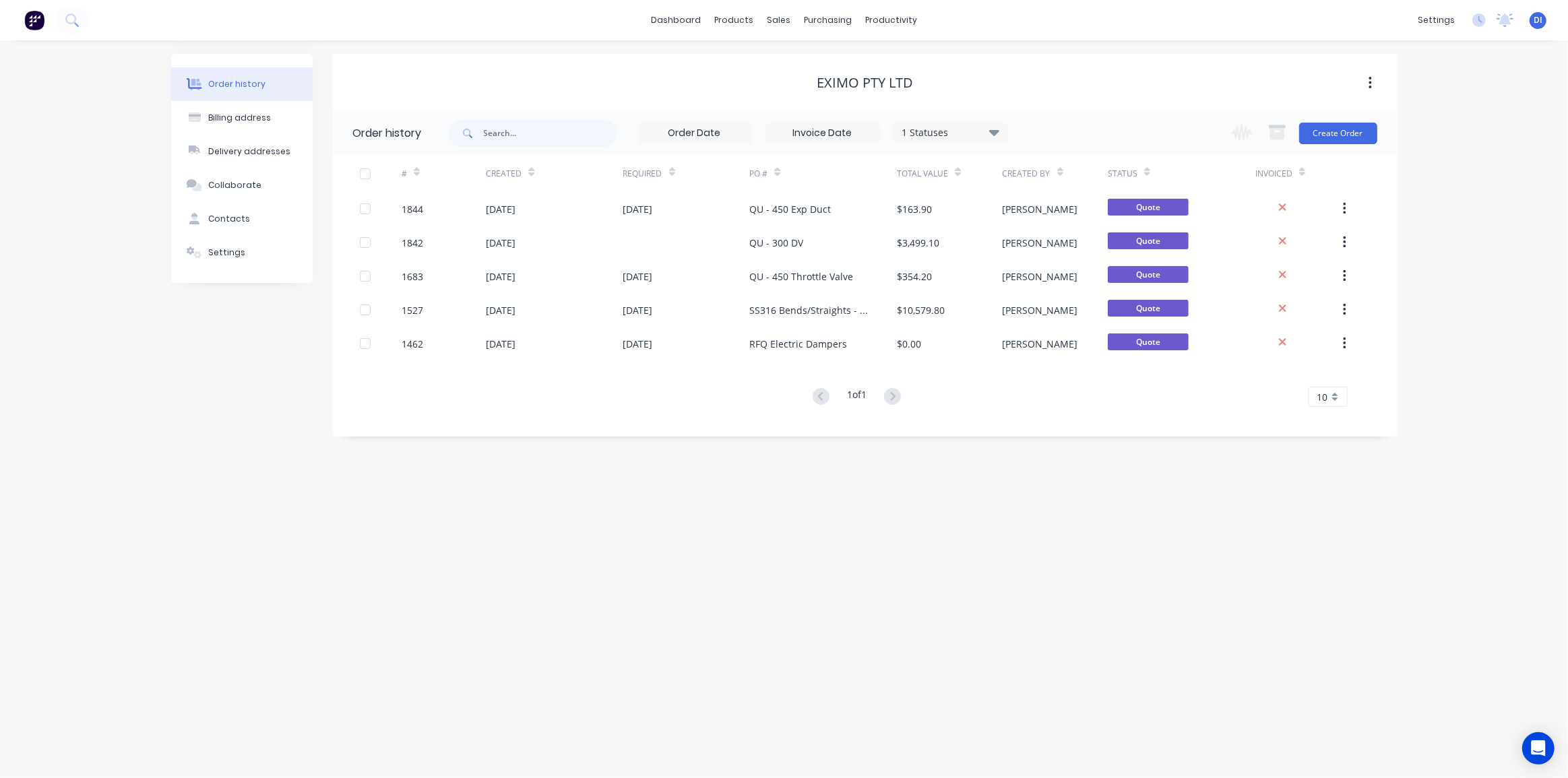
click at [1329, 400] on div "10" at bounding box center [1329, 397] width 39 height 20
click at [1324, 564] on div "35" at bounding box center [1329, 565] width 38 height 24
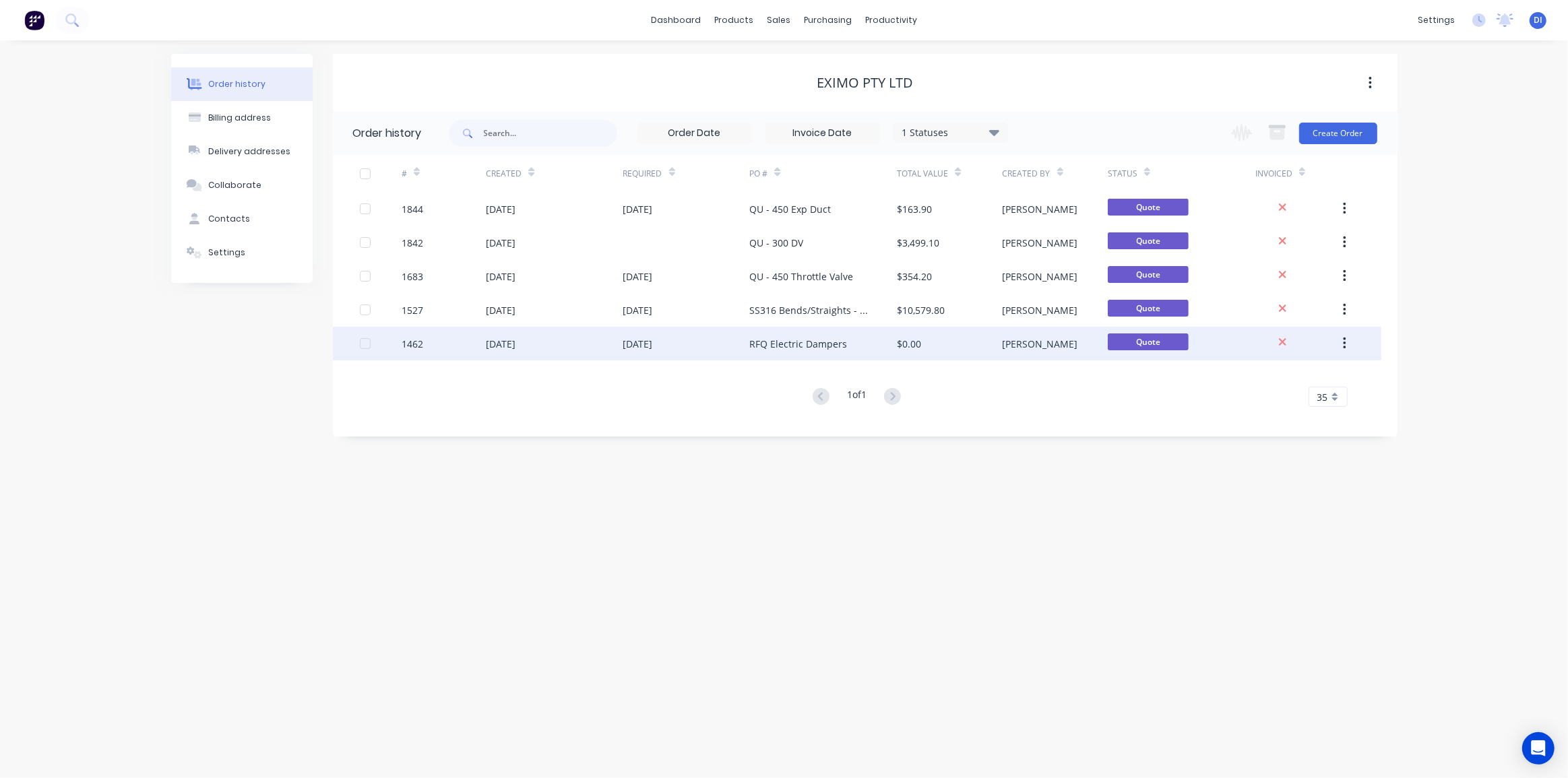
click at [873, 331] on div "RFQ Electric Dampers" at bounding box center [823, 344] width 147 height 34
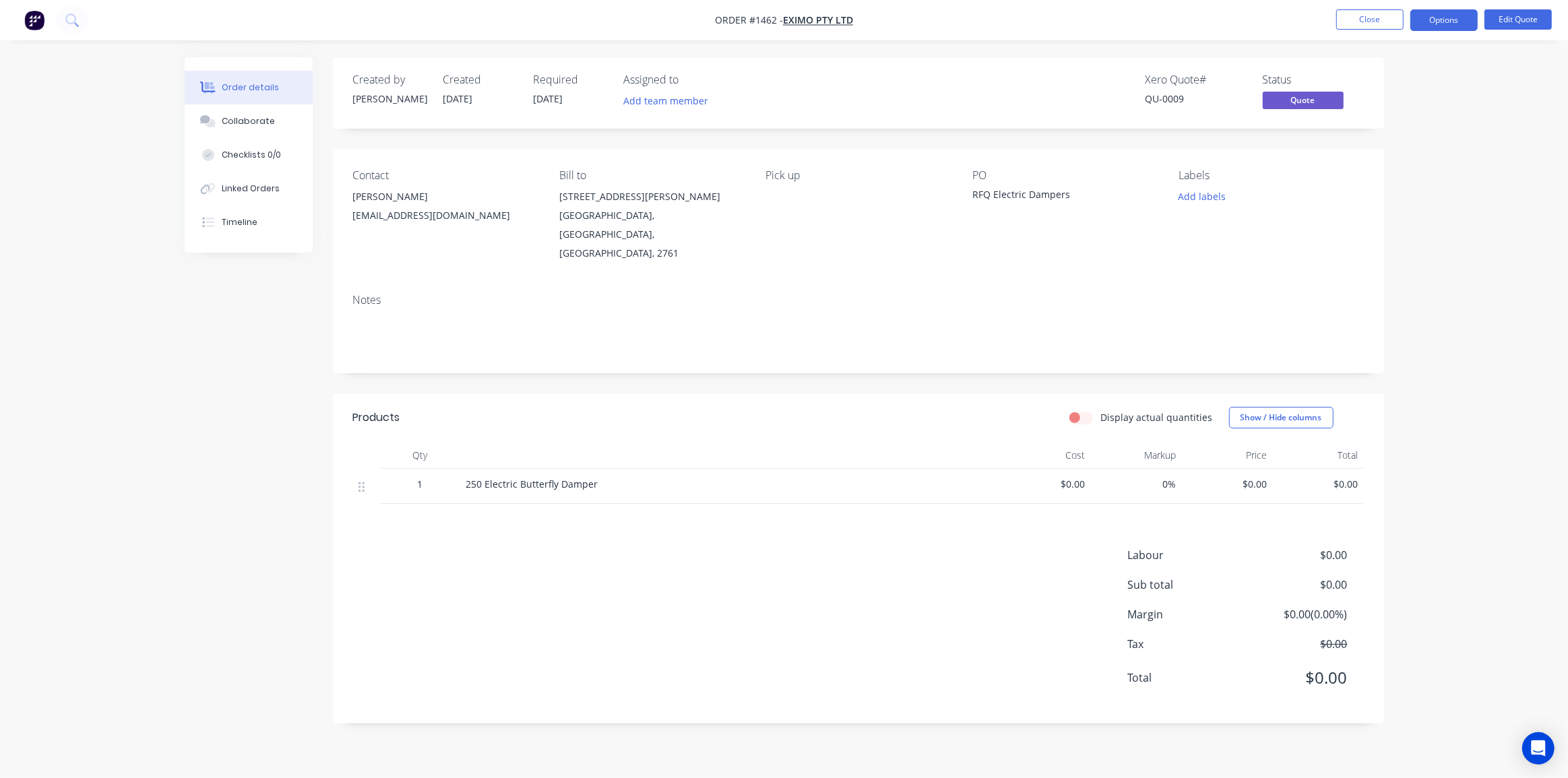
click at [1432, 244] on div "Order details Collaborate Checklists 0/0 Linked Orders Timeline Order details C…" at bounding box center [784, 389] width 1568 height 778
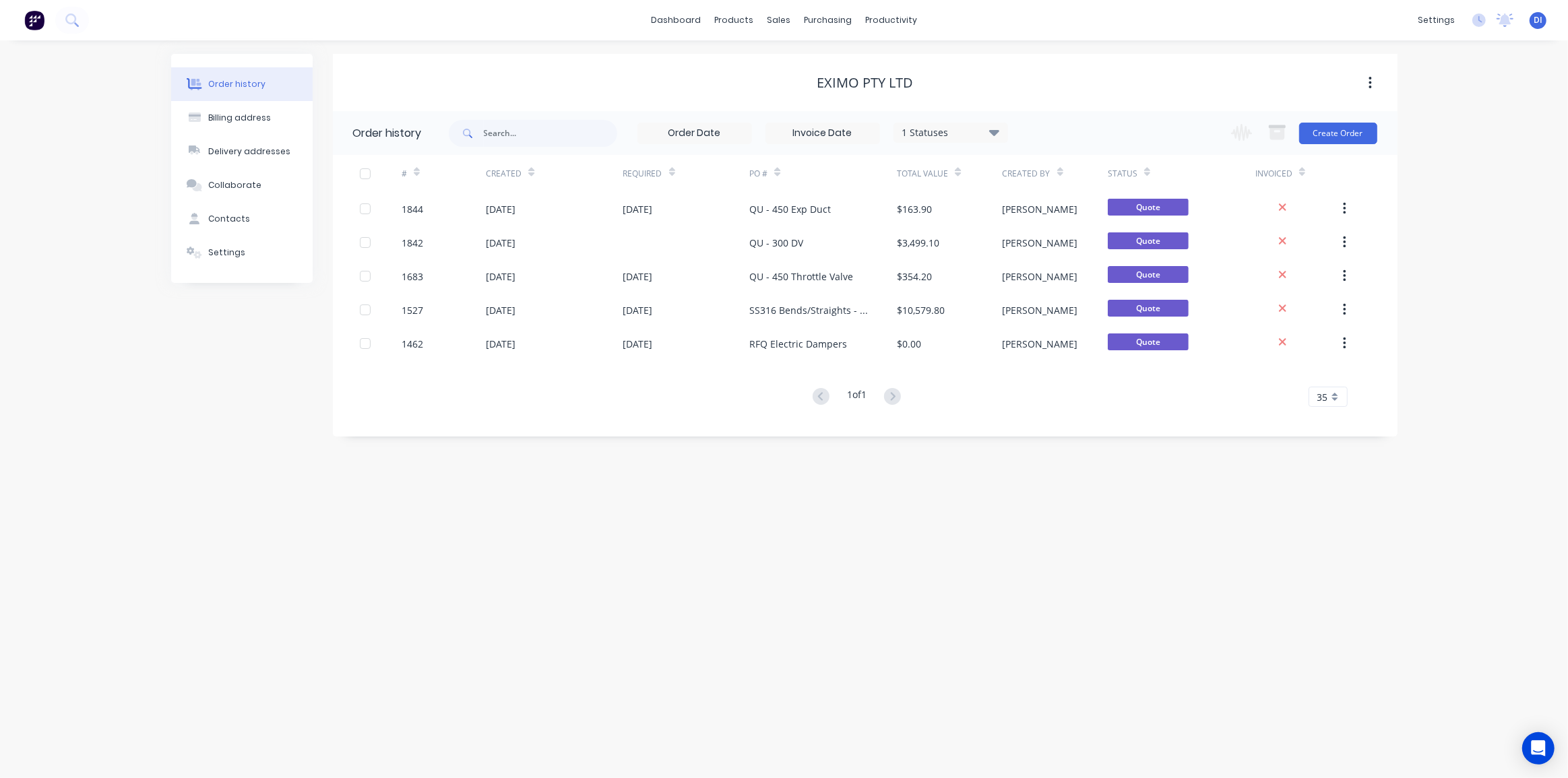
click at [1421, 184] on div "Order history Billing address Delivery addresses Collaborate Contacts Settings …" at bounding box center [784, 409] width 1568 height 738
click at [1457, 253] on div "Order history Billing address Delivery addresses Collaborate Contacts Settings …" at bounding box center [784, 409] width 1568 height 738
click at [497, 133] on input "text" at bounding box center [551, 133] width 133 height 27
type input "rr"
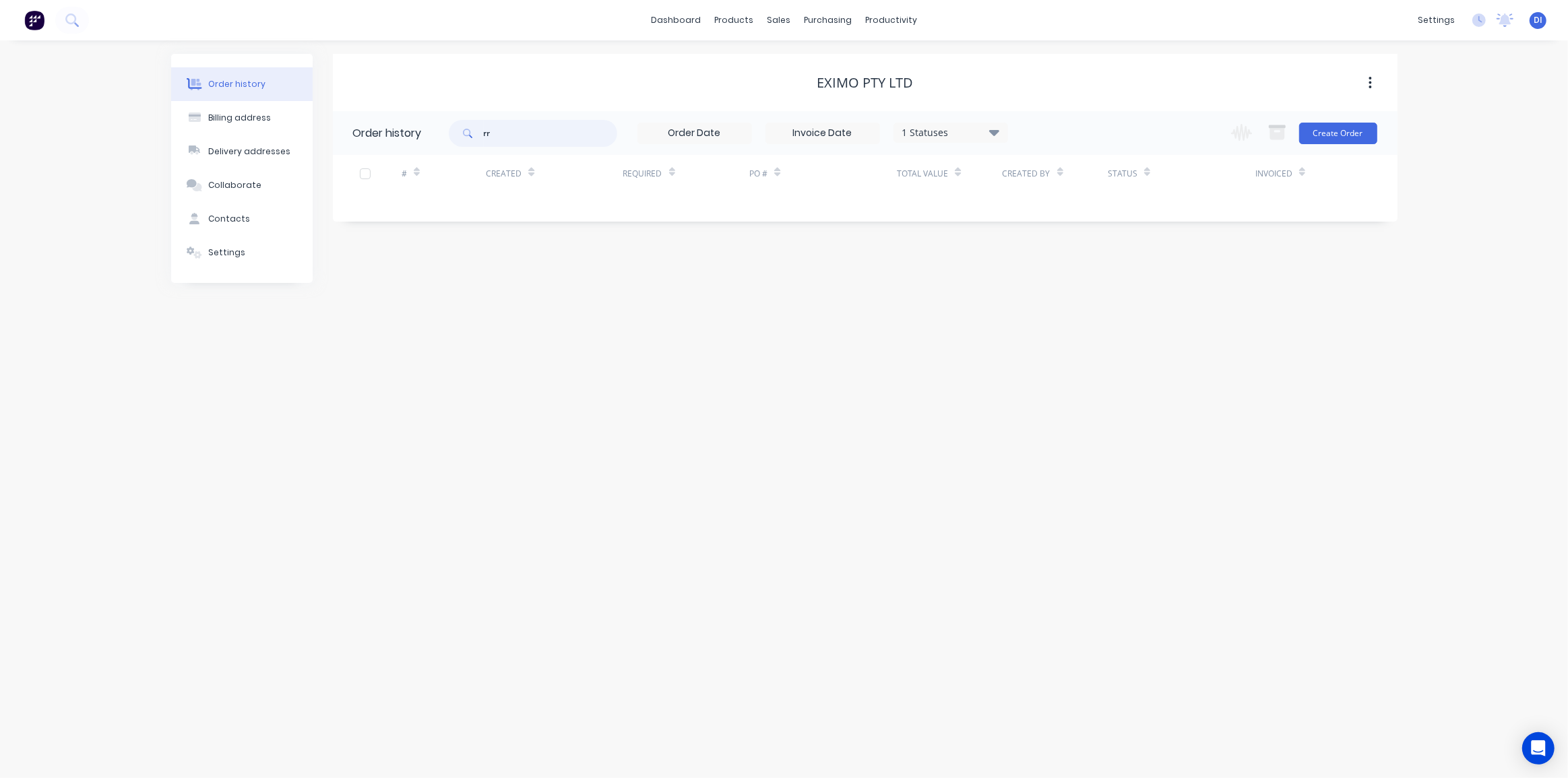
click at [540, 140] on input "rr" at bounding box center [551, 133] width 133 height 27
click at [539, 137] on input "rr" at bounding box center [551, 133] width 133 height 27
type input "rr89"
click at [546, 127] on input "rr89" at bounding box center [551, 133] width 133 height 27
type input "rr893688"
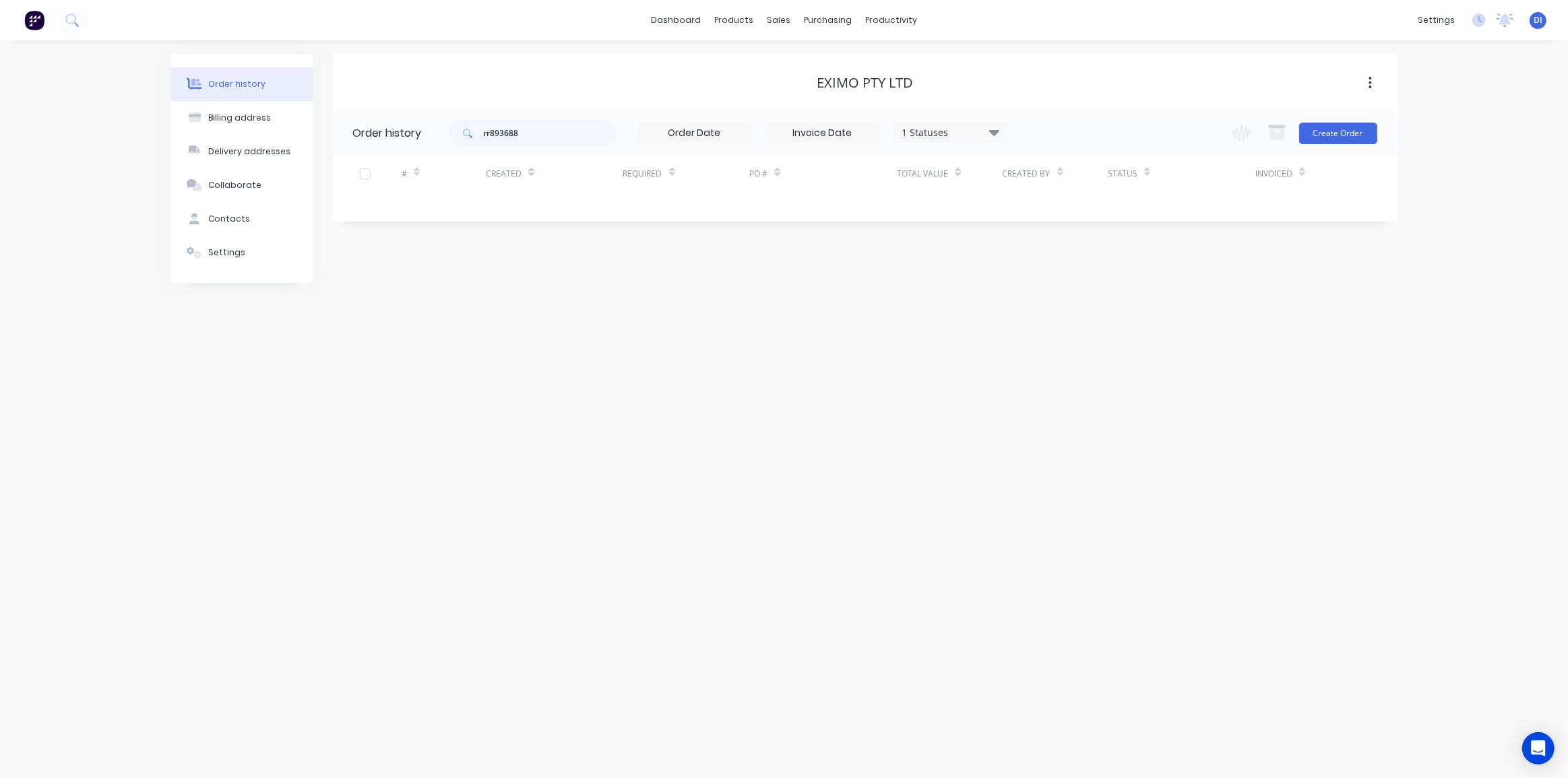
click at [1085, 330] on div "Order history Billing address Delivery addresses Collaborate Contacts Settings …" at bounding box center [784, 409] width 1568 height 738
click at [534, 129] on input "rr893688" at bounding box center [551, 133] width 133 height 27
click at [806, 423] on div "Order history Billing address Delivery addresses Collaborate Contacts Settings …" at bounding box center [784, 409] width 1568 height 738
click at [500, 134] on input "rr893688" at bounding box center [551, 133] width 133 height 27
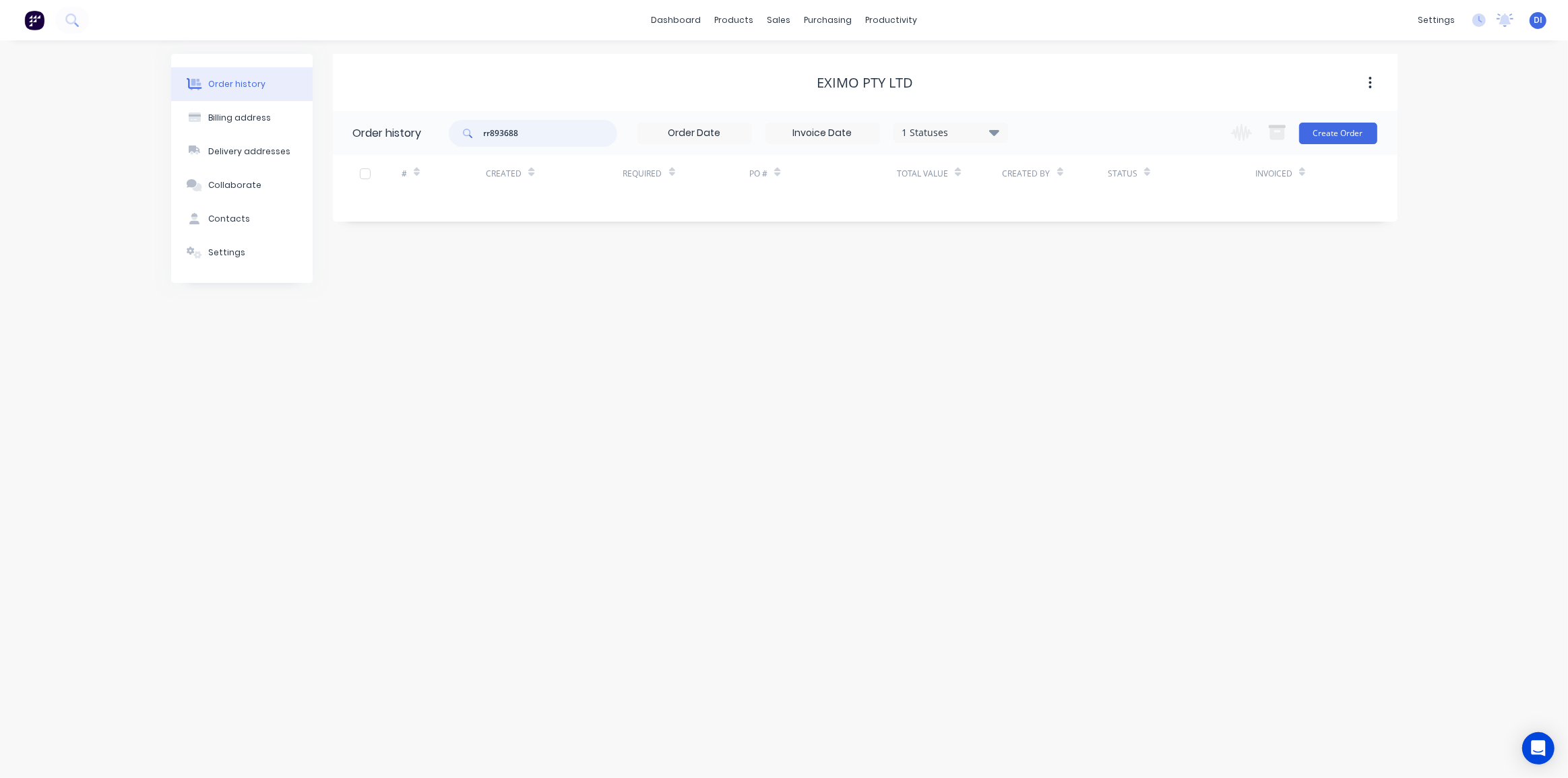
click at [500, 134] on input "rr893688" at bounding box center [551, 133] width 133 height 27
click at [64, 22] on button at bounding box center [71, 20] width 34 height 27
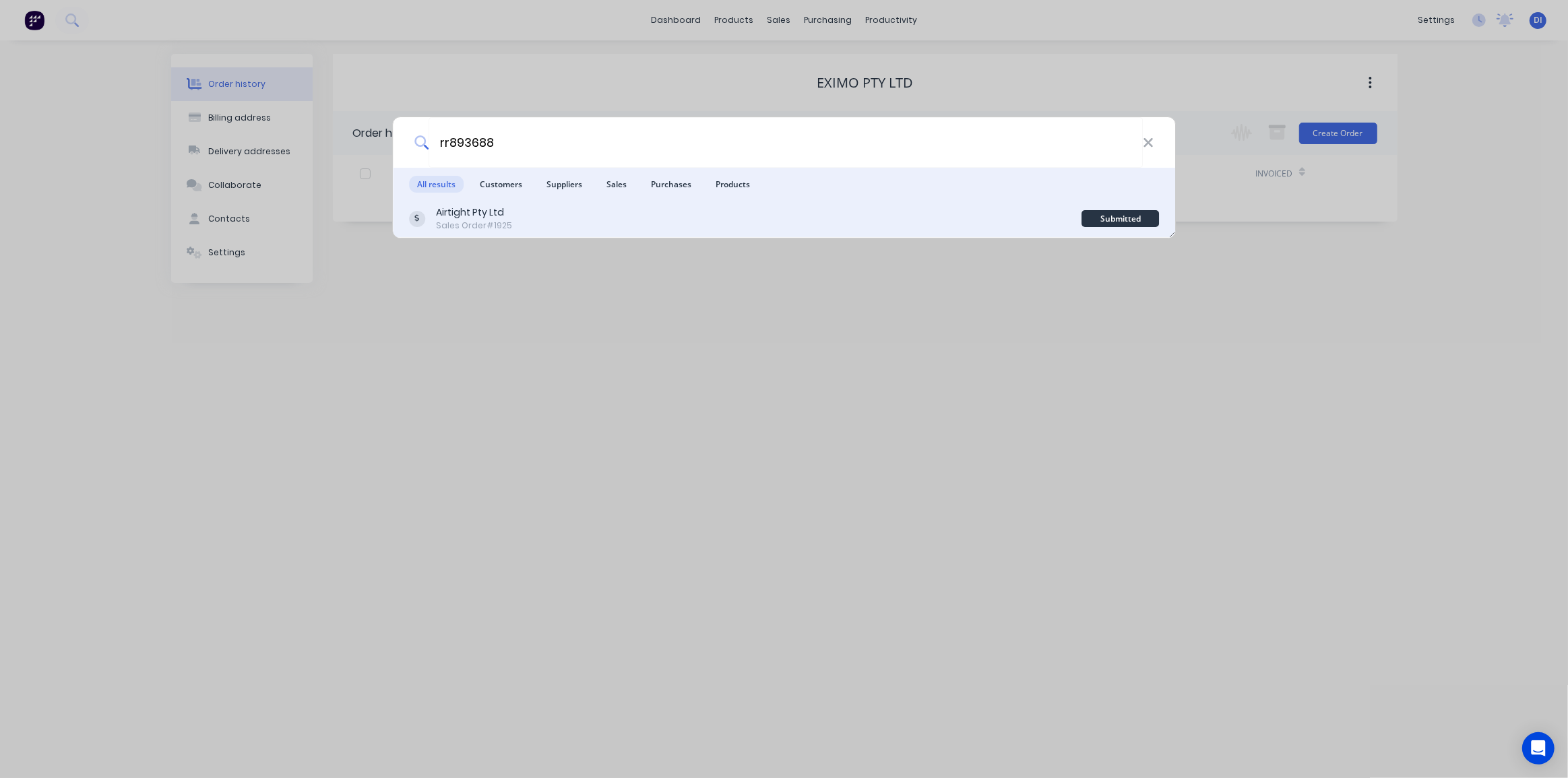
type input "rr893688"
click at [775, 209] on div "Airtight Pty Ltd Sales Order #1925" at bounding box center [746, 219] width 673 height 27
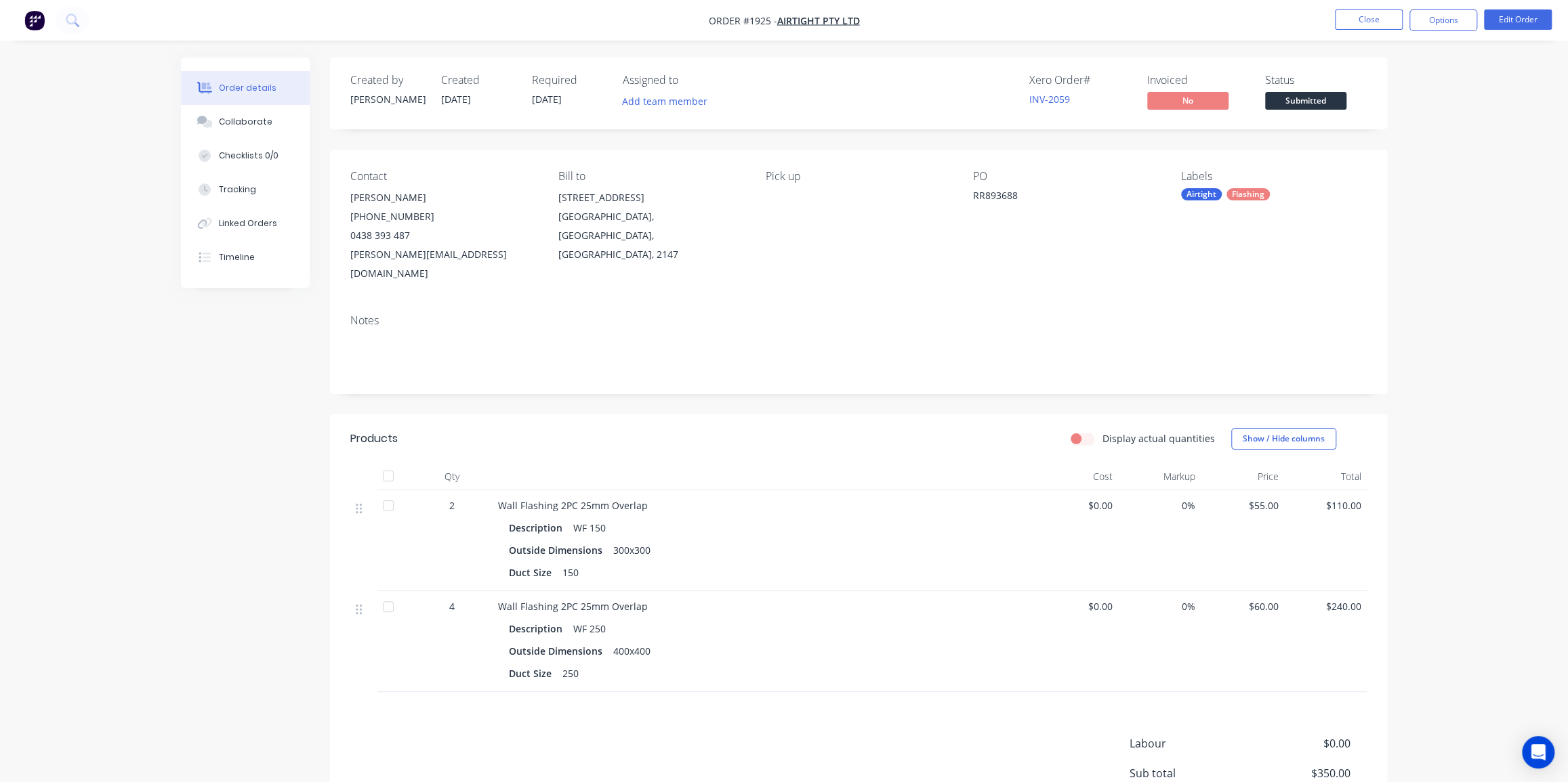
click at [1399, 162] on div "Order details Collaborate Checklists 0/0 Tracking Linked Orders Timeline Order …" at bounding box center [784, 495] width 1234 height 876
click at [248, 124] on div "Collaborate" at bounding box center [246, 121] width 54 height 12
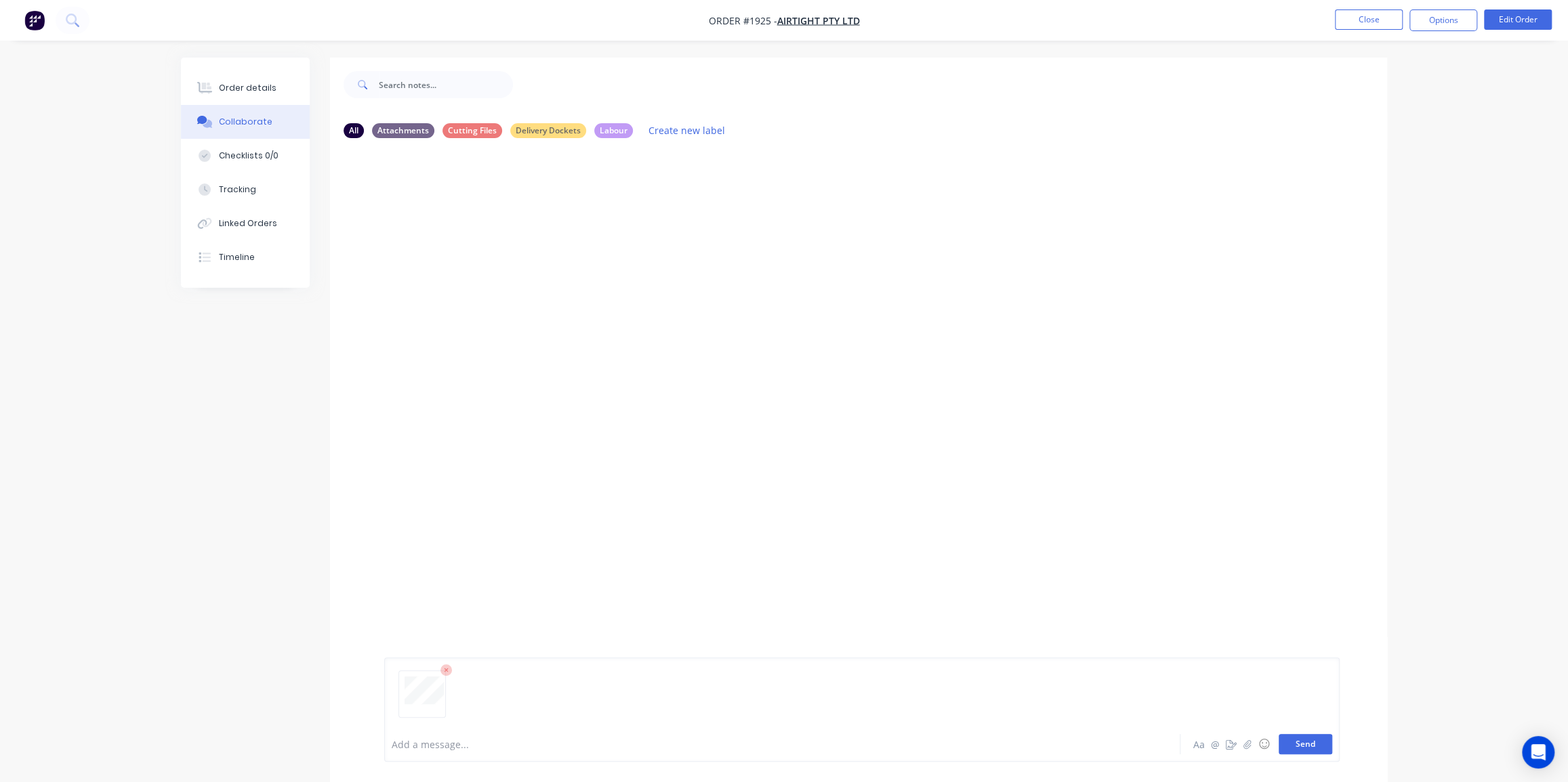
click at [1301, 750] on button "Send" at bounding box center [1305, 744] width 54 height 20
click at [240, 88] on div "Order details" at bounding box center [248, 88] width 58 height 12
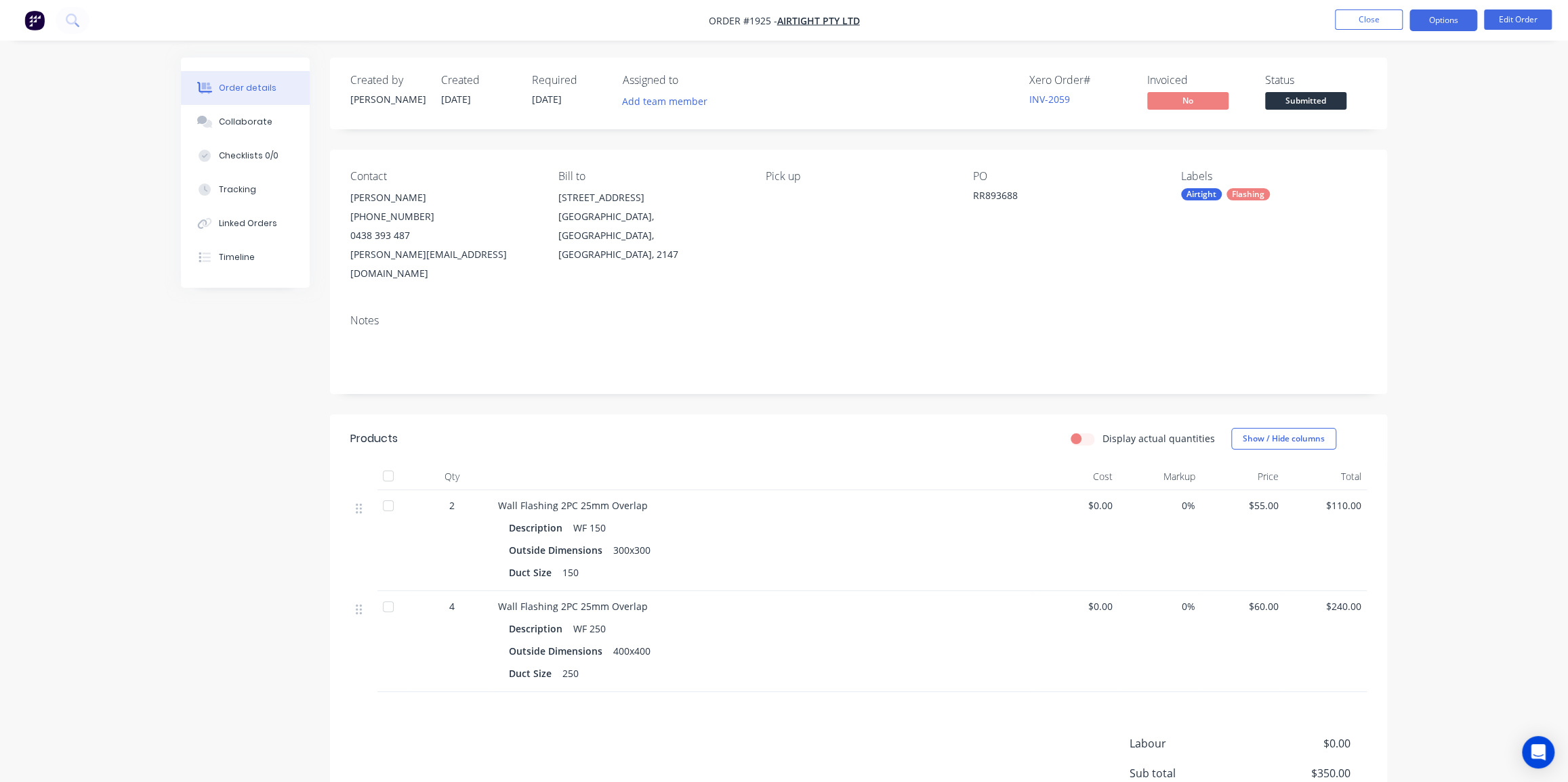
click at [1430, 17] on button "Options" at bounding box center [1443, 20] width 68 height 21
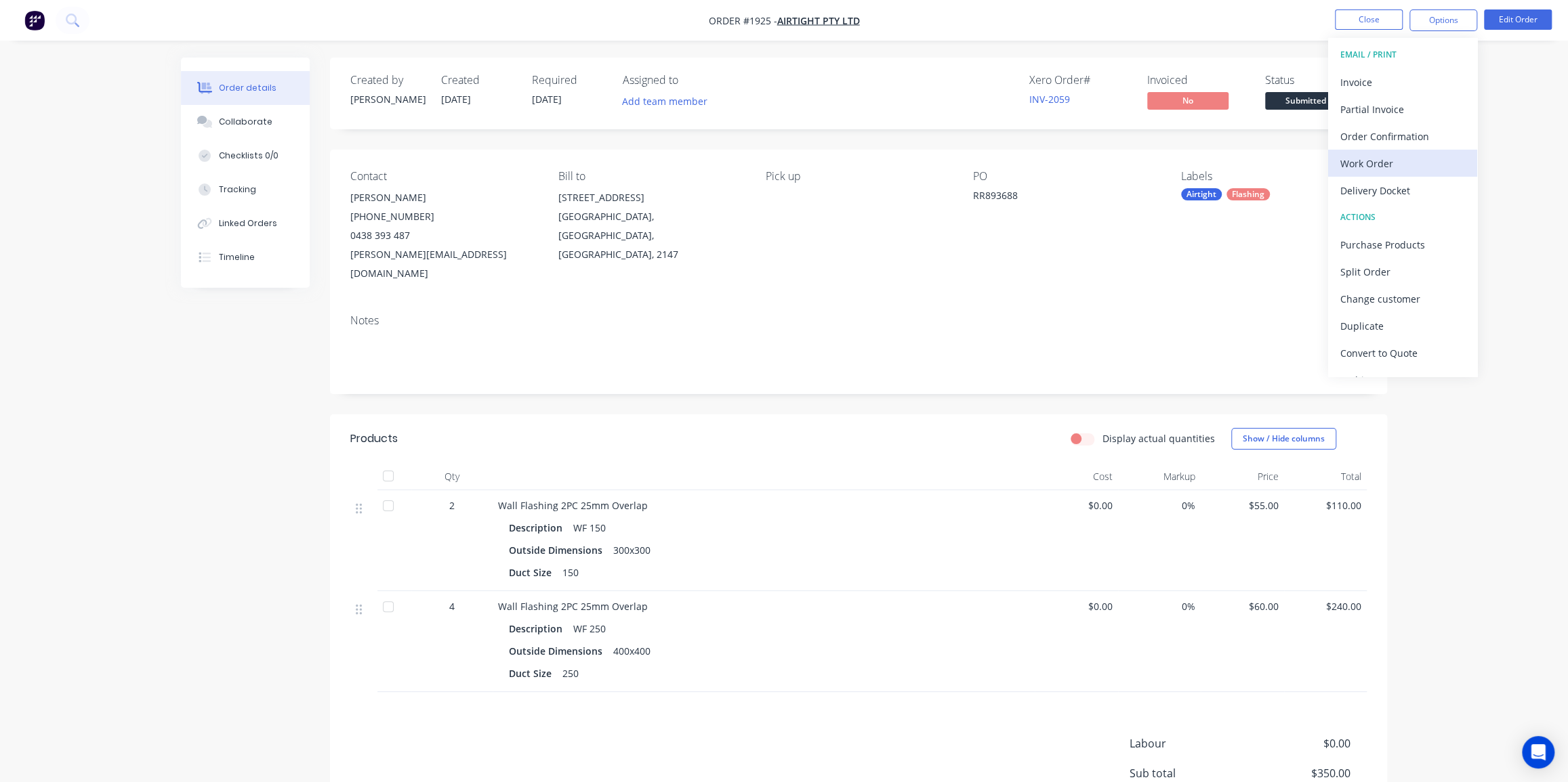
click at [1381, 158] on div "Work Order" at bounding box center [1403, 163] width 125 height 20
click at [1388, 130] on div "Without pricing" at bounding box center [1403, 136] width 125 height 20
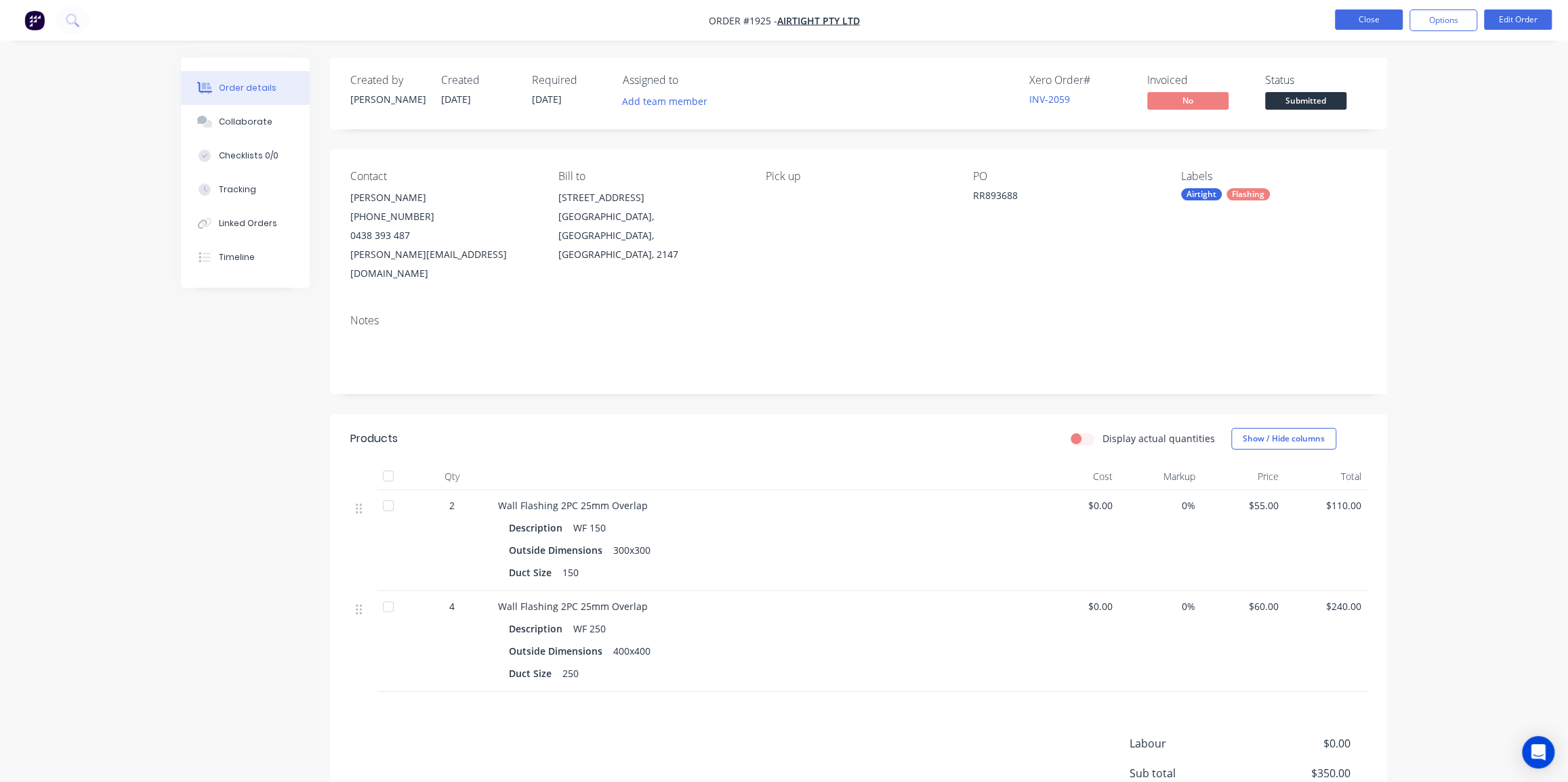
click at [1361, 18] on button "Close" at bounding box center [1369, 20] width 68 height 20
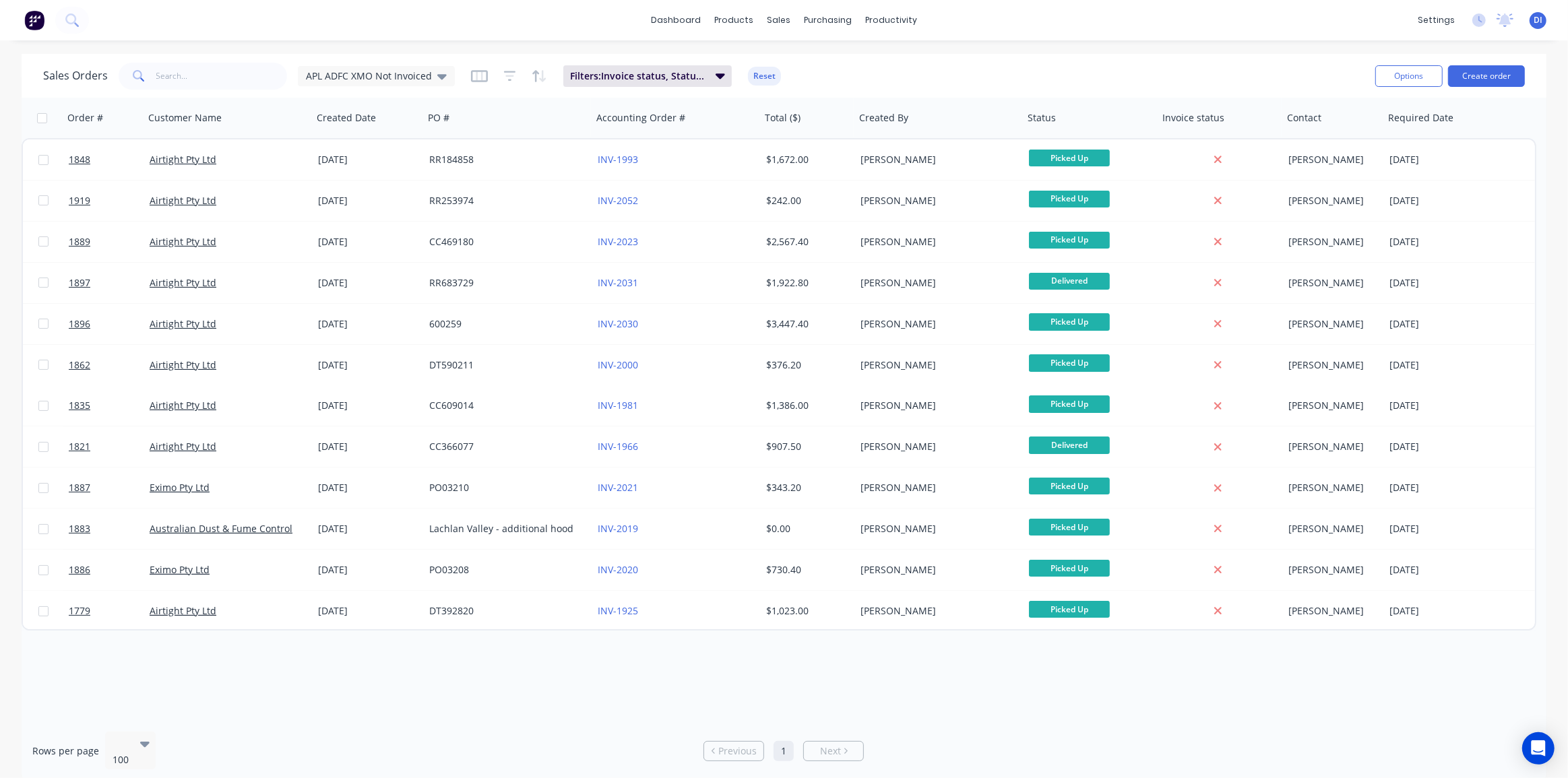
click at [1017, 61] on div "Sales Orders APL ADFC XMO Not Invoiced Filters: Invoice status, Status, Custome…" at bounding box center [704, 76] width 1322 height 33
click at [332, 34] on div "dashboard products sales purchasing productivity dashboard products Product Cat…" at bounding box center [784, 20] width 1568 height 41
click at [33, 21] on img at bounding box center [35, 20] width 20 height 20
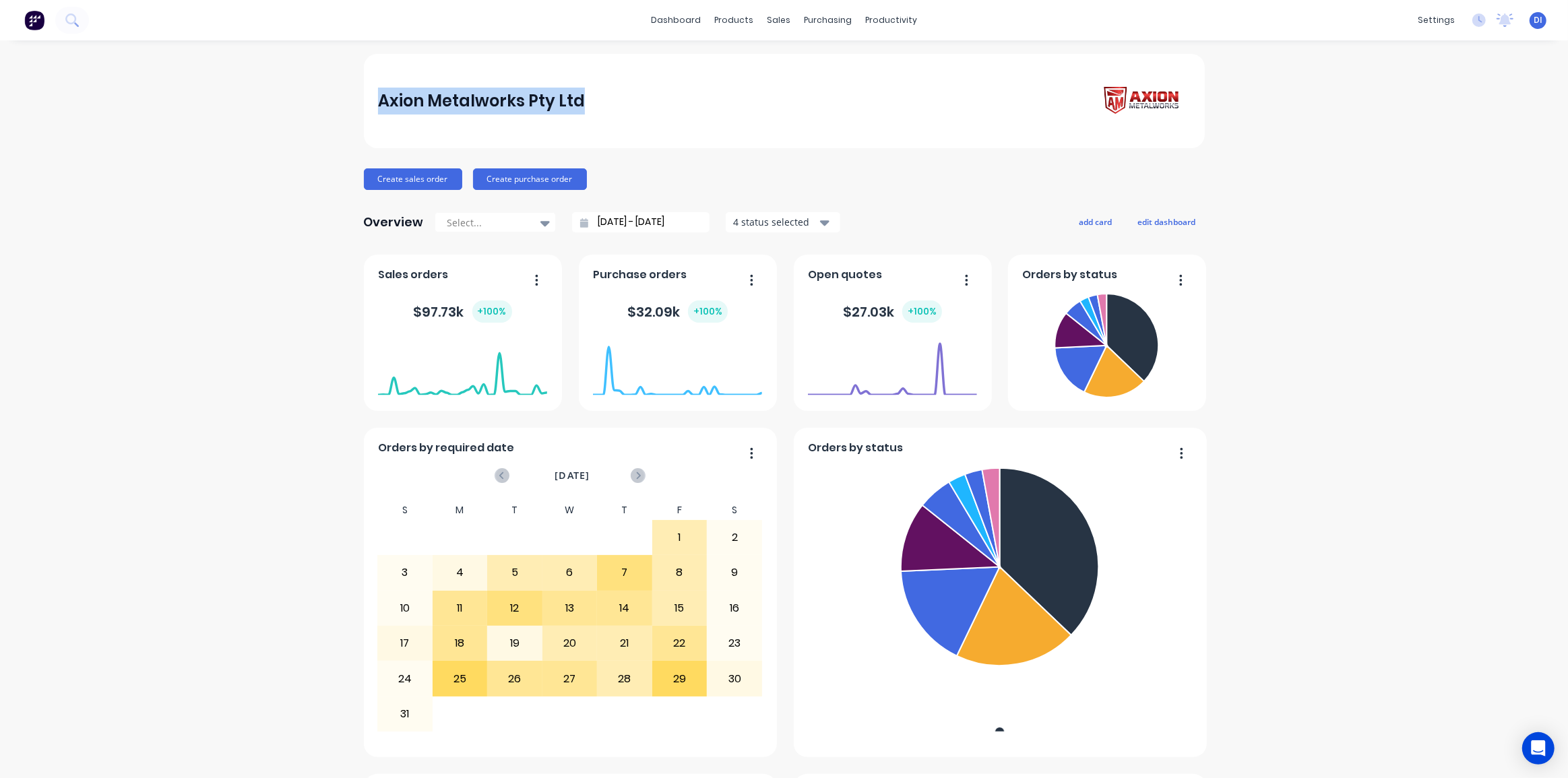
drag, startPoint x: 377, startPoint y: 100, endPoint x: 598, endPoint y: 102, distance: 221.0
click at [598, 102] on div "Axion Metalworks Pty Ltd" at bounding box center [784, 101] width 812 height 38
click at [713, 118] on div "Axion Metalworks Pty Ltd" at bounding box center [784, 101] width 812 height 38
click at [692, 106] on div "Axion Metalworks Pty Ltd" at bounding box center [784, 101] width 812 height 38
click at [617, 84] on div "Axion Metalworks Pty Ltd" at bounding box center [784, 101] width 812 height 38
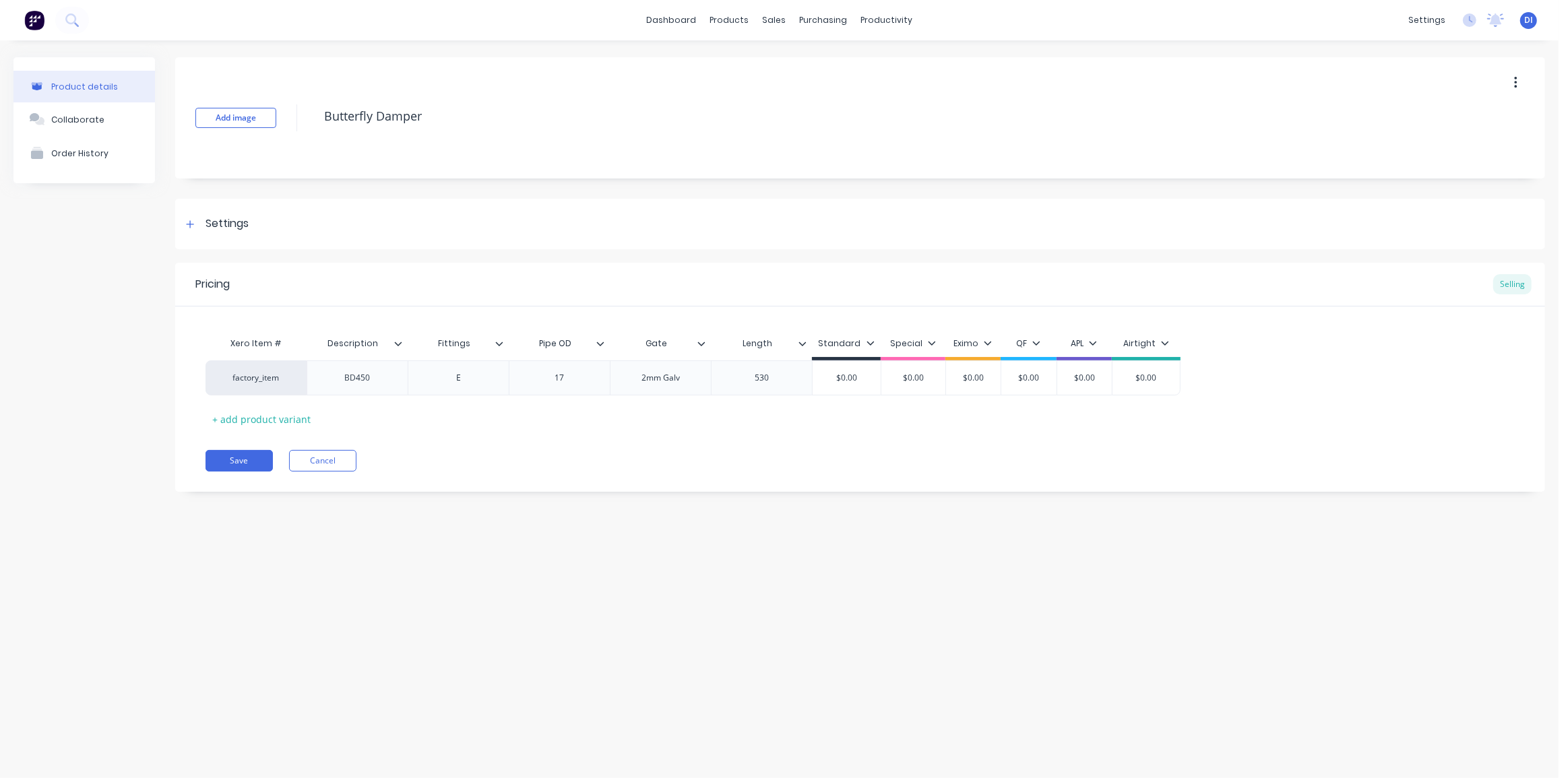
click at [553, 467] on div "Save Cancel" at bounding box center [875, 460] width 1340 height 21
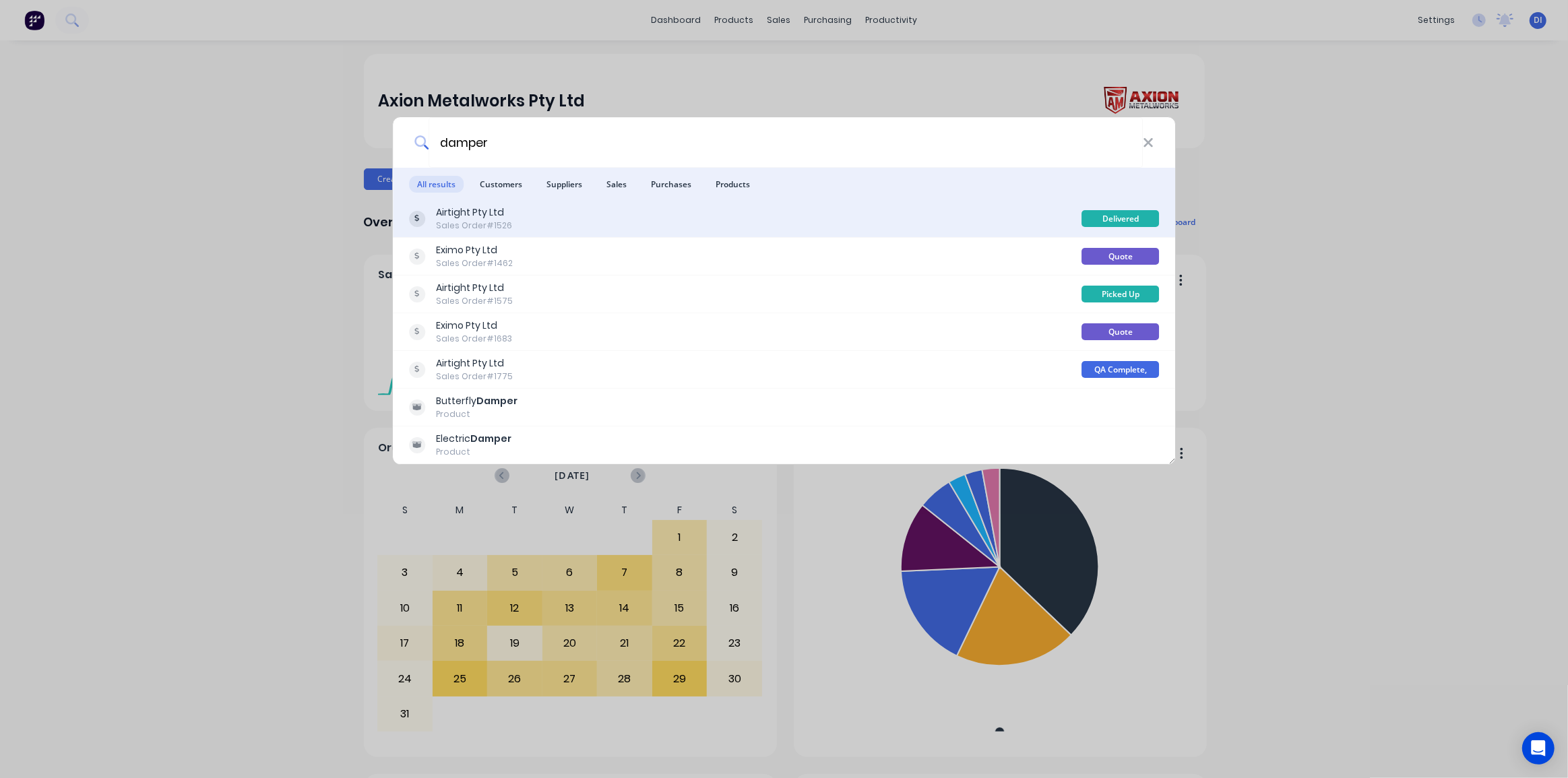
type input "damper"
click at [661, 209] on div "Airtight Pty Ltd Sales Order #1526" at bounding box center [746, 219] width 673 height 27
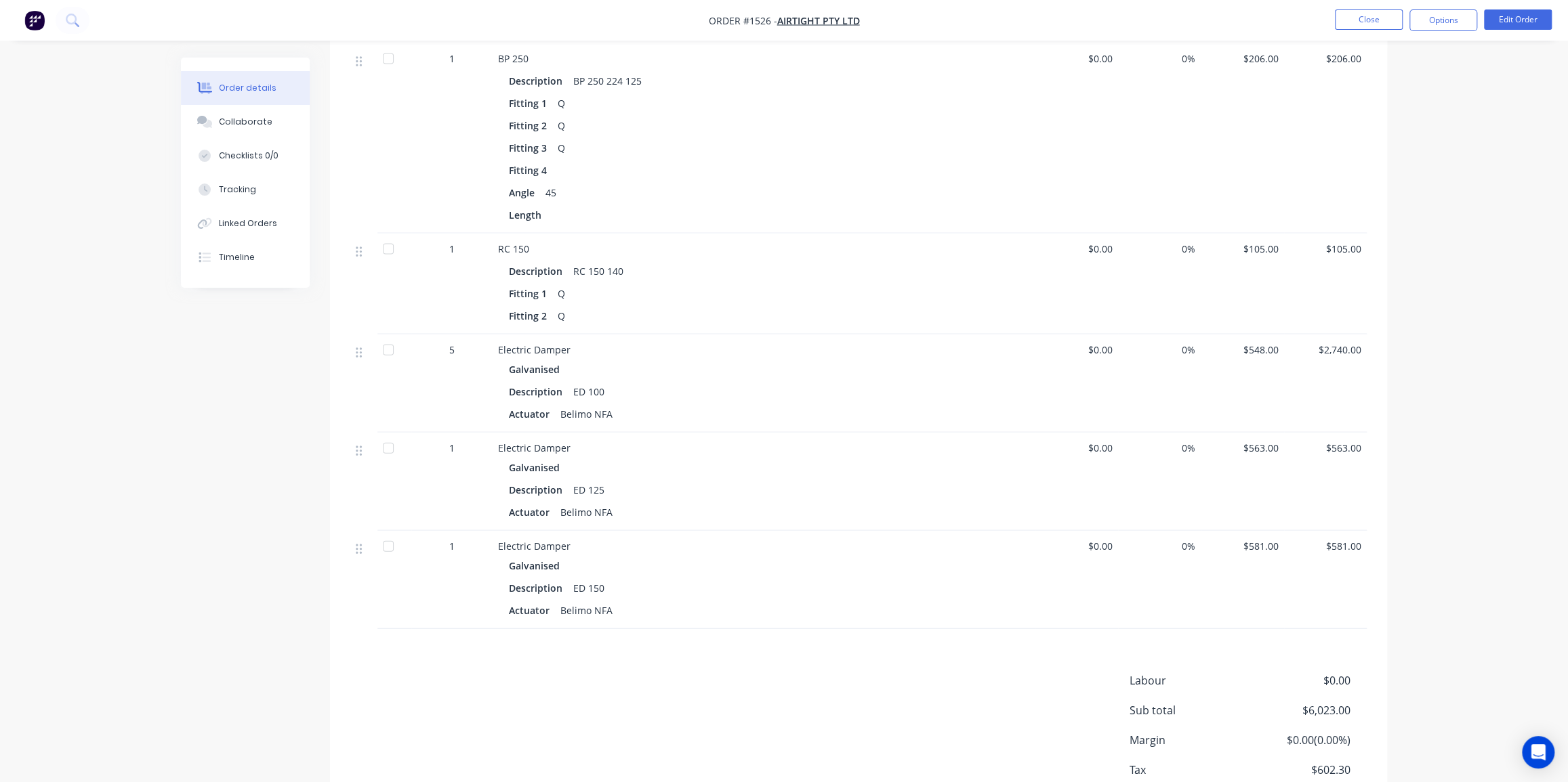
scroll to position [1971, 0]
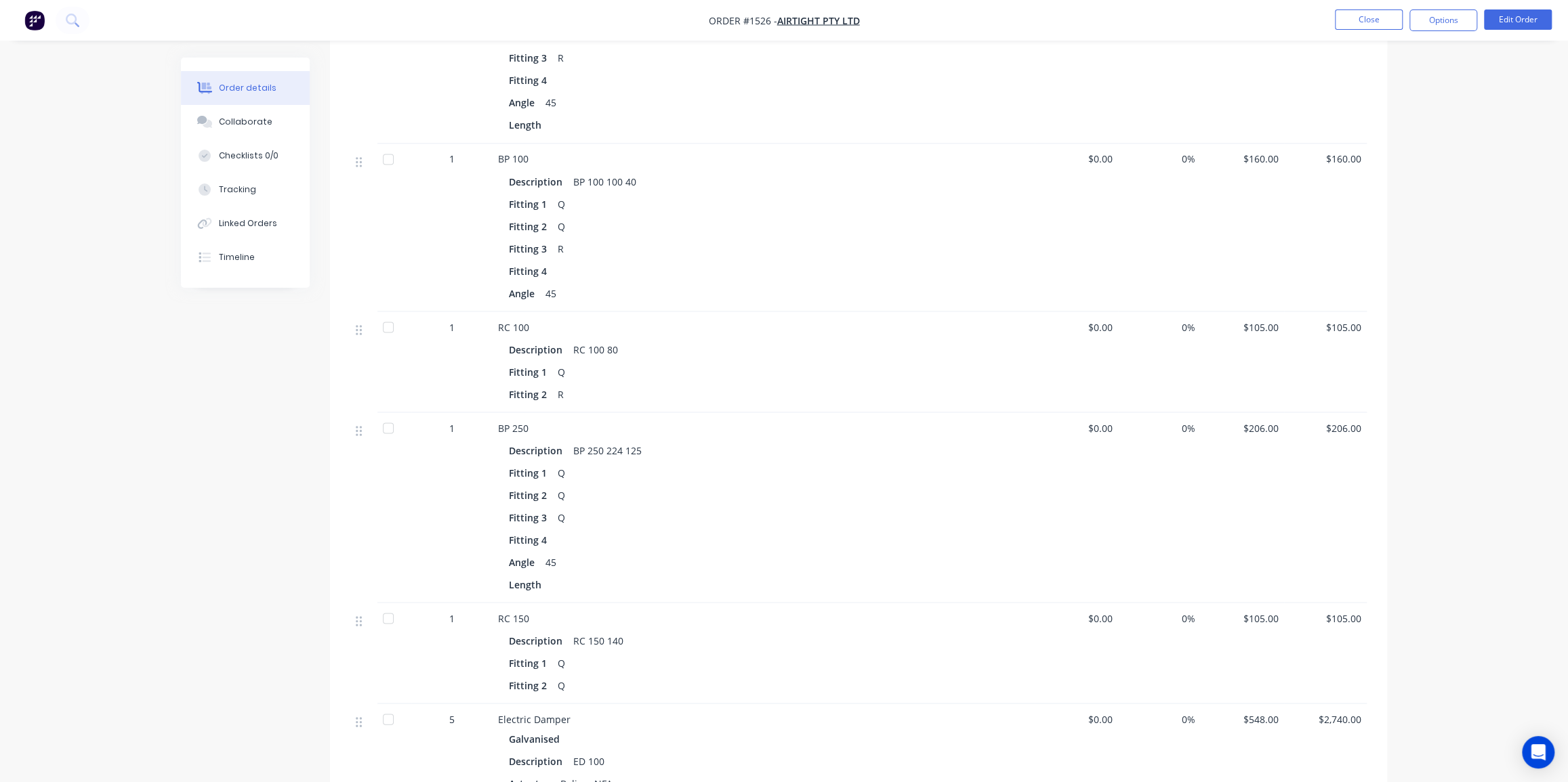
click at [43, 23] on img "button" at bounding box center [35, 20] width 21 height 20
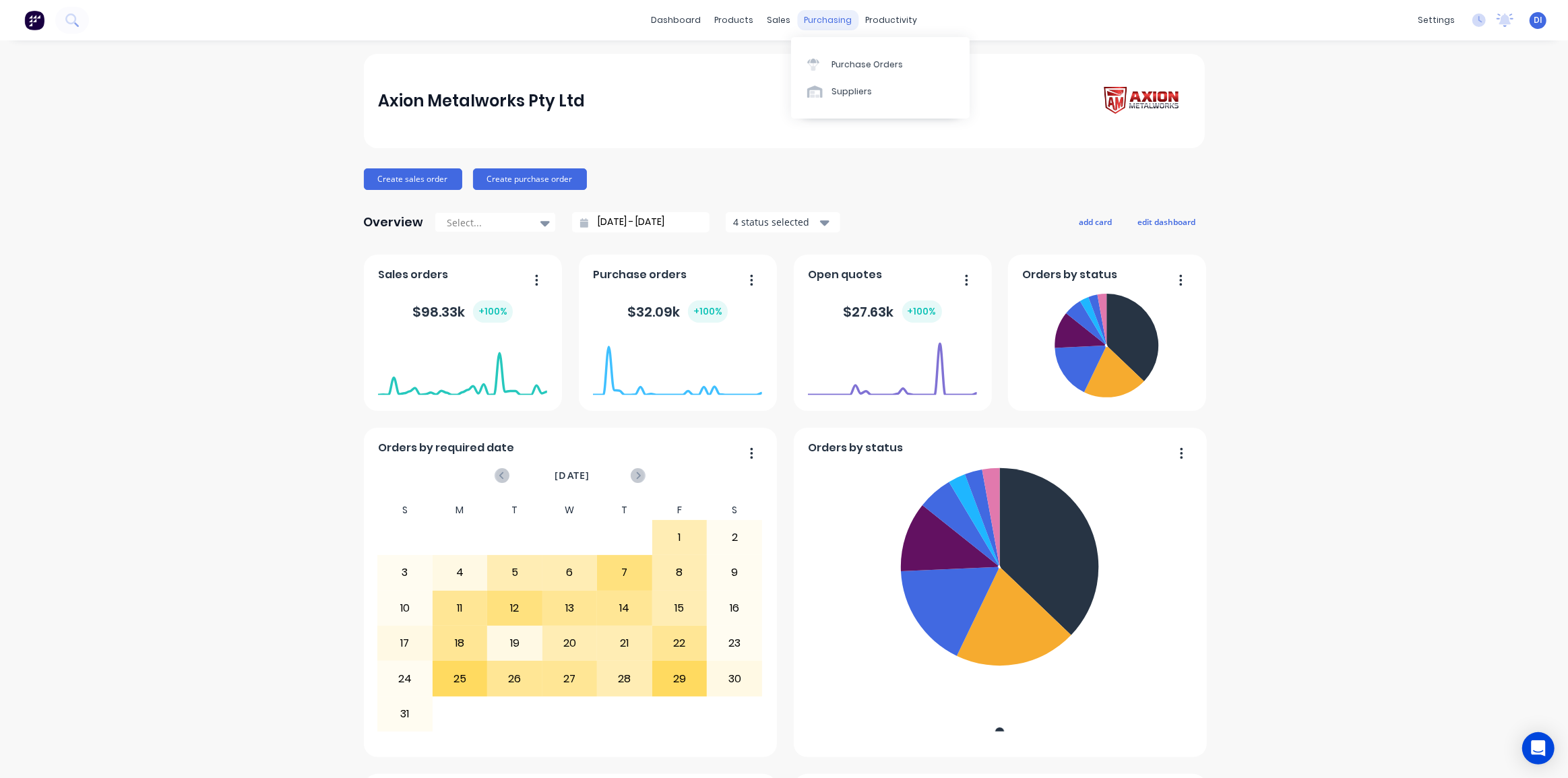
click at [820, 20] on div "purchasing" at bounding box center [828, 20] width 61 height 20
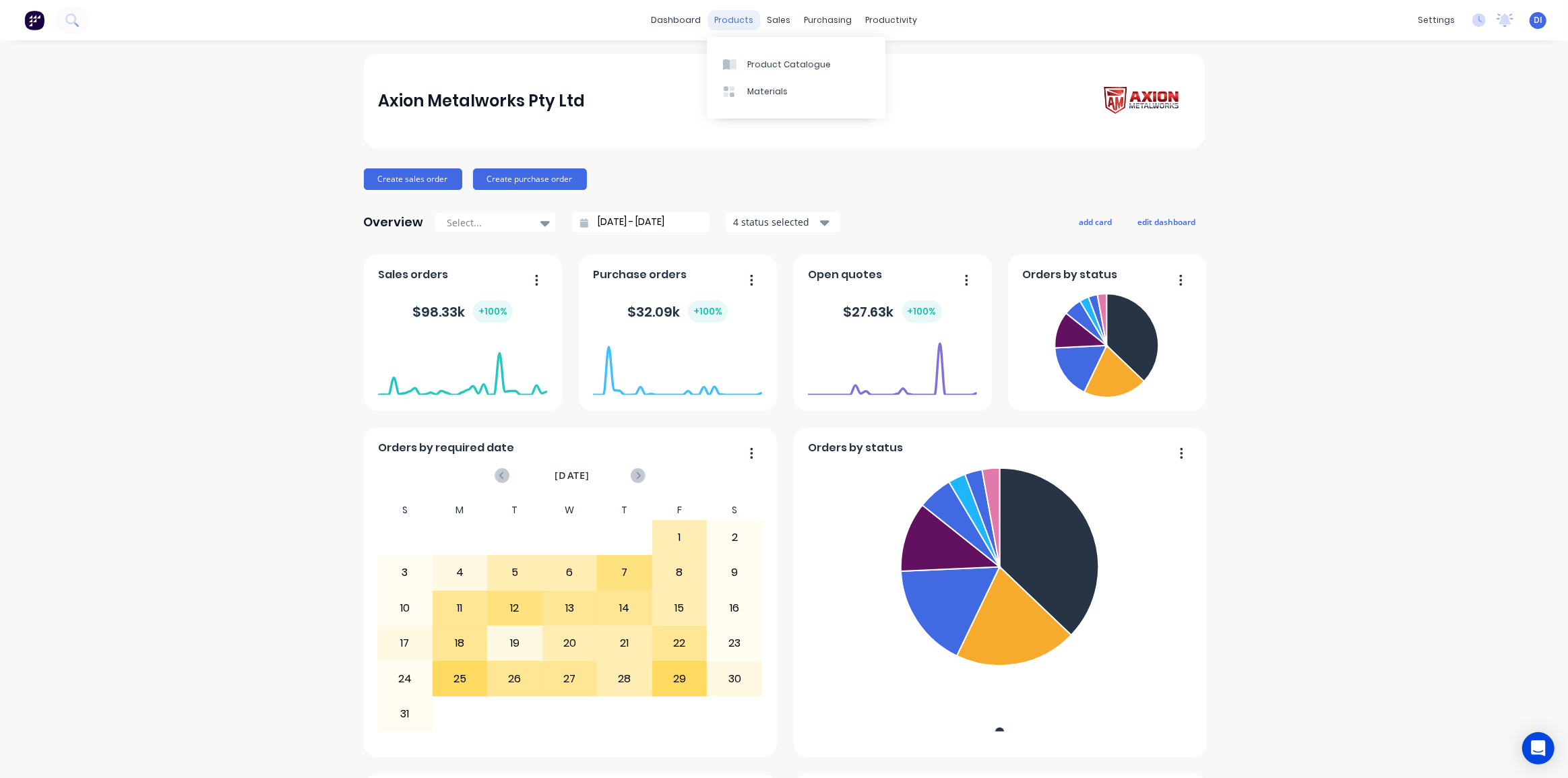
click at [726, 13] on div "products" at bounding box center [733, 20] width 53 height 20
click at [775, 63] on div "Product Catalogue" at bounding box center [789, 64] width 84 height 12
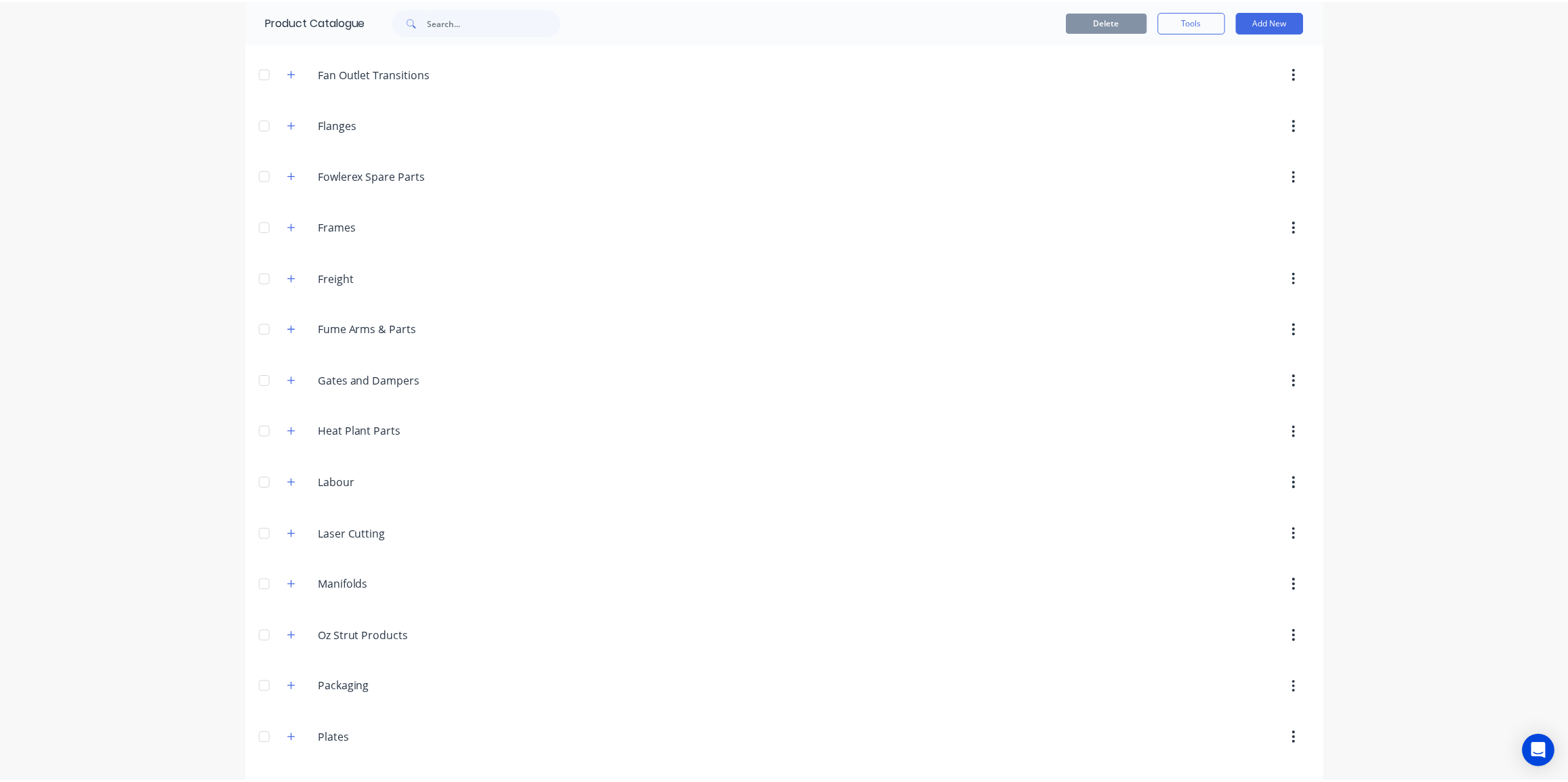
scroll to position [1170, 0]
drag, startPoint x: 288, startPoint y: 381, endPoint x: 311, endPoint y: 385, distance: 23.3
click at [289, 381] on button "button" at bounding box center [293, 379] width 17 height 17
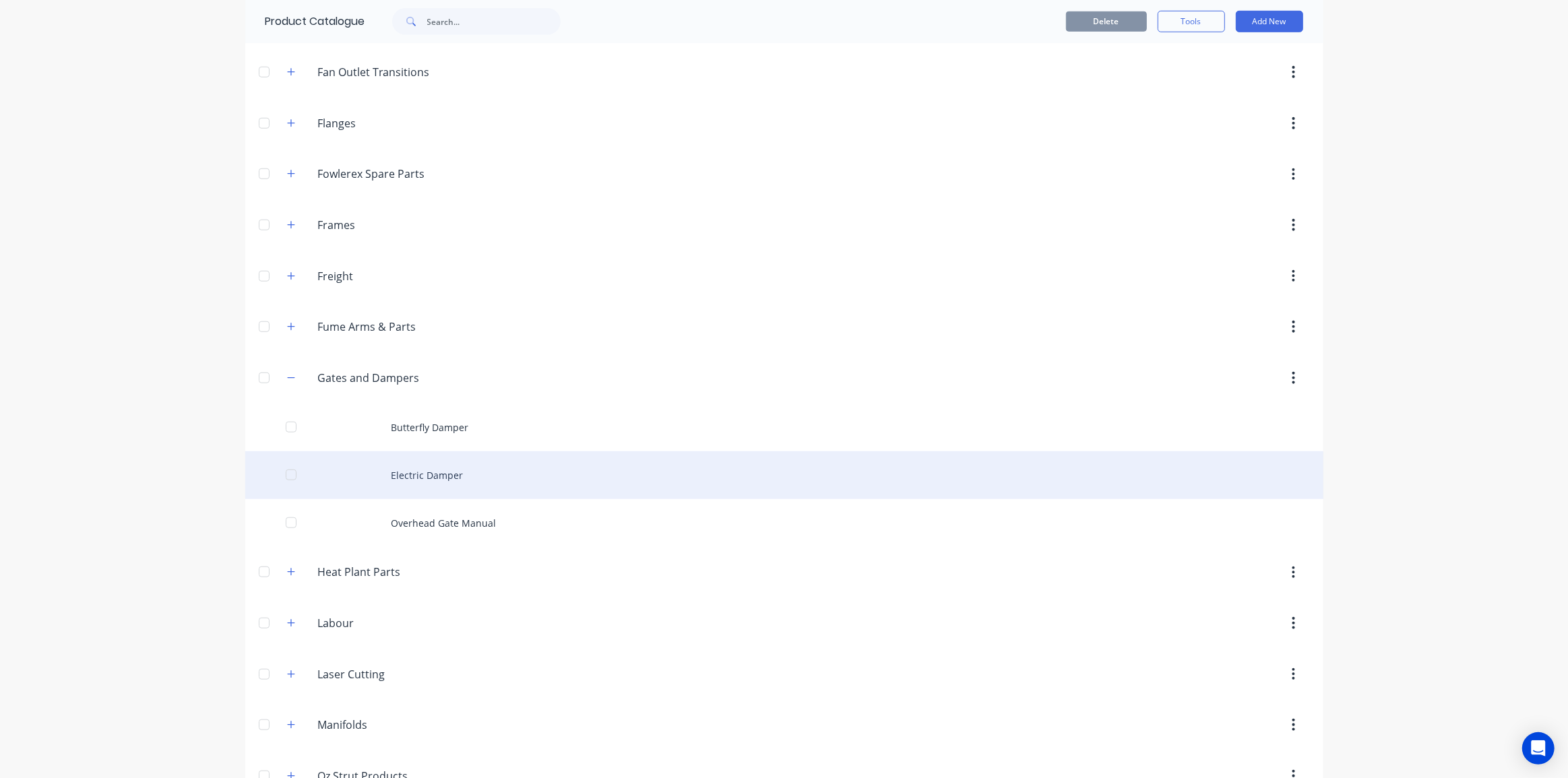
click at [456, 471] on div "Electric Damper" at bounding box center [784, 475] width 1079 height 48
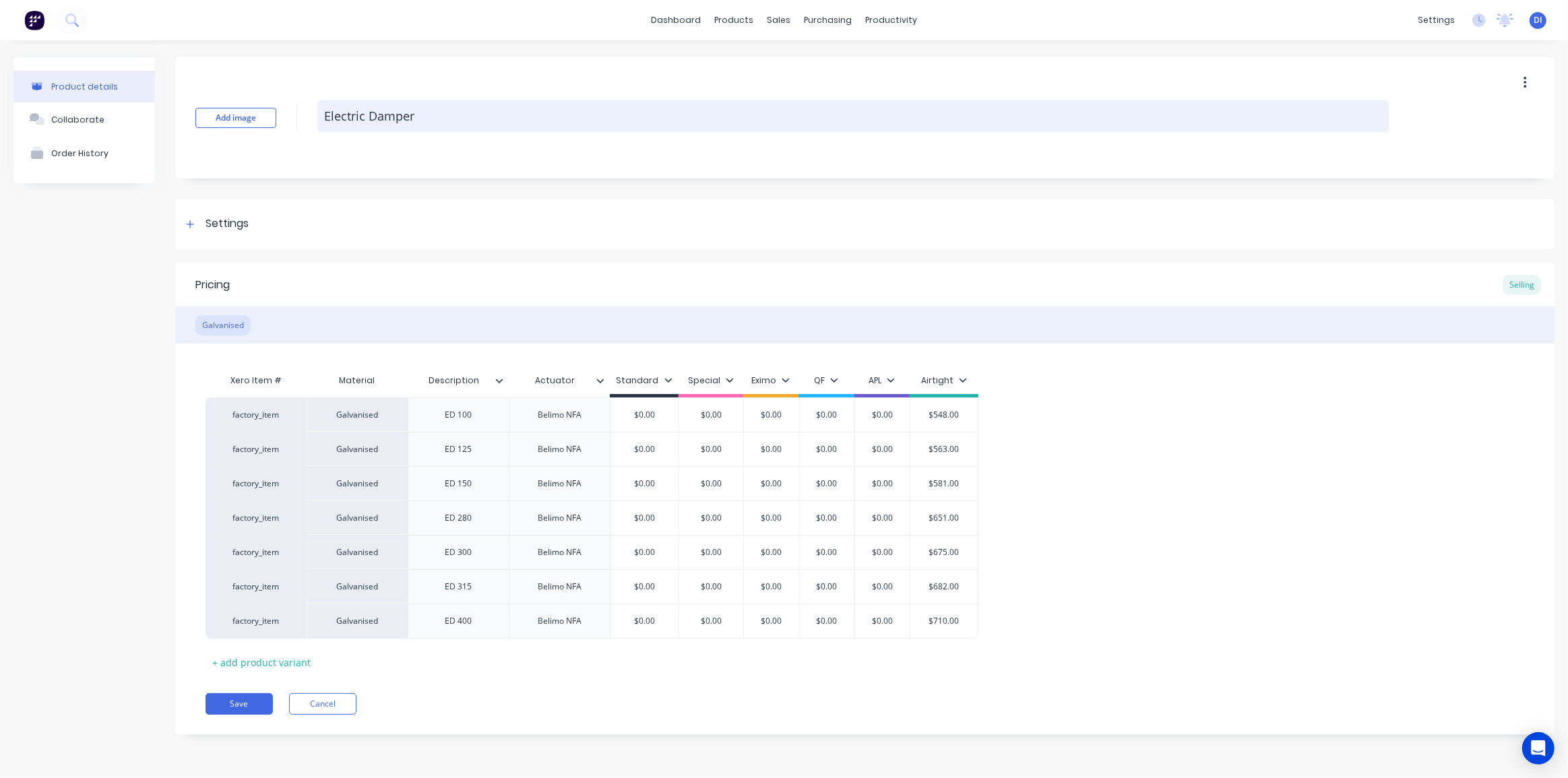
click at [368, 113] on textarea "Electric Damper" at bounding box center [853, 116] width 1071 height 31
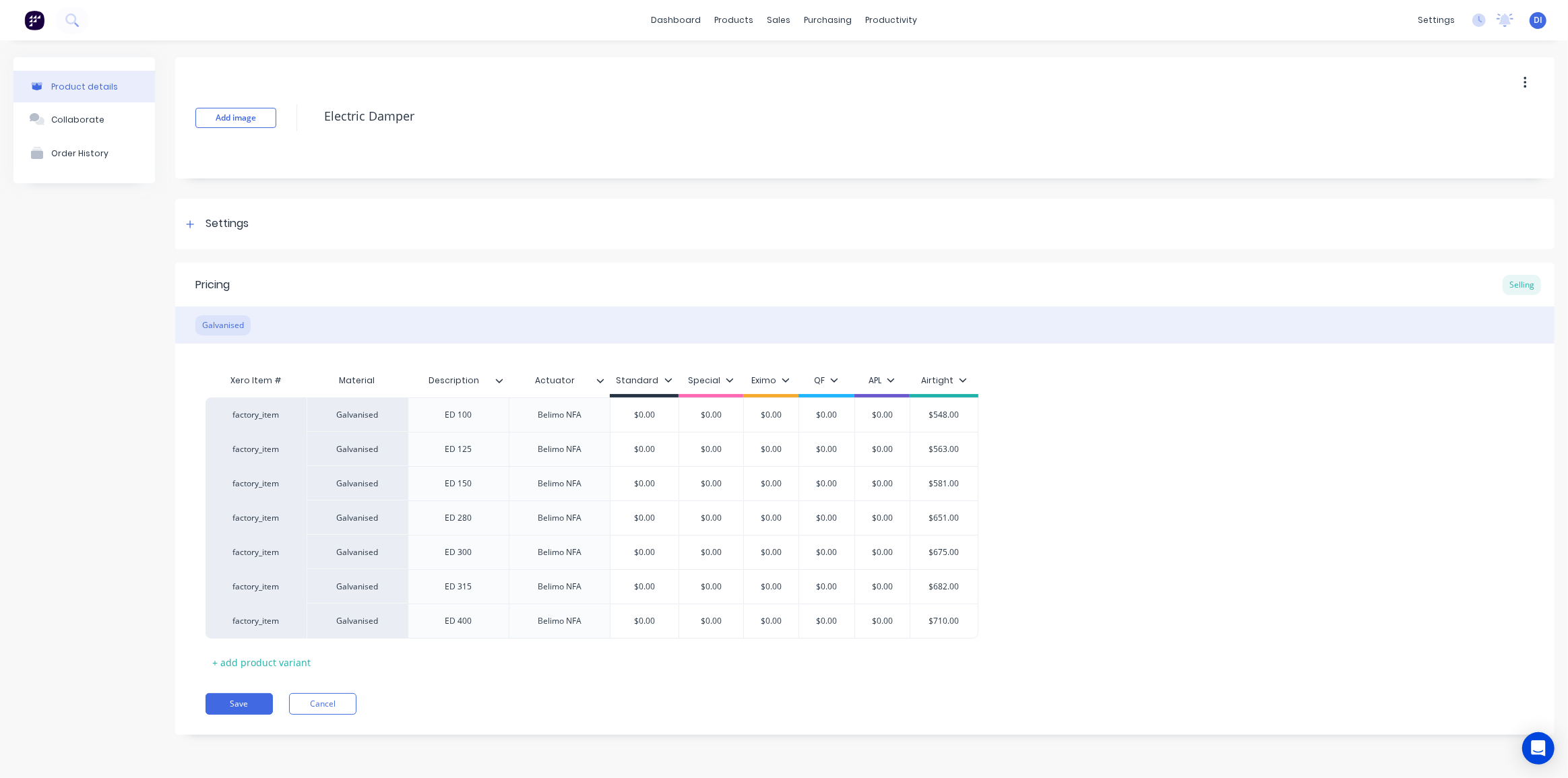
paste textarea "Butterfly"
type textarea "x"
type textarea "Electric Butterfly Damper"
type textarea "x"
type textarea "Electric Butterfly Damper"
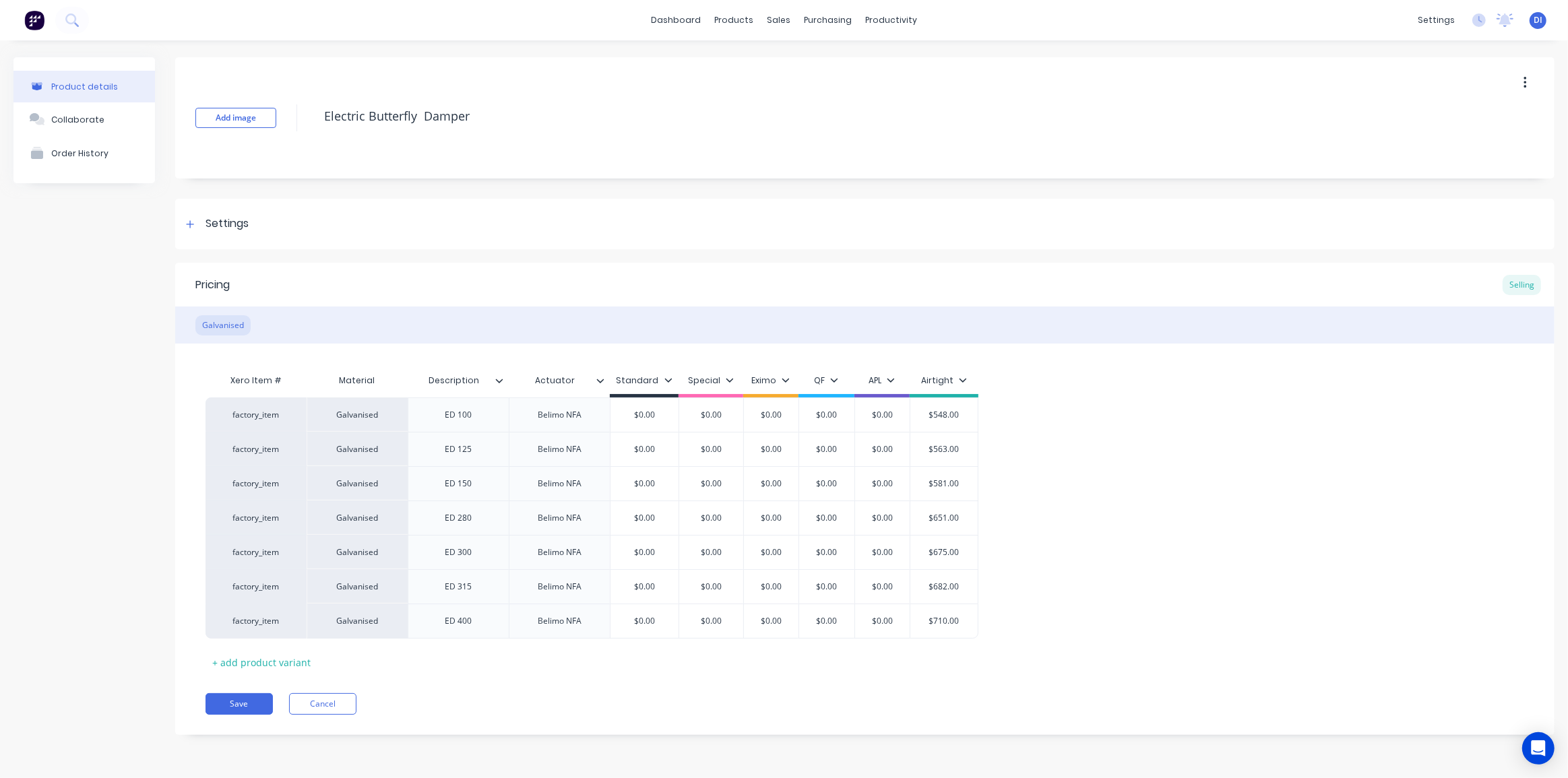
type textarea "x"
type textarea "Electric Butterfly Damper"
type textarea "x"
type textarea "Electric Butterfly Damper"
click at [1018, 384] on div "Xero Item # Material Description Actuator Standard Special Eximo QF APL Airtigh…" at bounding box center [865, 520] width 1319 height 306
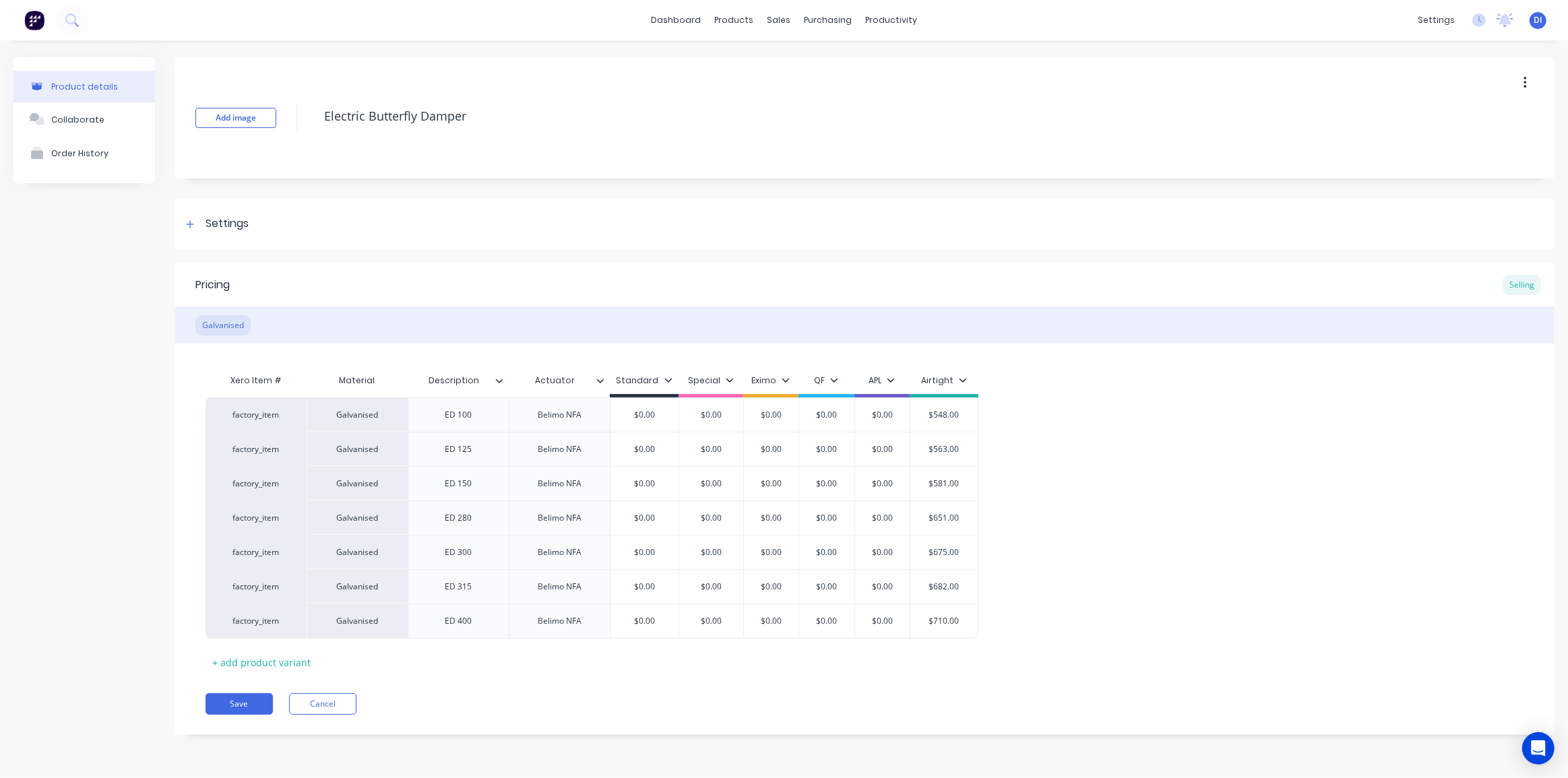
click at [1122, 449] on div "factory_item Galvanised ED 100 Belimo NFA $0.00 $0.00 $0.00 $0.00 $0.00 $548.00…" at bounding box center [865, 518] width 1319 height 242
click at [78, 150] on div "Order History" at bounding box center [79, 153] width 57 height 10
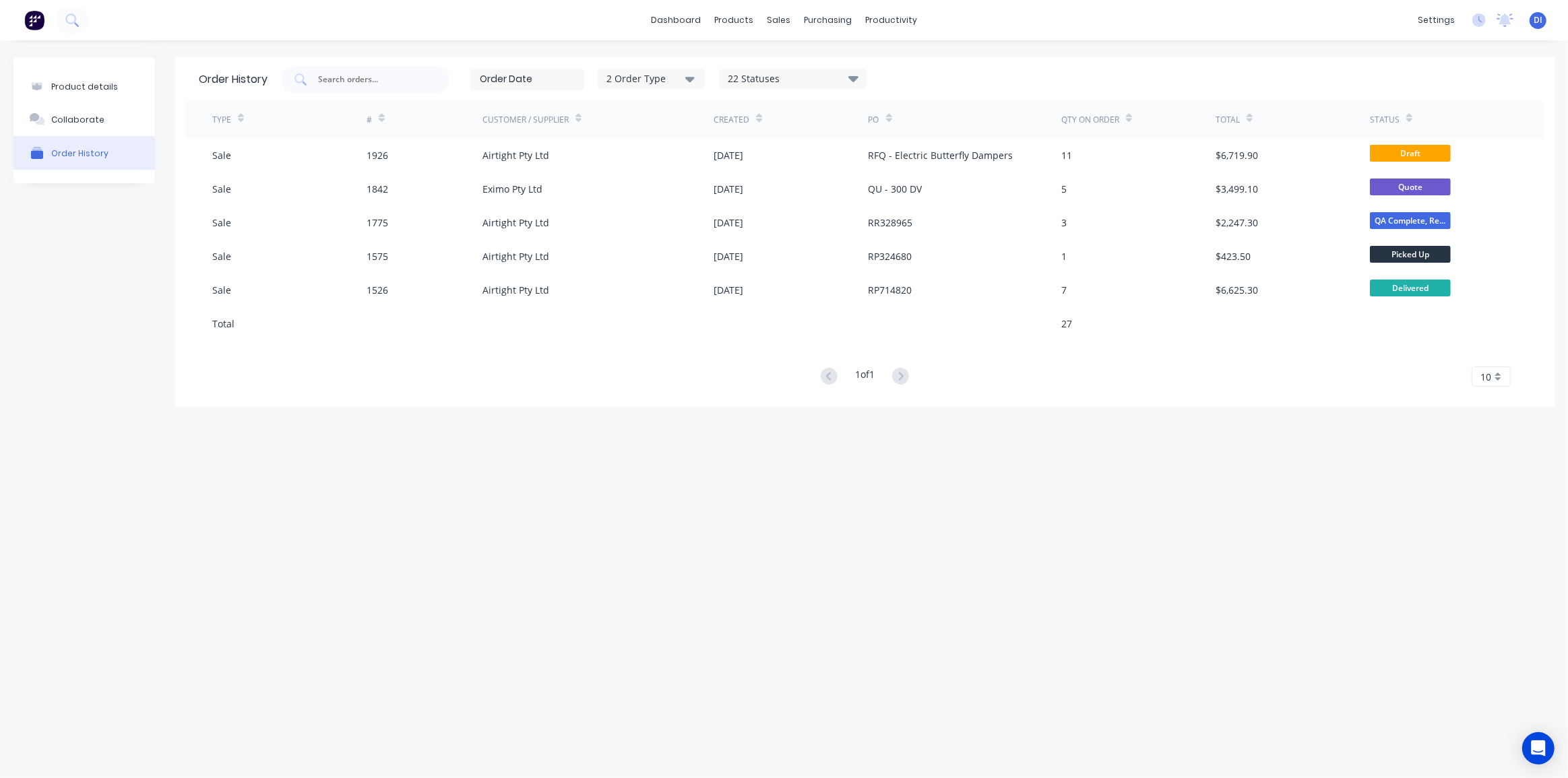
click at [737, 492] on div "Product details Collaborate Order History Order History 2 Order Type 22 Statuse…" at bounding box center [784, 396] width 1568 height 711
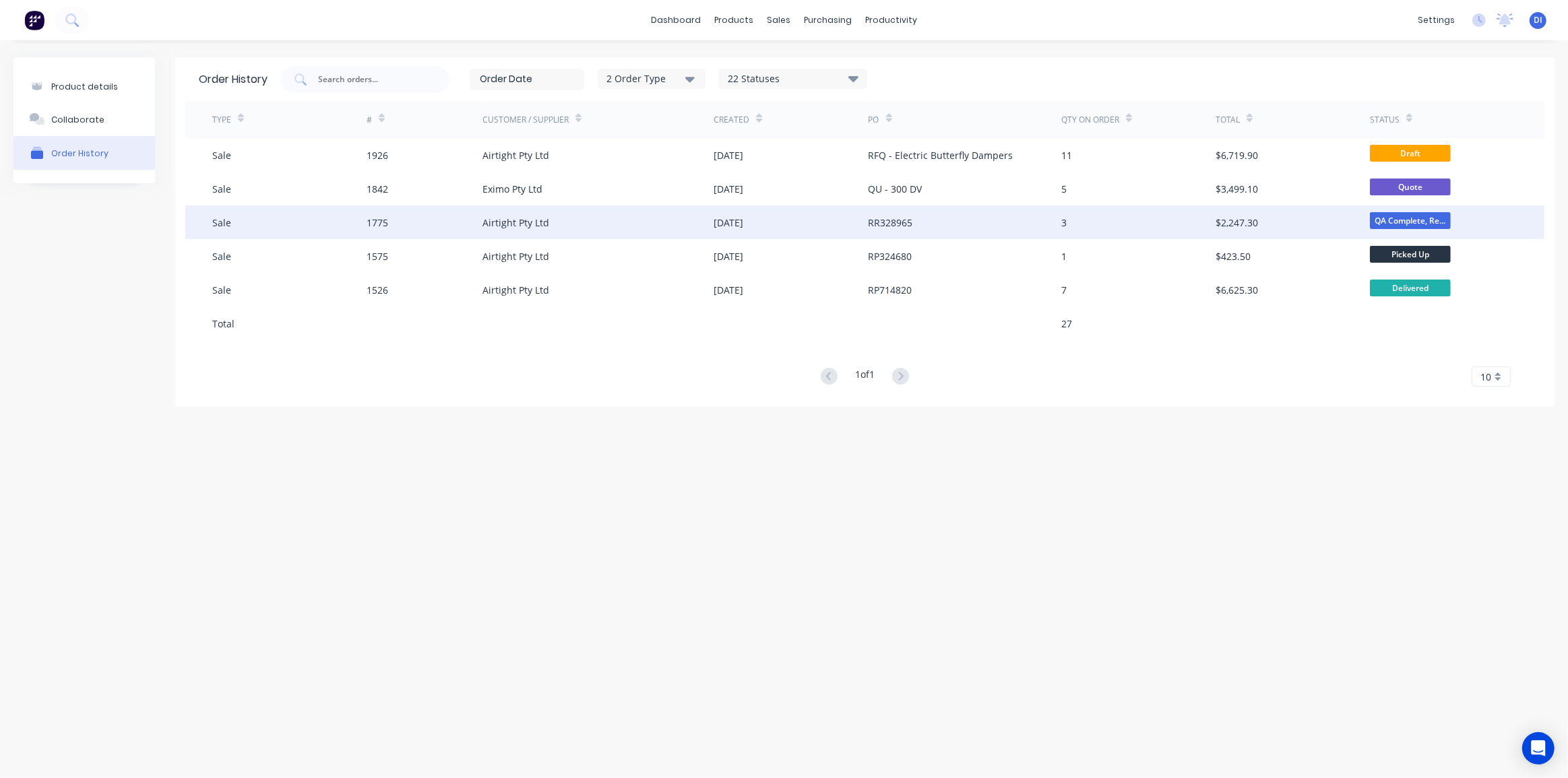
click at [941, 217] on div "RR328965" at bounding box center [966, 222] width 193 height 34
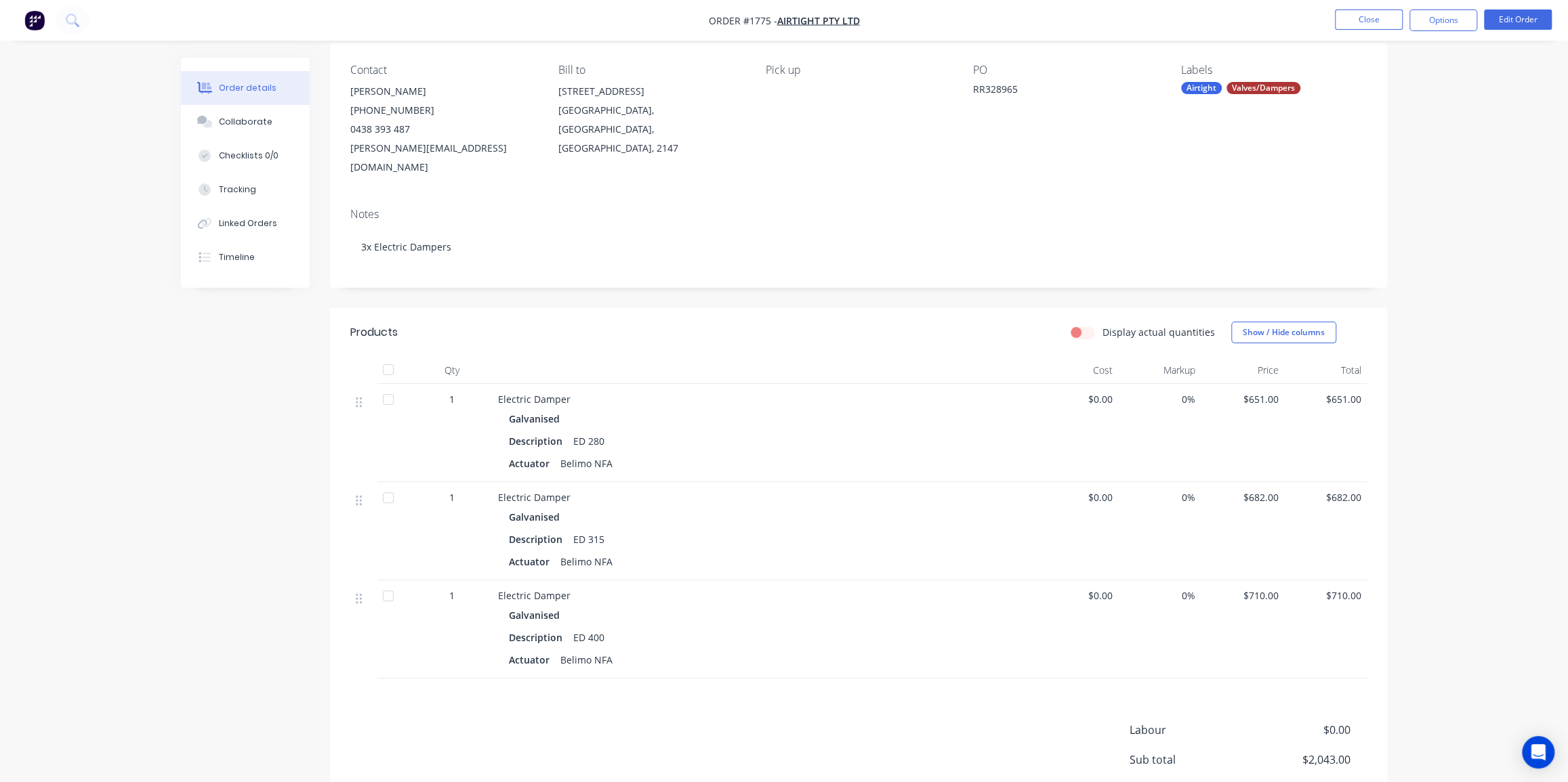
scroll to position [123, 0]
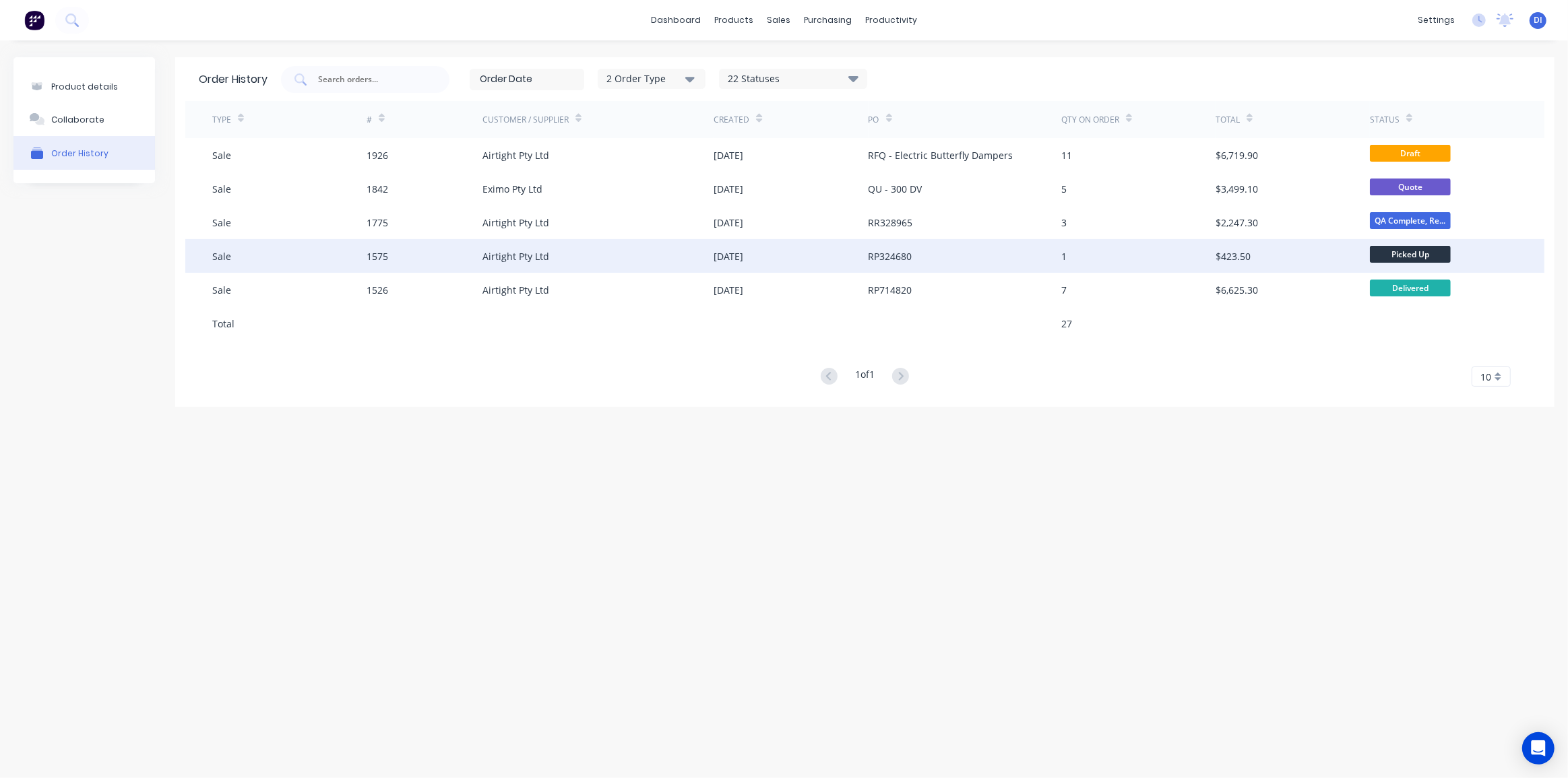
click at [978, 253] on div "RP324680" at bounding box center [966, 256] width 193 height 34
